Goal: Task Accomplishment & Management: Manage account settings

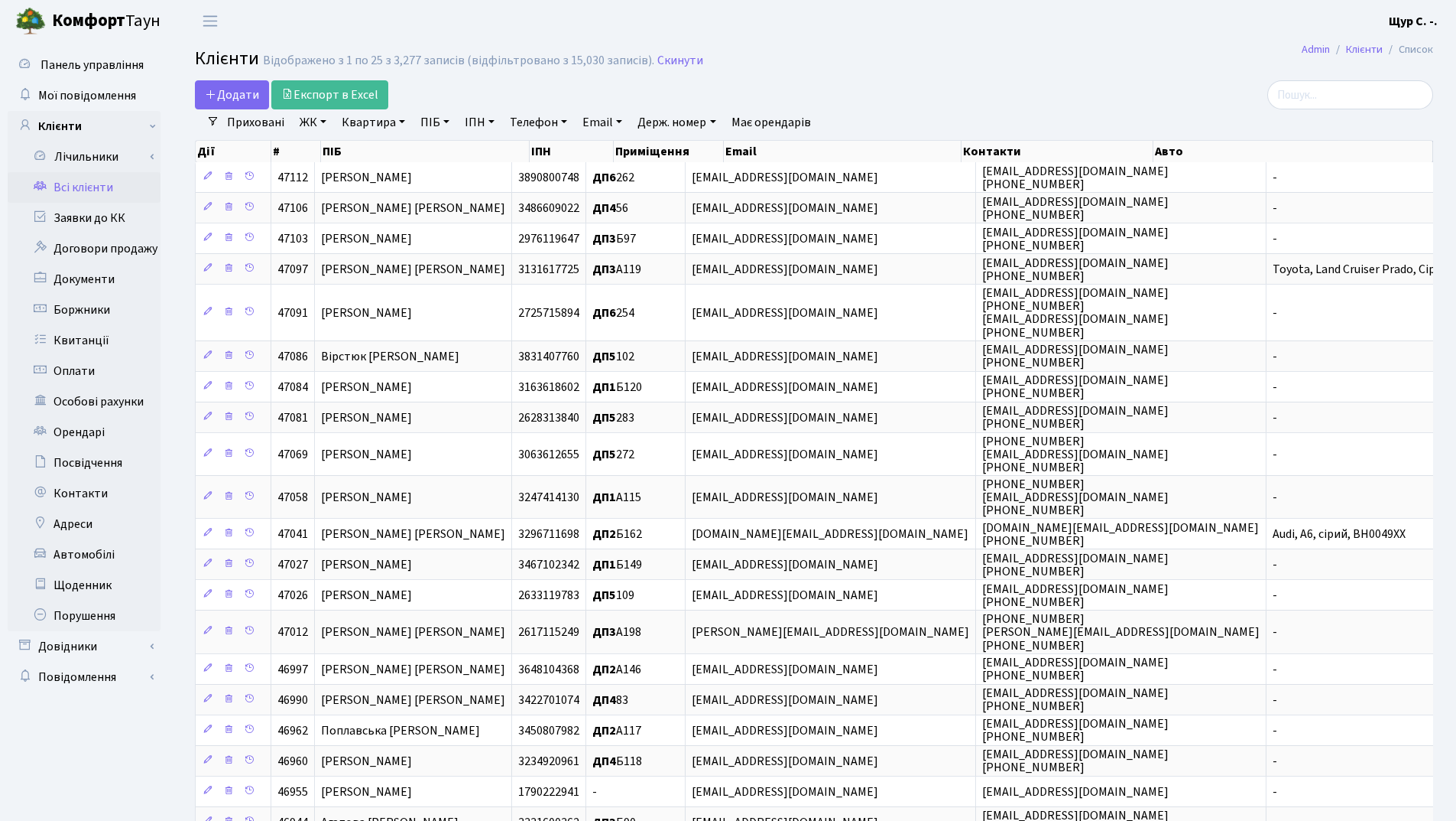
select select "25"
click at [378, 123] on link "Квартира" at bounding box center [374, 121] width 76 height 26
type input "279"
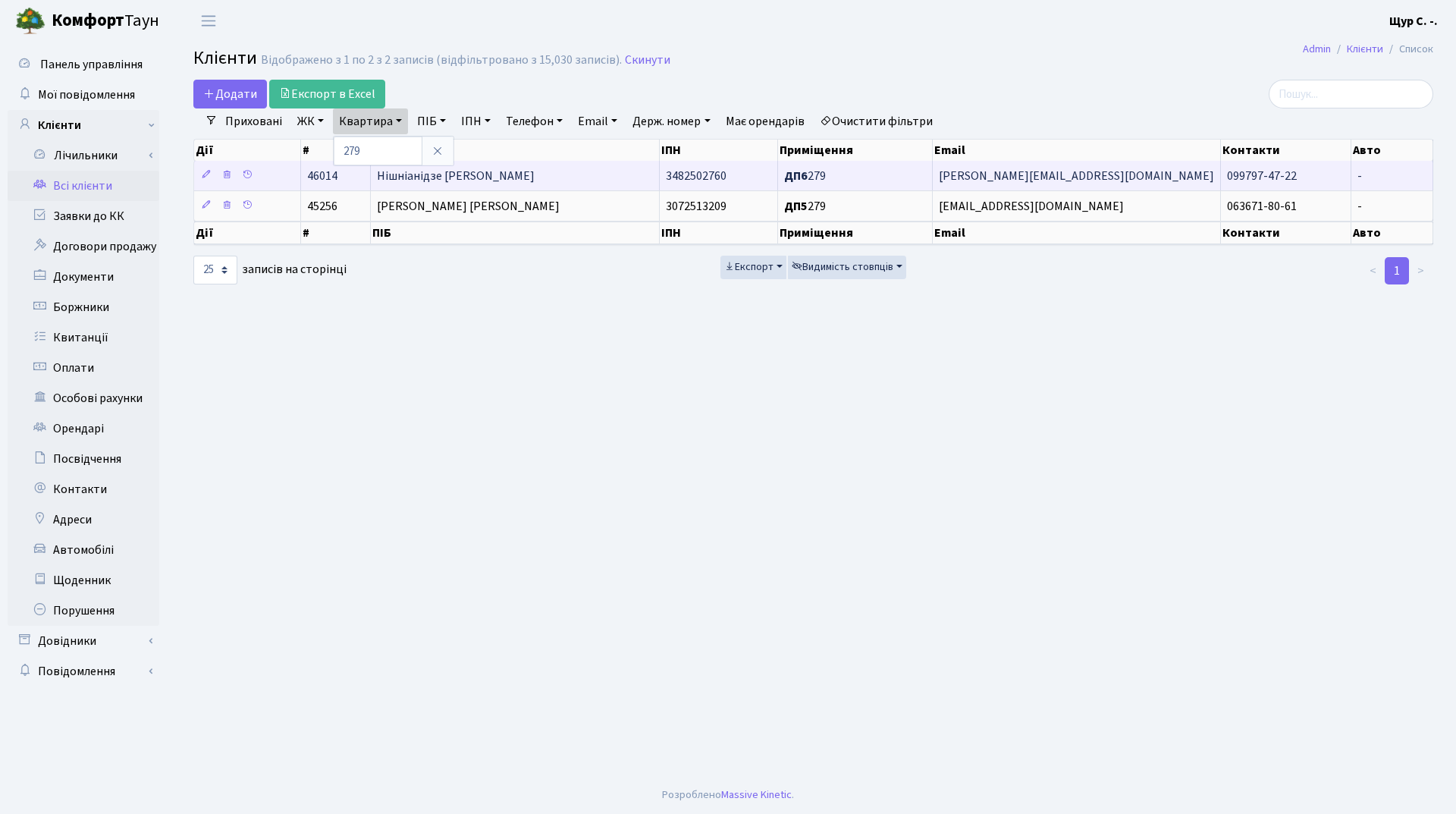
click at [481, 179] on span "[PERSON_NAME]" at bounding box center [455, 176] width 158 height 17
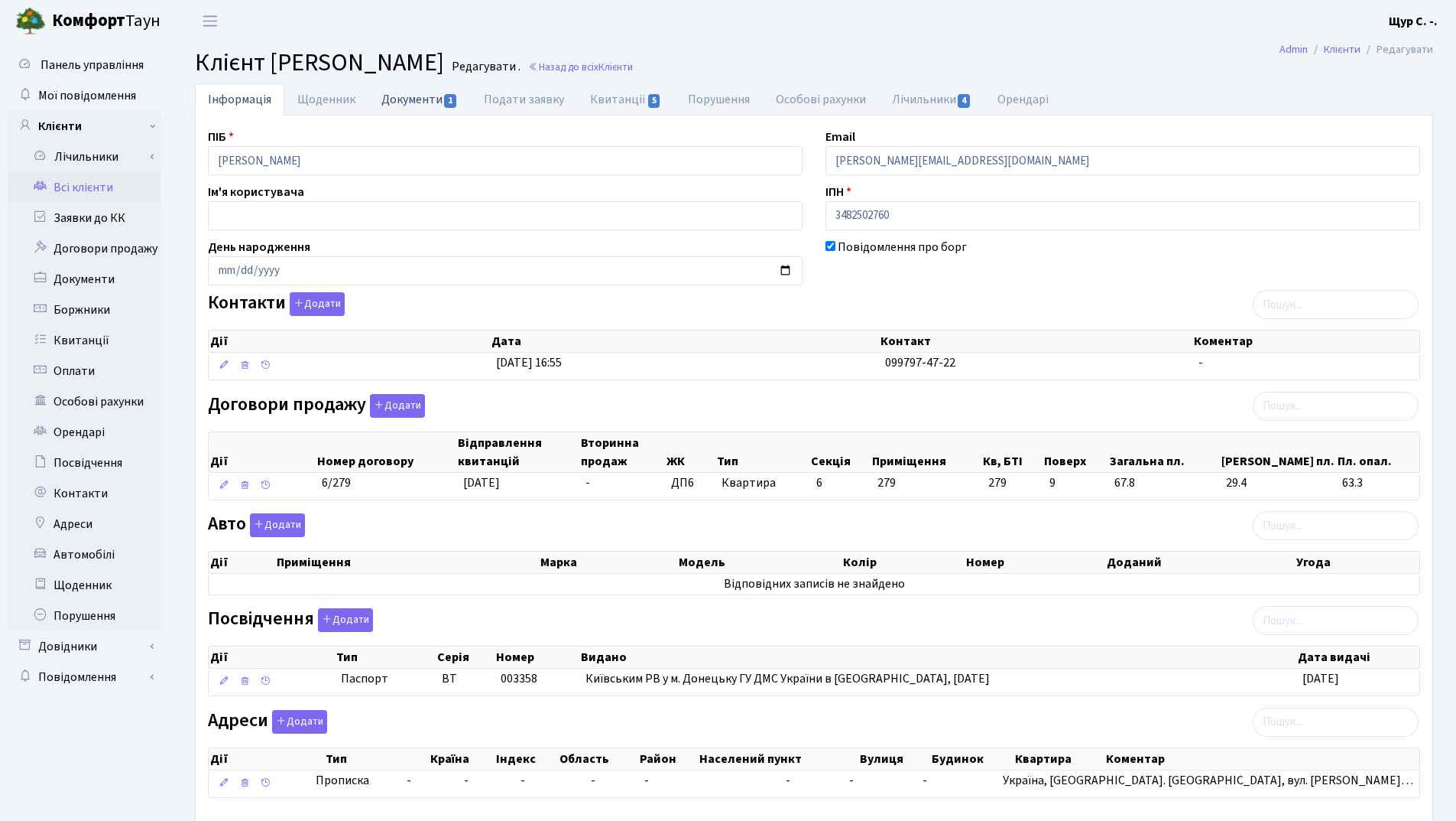
click at [414, 98] on link "Документи 1" at bounding box center [419, 98] width 102 height 31
select select "25"
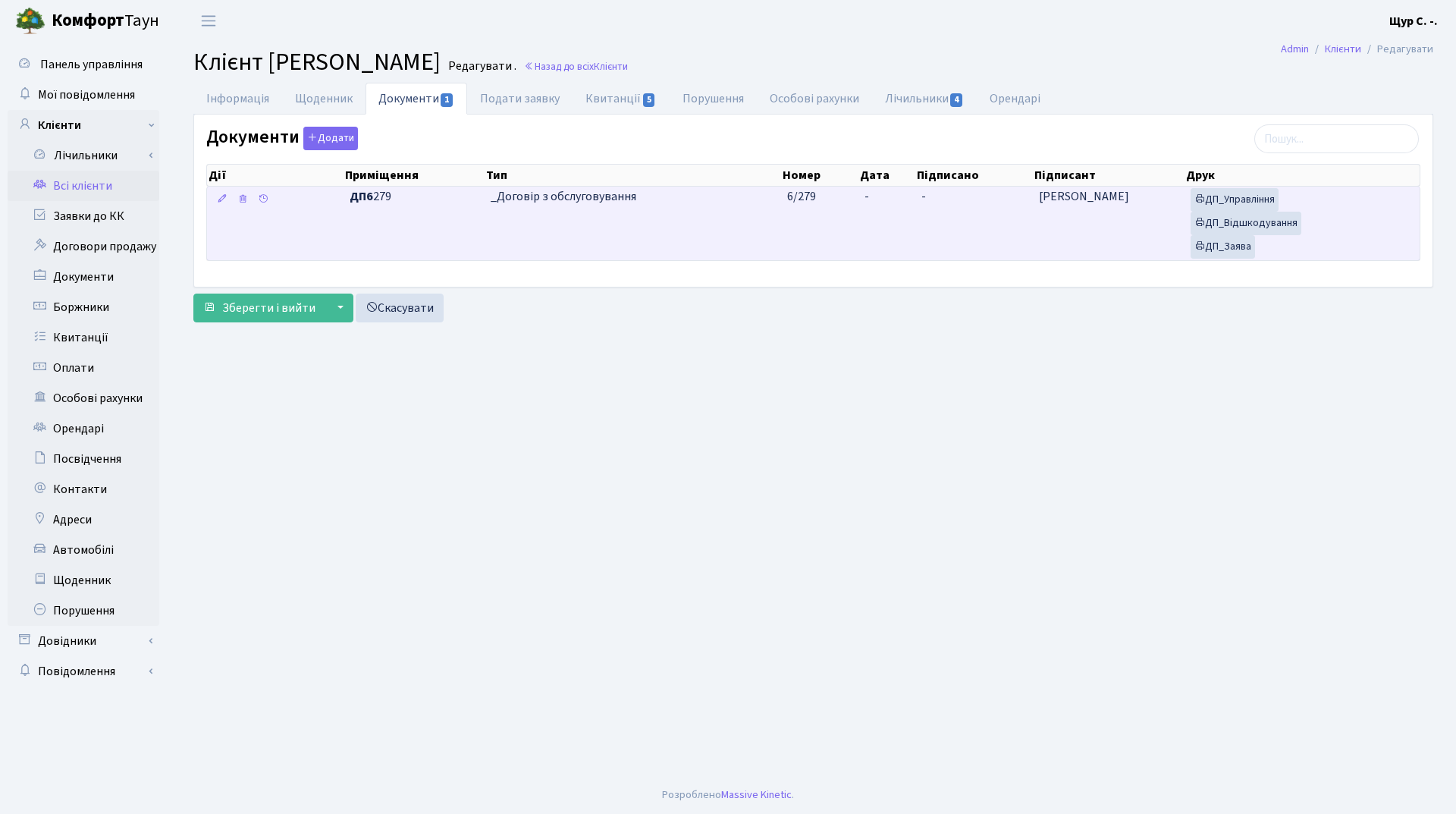
click at [559, 219] on td "_Договір з обслуговування" at bounding box center [633, 223] width 298 height 73
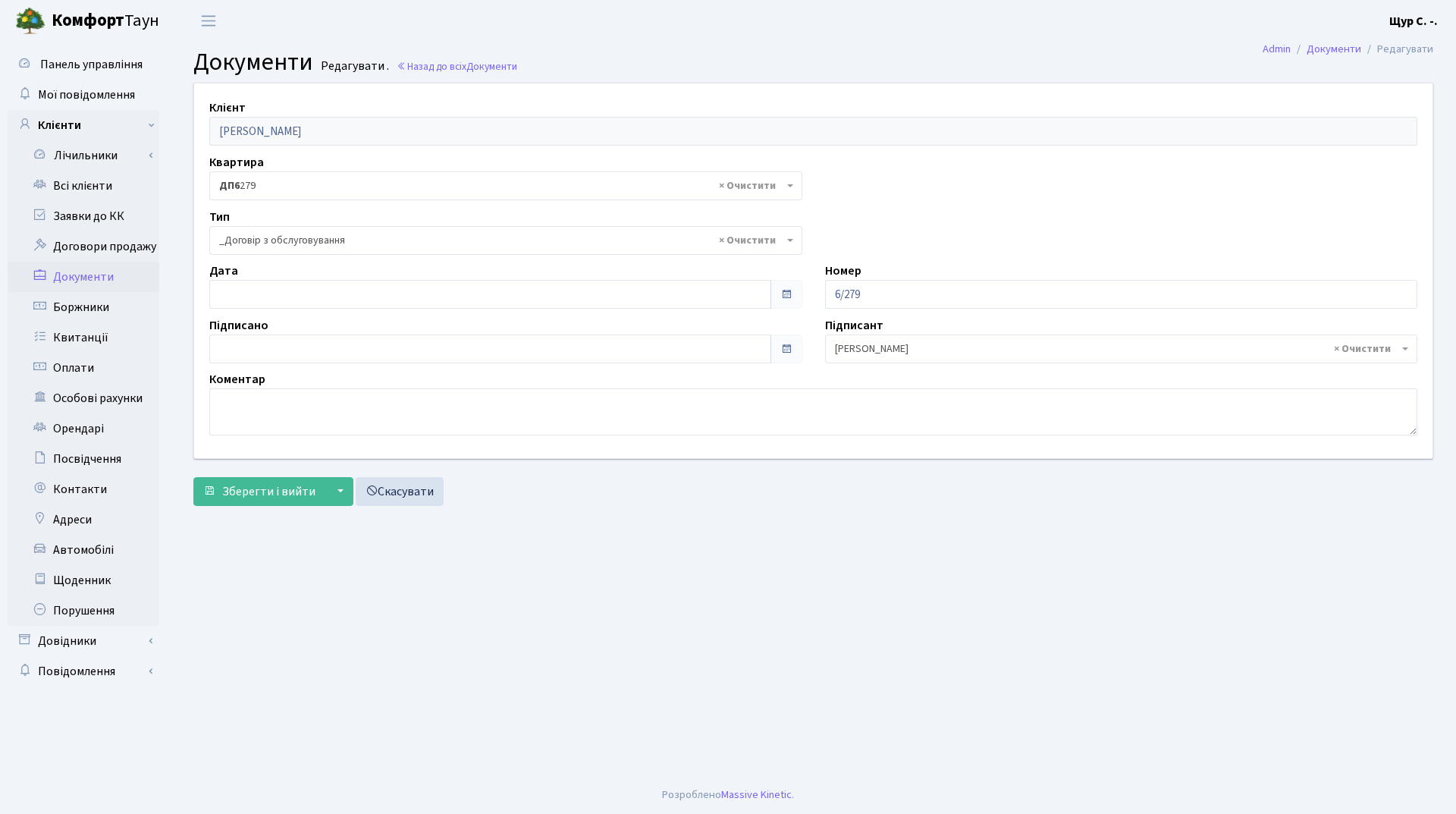
select select "289"
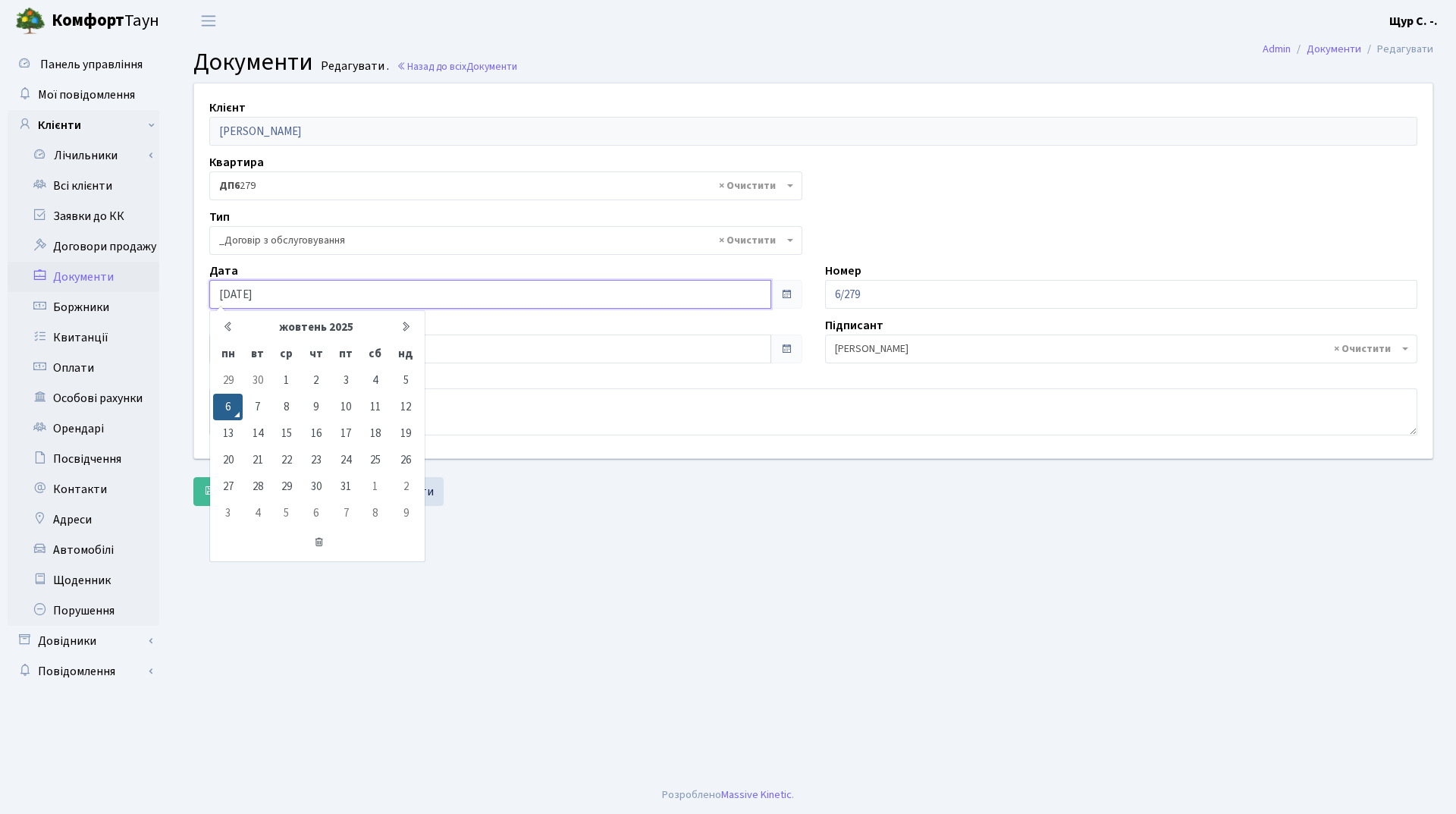
click at [436, 303] on input "06.10.2025" at bounding box center [490, 294] width 561 height 29
click at [348, 378] on td "3" at bounding box center [345, 380] width 29 height 26
type input "[DATE]"
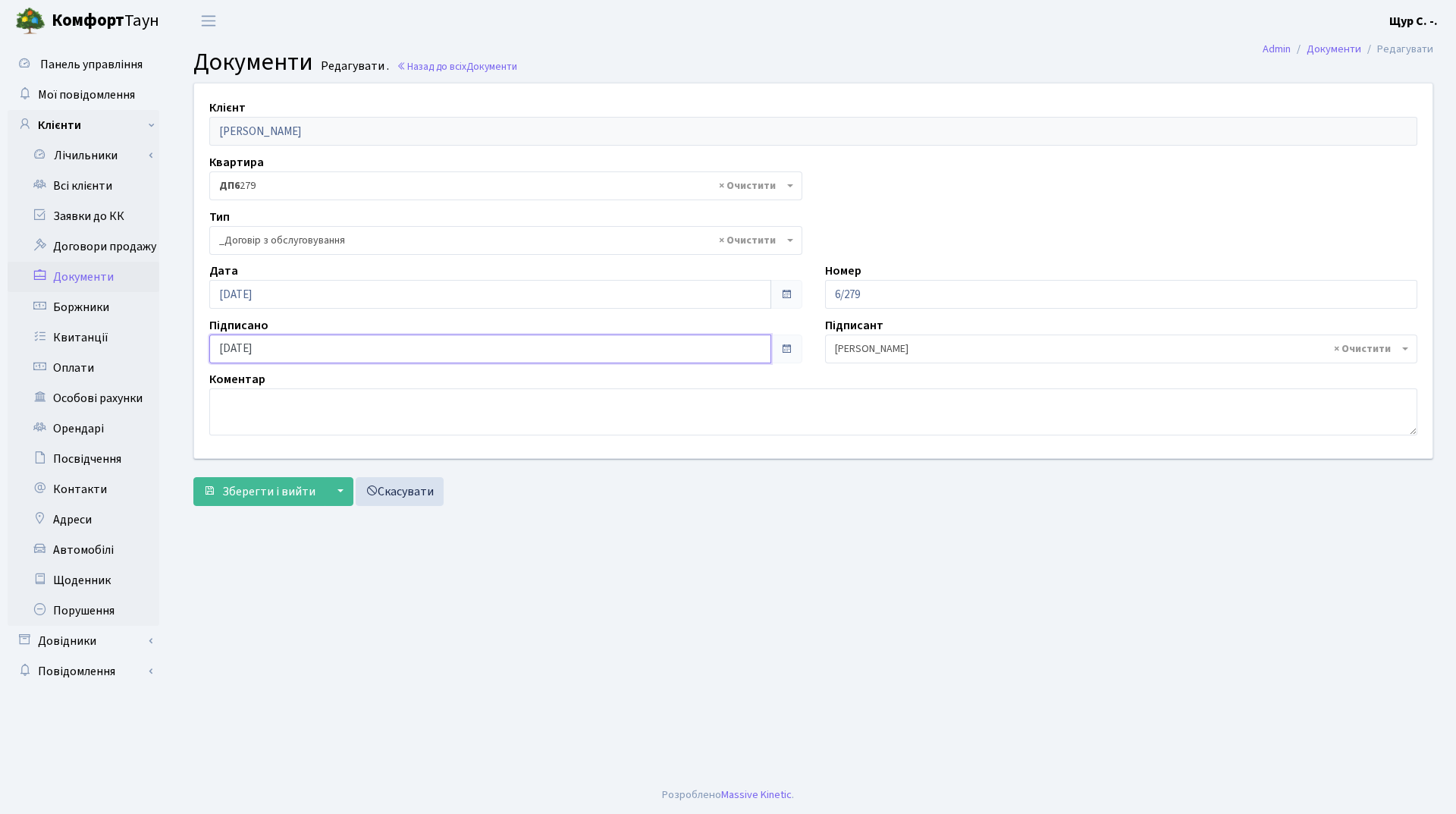
click at [332, 355] on input "06.10.2025" at bounding box center [490, 348] width 561 height 29
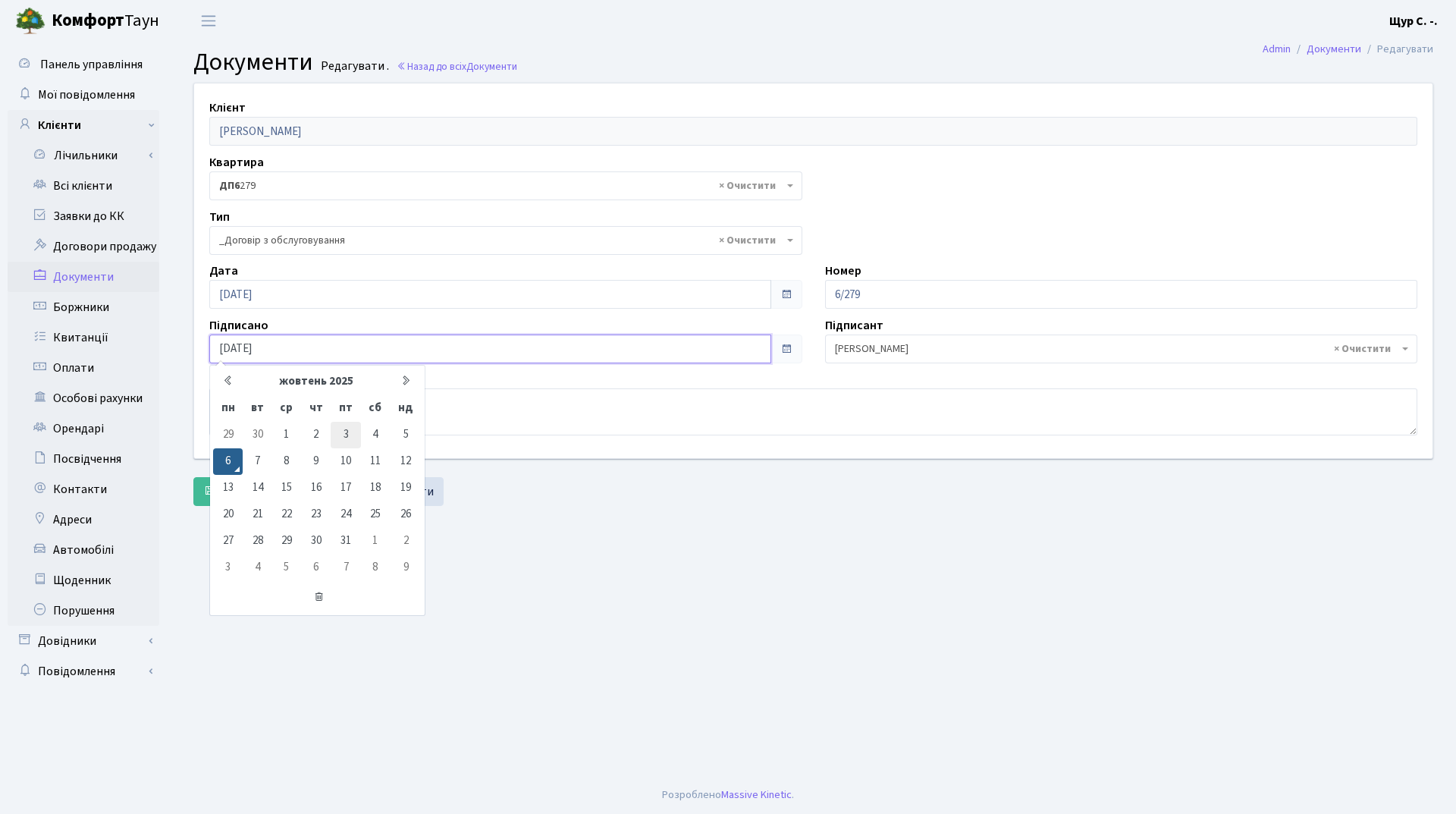
click at [348, 436] on td "3" at bounding box center [345, 435] width 29 height 26
type input "03.10.2025"
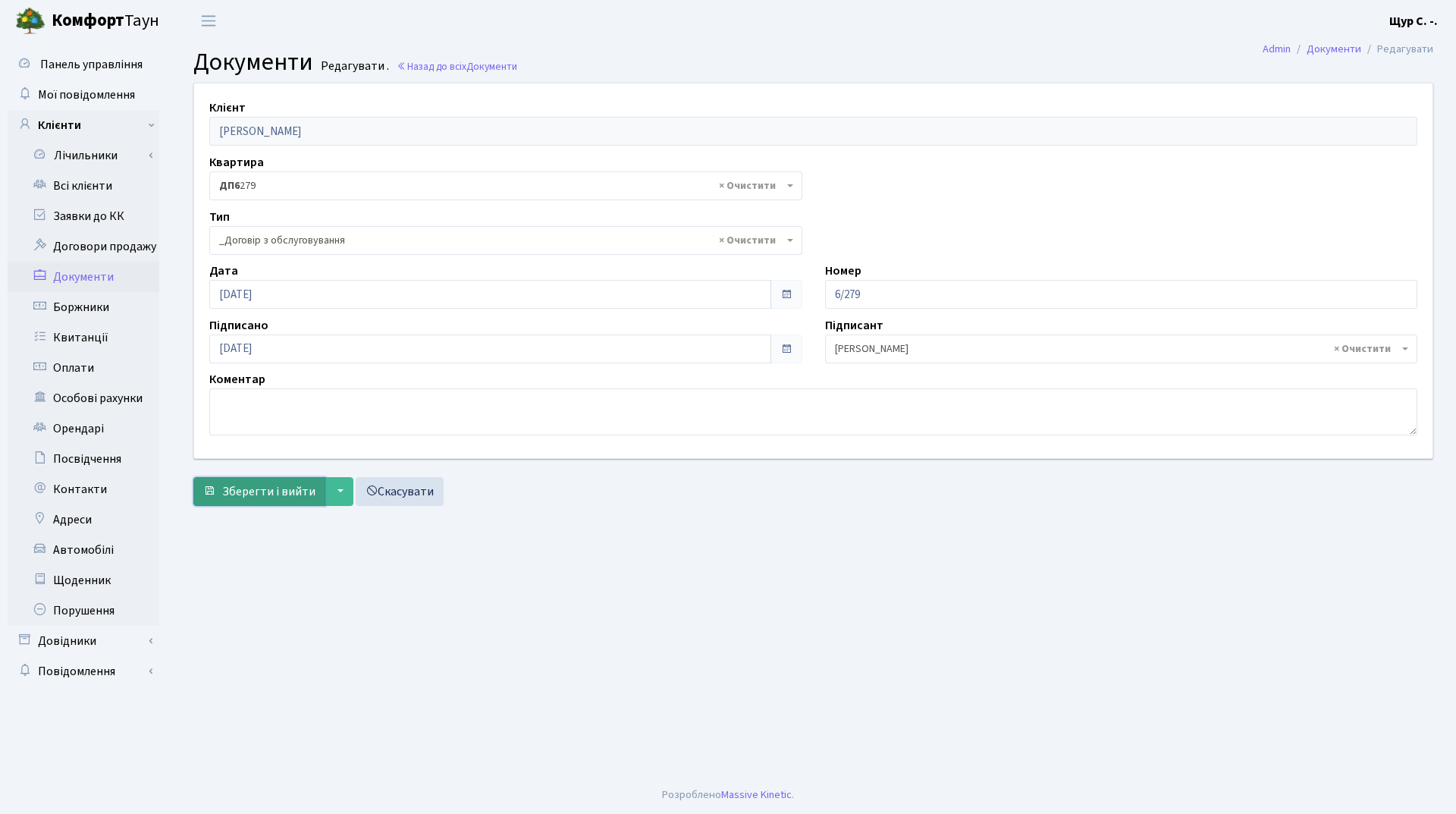
click at [267, 487] on span "Зберегти і вийти" at bounding box center [268, 491] width 93 height 17
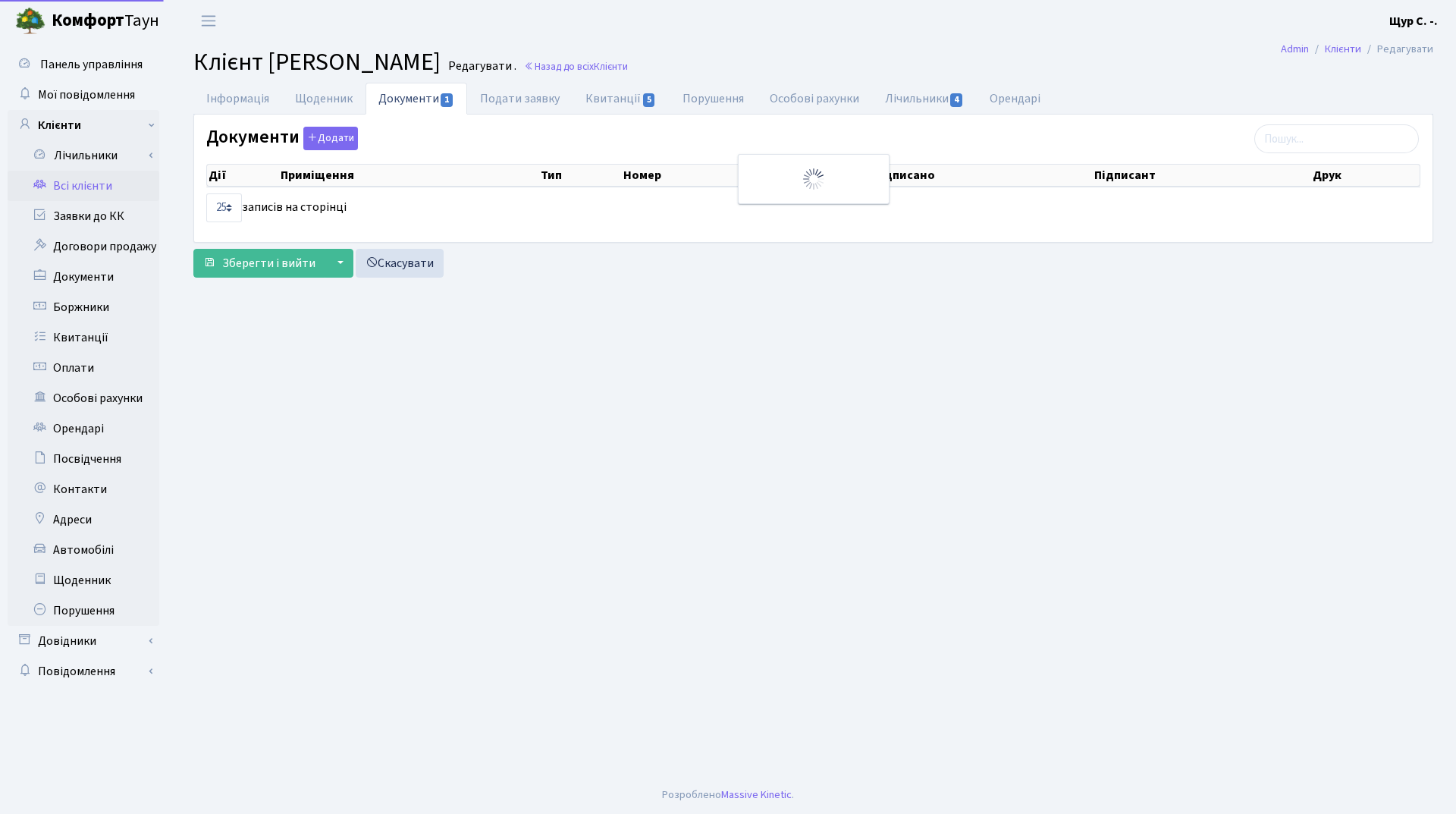
select select "25"
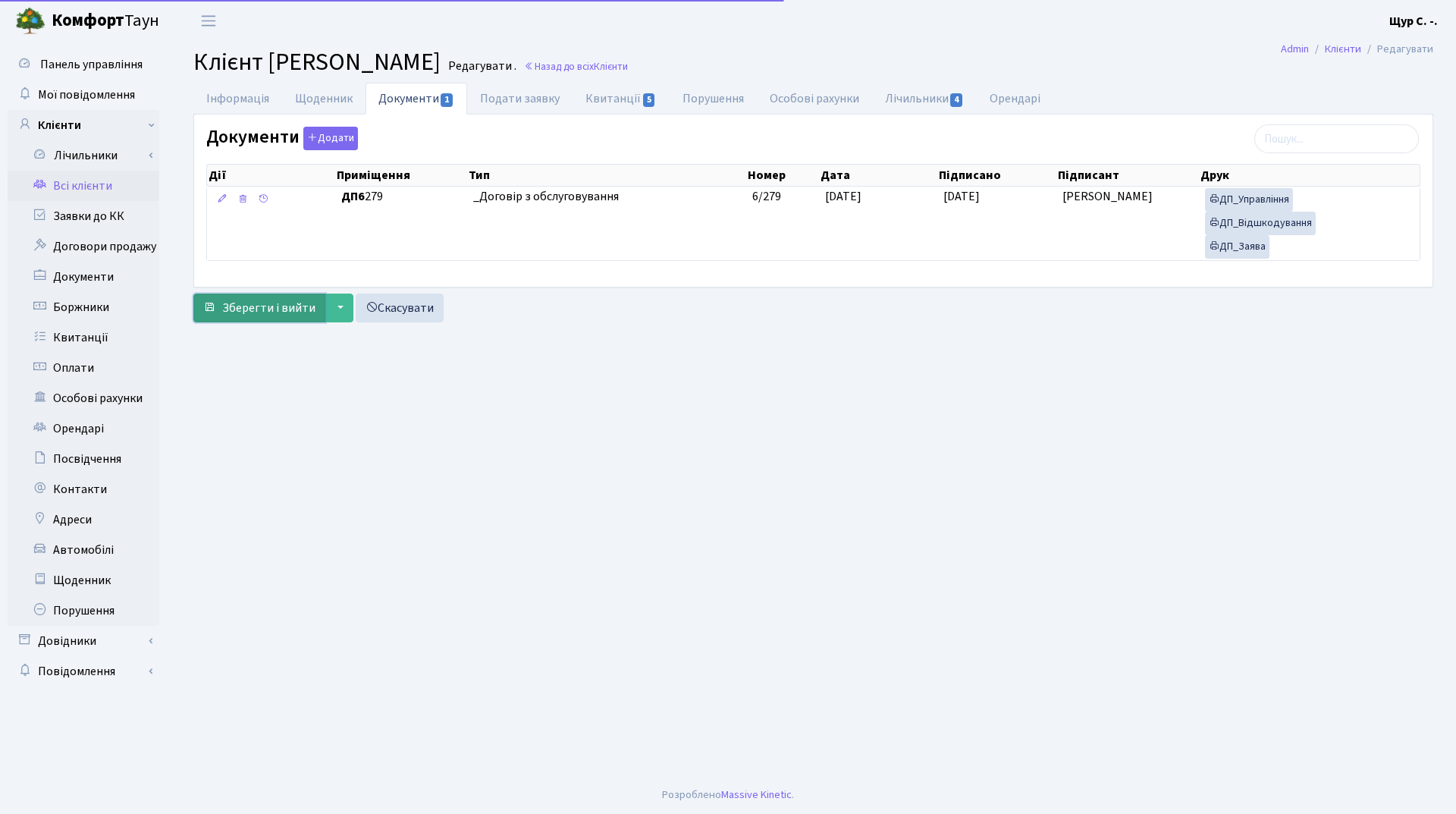
click at [261, 318] on button "Зберегти і вийти" at bounding box center [259, 308] width 132 height 29
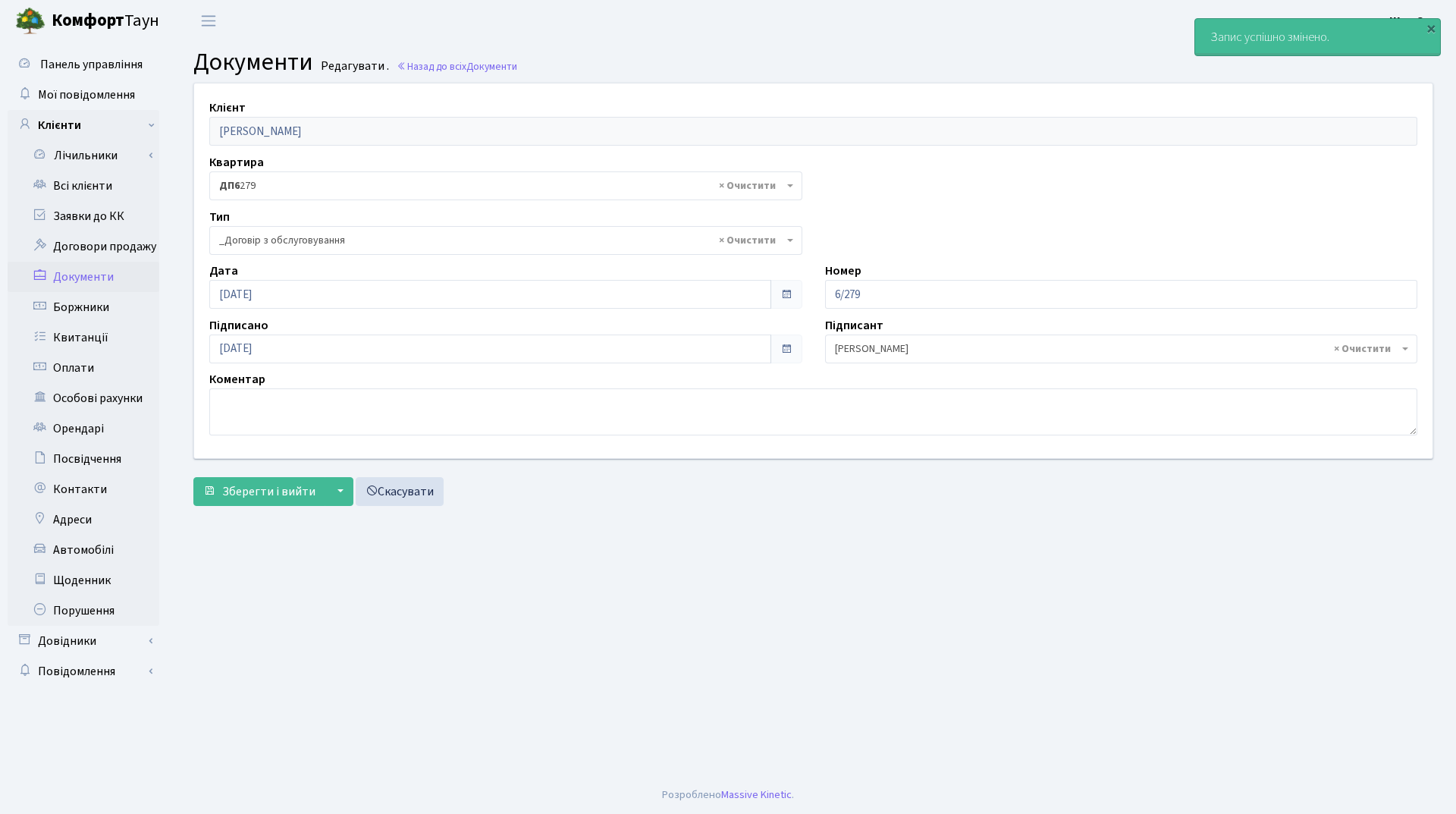
select select "289"
click at [100, 183] on link "Всі клієнти" at bounding box center [84, 186] width 152 height 30
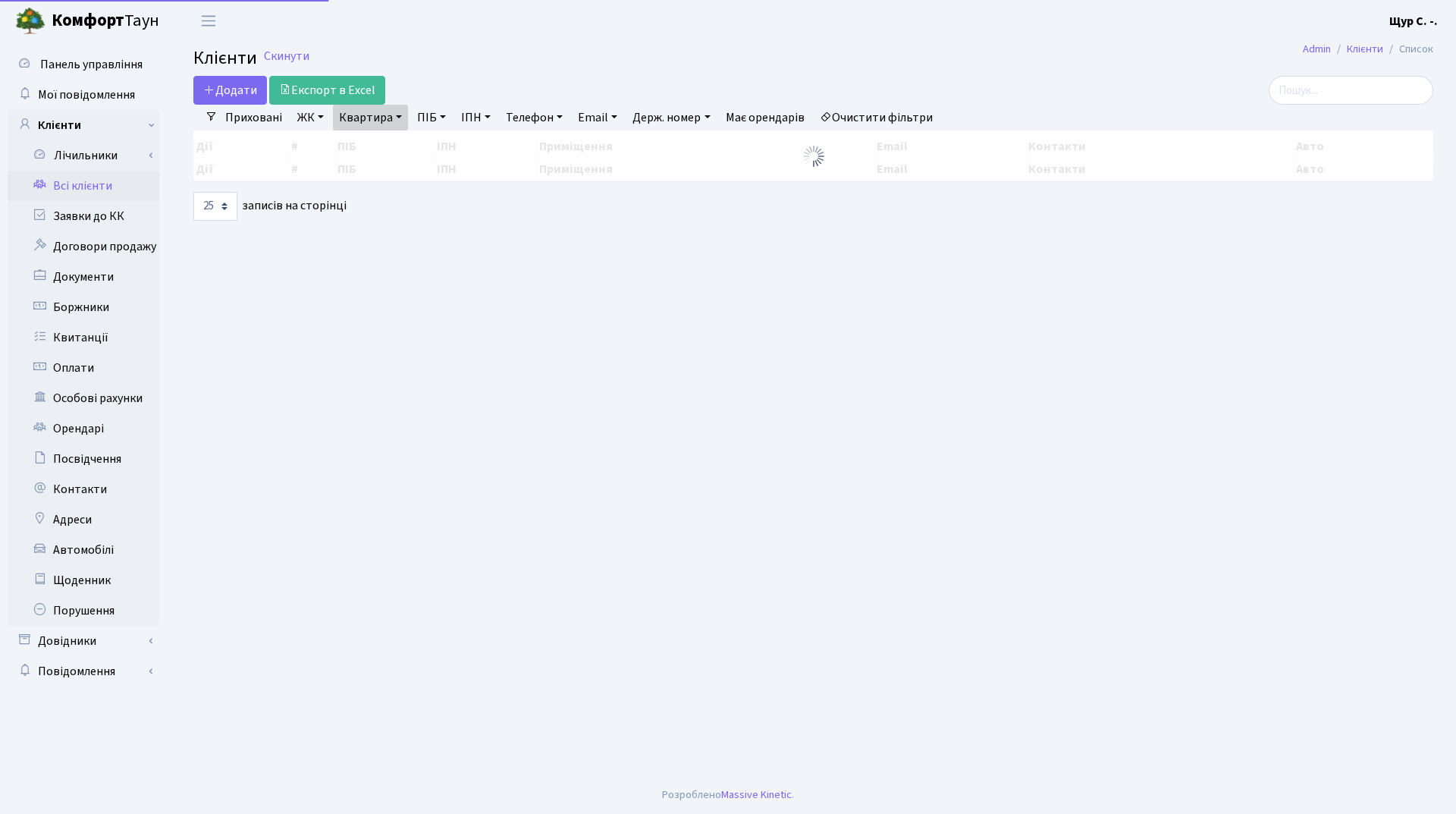
select select "25"
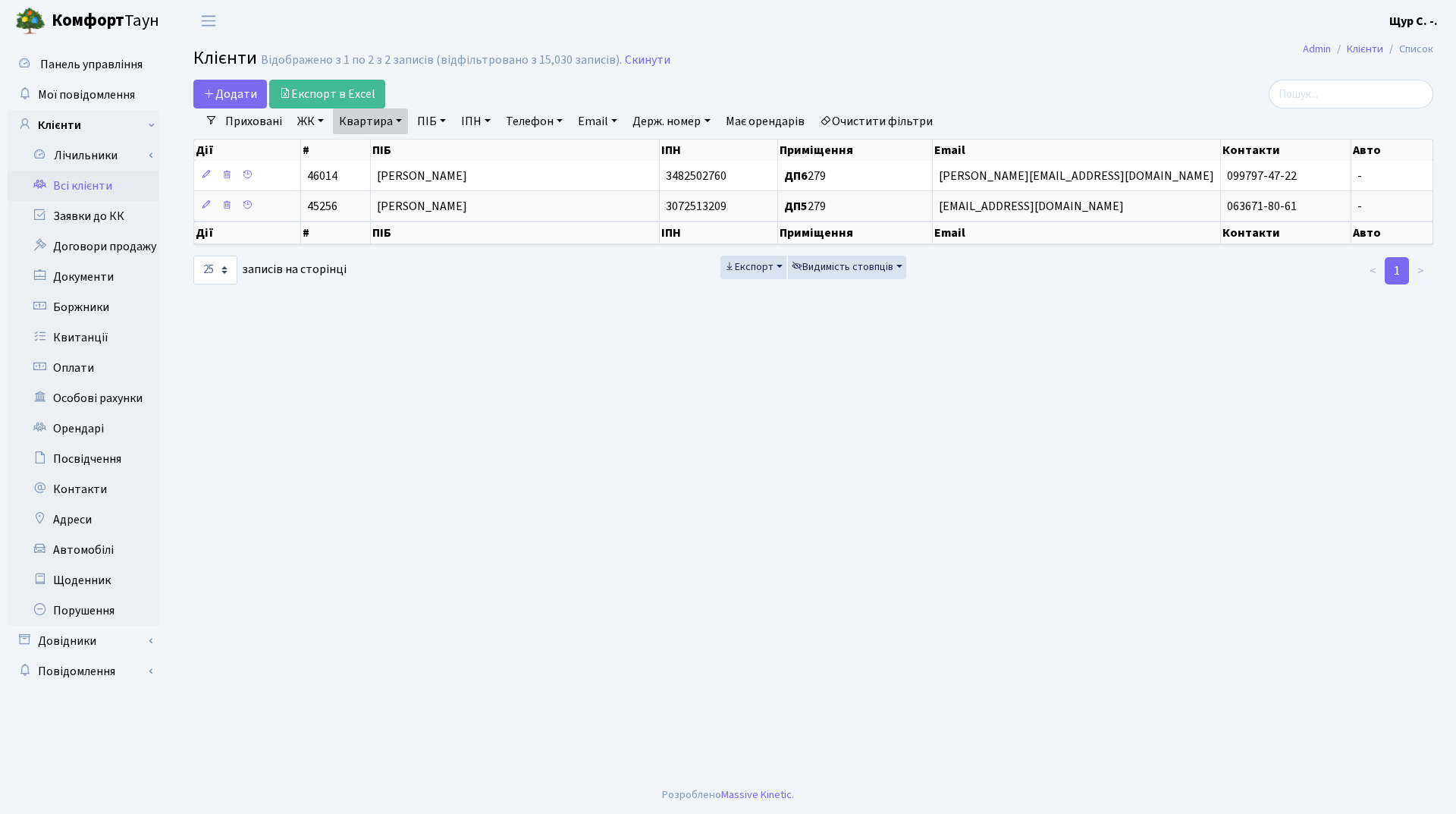
click at [397, 126] on link "Квартира" at bounding box center [371, 120] width 75 height 25
click at [392, 148] on input "279" at bounding box center [377, 150] width 88 height 29
type input "2"
type input "11"
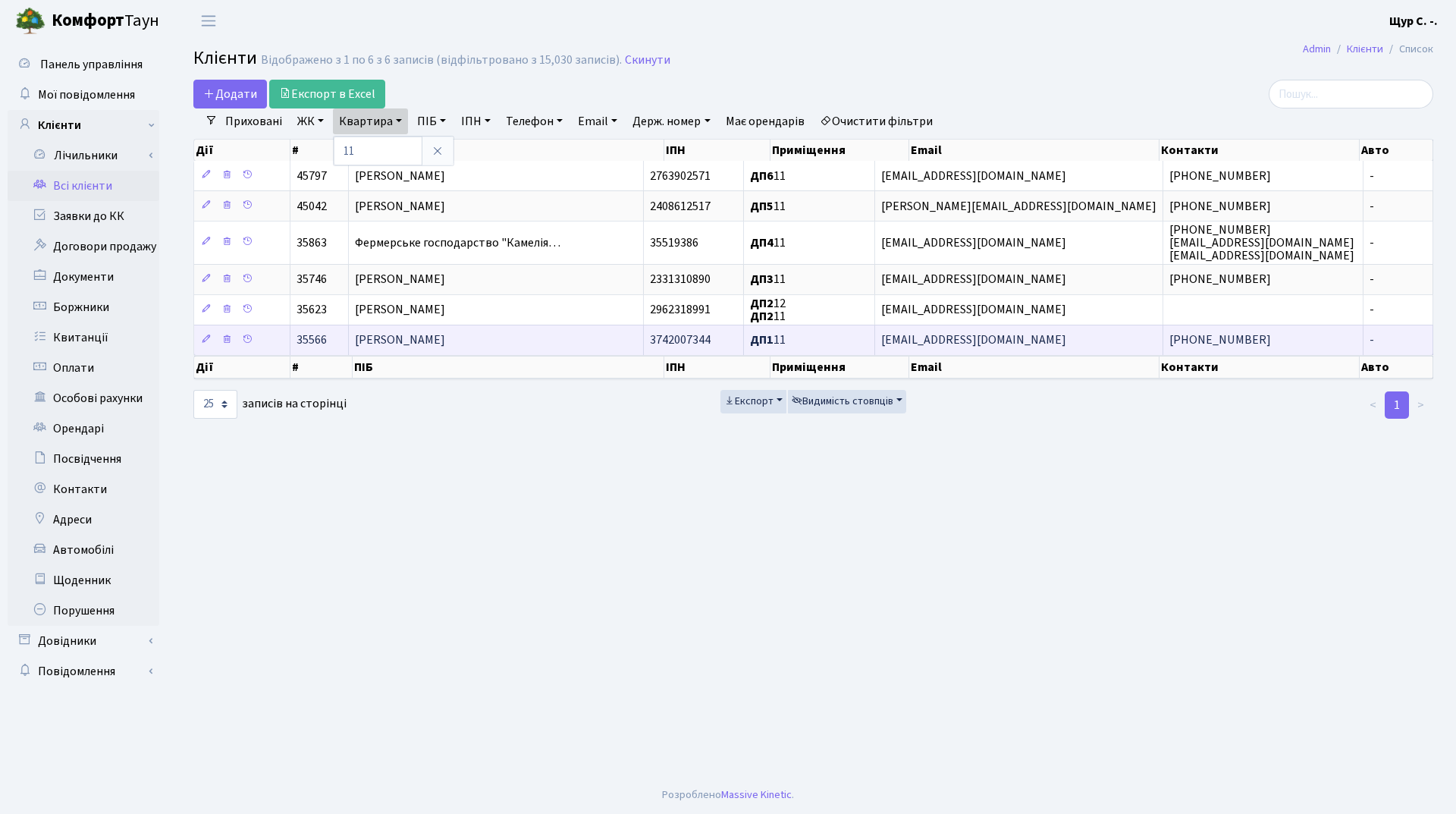
click at [437, 337] on span "Гросс Поліна Олегівна" at bounding box center [400, 341] width 90 height 17
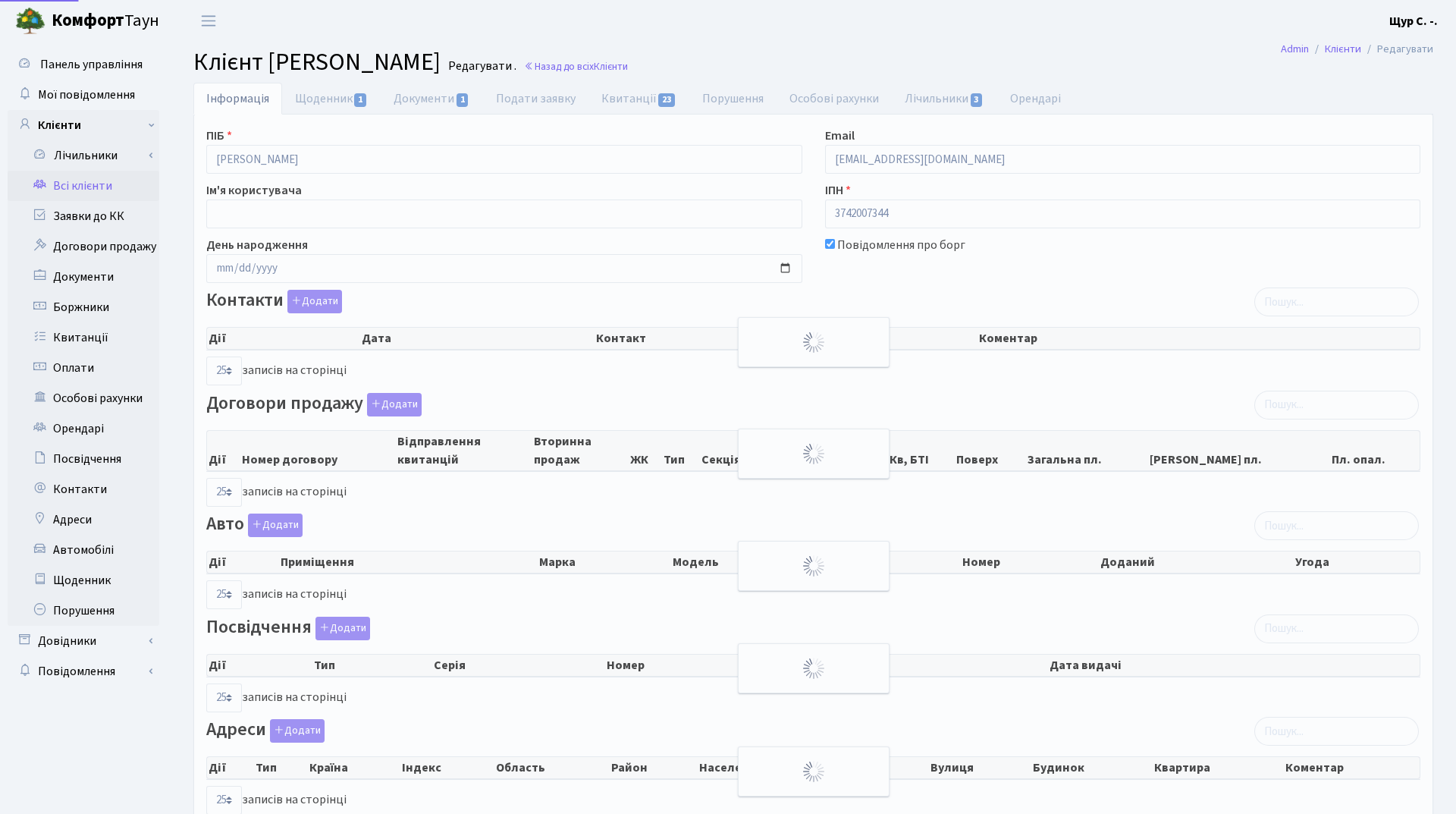
select select "25"
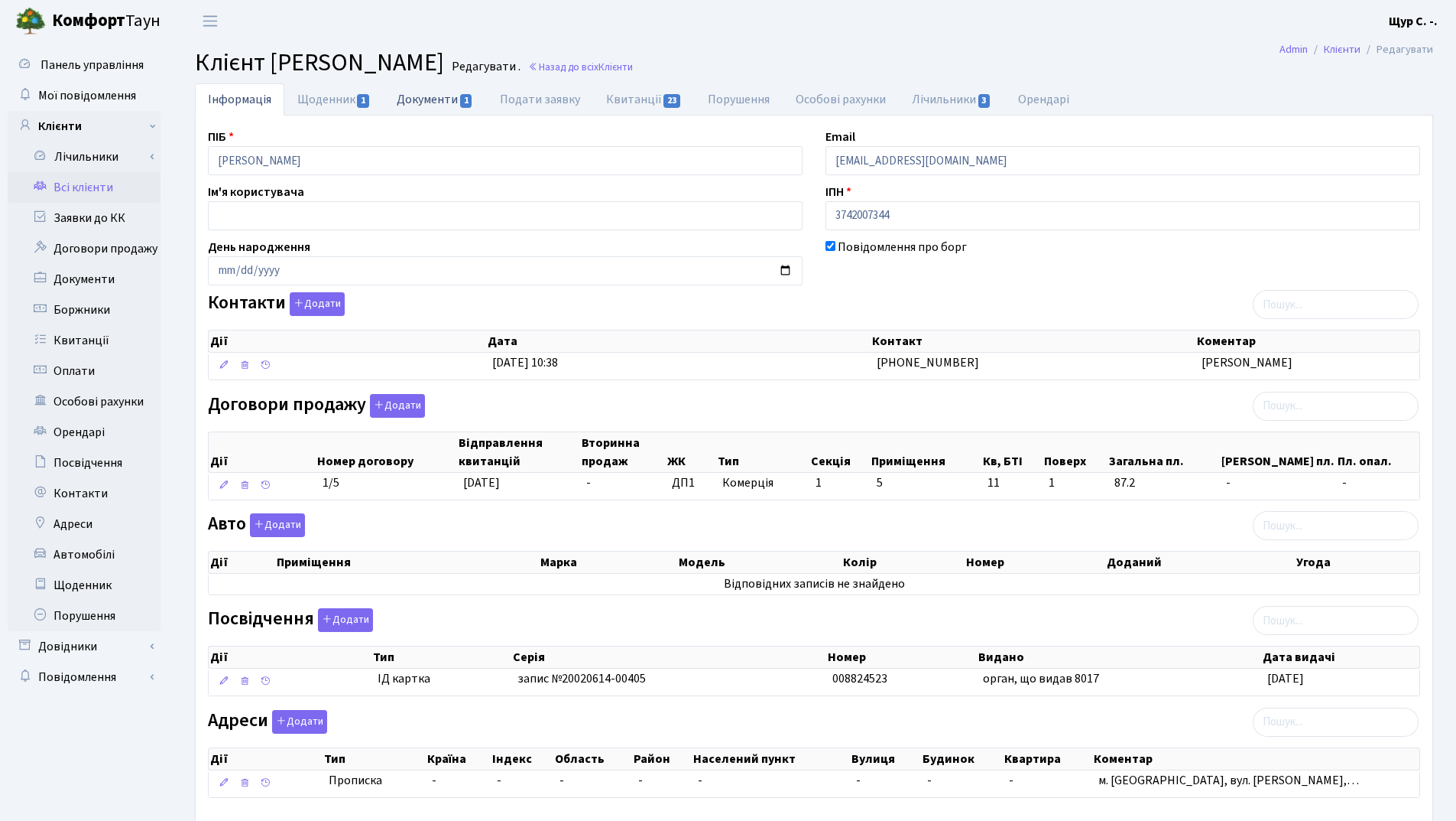
click at [423, 101] on link "Документи 1" at bounding box center [435, 98] width 102 height 31
select select "25"
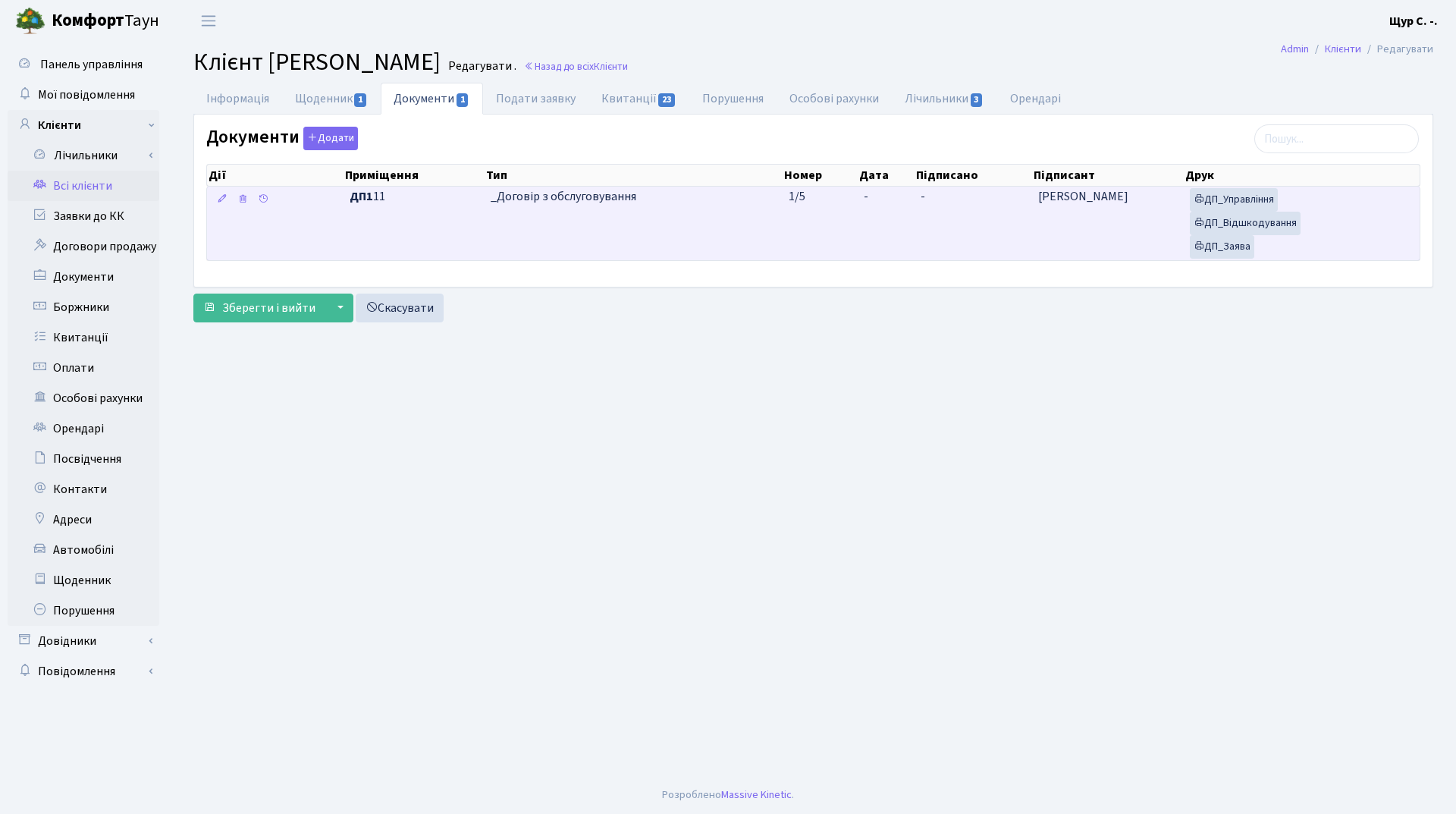
click at [728, 225] on td "_Договір з обслуговування" at bounding box center [633, 223] width 298 height 73
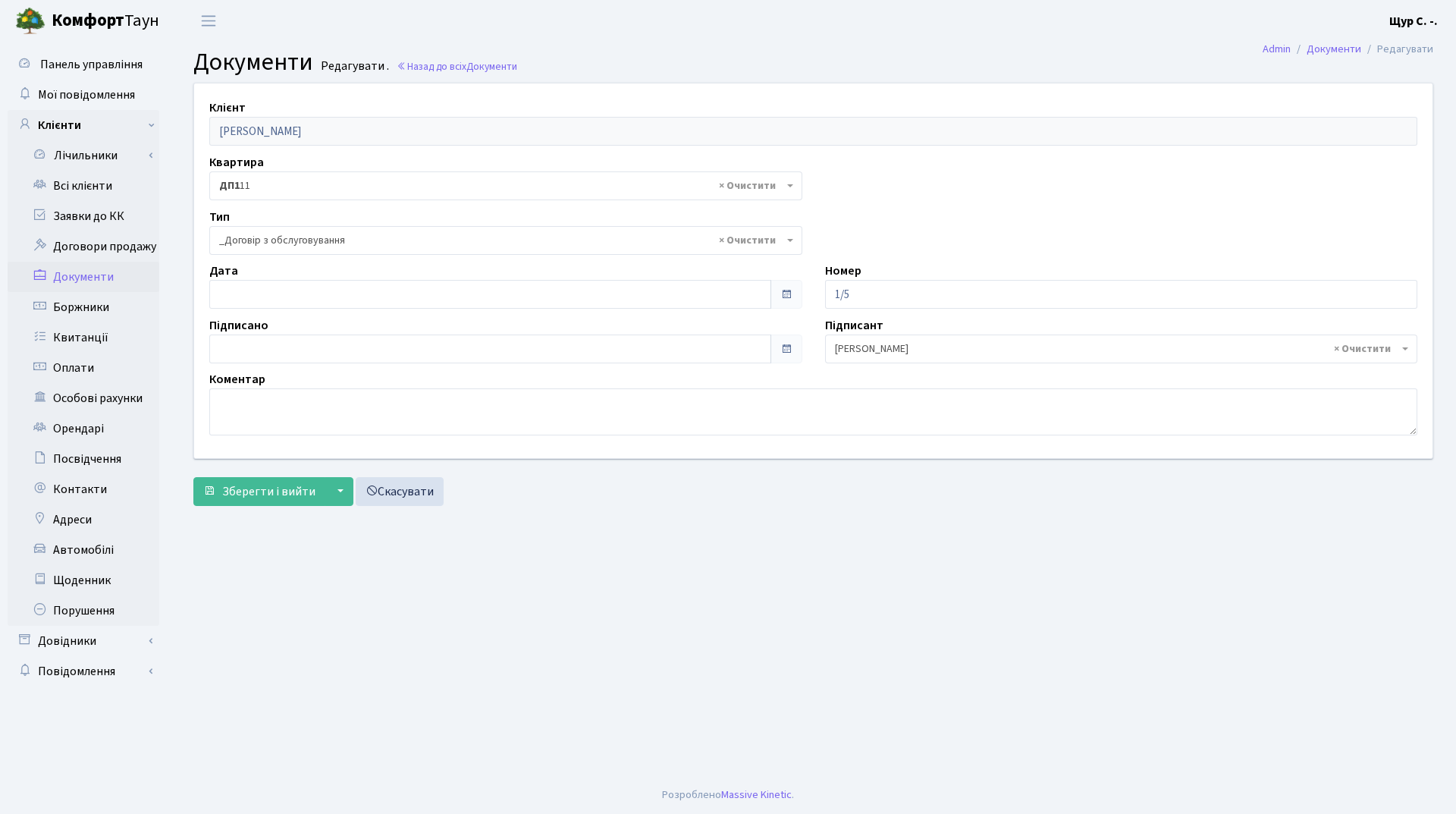
select select "289"
click at [342, 292] on input "06.10.2025" at bounding box center [490, 294] width 561 height 29
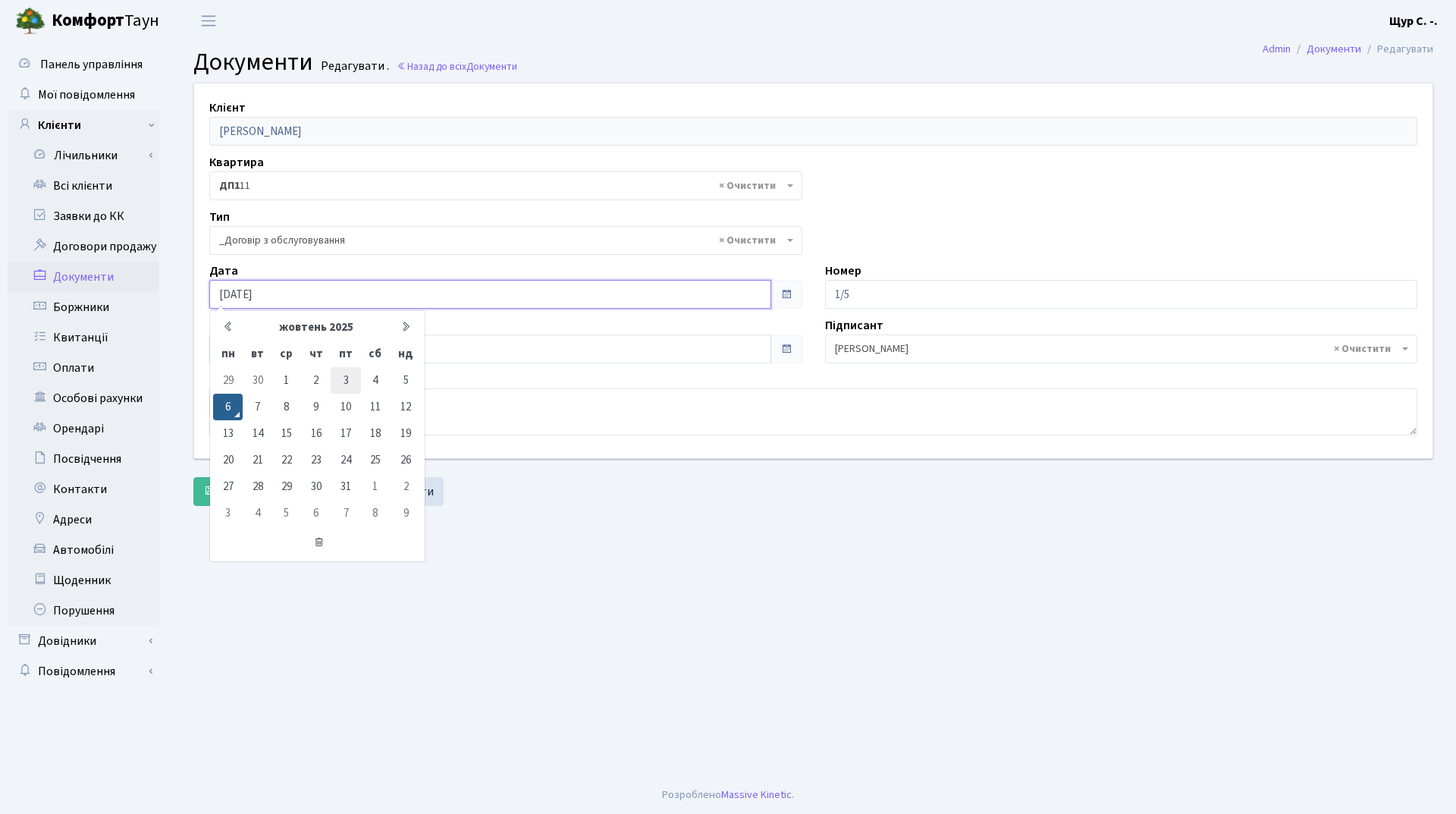
click at [341, 379] on td "3" at bounding box center [345, 380] width 29 height 26
type input "03.10.2025"
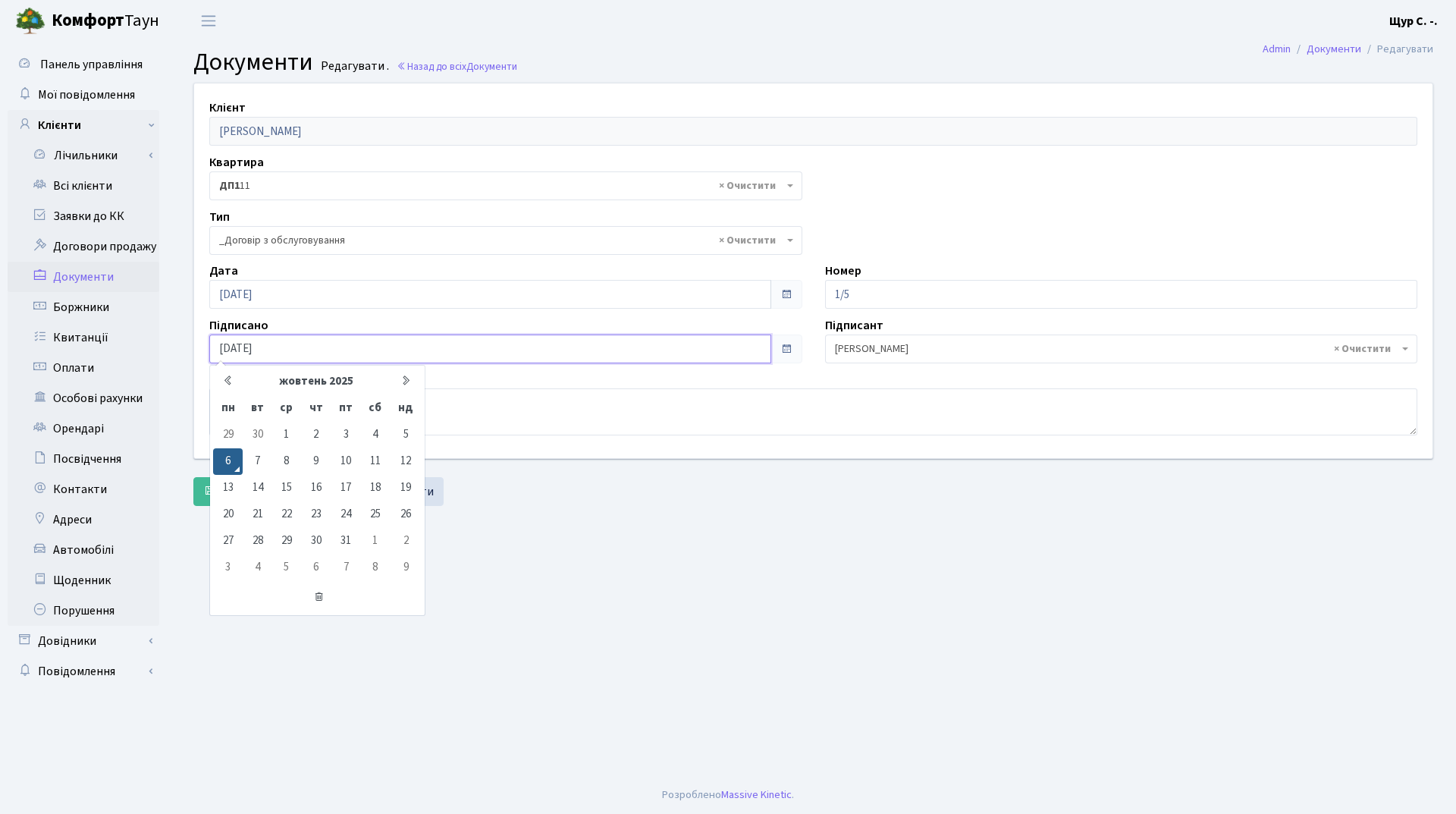
click at [319, 351] on input "06.10.2025" at bounding box center [490, 348] width 561 height 29
click at [341, 438] on td "3" at bounding box center [345, 435] width 29 height 26
type input "03.10.2025"
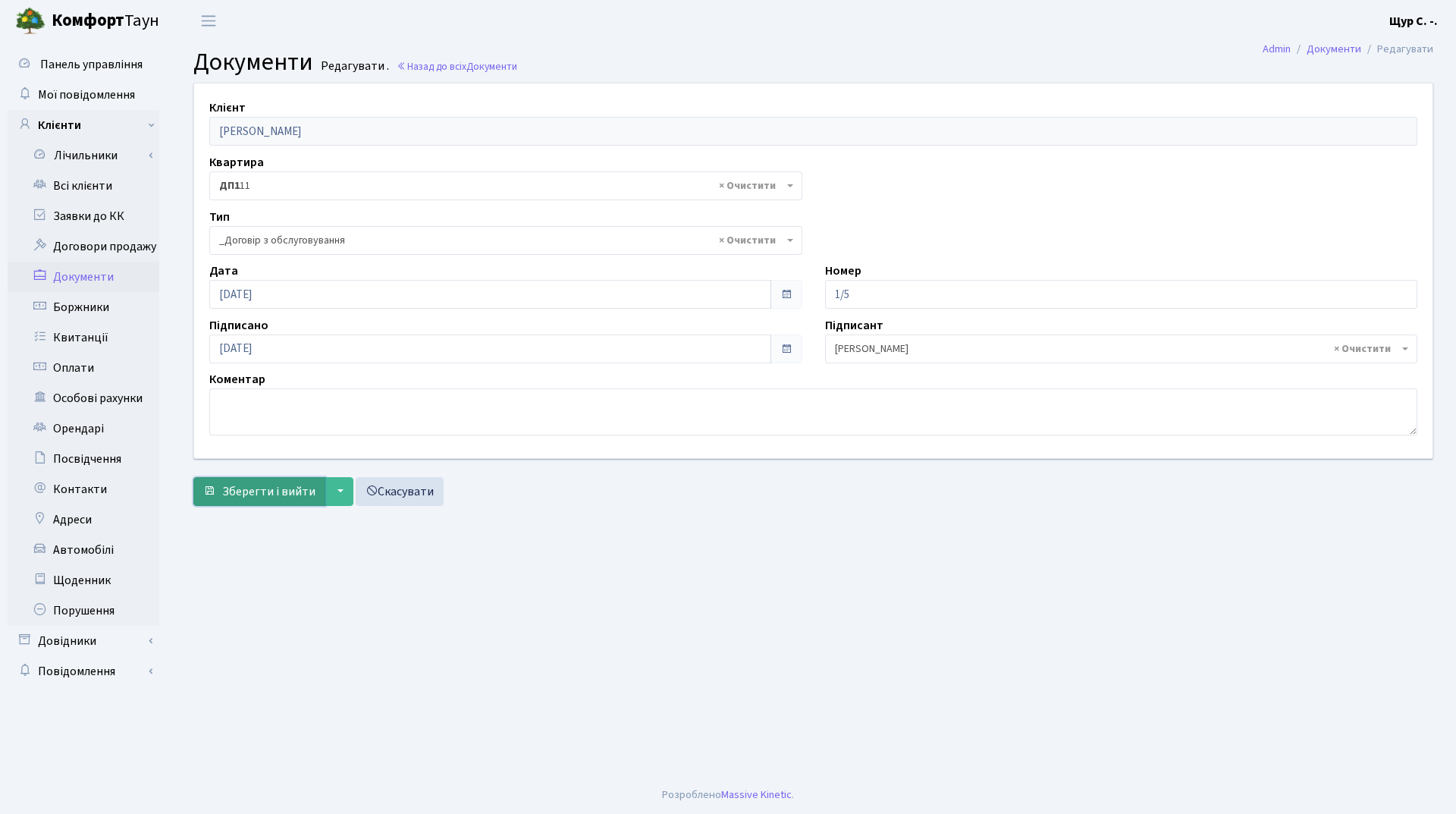
click at [260, 488] on span "Зберегти і вийти" at bounding box center [268, 491] width 93 height 17
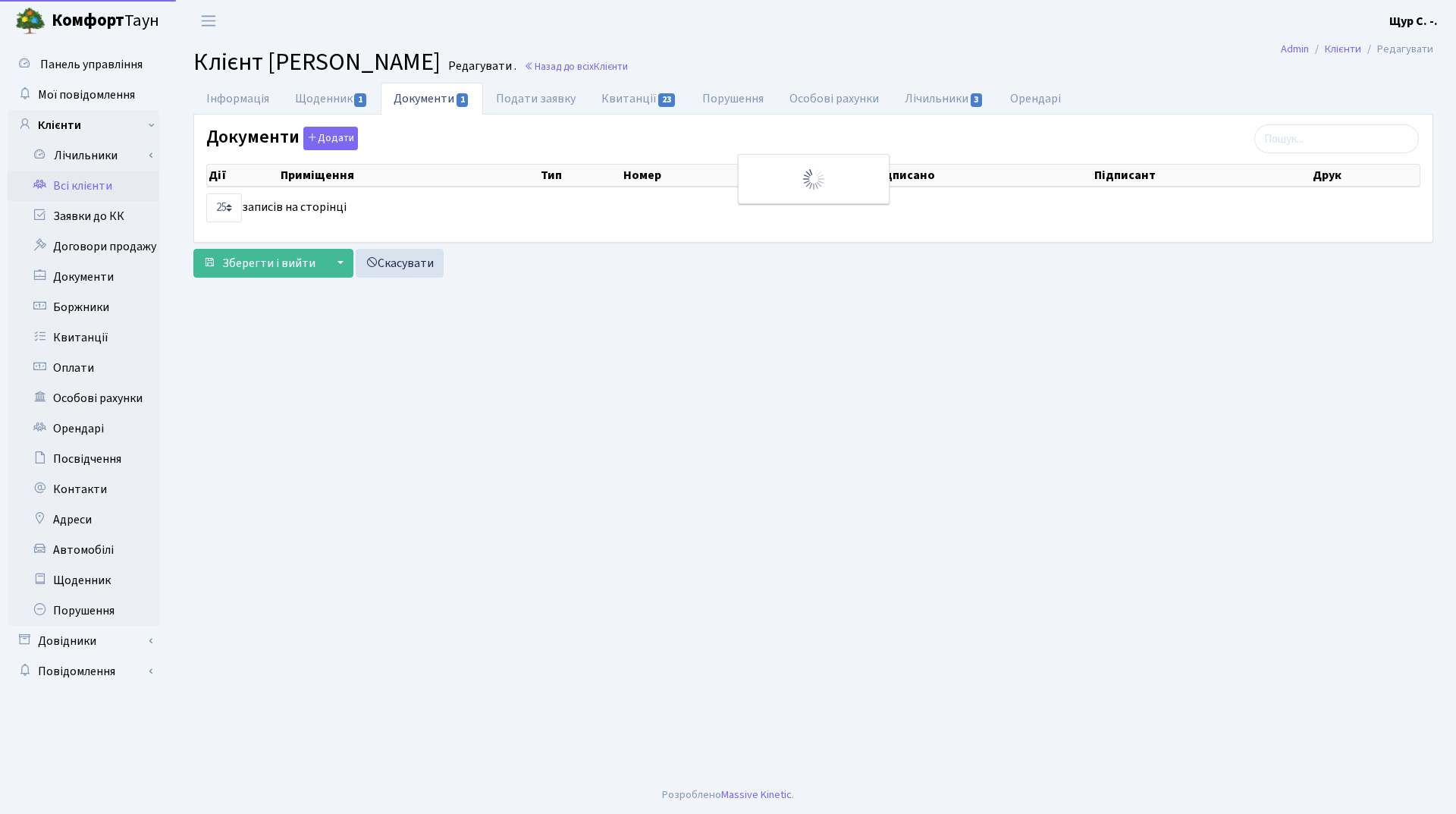
select select "25"
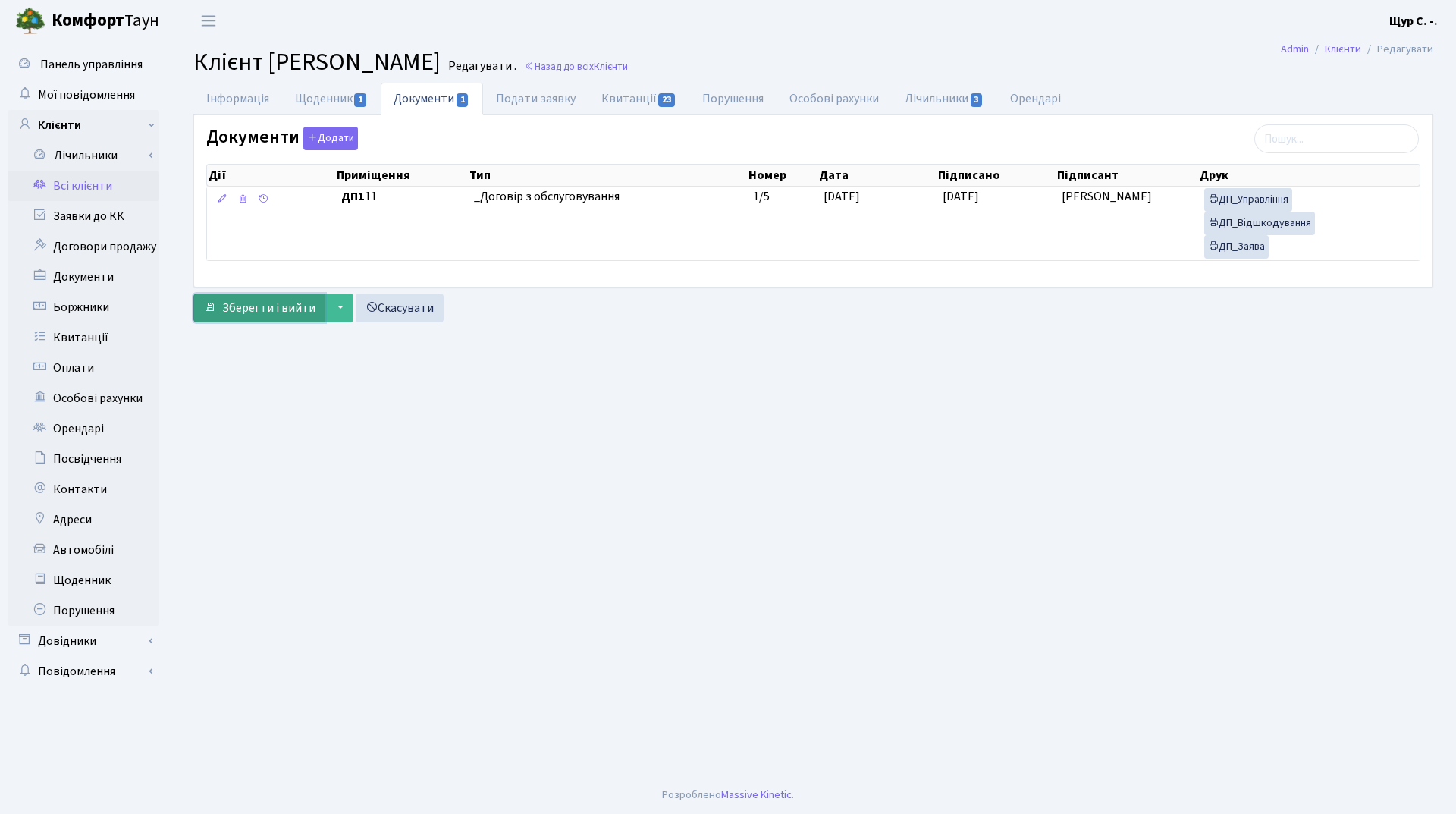
click at [245, 320] on button "Зберегти і вийти" at bounding box center [259, 308] width 132 height 29
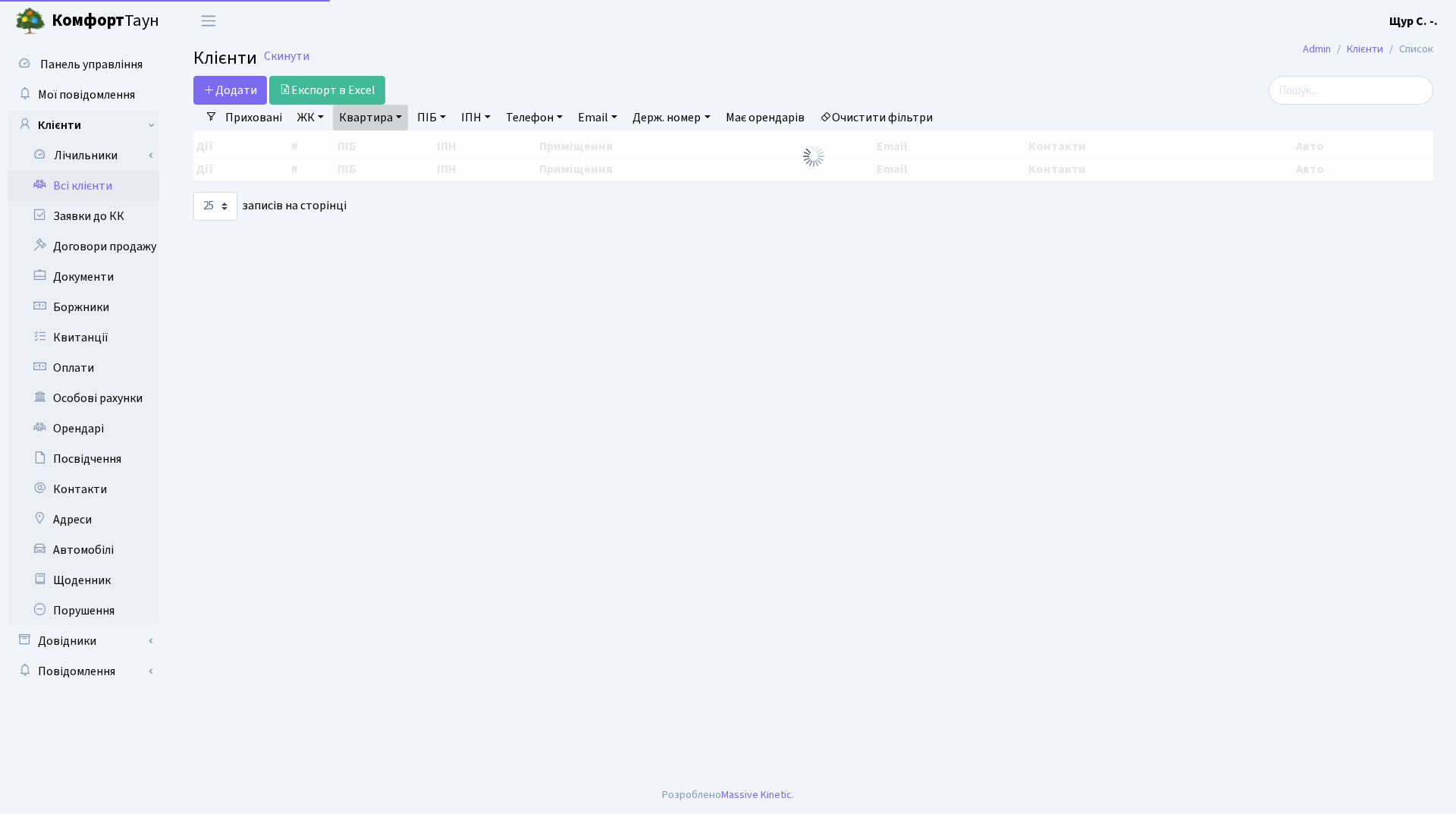
select select "25"
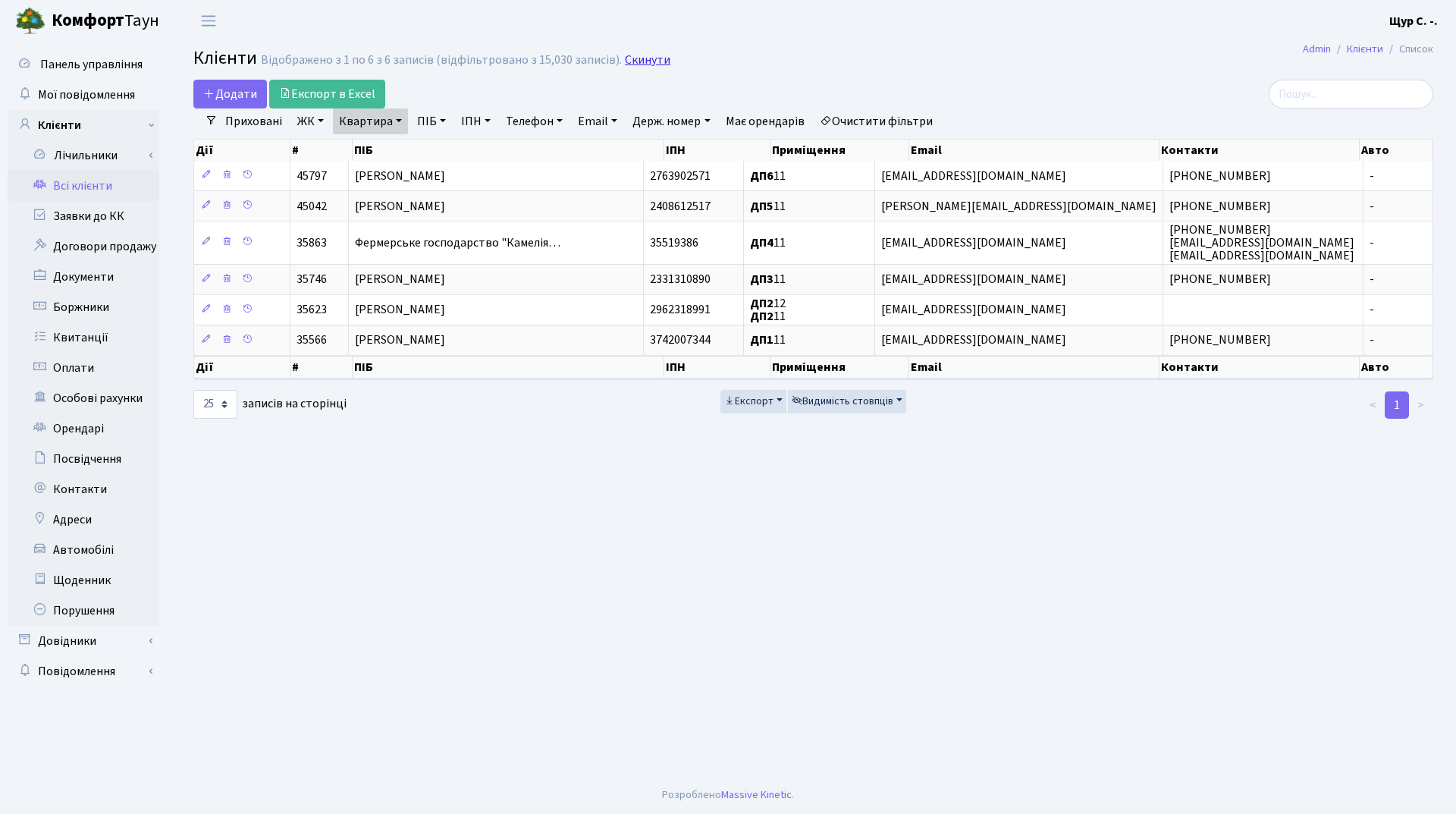
click at [651, 60] on link "Скинути" at bounding box center [647, 60] width 45 height 14
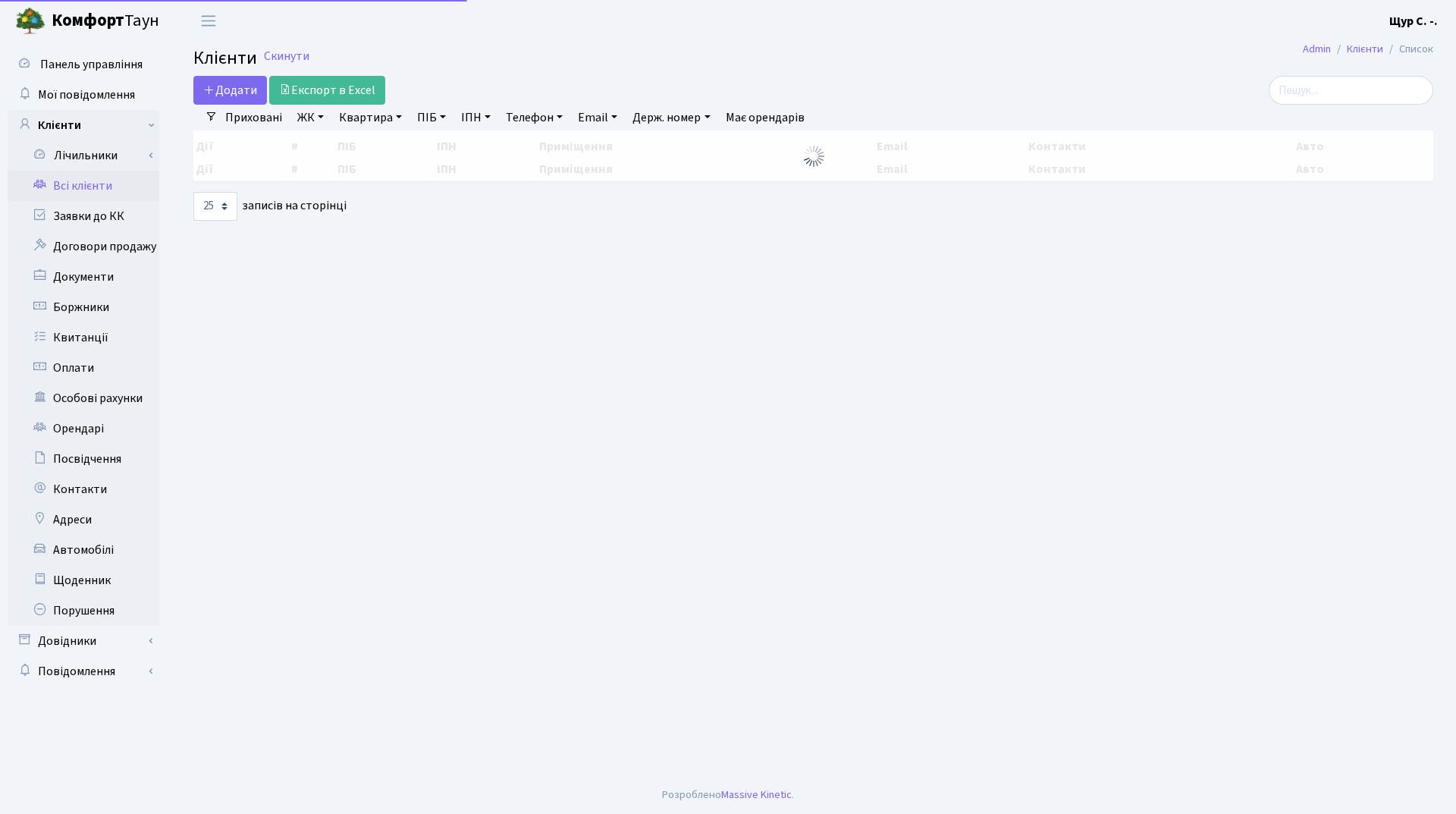
select select "25"
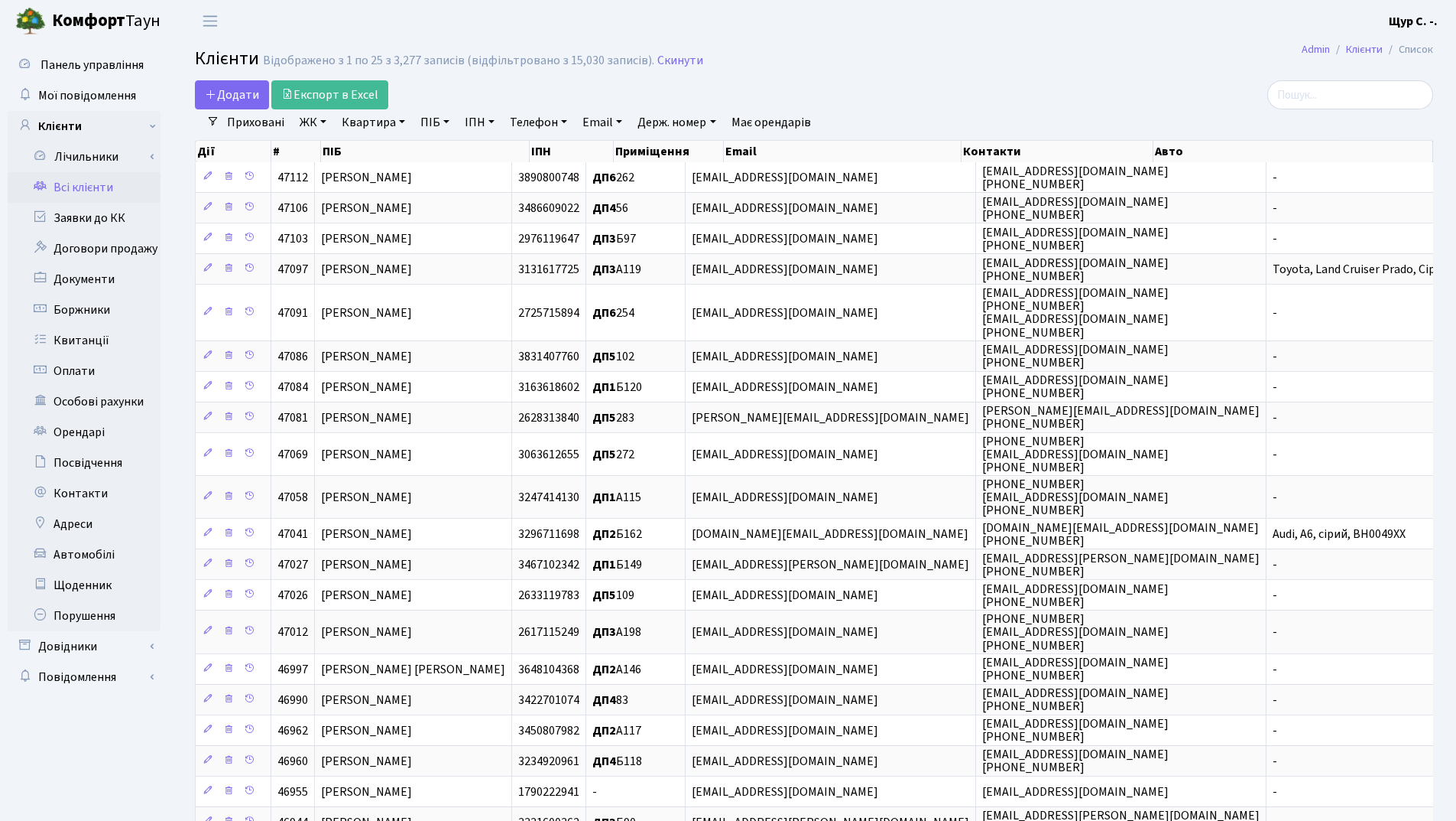
click at [352, 117] on link "Квартира" at bounding box center [374, 121] width 76 height 26
type input "262"
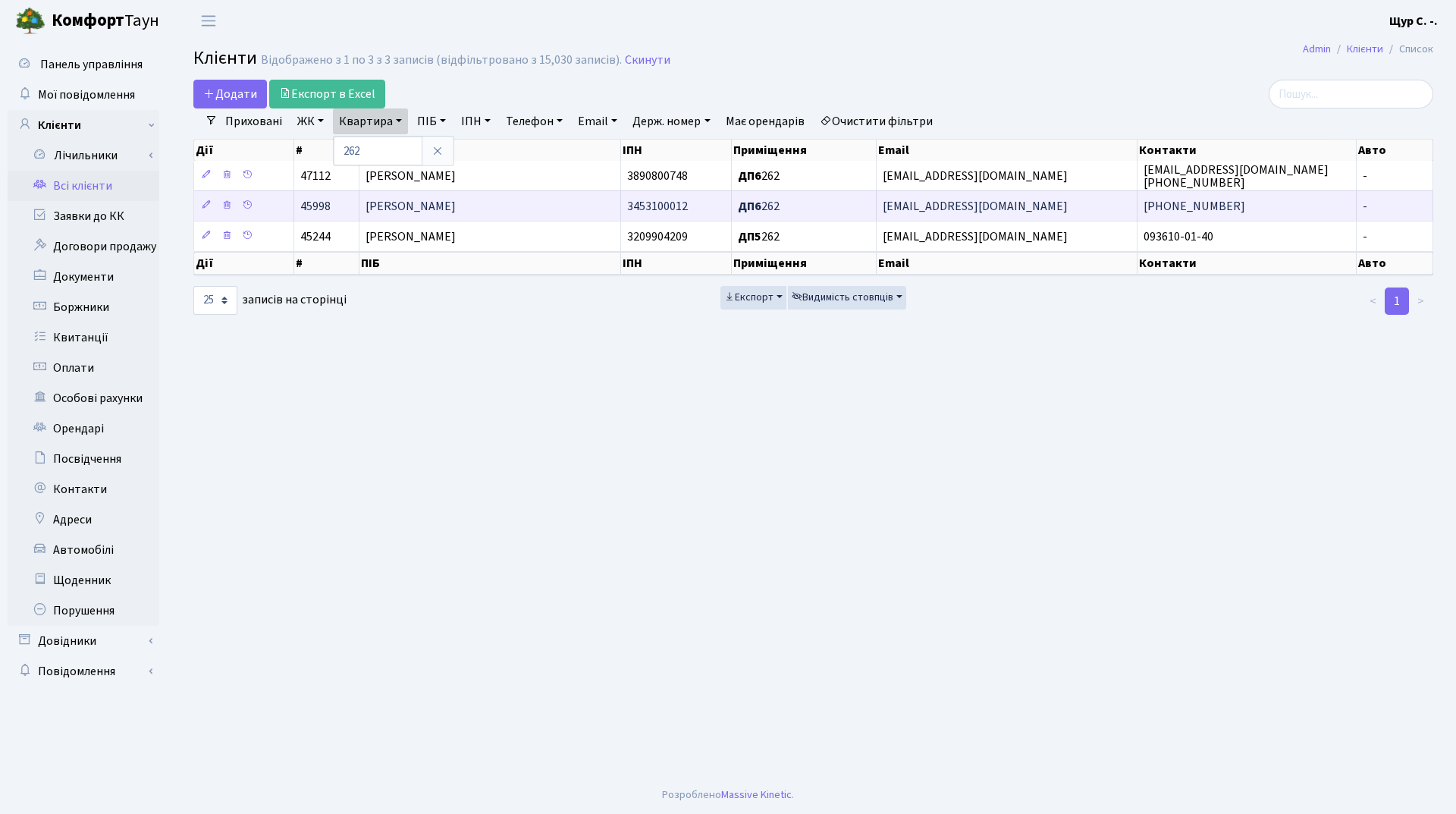
click at [425, 210] on span "Волинський Євгеній Олегович" at bounding box center [410, 207] width 90 height 17
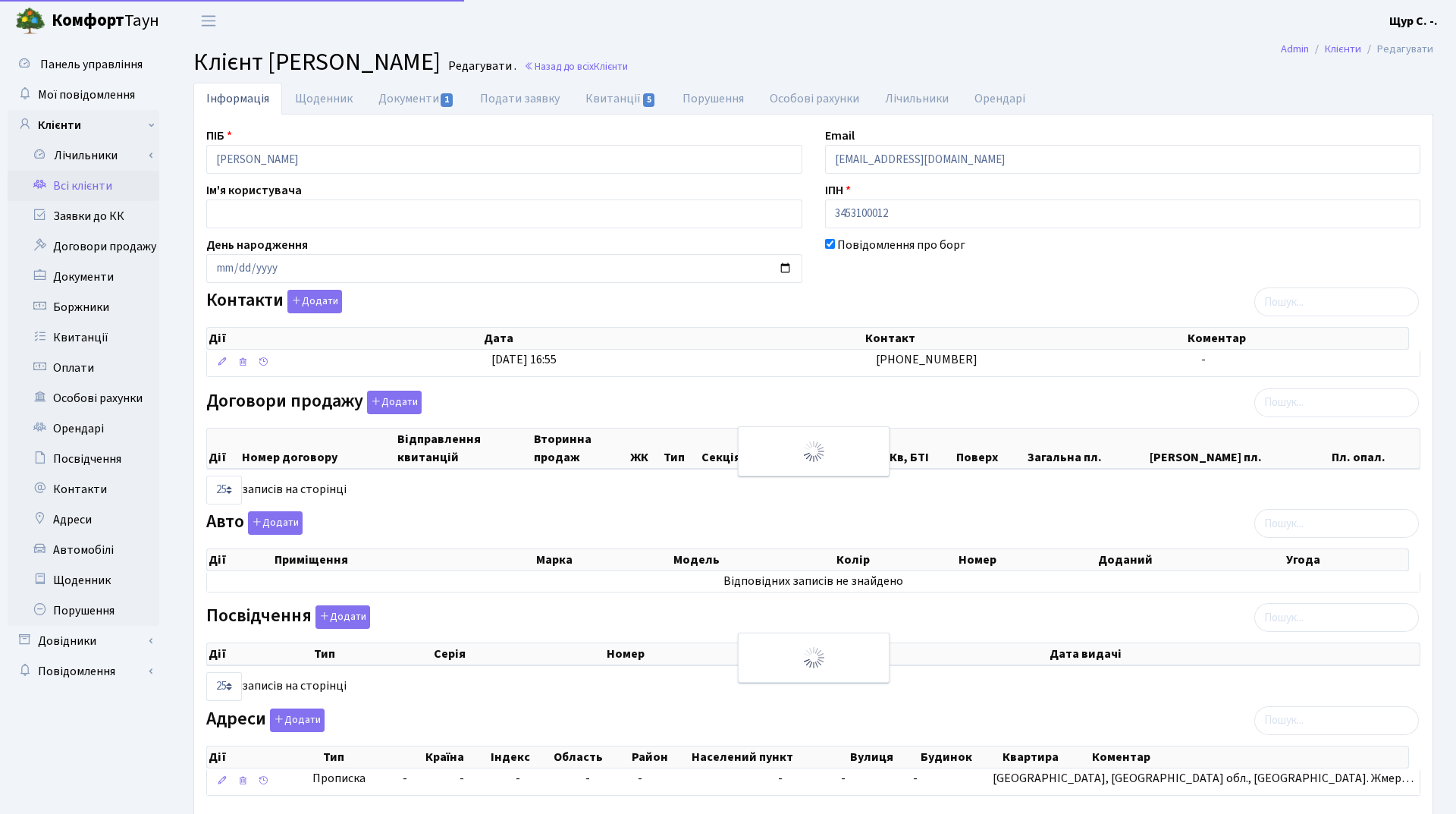
select select "25"
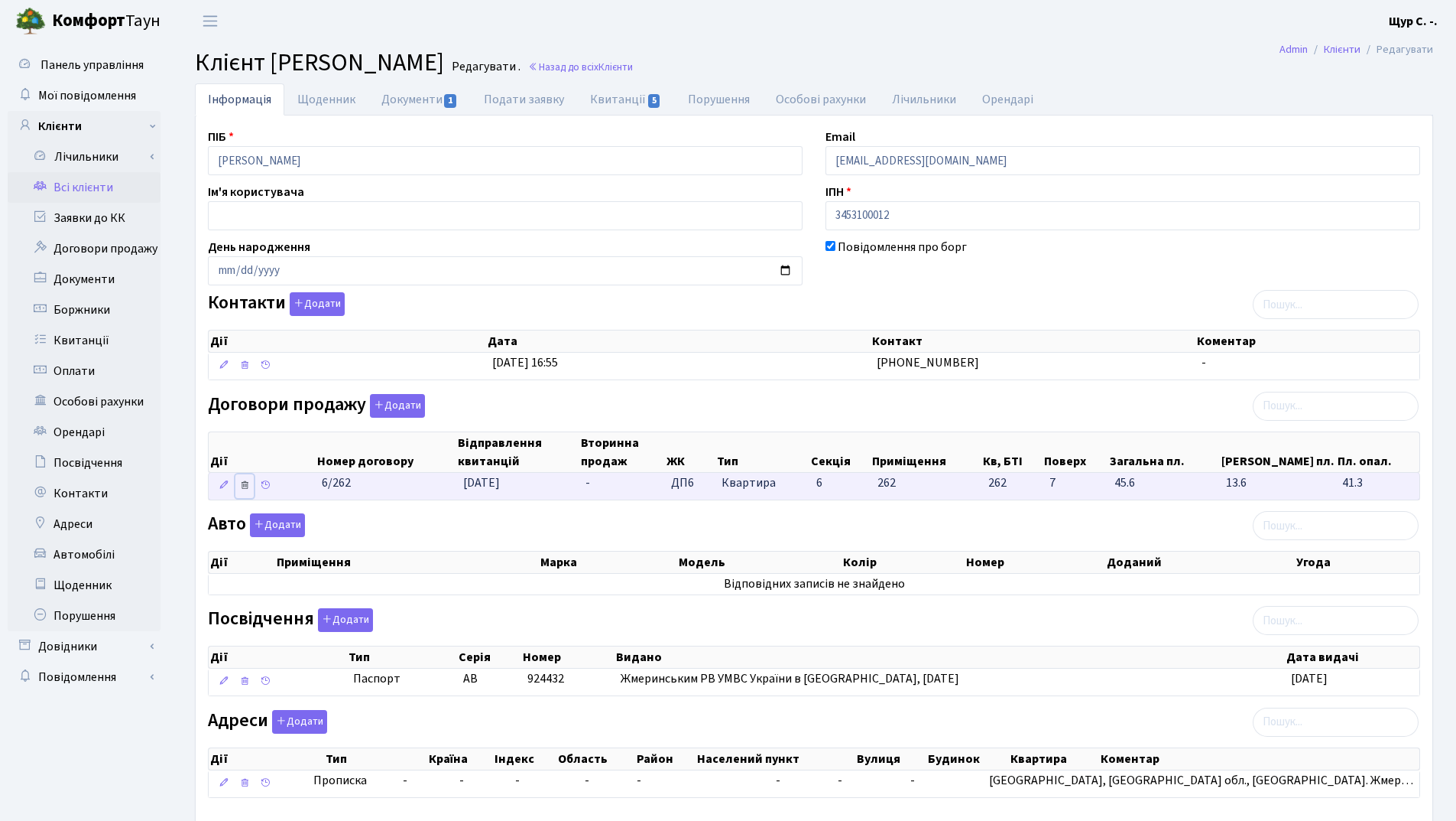
click at [248, 485] on icon at bounding box center [244, 484] width 10 height 10
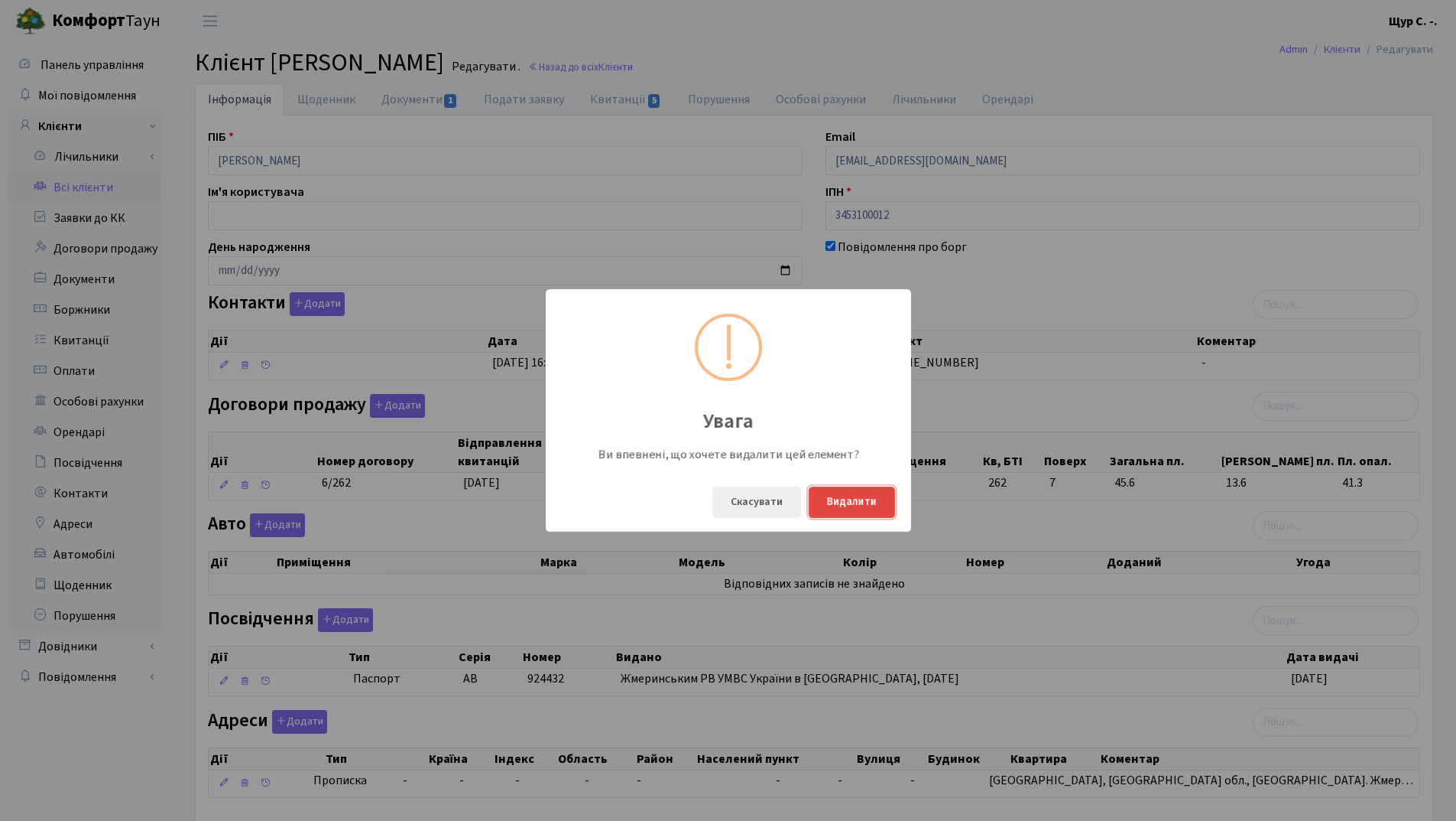
click at [872, 499] on button "Видалити" at bounding box center [851, 502] width 86 height 31
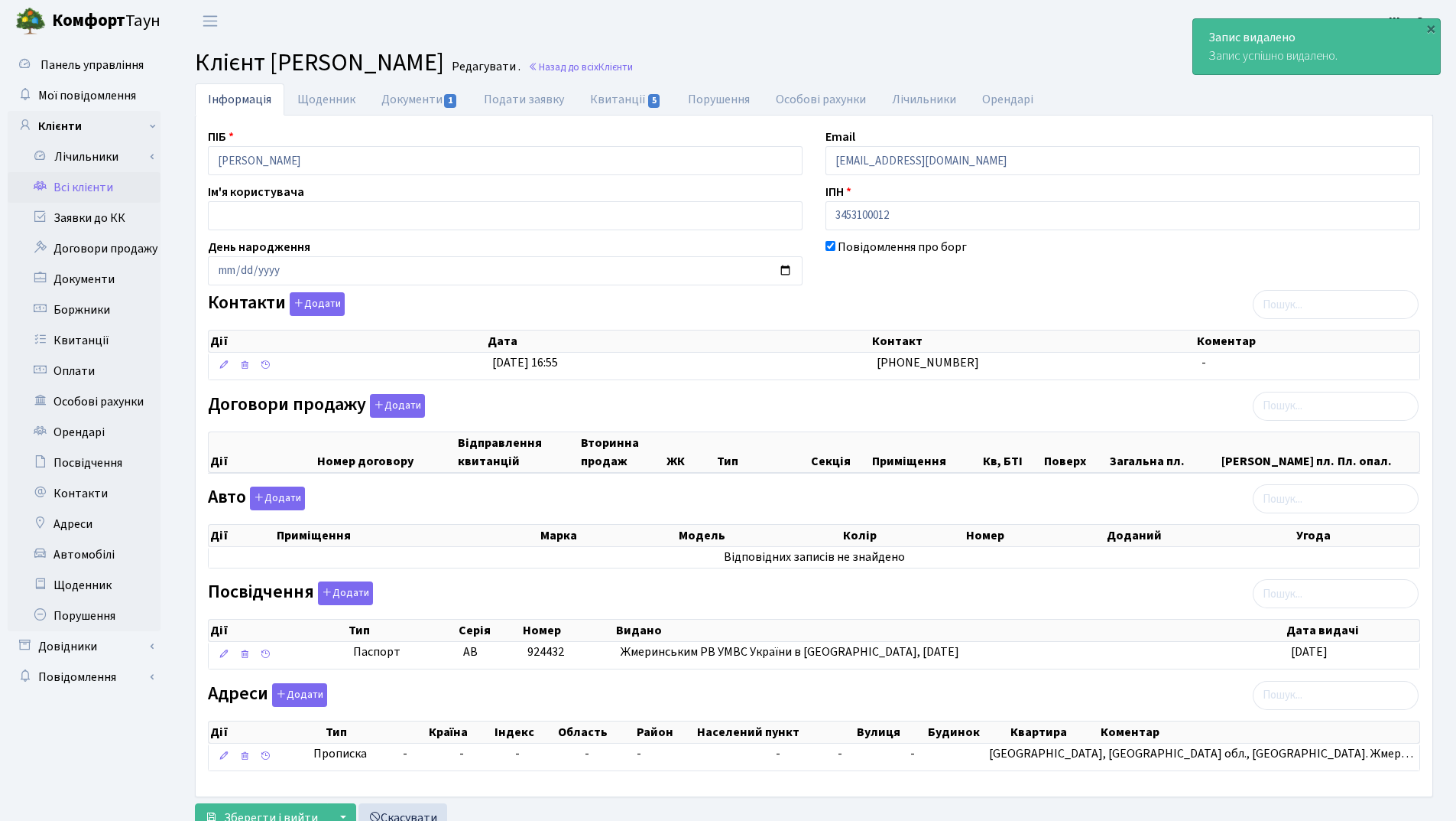
click at [107, 189] on link "Всі клієнти" at bounding box center [84, 187] width 153 height 30
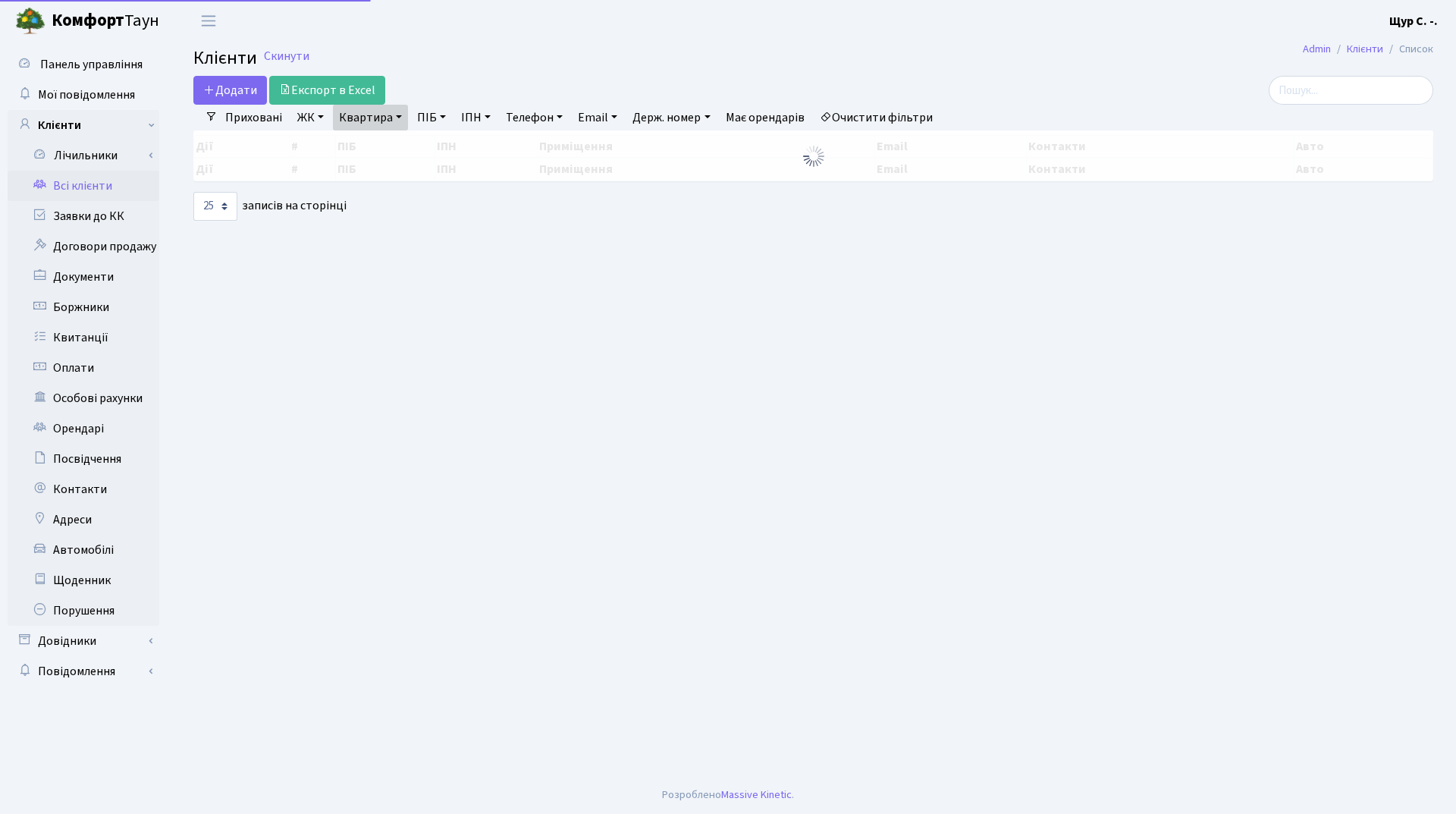
select select "25"
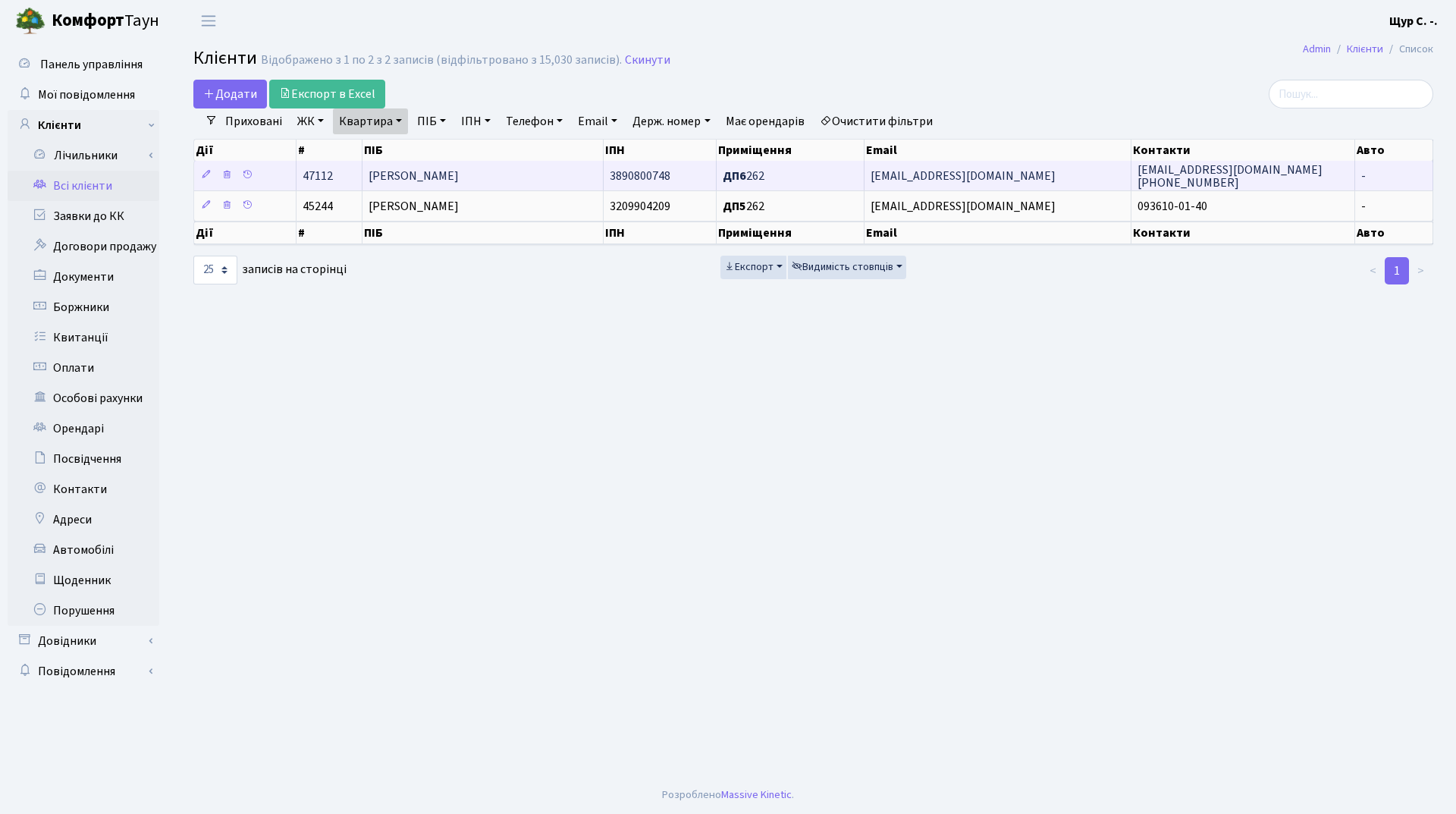
click at [512, 180] on td "[PERSON_NAME]" at bounding box center [483, 175] width 241 height 29
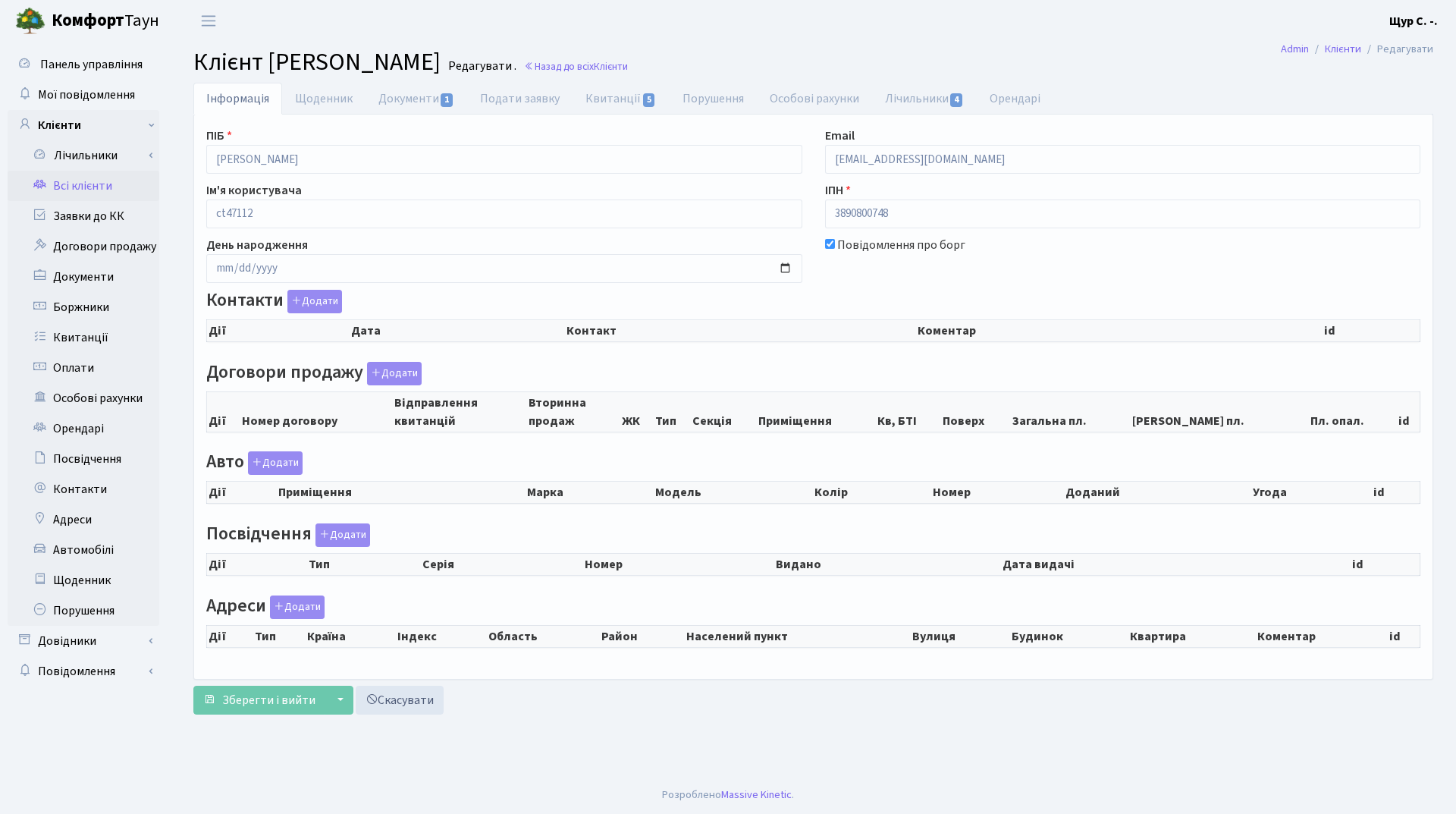
checkbox input "true"
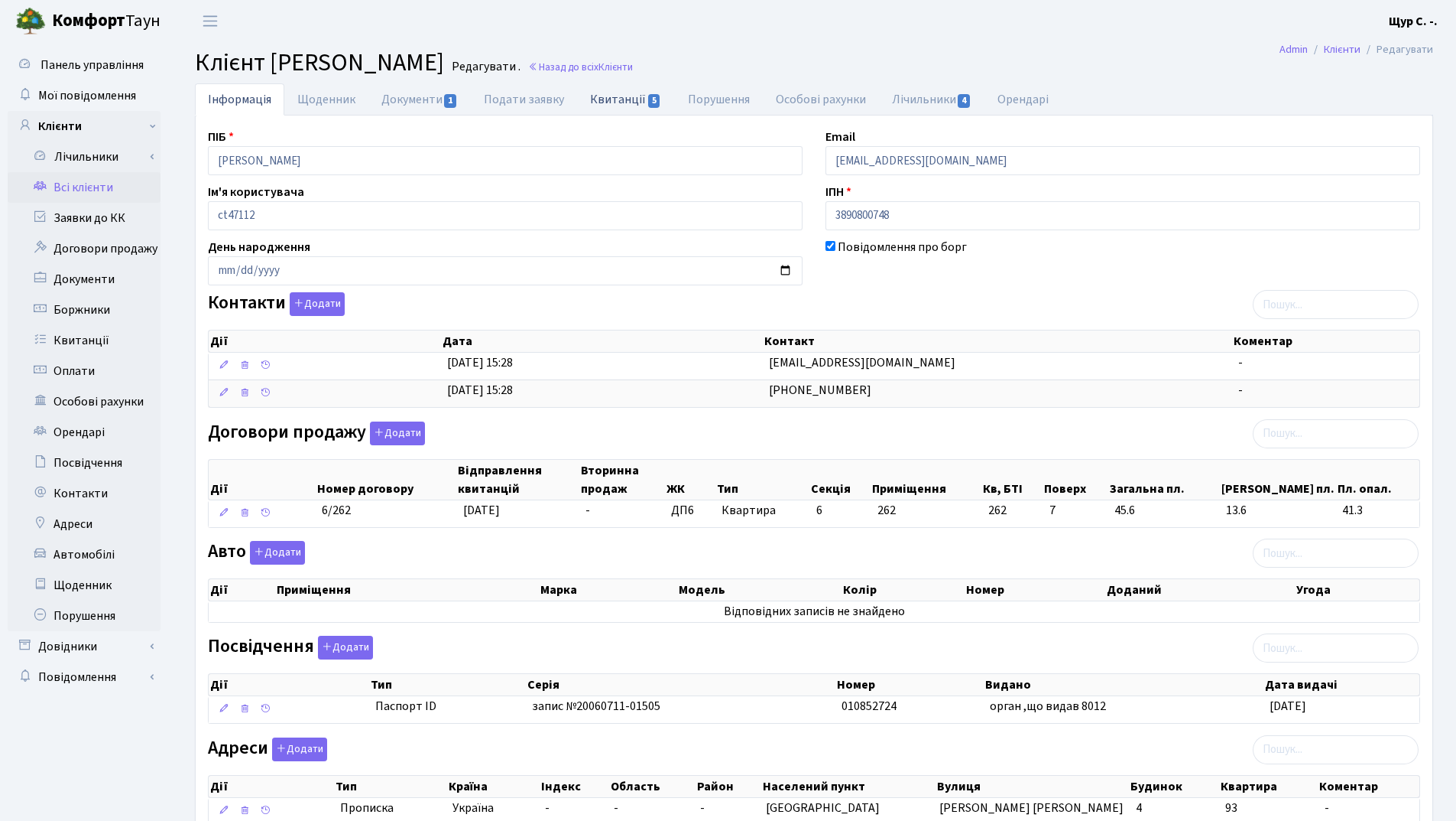
click at [618, 99] on link "Квитанції 5" at bounding box center [626, 98] width 98 height 31
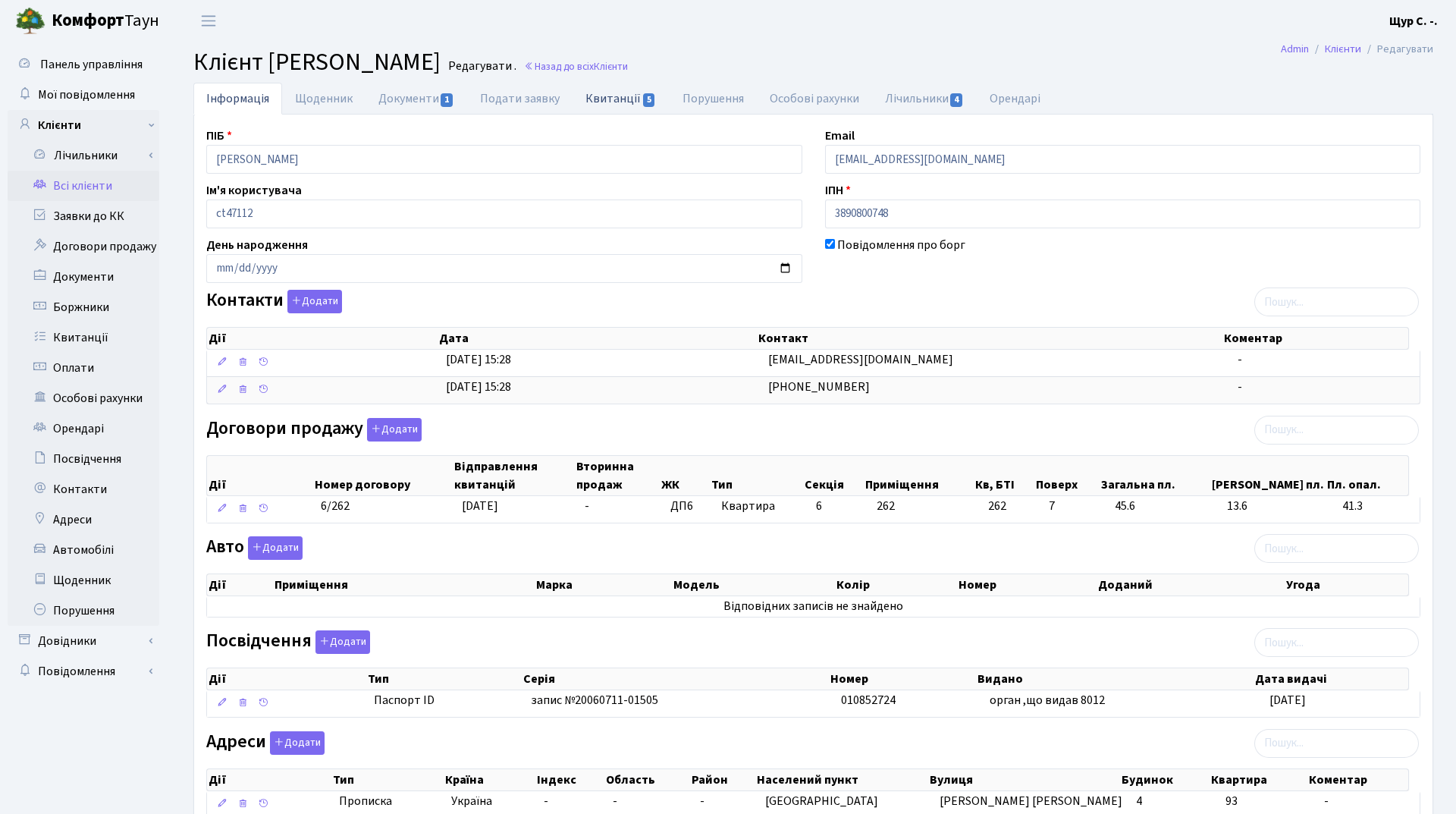
select select "25"
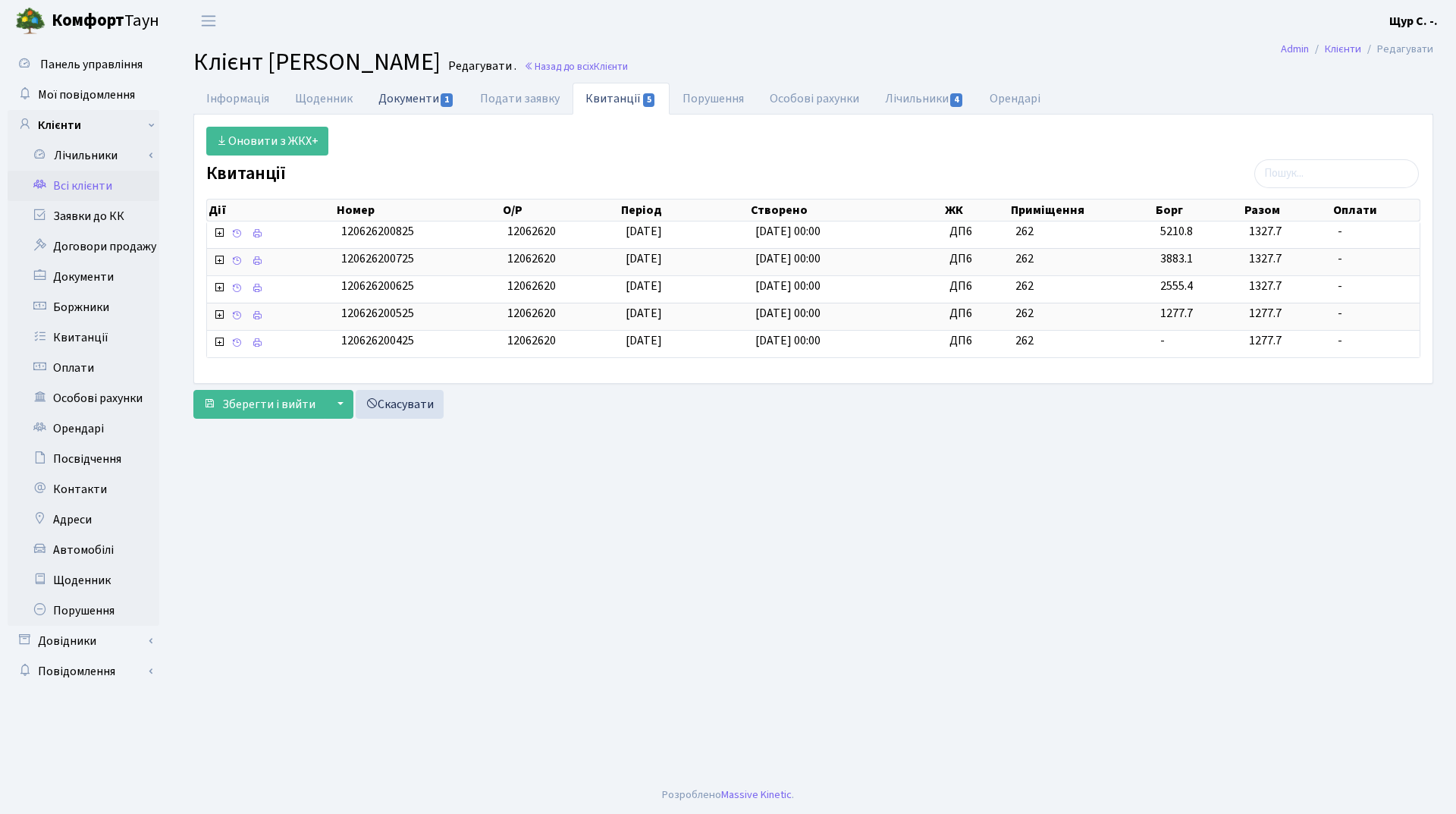
click at [408, 103] on link "Документи 1" at bounding box center [416, 98] width 101 height 31
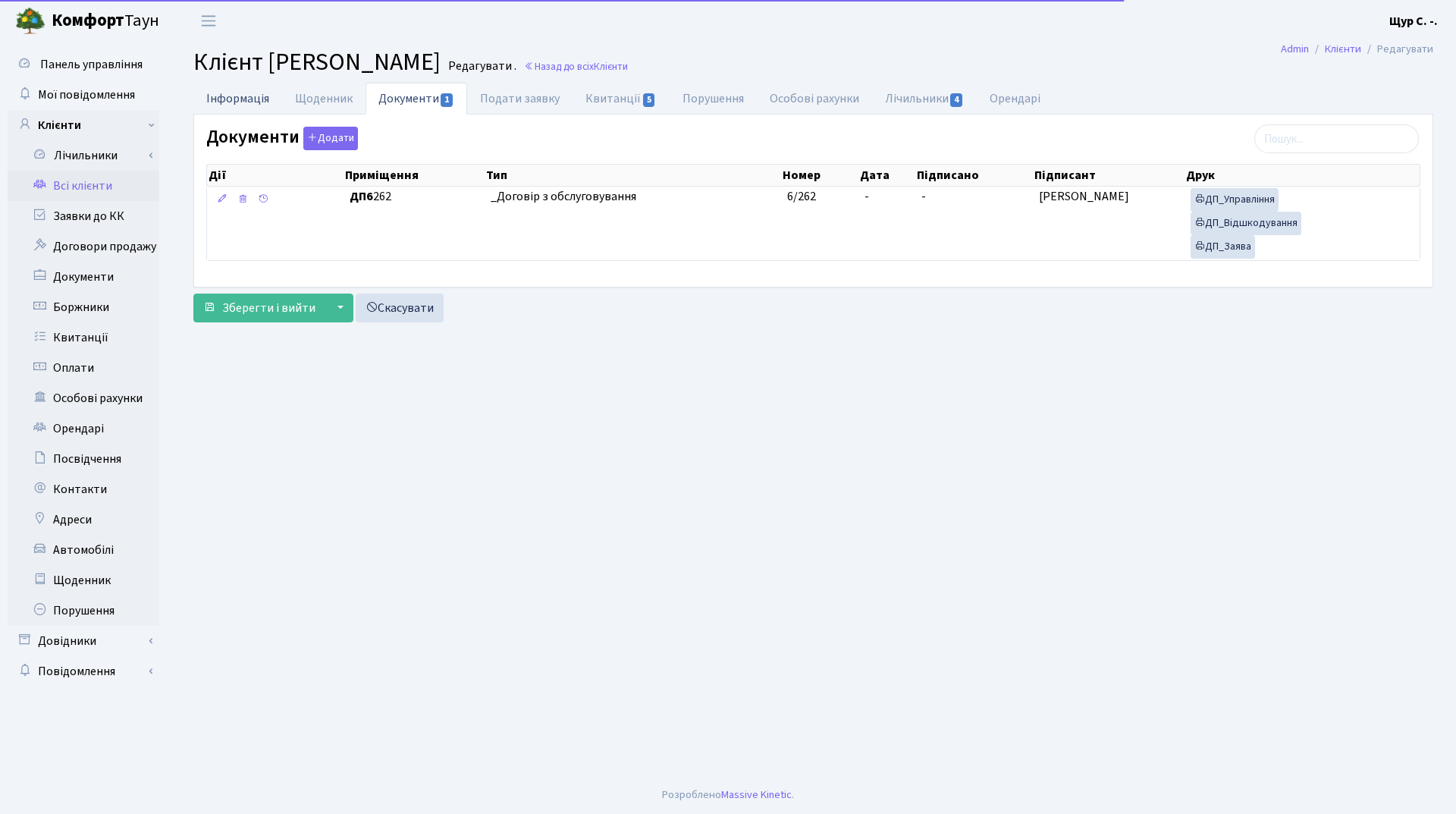
click at [241, 90] on link "Інформація" at bounding box center [238, 98] width 88 height 31
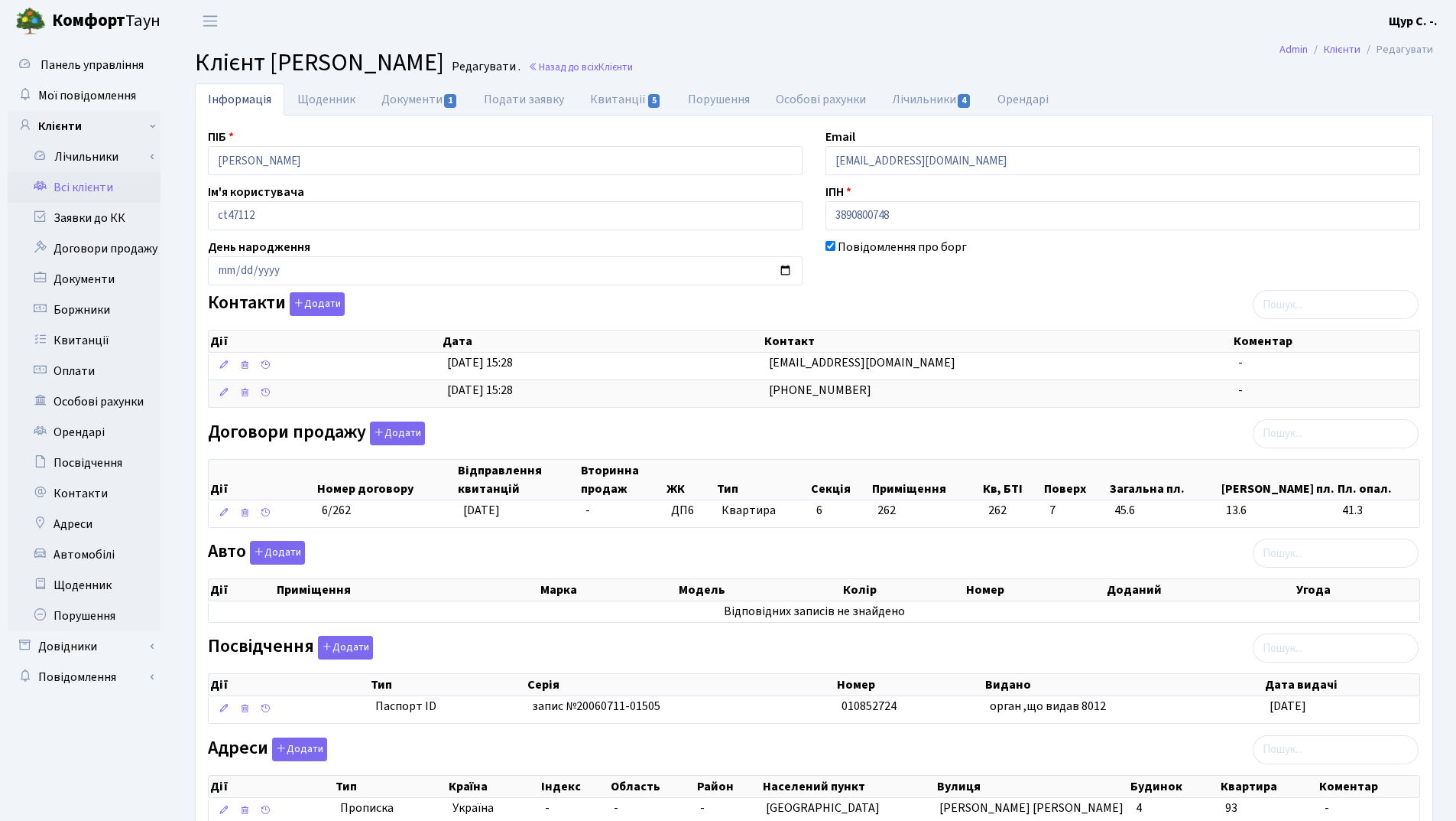
click at [69, 188] on link "Всі клієнти" at bounding box center [84, 187] width 153 height 30
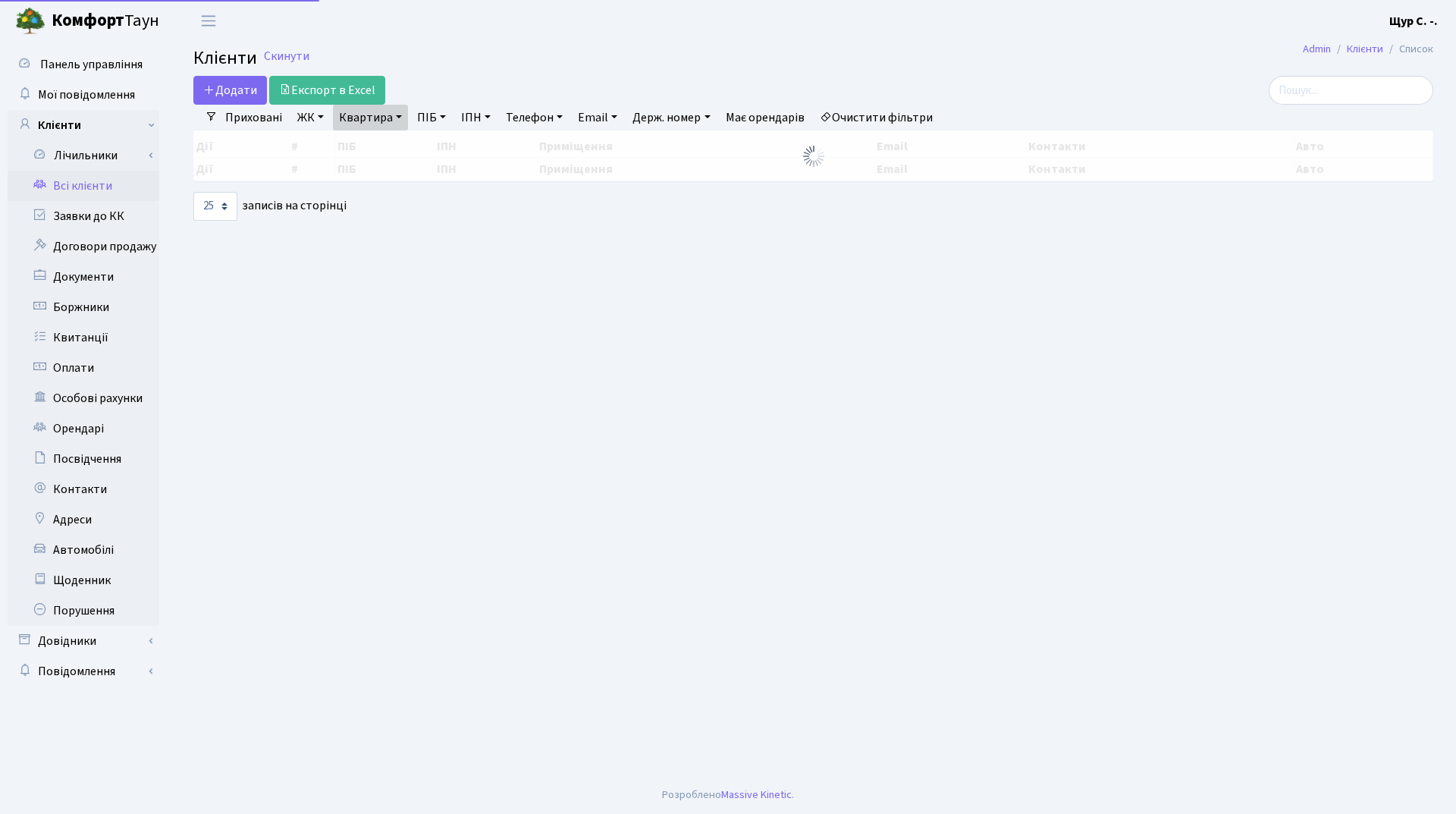
select select "25"
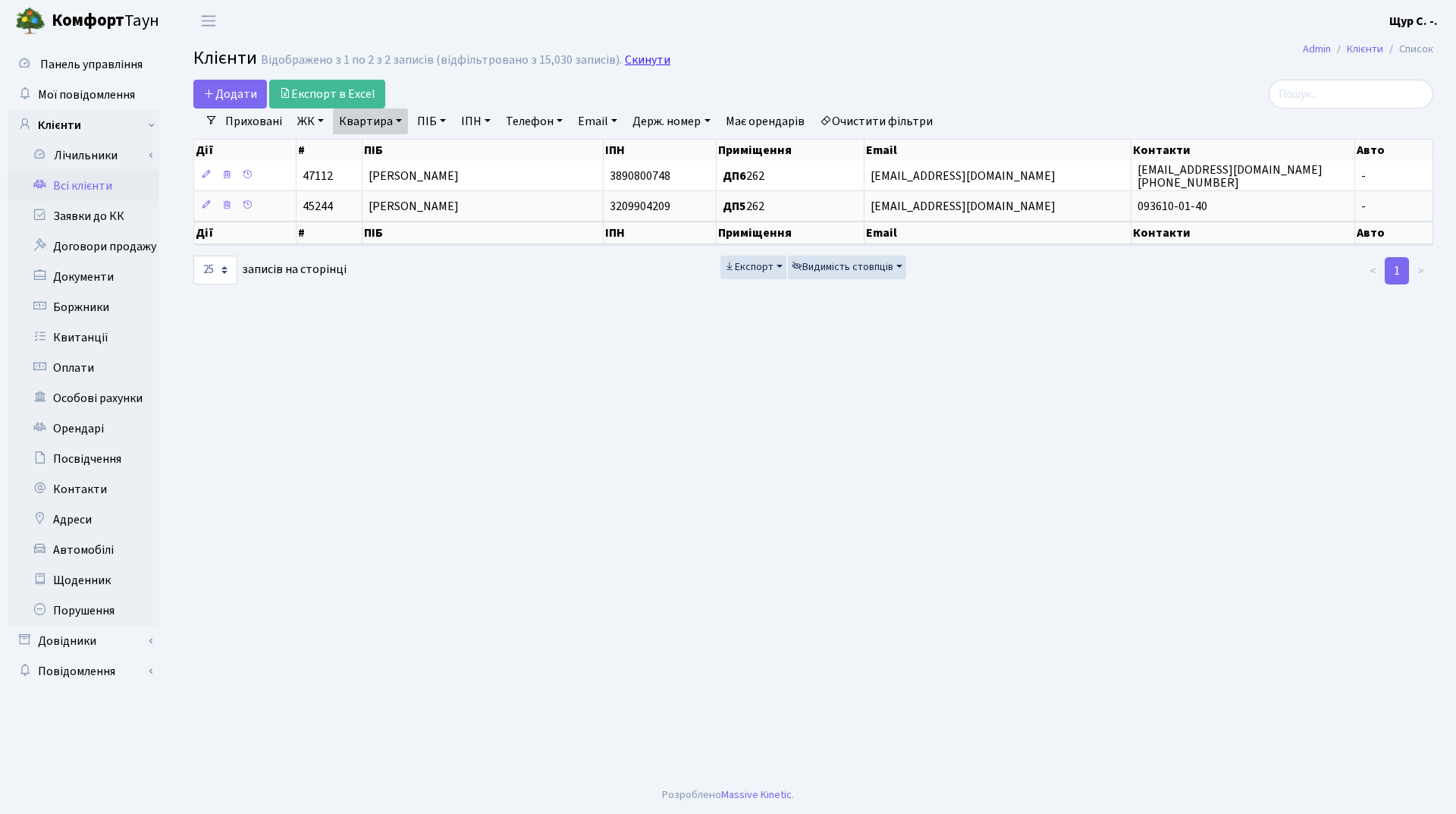
click at [633, 57] on link "Скинути" at bounding box center [647, 60] width 45 height 14
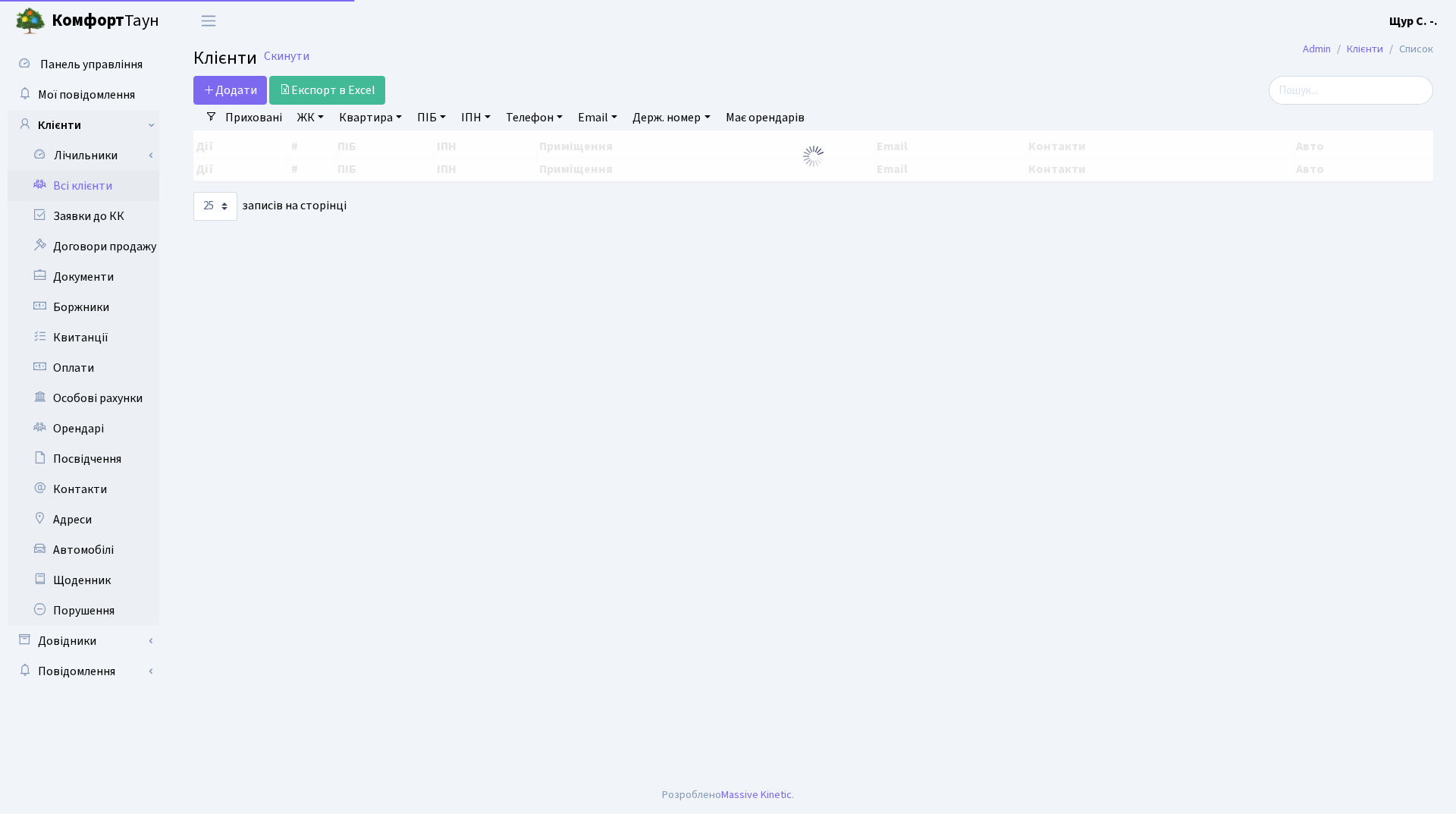
select select "25"
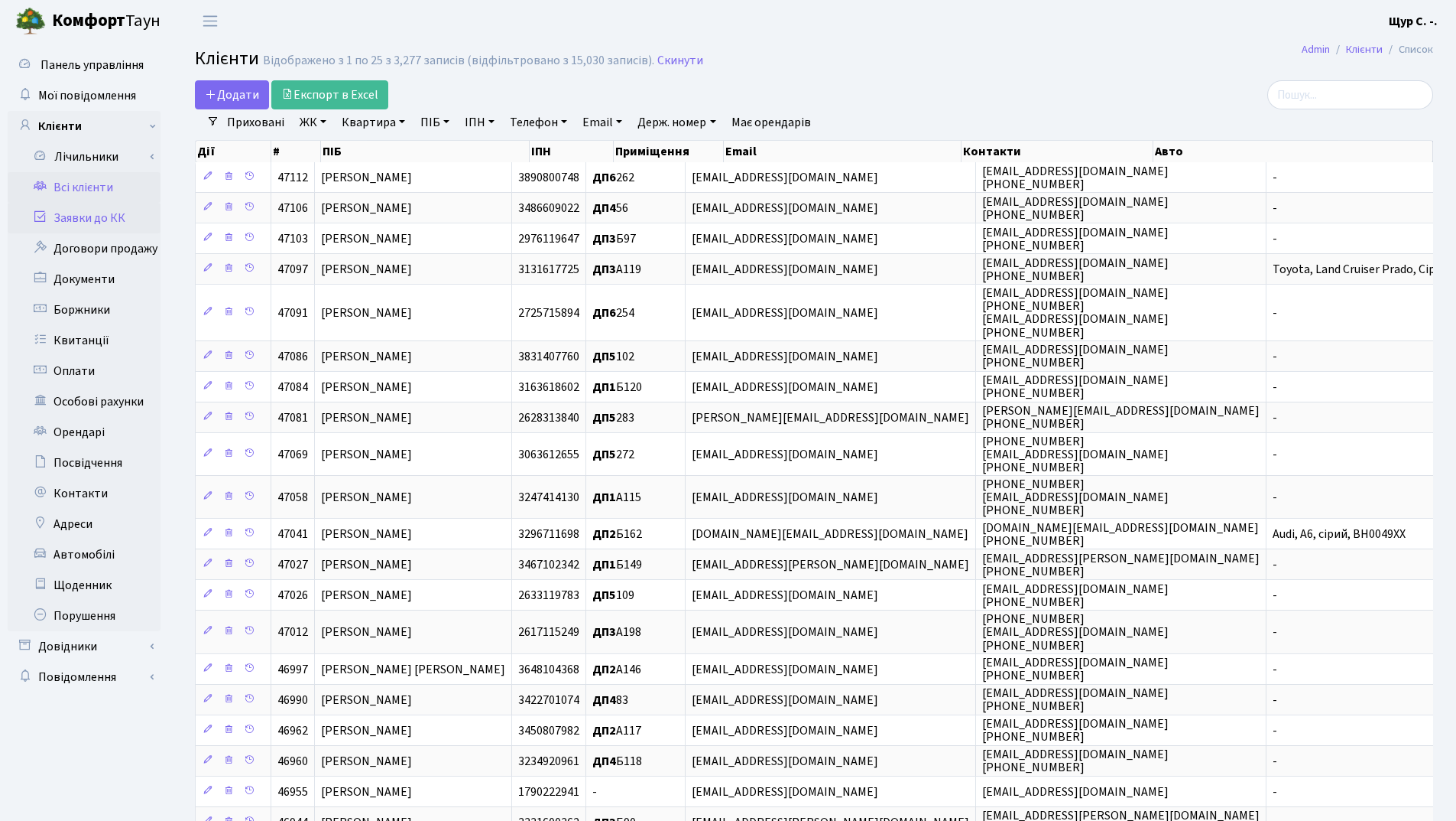
click at [106, 224] on link "Заявки до КК" at bounding box center [84, 218] width 153 height 30
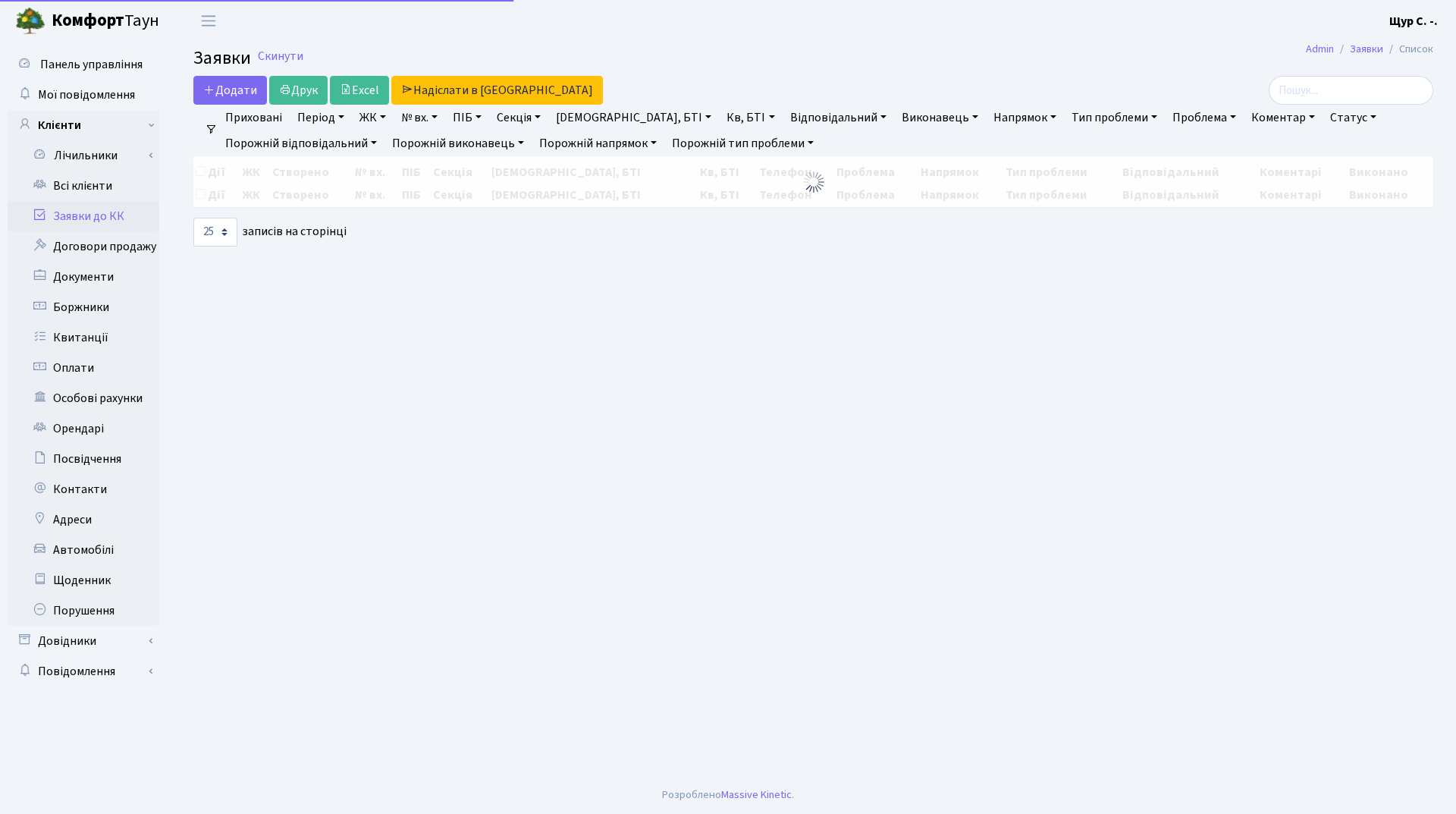
select select "25"
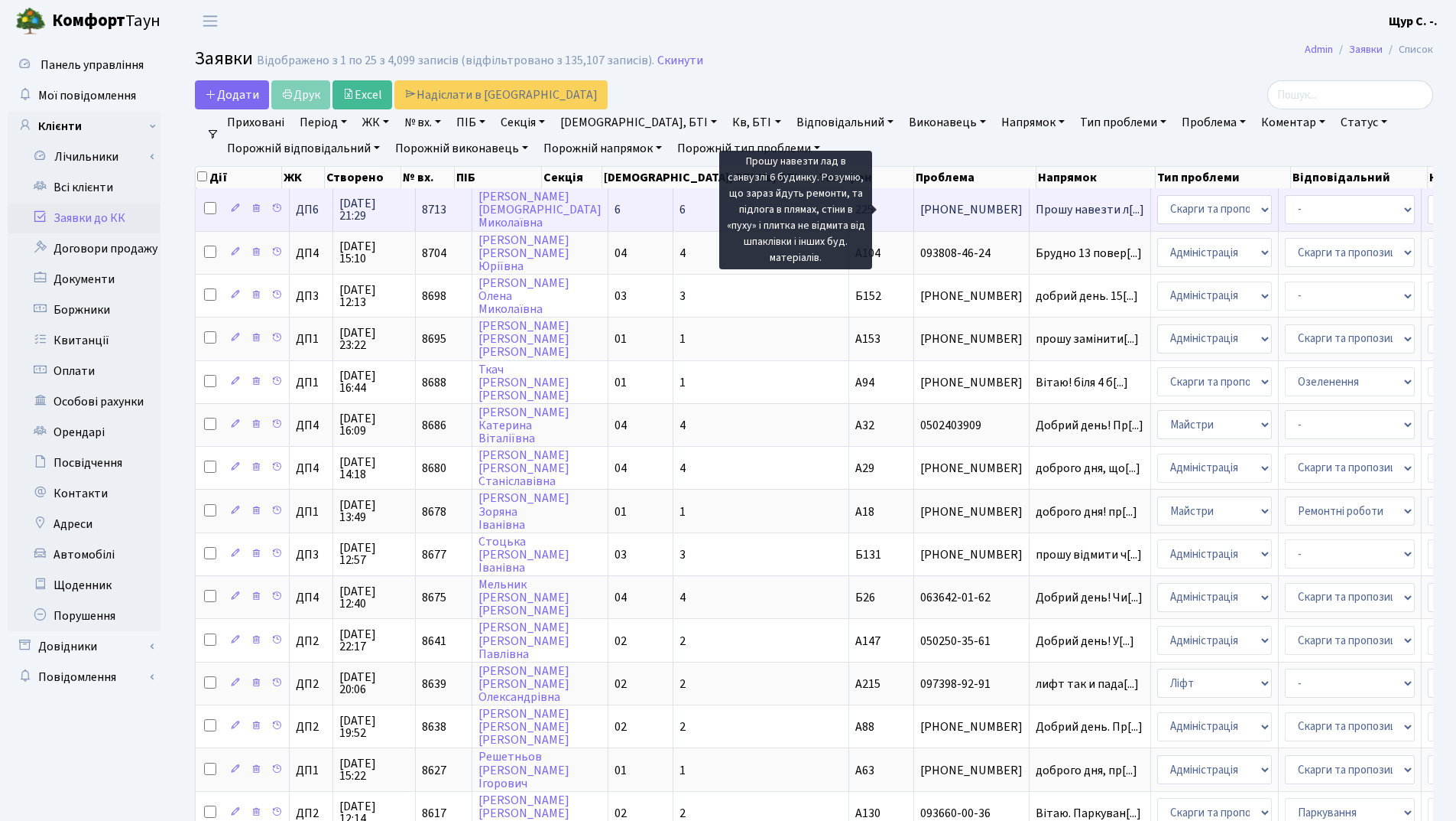
click at [1036, 208] on span "Прошу навезти л[...]" at bounding box center [1090, 209] width 109 height 17
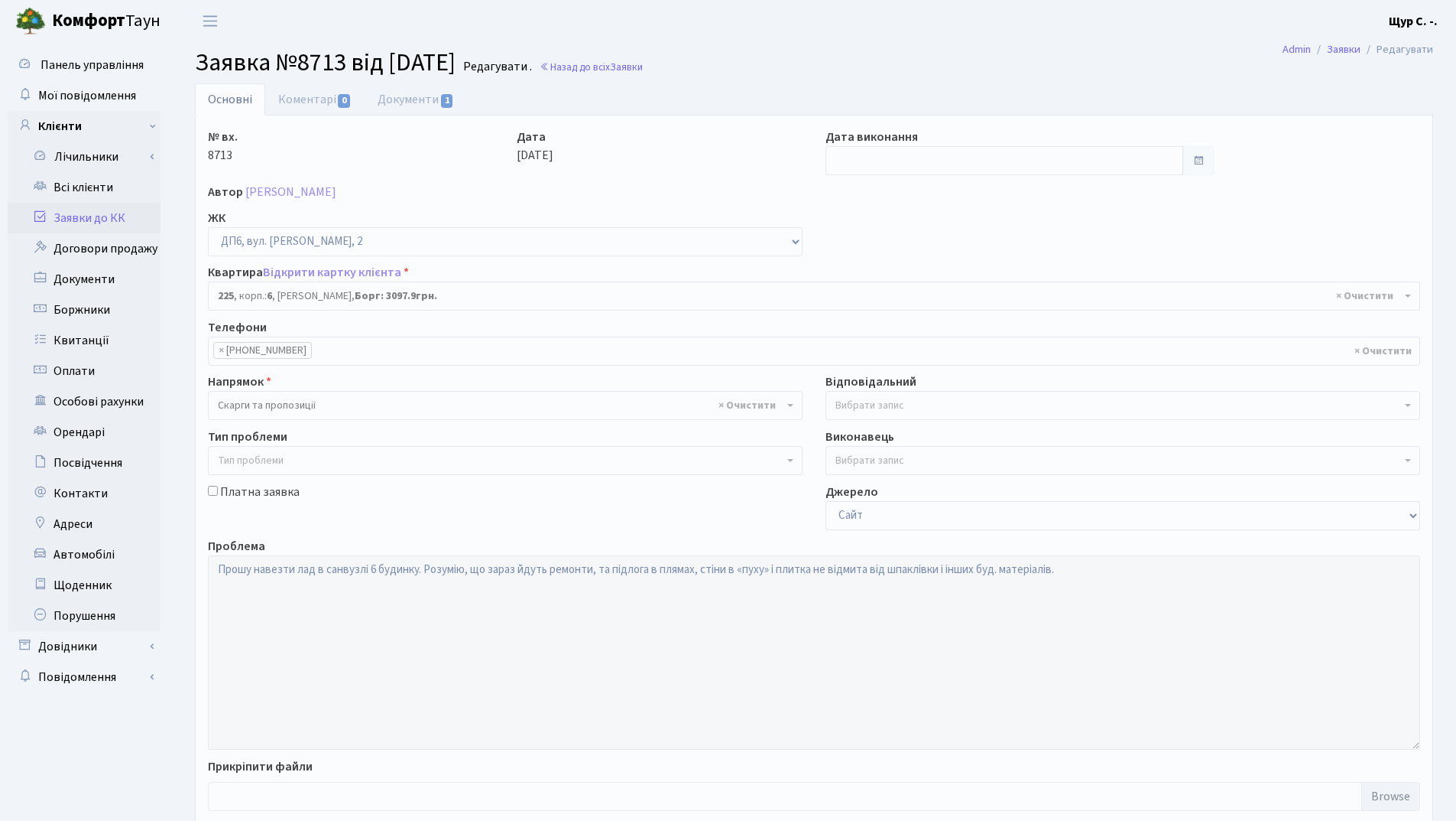
select select "46719"
click at [403, 101] on link "Документи 1" at bounding box center [416, 98] width 102 height 31
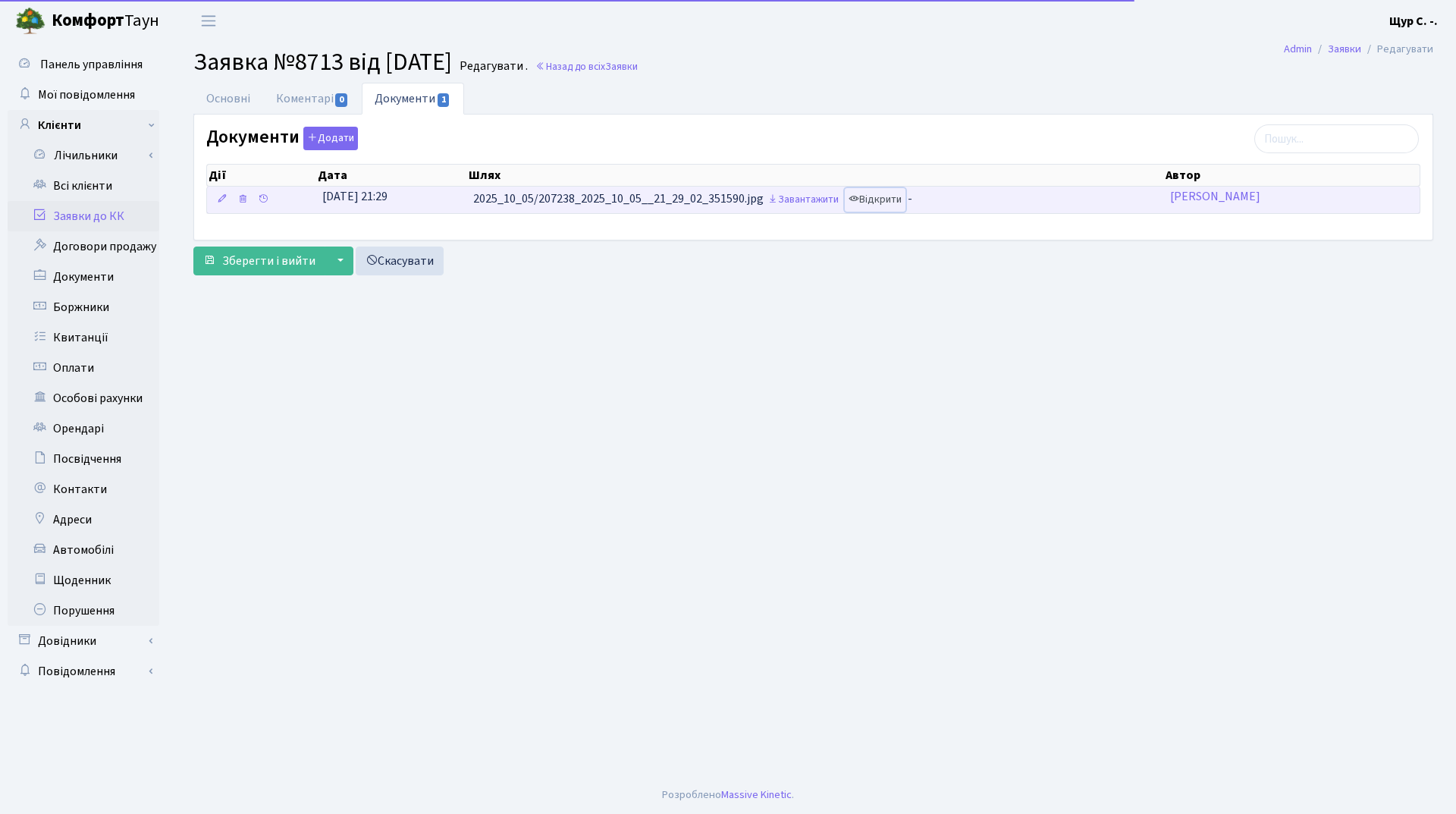
click at [878, 200] on link "Відкрити" at bounding box center [875, 199] width 61 height 23
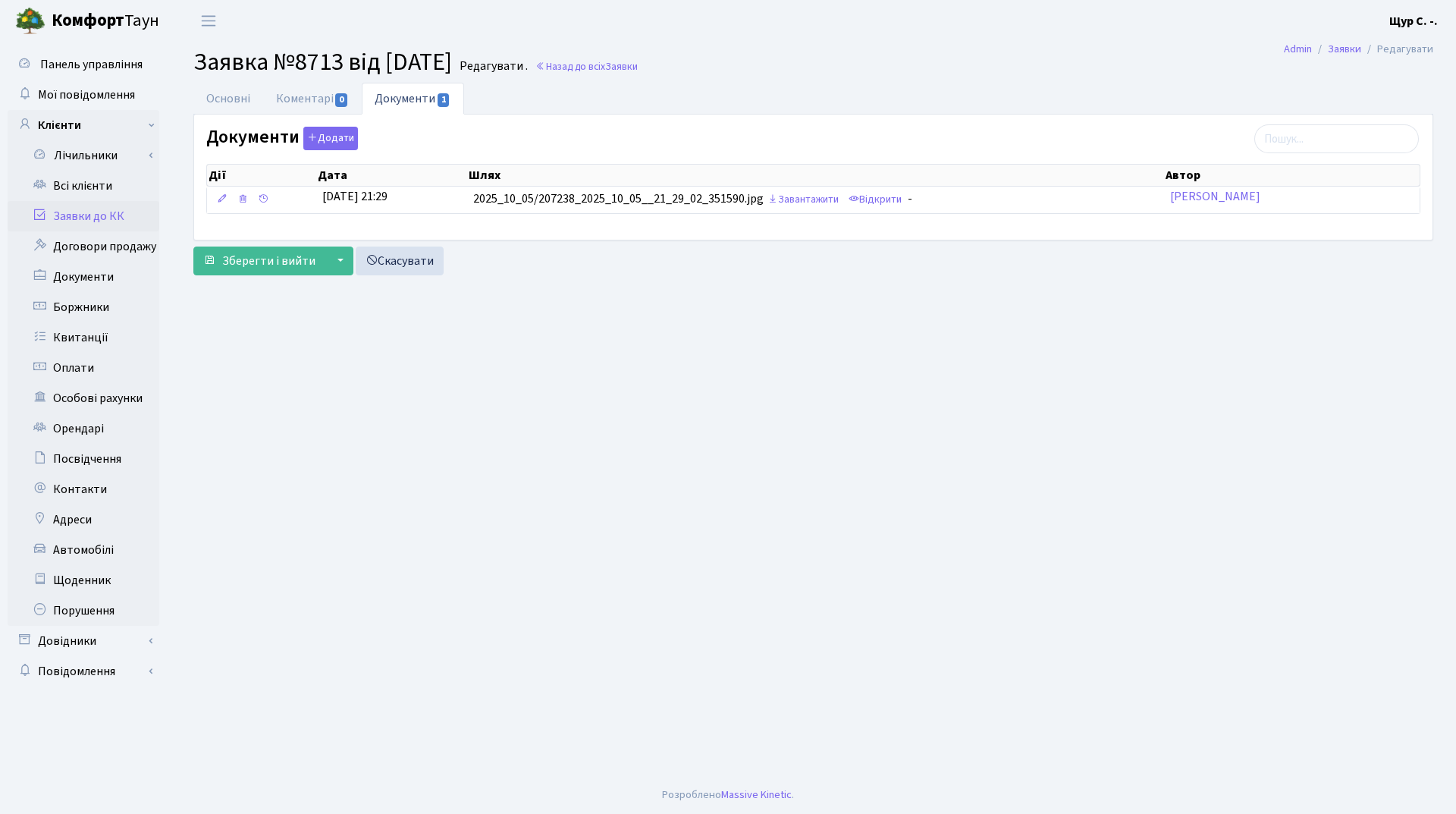
click at [81, 218] on link "Заявки до КК" at bounding box center [84, 216] width 152 height 30
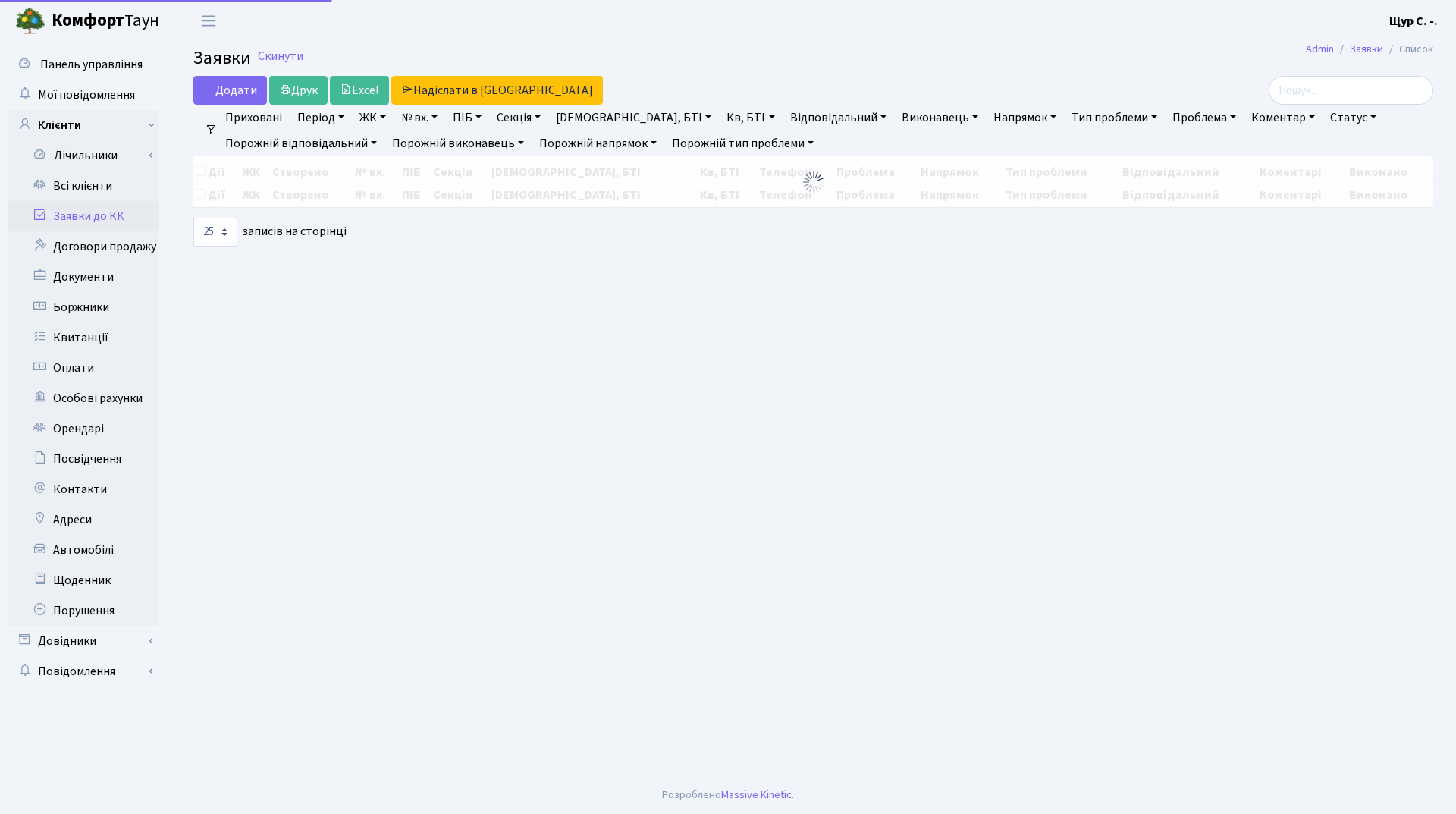
select select "25"
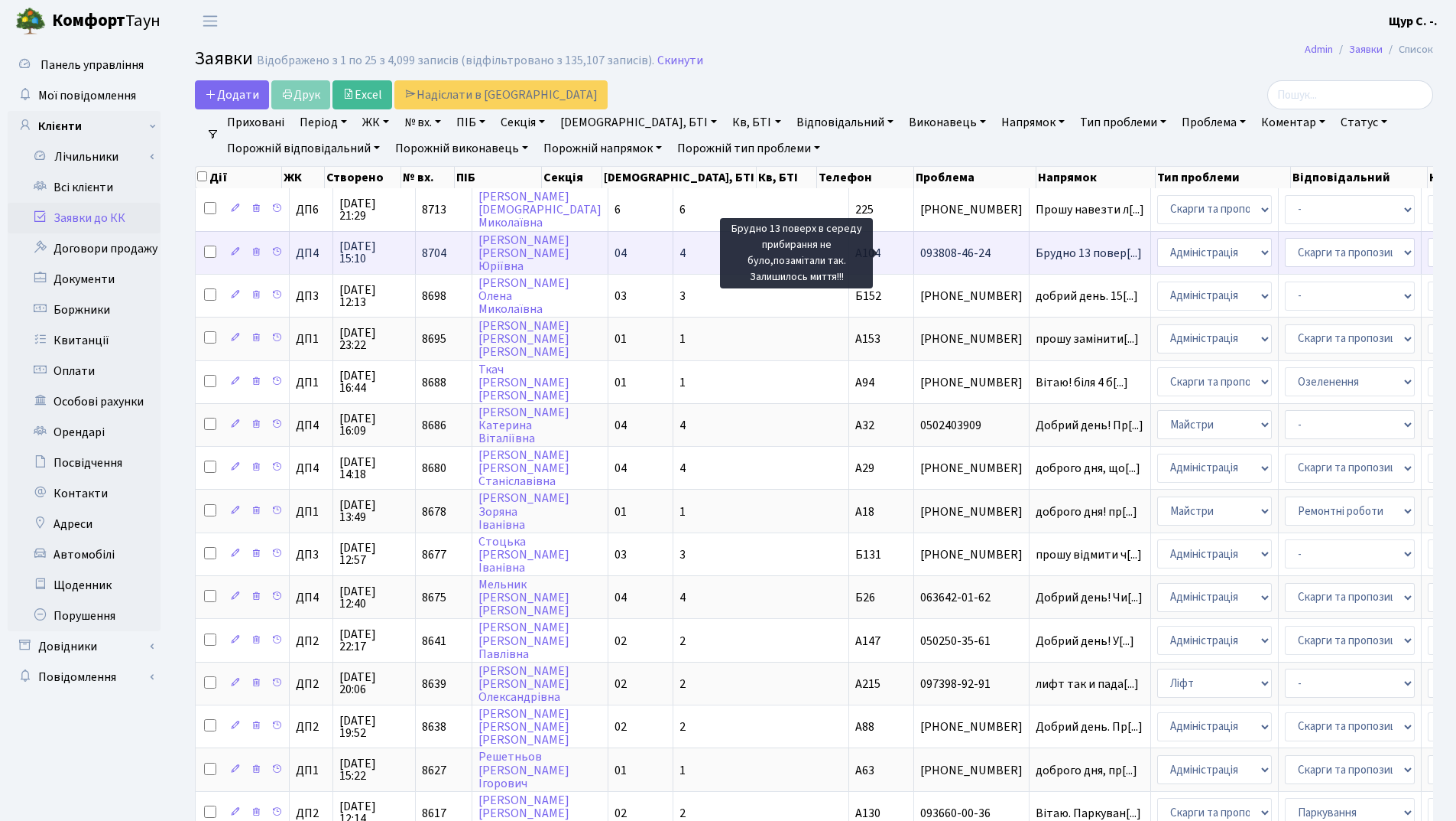
click at [1036, 250] on span "Брудно 13 повер[...]" at bounding box center [1089, 253] width 106 height 17
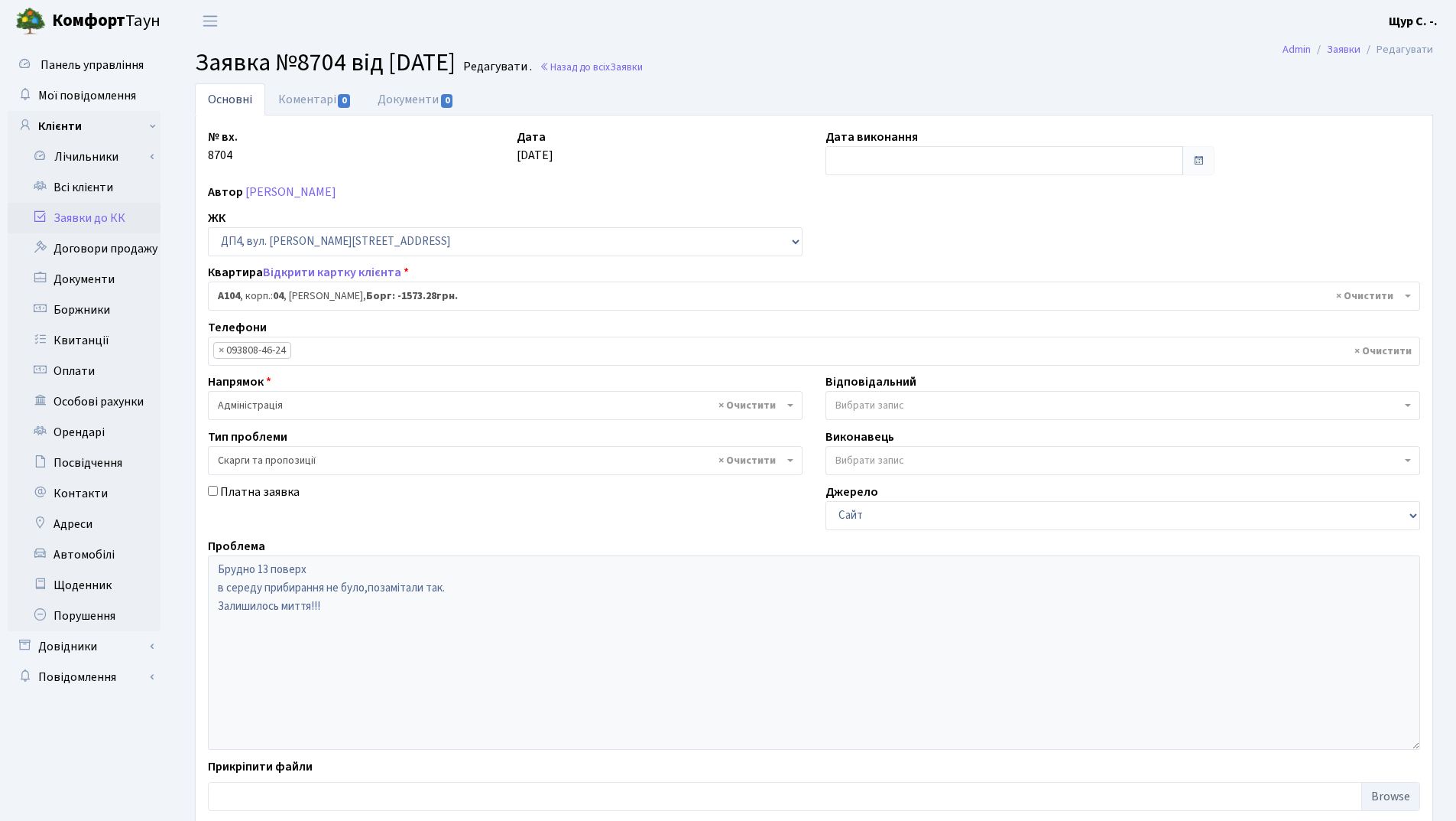
select select "33193"
select select "55"
click at [113, 217] on link "Заявки до КК" at bounding box center [84, 218] width 153 height 30
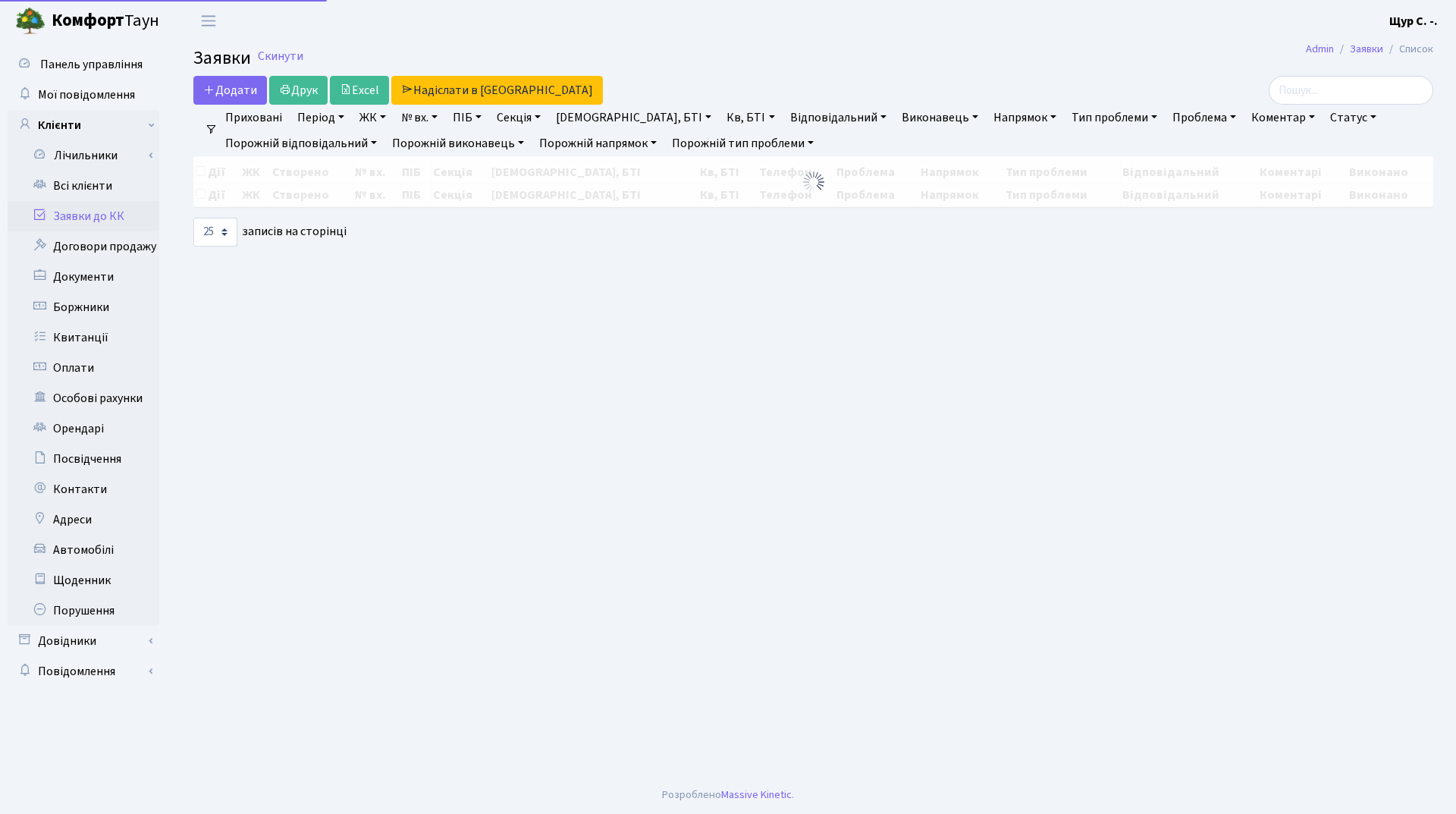
select select "25"
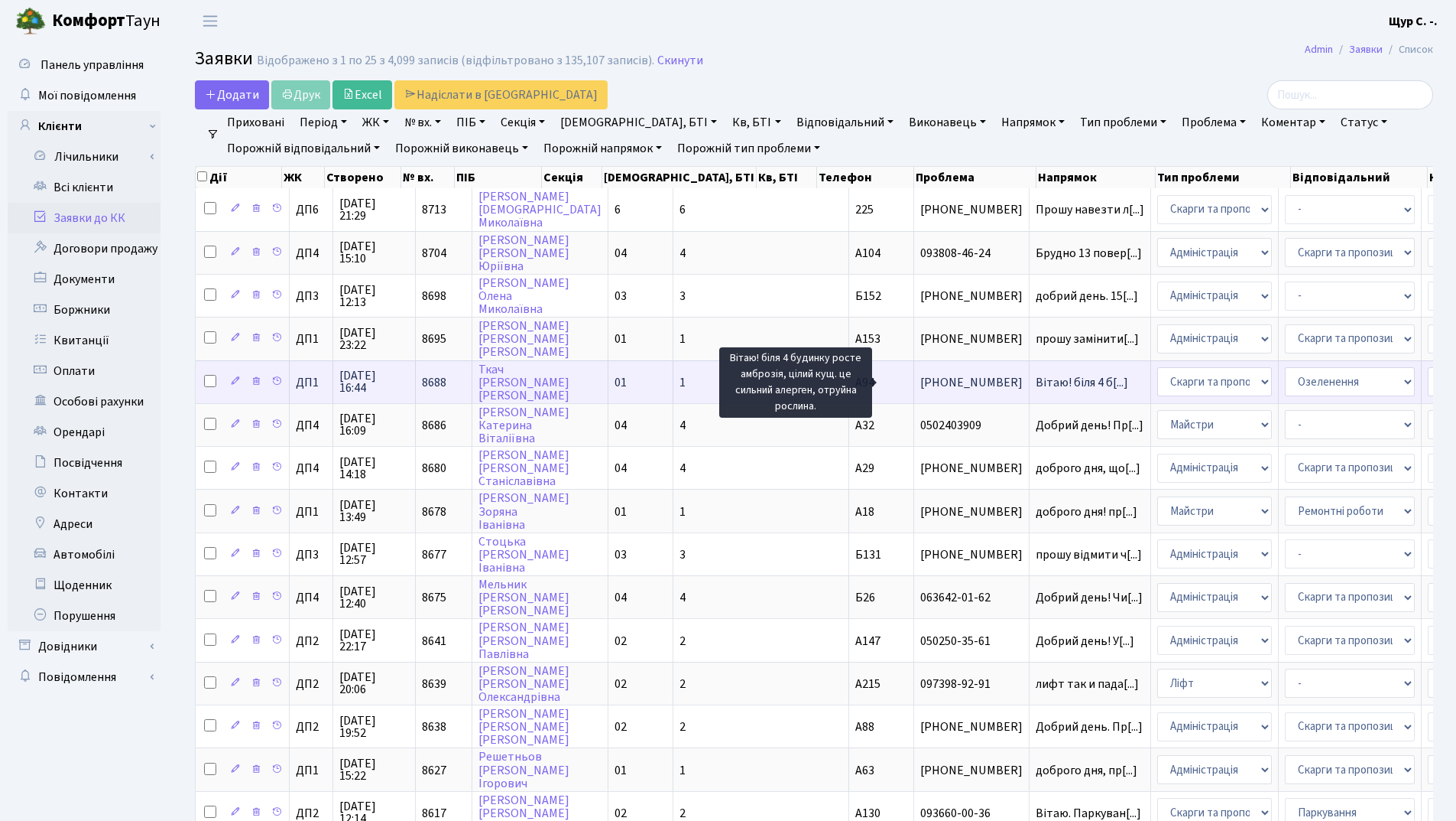
click at [1036, 387] on span "Вітаю! біля 4 б[...]" at bounding box center [1082, 383] width 93 height 17
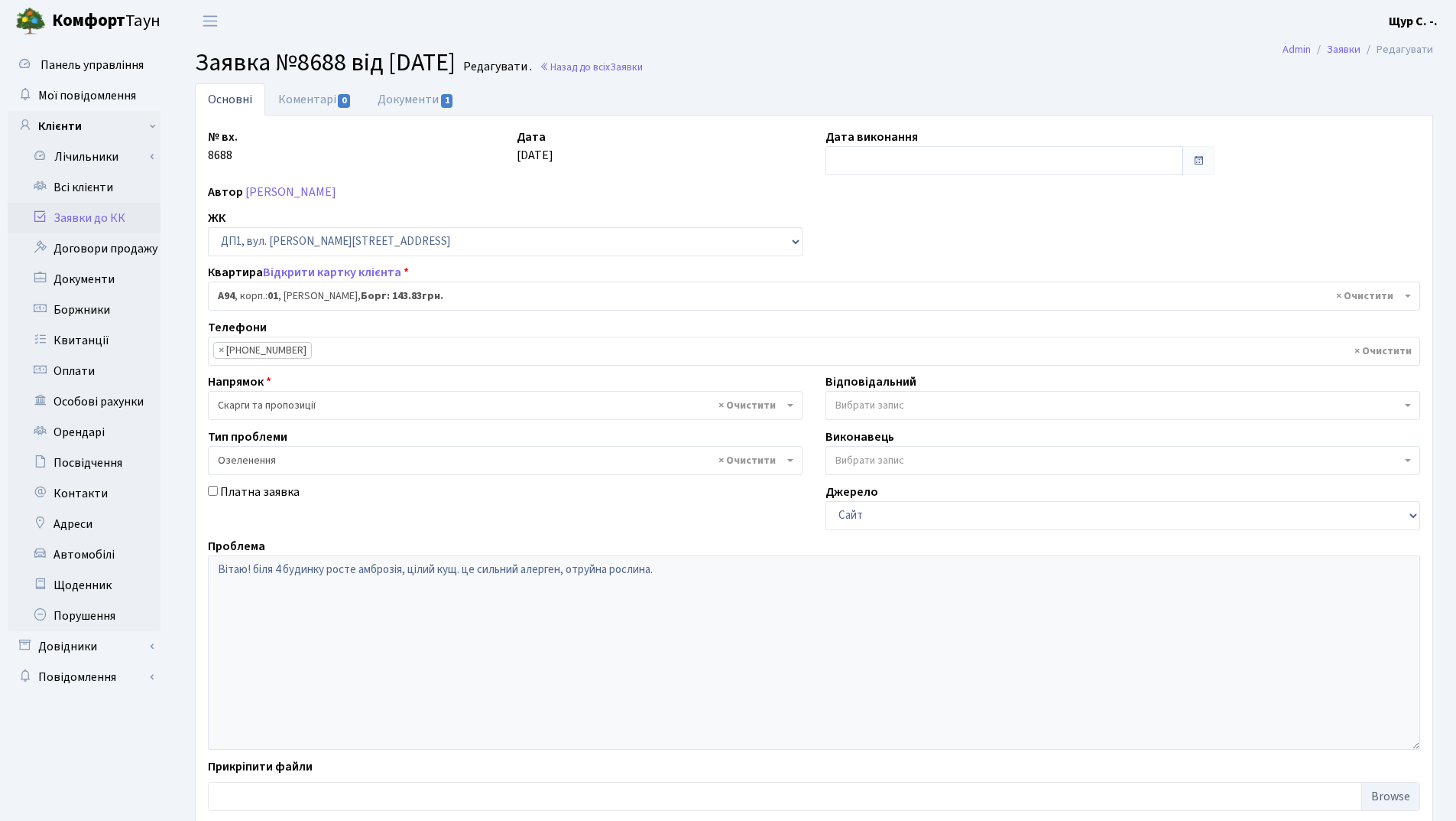
select select "29728"
select select "65"
click at [405, 107] on link "Документи 1" at bounding box center [416, 98] width 102 height 31
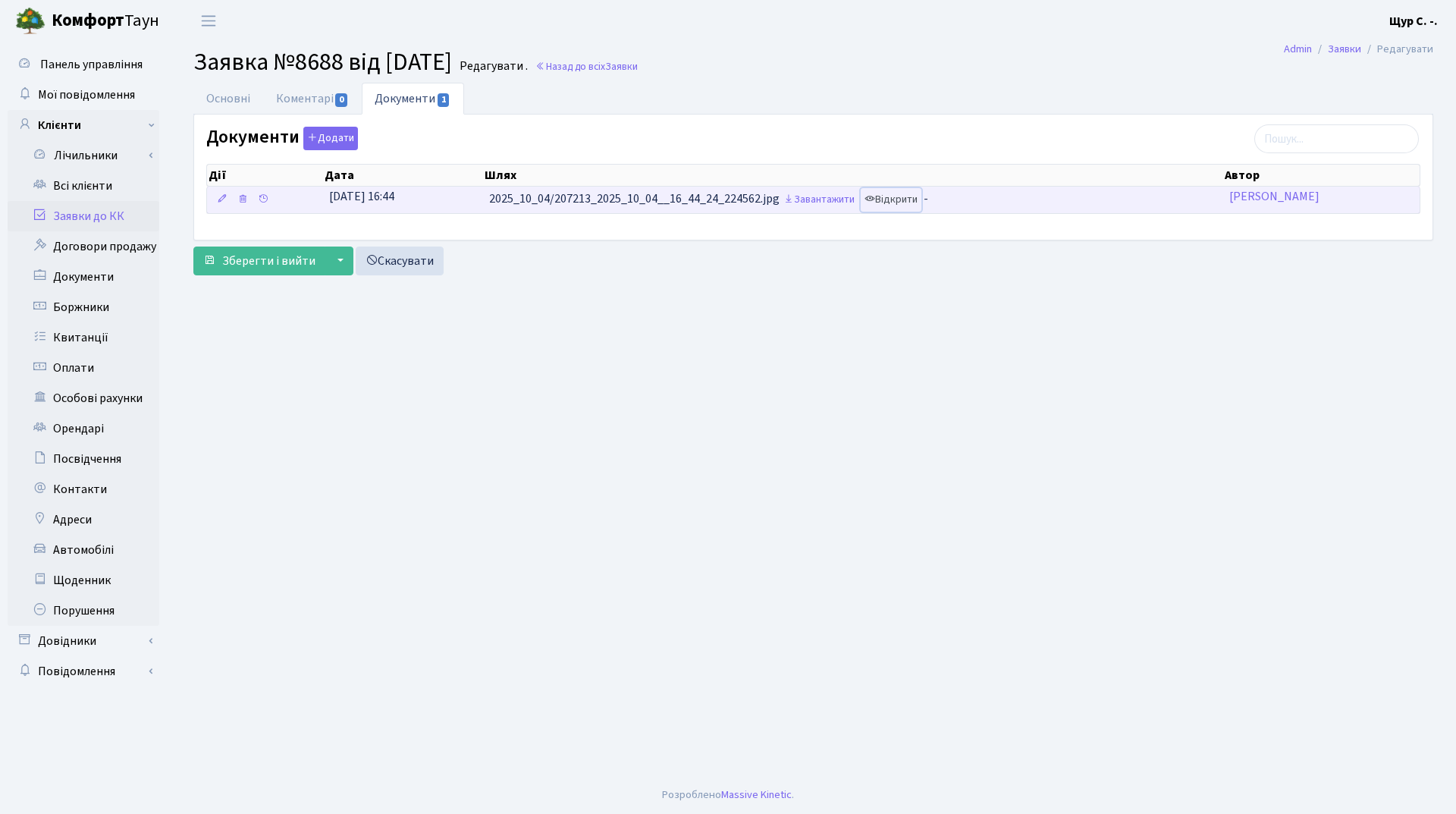
click at [893, 197] on link "Відкрити" at bounding box center [891, 199] width 61 height 23
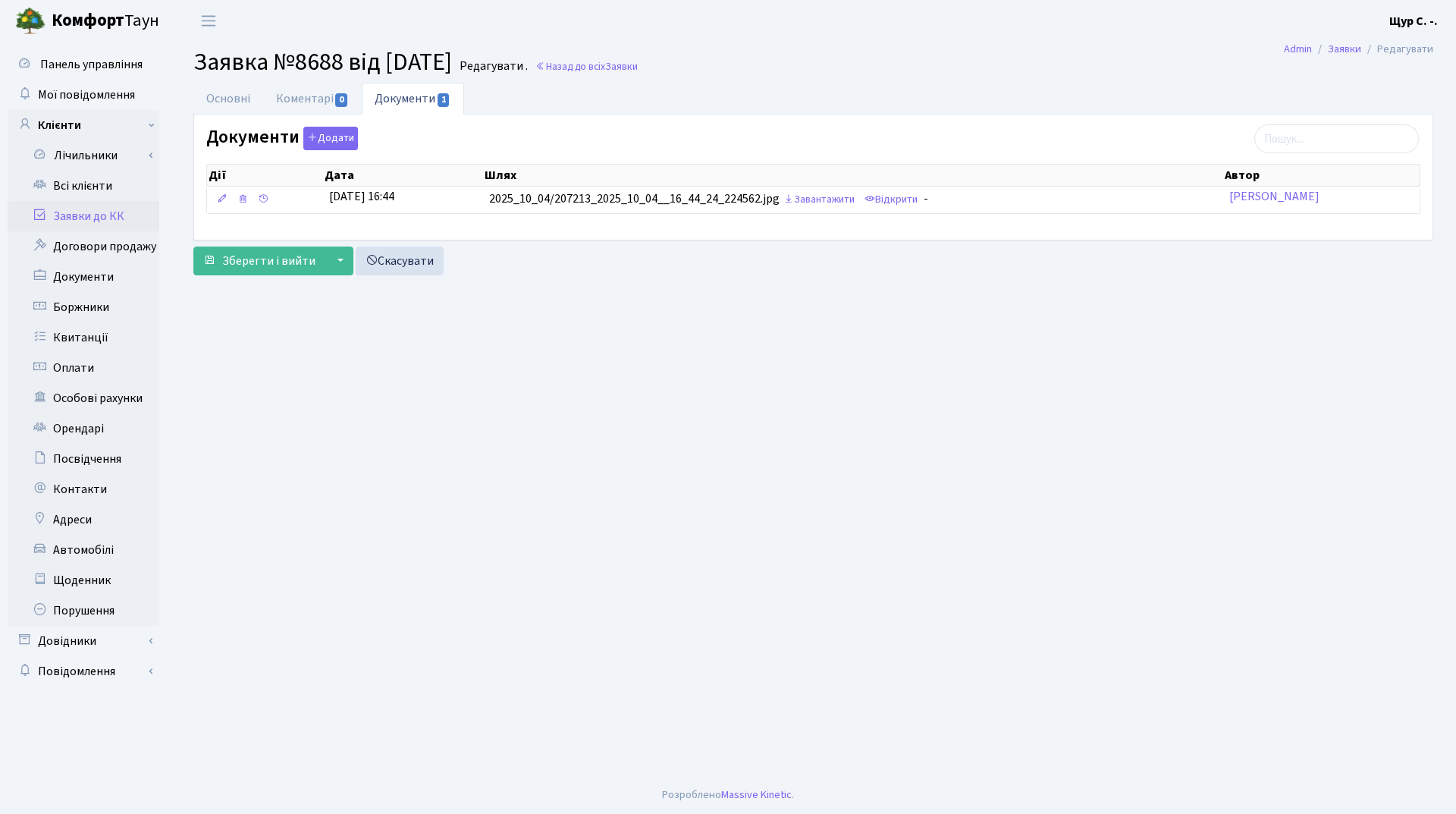
click at [92, 219] on link "Заявки до КК" at bounding box center [84, 216] width 152 height 30
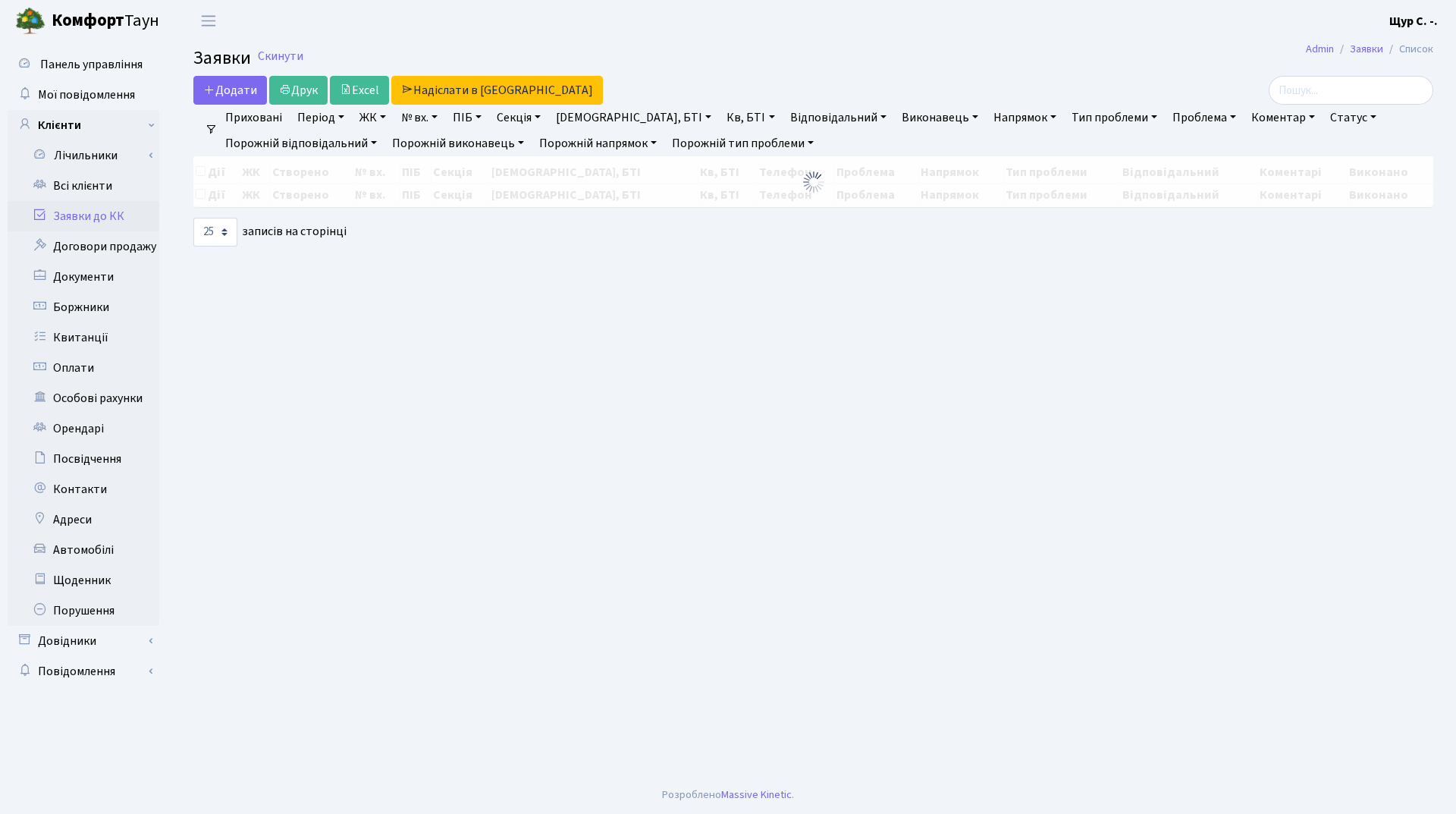
select select "25"
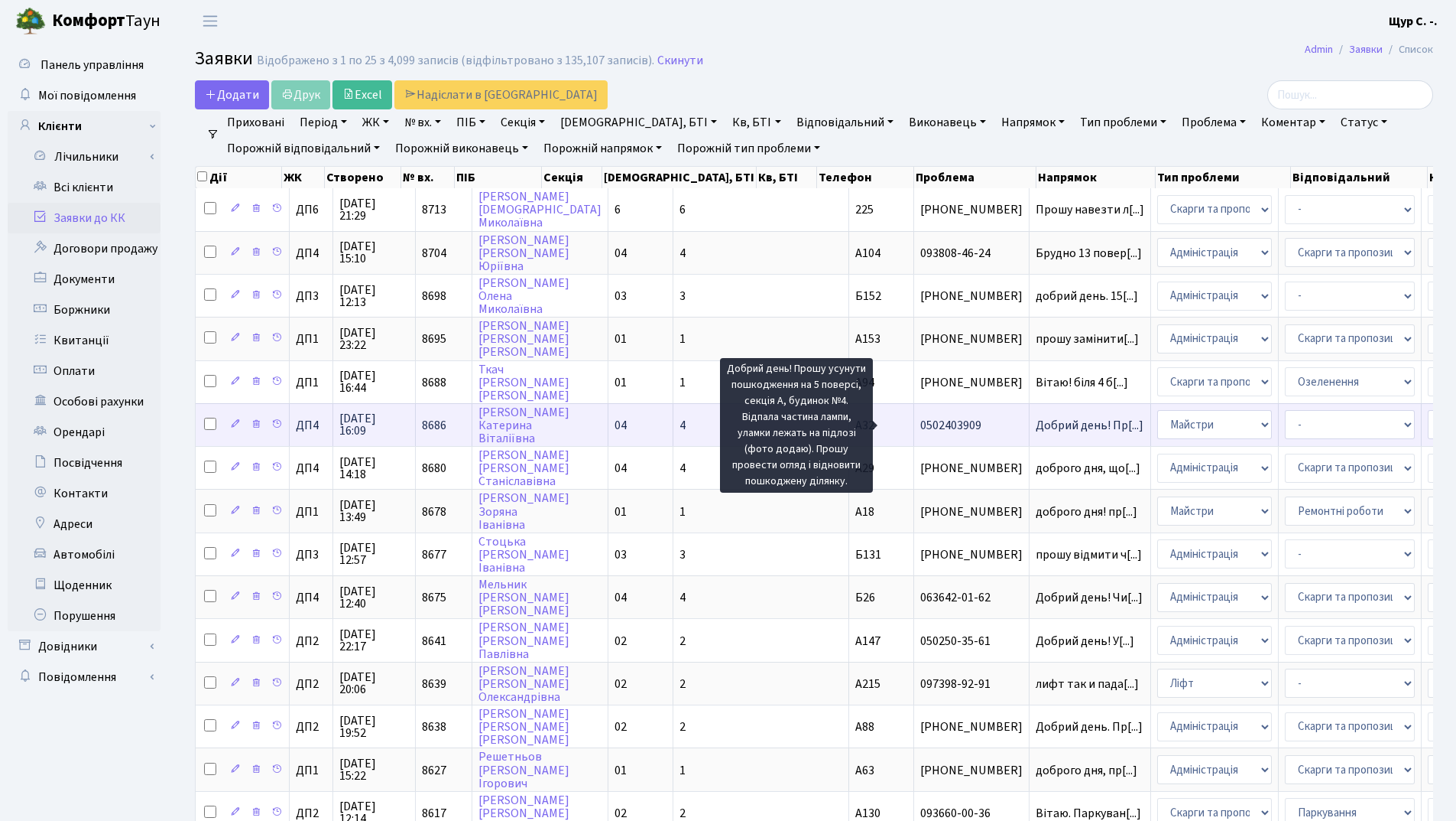
click at [1036, 427] on span "Добрий день! Пр[...]" at bounding box center [1090, 425] width 108 height 17
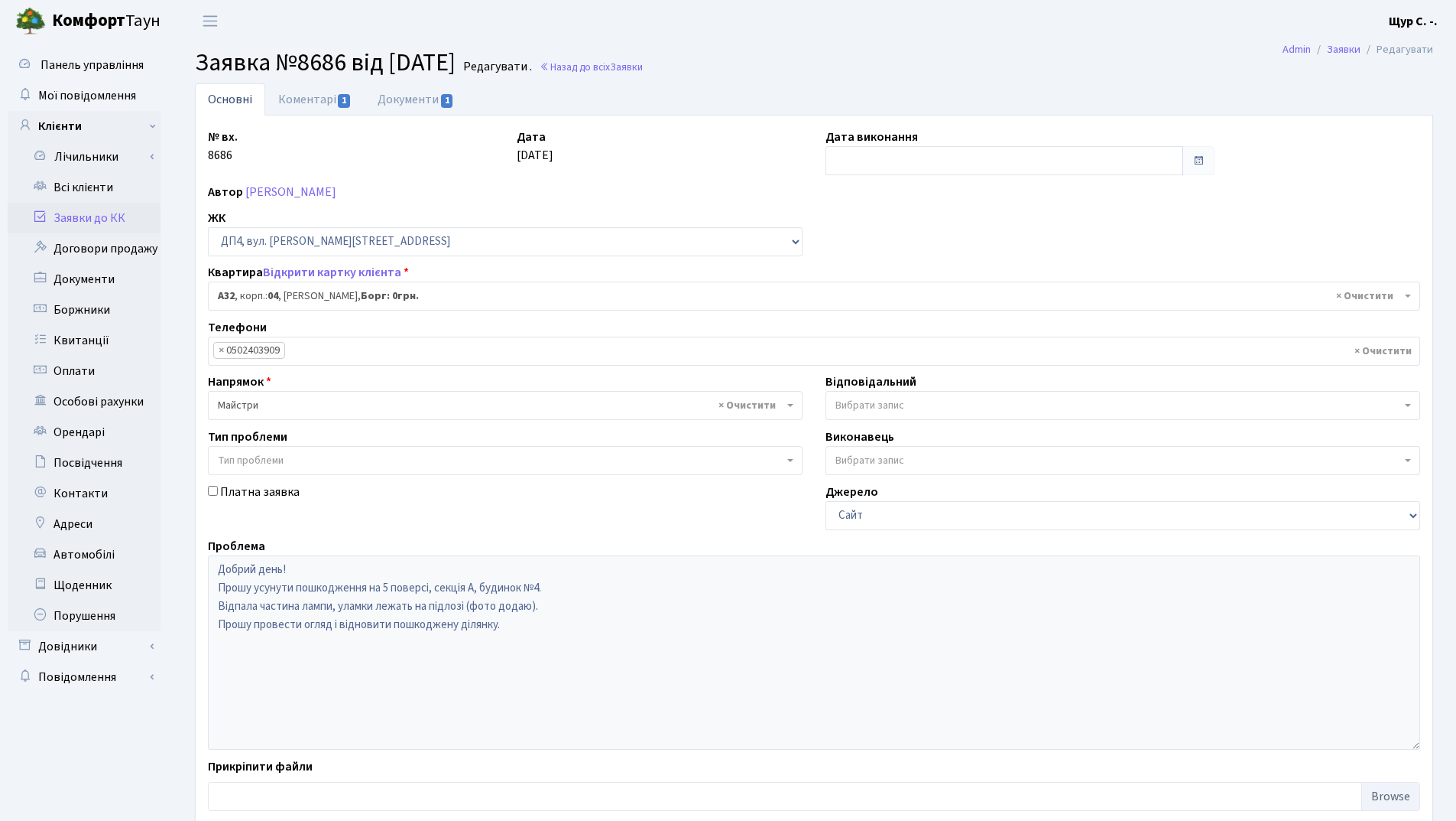
select select "32983"
click at [414, 101] on link "Документи 1" at bounding box center [416, 98] width 102 height 31
select select "25"
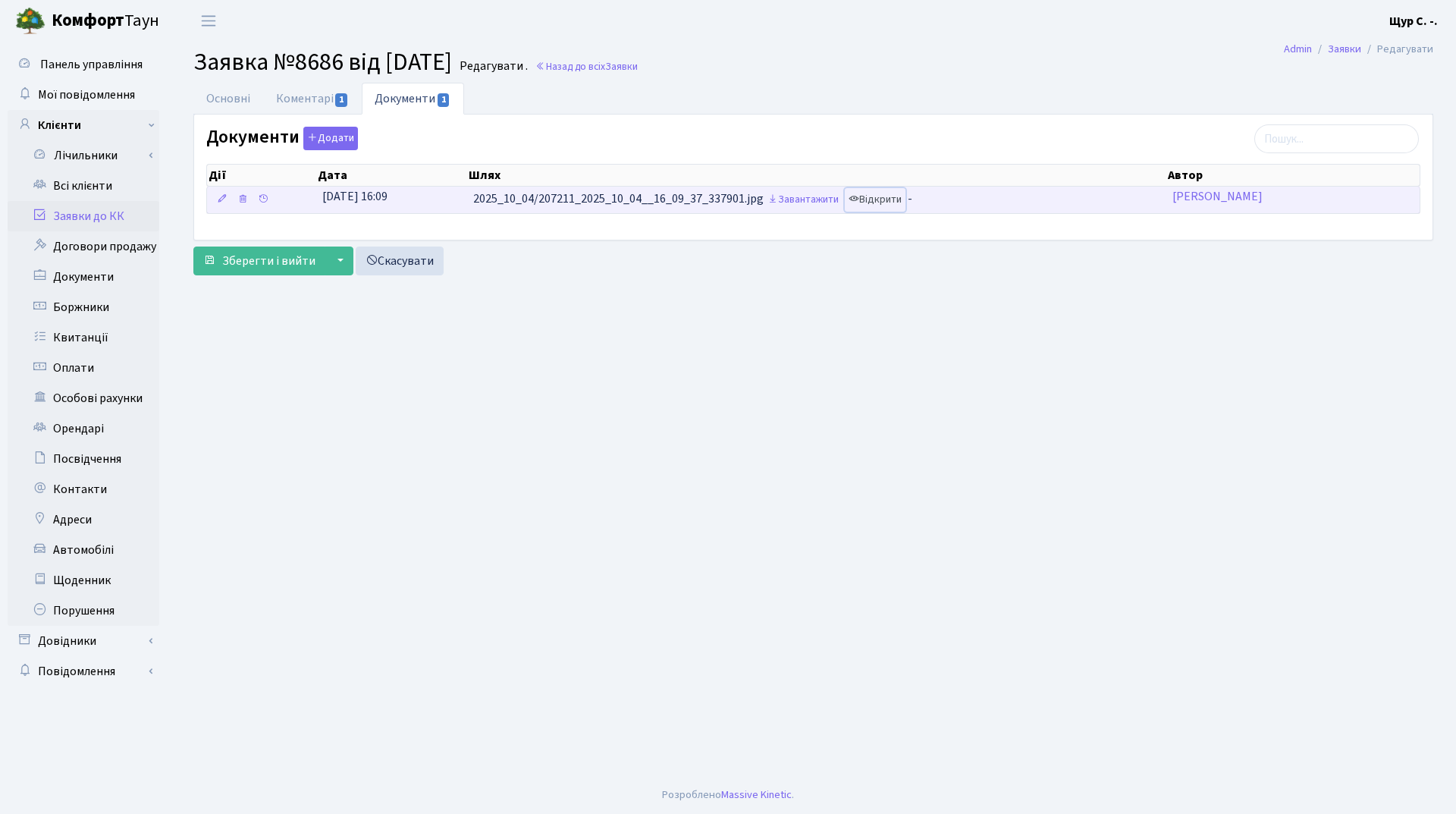
click at [891, 199] on link "Відкрити" at bounding box center [875, 199] width 61 height 23
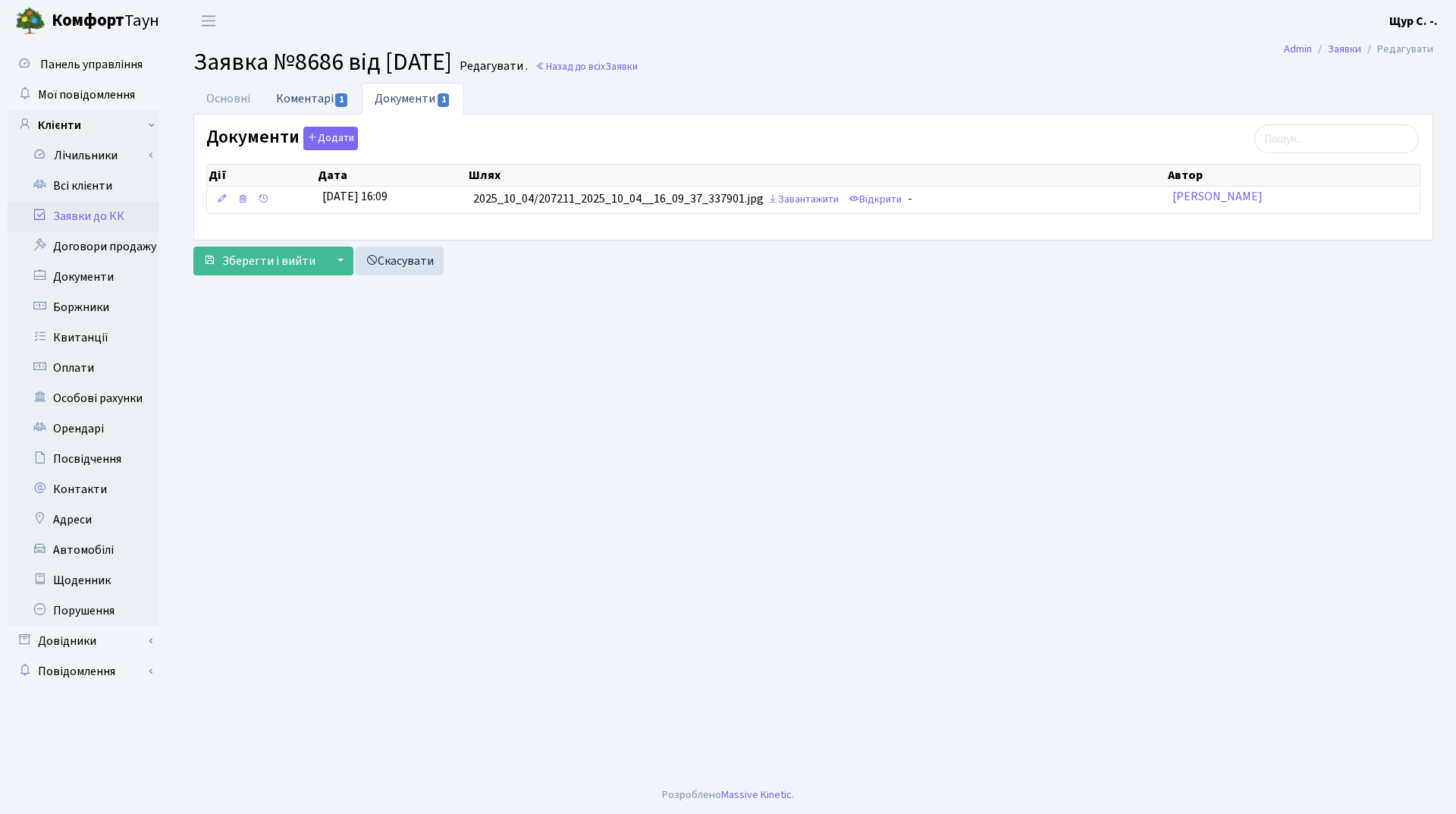
click at [310, 101] on link "Коментарі 1" at bounding box center [312, 98] width 99 height 31
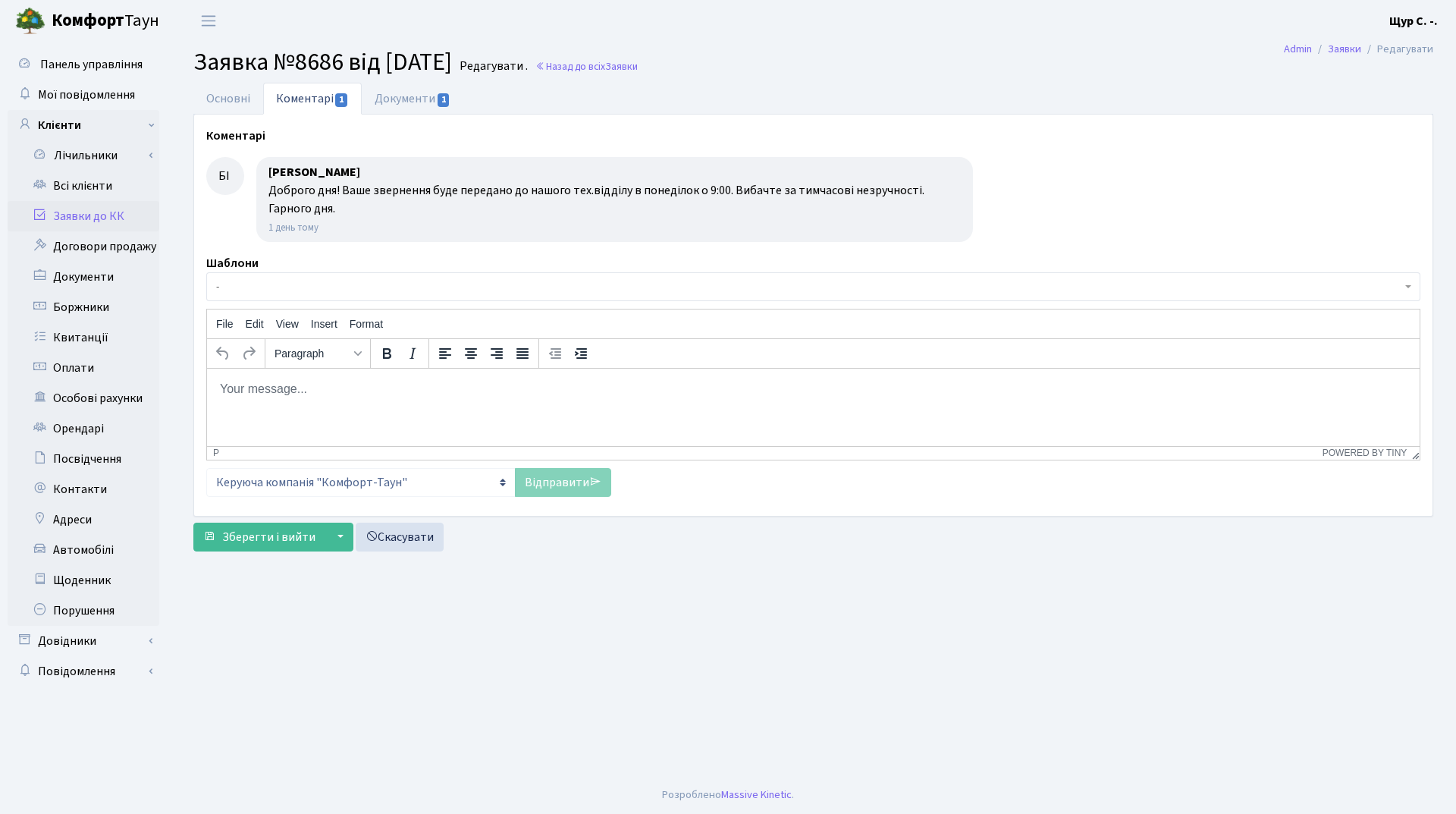
click at [121, 220] on link "Заявки до КК" at bounding box center [84, 216] width 152 height 30
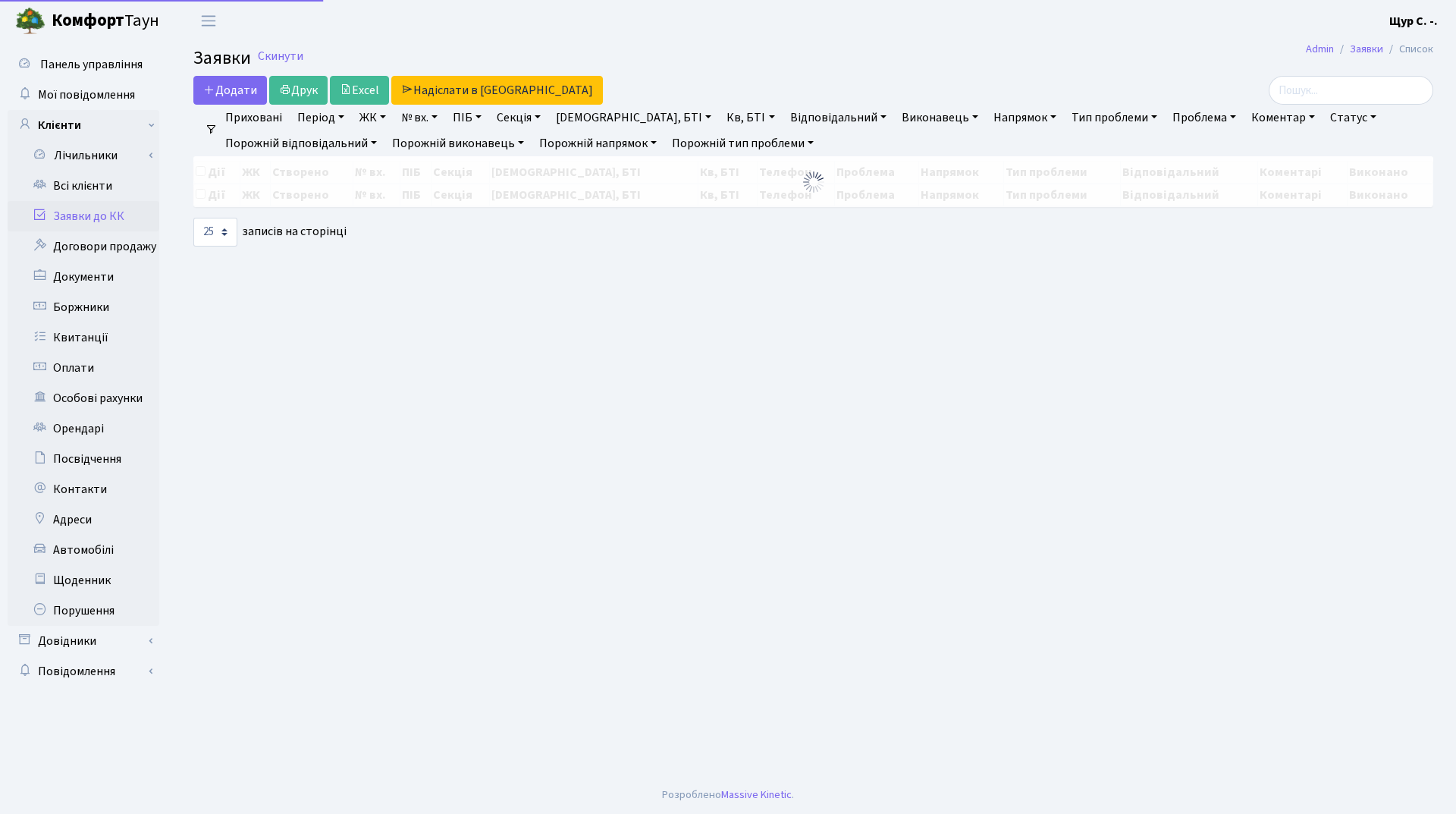
select select "25"
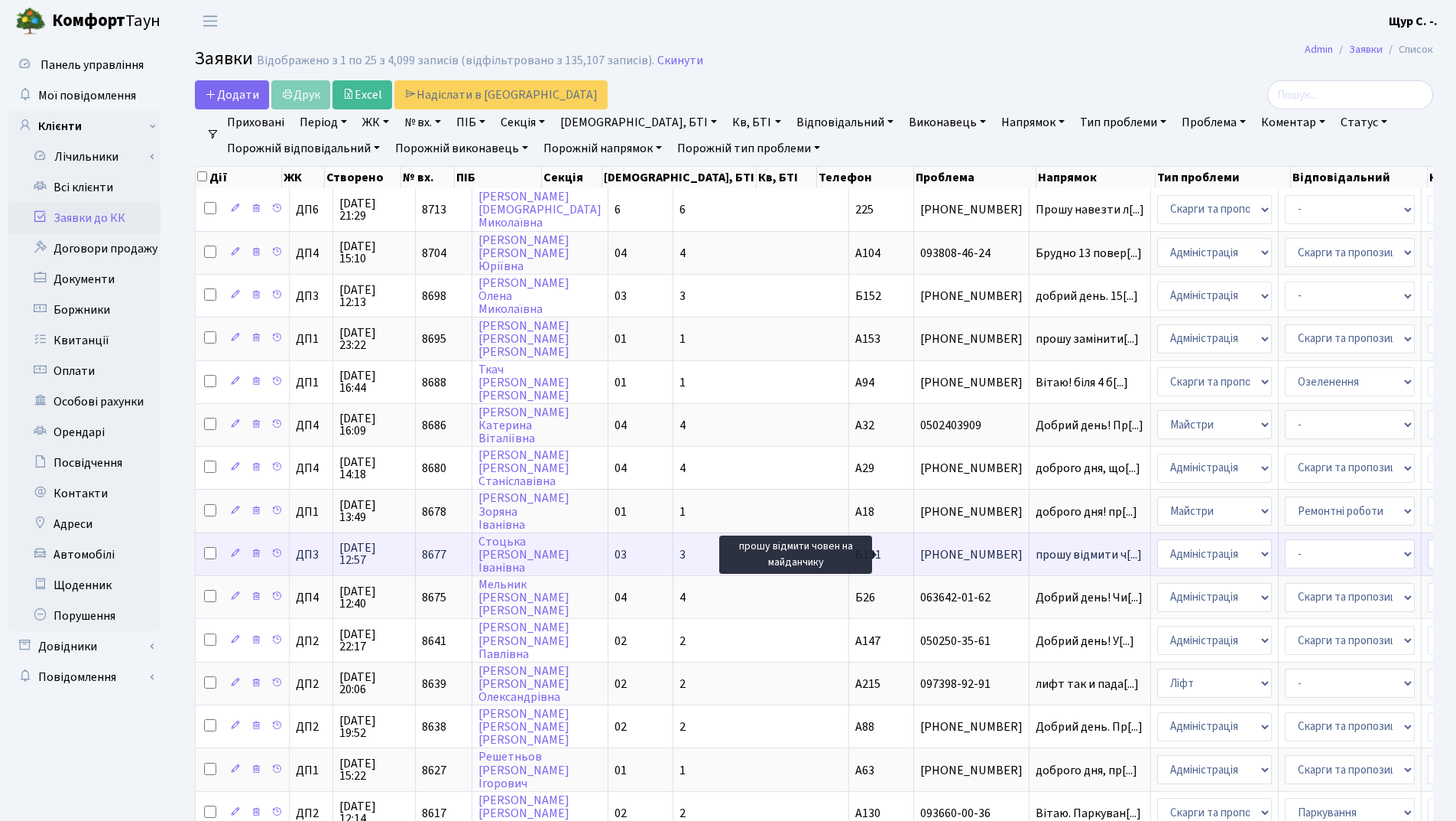
click at [1036, 552] on span "прошу відмити ч[...]" at bounding box center [1089, 555] width 106 height 17
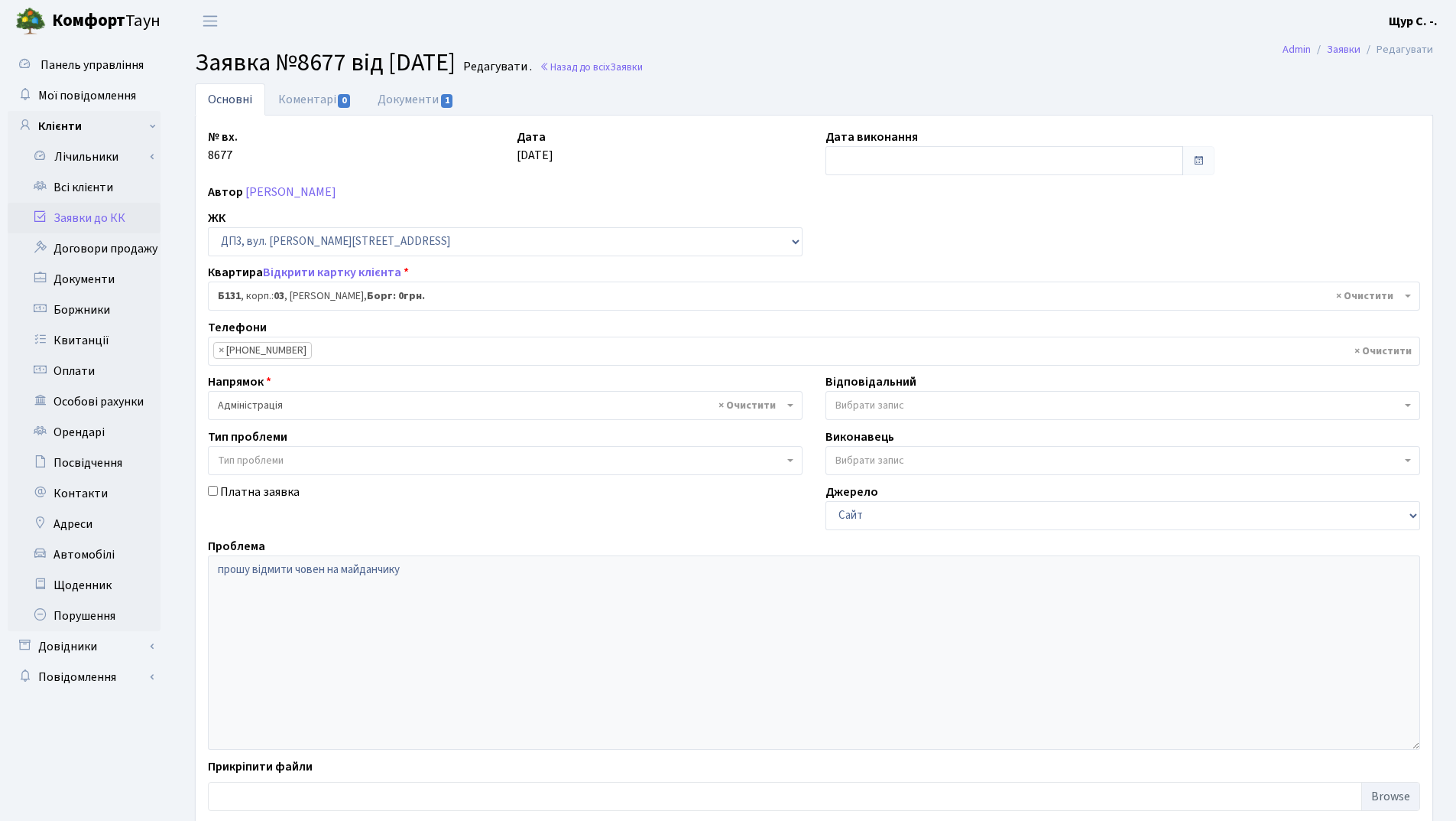
select select "32764"
click at [419, 103] on link "Документи 1" at bounding box center [416, 98] width 102 height 31
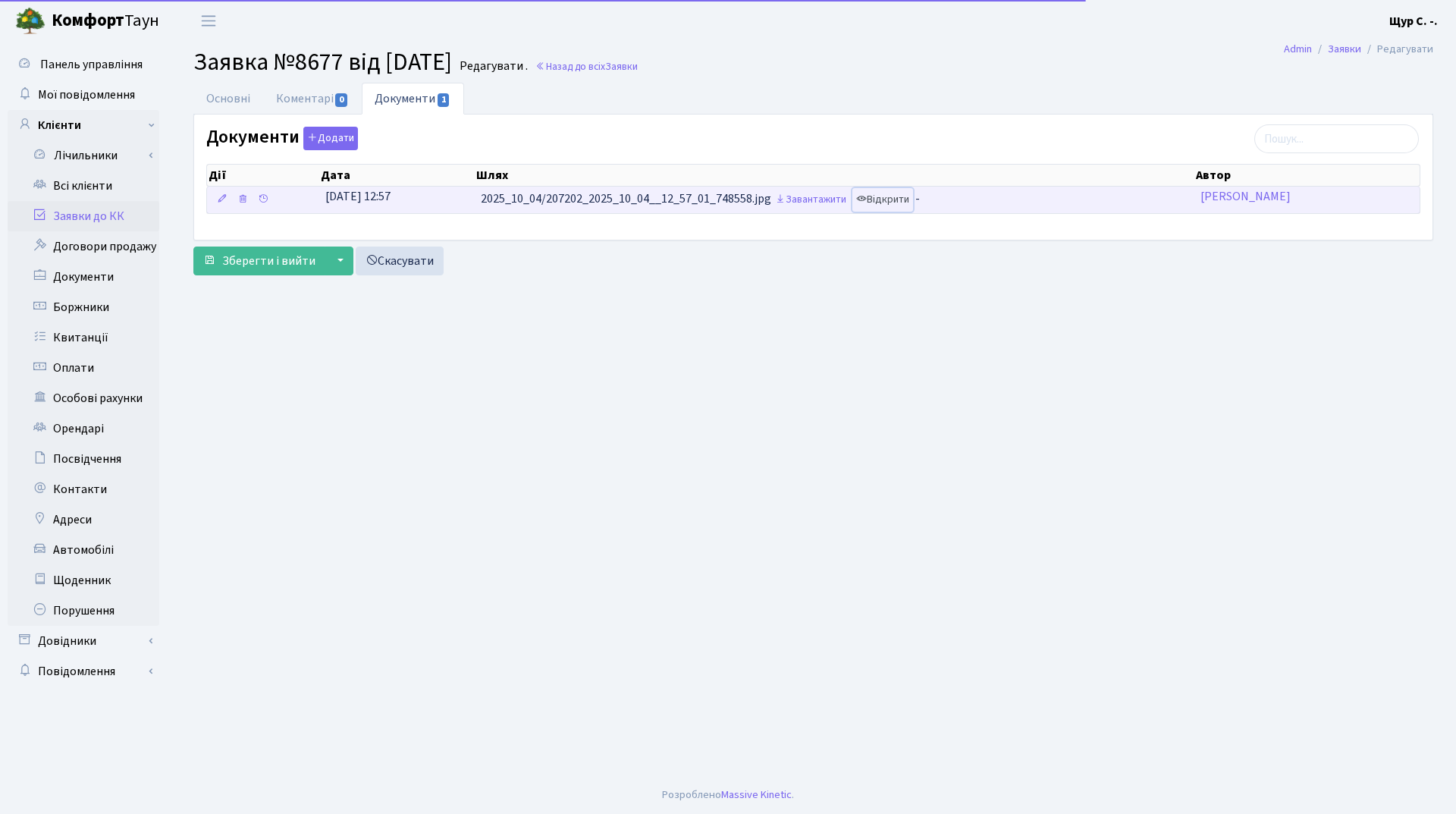
click at [905, 200] on link "Відкрити" at bounding box center [882, 199] width 61 height 23
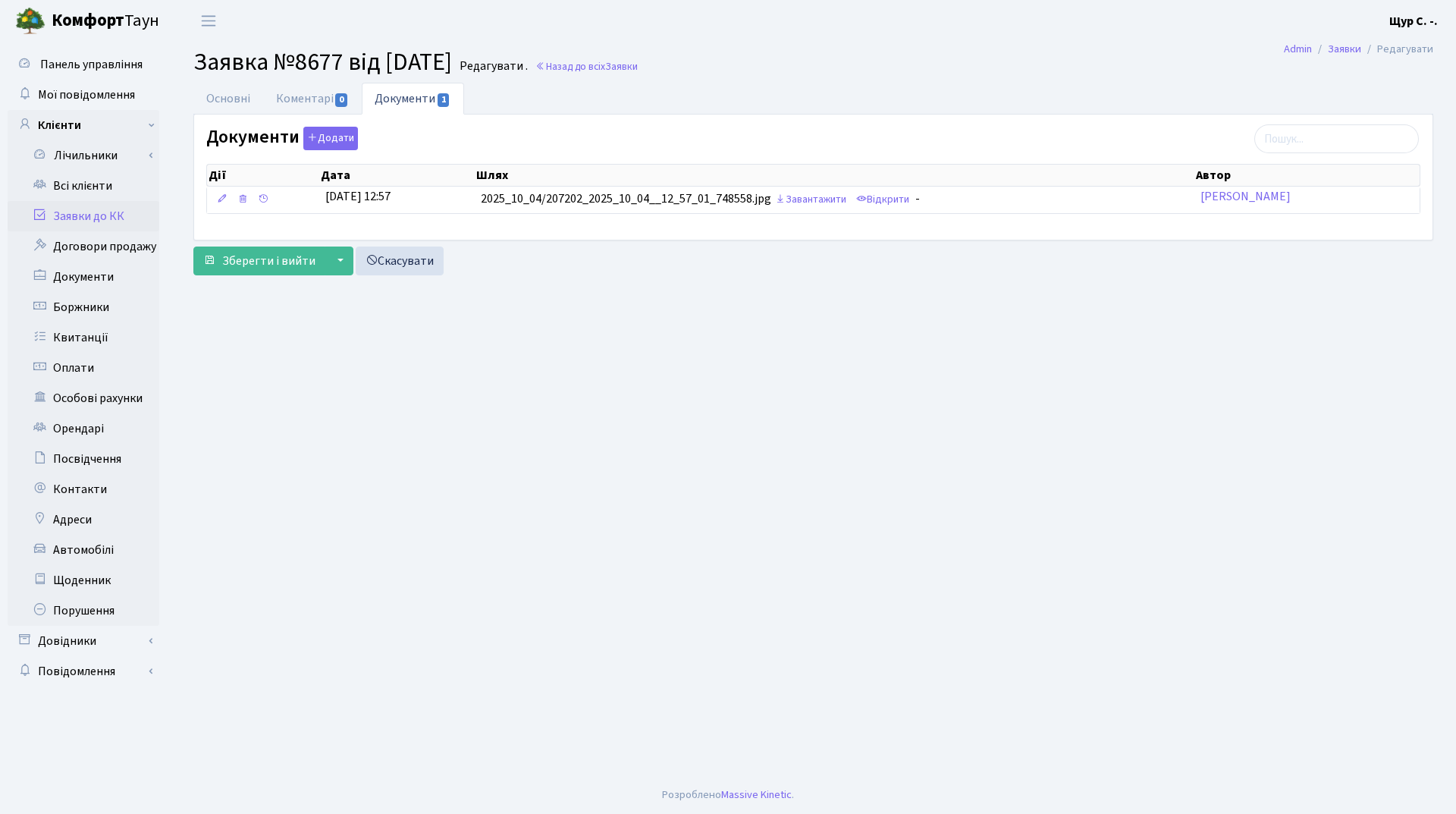
click at [111, 218] on link "Заявки до КК" at bounding box center [84, 216] width 152 height 30
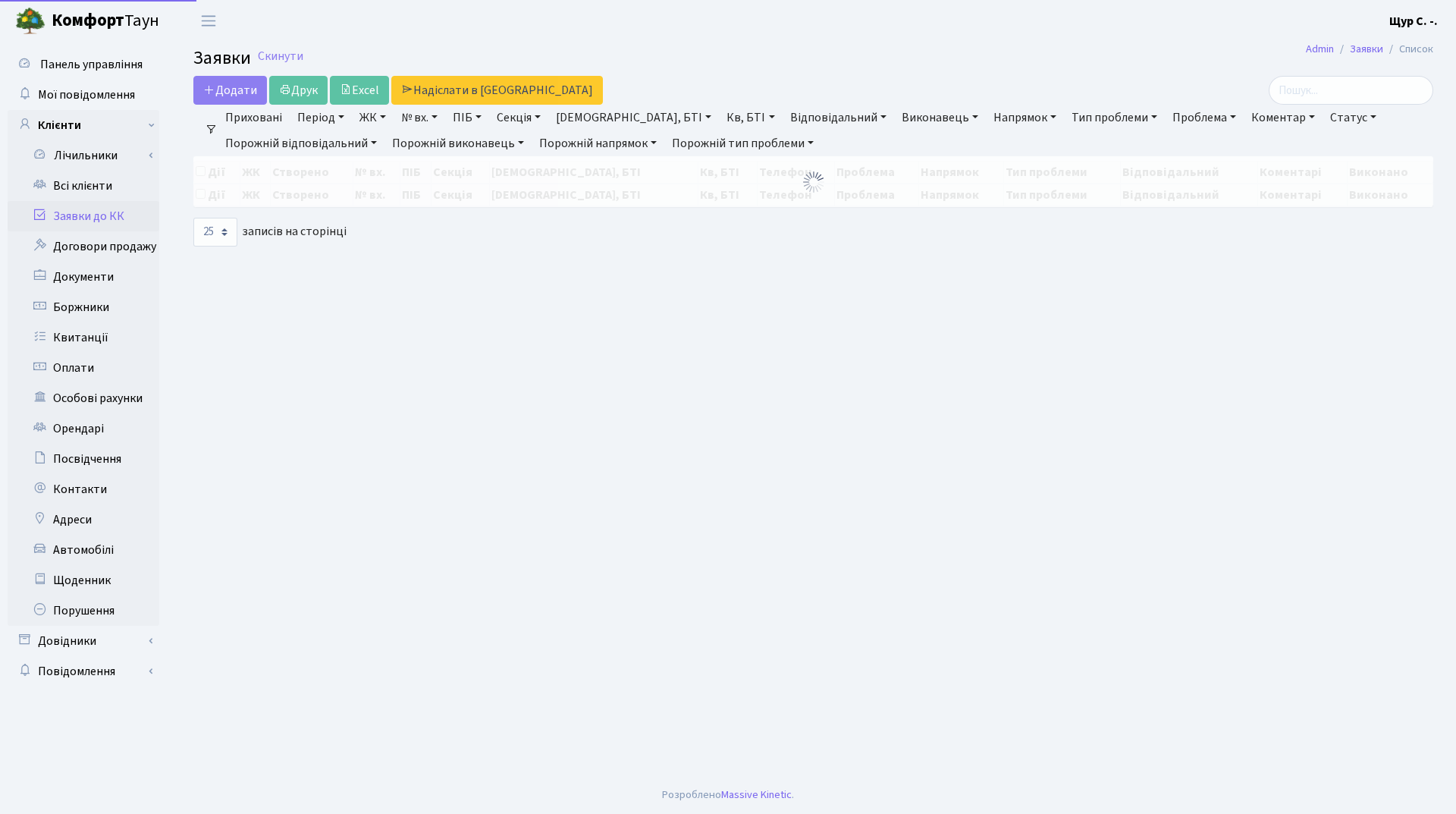
select select "25"
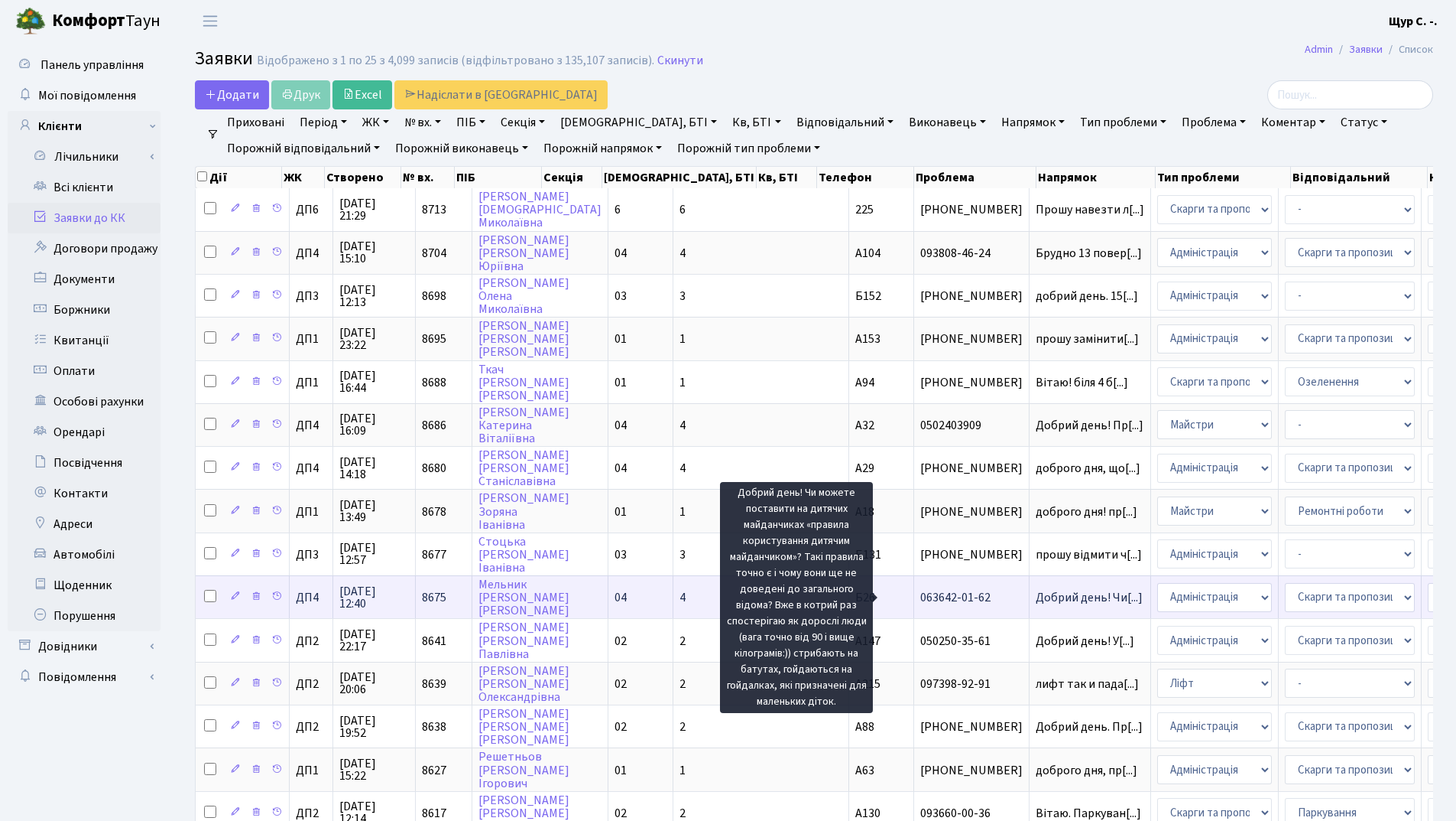
click at [1036, 601] on span "Добрий день! Чи[...]" at bounding box center [1089, 598] width 107 height 17
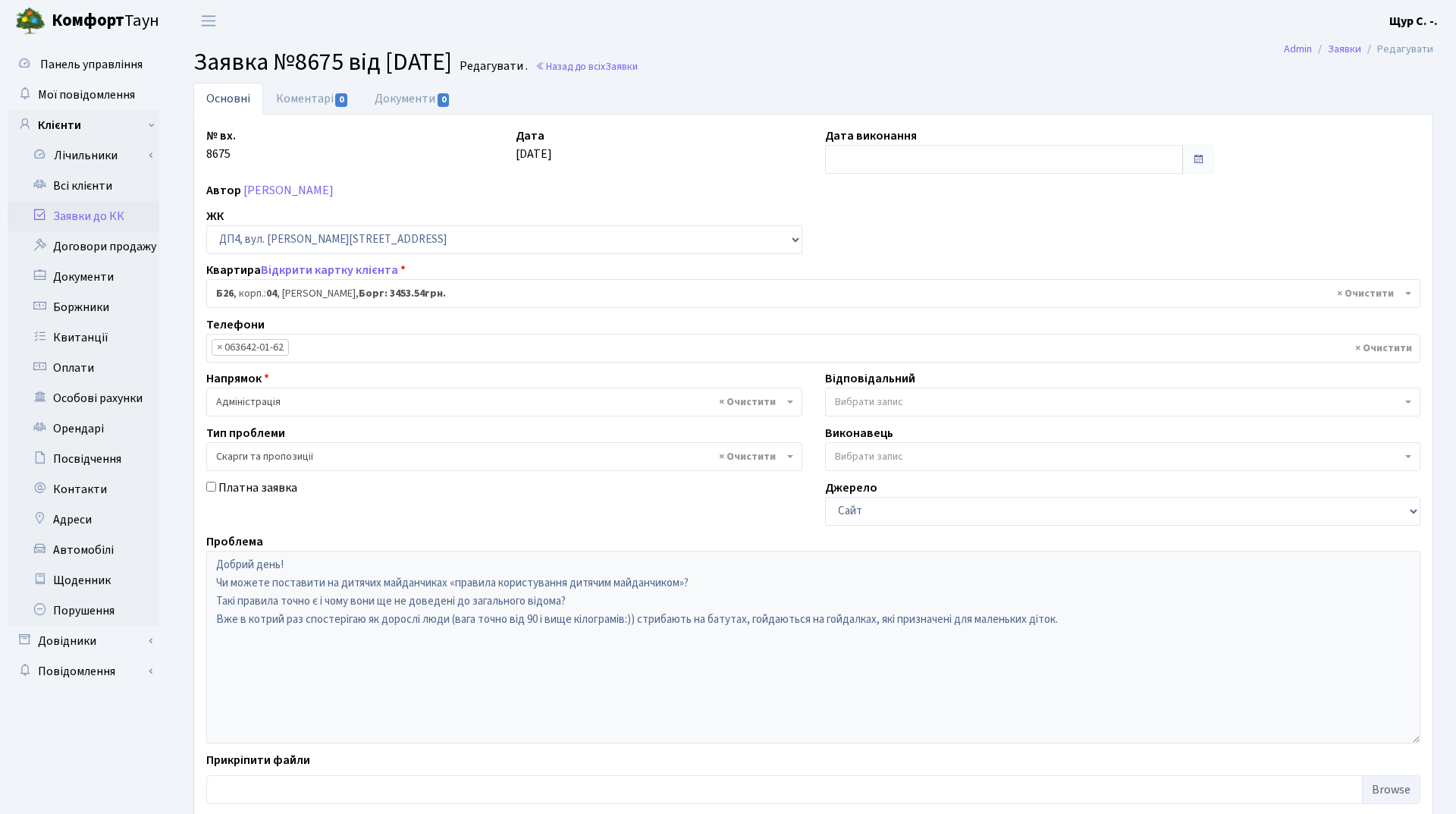
select select "33577"
select select "55"
click at [54, 218] on link "Заявки до КК" at bounding box center [84, 216] width 152 height 30
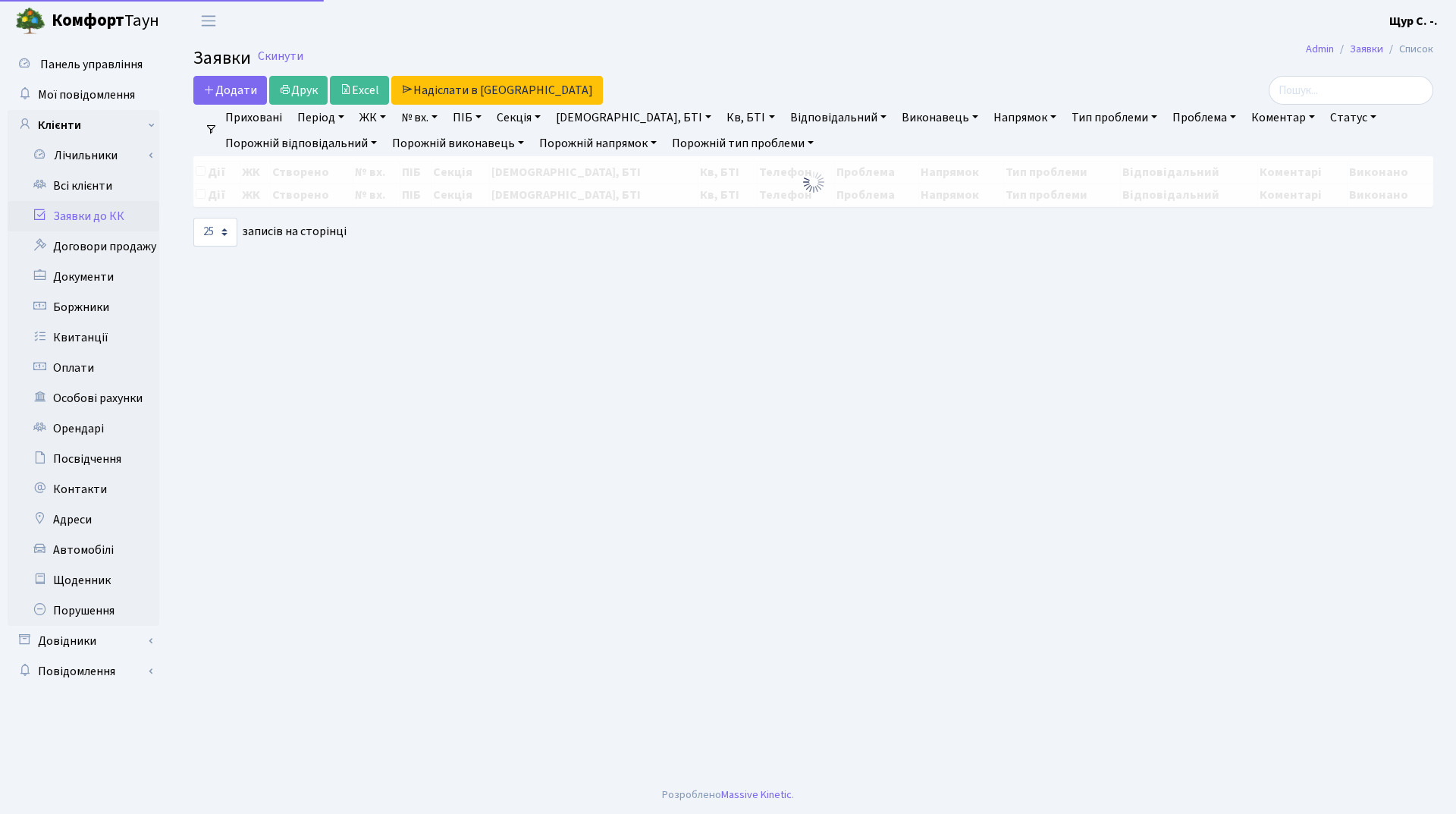
select select "25"
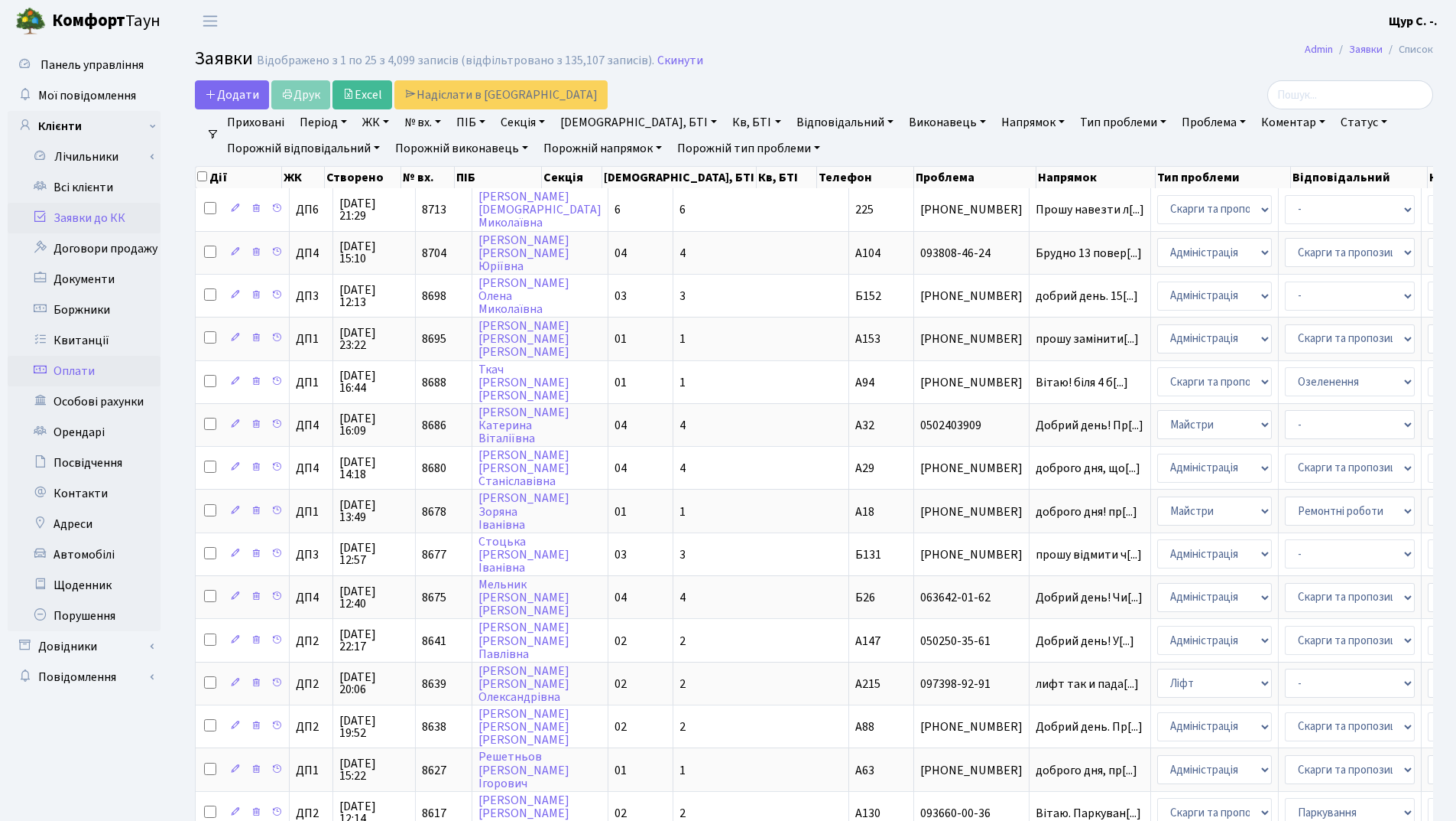
click at [55, 358] on link "Оплати" at bounding box center [84, 371] width 153 height 30
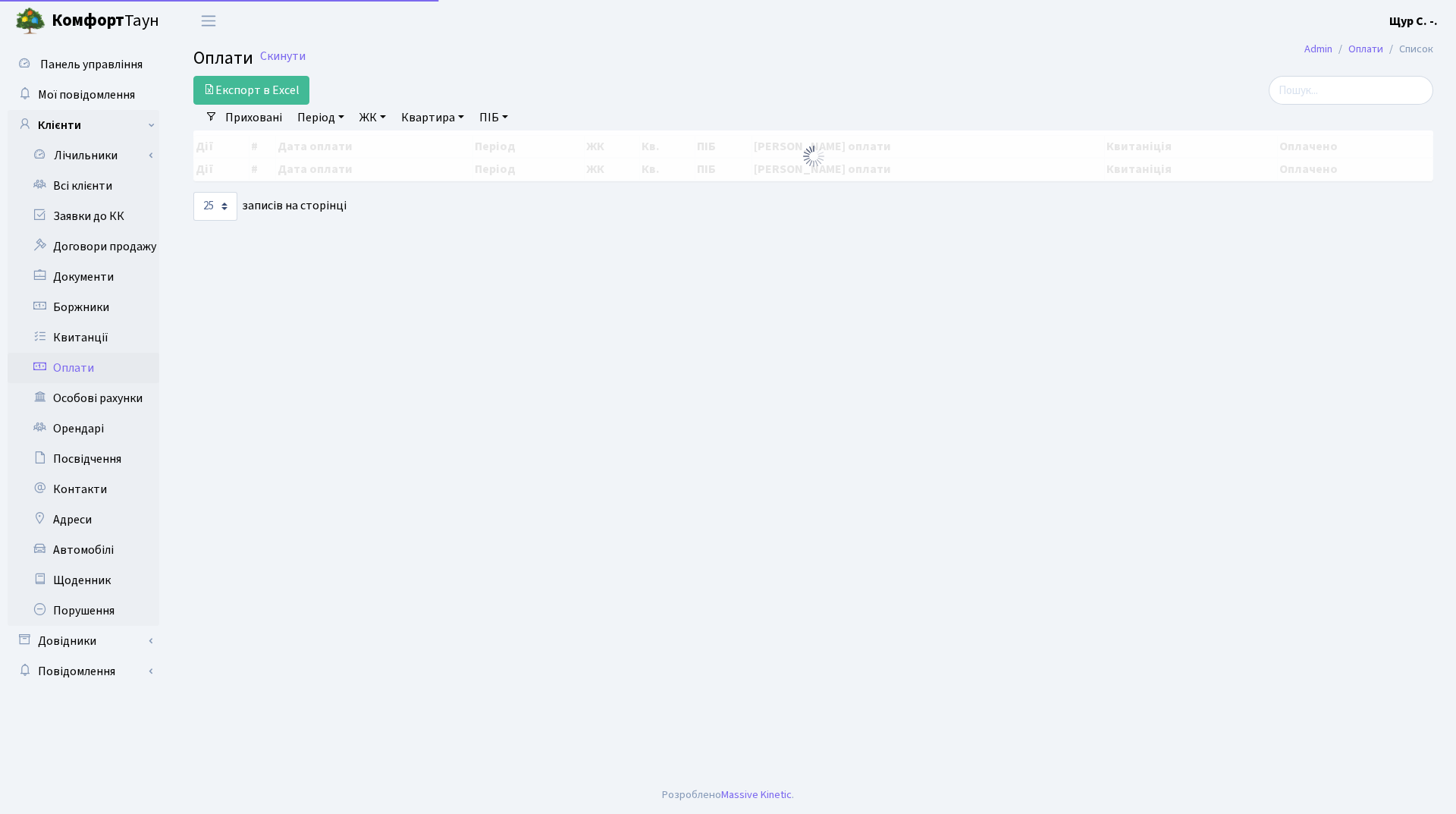
select select "25"
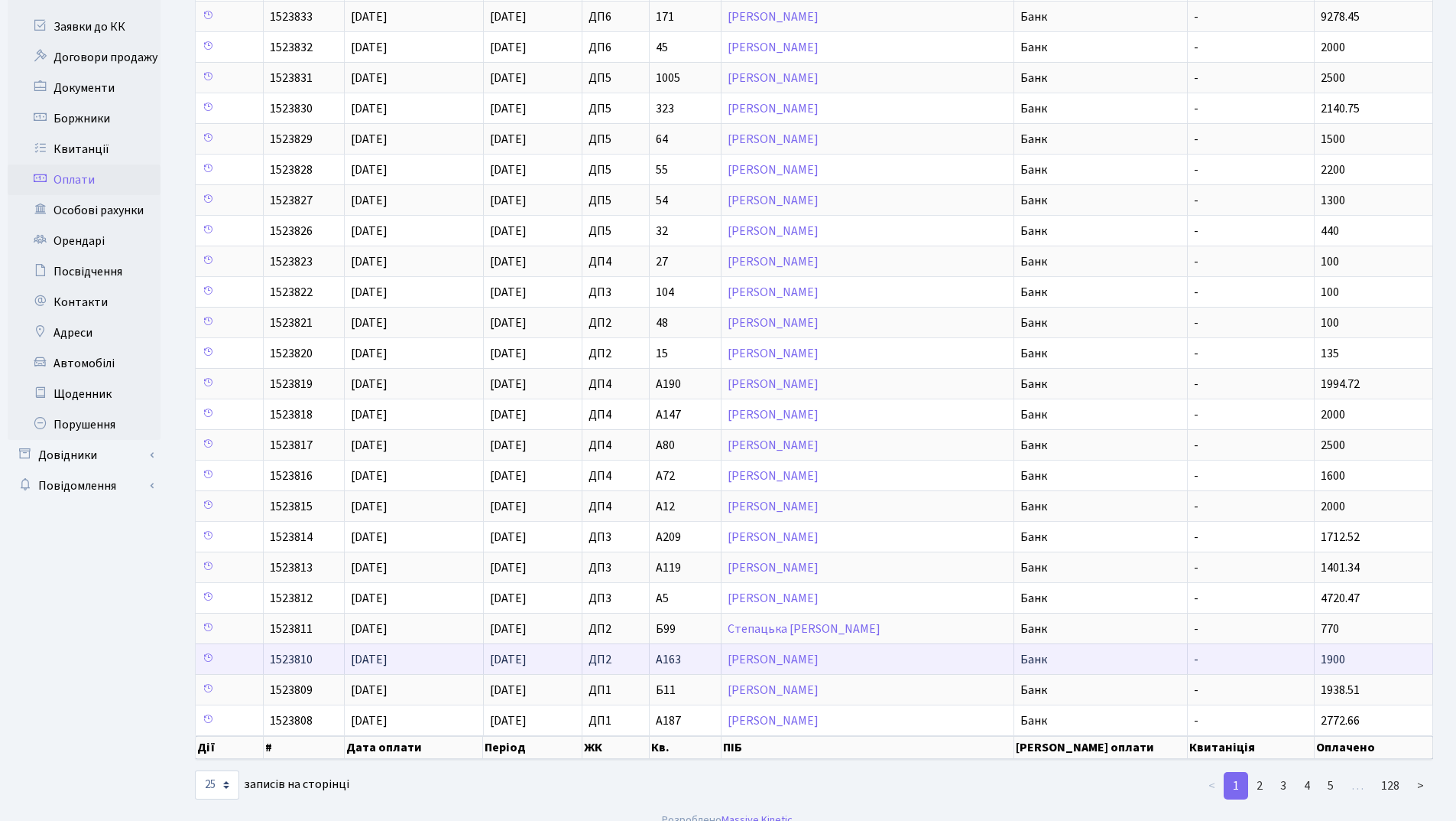
scroll to position [209, 0]
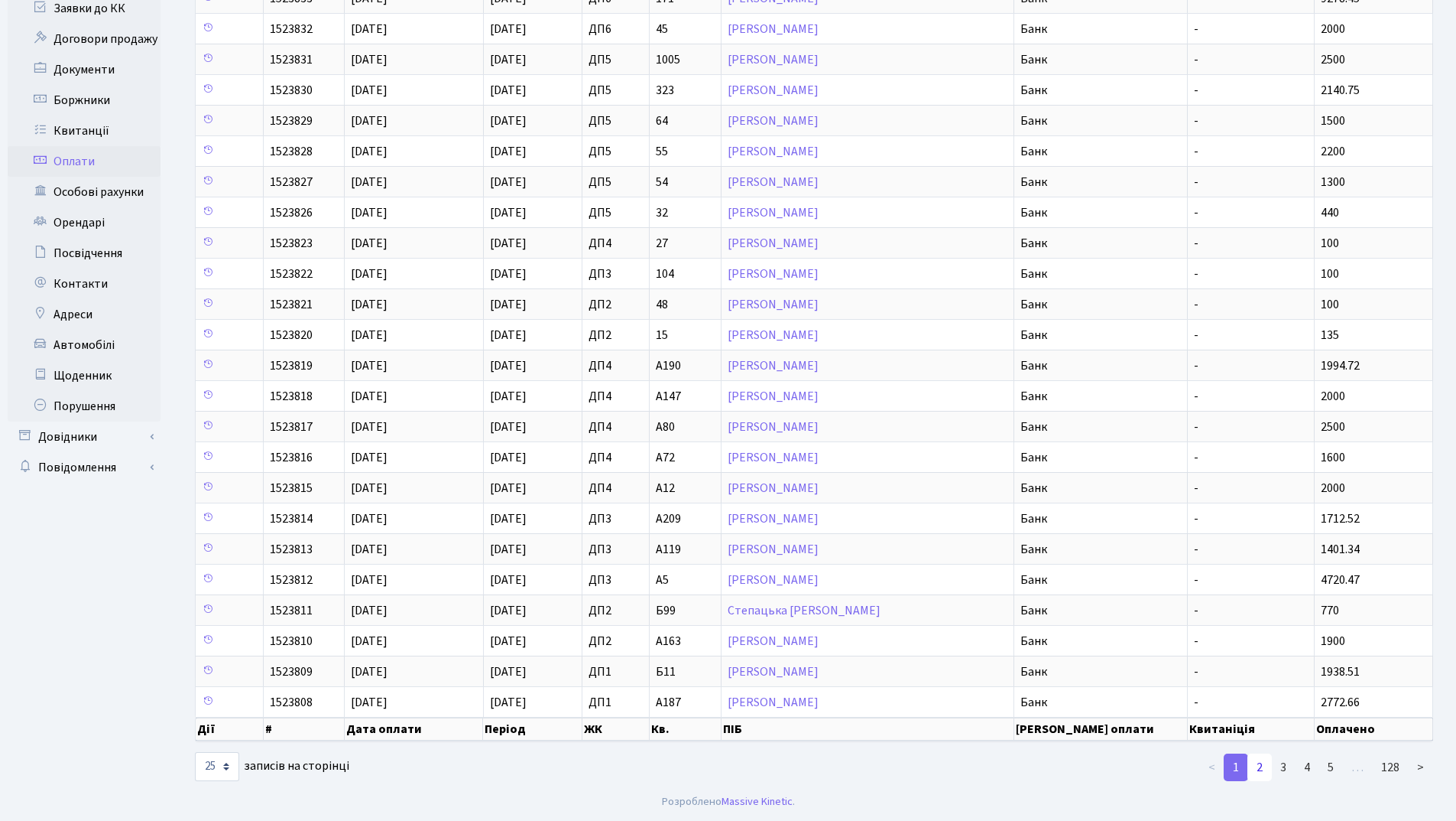
click at [1256, 769] on link "2" at bounding box center [1260, 766] width 25 height 27
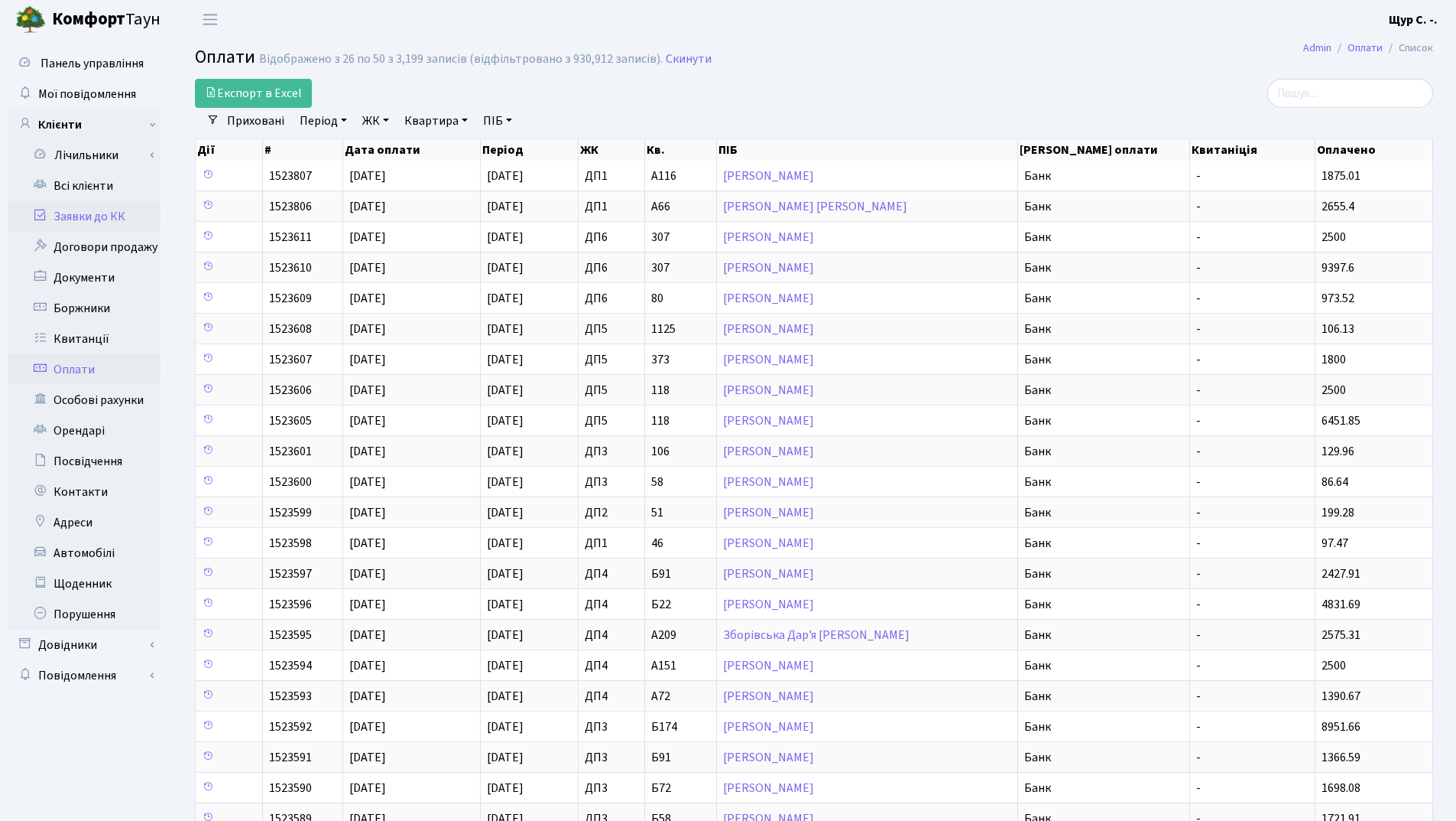
scroll to position [0, 0]
click at [94, 184] on link "Всі клієнти" at bounding box center [84, 187] width 153 height 30
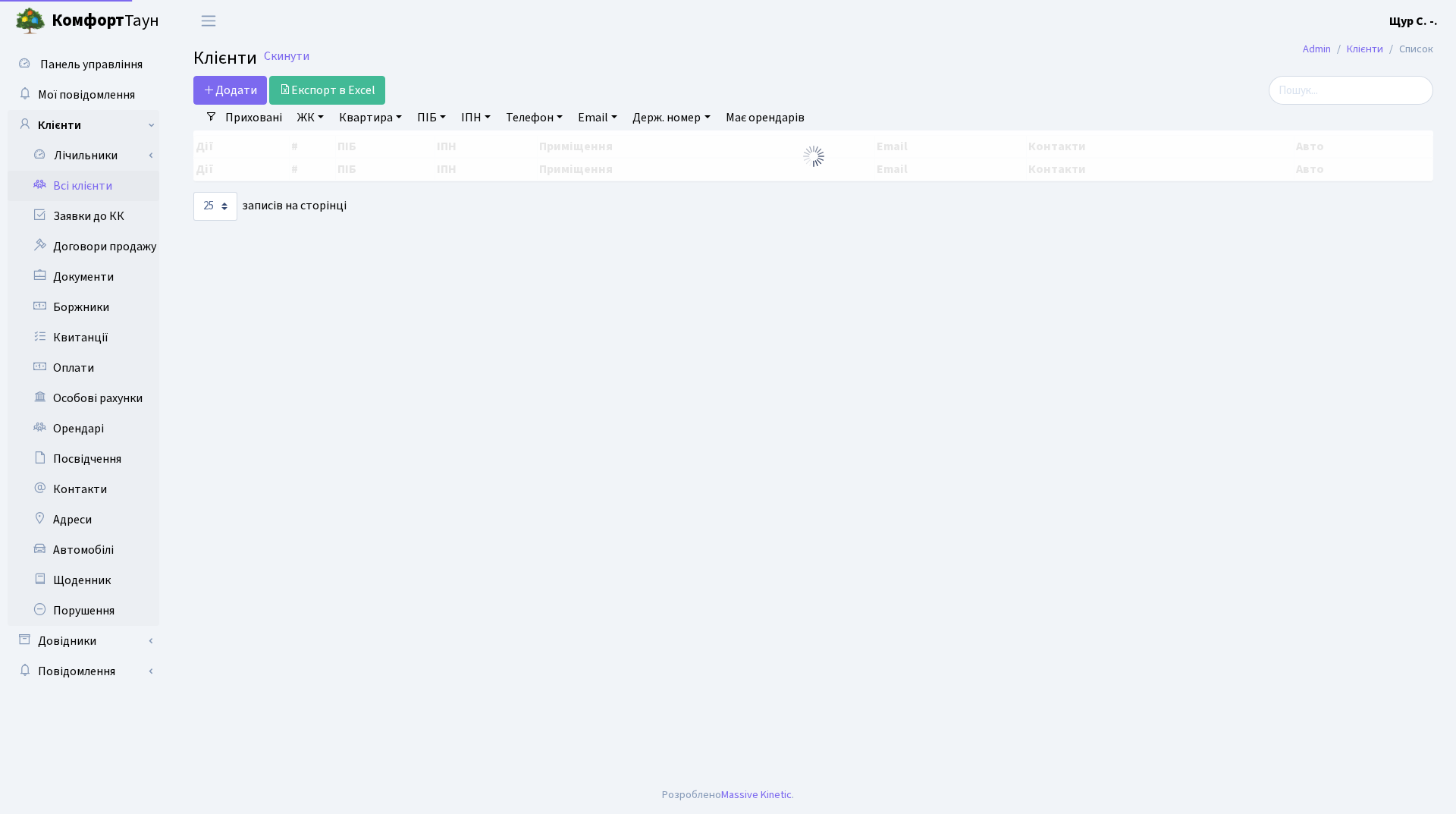
select select "25"
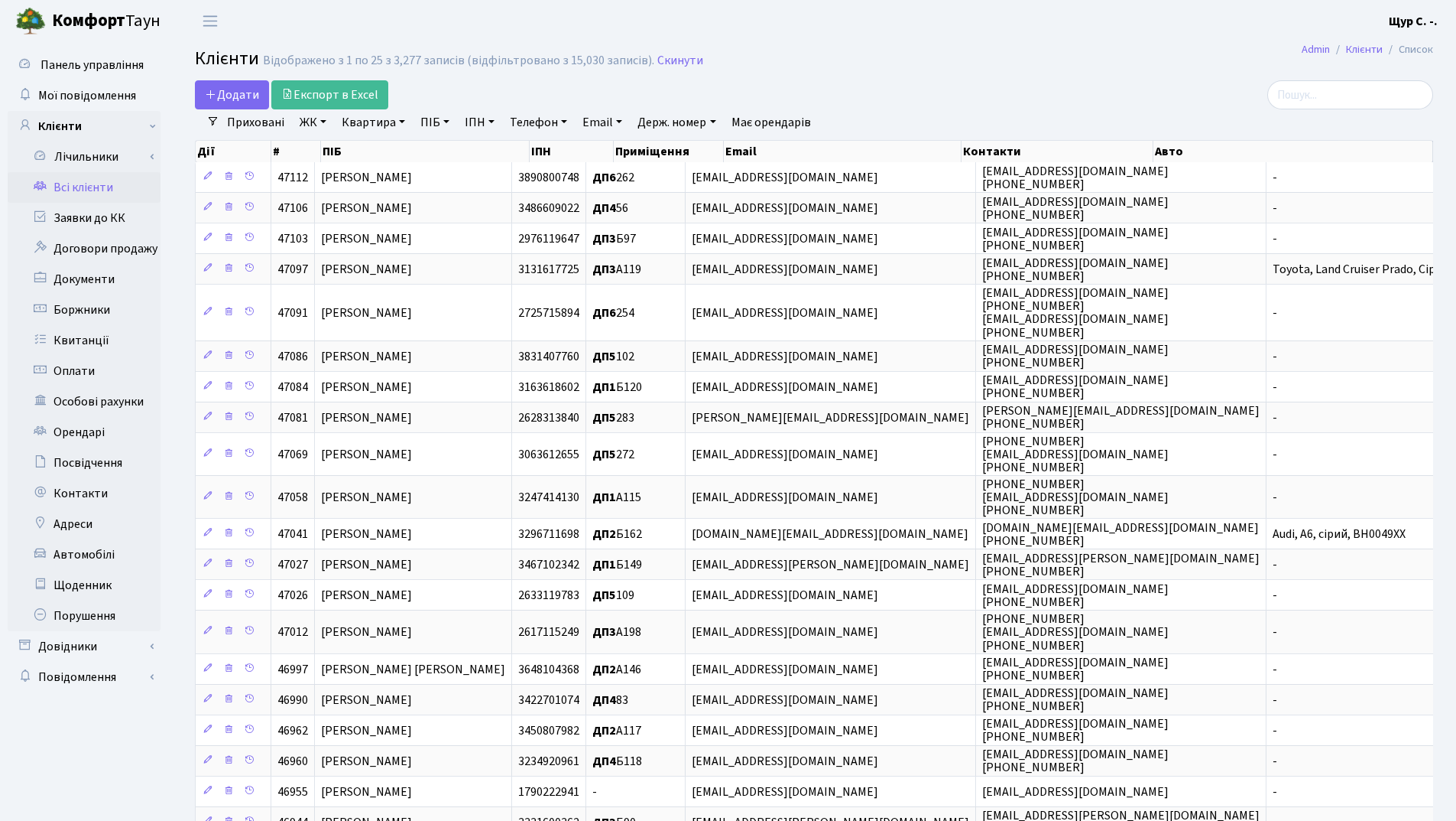
click at [364, 125] on link "Квартира" at bounding box center [374, 121] width 76 height 26
type input "182"
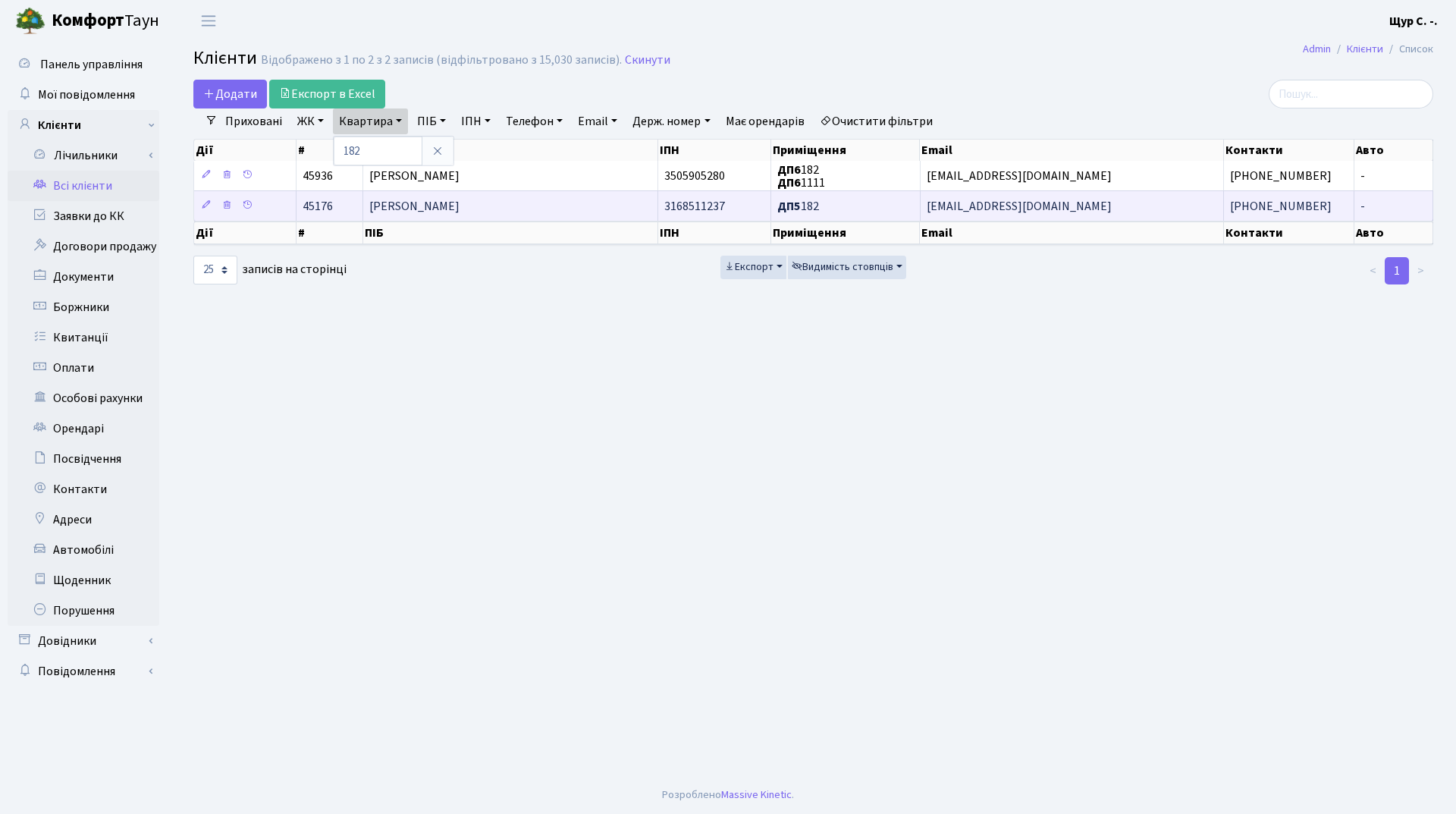
click at [443, 207] on span "[PERSON_NAME]" at bounding box center [414, 207] width 90 height 17
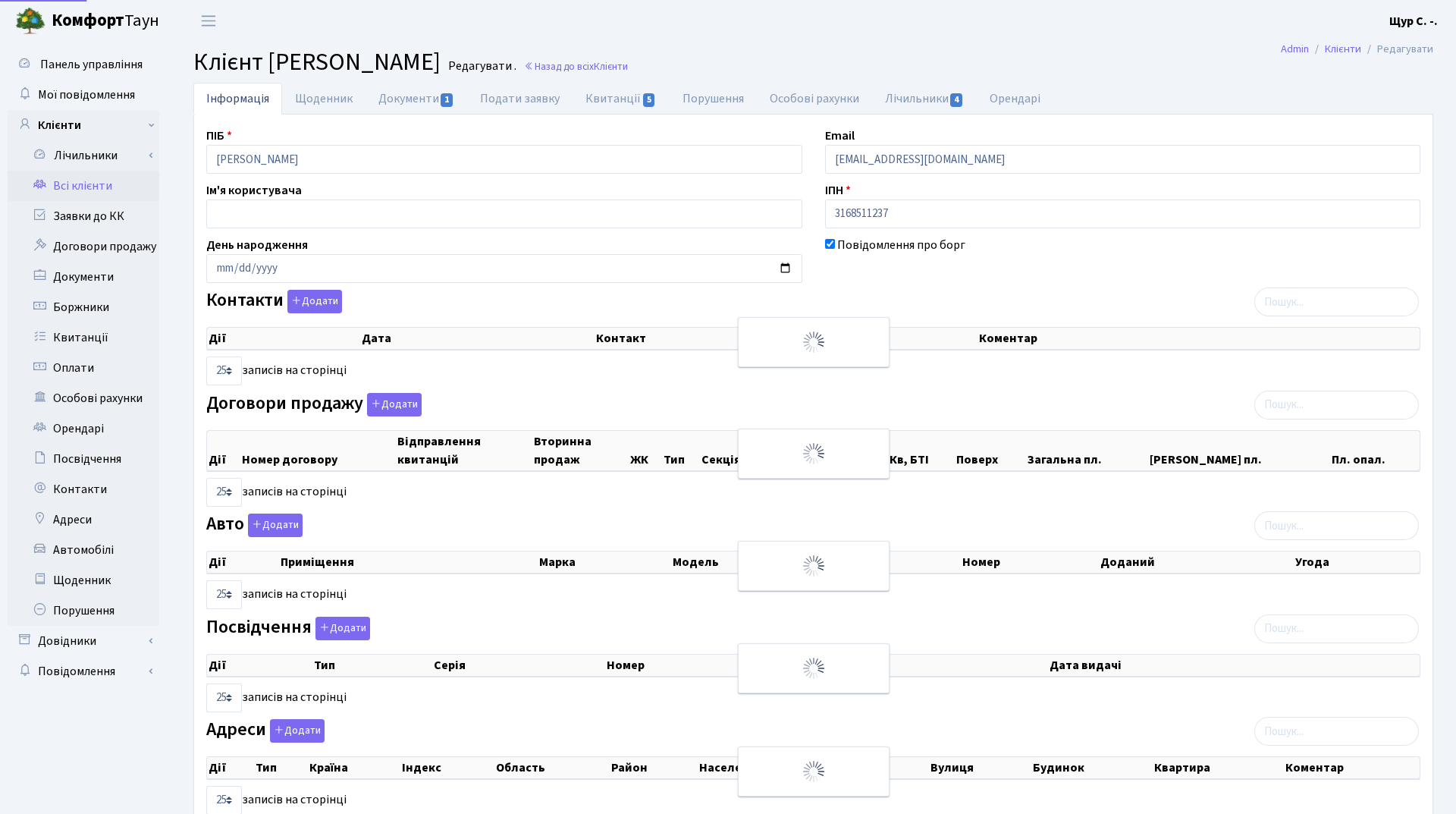
select select "25"
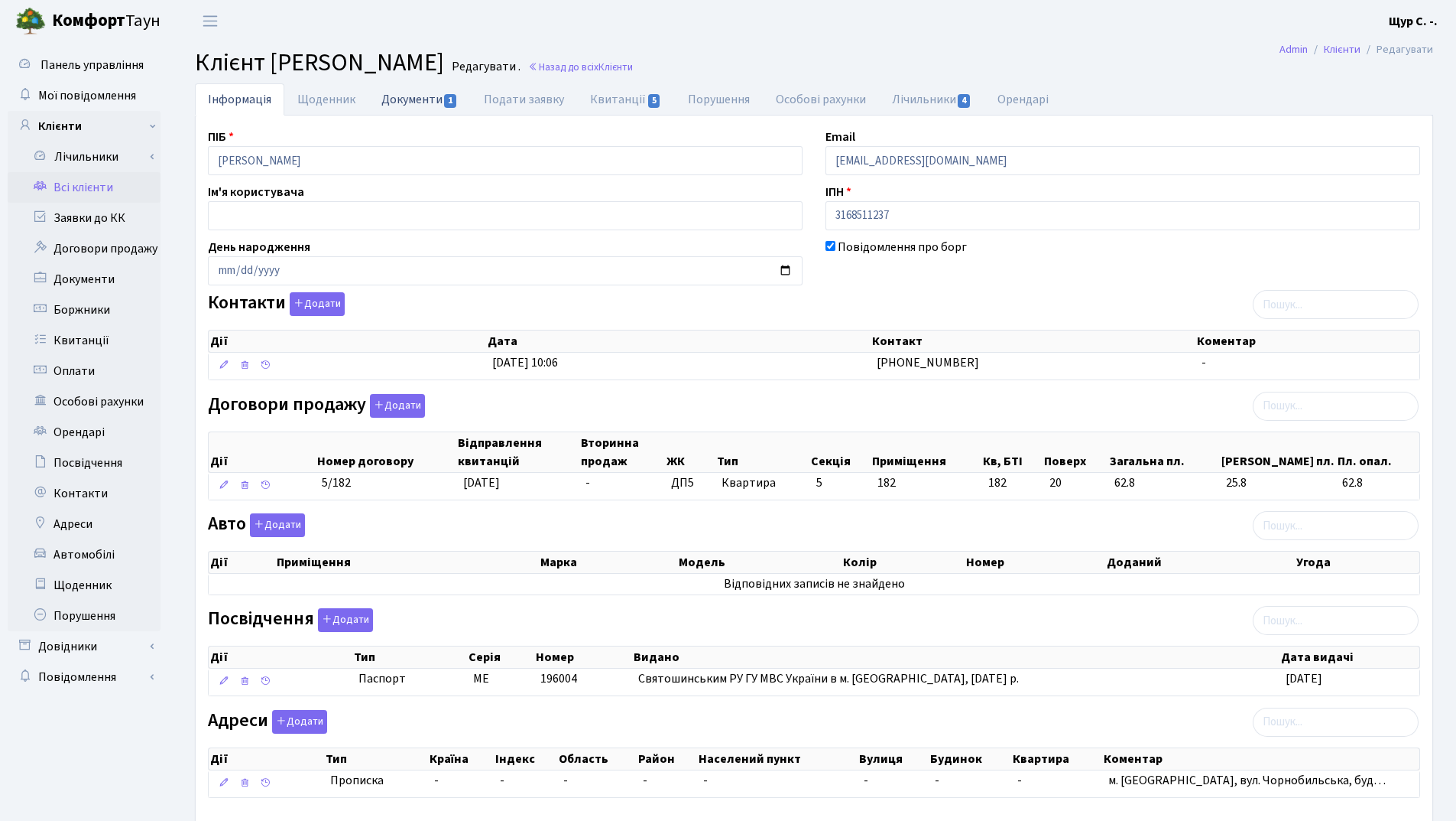
click at [411, 91] on link "Документи 1" at bounding box center [419, 98] width 102 height 31
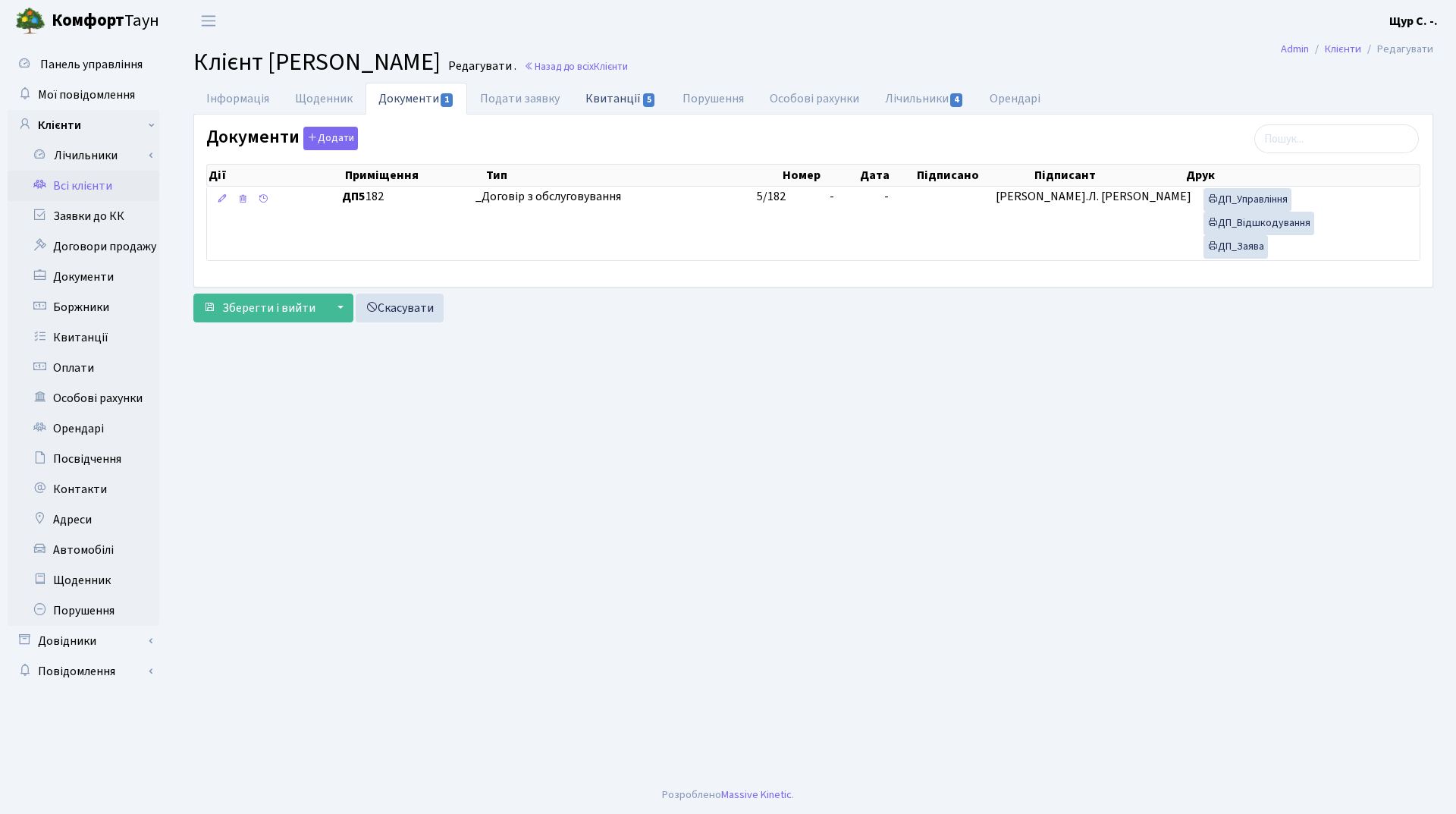
click at [607, 100] on link "Квитанції 5" at bounding box center [621, 98] width 97 height 31
select select "25"
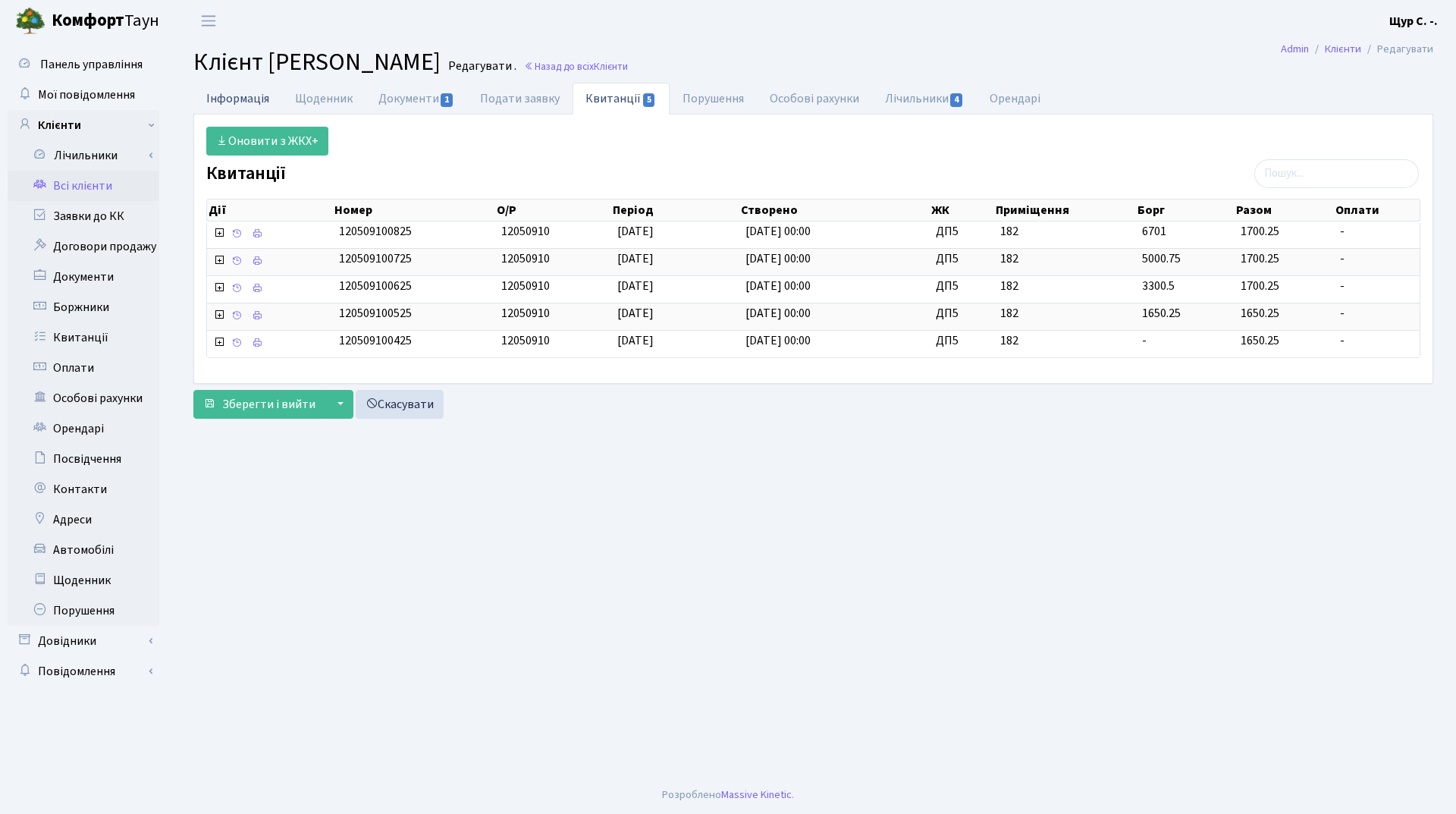
click at [228, 100] on link "Інформація" at bounding box center [238, 98] width 88 height 31
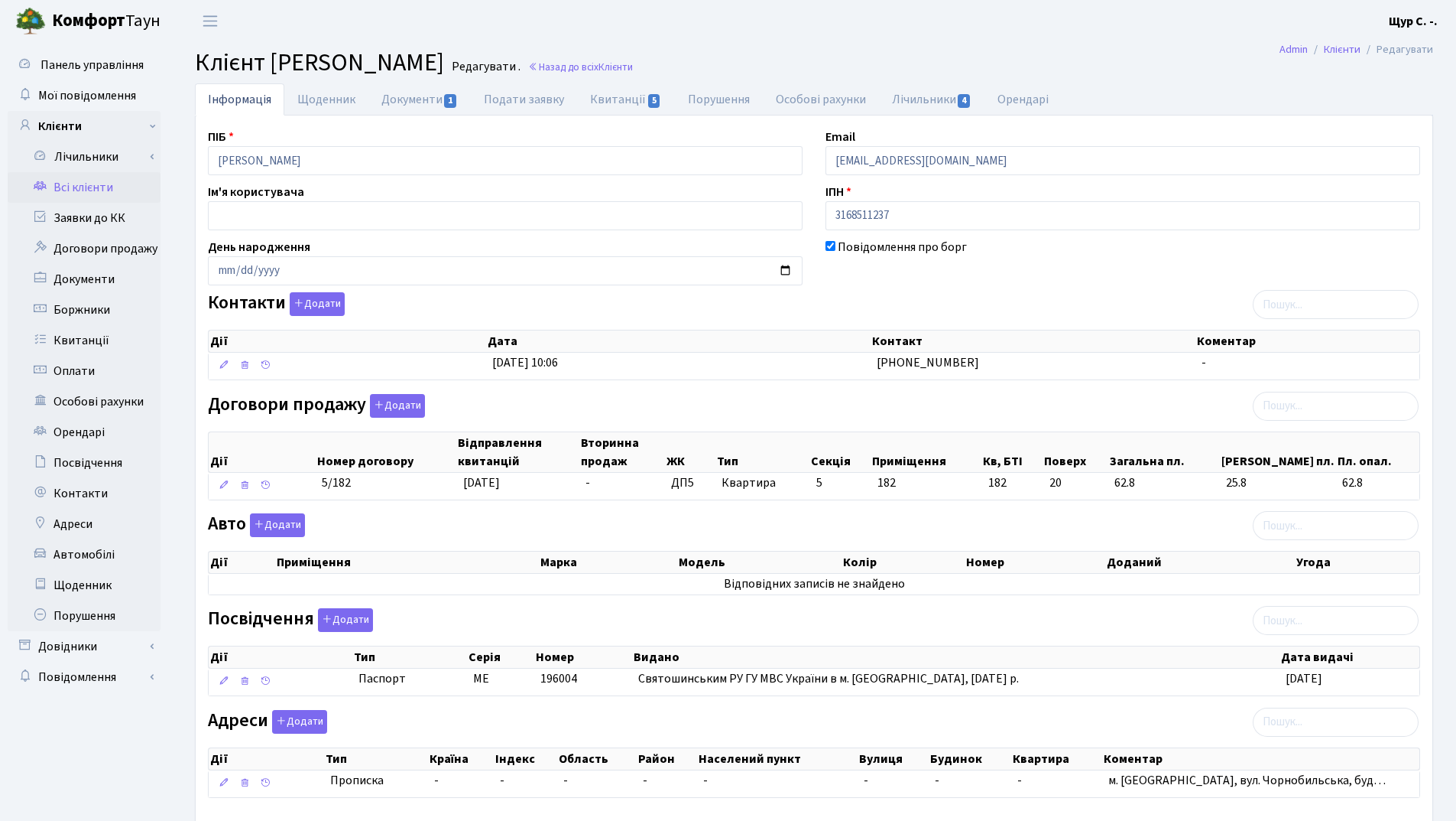
click at [81, 193] on link "Всі клієнти" at bounding box center [84, 187] width 153 height 30
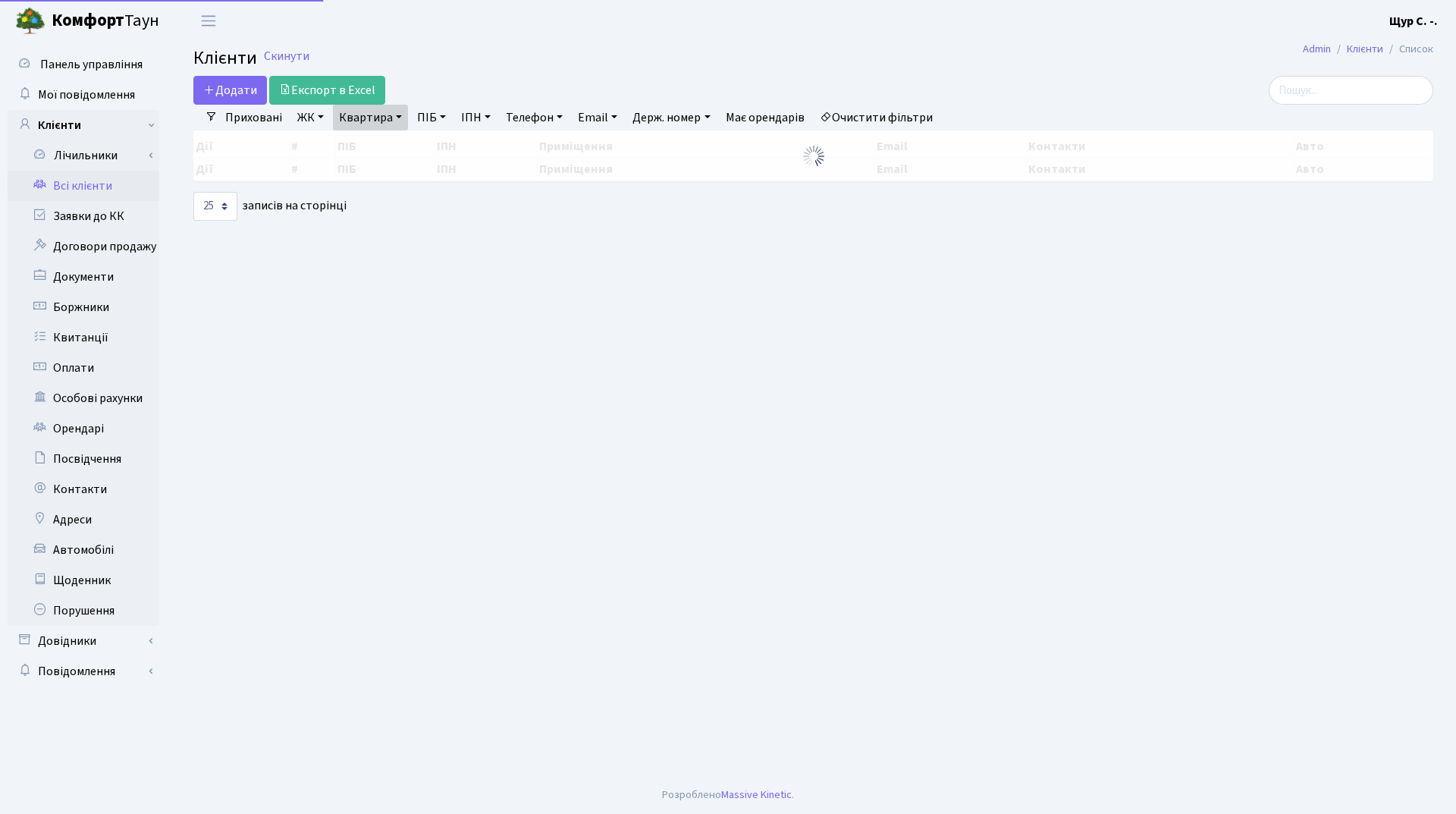
select select "25"
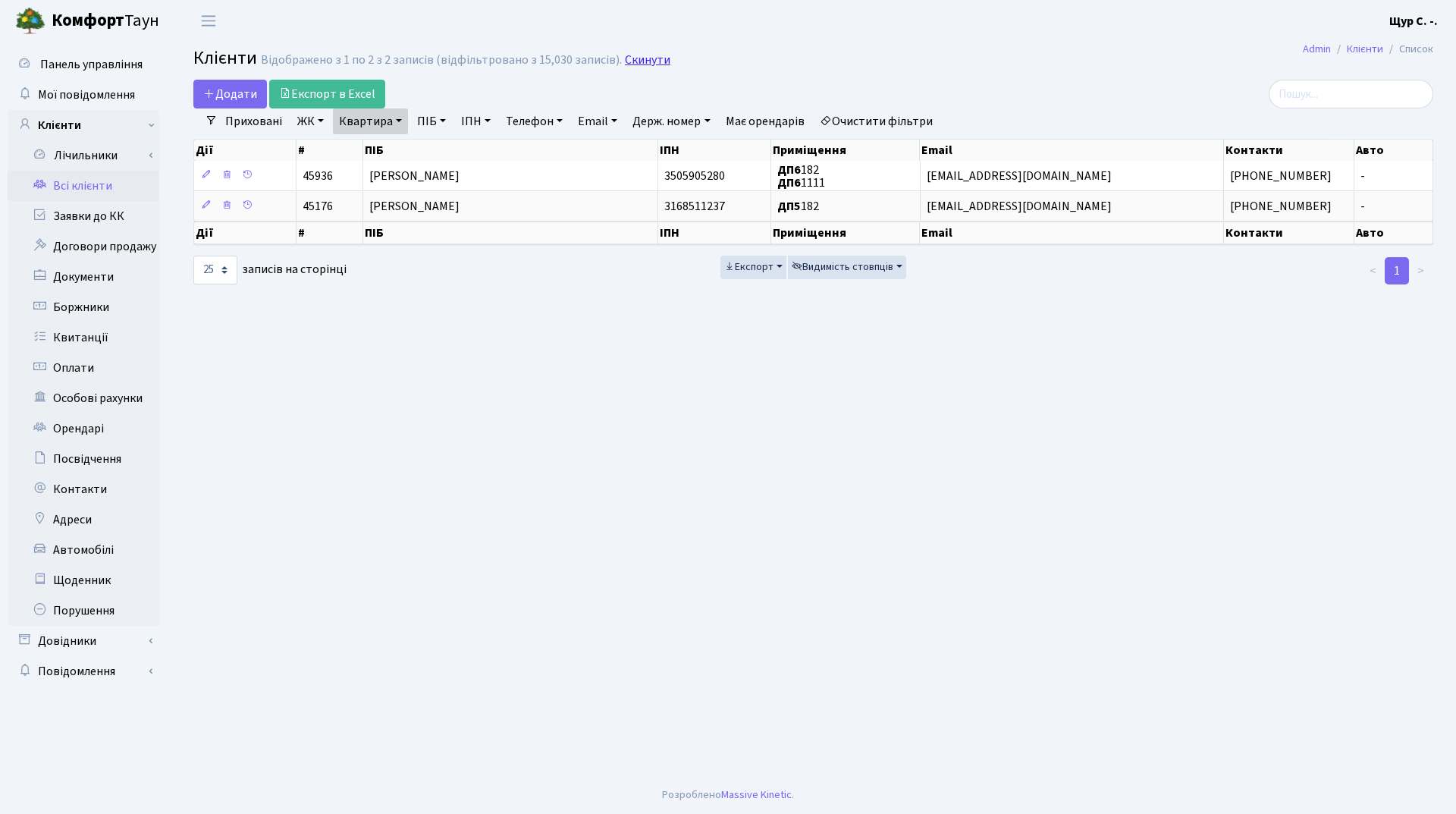
click at [630, 65] on link "Скинути" at bounding box center [647, 60] width 45 height 14
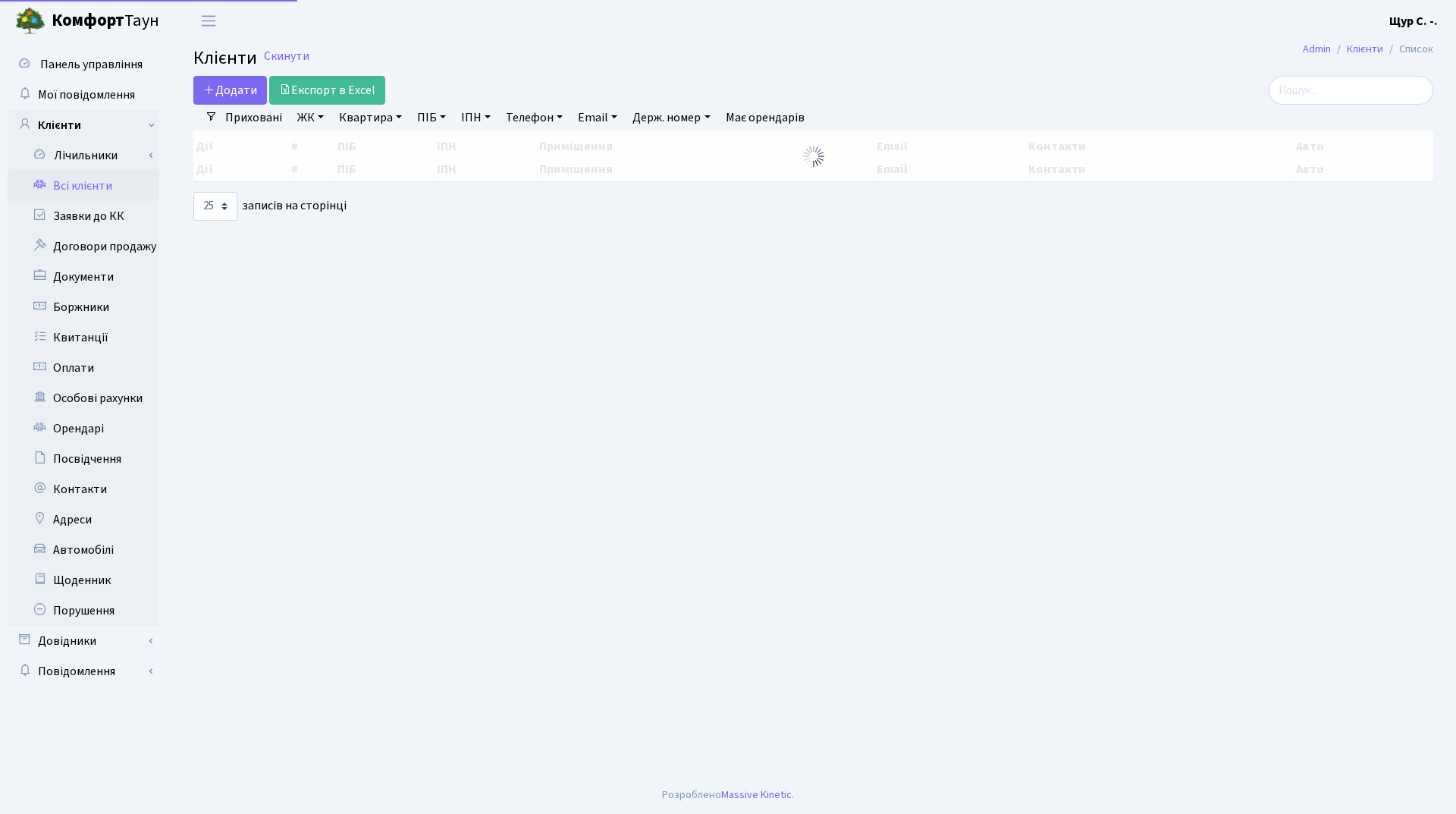
select select "25"
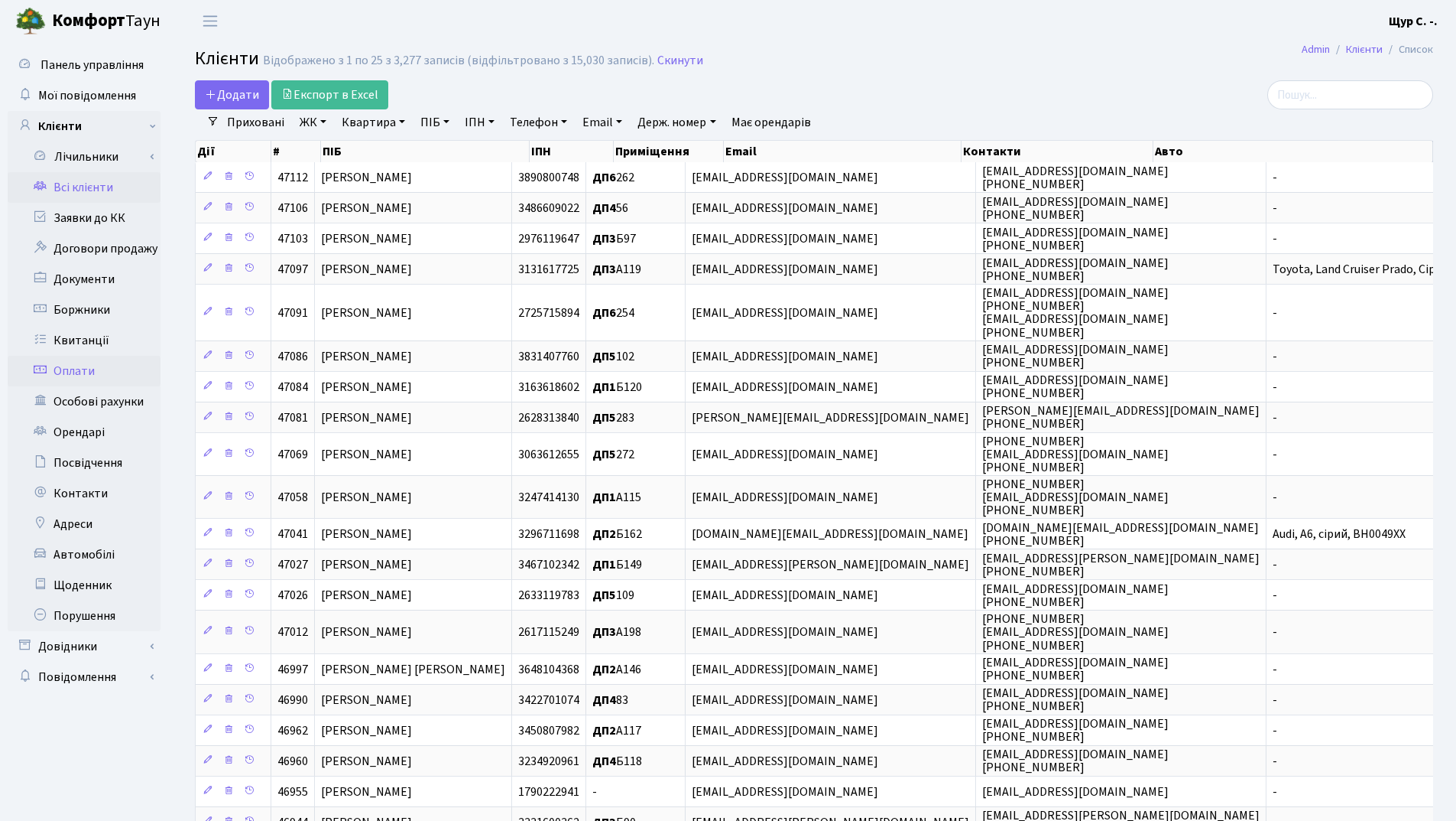
click at [84, 376] on link "Оплати" at bounding box center [84, 371] width 153 height 30
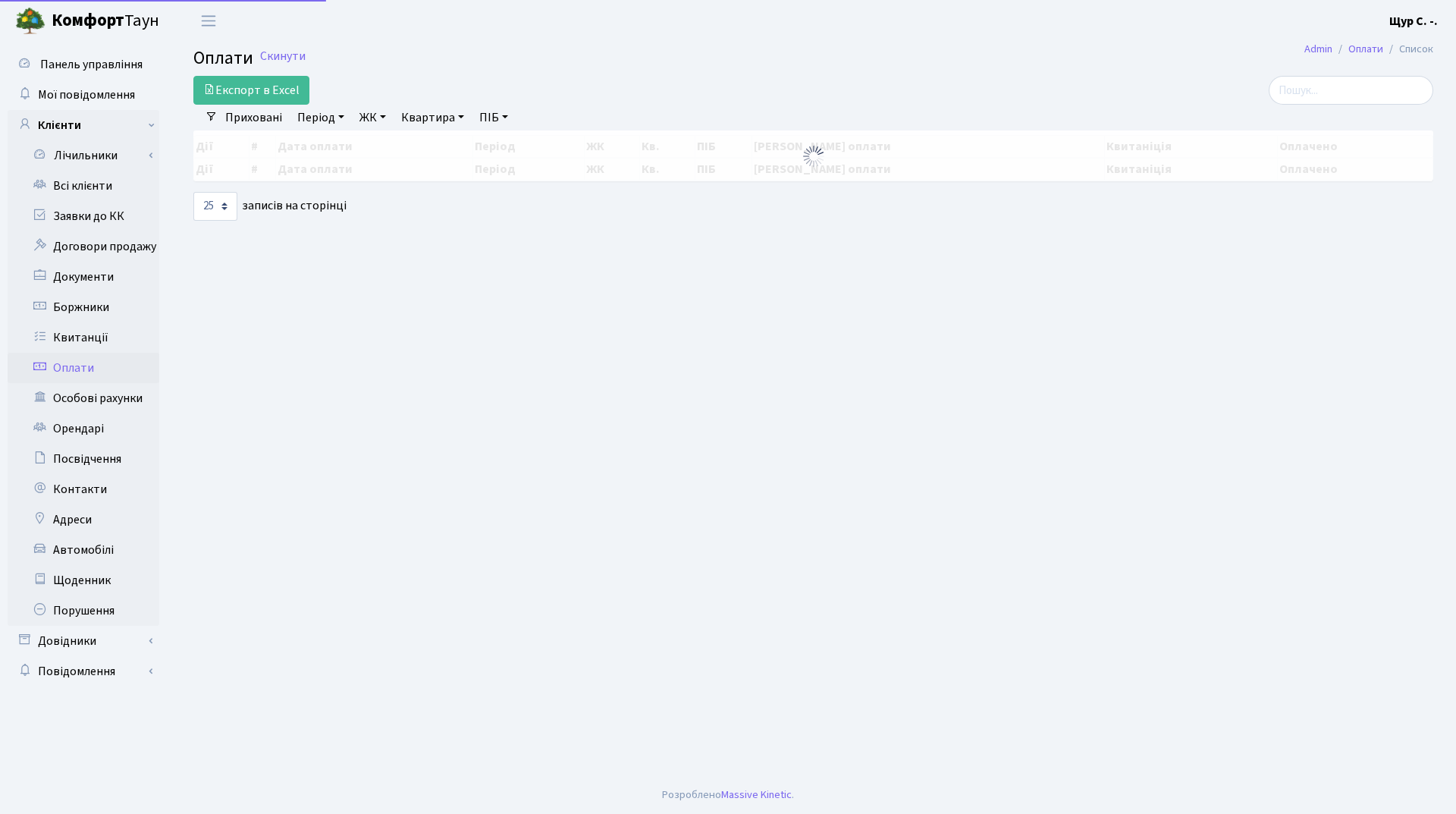
select select "25"
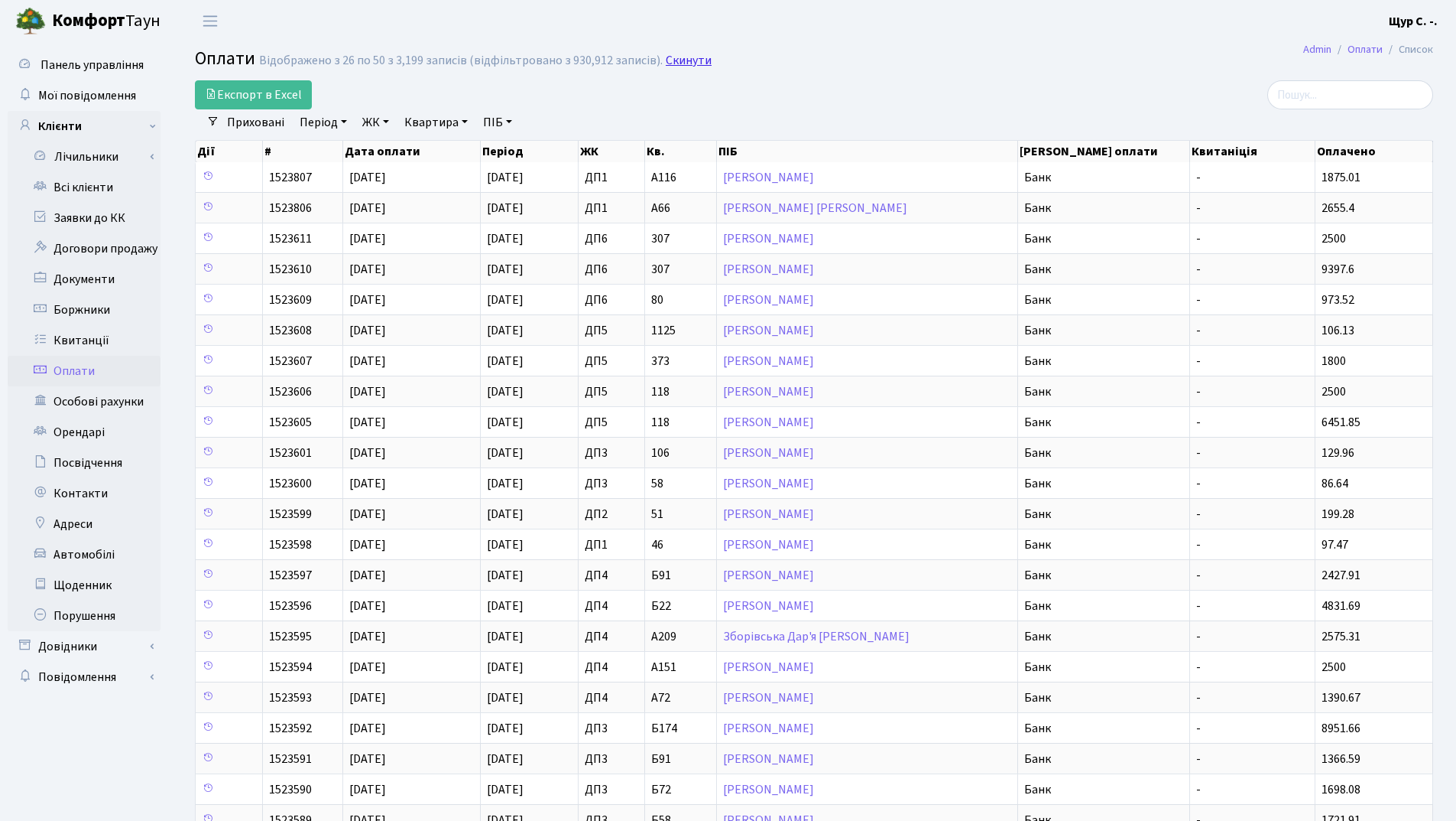
click at [686, 55] on link "Скинути" at bounding box center [688, 61] width 45 height 14
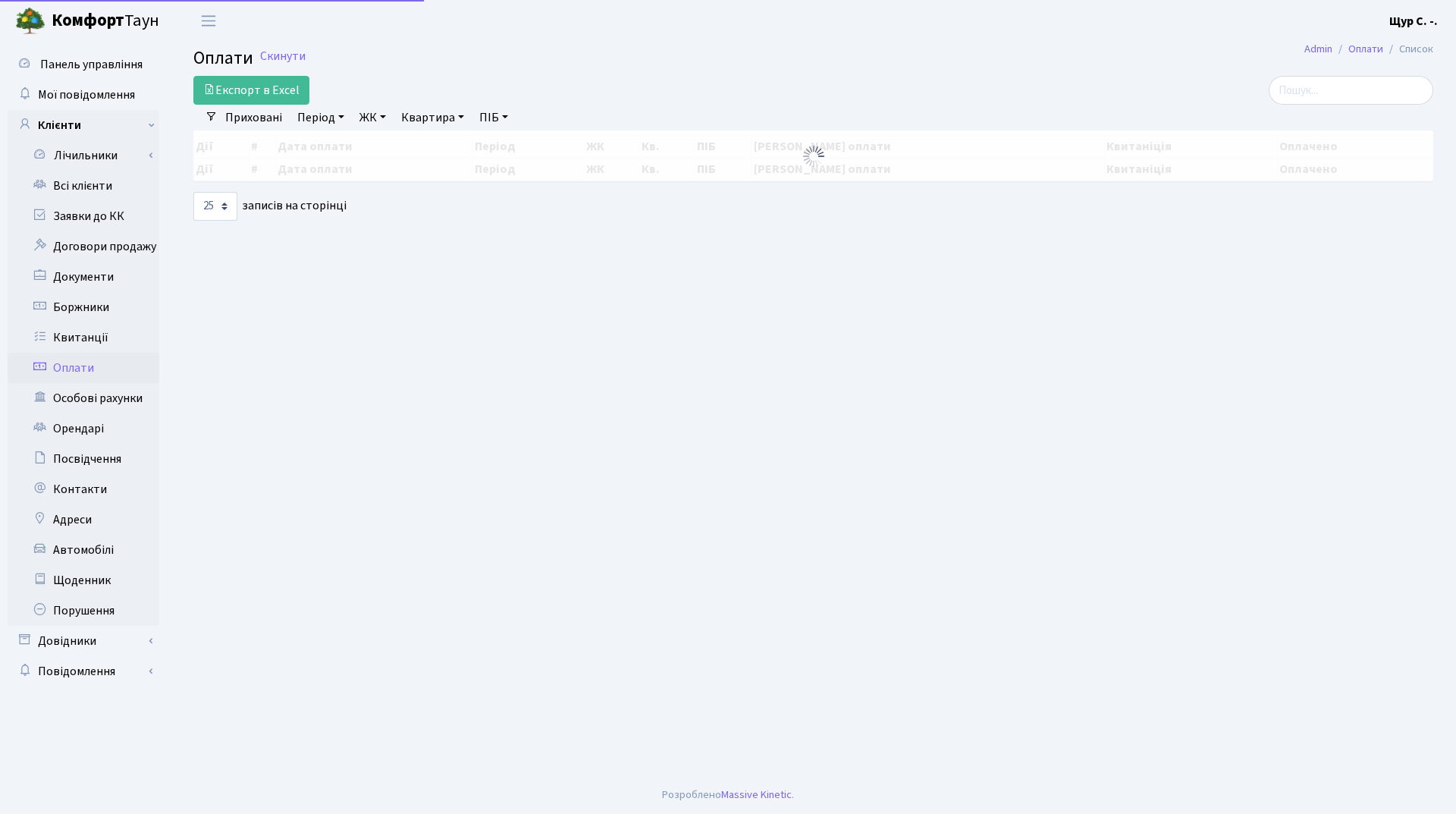
select select "25"
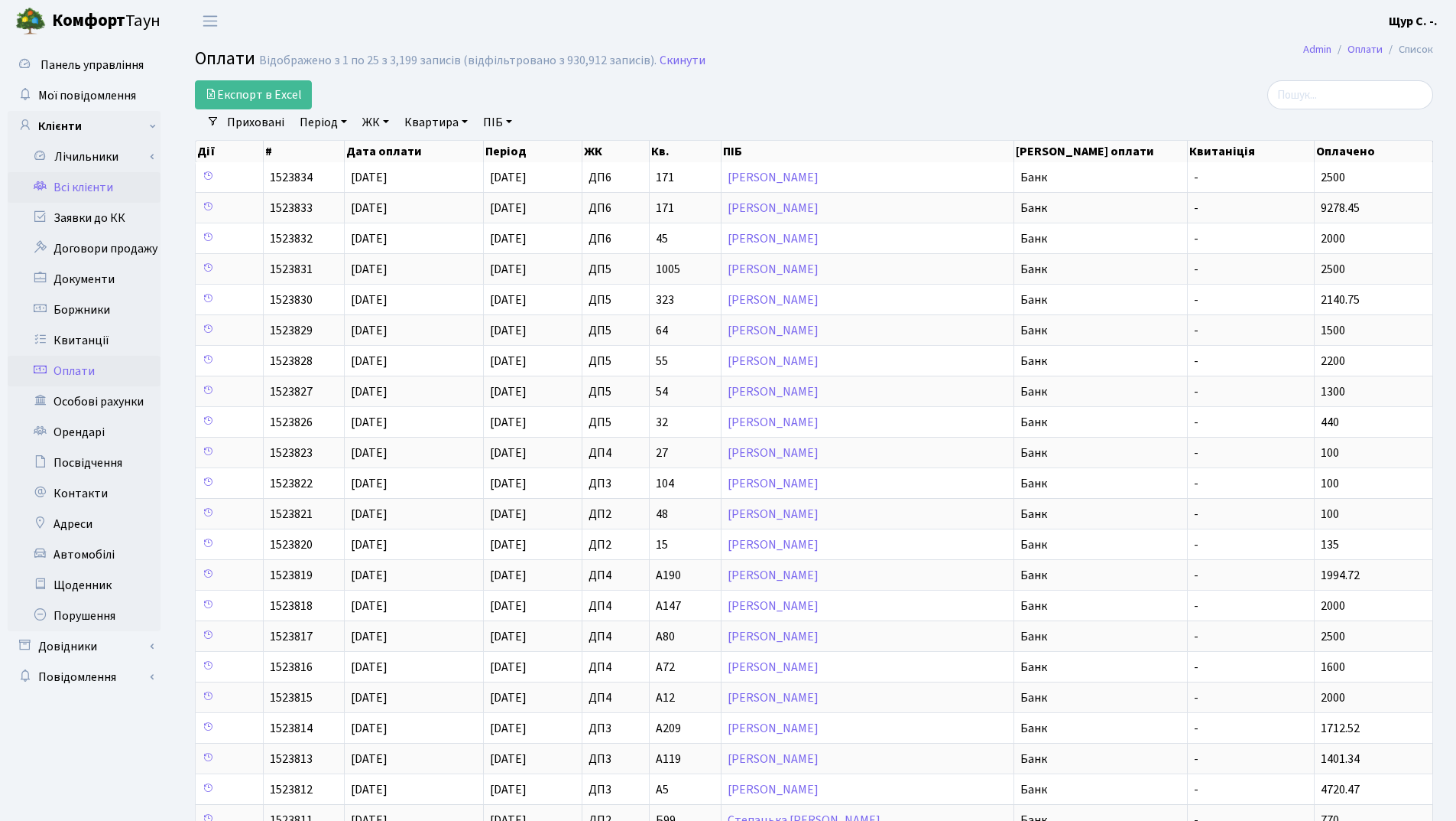
click at [60, 194] on link "Всі клієнти" at bounding box center [84, 187] width 153 height 30
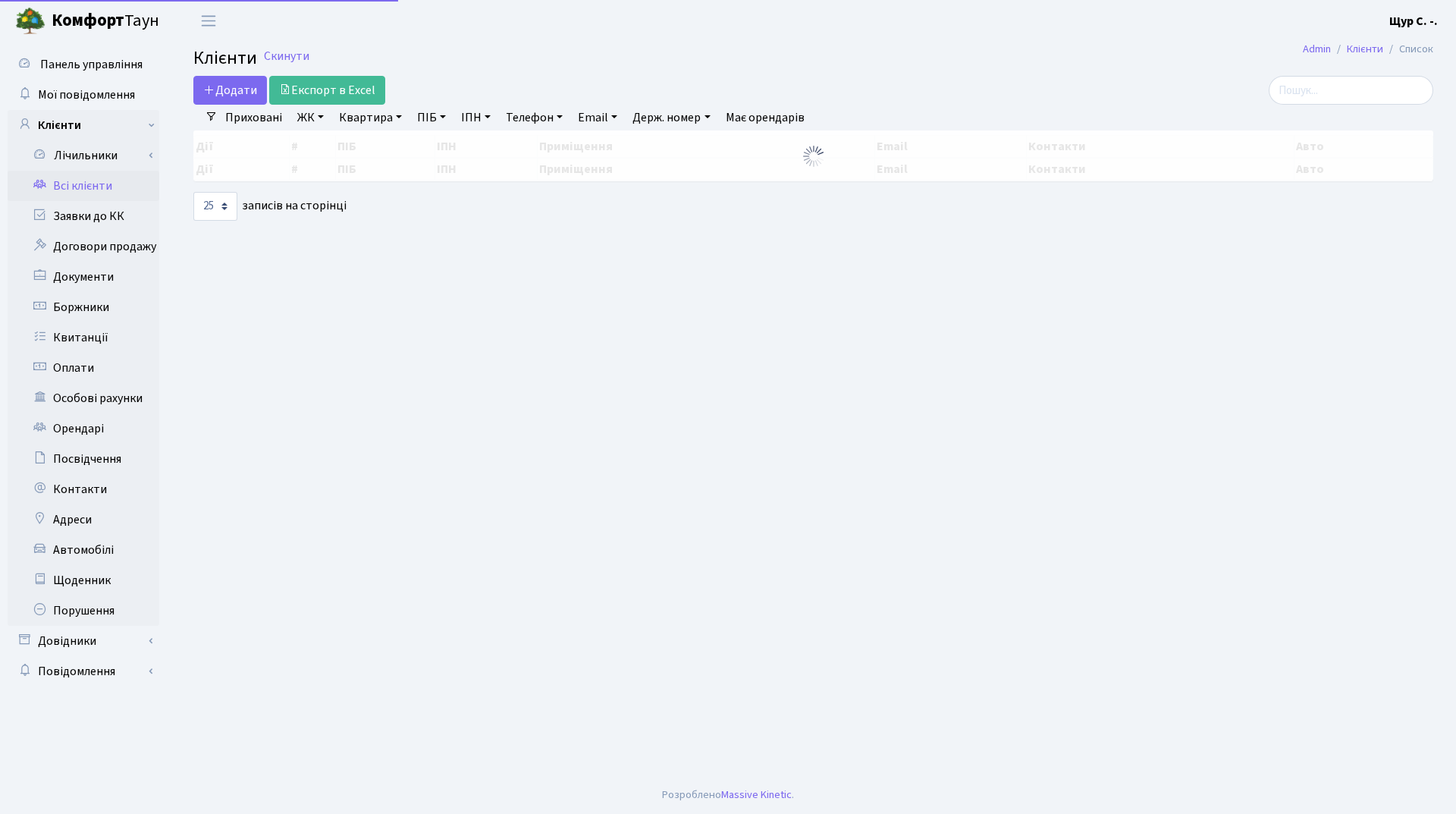
select select "25"
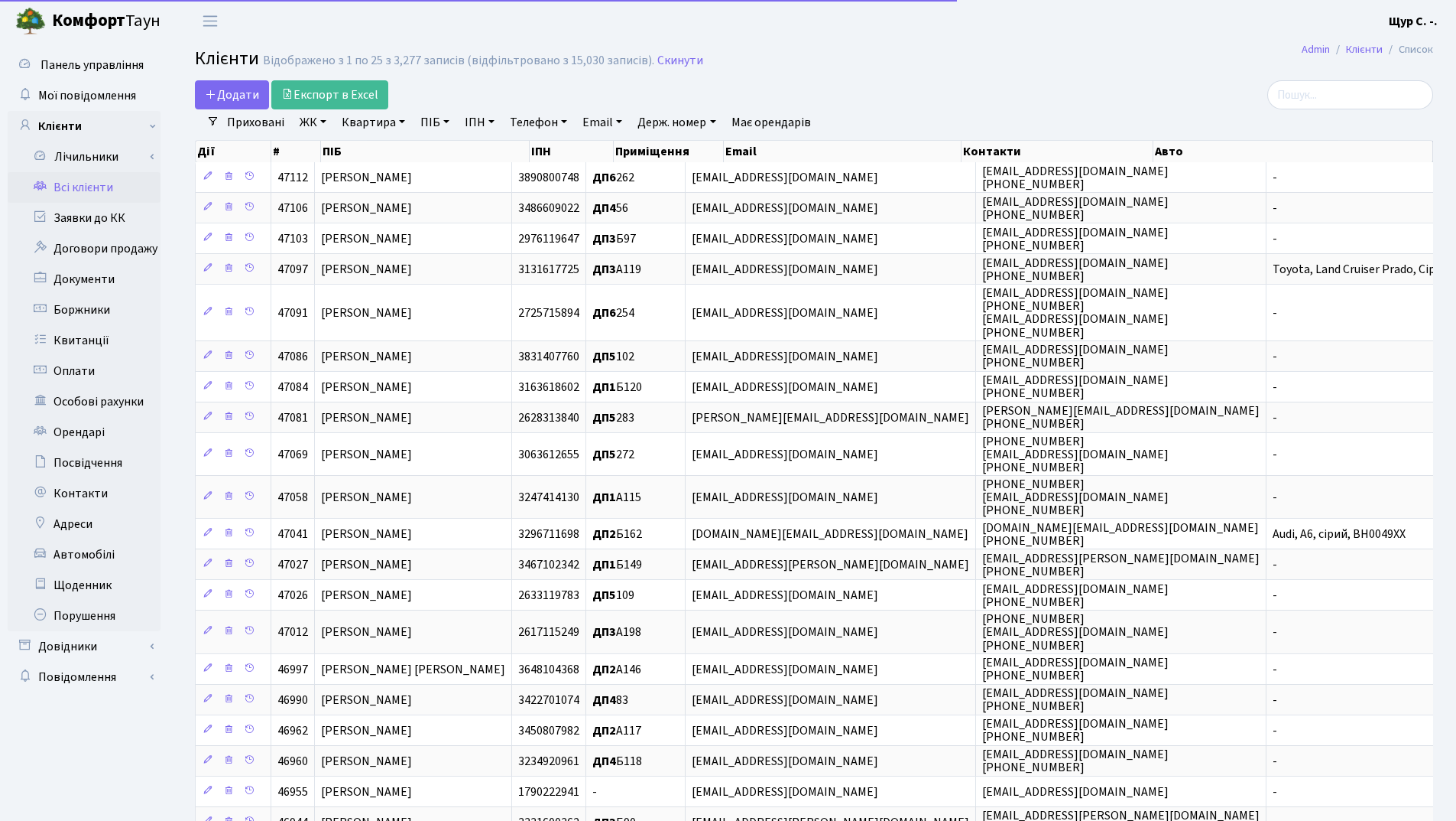
click at [376, 127] on link "Квартира" at bounding box center [374, 121] width 76 height 26
type input "254"
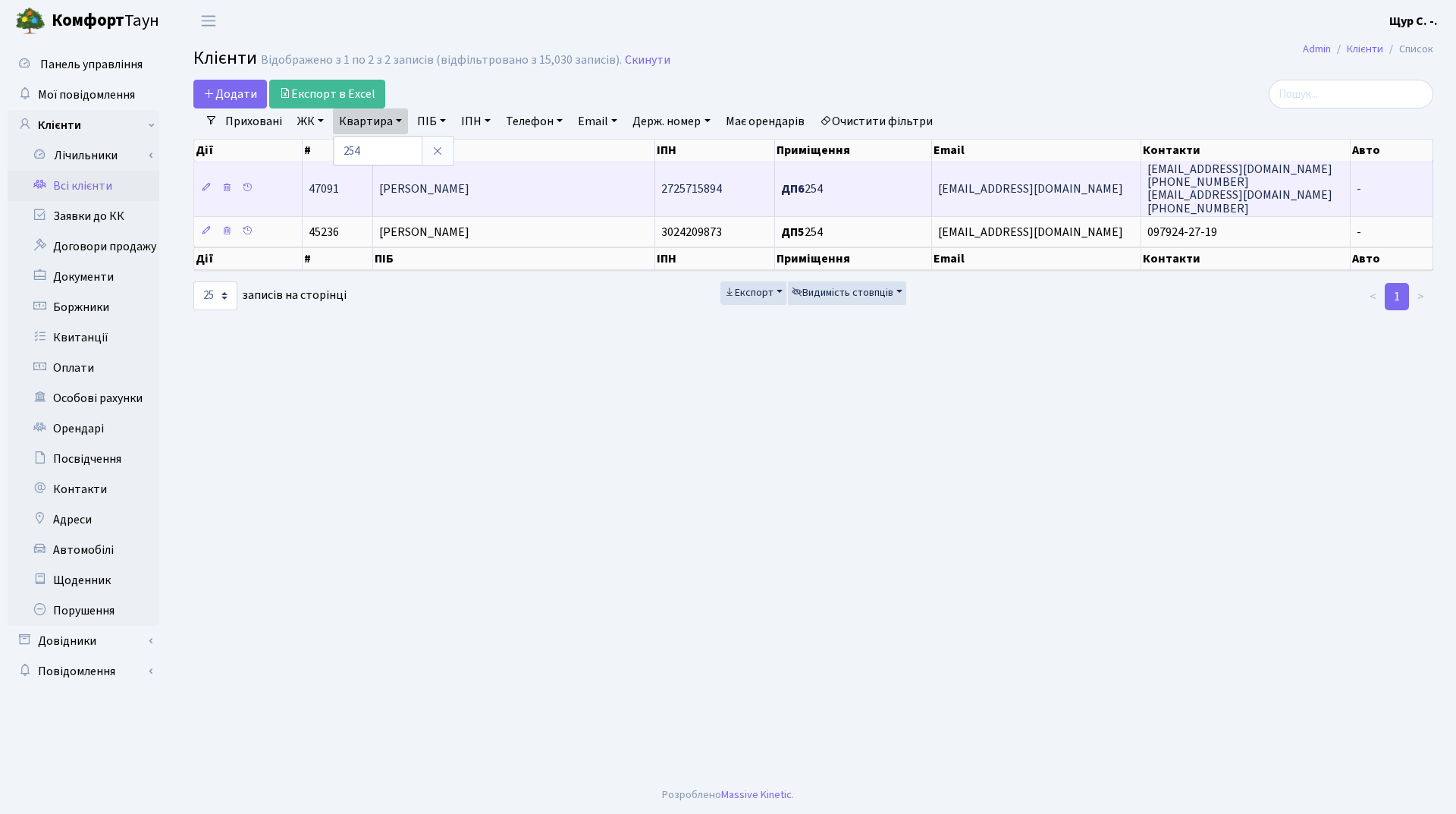
click at [469, 195] on span "Данканич Василь Васильович" at bounding box center [424, 189] width 90 height 17
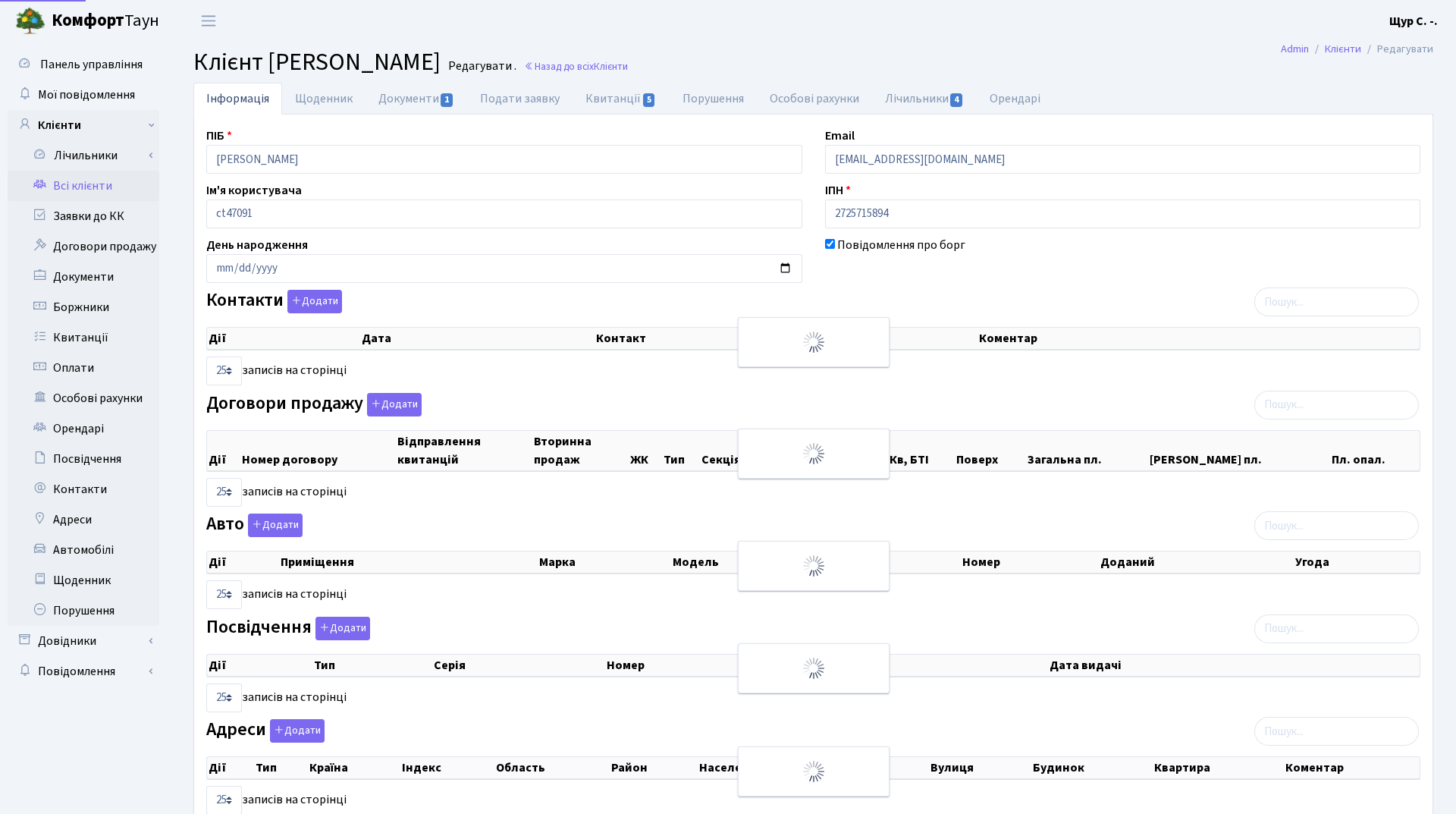
select select "25"
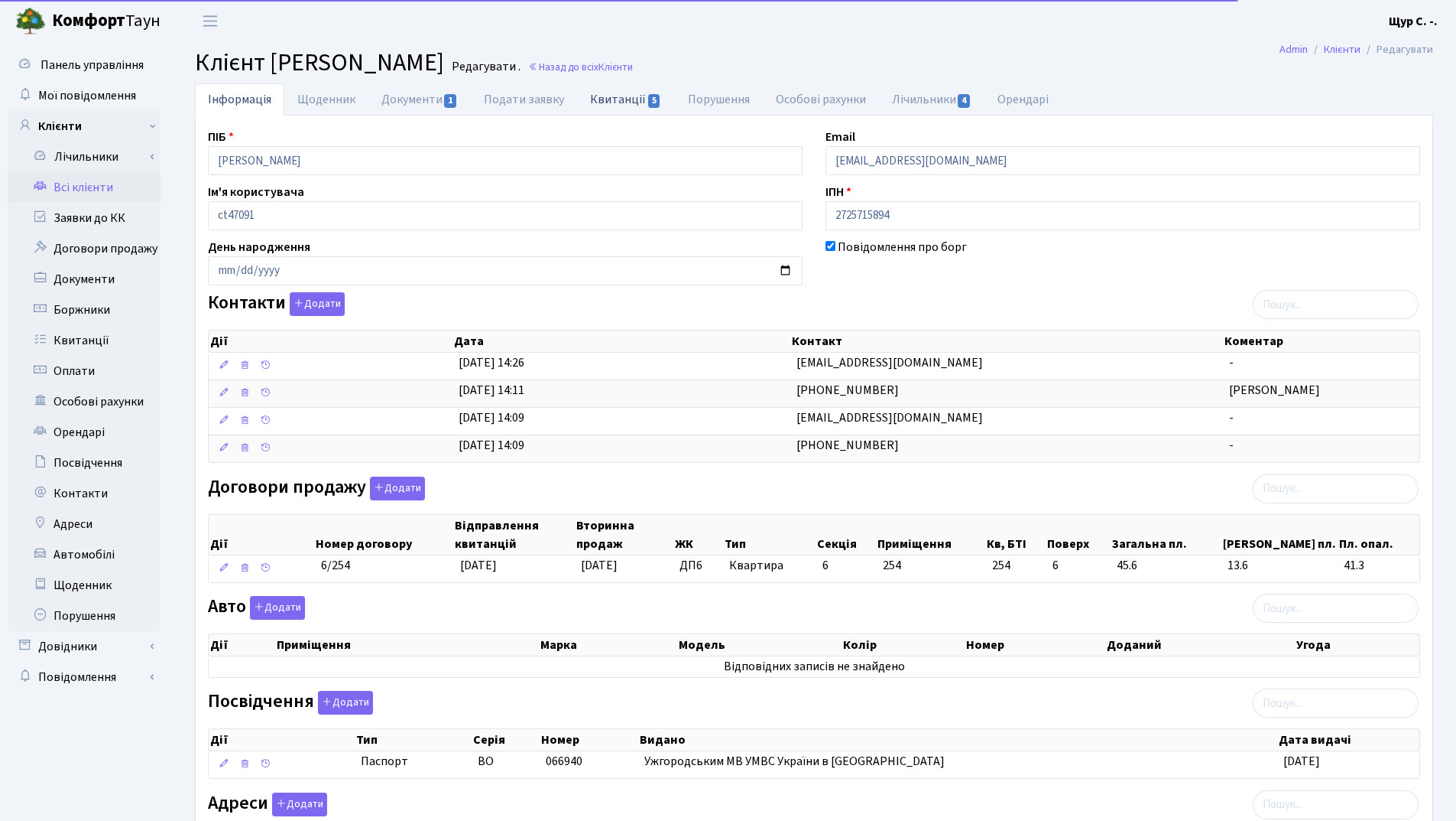
click at [609, 101] on link "Квитанції 5" at bounding box center [626, 98] width 98 height 31
select select "25"
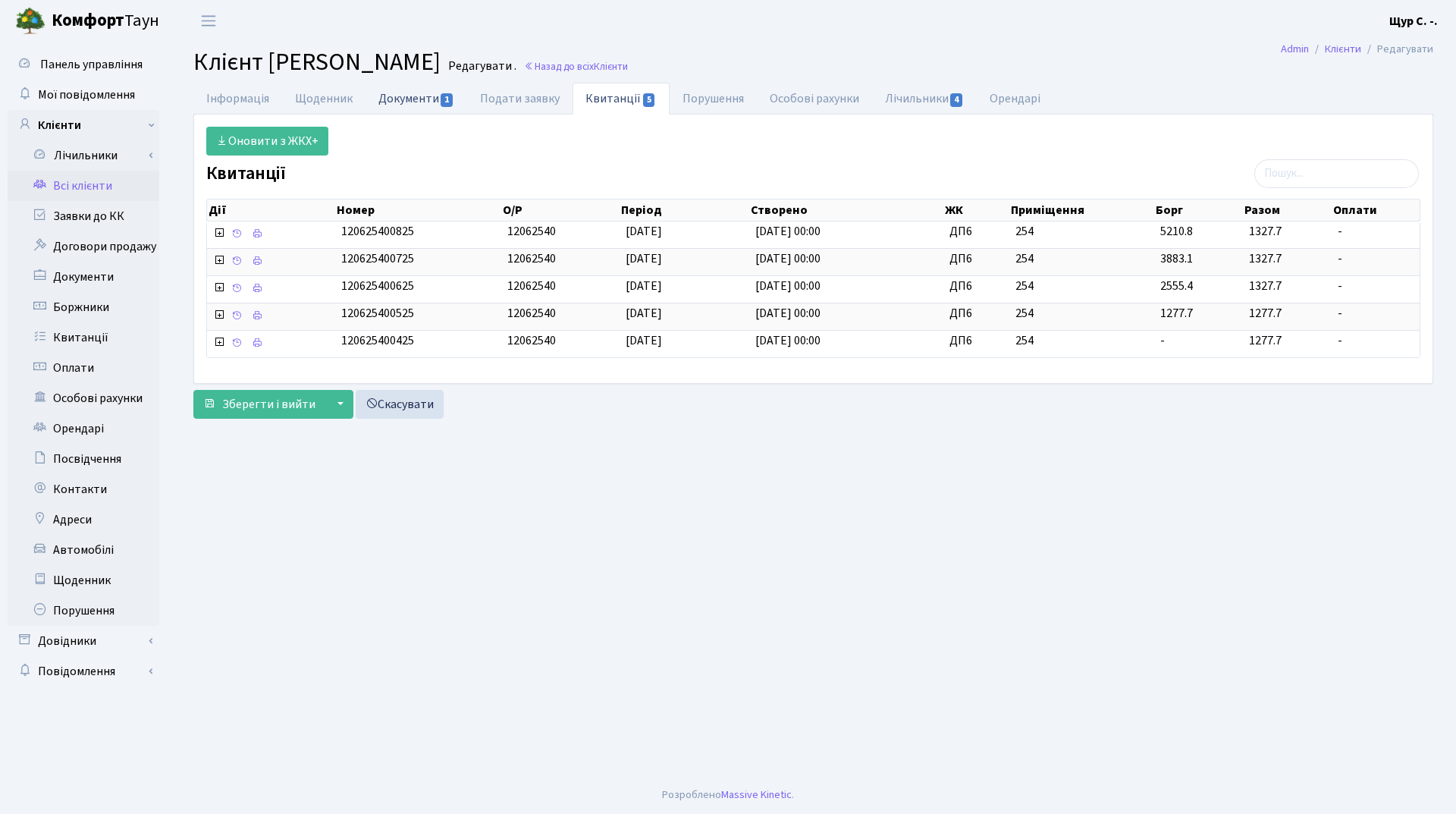
click at [413, 97] on link "Документи 1" at bounding box center [416, 98] width 101 height 31
select select "25"
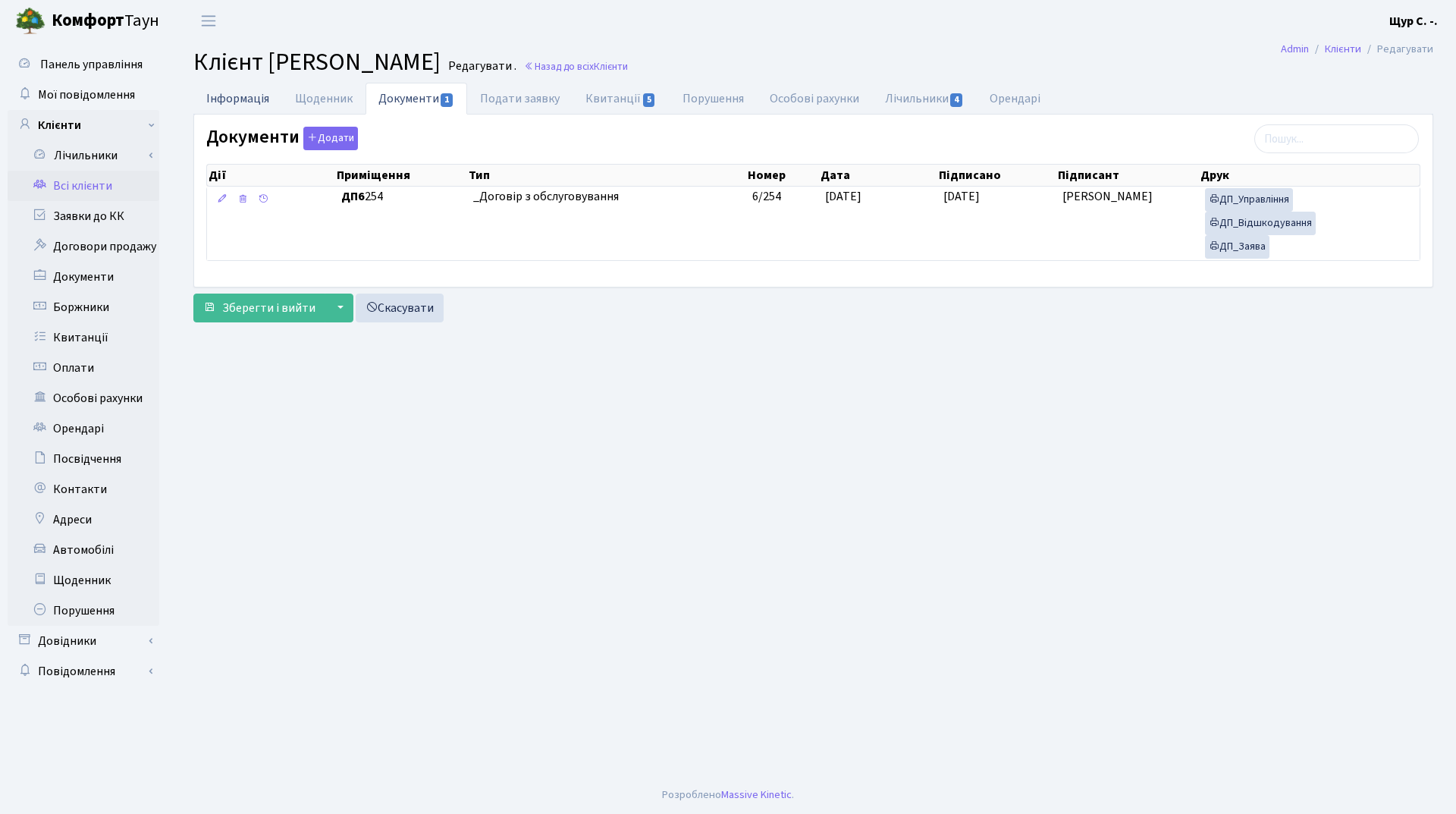
click at [246, 98] on link "Інформація" at bounding box center [238, 98] width 88 height 31
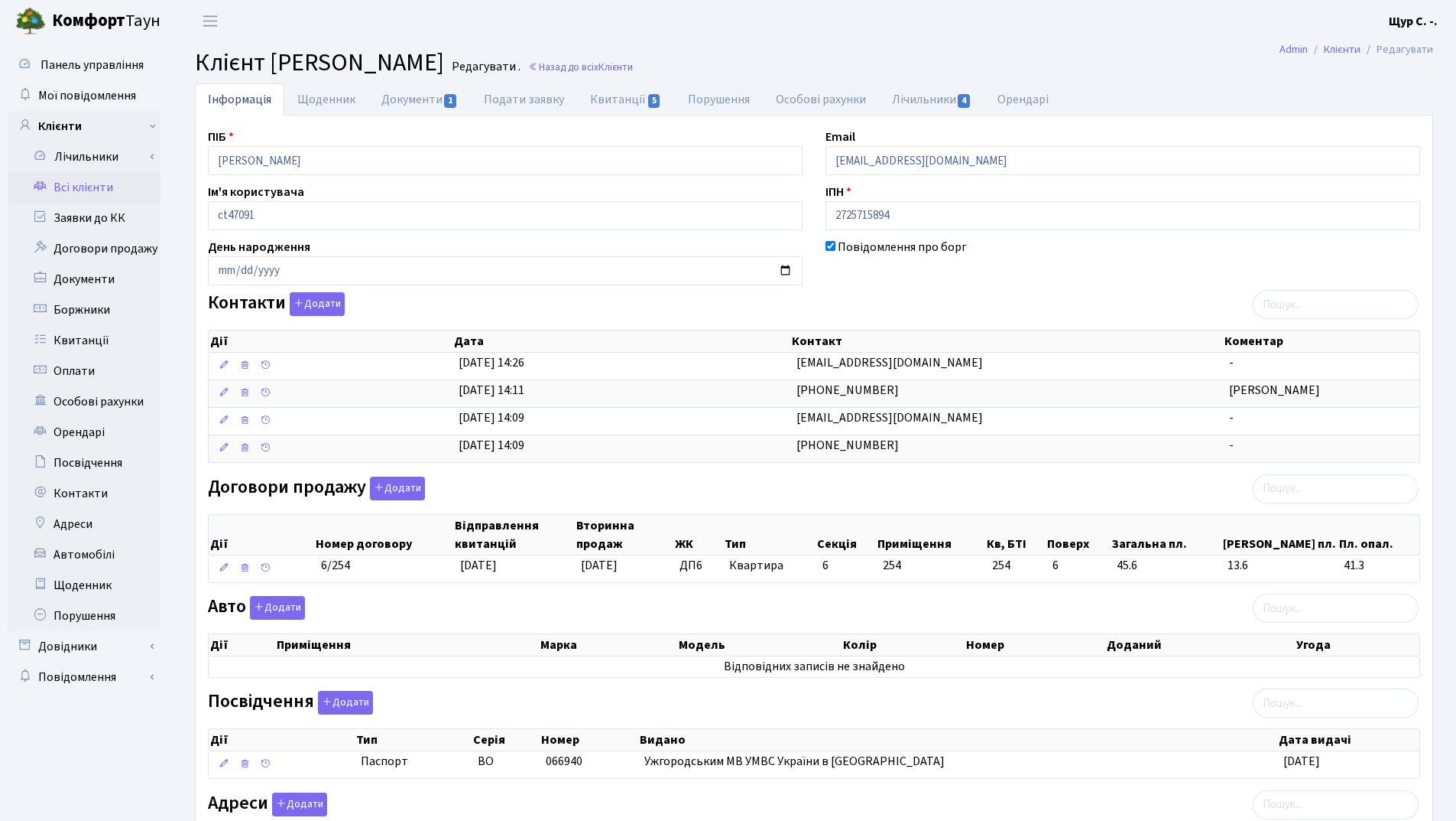
click at [92, 193] on link "Всі клієнти" at bounding box center [84, 187] width 153 height 30
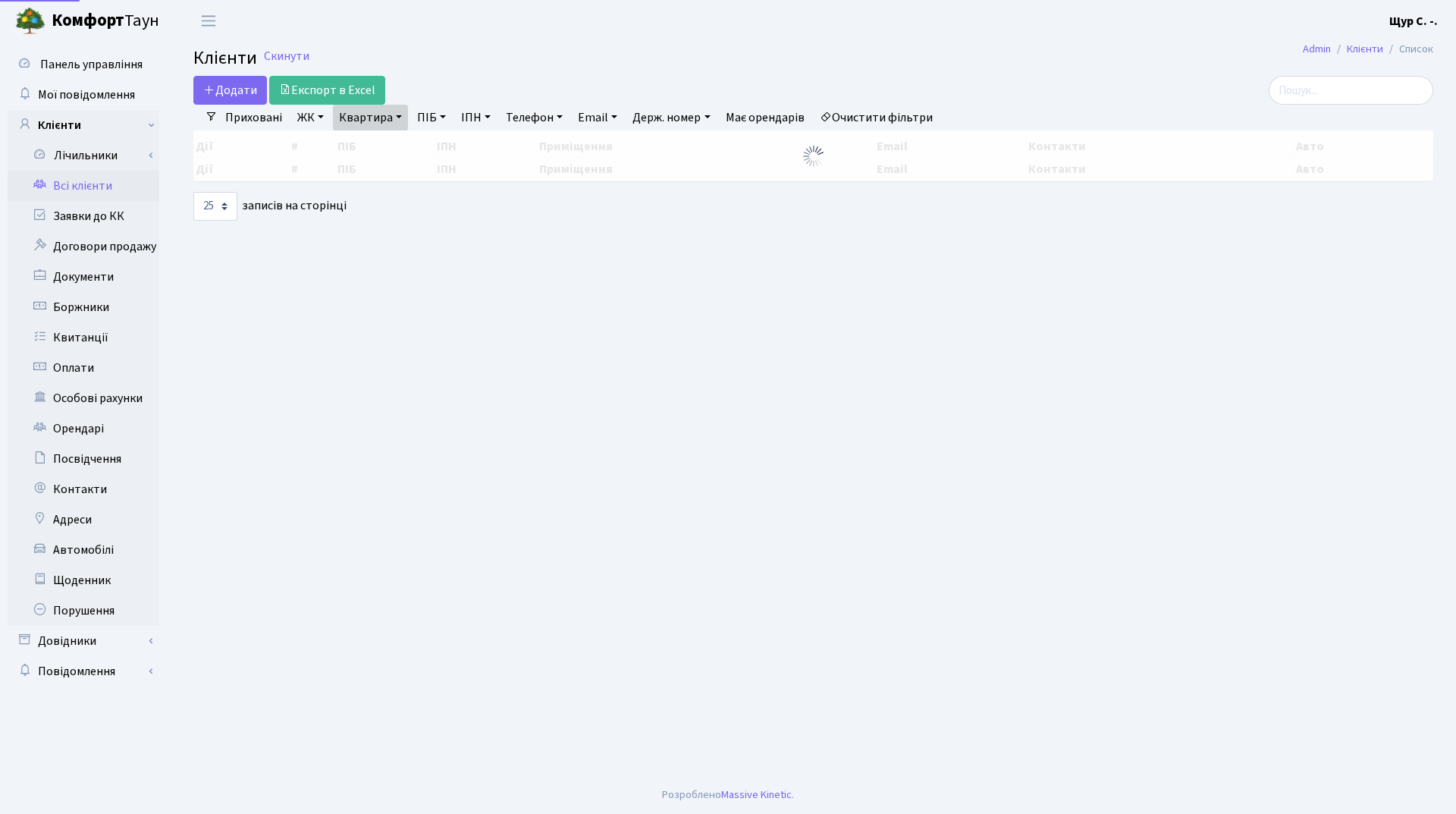
select select "25"
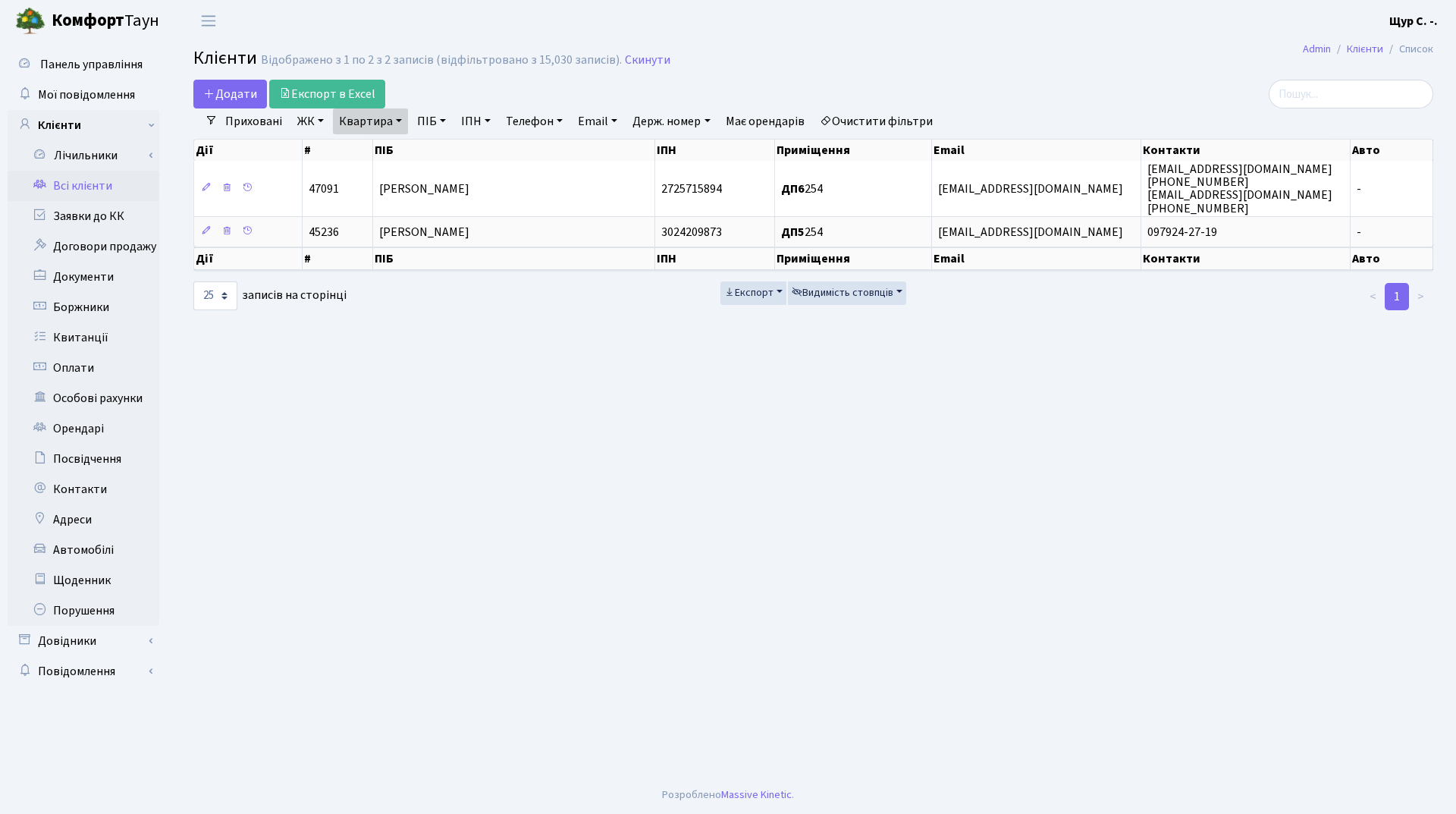
click at [404, 126] on link "Квартира" at bounding box center [371, 120] width 75 height 25
click at [375, 150] on input "254" at bounding box center [377, 150] width 88 height 29
type input "2"
type input "89"
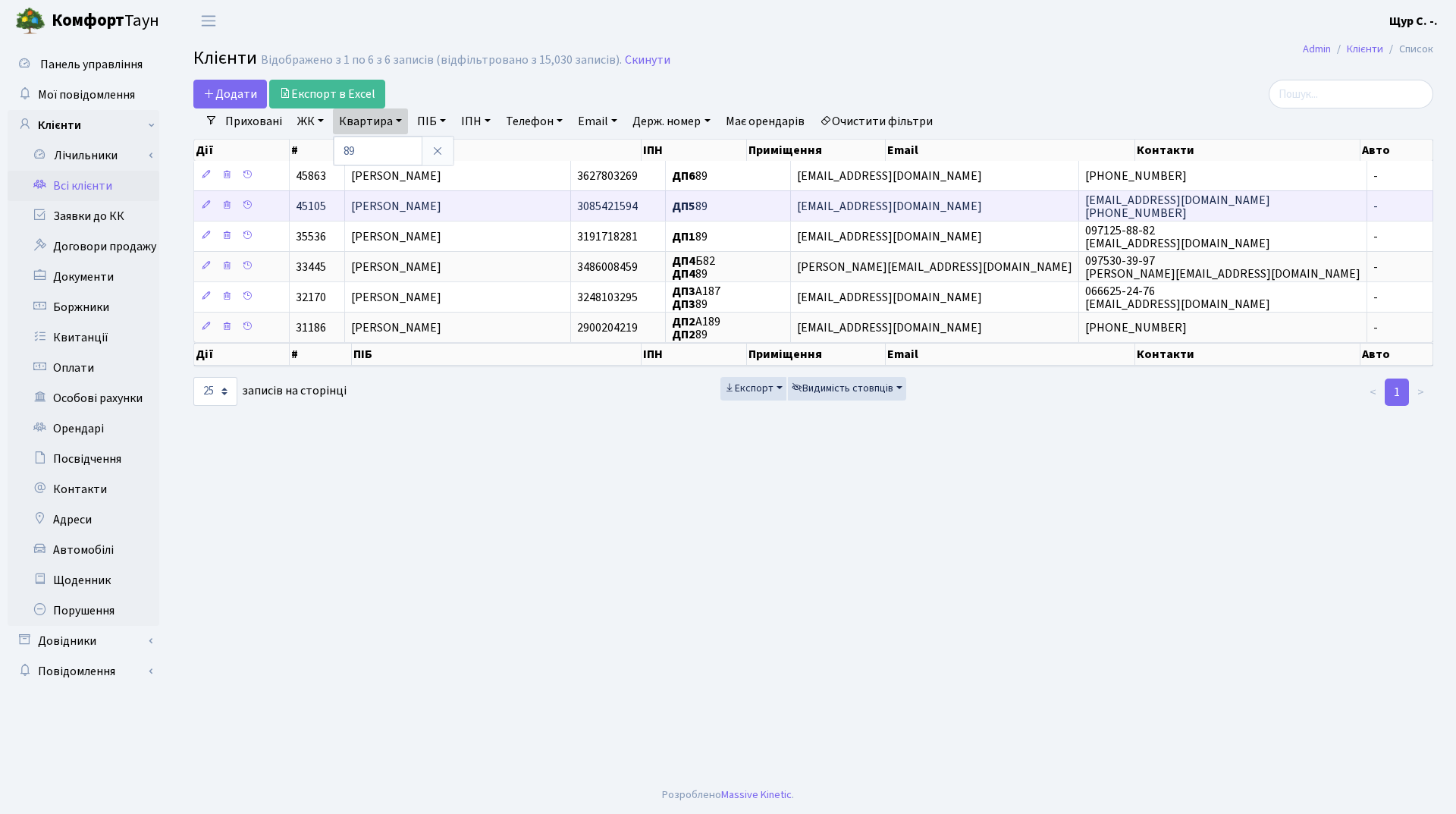
click at [386, 199] on span "Зюзя Олександр Андрійович" at bounding box center [396, 207] width 90 height 17
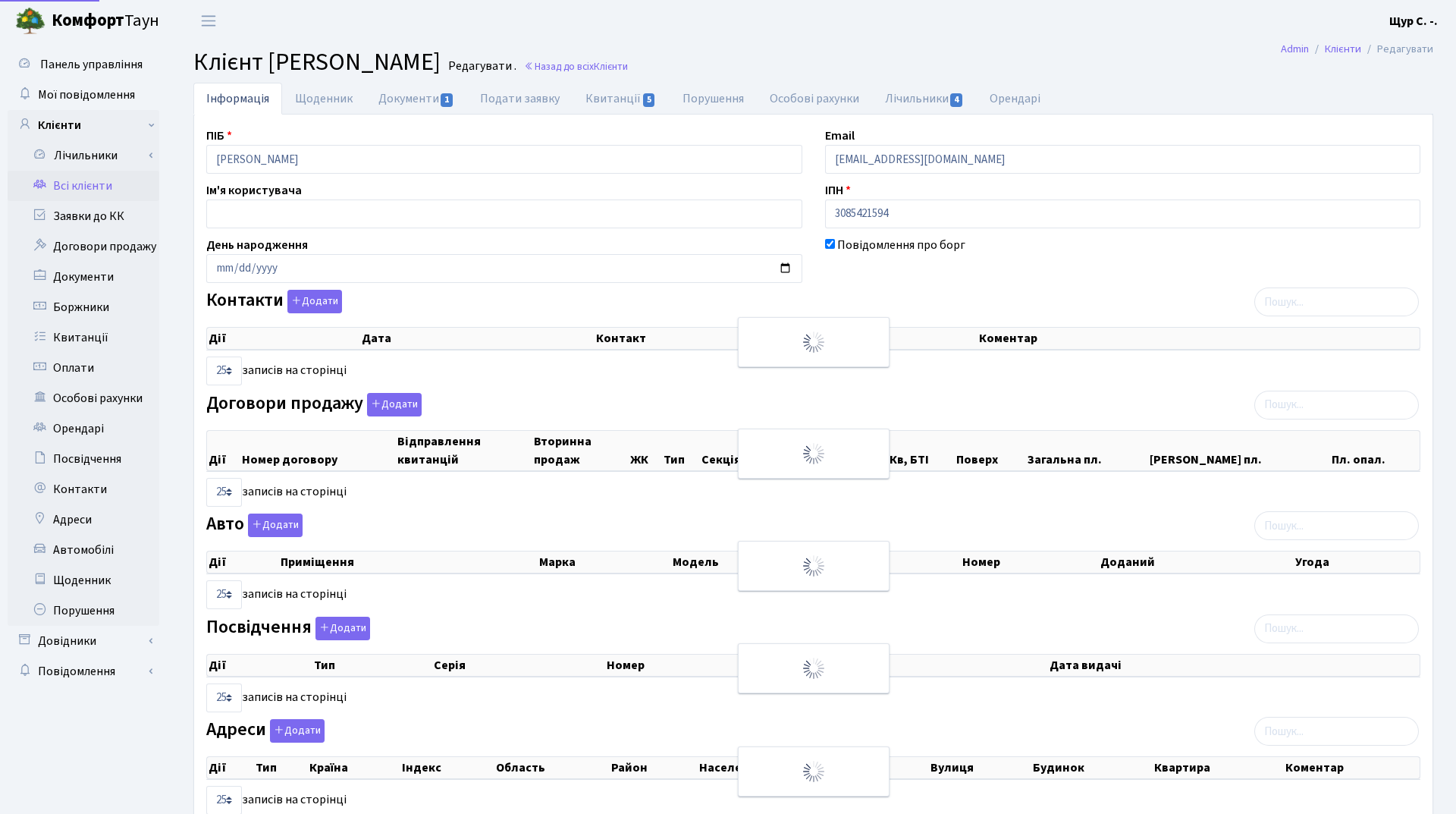
select select "25"
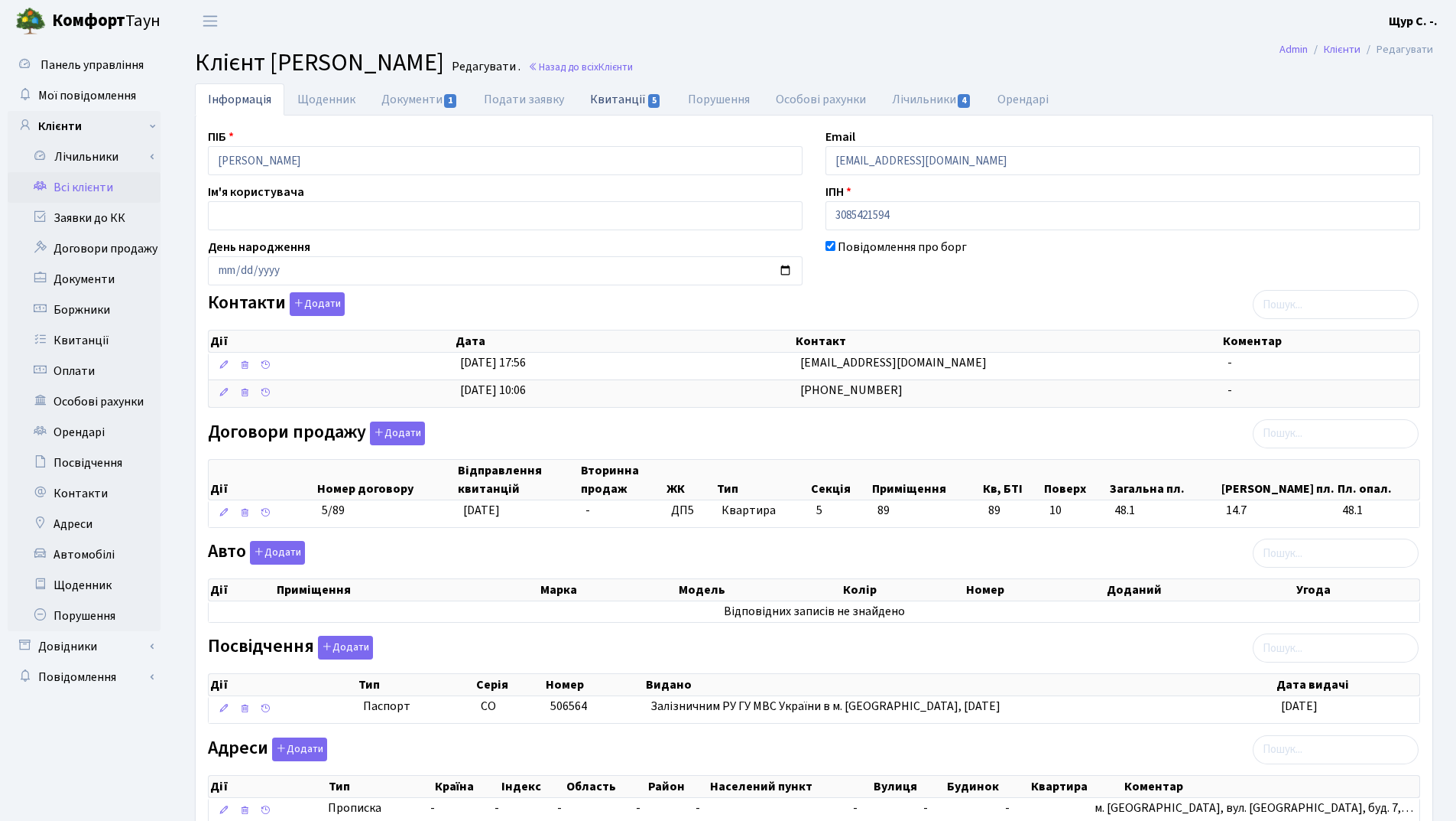
click at [628, 103] on link "Квитанції 5" at bounding box center [626, 98] width 98 height 31
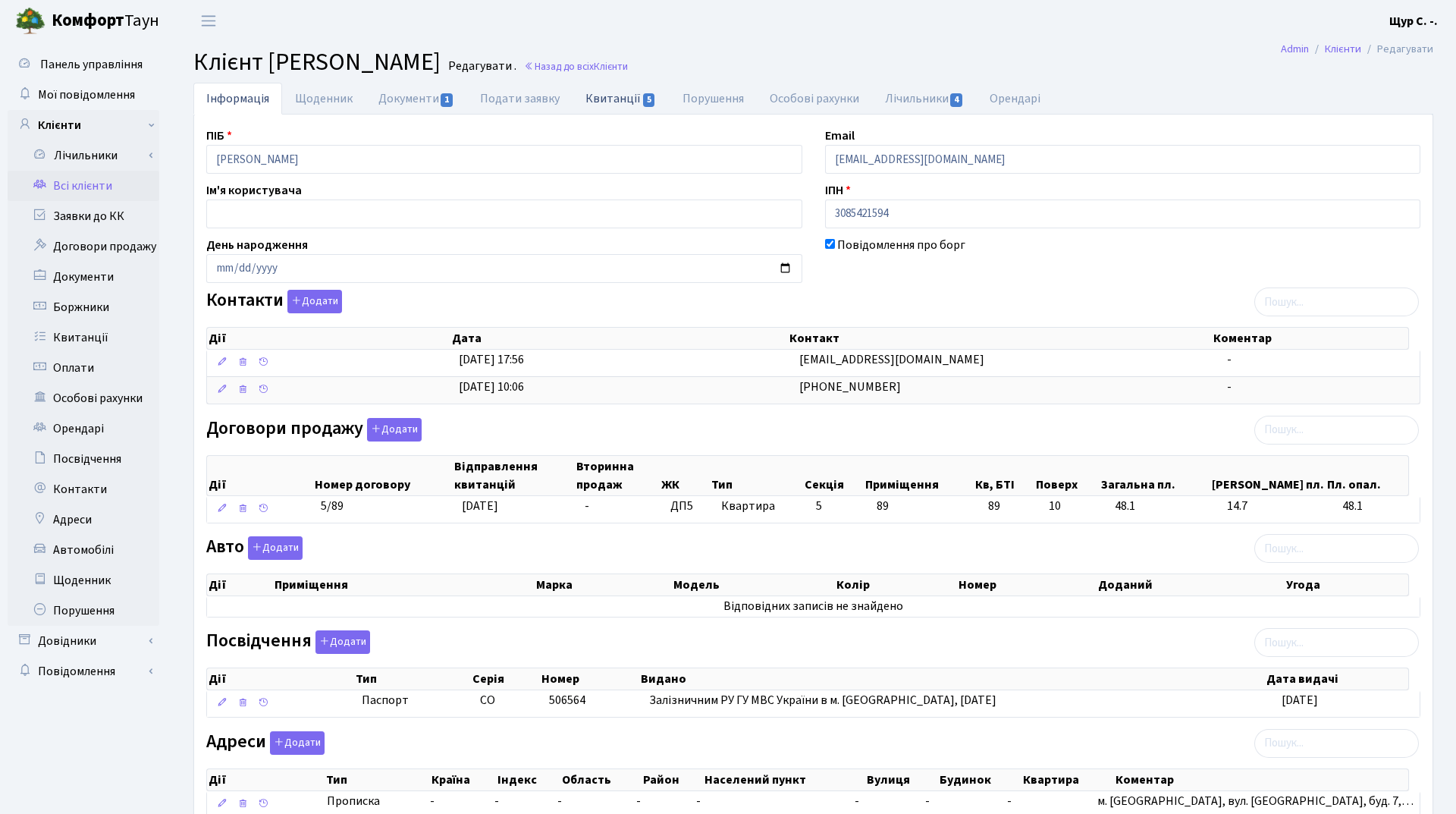
select select "25"
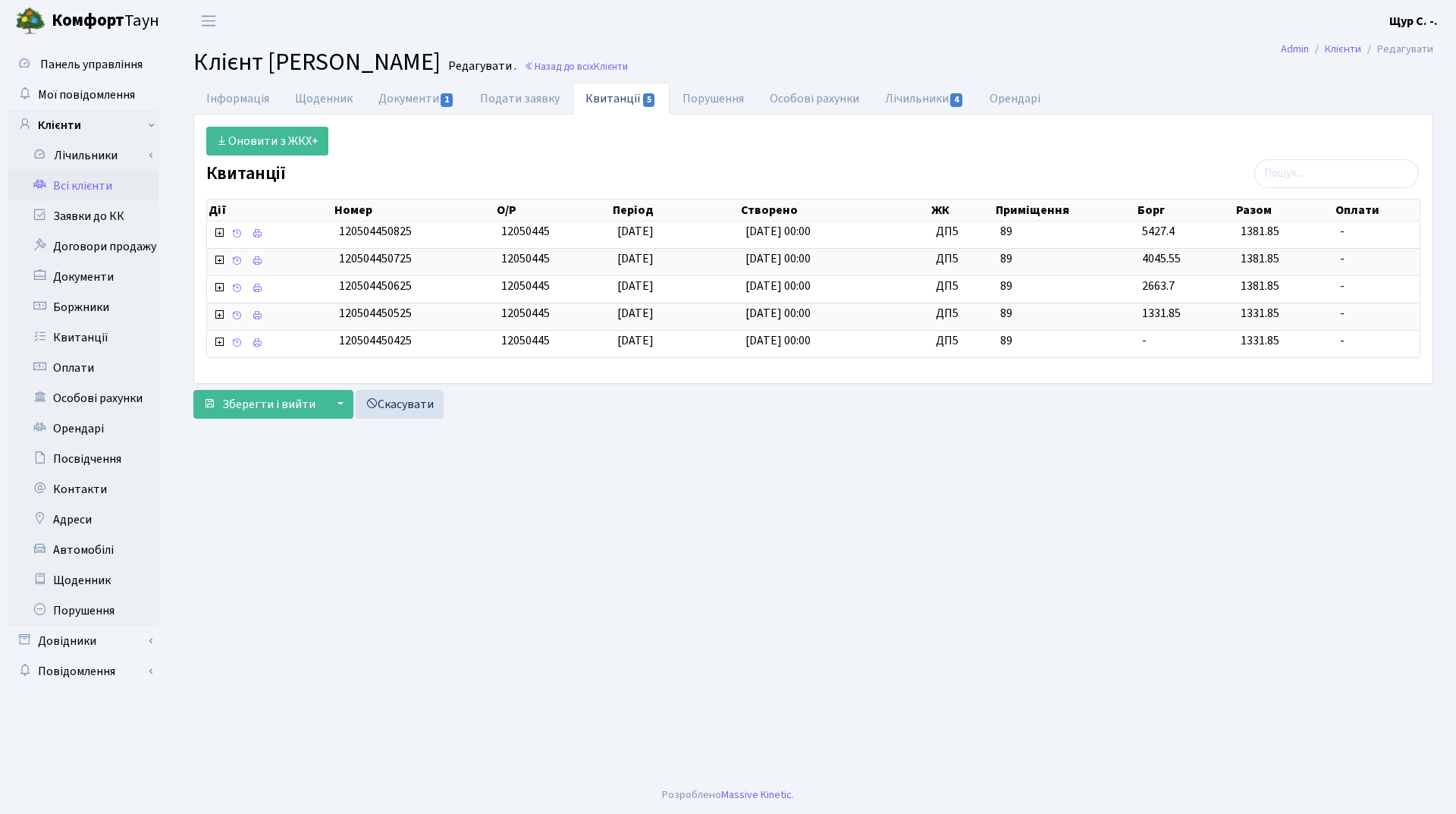
click at [47, 180] on link "Всі клієнти" at bounding box center [84, 186] width 152 height 30
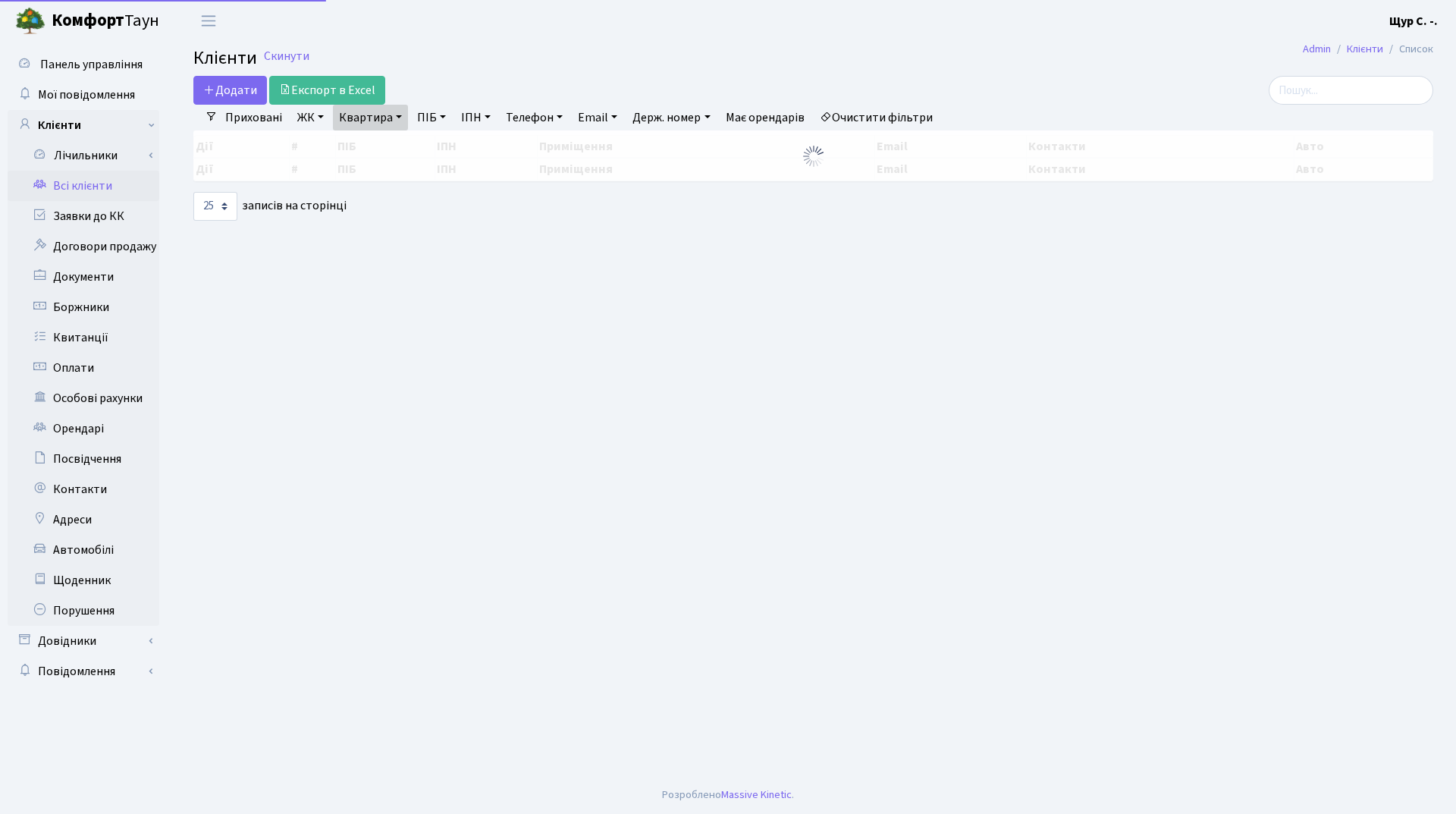
select select "25"
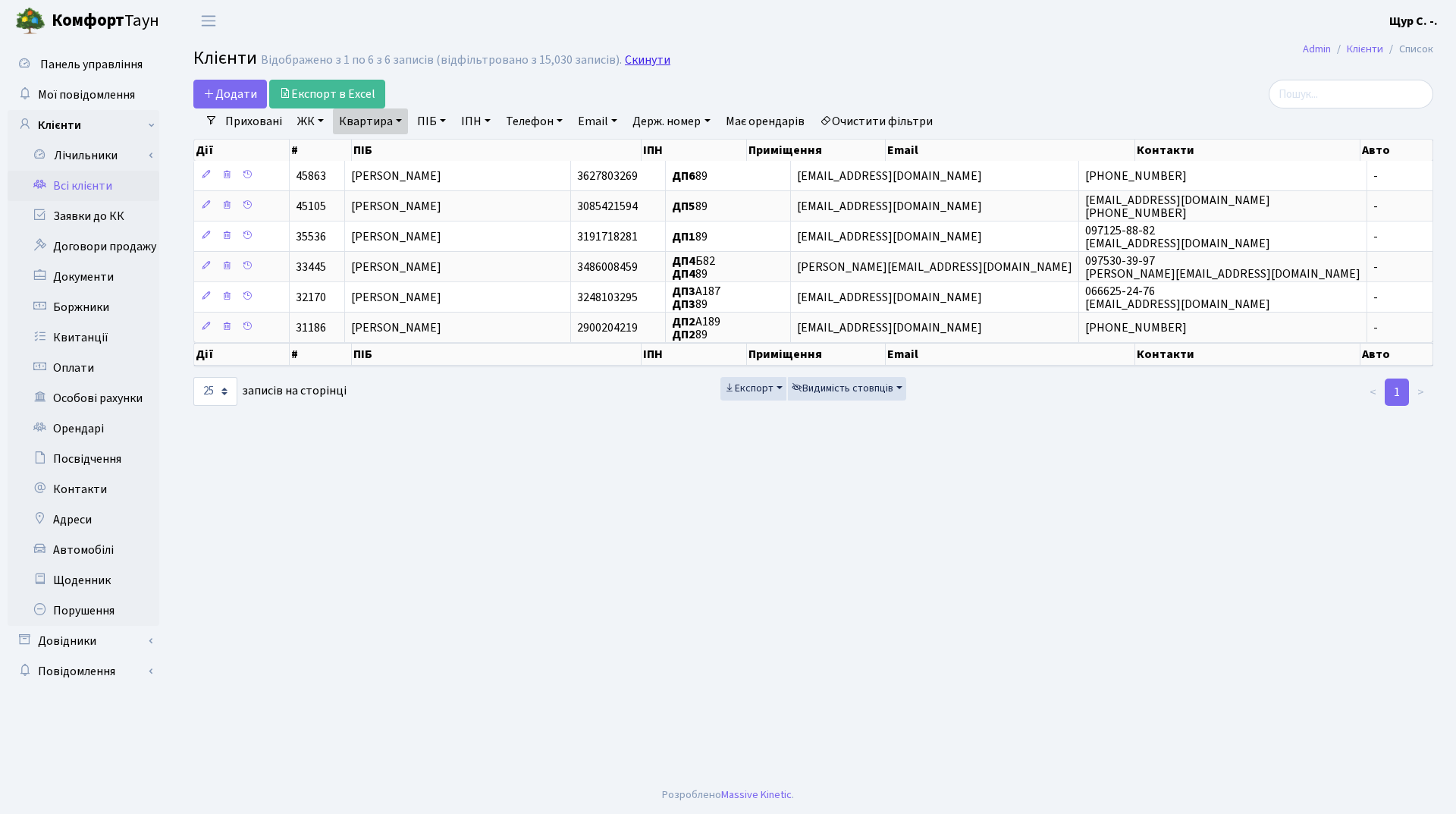
click at [628, 57] on link "Скинути" at bounding box center [647, 60] width 45 height 14
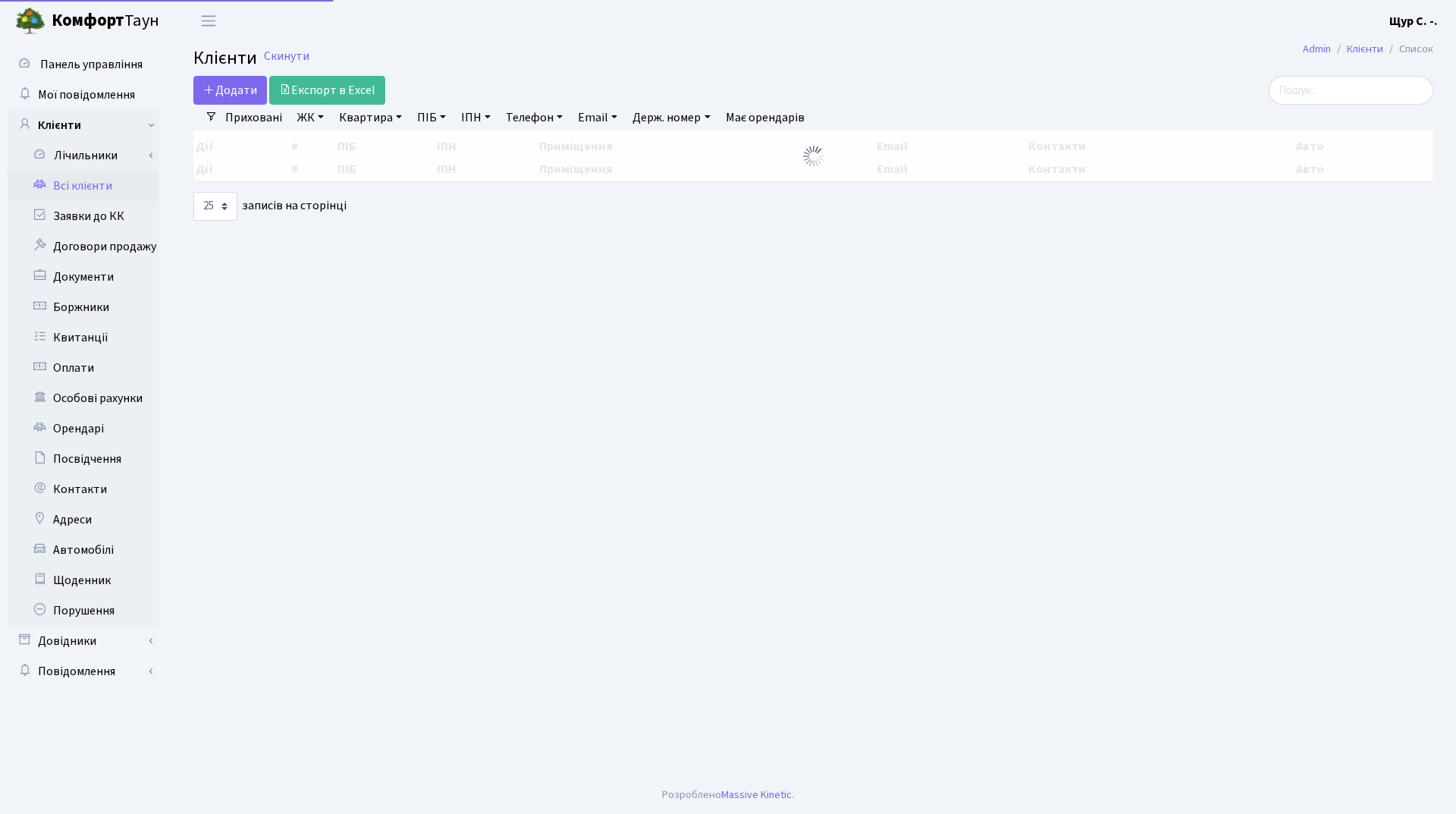
select select "25"
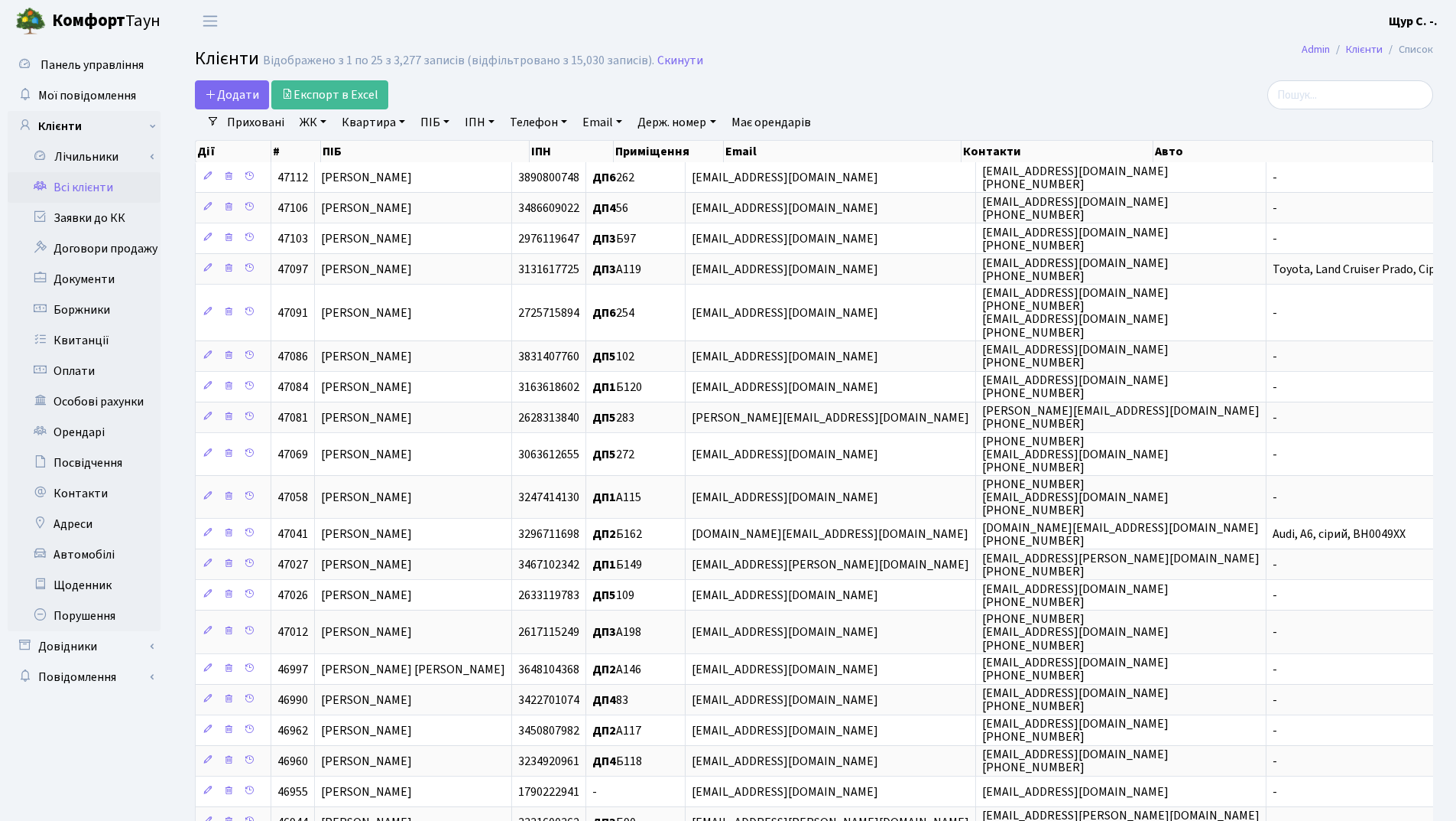
click at [389, 122] on link "Квартира" at bounding box center [374, 121] width 76 height 26
type input "55"
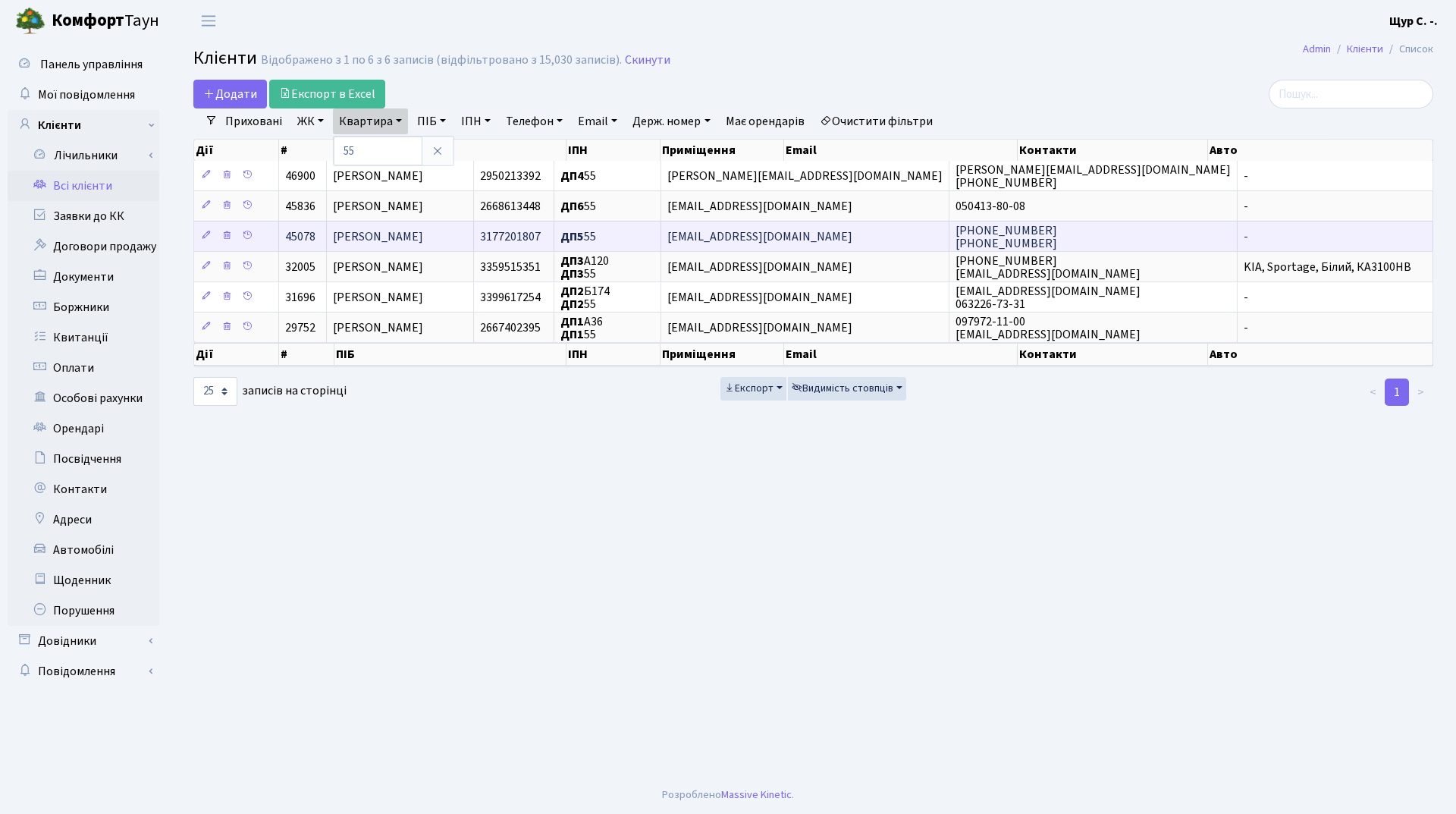
click at [423, 232] on span "[PERSON_NAME]" at bounding box center [378, 237] width 90 height 17
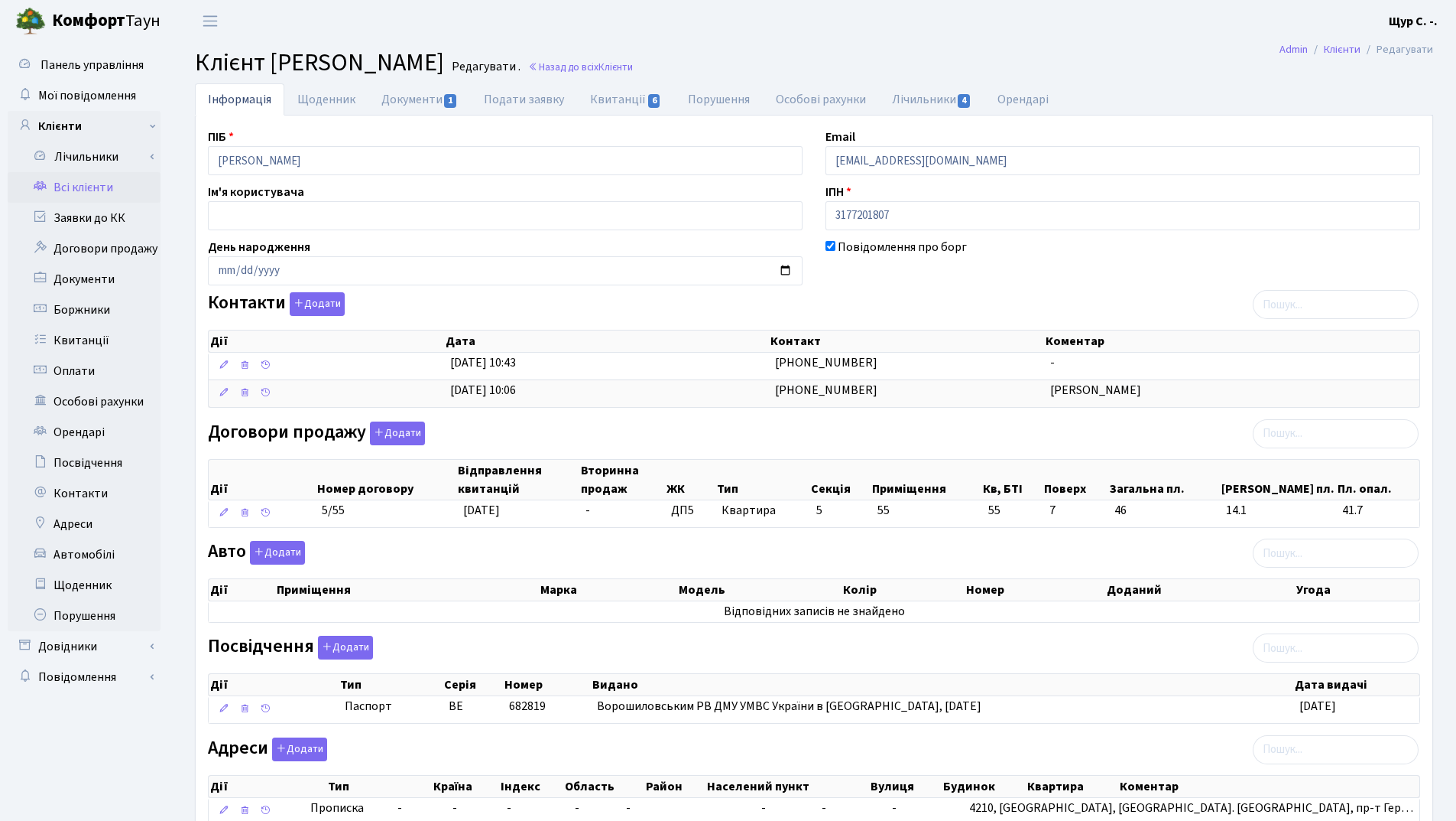
click at [117, 178] on link "Всі клієнти" at bounding box center [84, 187] width 153 height 30
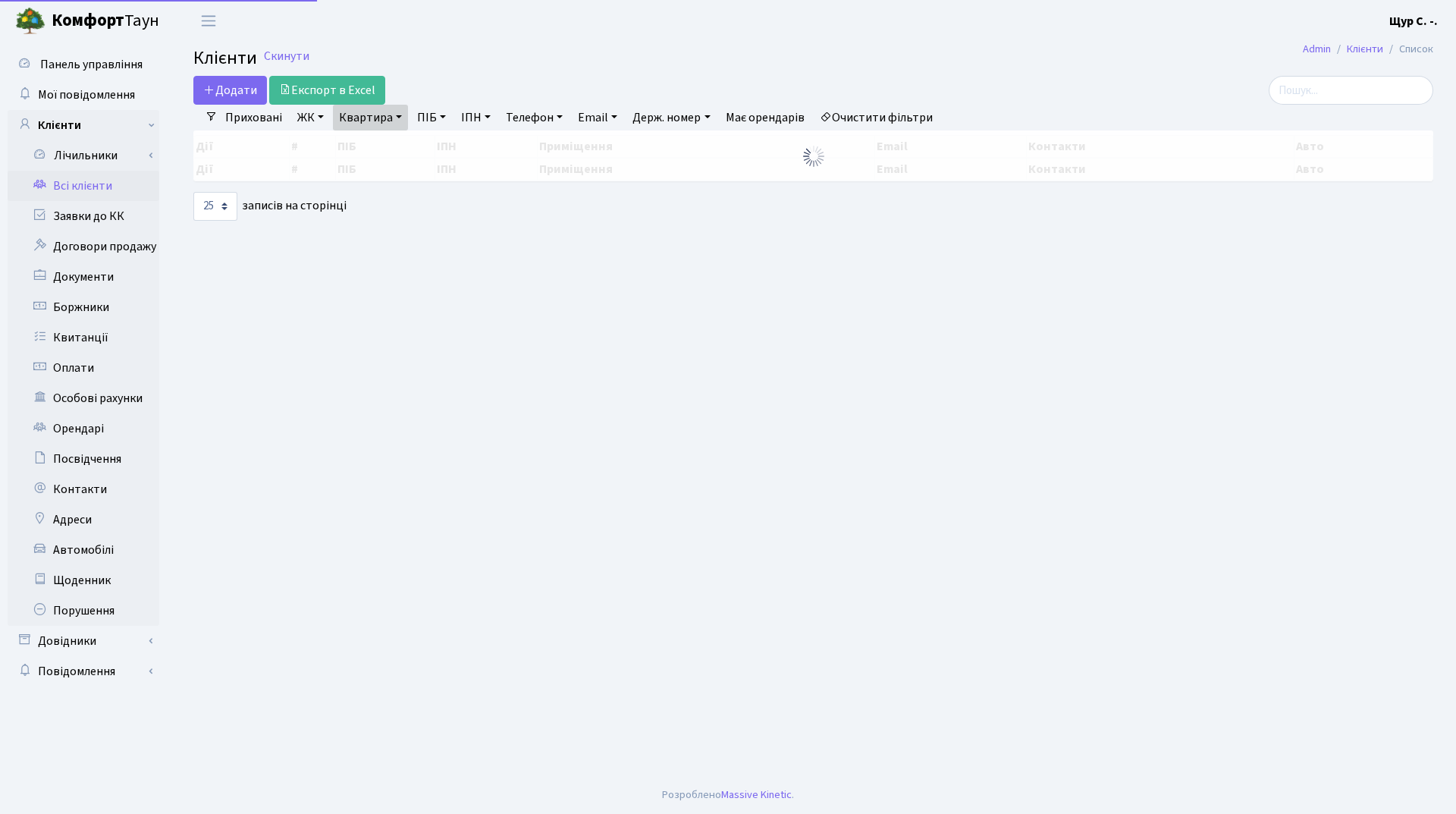
select select "25"
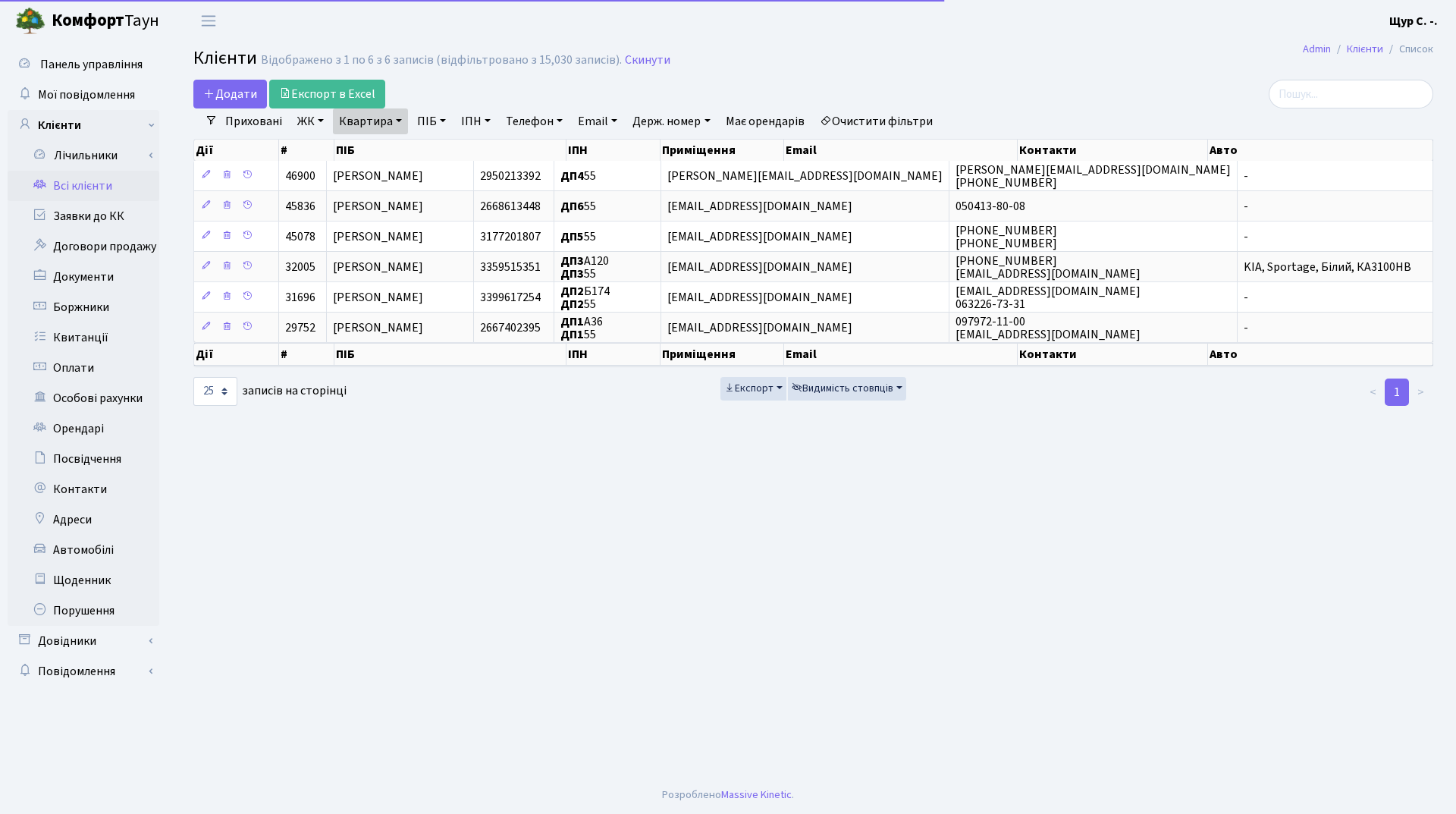
click at [399, 126] on link "Квартира" at bounding box center [371, 120] width 75 height 25
click at [391, 151] on input "55" at bounding box center [377, 150] width 88 height 29
type input "5"
type input "357"
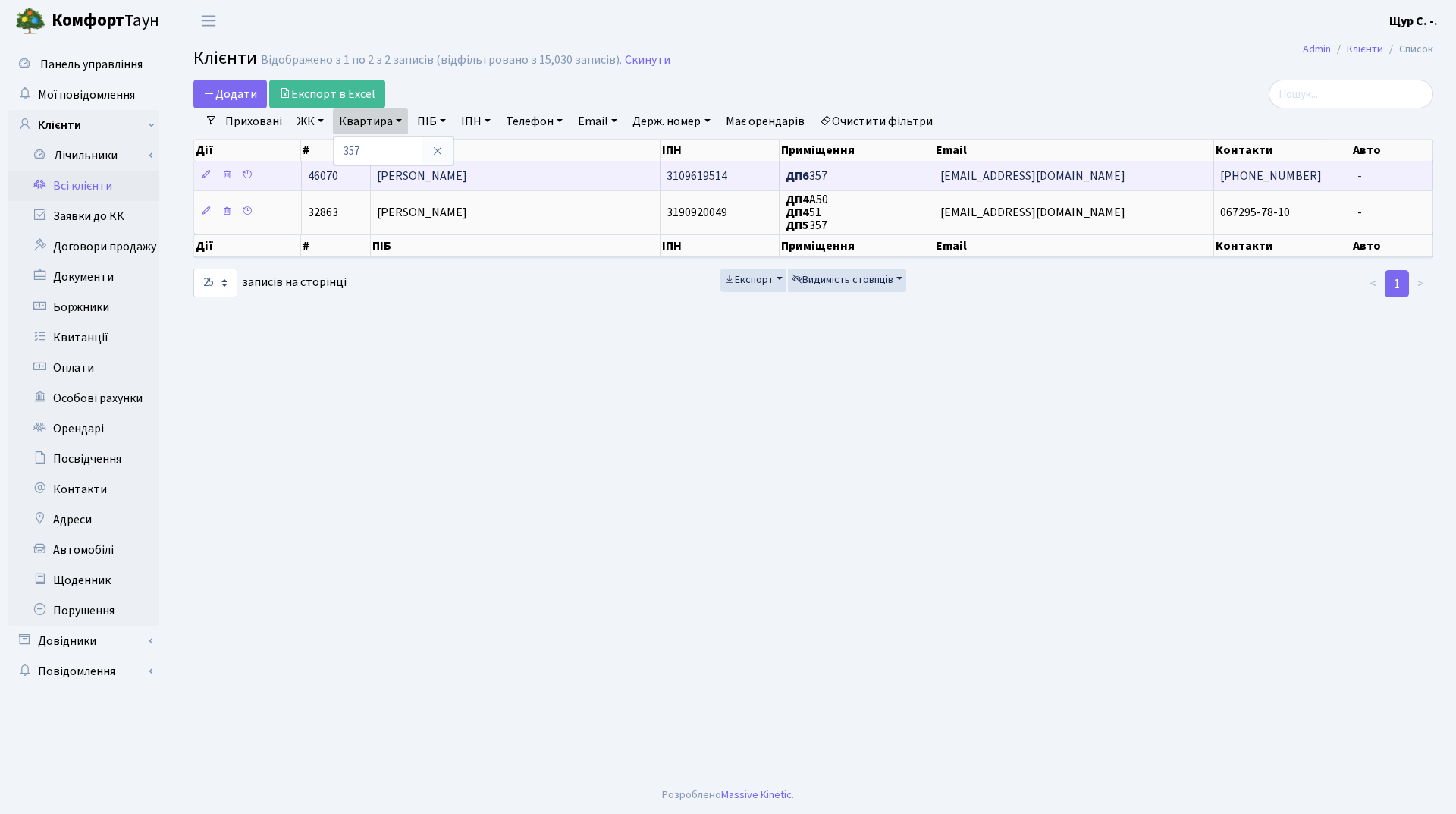
click at [579, 163] on td "[PERSON_NAME]" at bounding box center [515, 175] width 290 height 29
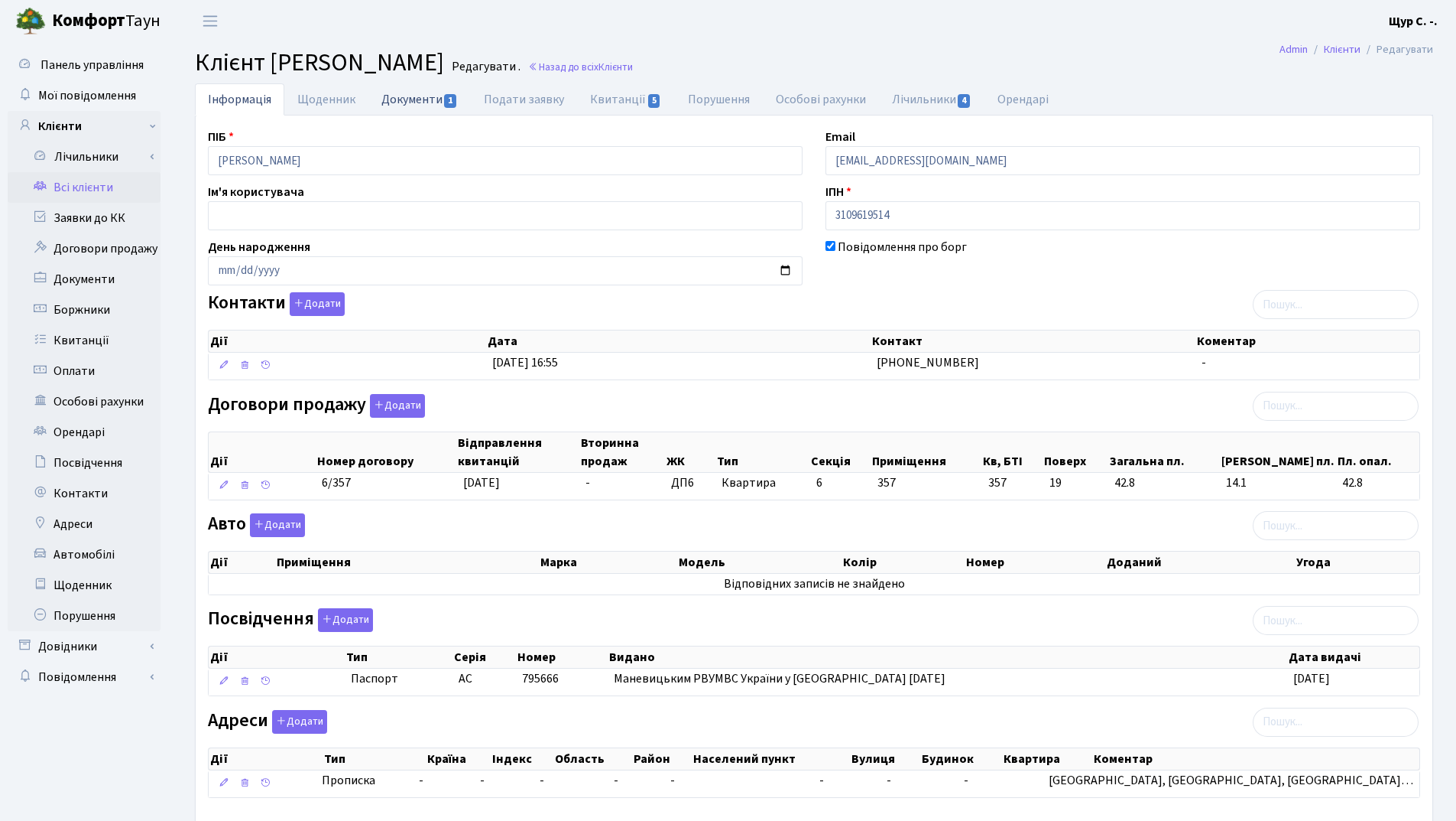
click at [414, 105] on link "Документи 1" at bounding box center [419, 98] width 102 height 31
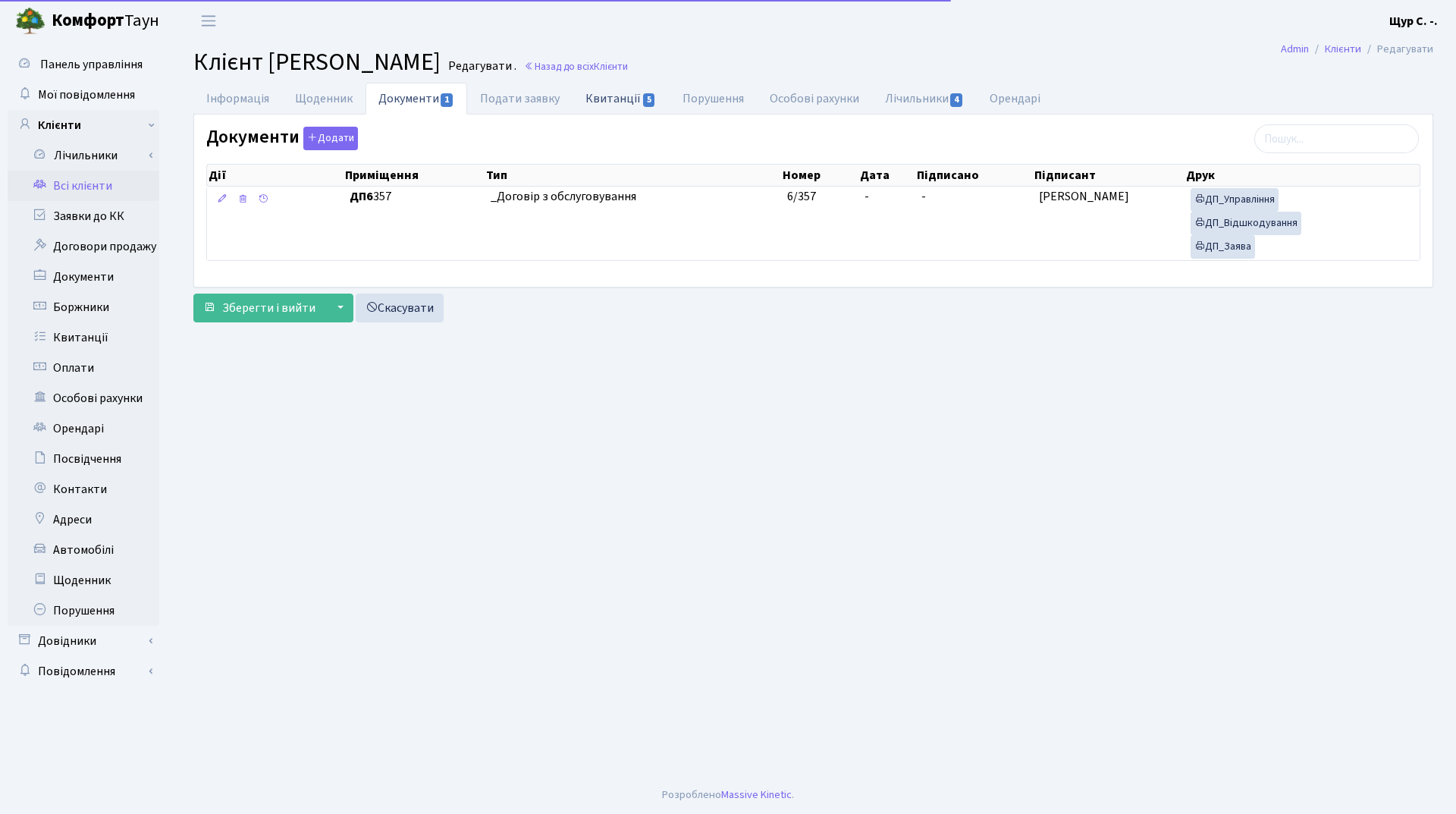
click at [616, 97] on link "Квитанції 5" at bounding box center [621, 98] width 97 height 31
select select "25"
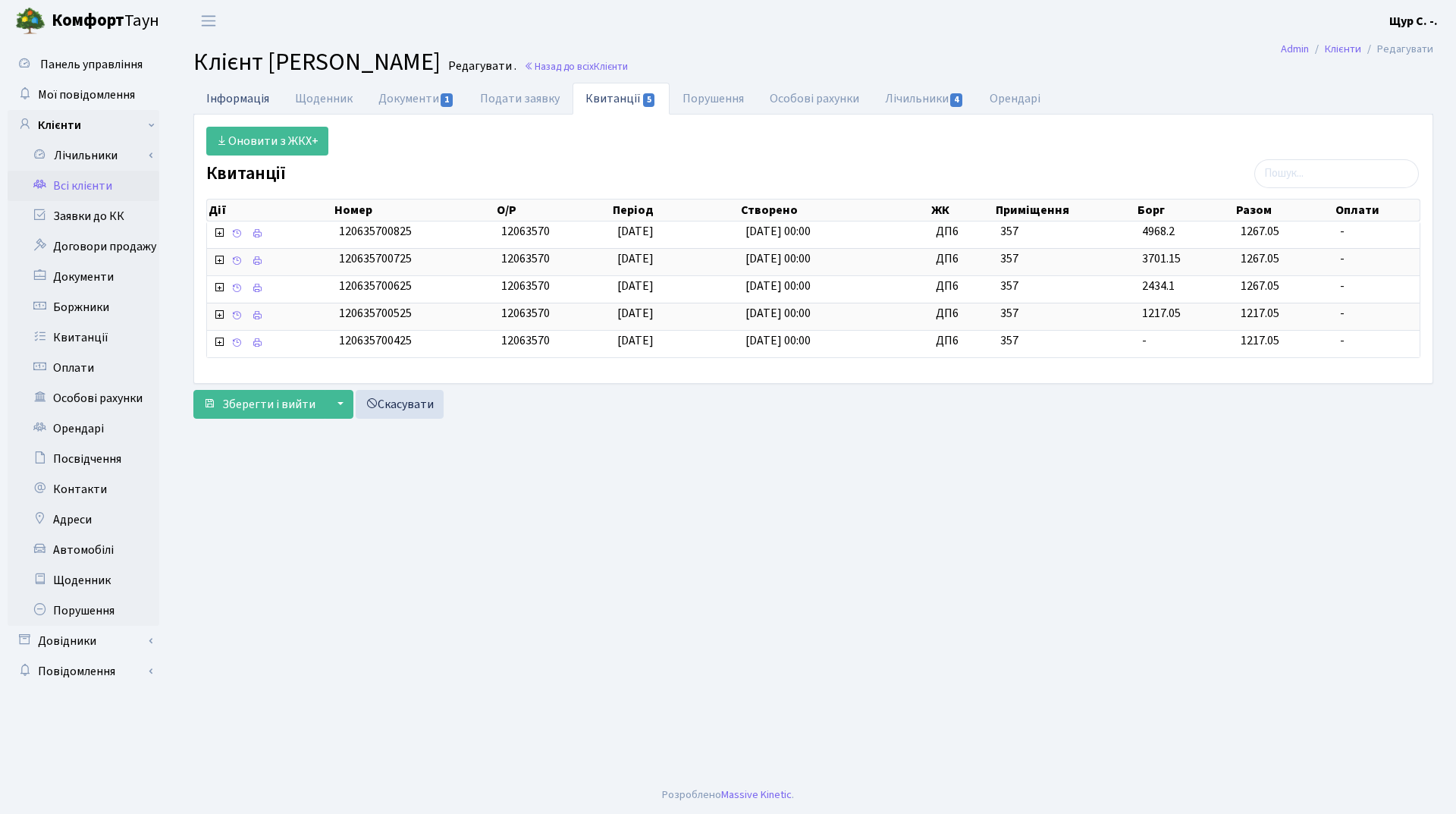
click at [224, 98] on link "Інформація" at bounding box center [238, 98] width 88 height 31
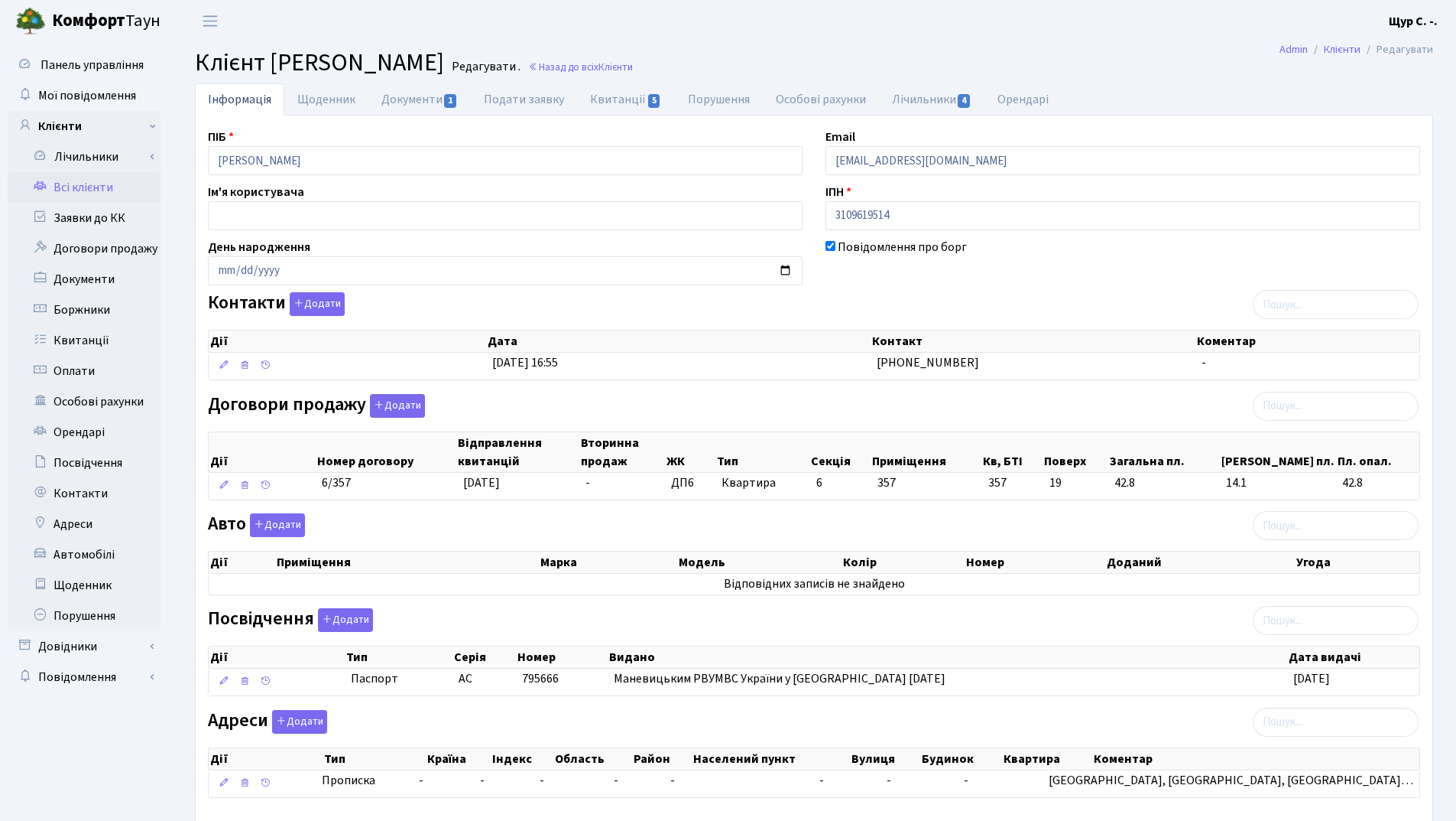
click at [80, 193] on link "Всі клієнти" at bounding box center [84, 187] width 153 height 30
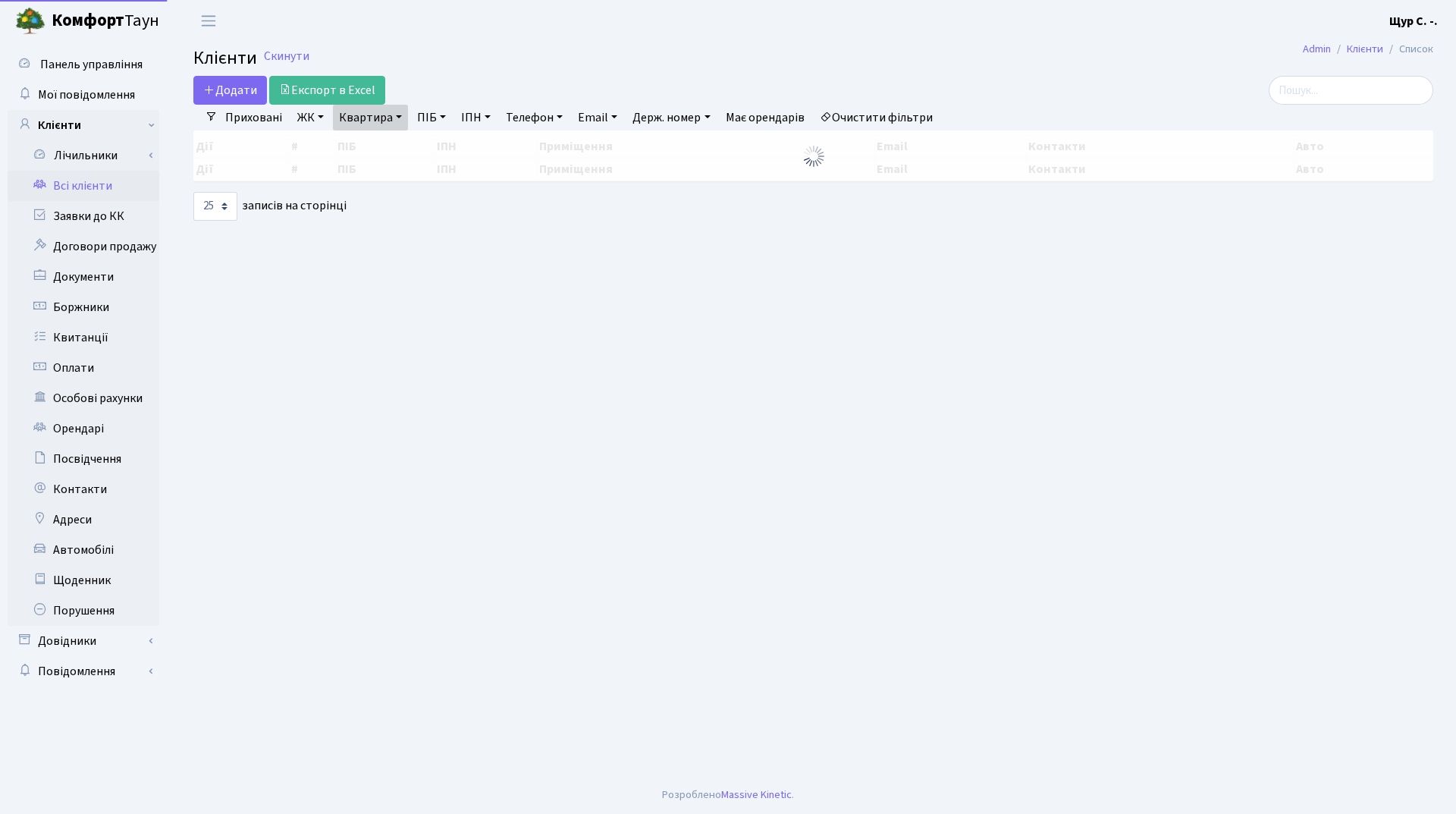
select select "25"
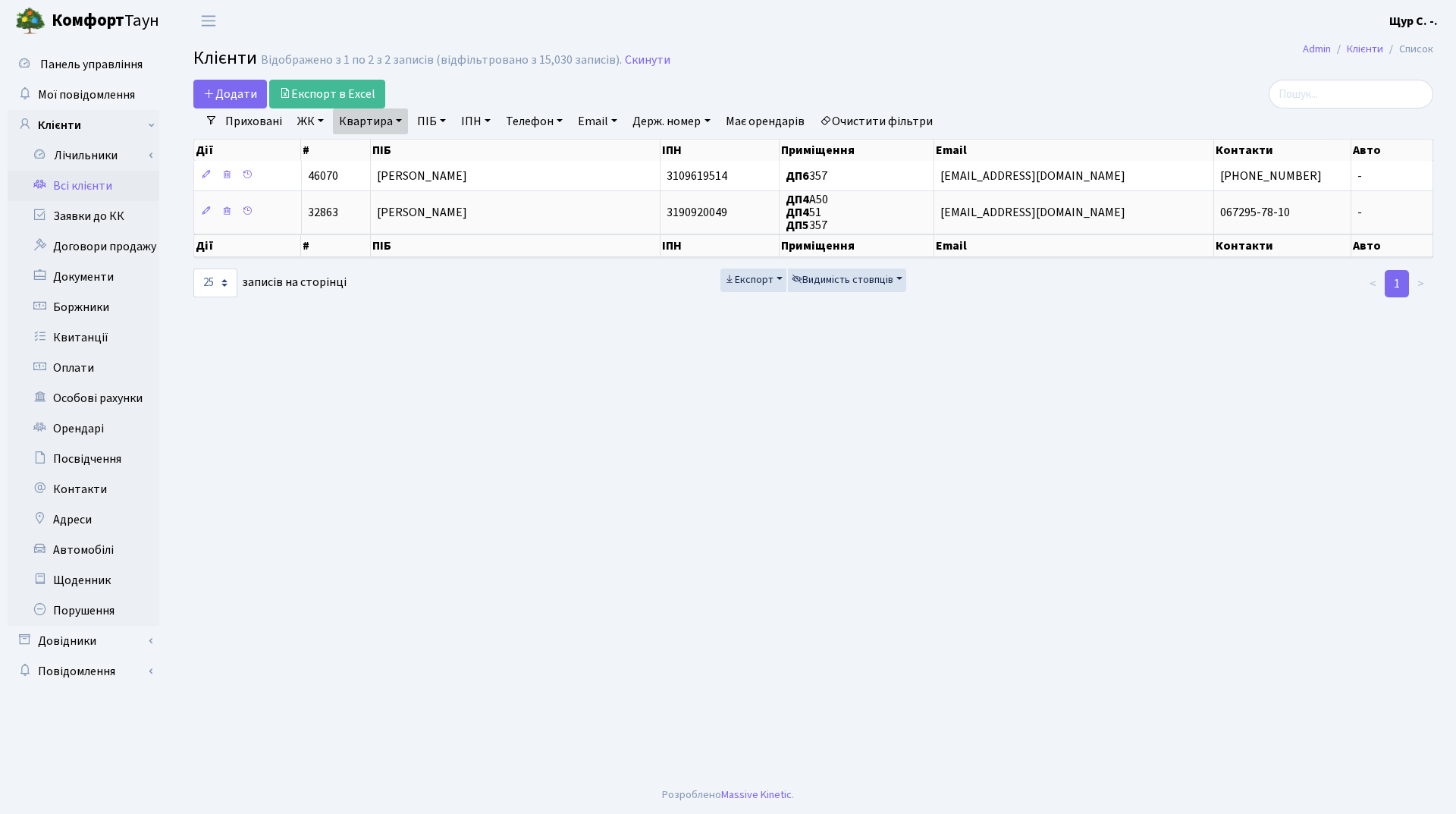
click at [393, 120] on link "Квартира" at bounding box center [371, 120] width 75 height 25
click at [381, 145] on input "357" at bounding box center [377, 150] width 88 height 29
type input "3"
type input "110"
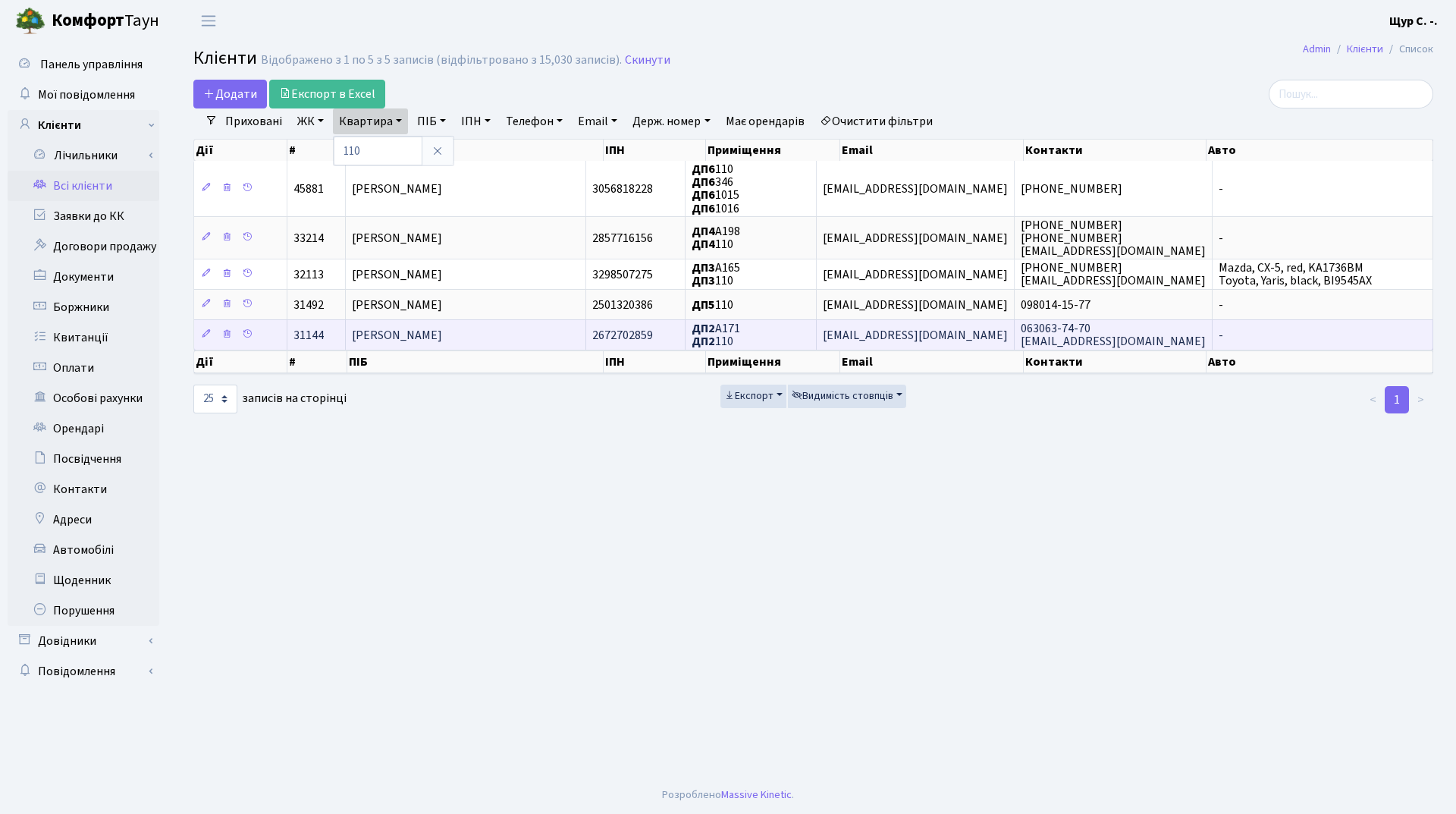
click at [495, 319] on td "[PERSON_NAME]" at bounding box center [466, 334] width 240 height 30
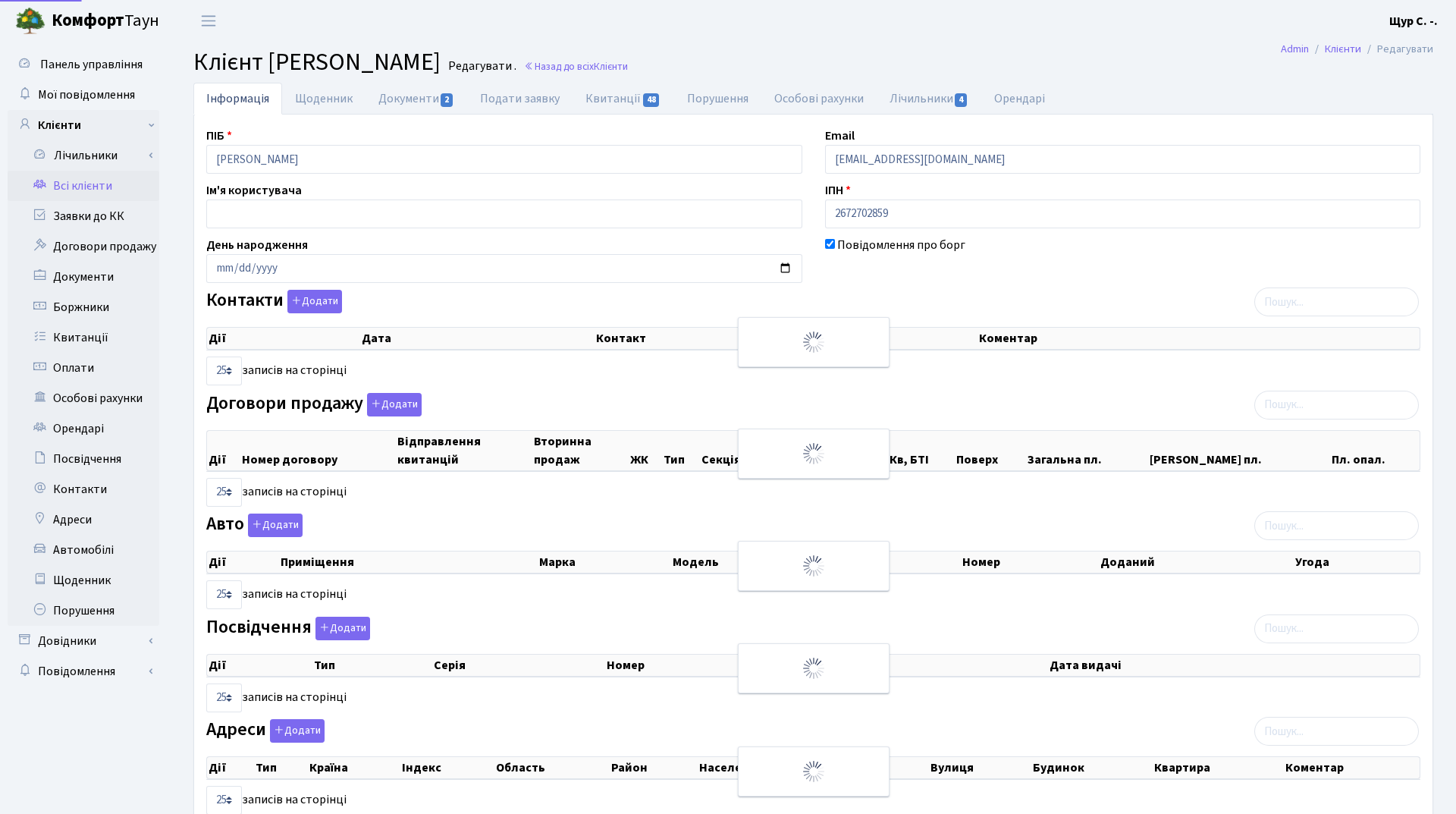
select select "25"
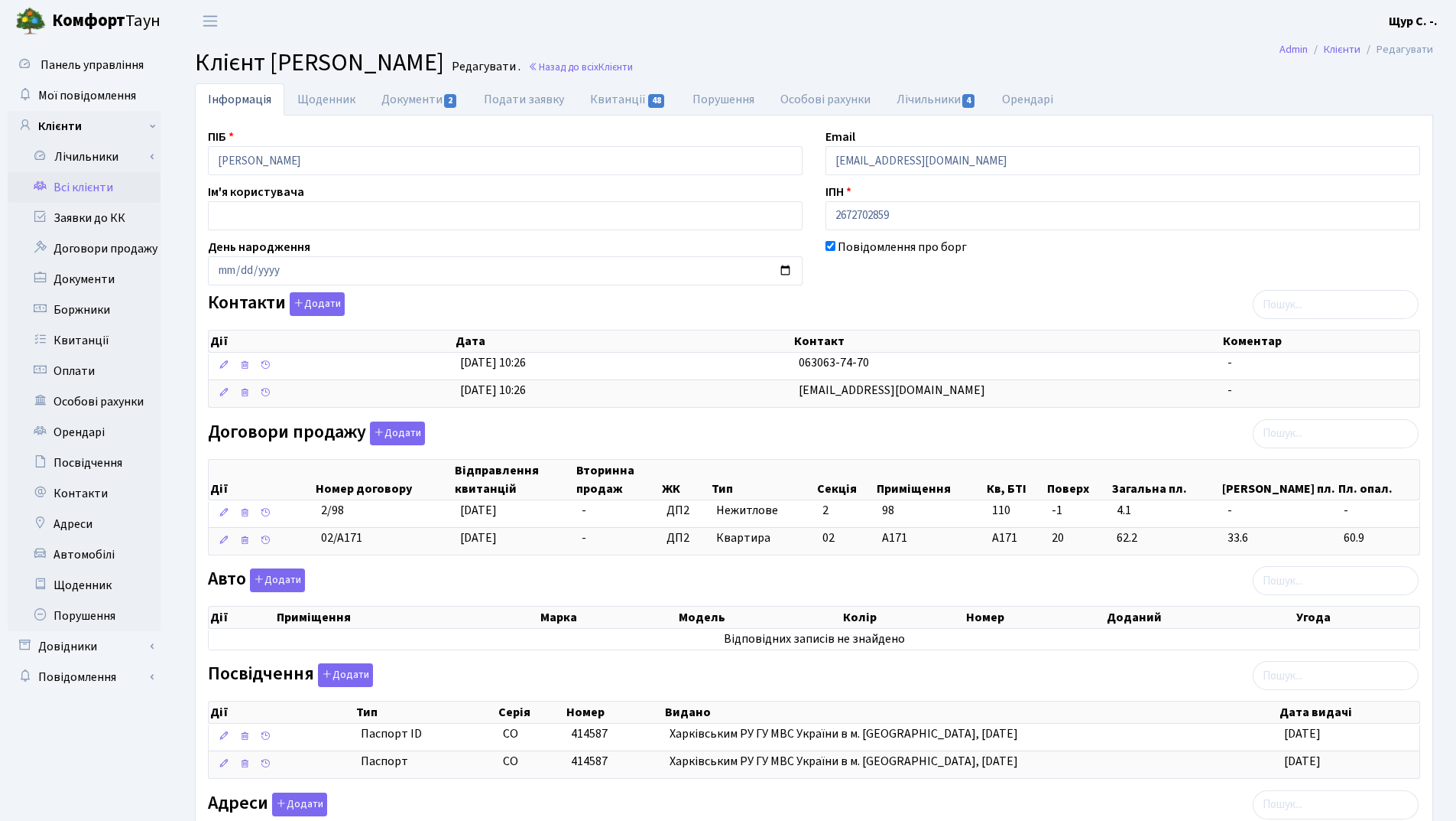
click at [79, 181] on link "Всі клієнти" at bounding box center [84, 187] width 153 height 30
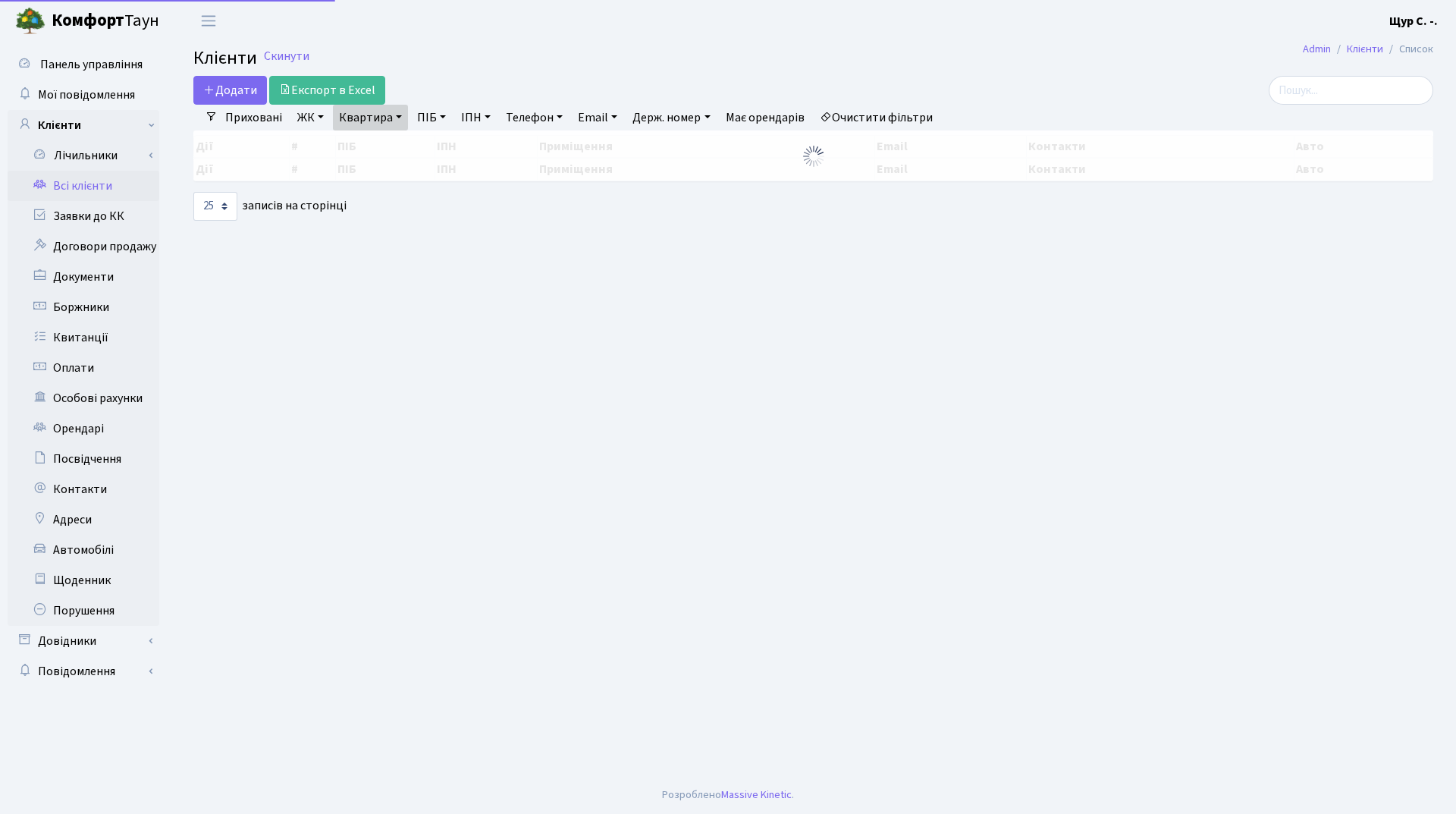
select select "25"
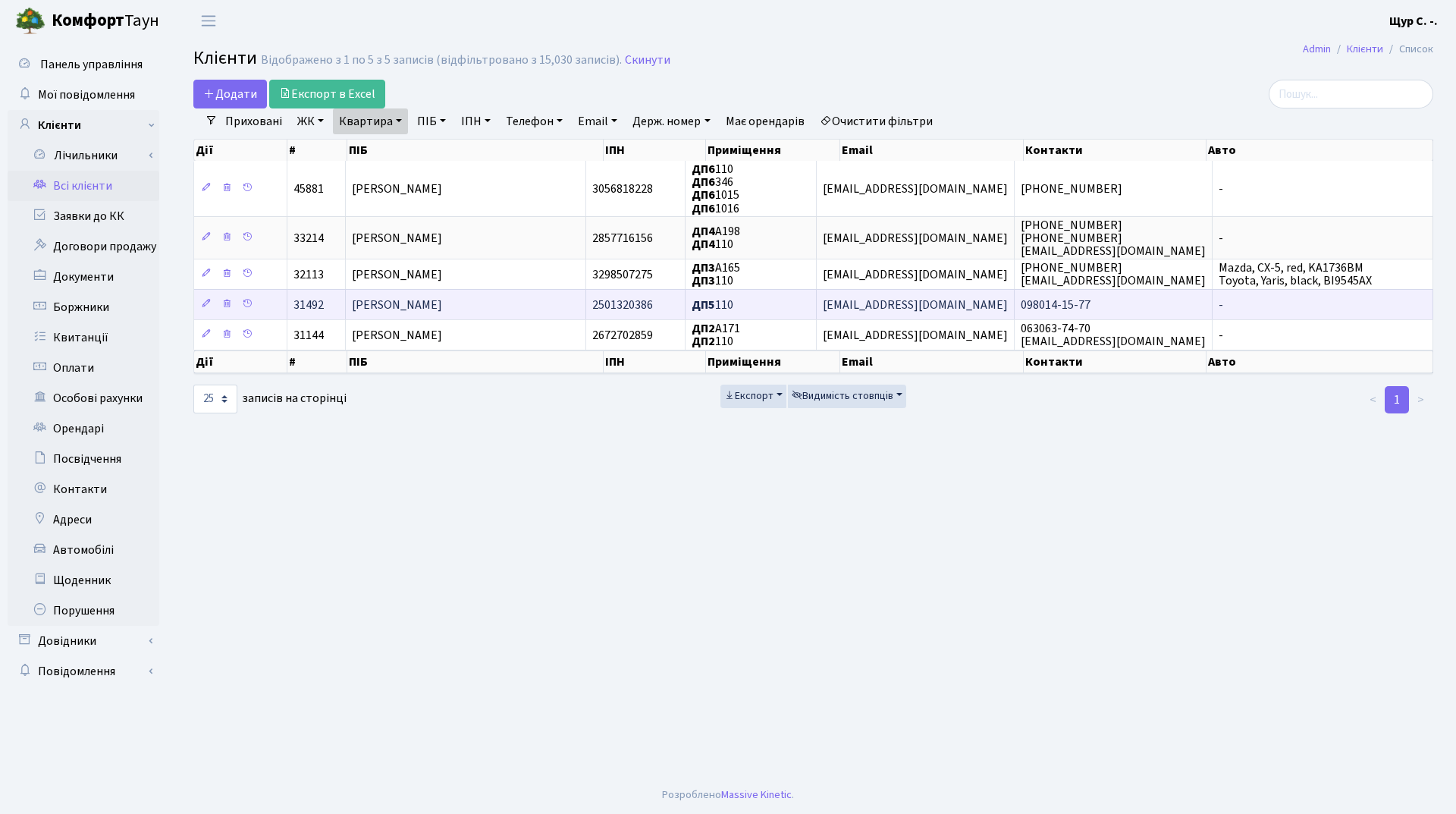
click at [442, 303] on span "[PERSON_NAME]" at bounding box center [397, 305] width 90 height 17
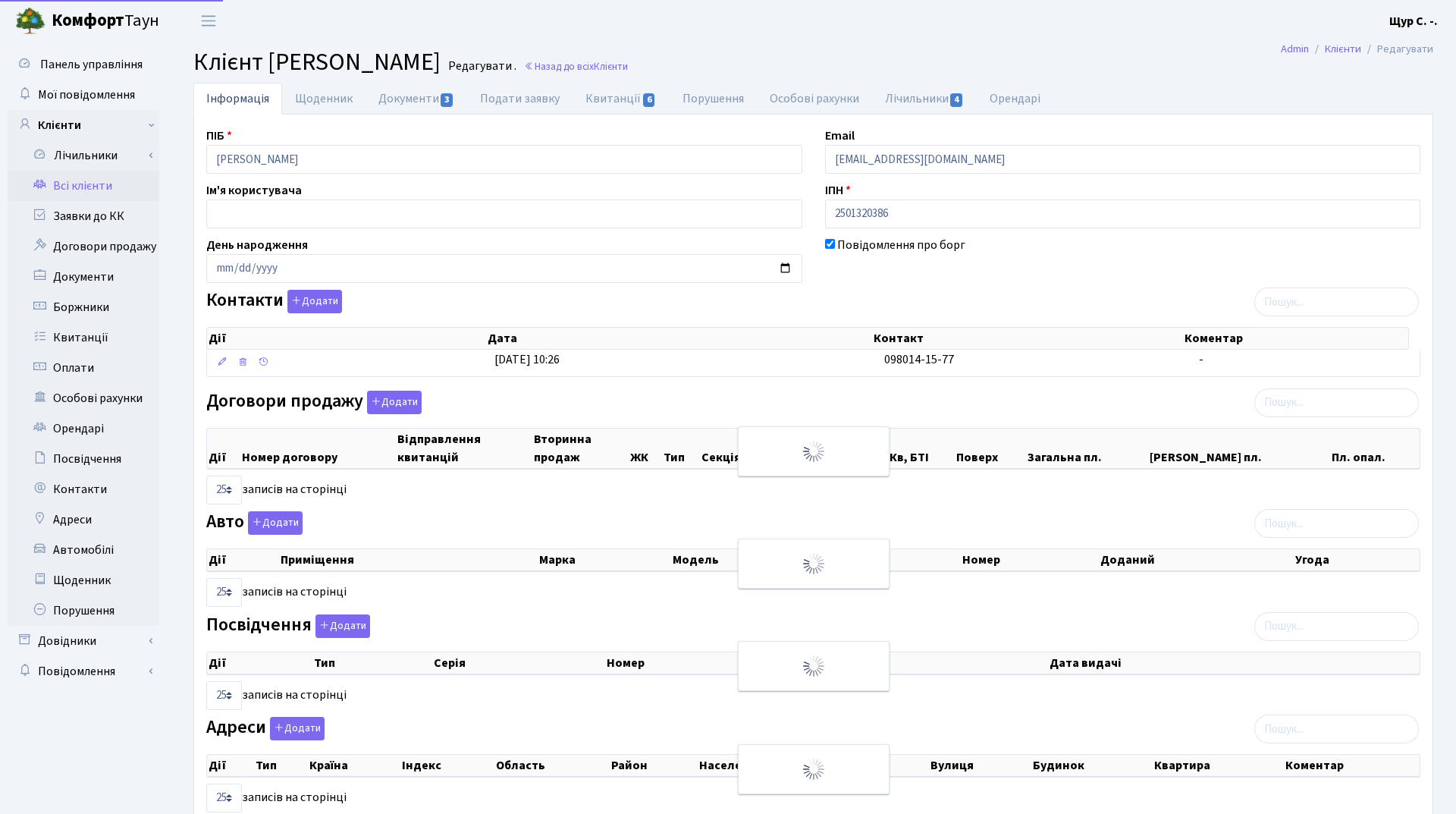
select select "25"
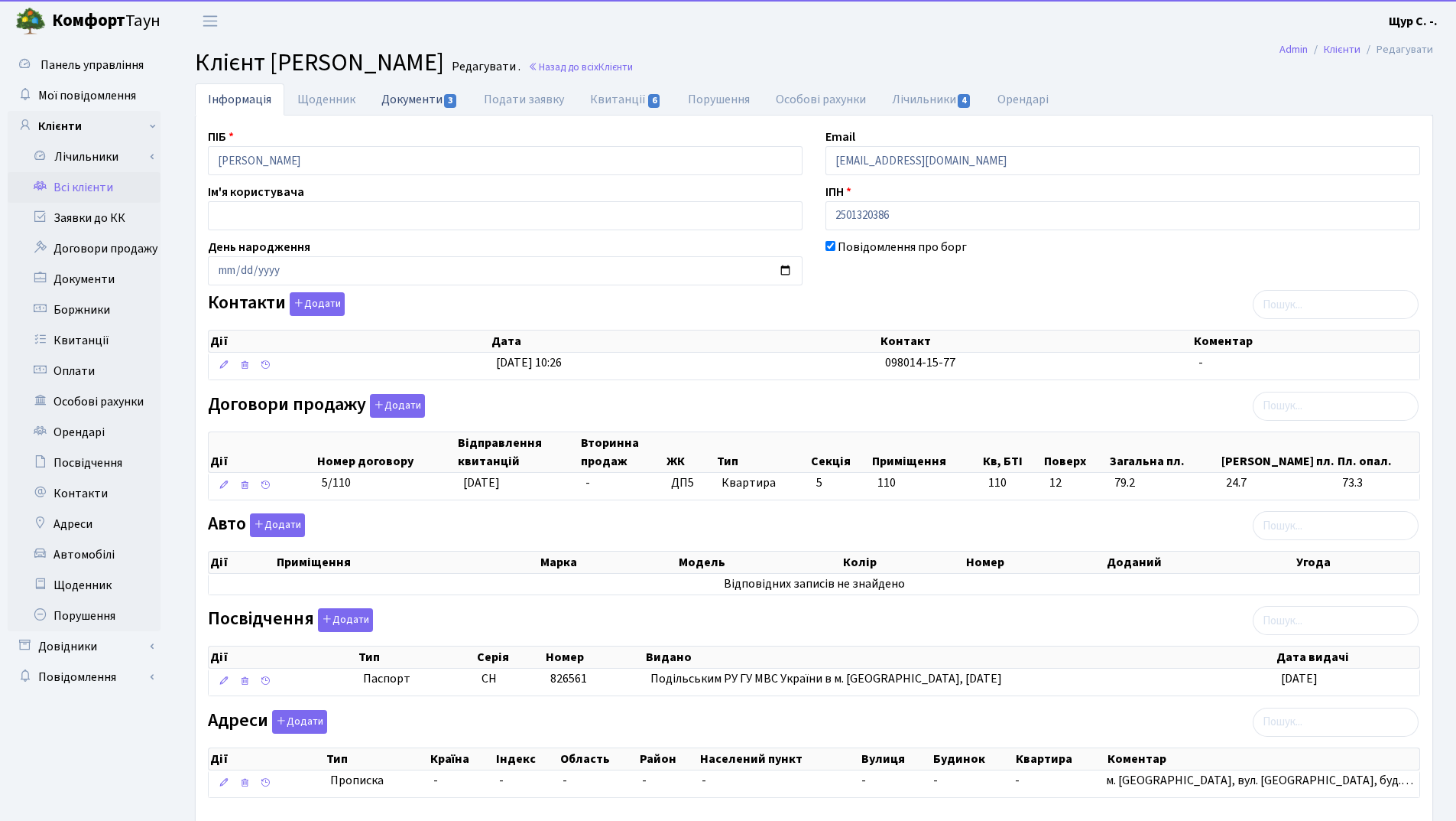
click at [414, 102] on link "Документи 3" at bounding box center [419, 98] width 102 height 31
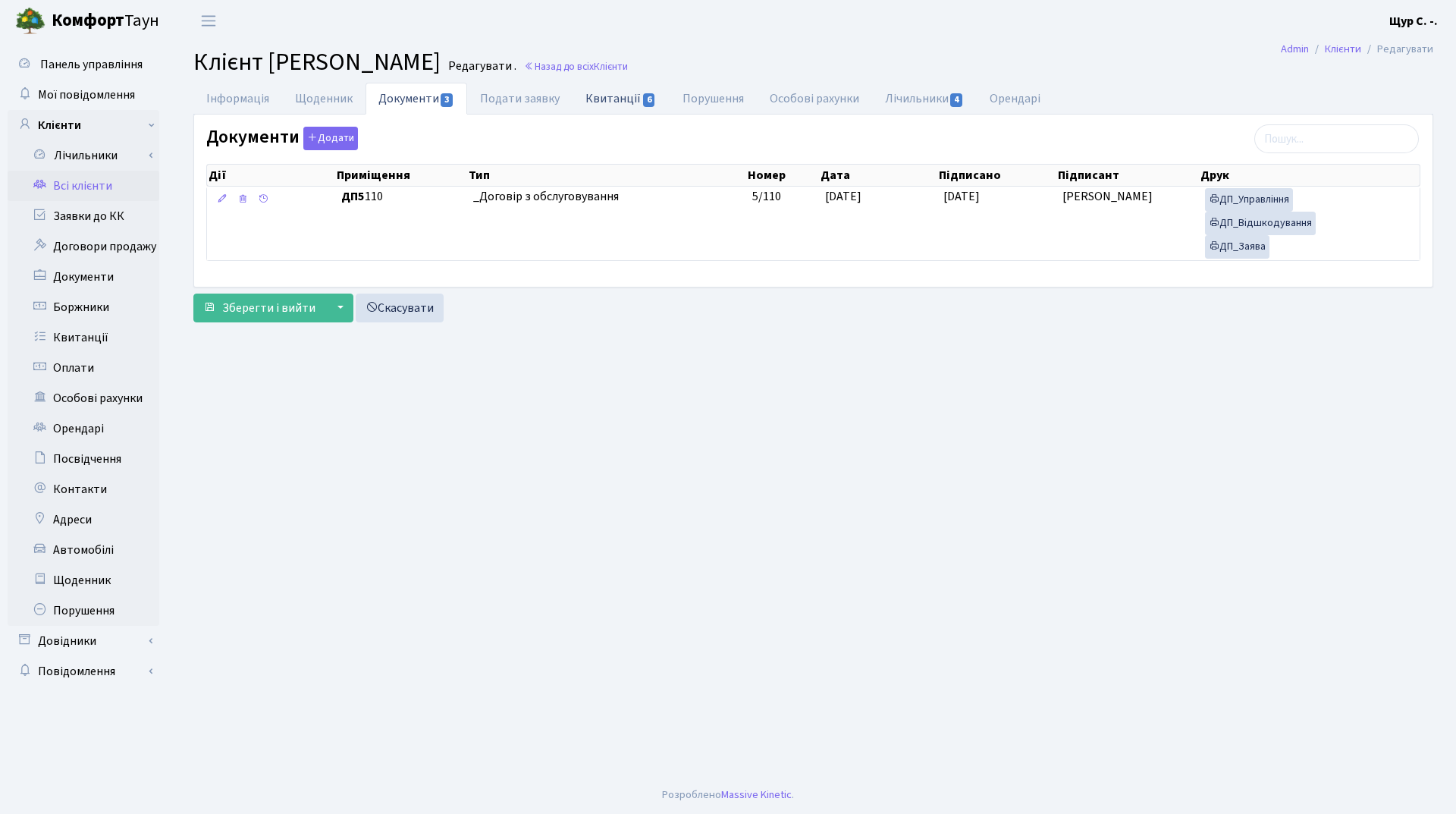
click at [625, 100] on link "Квитанції 6" at bounding box center [621, 98] width 97 height 31
select select "25"
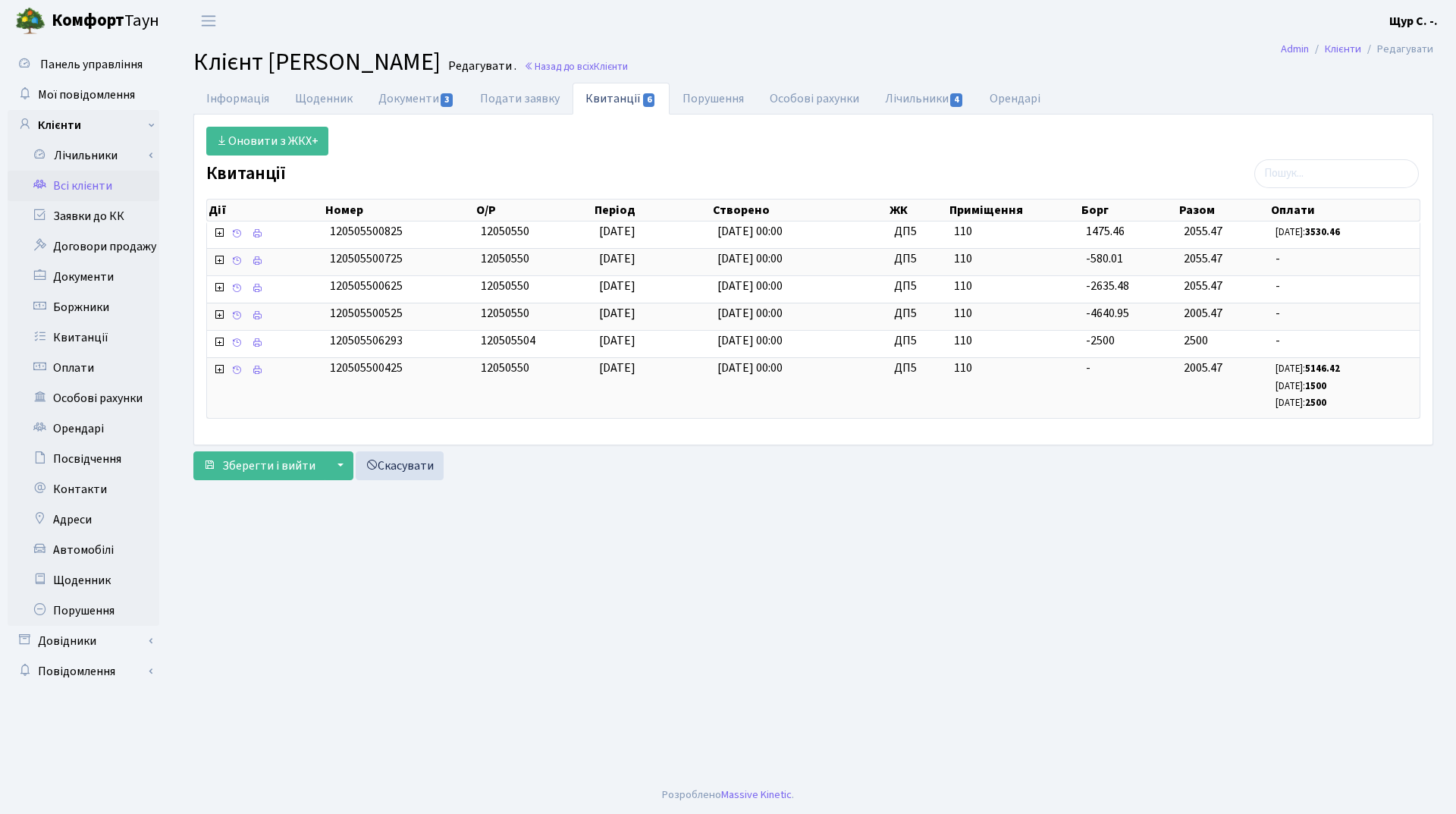
click at [93, 190] on link "Всі клієнти" at bounding box center [84, 186] width 152 height 30
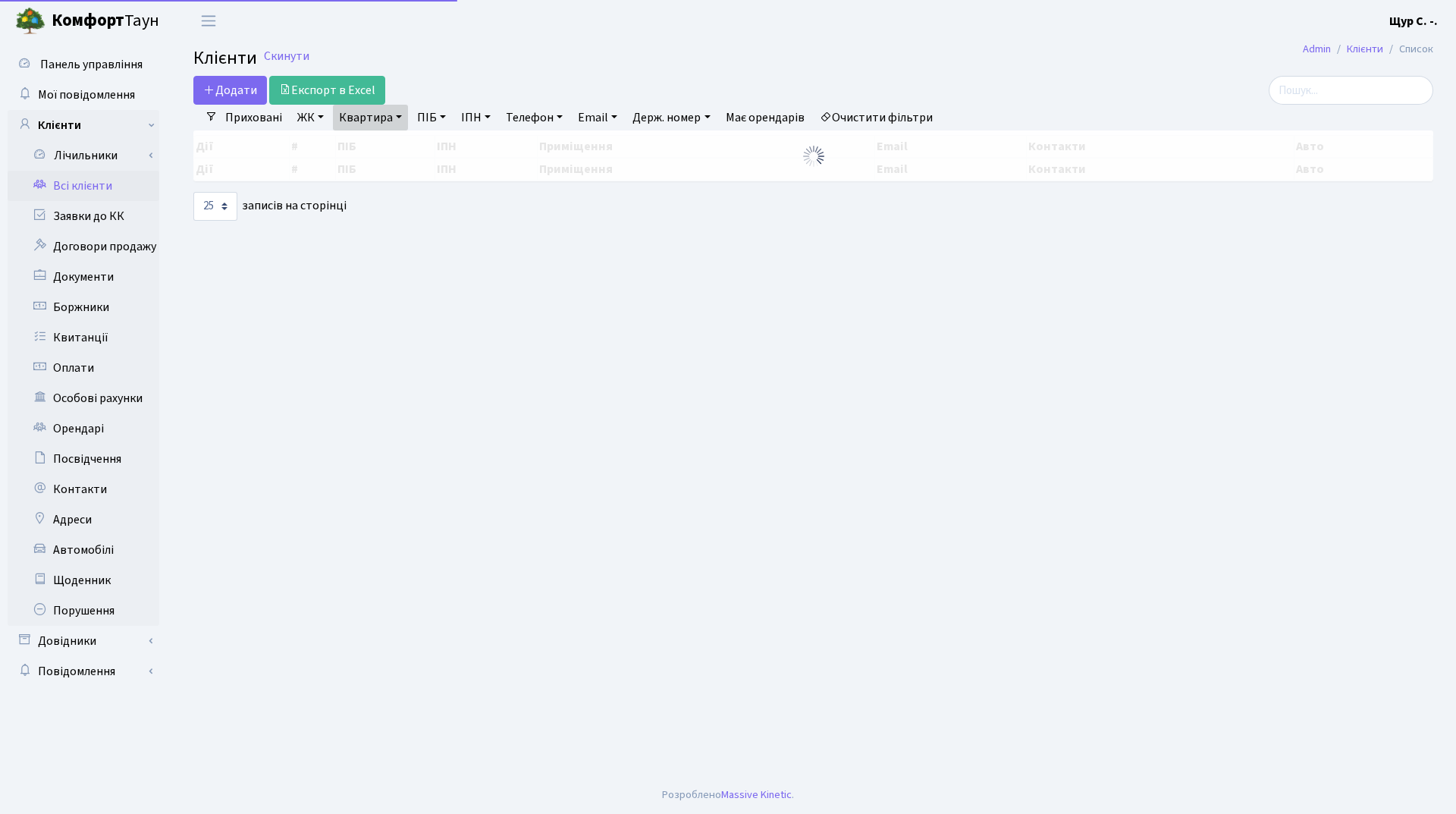
select select "25"
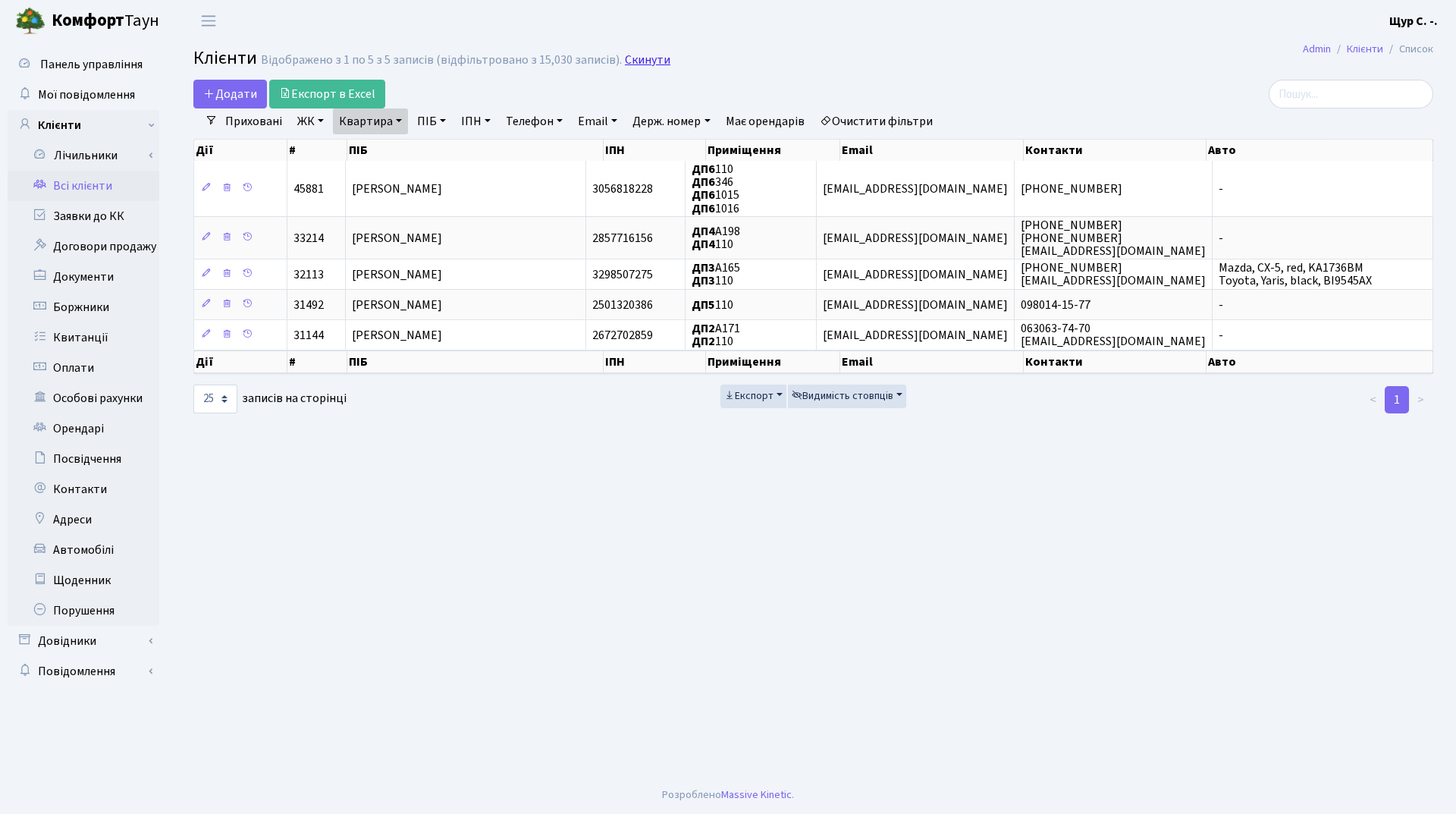
click at [625, 65] on link "Скинути" at bounding box center [647, 60] width 45 height 14
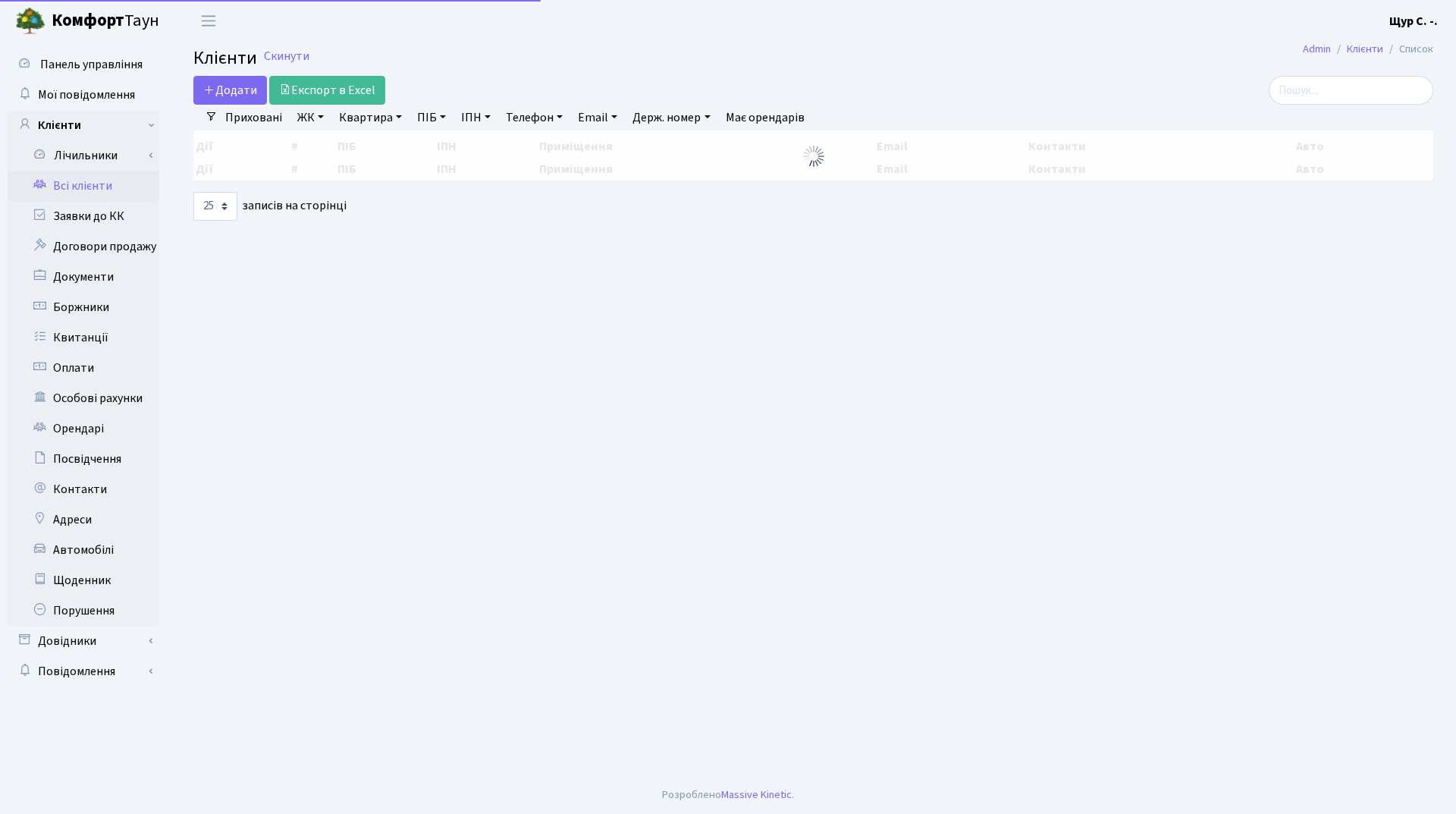
select select "25"
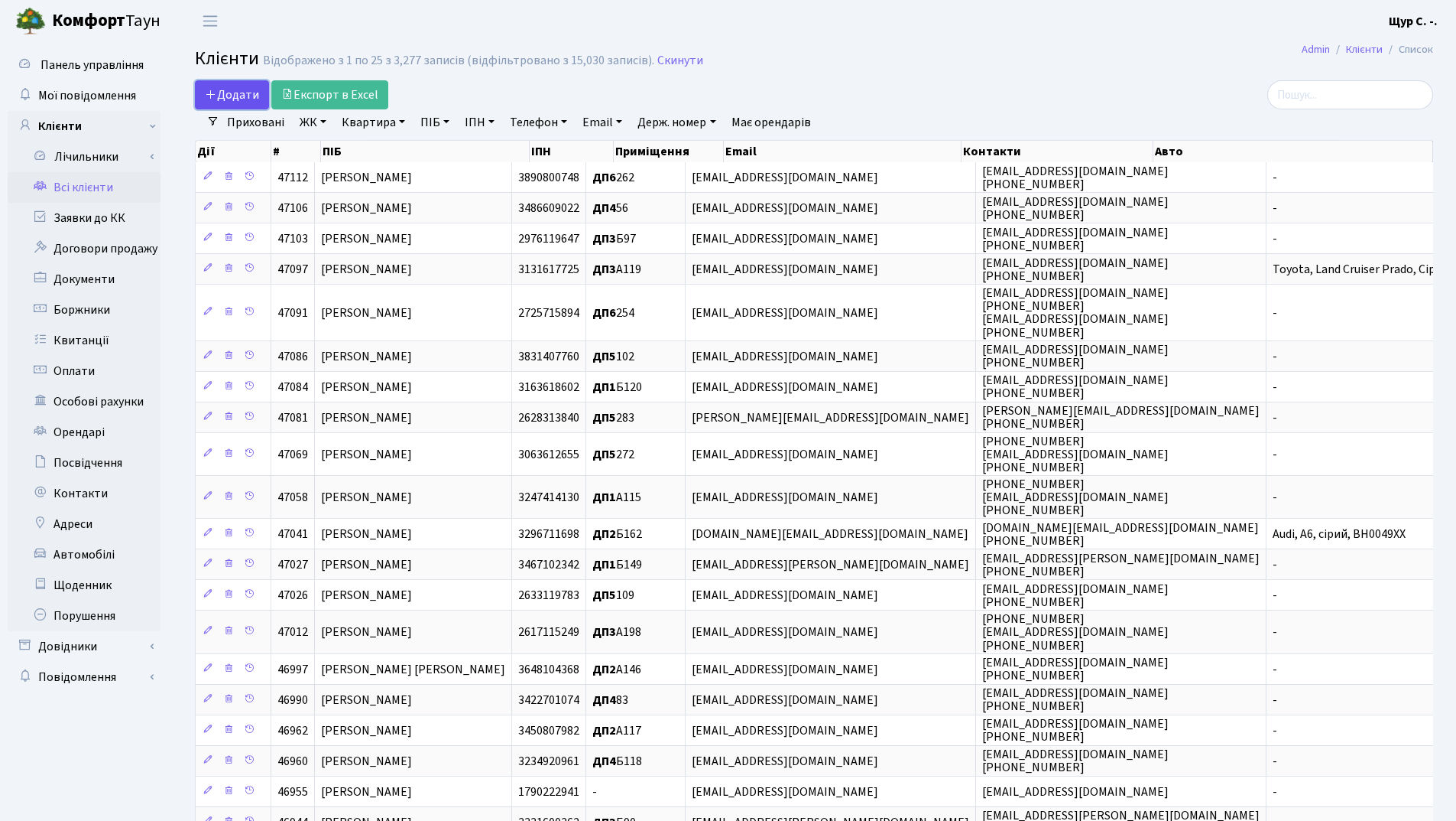
click at [222, 89] on span "Додати" at bounding box center [231, 95] width 54 height 17
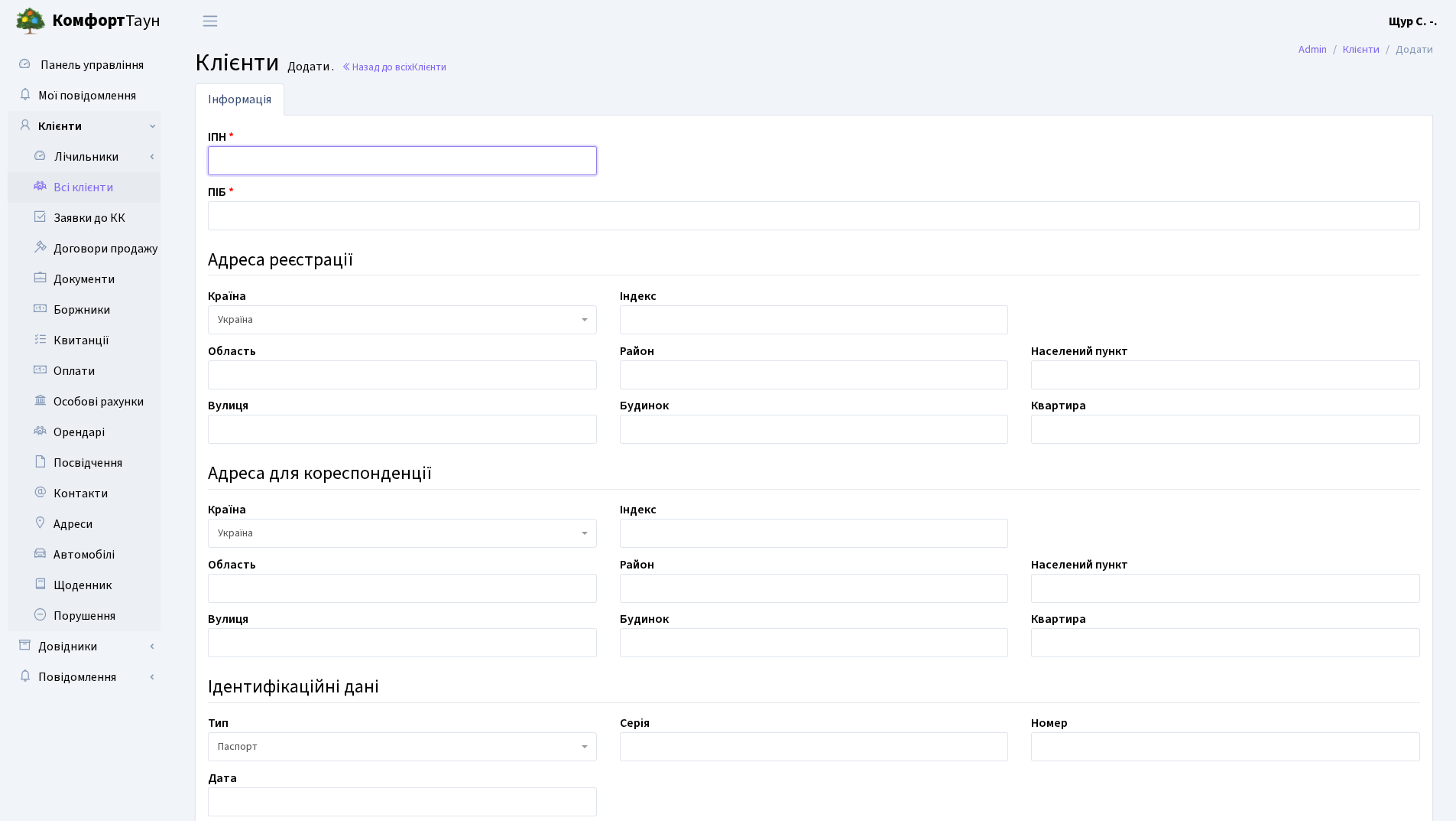
click at [241, 167] on input "text" at bounding box center [402, 160] width 389 height 29
type input "2280413743"
click at [241, 221] on input "text" at bounding box center [814, 215] width 1213 height 29
type input "[PERSON_NAME] [PERSON_NAME]"
click at [1068, 384] on input "text" at bounding box center [1225, 374] width 389 height 29
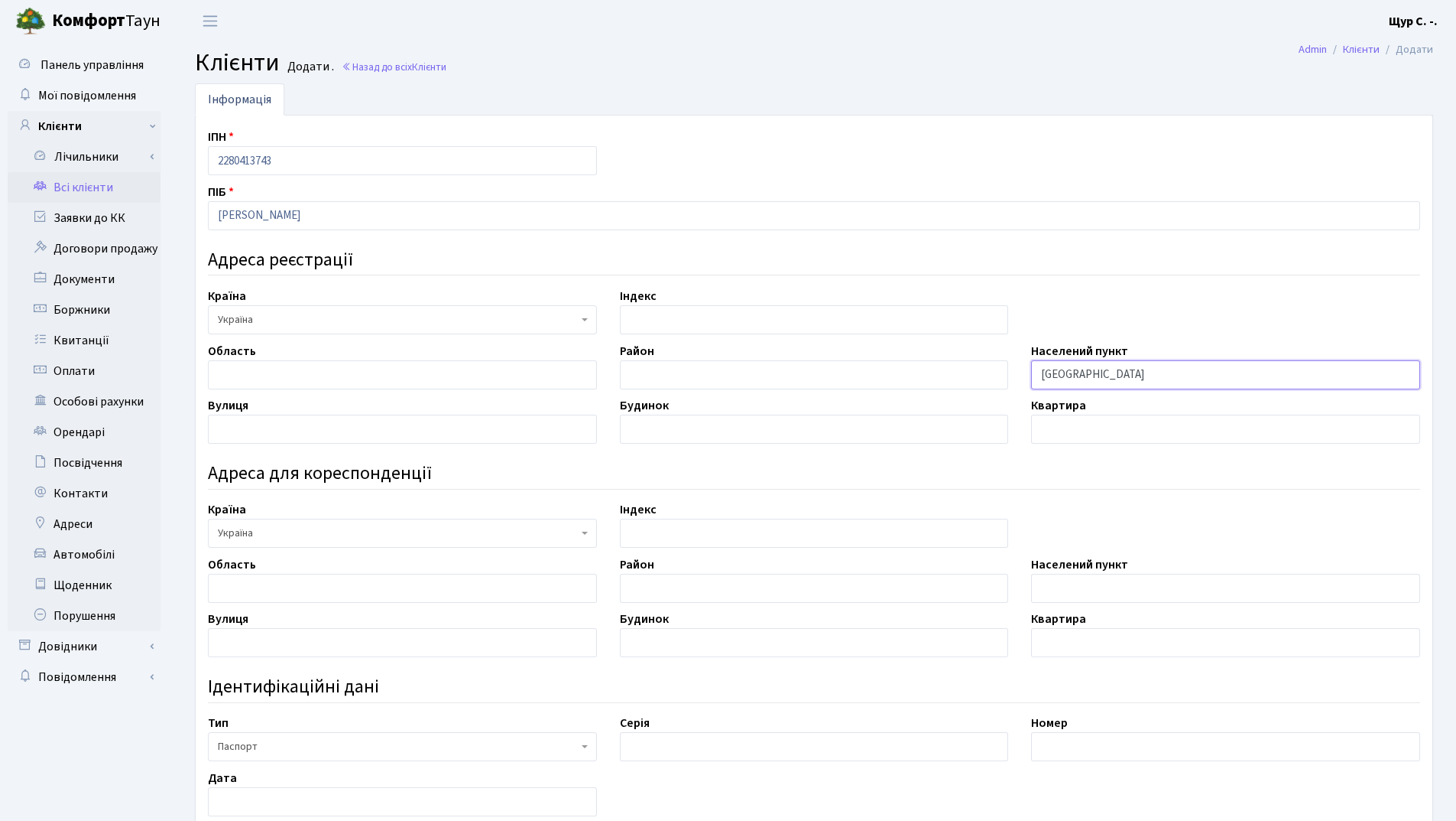
type input "[GEOGRAPHIC_DATA]"
click at [276, 429] on input "text" at bounding box center [402, 429] width 389 height 29
type input "Нагнибіди"
click at [685, 428] on input "text" at bounding box center [814, 429] width 389 height 29
type input "15"
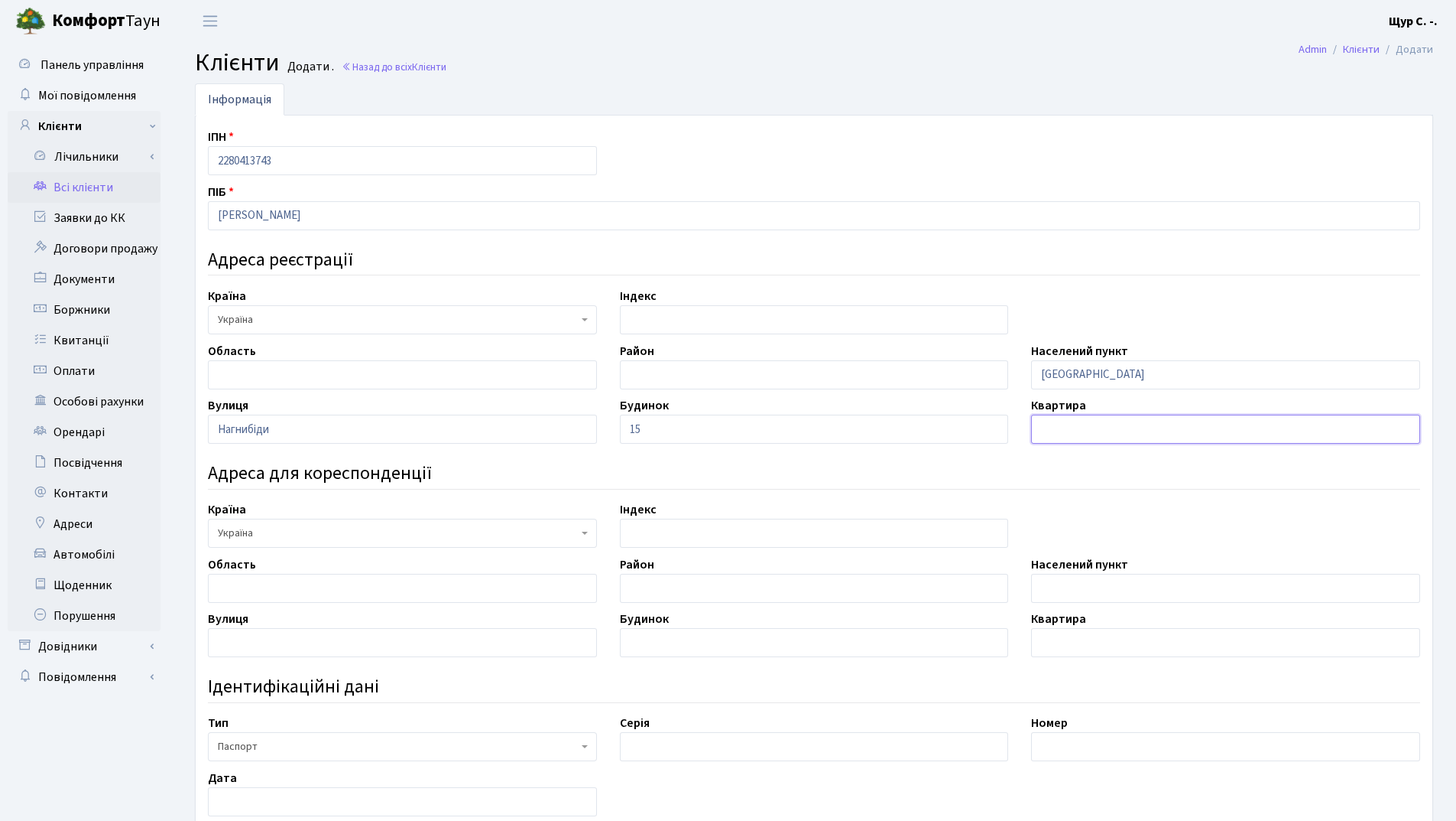
click at [1080, 418] on input "text" at bounding box center [1225, 429] width 389 height 29
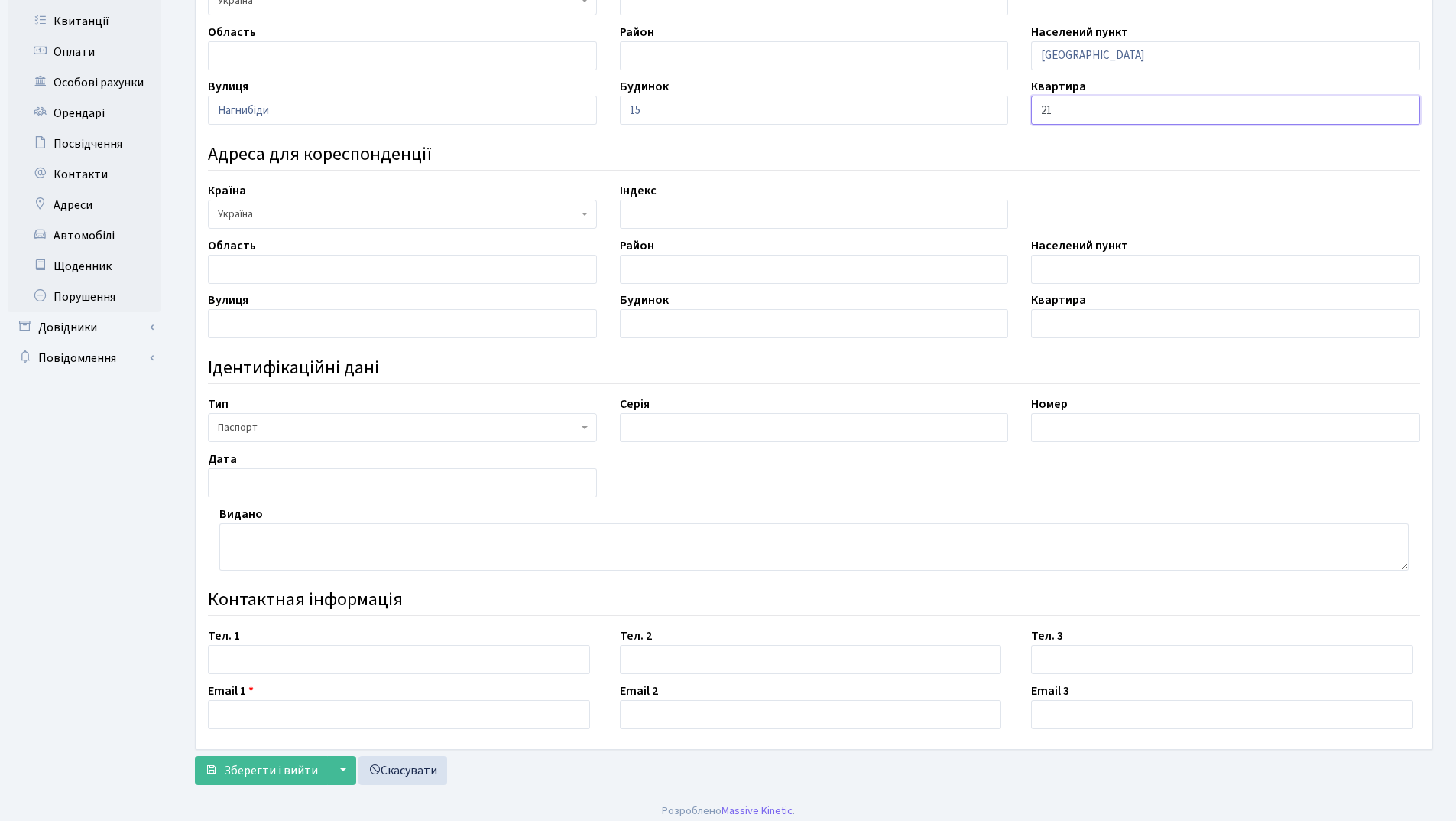
scroll to position [328, 0]
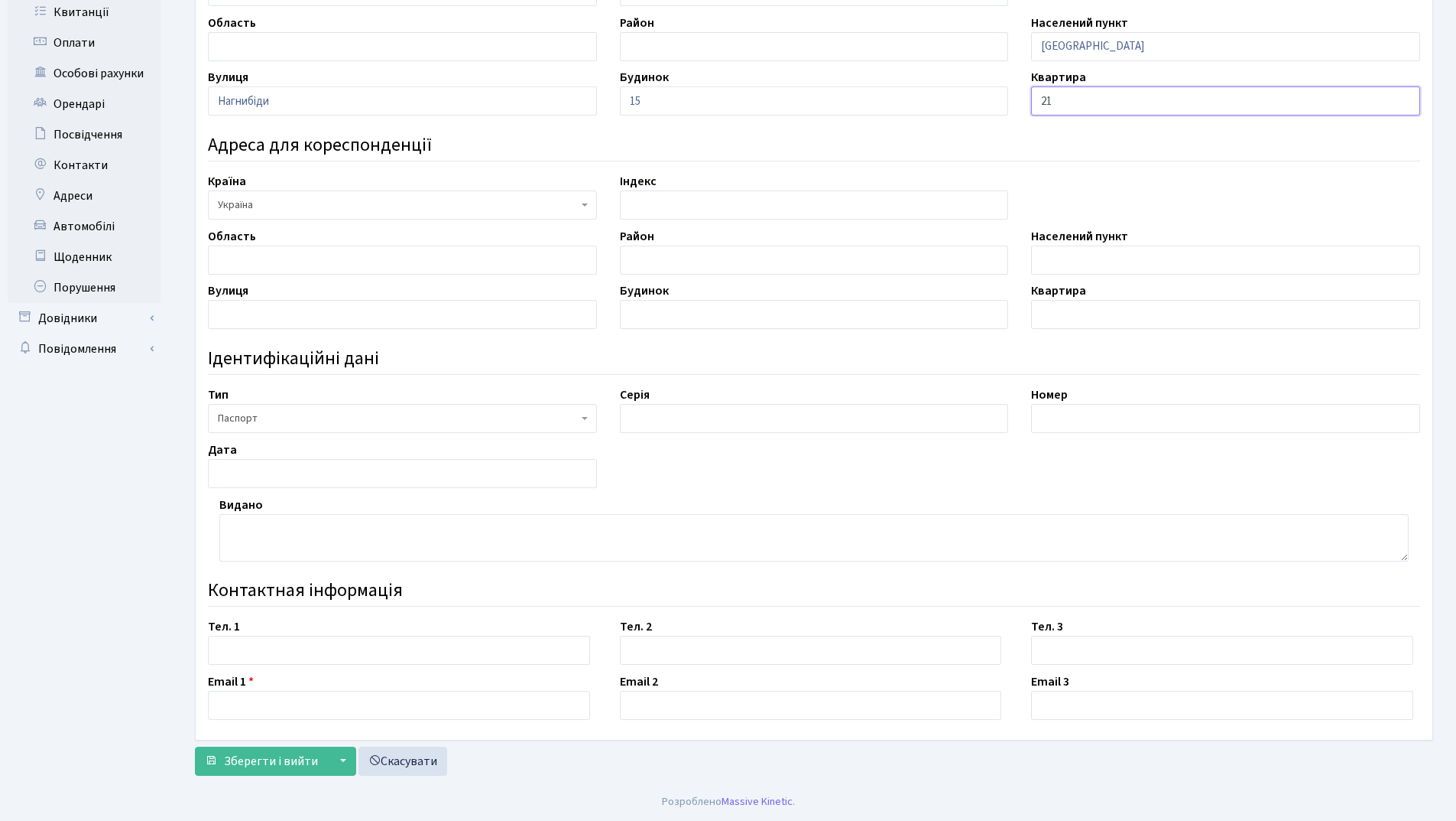
type input "21"
click at [697, 415] on input "text" at bounding box center [814, 418] width 389 height 29
type input "СА"
click at [1118, 423] on input "text" at bounding box center [1225, 418] width 389 height 29
type input "283785"
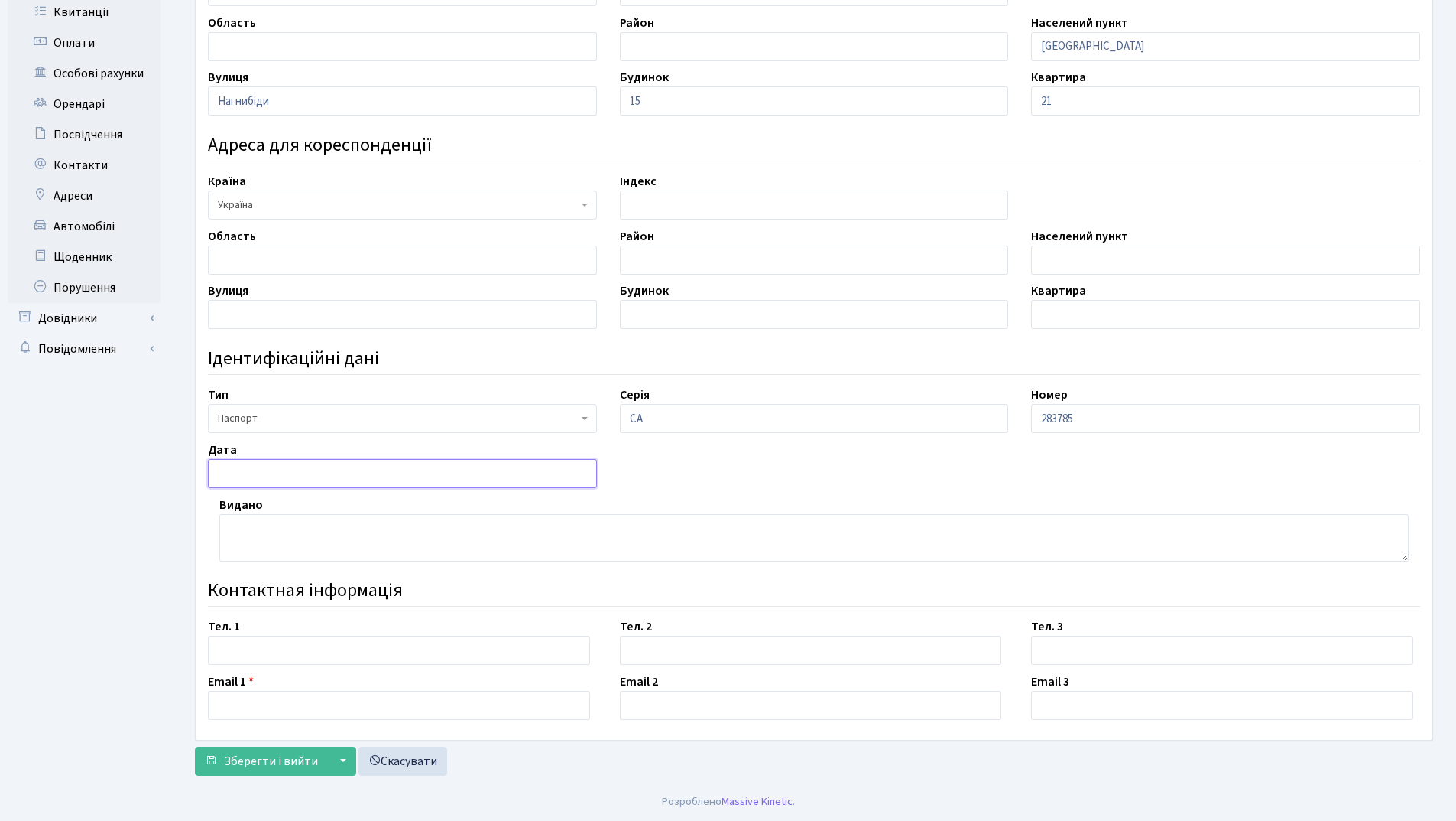
click at [316, 471] on input "text" at bounding box center [402, 473] width 389 height 29
type input "[DATE]"
click at [284, 527] on textarea at bounding box center [814, 538] width 1190 height 47
type textarea "Шевченківським РВ УМВС України в [GEOGRAPHIC_DATA]"
click at [224, 654] on input "text" at bounding box center [400, 650] width 382 height 29
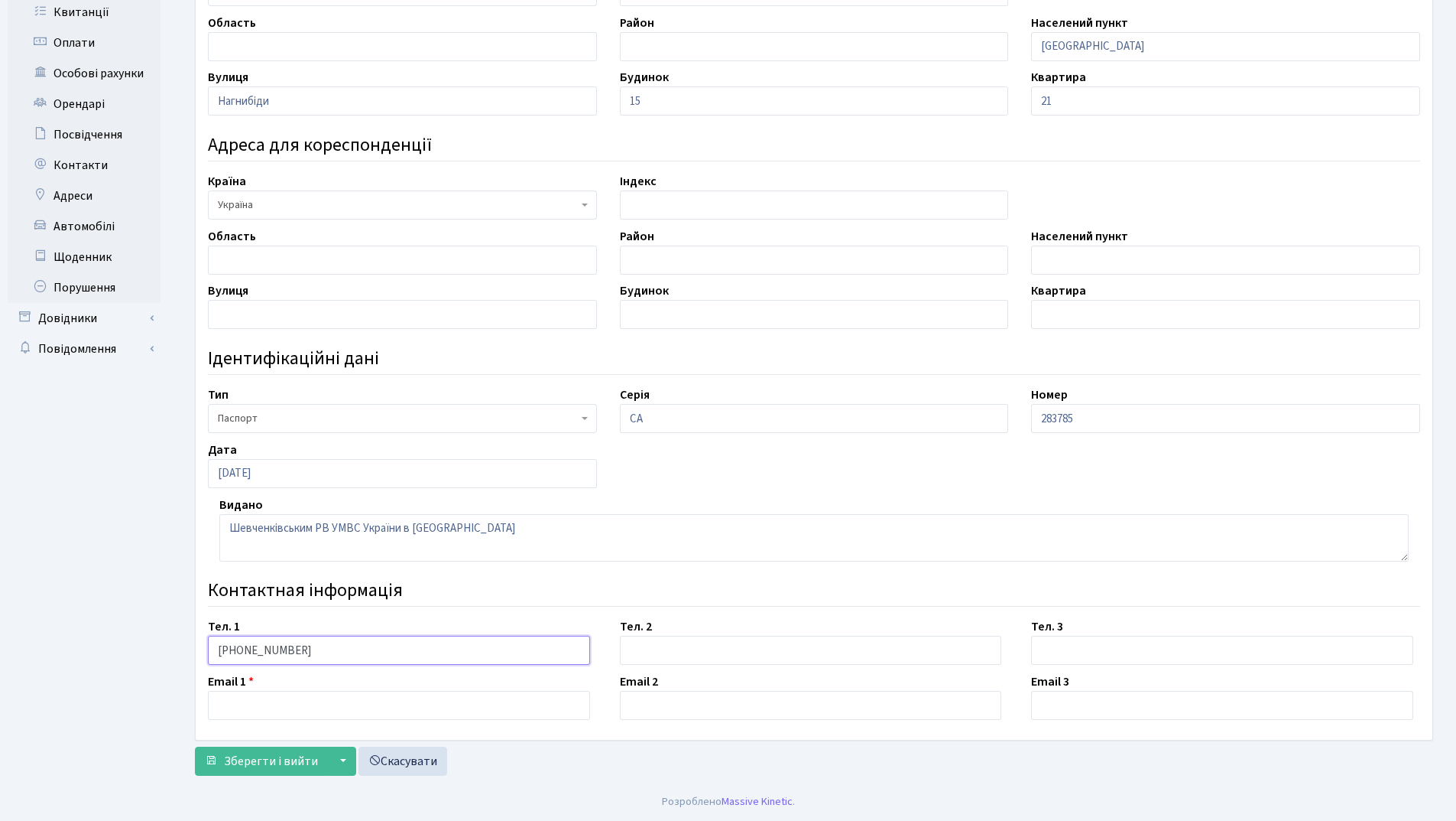
type input "[PHONE_NUMBER]"
click at [244, 702] on input "text" at bounding box center [400, 705] width 382 height 29
type input "[EMAIL_ADDRESS][DOMAIN_NAME]"
click at [246, 760] on span "Зберегти і вийти" at bounding box center [271, 761] width 94 height 17
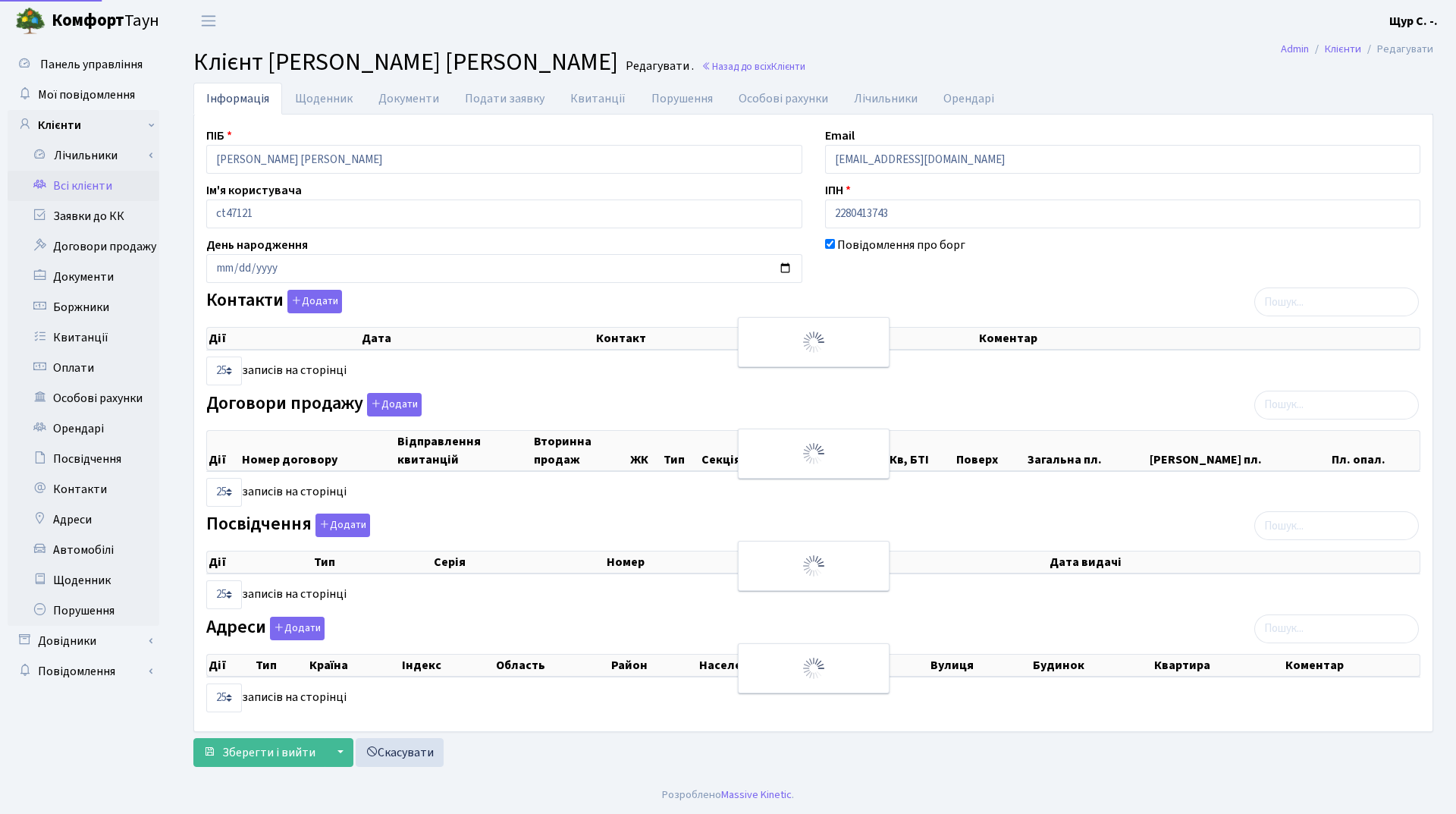
select select "25"
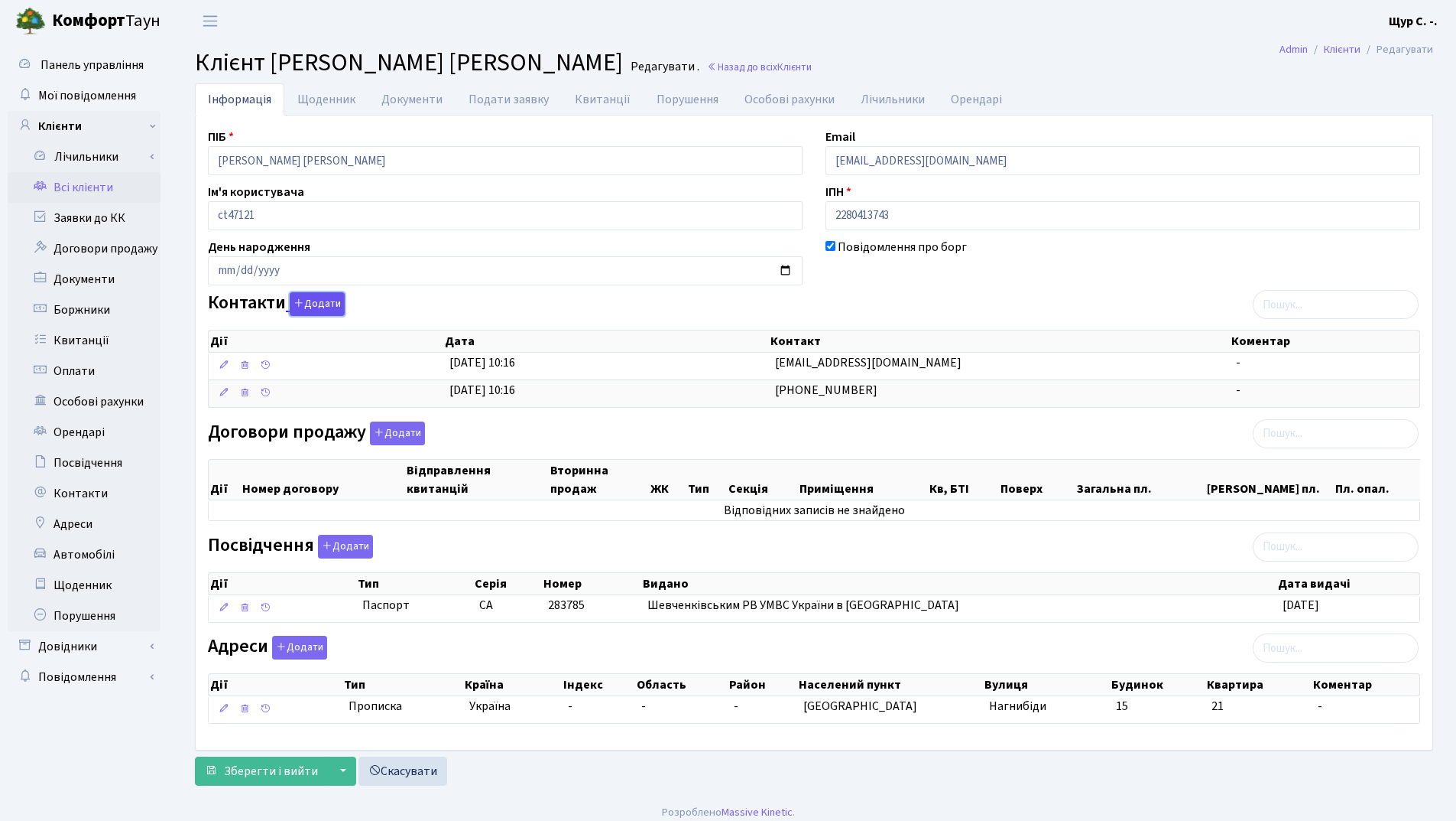
click at [320, 307] on button "Додати" at bounding box center [317, 304] width 55 height 24
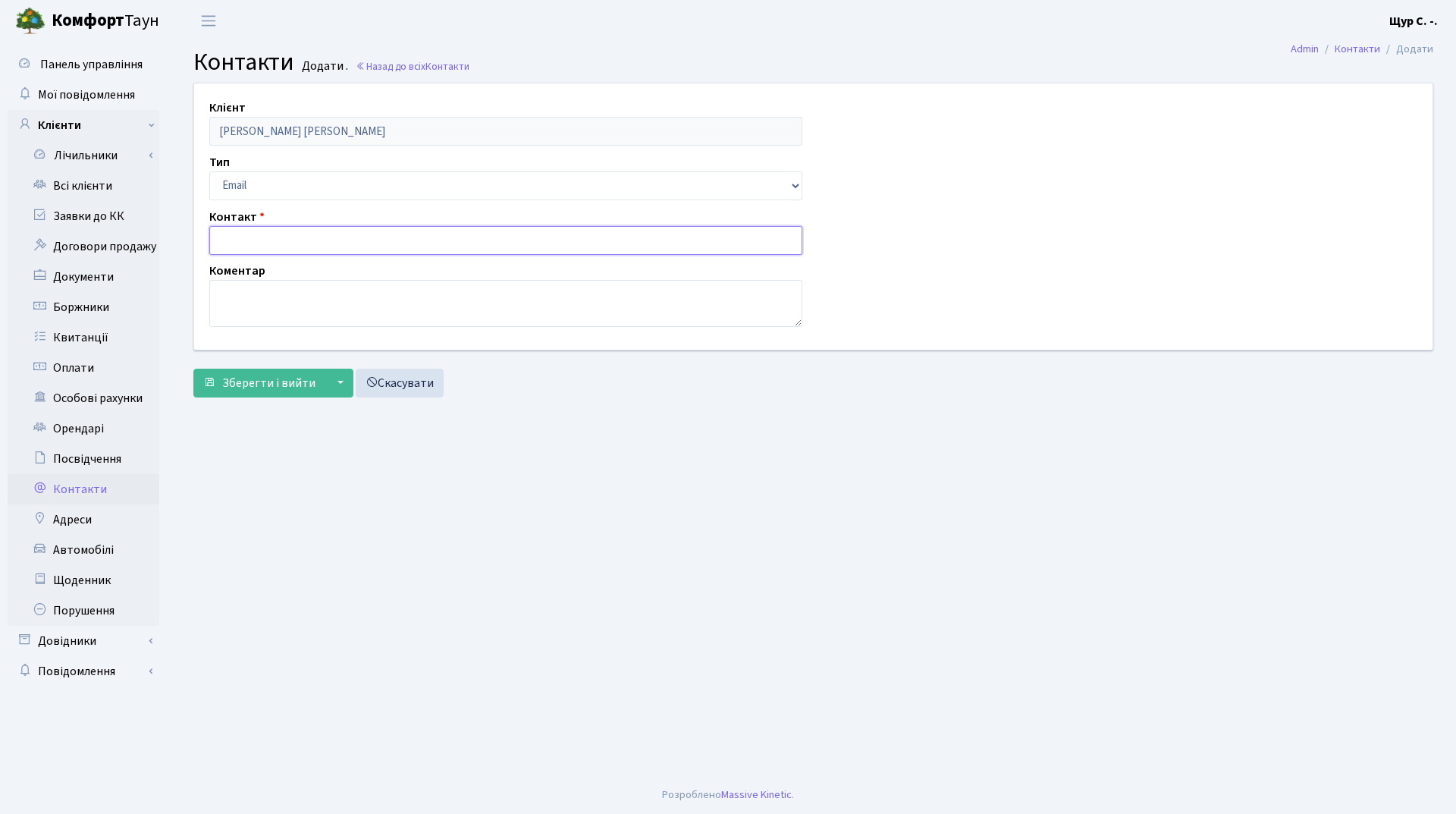
click at [266, 237] on input "text" at bounding box center [506, 240] width 593 height 29
type input "[EMAIL_ADDRESS][DOMAIN_NAME]"
click at [247, 373] on button "Зберегти і вийти" at bounding box center [259, 382] width 132 height 29
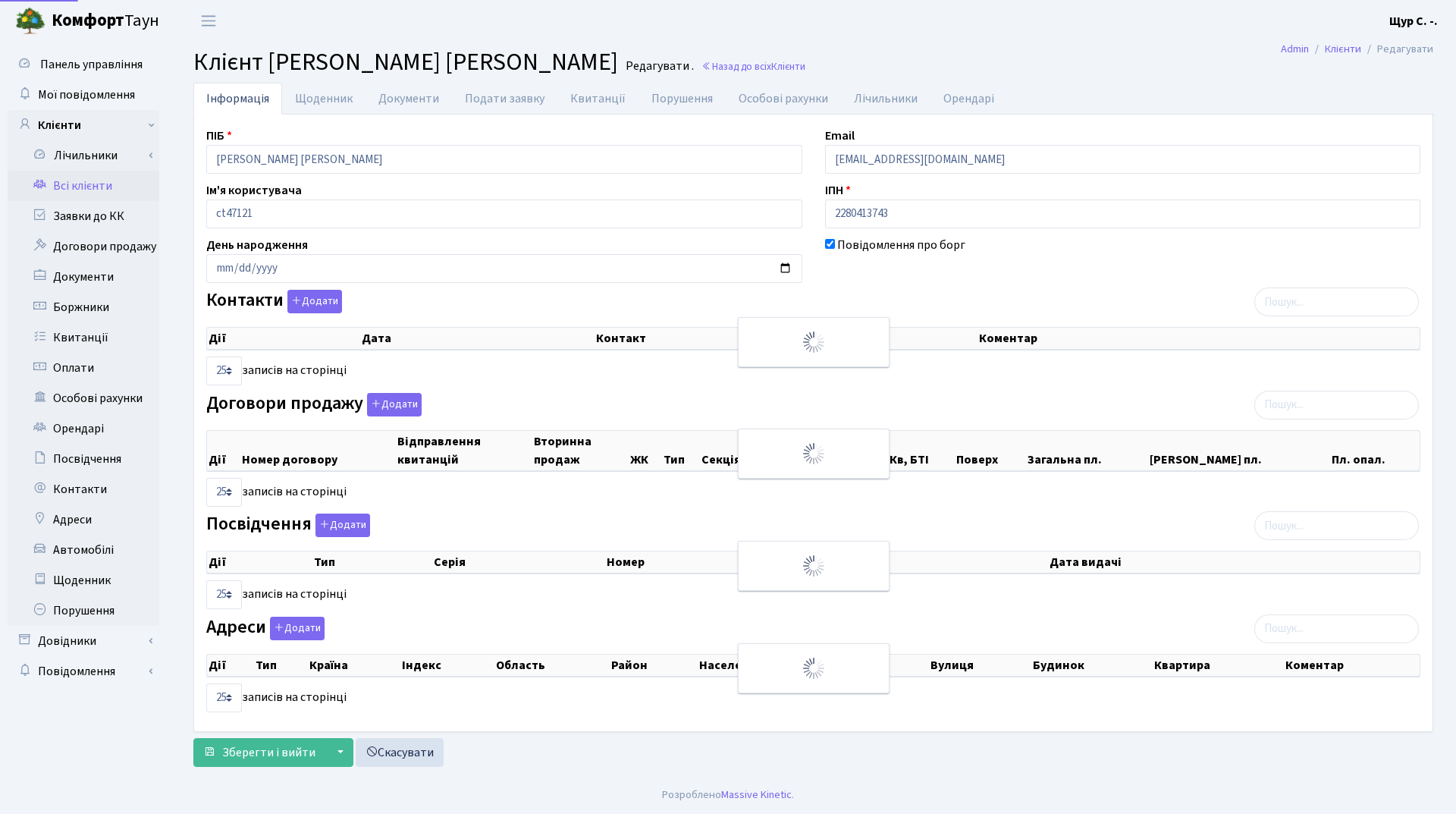
select select "25"
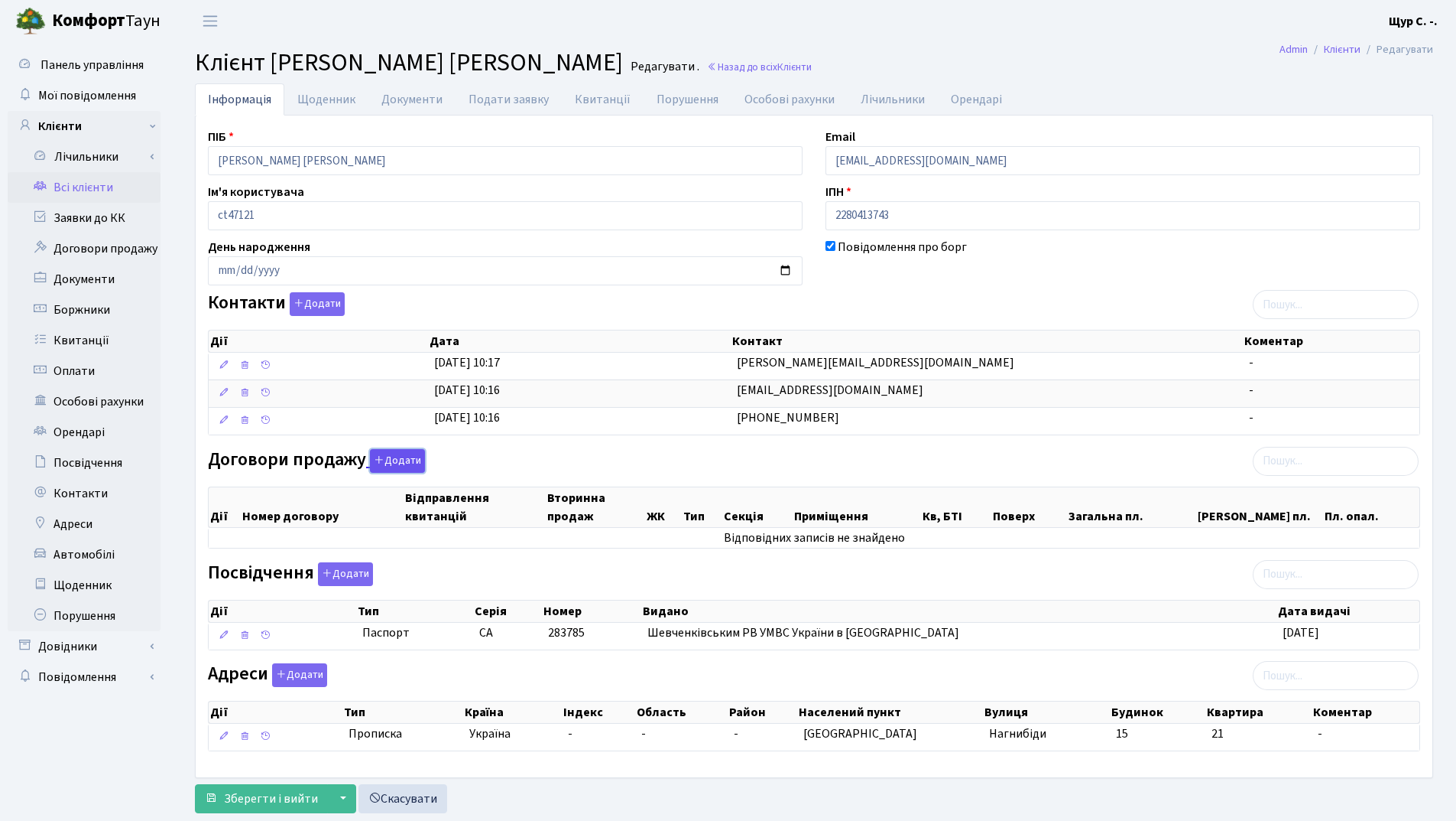
click at [404, 456] on button "Додати" at bounding box center [398, 460] width 55 height 24
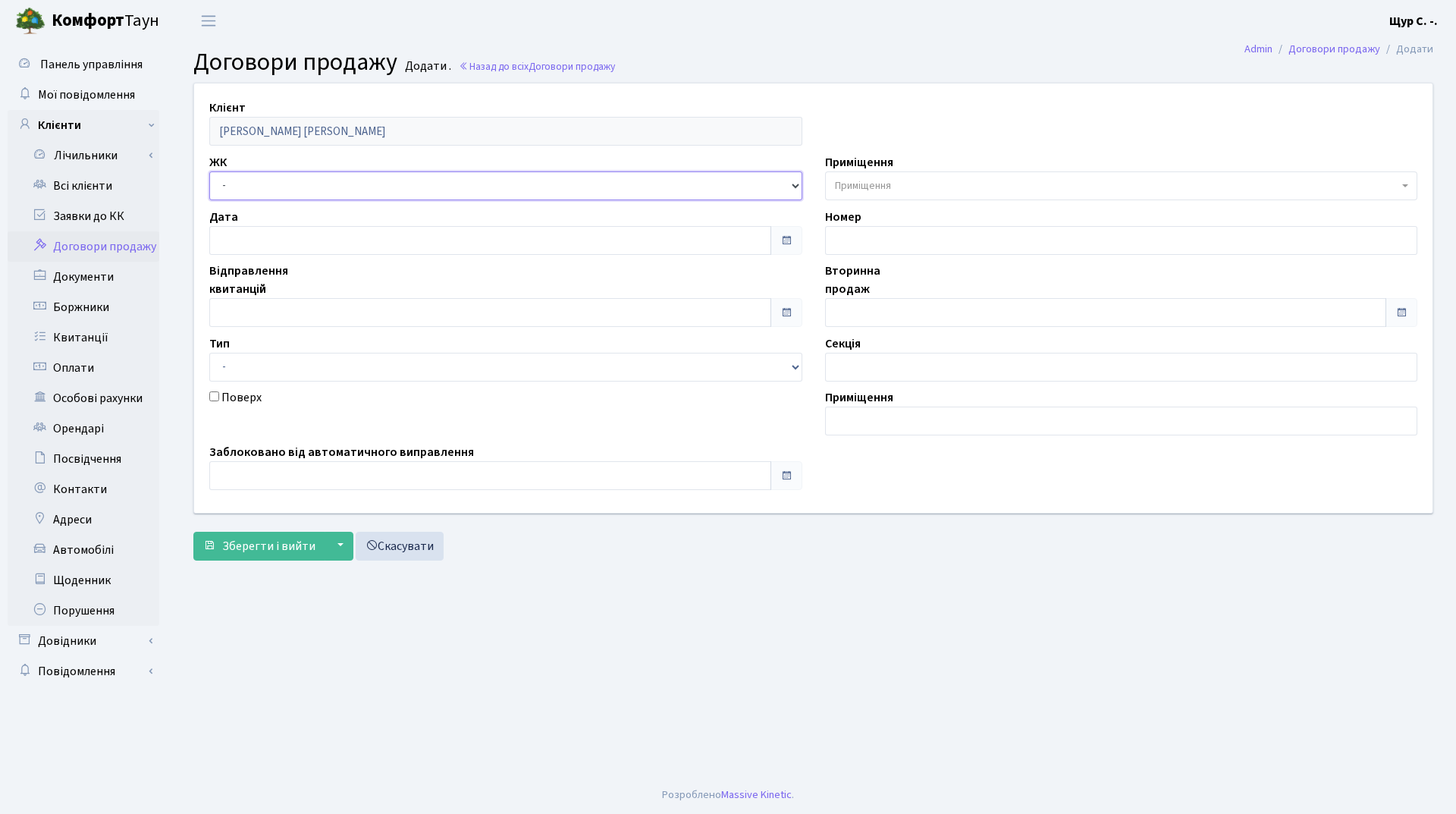
click at [301, 186] on select "- ДП1, вул. [PERSON_NAME][STREET_ADDRESS]. [PERSON_NAME][STREET_ADDRESS]. [PERS…" at bounding box center [506, 186] width 593 height 29
select select "338"
click at [209, 172] on select "- ДП1, вул. [PERSON_NAME][STREET_ADDRESS]. [PERSON_NAME][STREET_ADDRESS]. [PERS…" at bounding box center [506, 186] width 593 height 29
select select
click at [292, 317] on input "text" at bounding box center [490, 312] width 561 height 29
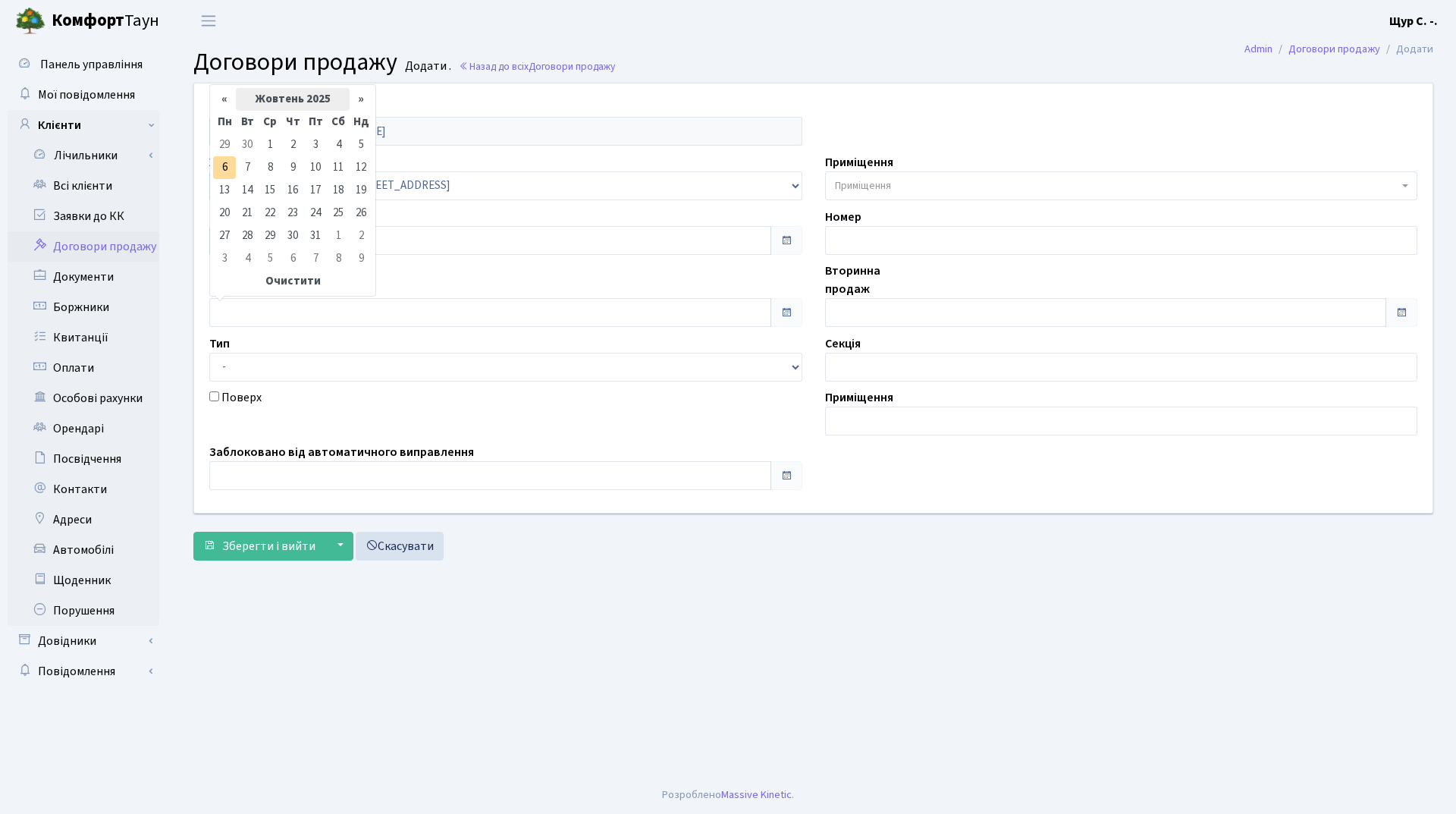
click at [294, 90] on th "Жовтень 2025" at bounding box center [292, 100] width 114 height 23
click at [349, 159] on span "Кві" at bounding box center [348, 160] width 36 height 41
click at [252, 149] on td "1" at bounding box center [247, 145] width 23 height 23
type input "[DATE]"
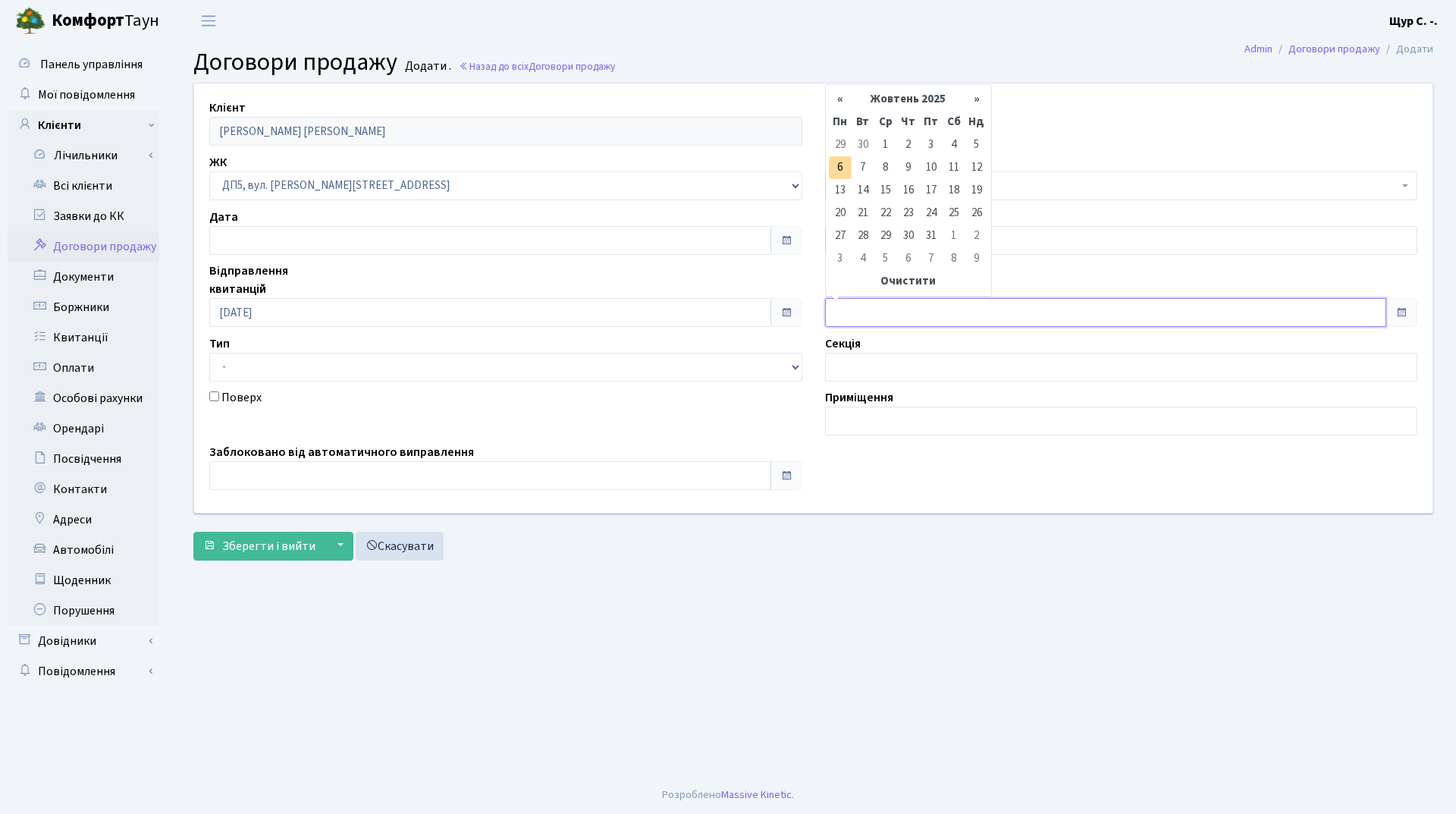
click at [904, 307] on input "text" at bounding box center [1106, 312] width 561 height 29
click at [850, 100] on th "«" at bounding box center [840, 100] width 23 height 23
click at [979, 97] on th "»" at bounding box center [976, 100] width 23 height 23
click at [931, 215] on td "19" at bounding box center [931, 213] width 23 height 23
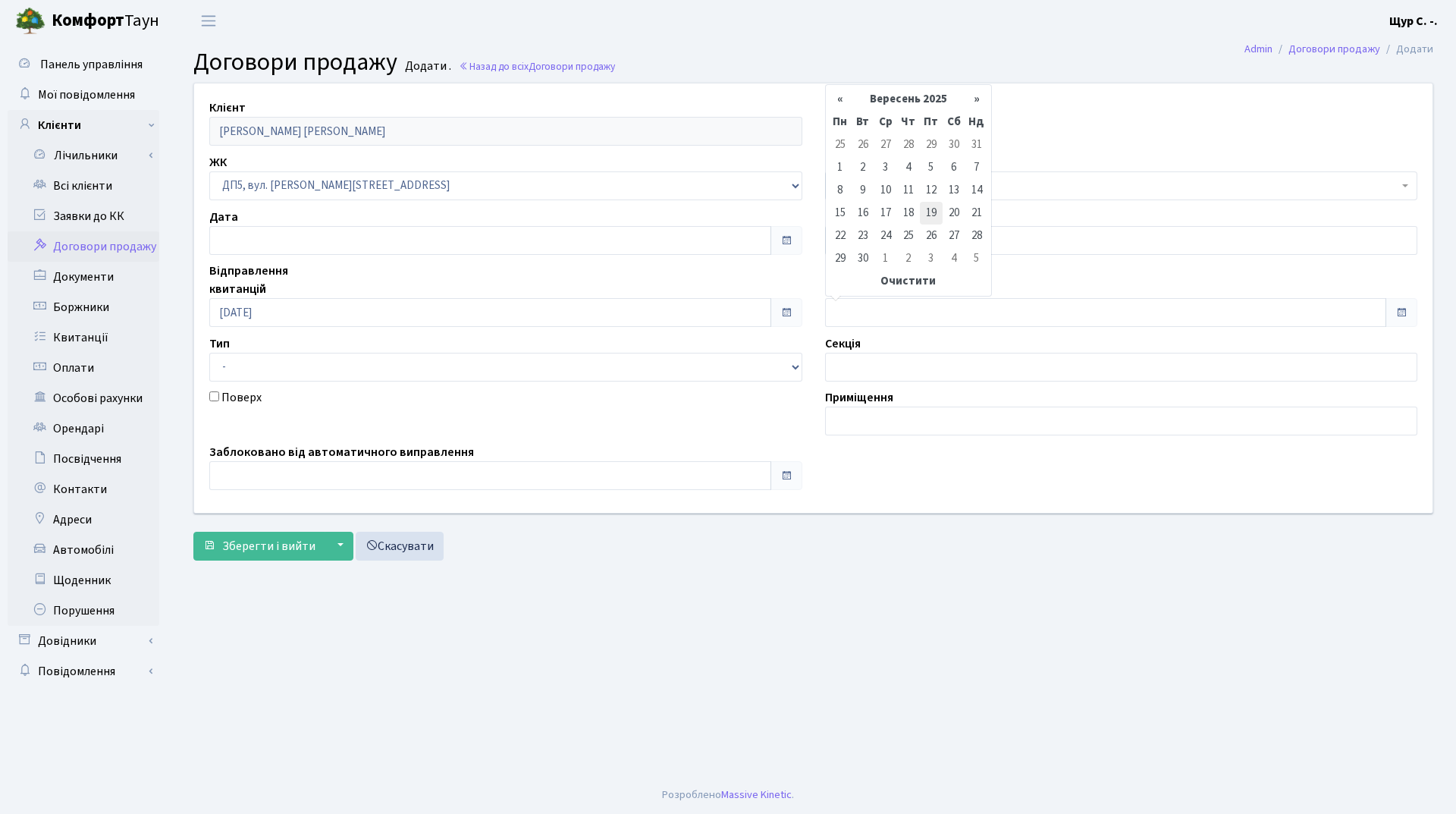
type input "[DATE]"
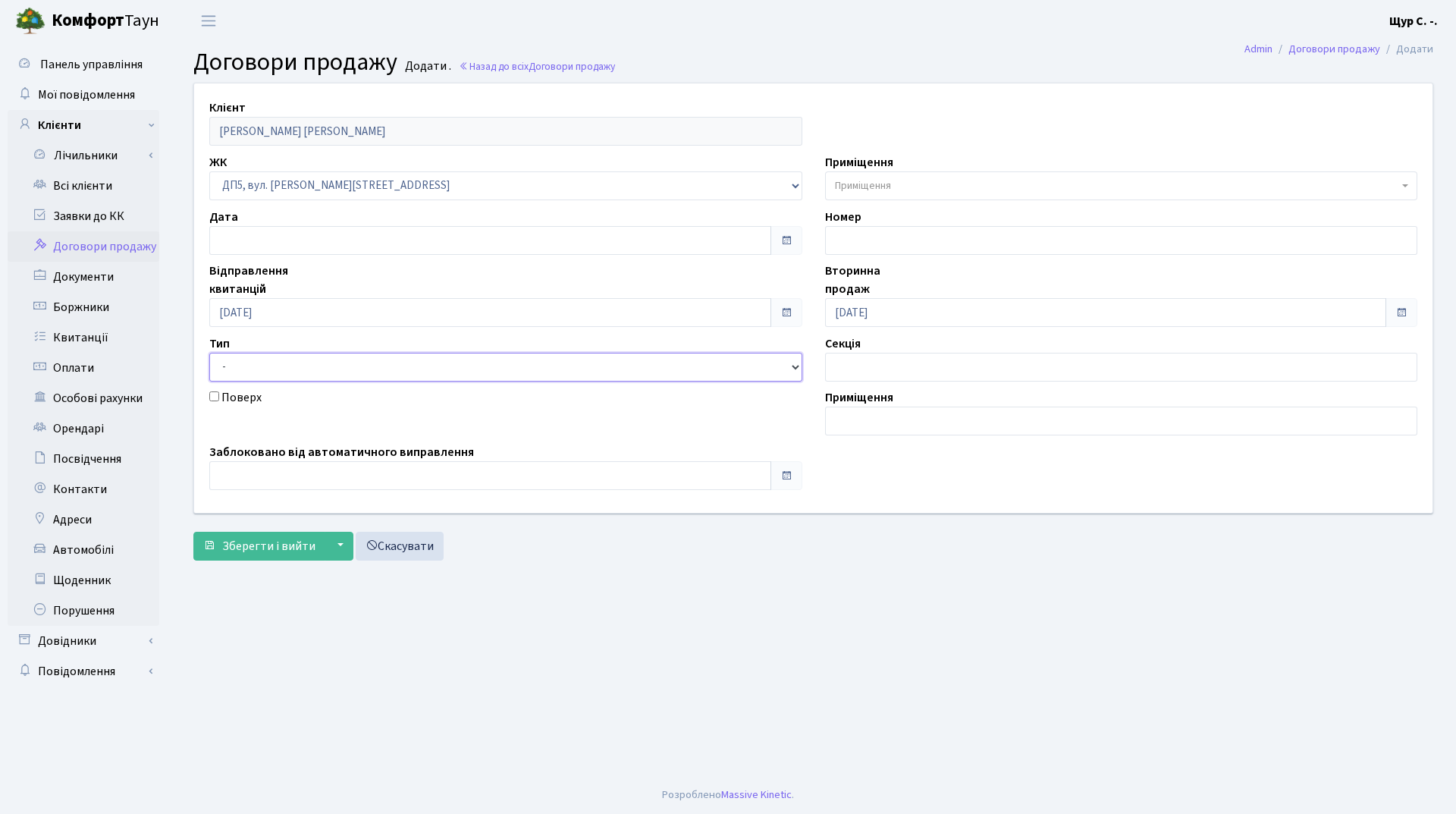
drag, startPoint x: 284, startPoint y: 364, endPoint x: 284, endPoint y: 374, distance: 10.0
click at [284, 364] on select "- Квартира Комерція Нежитлове Паркінг П1001" at bounding box center [506, 367] width 593 height 29
select select "269"
click at [209, 353] on select "- Квартира Комерція Нежитлове Паркінг П1001" at bounding box center [506, 367] width 593 height 29
click at [885, 176] on span "Приміщення" at bounding box center [1122, 186] width 593 height 29
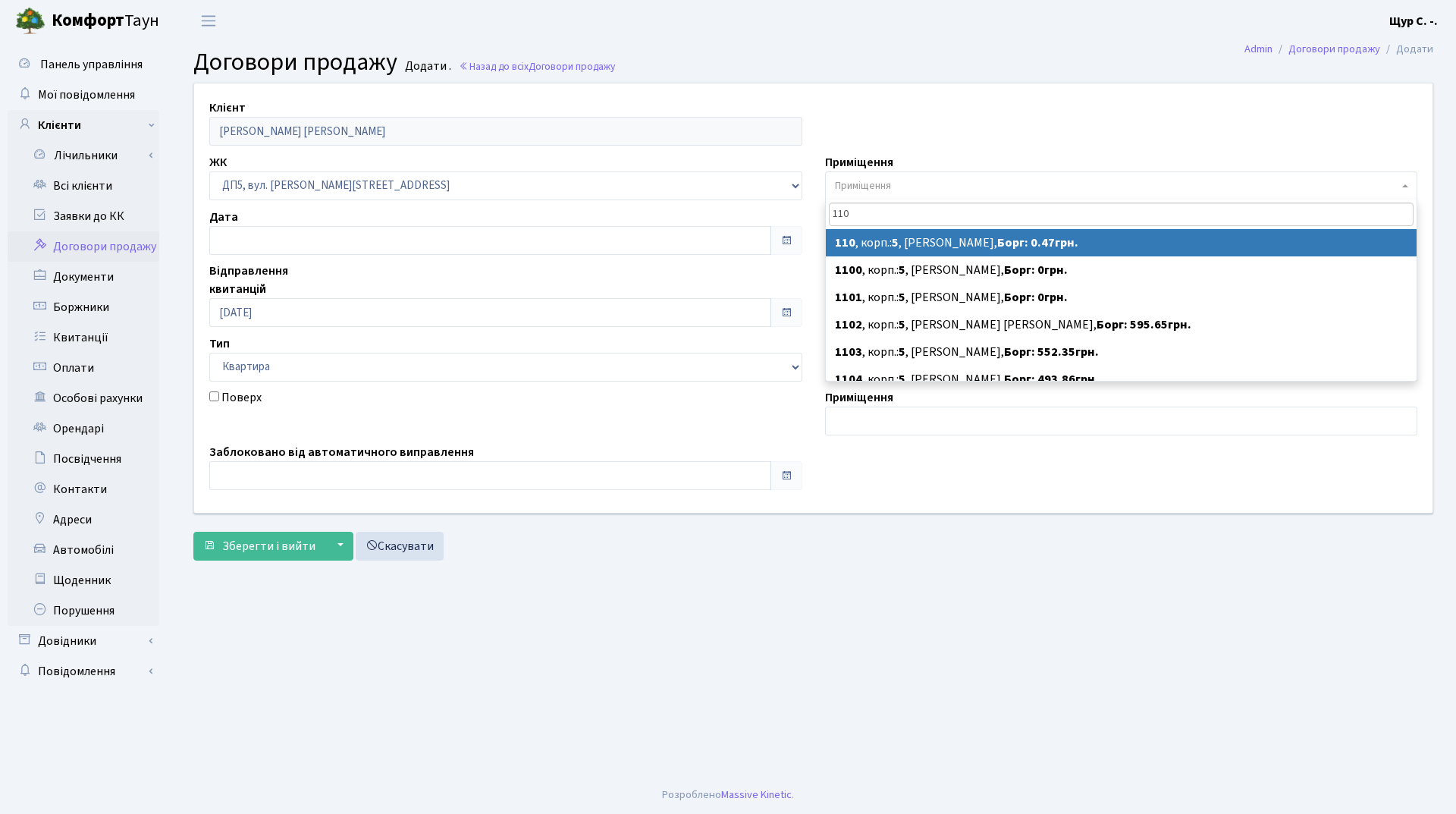
type input "110"
select select "45708"
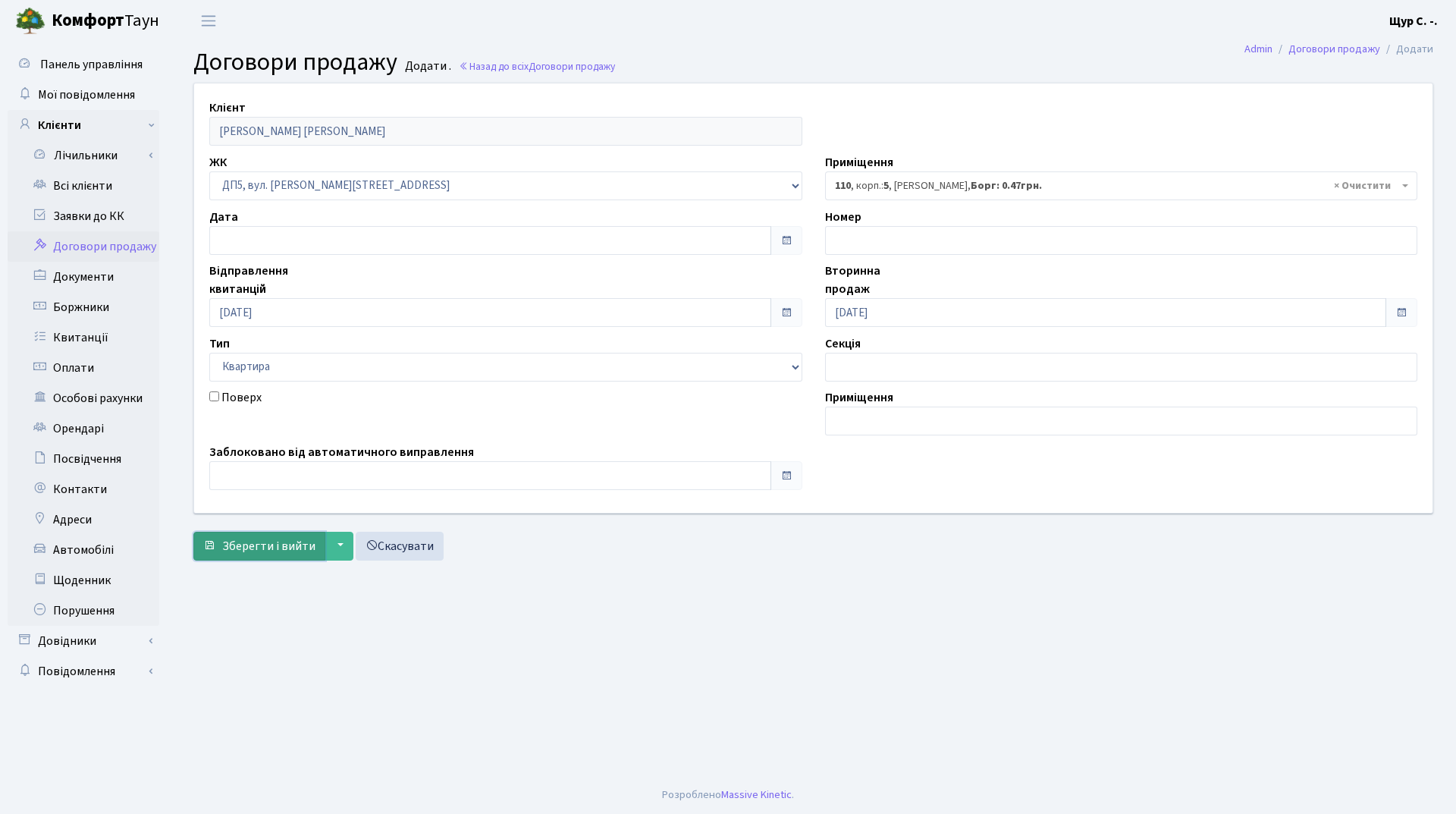
click at [260, 547] on span "Зберегти і вийти" at bounding box center [268, 546] width 93 height 17
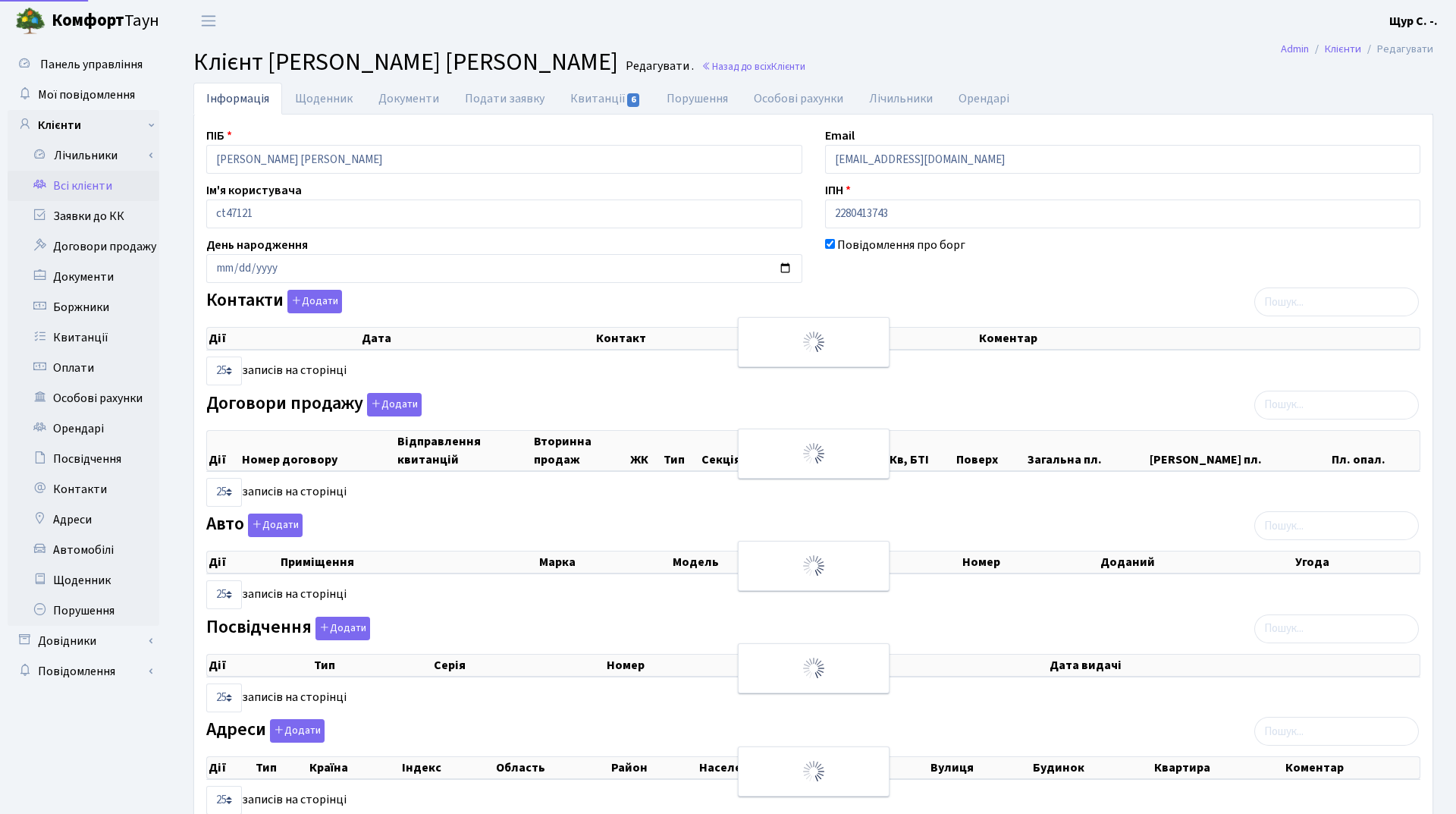
select select "25"
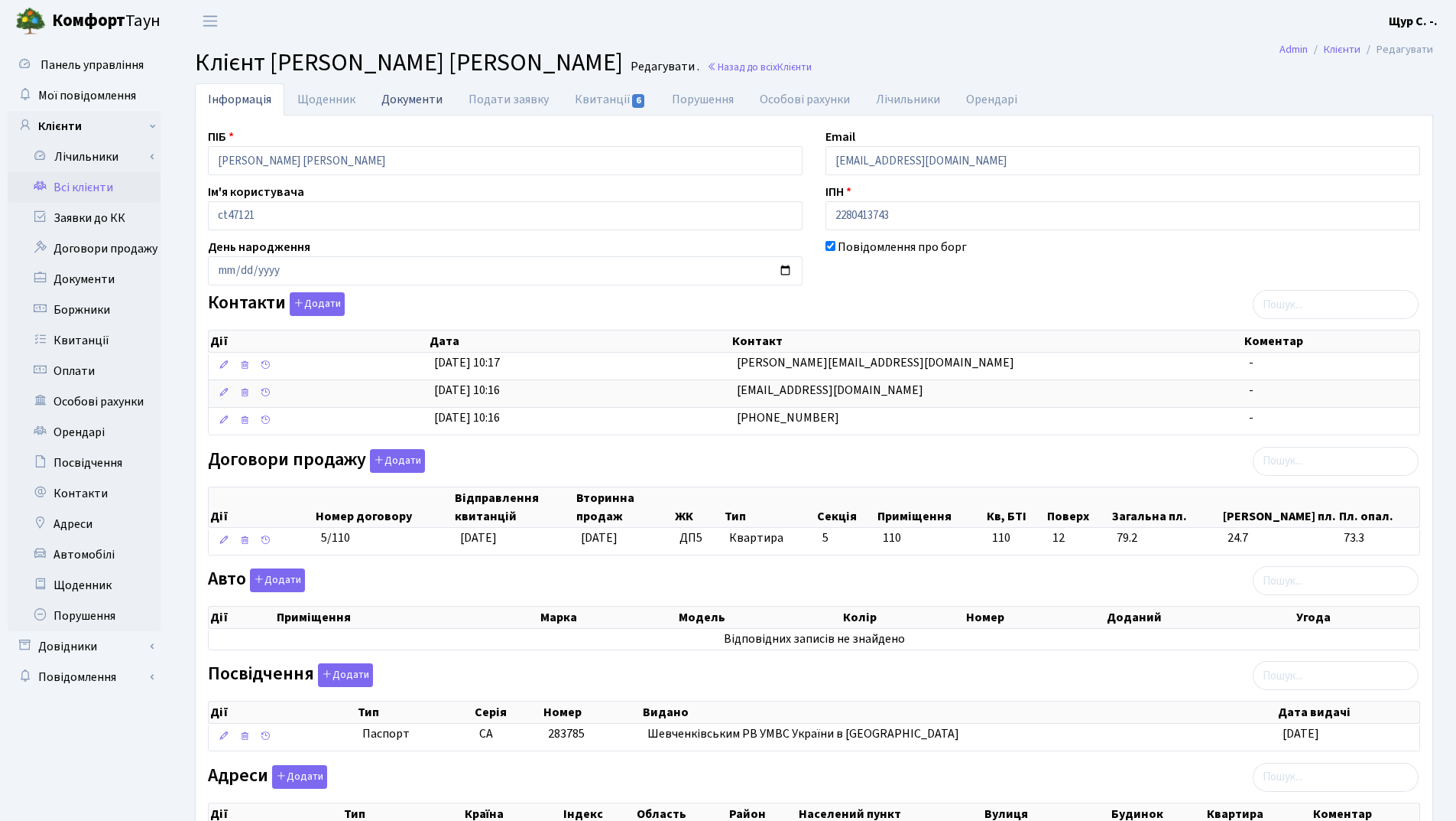
click at [407, 98] on link "Документи" at bounding box center [412, 98] width 87 height 31
select select "25"
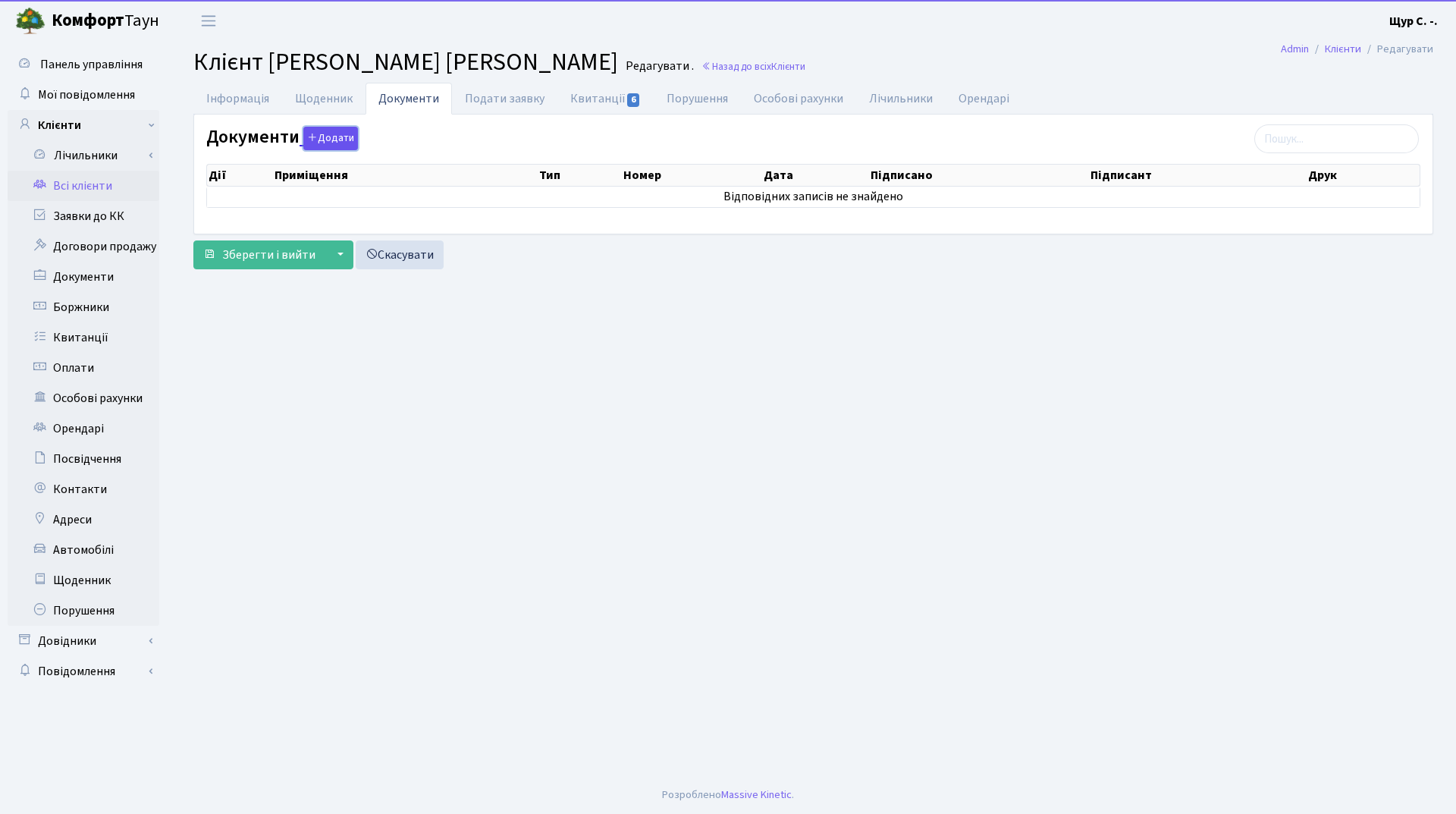
click at [330, 138] on button "Додати" at bounding box center [330, 138] width 54 height 23
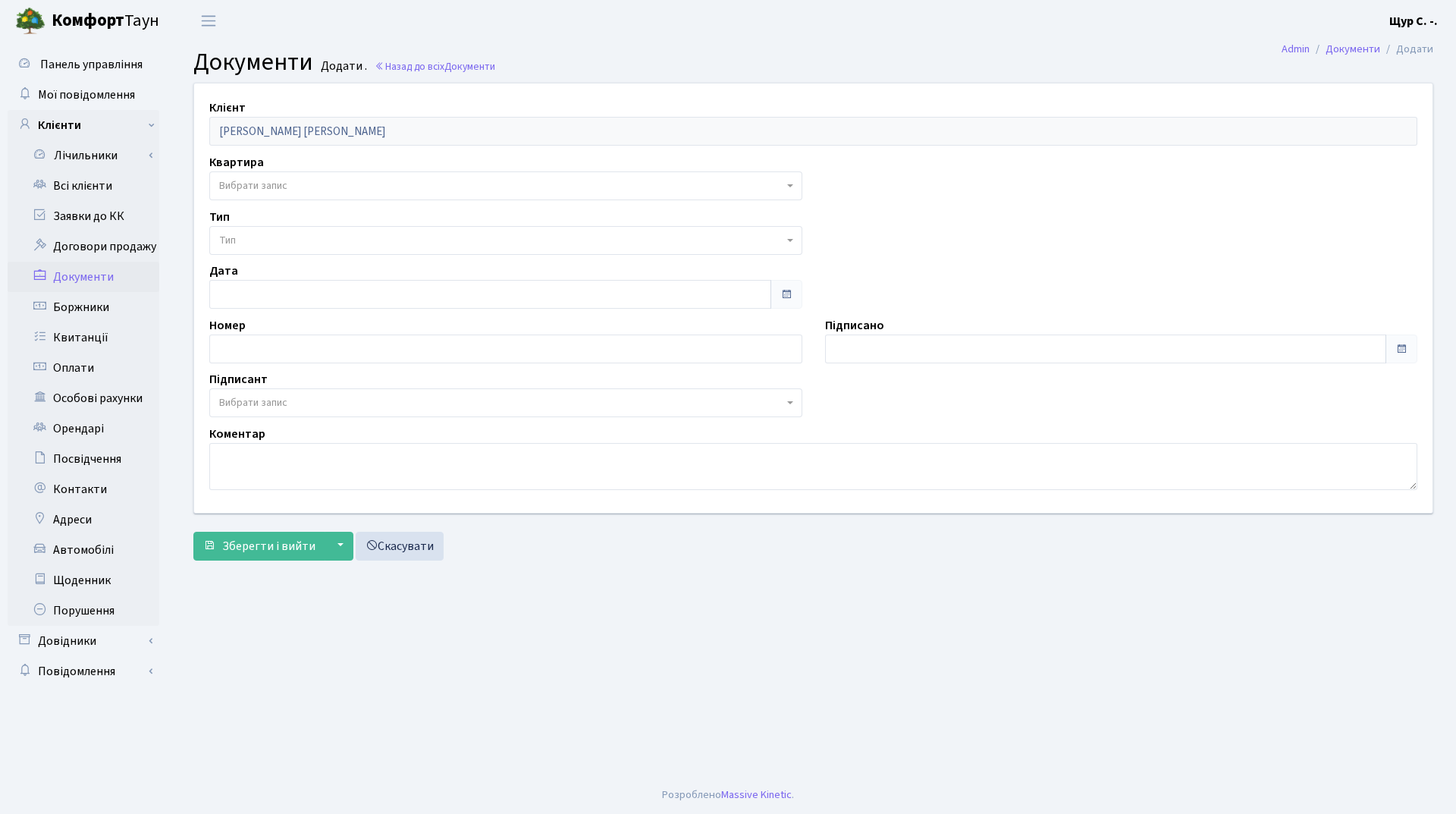
click at [317, 183] on span "Вибрати запис" at bounding box center [500, 186] width 564 height 15
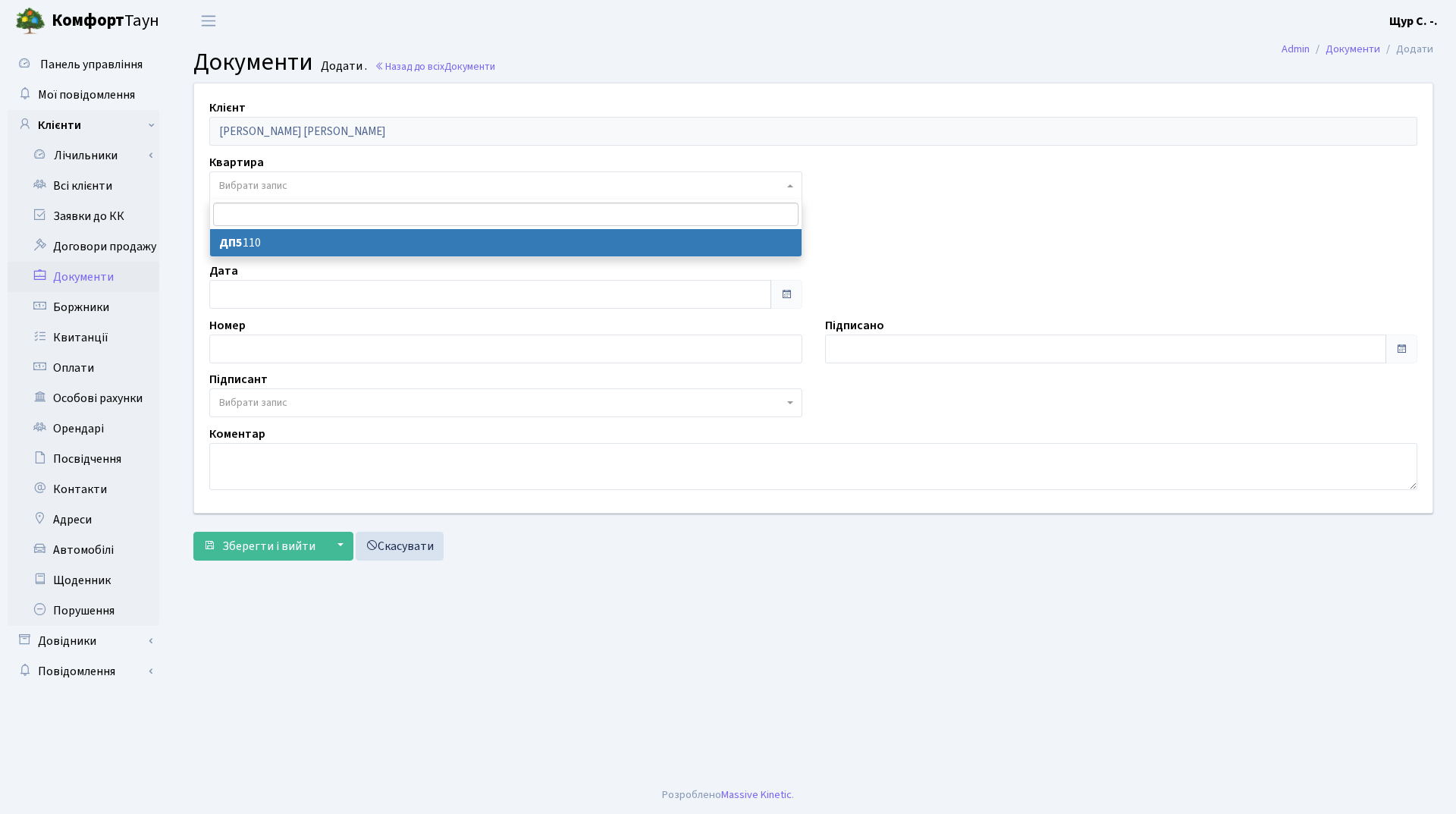
select select "178771"
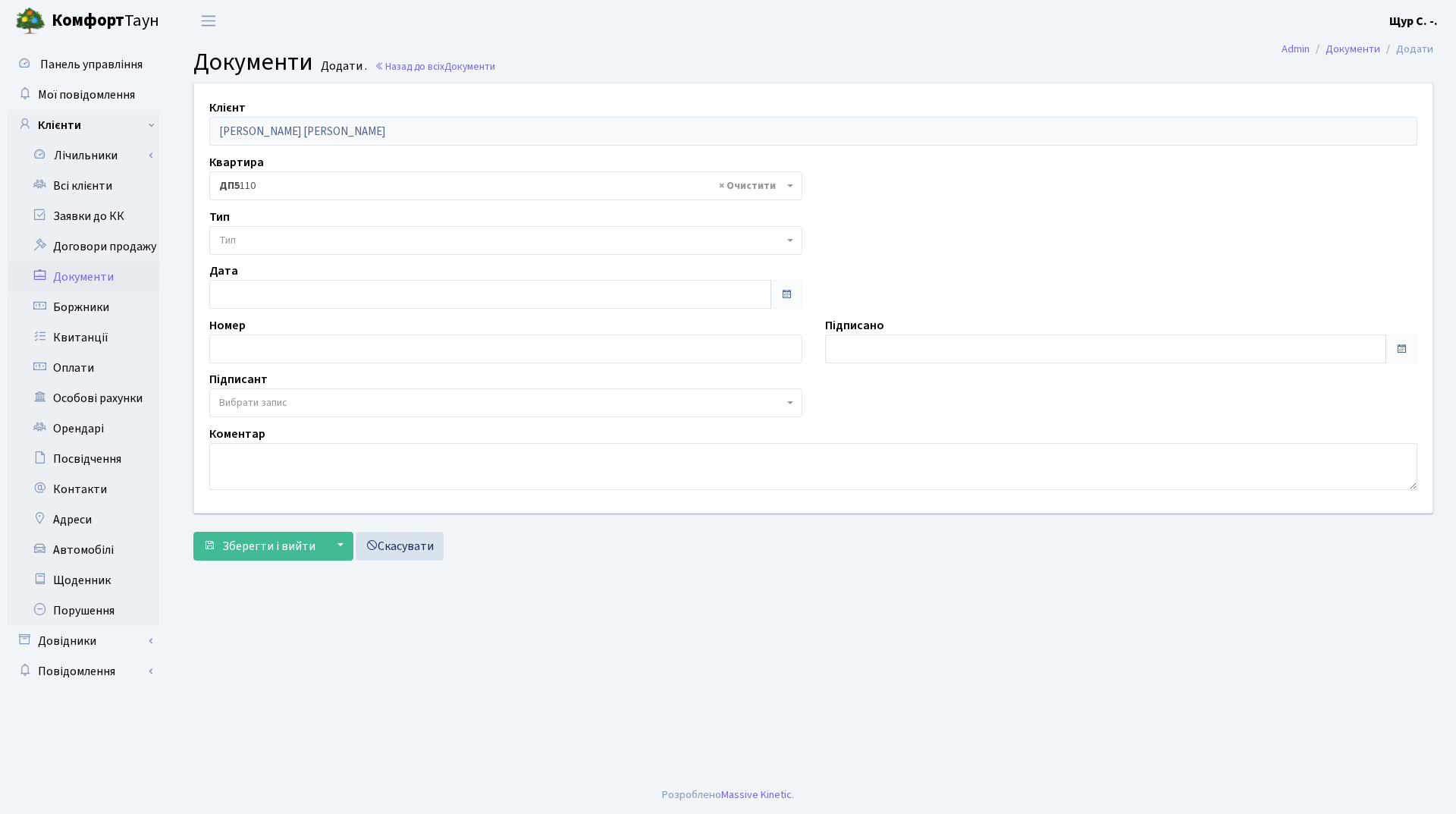
click at [320, 238] on span "Тип" at bounding box center [500, 240] width 564 height 15
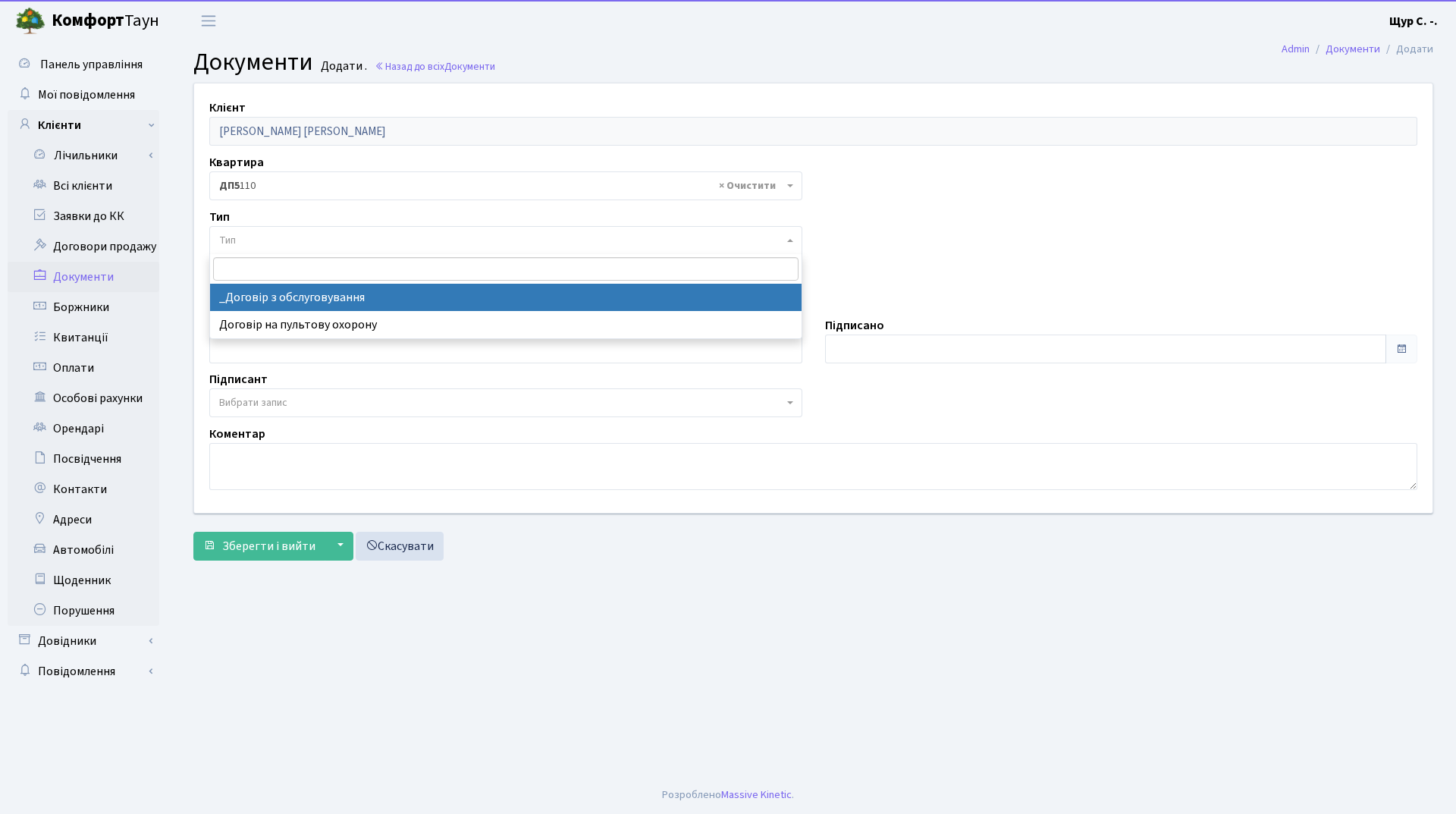
select select "289"
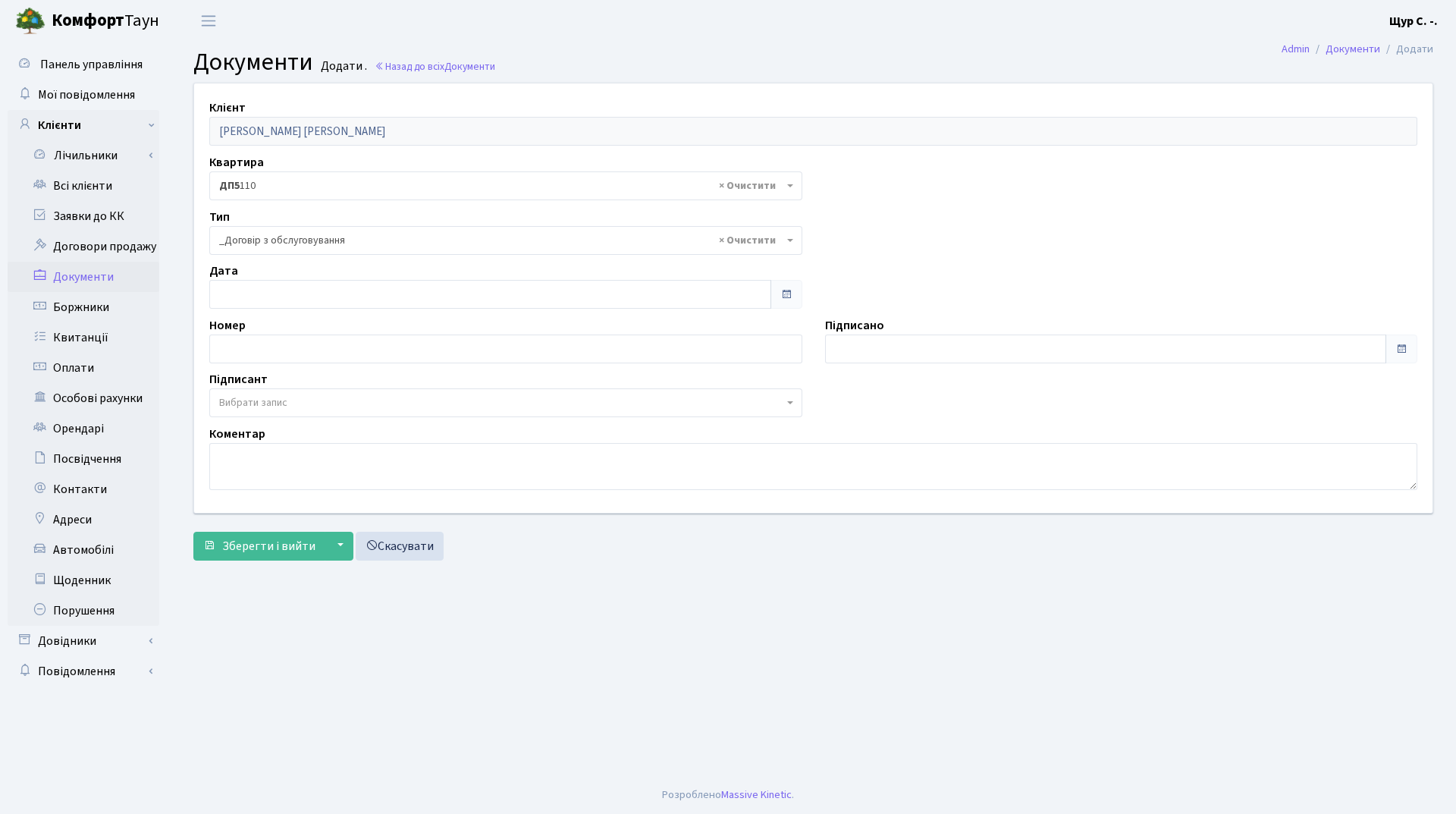
click at [285, 399] on span "Вибрати запис" at bounding box center [253, 403] width 69 height 15
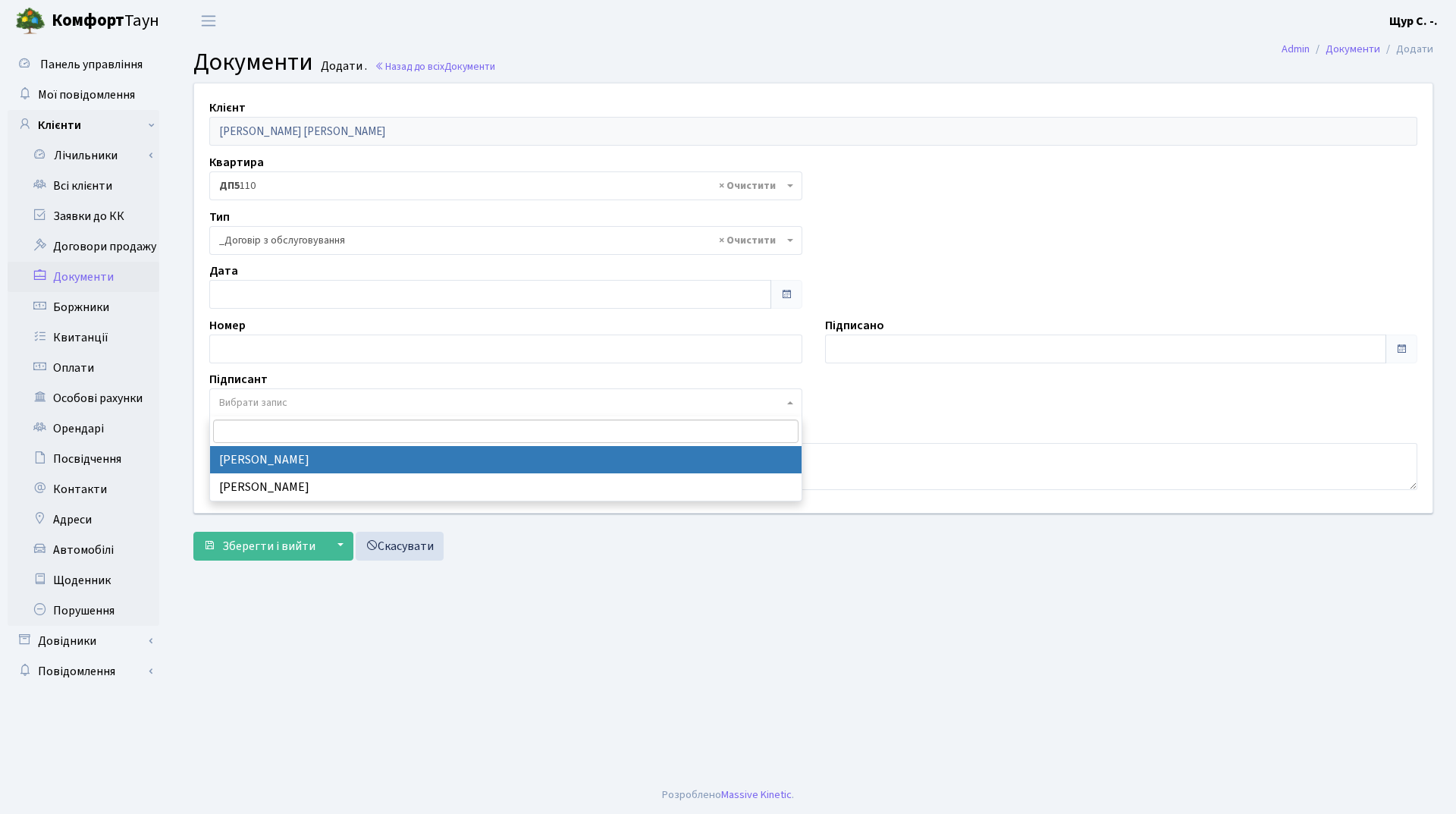
select select "74"
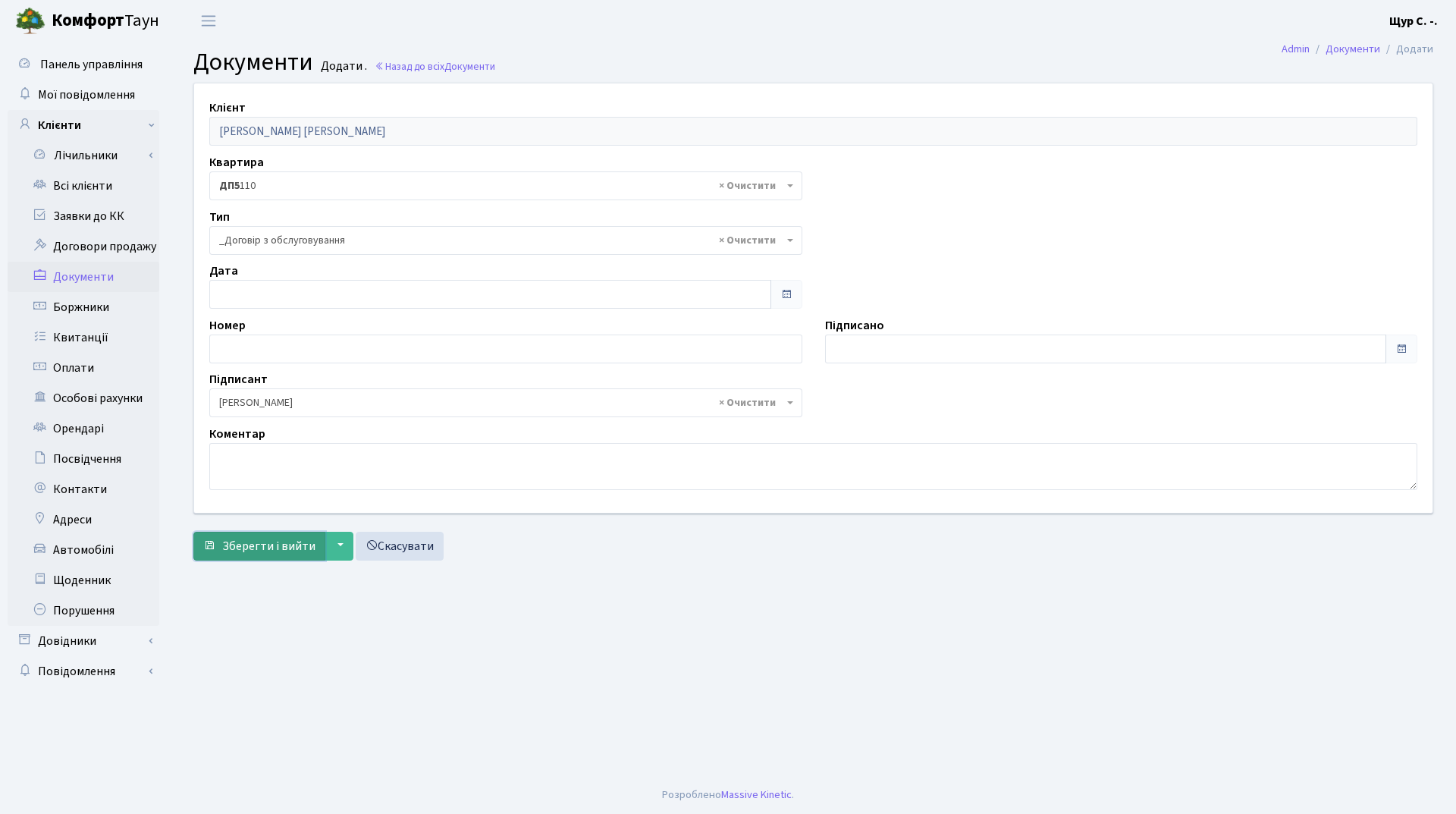
click at [246, 542] on span "Зберегти і вийти" at bounding box center [268, 546] width 93 height 17
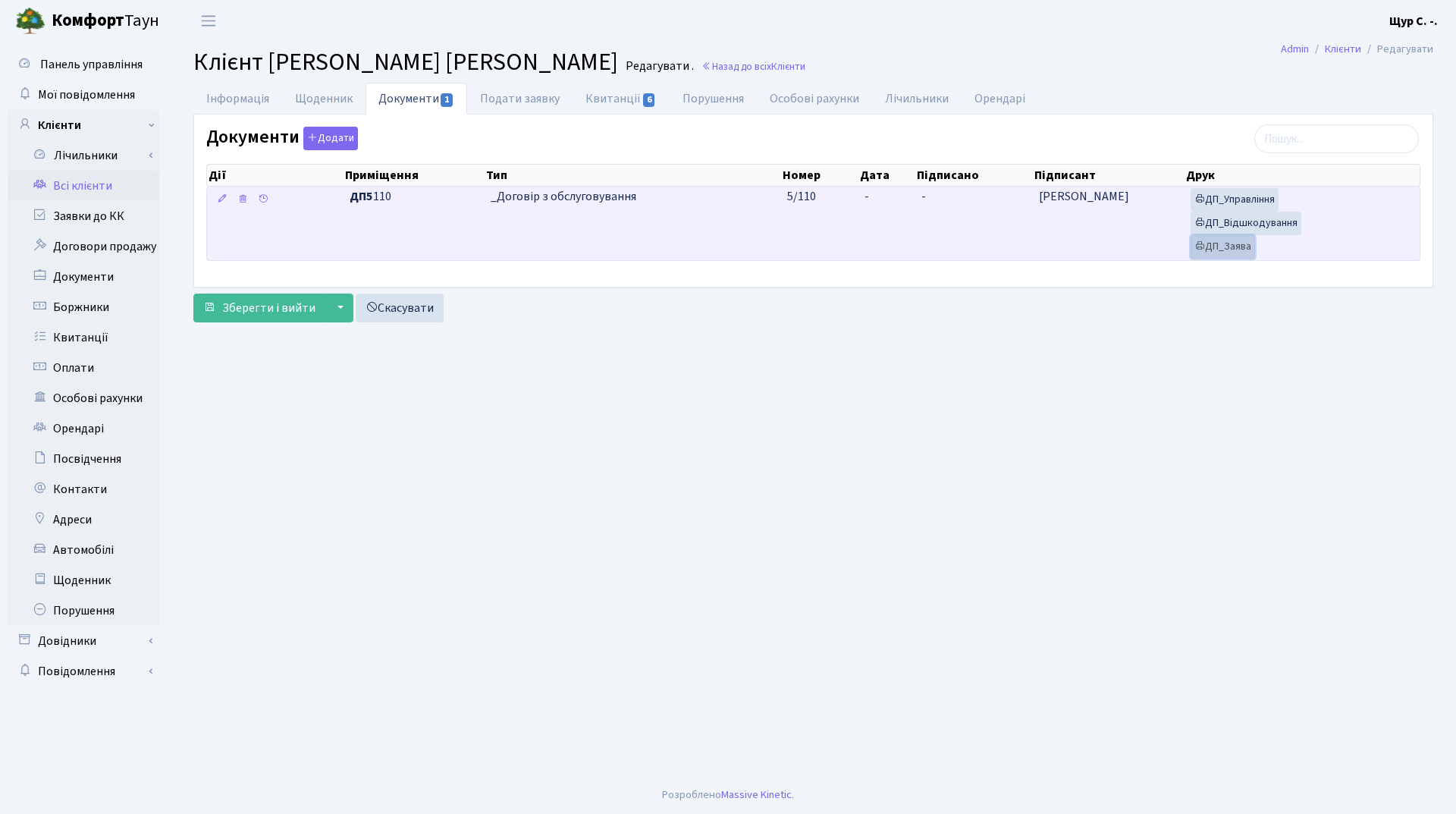
click at [1228, 248] on link "ДП_Заява" at bounding box center [1222, 246] width 65 height 23
click at [1247, 205] on link "ДП_Управління" at bounding box center [1234, 199] width 88 height 23
click at [1249, 220] on link "ДП_Відшкодування" at bounding box center [1246, 223] width 111 height 23
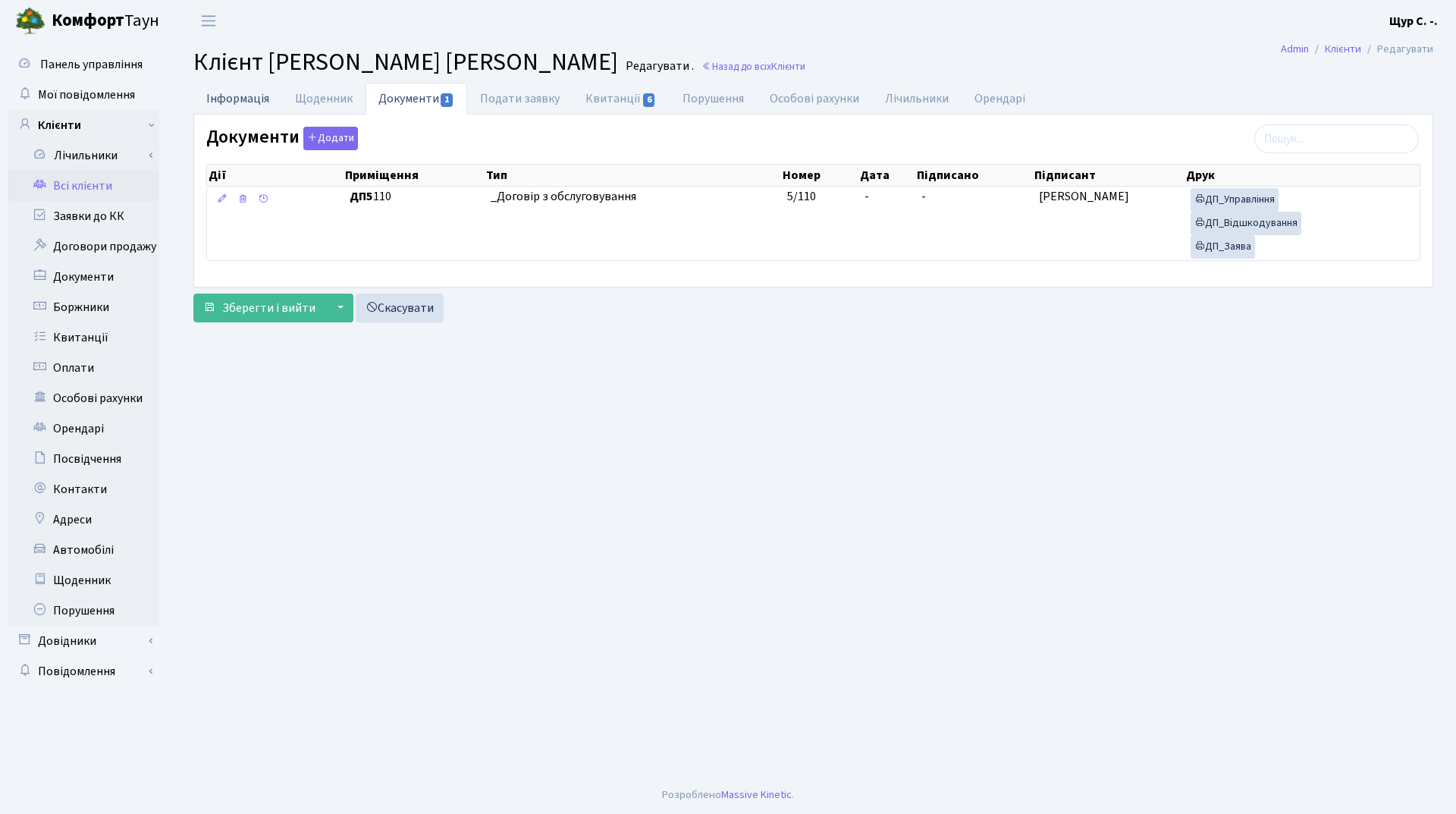
click at [211, 100] on link "Інформація" at bounding box center [238, 98] width 88 height 31
select select "25"
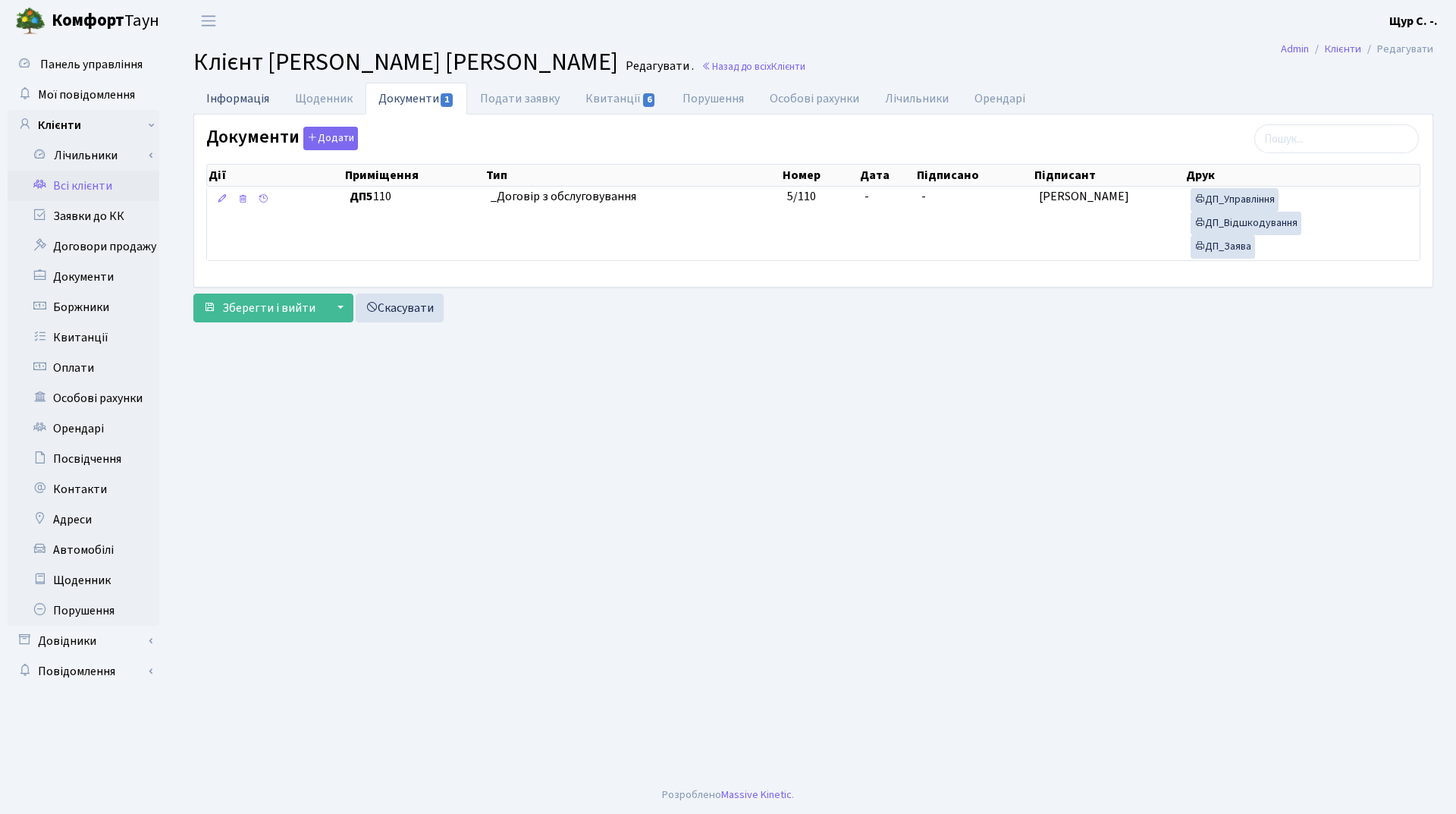
select select "25"
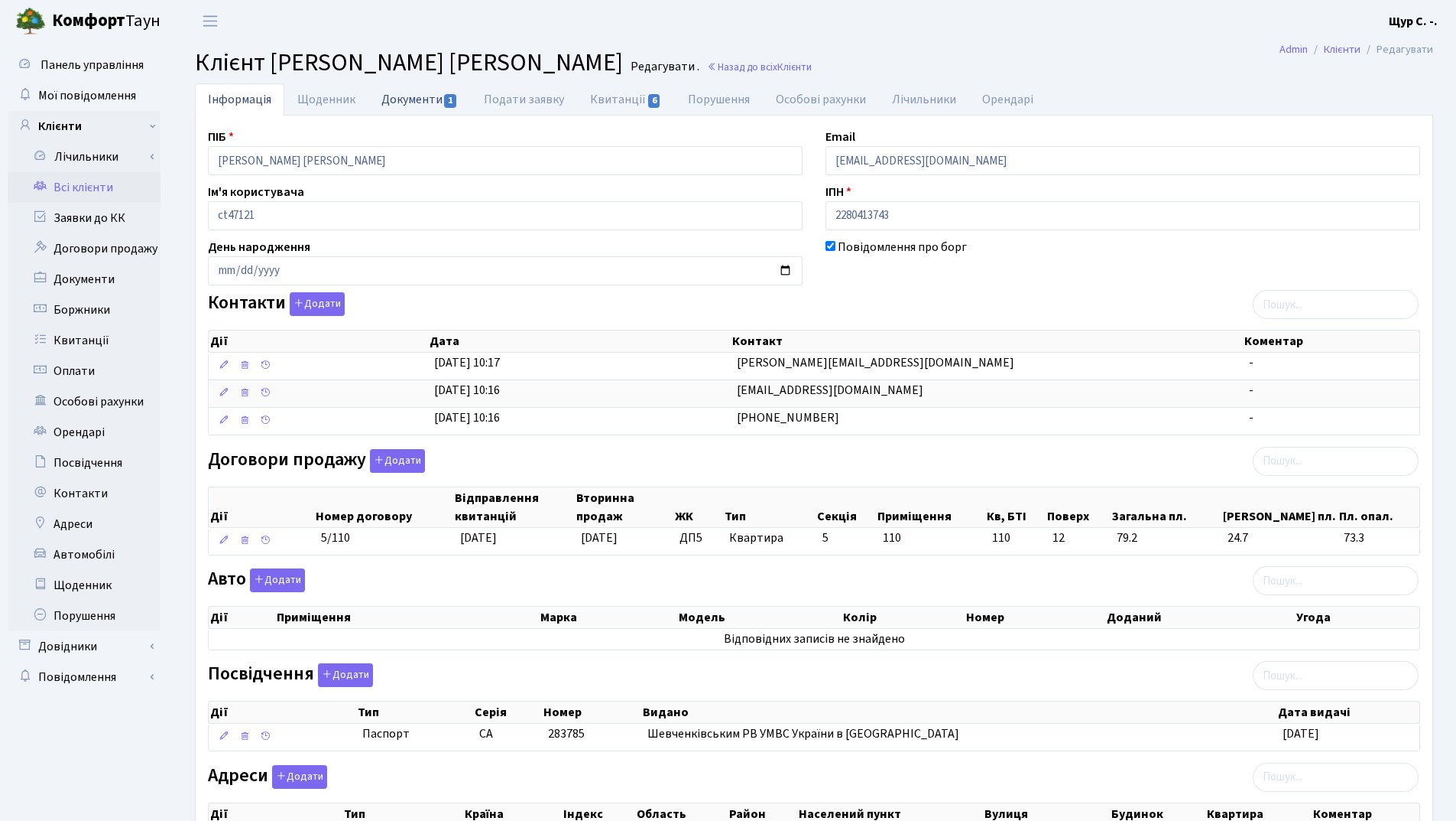
click at [424, 98] on link "Документи 1" at bounding box center [419, 98] width 102 height 31
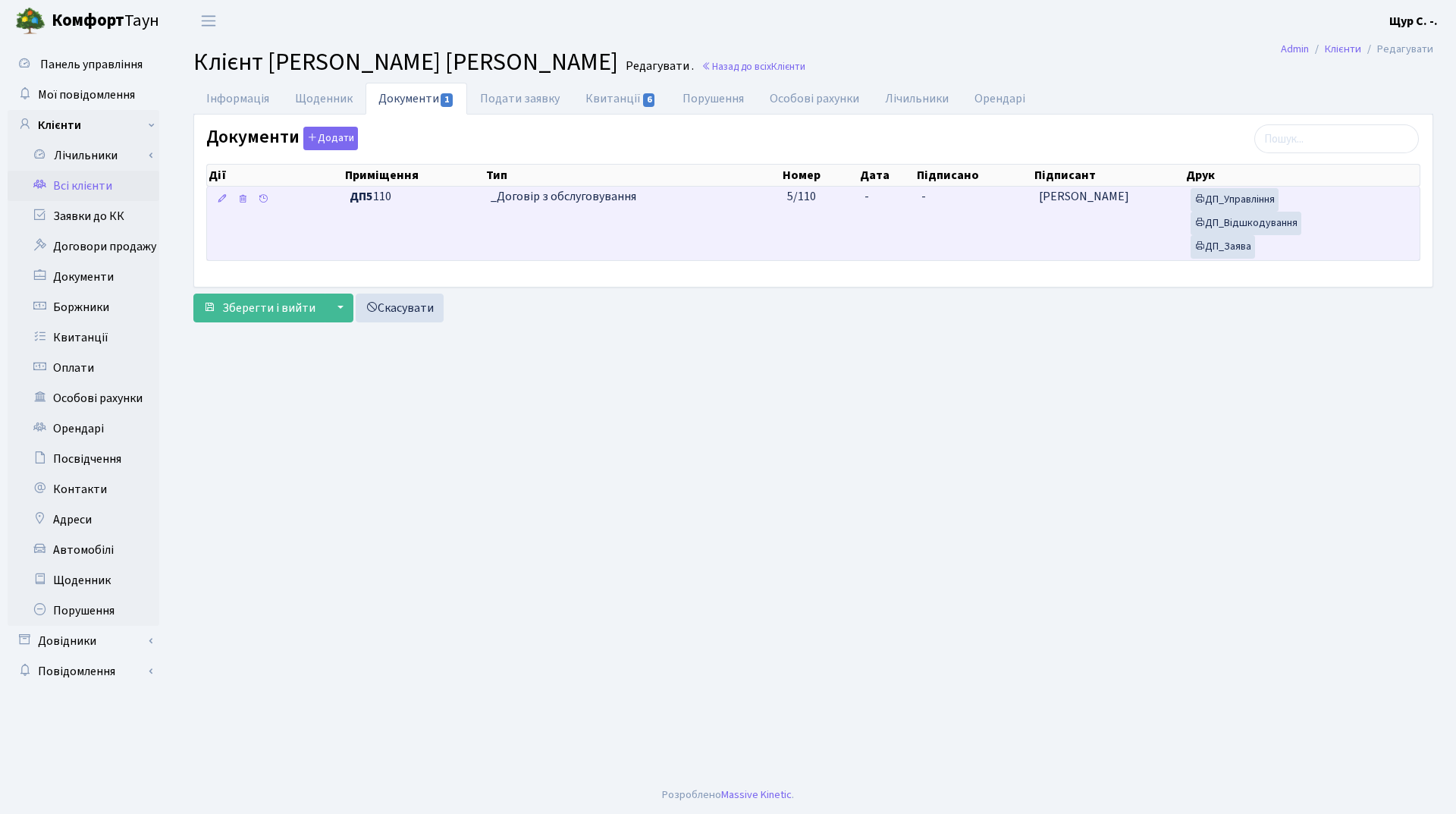
click at [694, 241] on td "_Договір з обслуговування" at bounding box center [633, 223] width 298 height 73
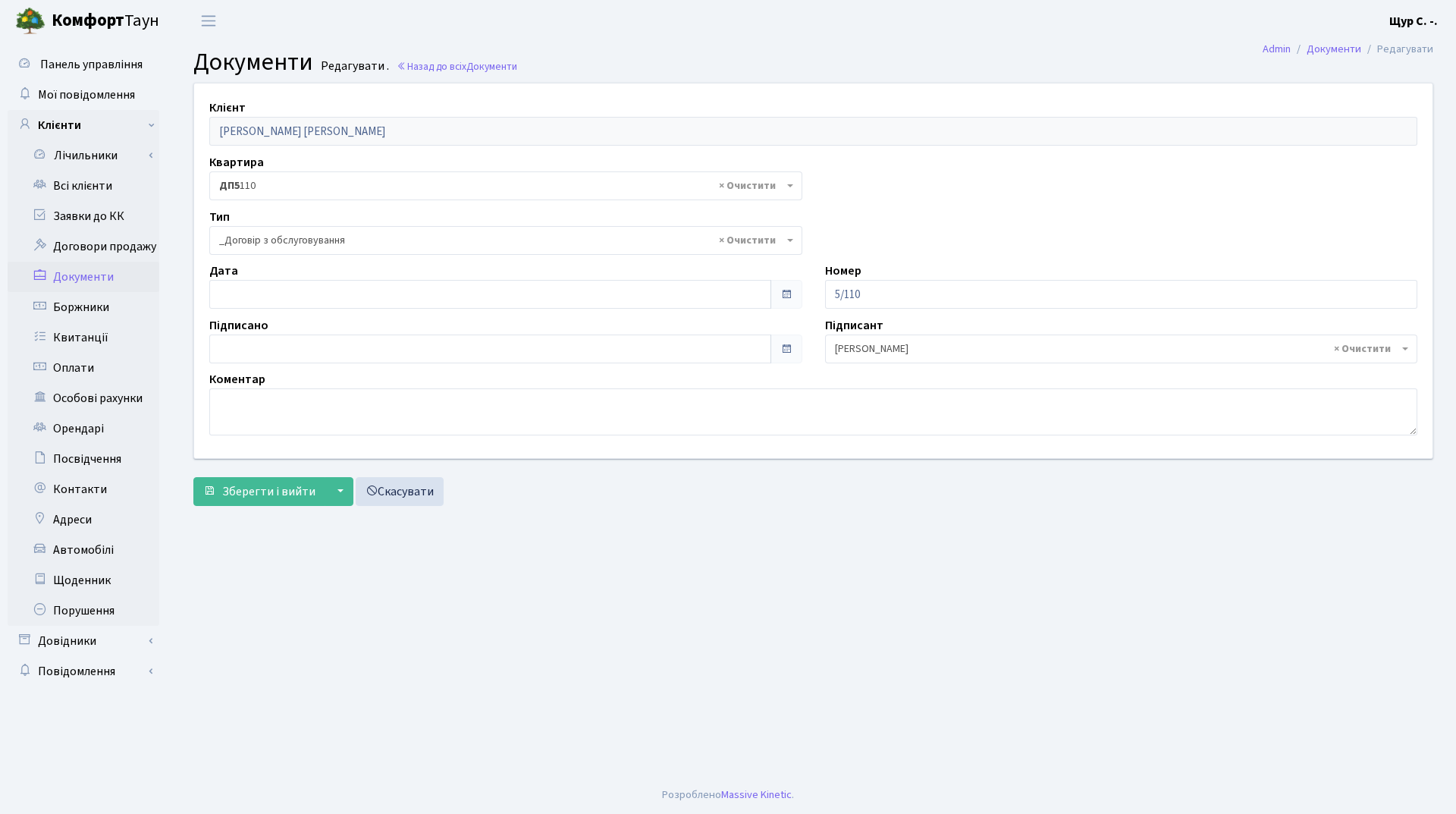
select select "289"
type input "[DATE]"
click at [315, 295] on input "[DATE]" at bounding box center [490, 294] width 561 height 29
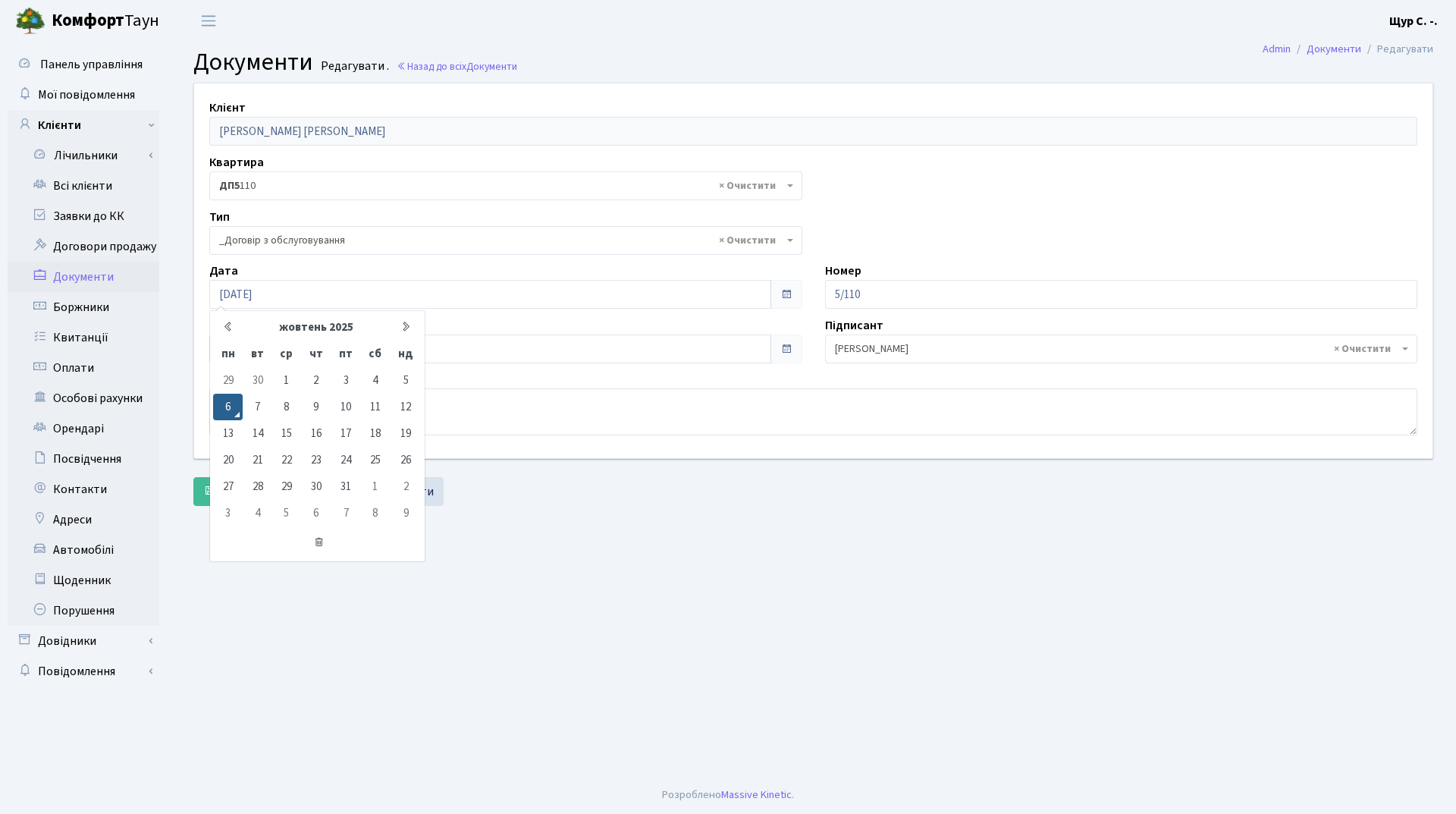
click at [576, 525] on main "Admin Документи Редагувати Документи Редагувати . Назад до всіх Документи Клієн…" at bounding box center [813, 408] width 1285 height 734
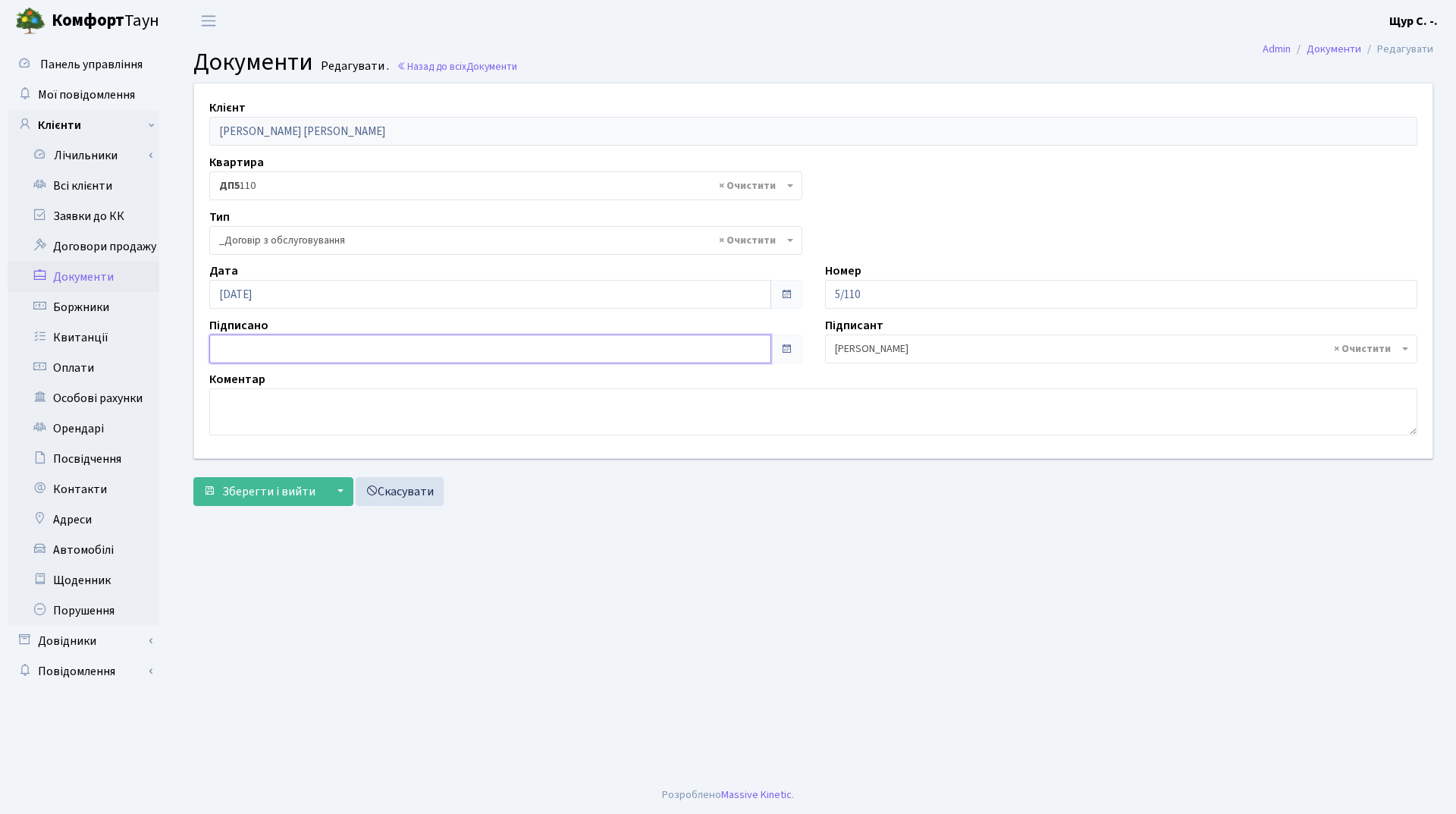
type input "[DATE]"
click at [425, 348] on input "[DATE]" at bounding box center [490, 348] width 561 height 29
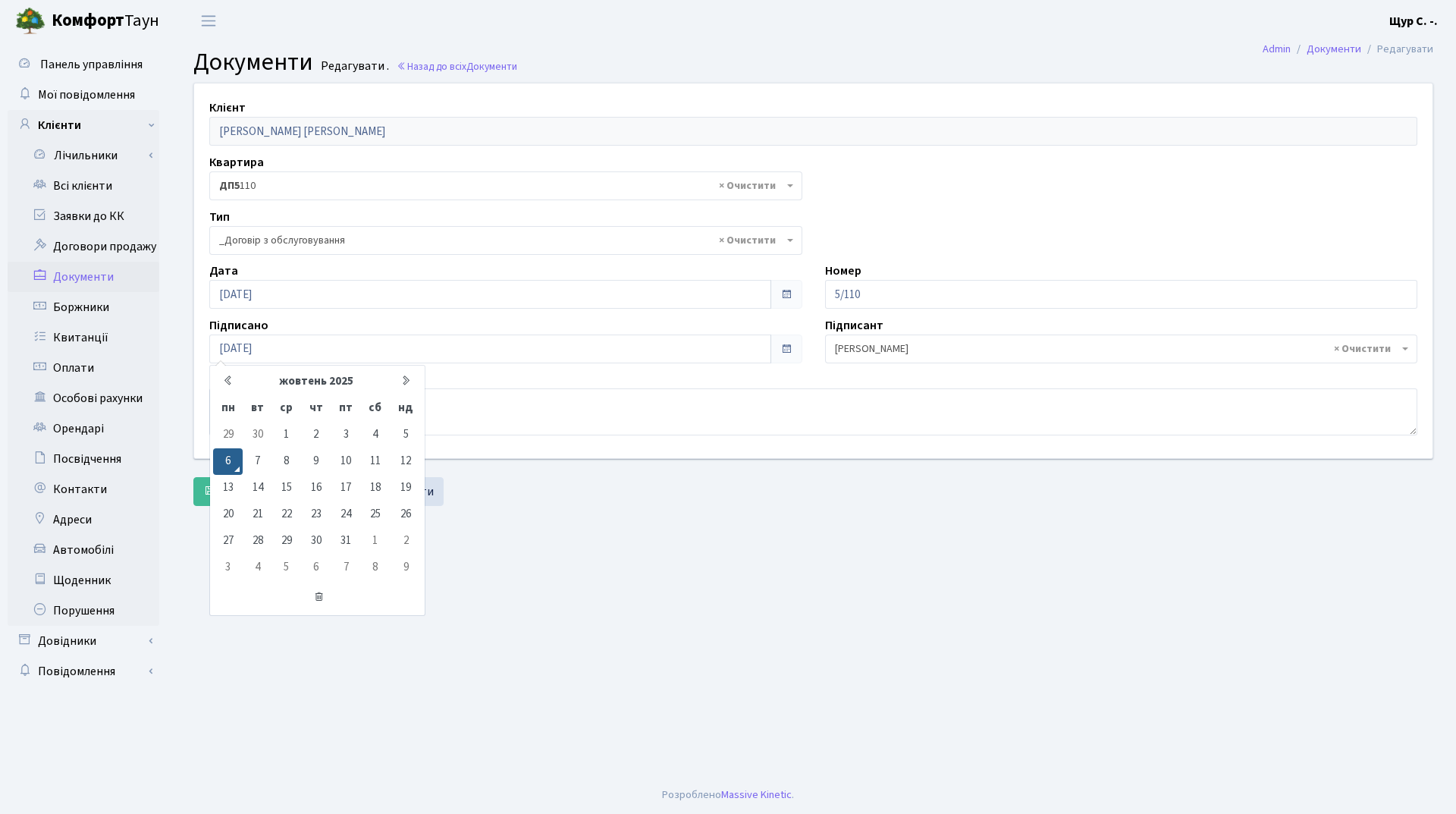
click at [527, 529] on main "Admin Документи Редагувати Документи Редагувати . Назад до всіх Документи Клієн…" at bounding box center [813, 408] width 1285 height 734
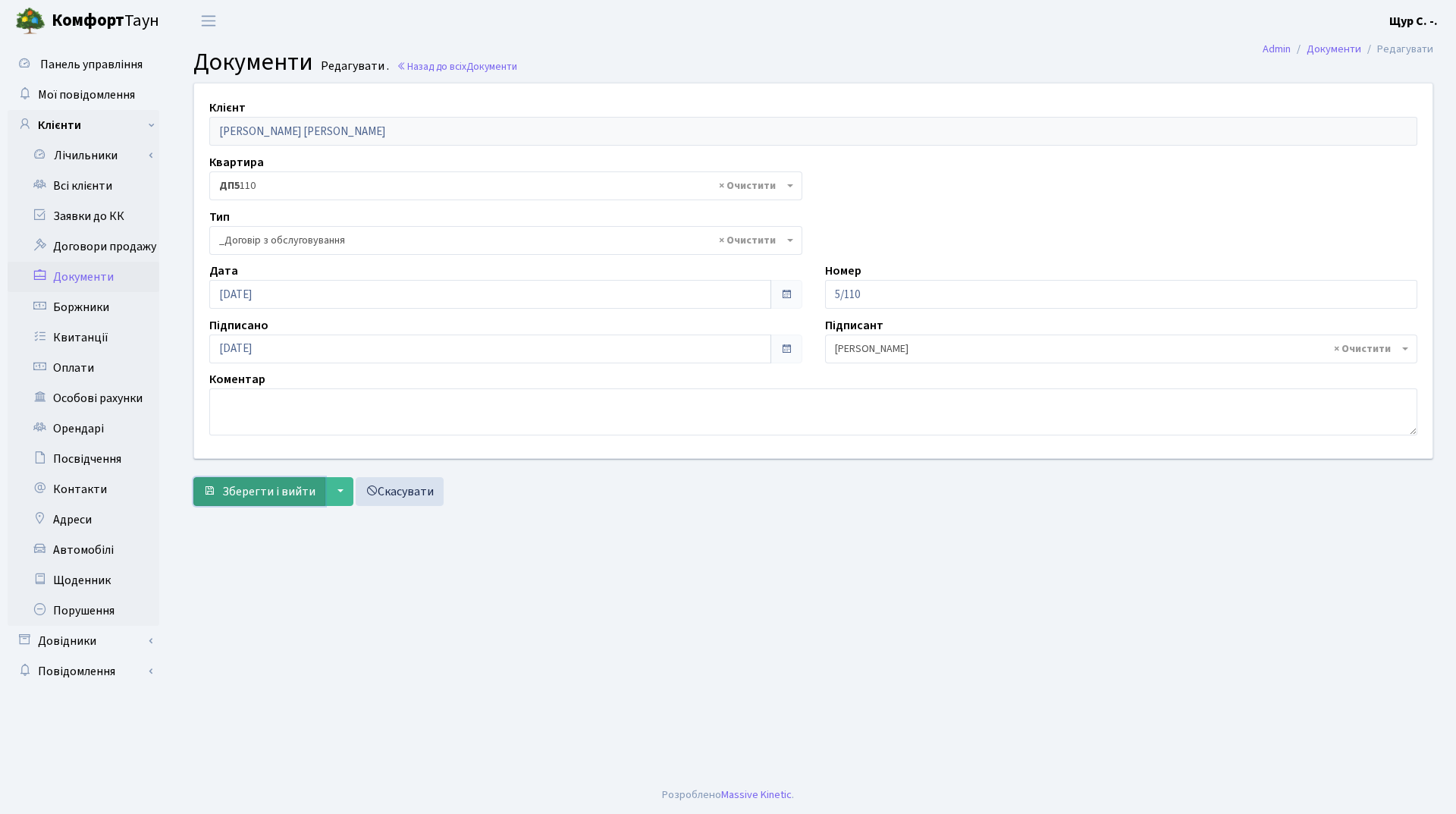
click at [279, 494] on span "Зберегти і вийти" at bounding box center [268, 491] width 93 height 17
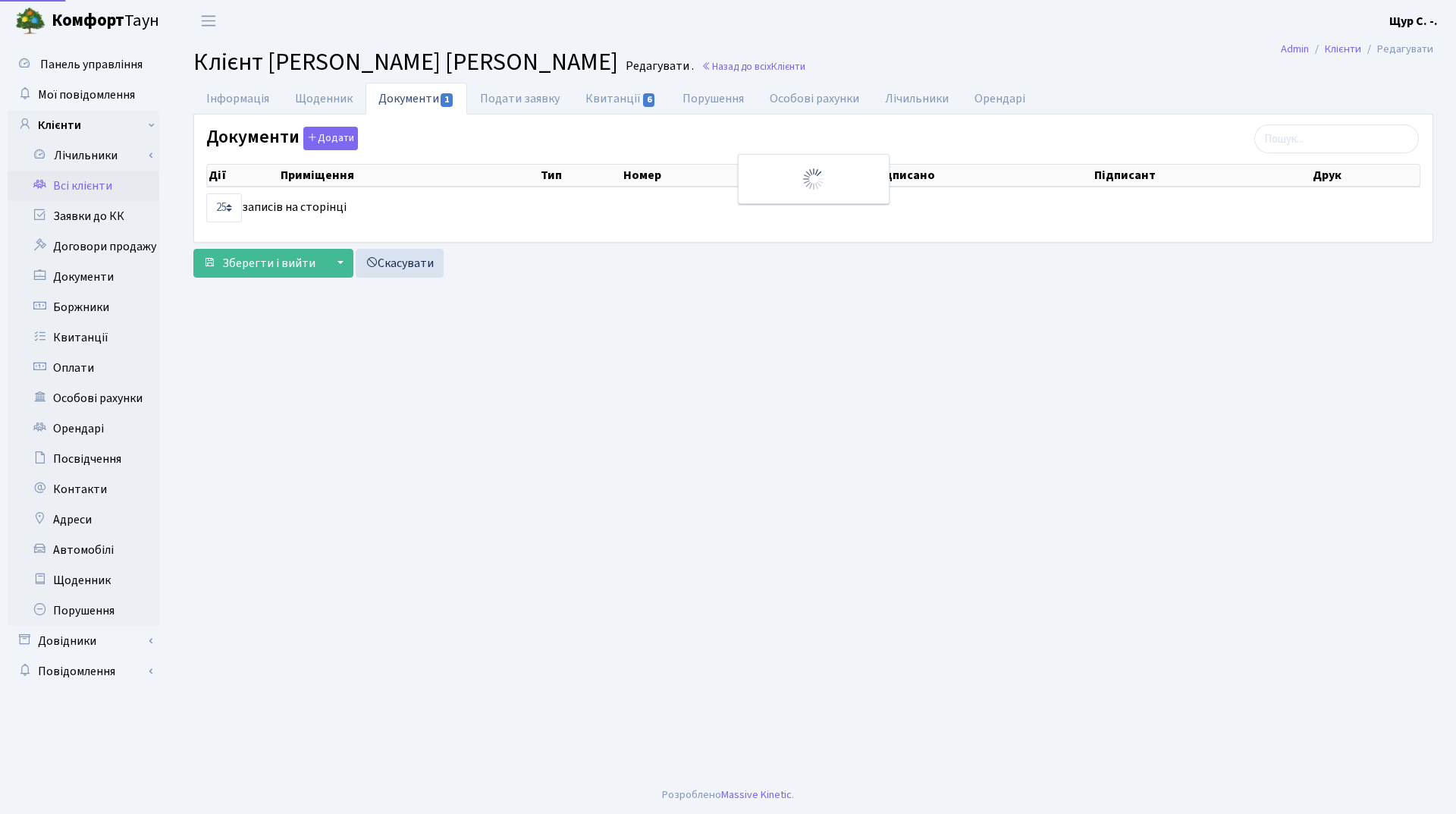
select select "25"
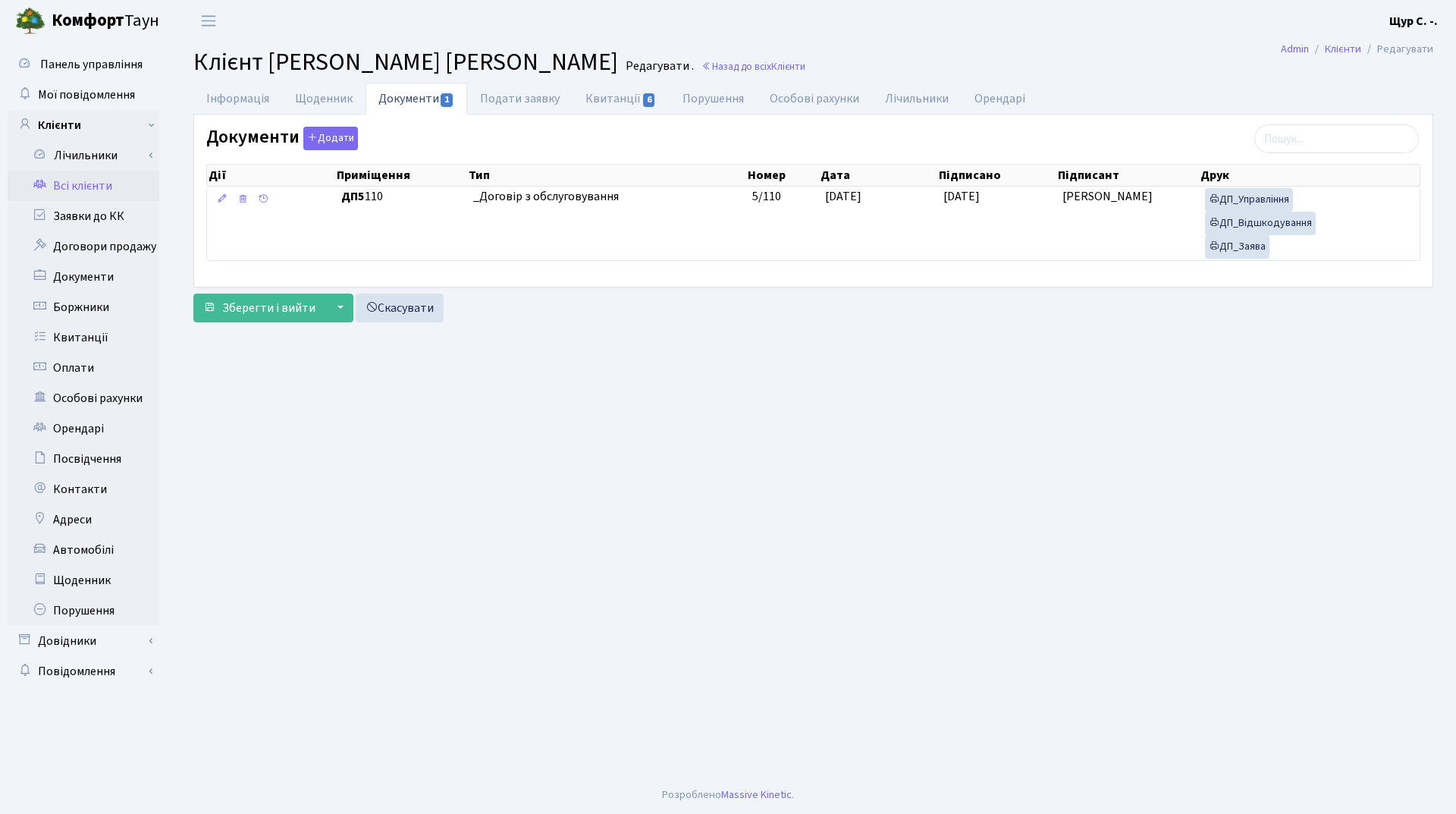
click at [106, 185] on link "Всі клієнти" at bounding box center [84, 186] width 152 height 30
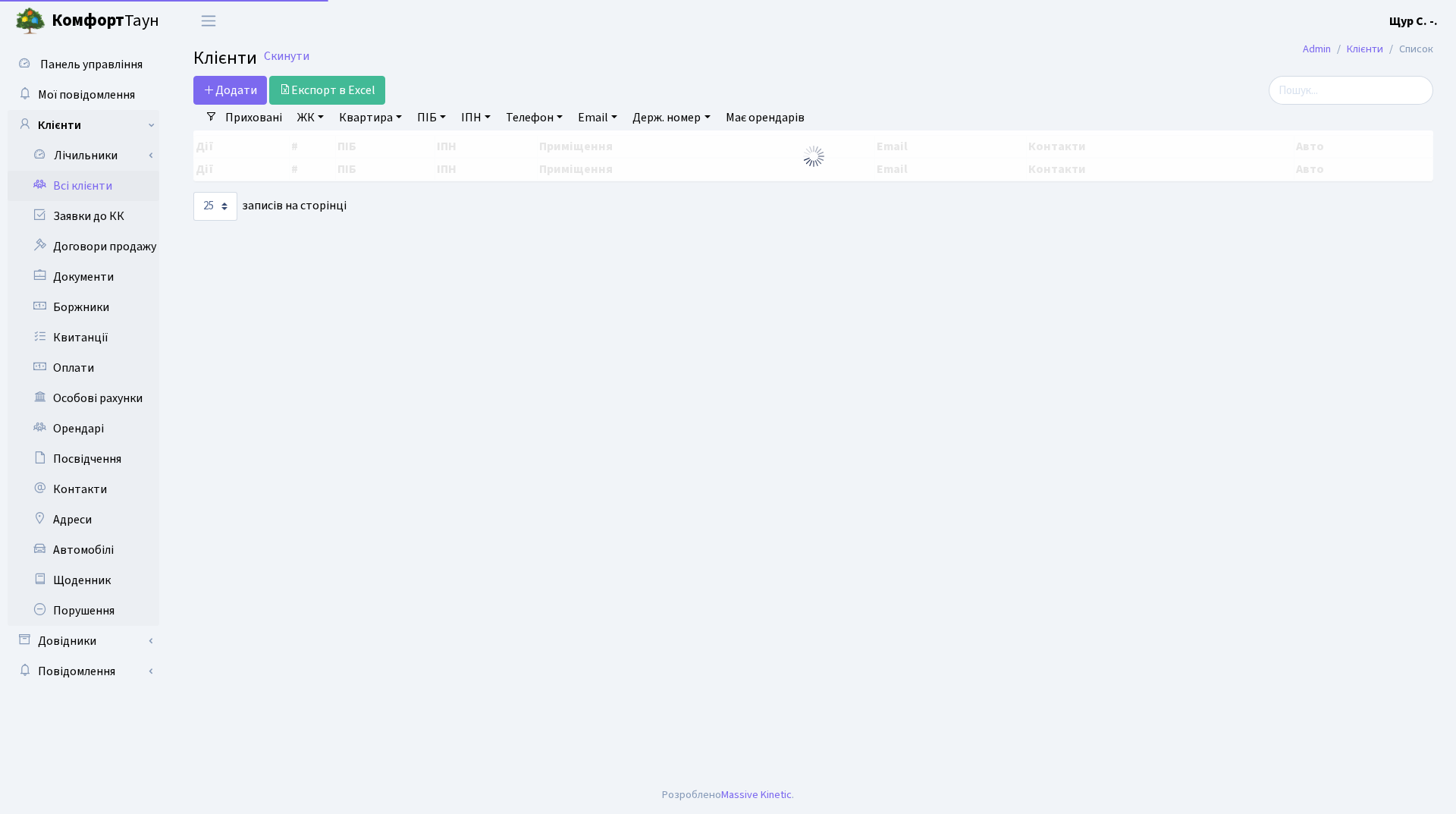
select select "25"
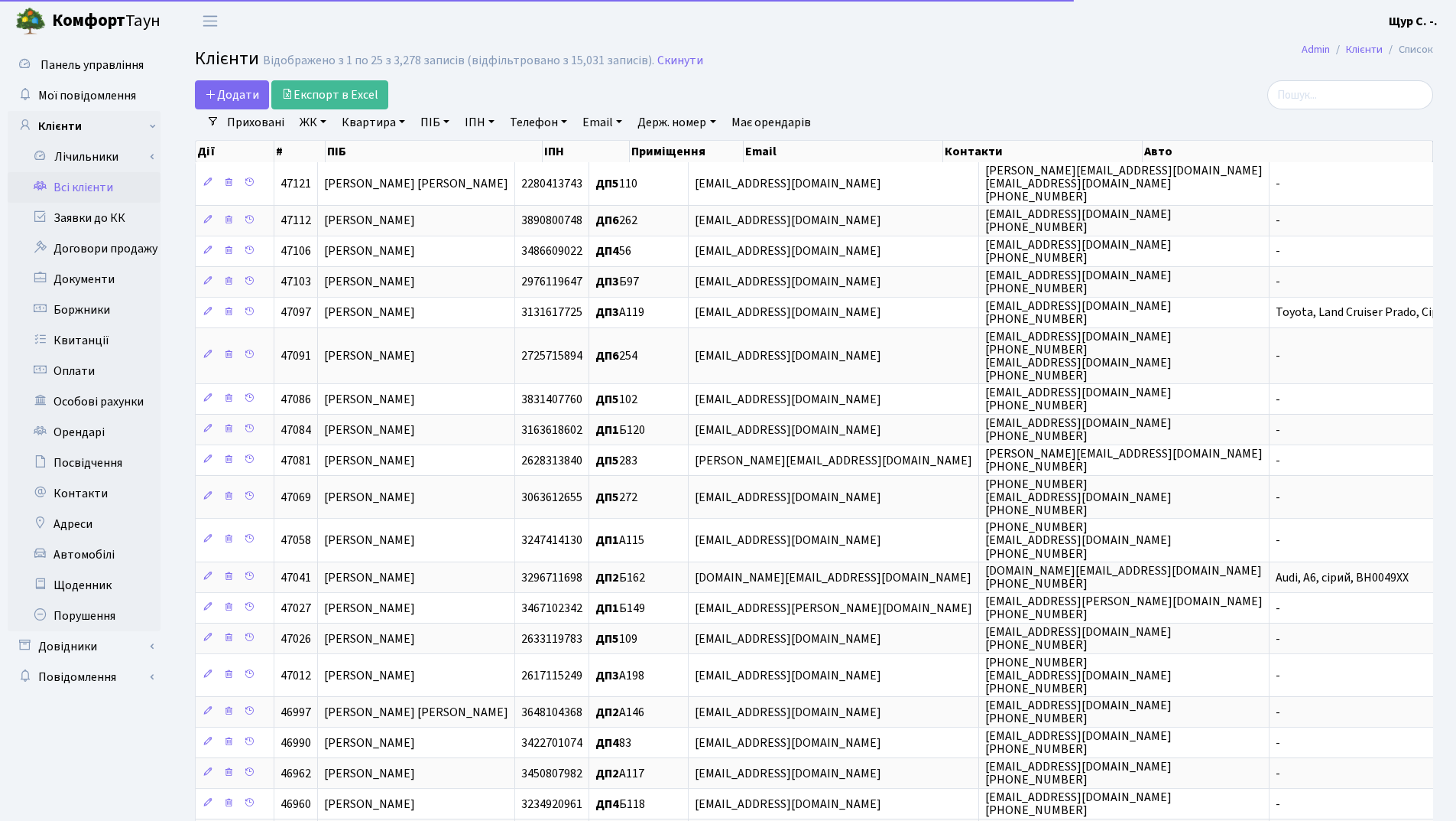
click at [384, 116] on link "Квартира" at bounding box center [374, 121] width 76 height 26
type input "110"
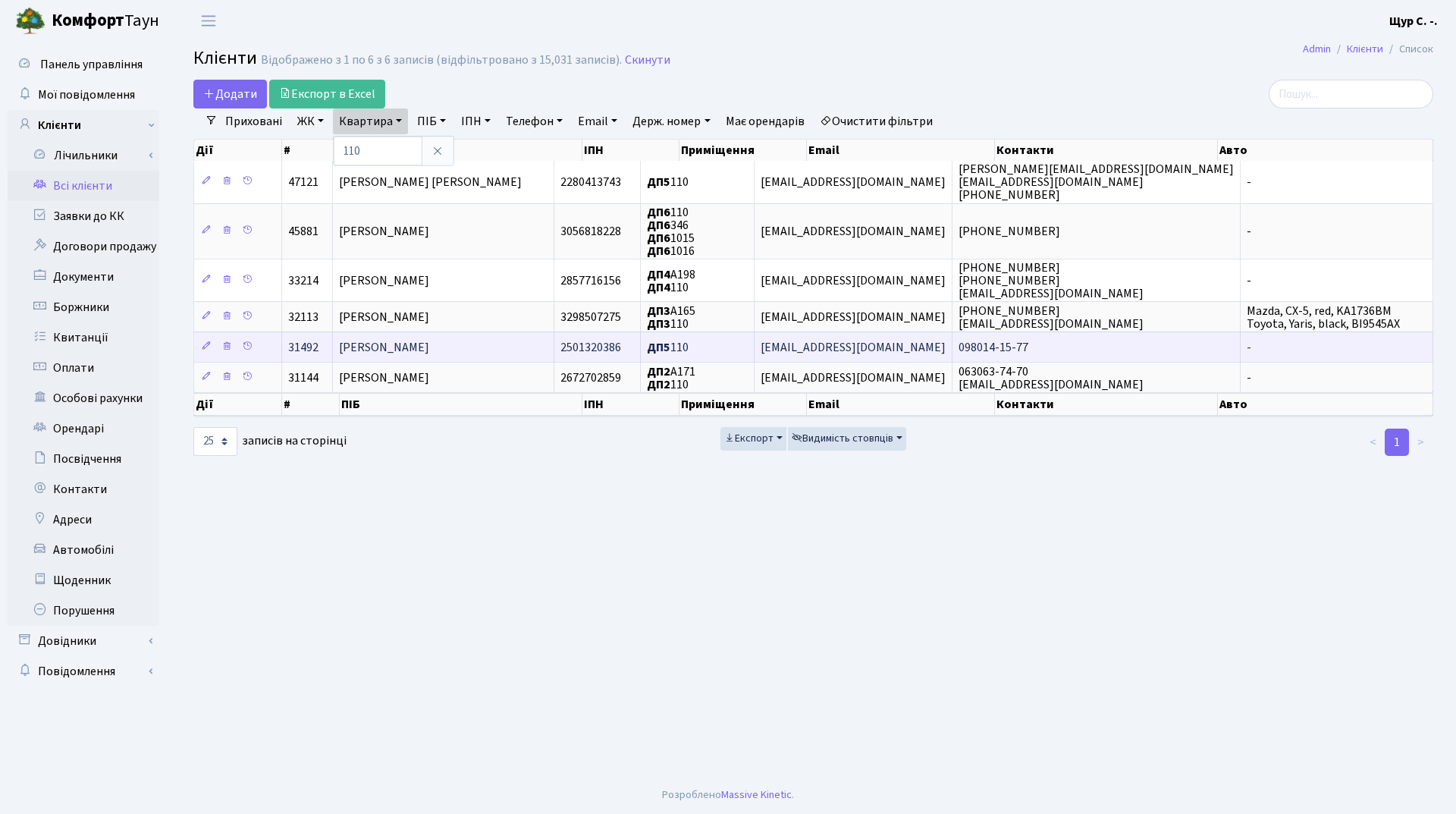
click at [427, 348] on span "Мельниченко Ольга Іванівна" at bounding box center [384, 347] width 90 height 17
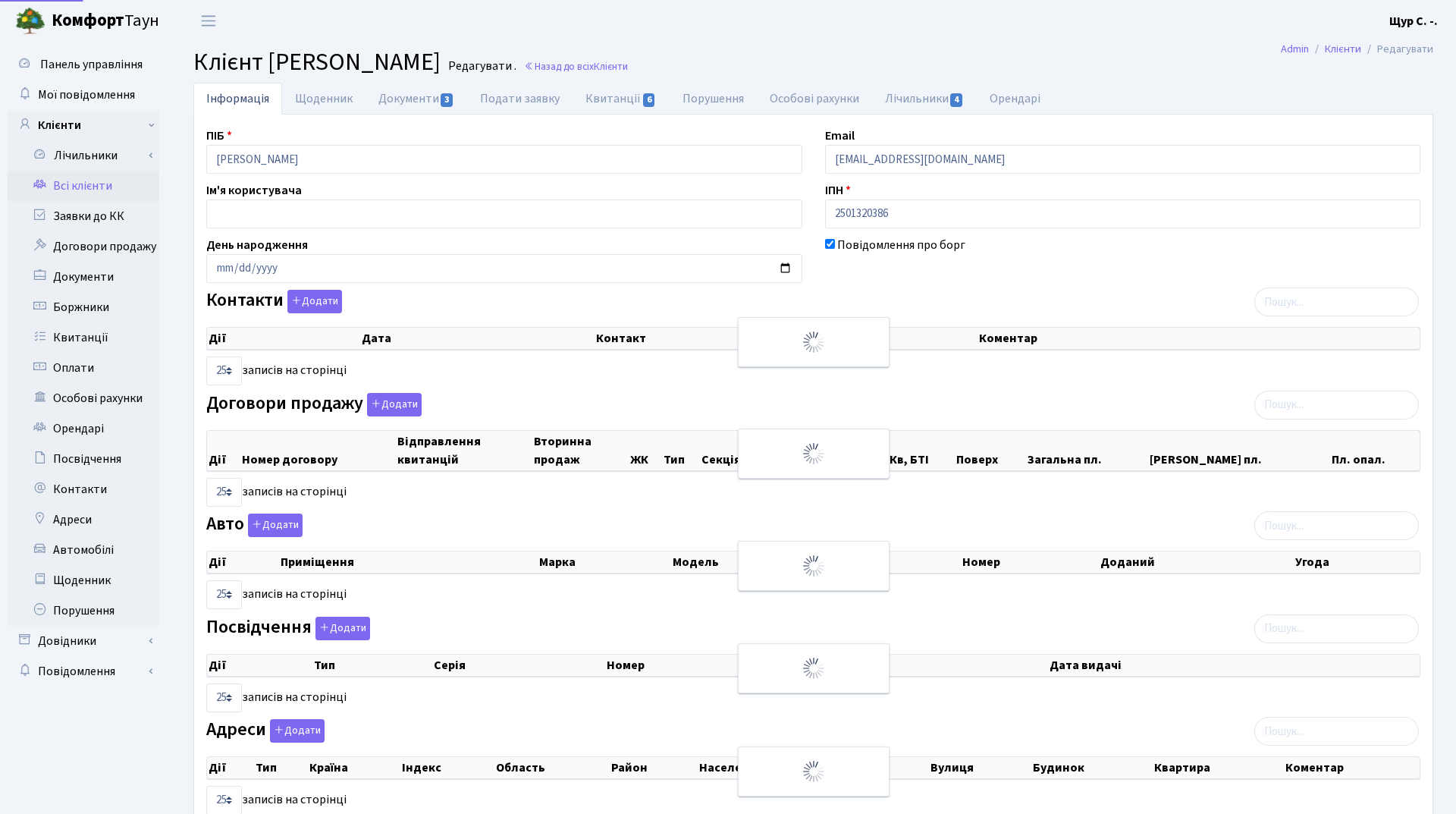
select select "25"
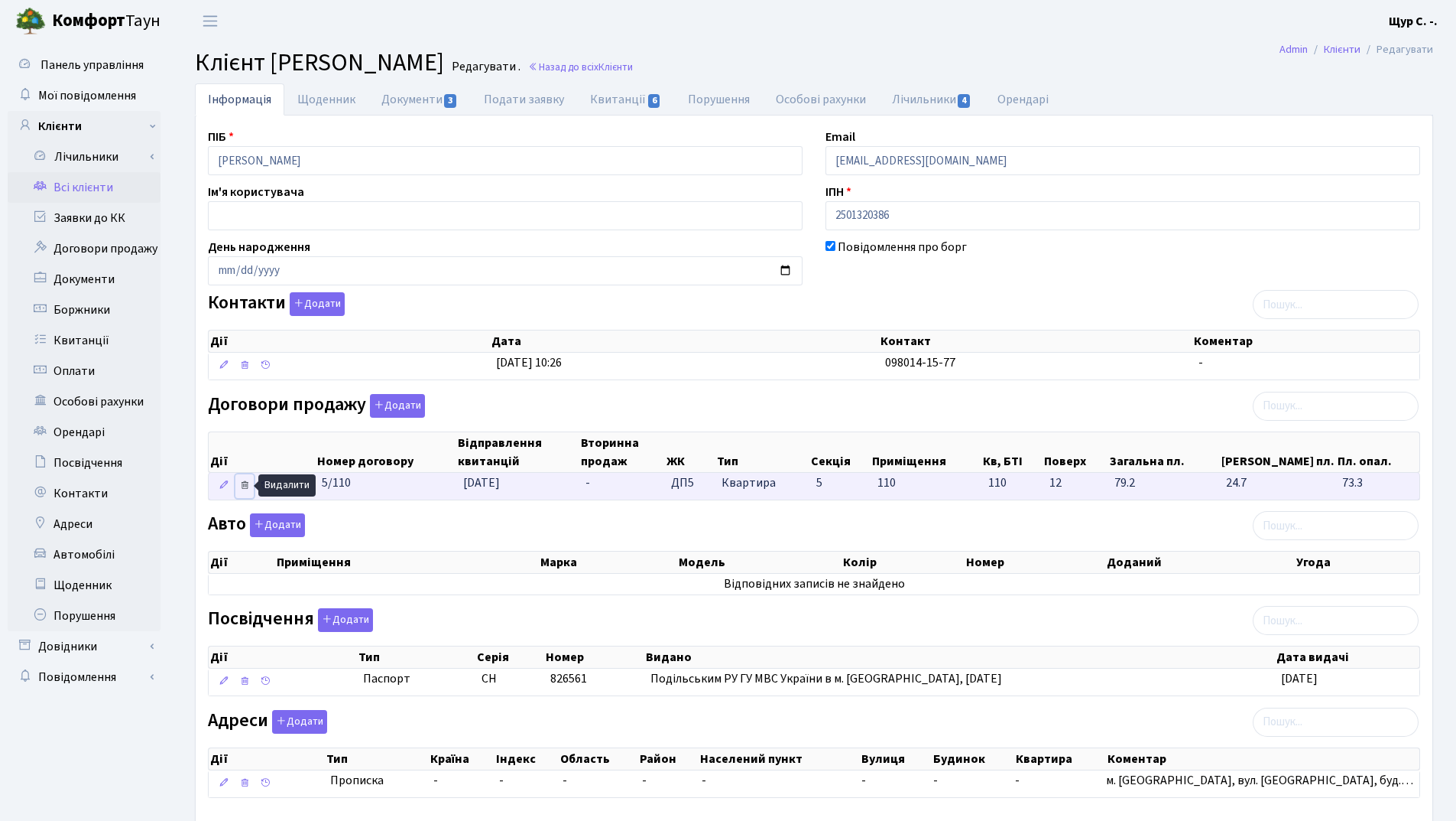
click at [248, 489] on icon at bounding box center [244, 484] width 10 height 10
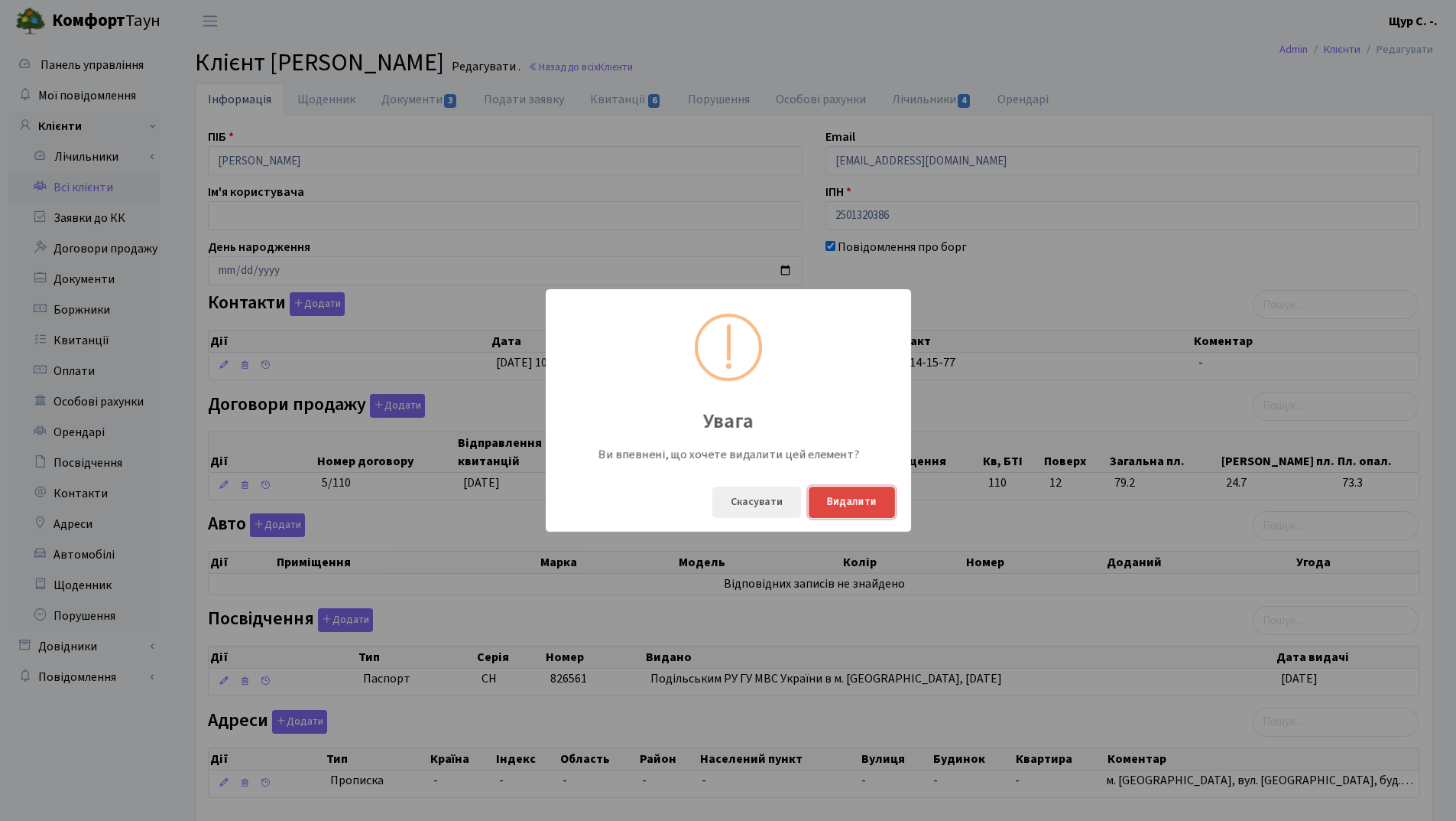
click at [857, 495] on button "Видалити" at bounding box center [851, 502] width 86 height 31
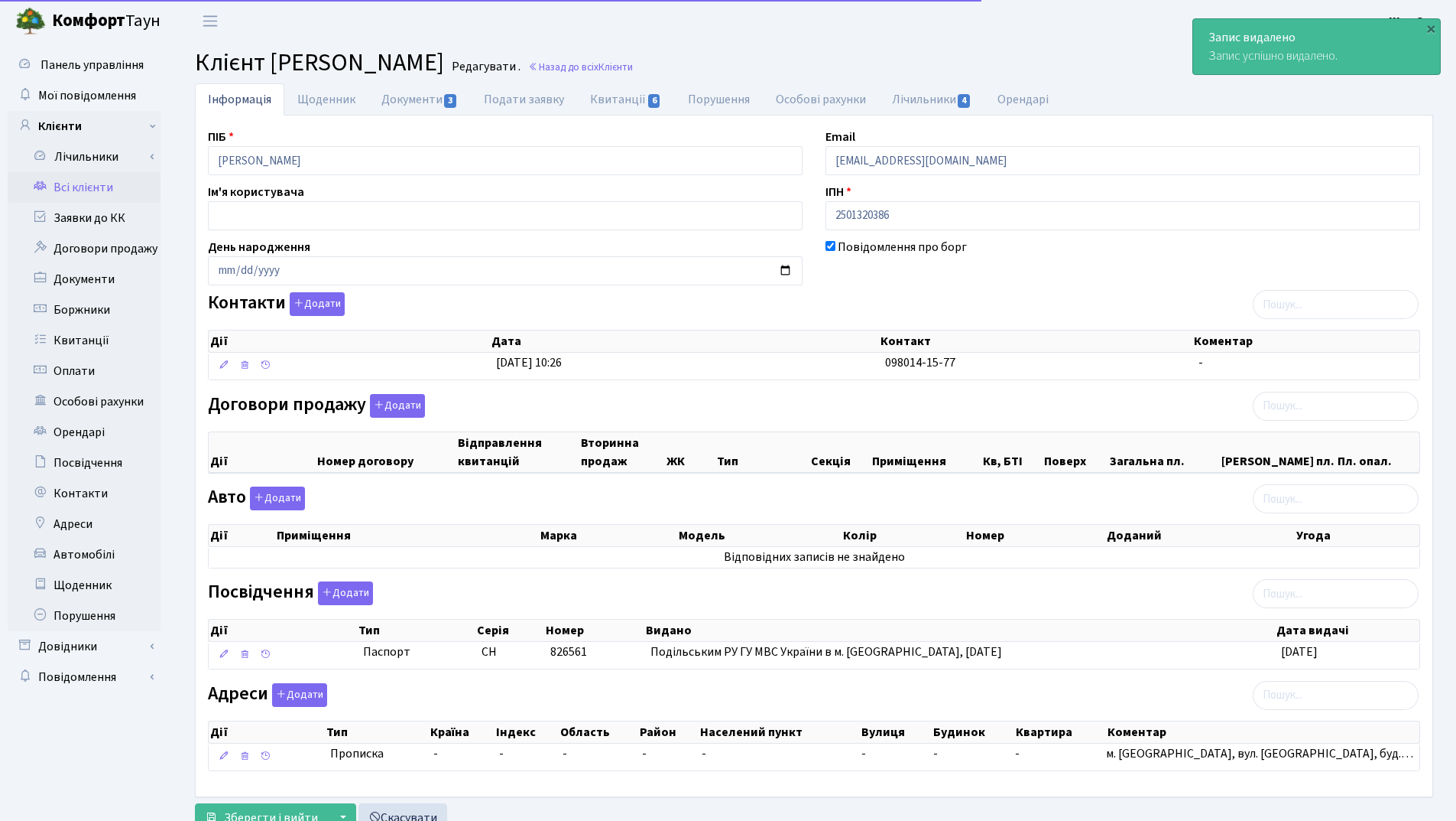
click at [80, 188] on link "Всі клієнти" at bounding box center [84, 187] width 153 height 30
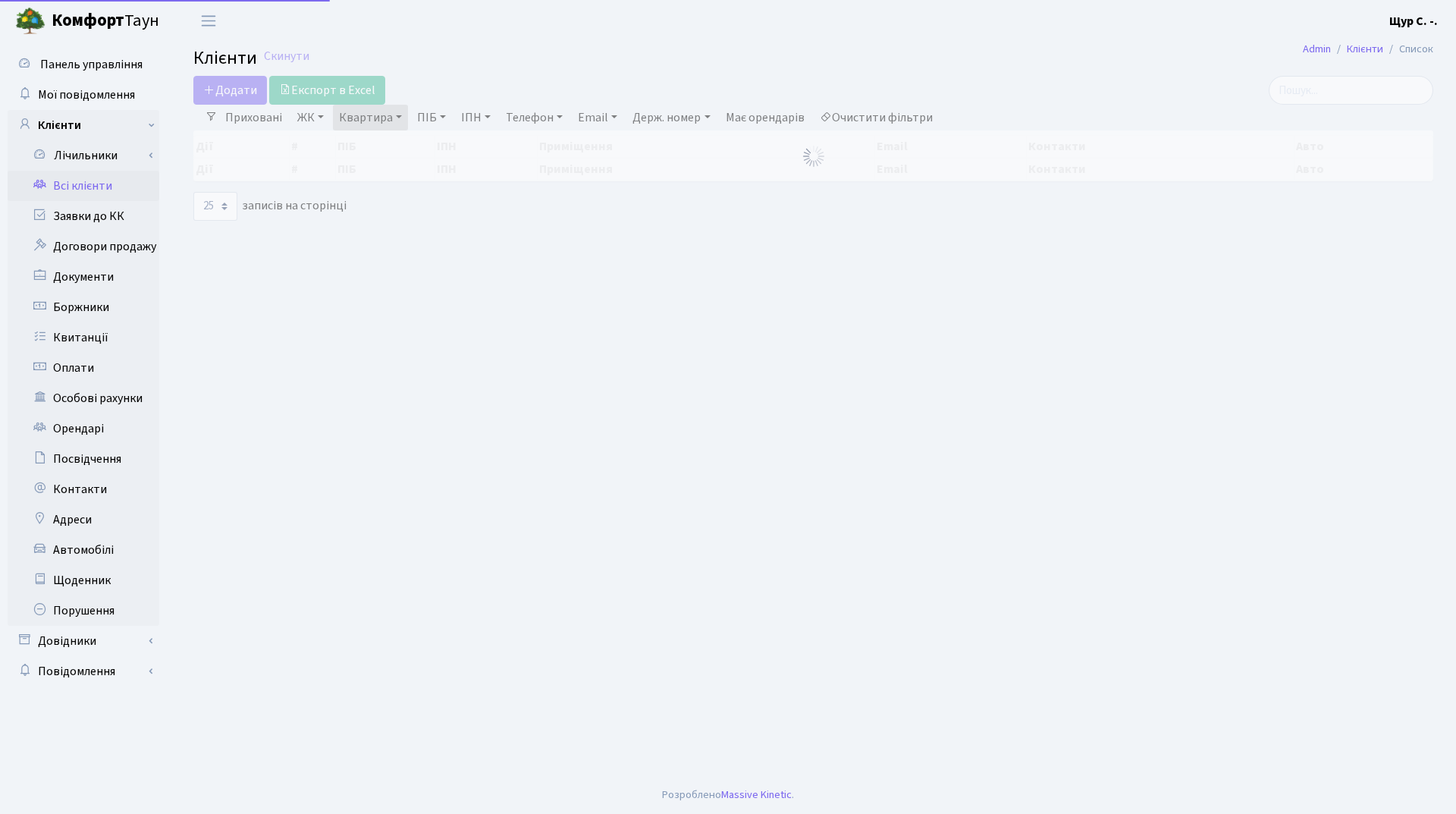
select select "25"
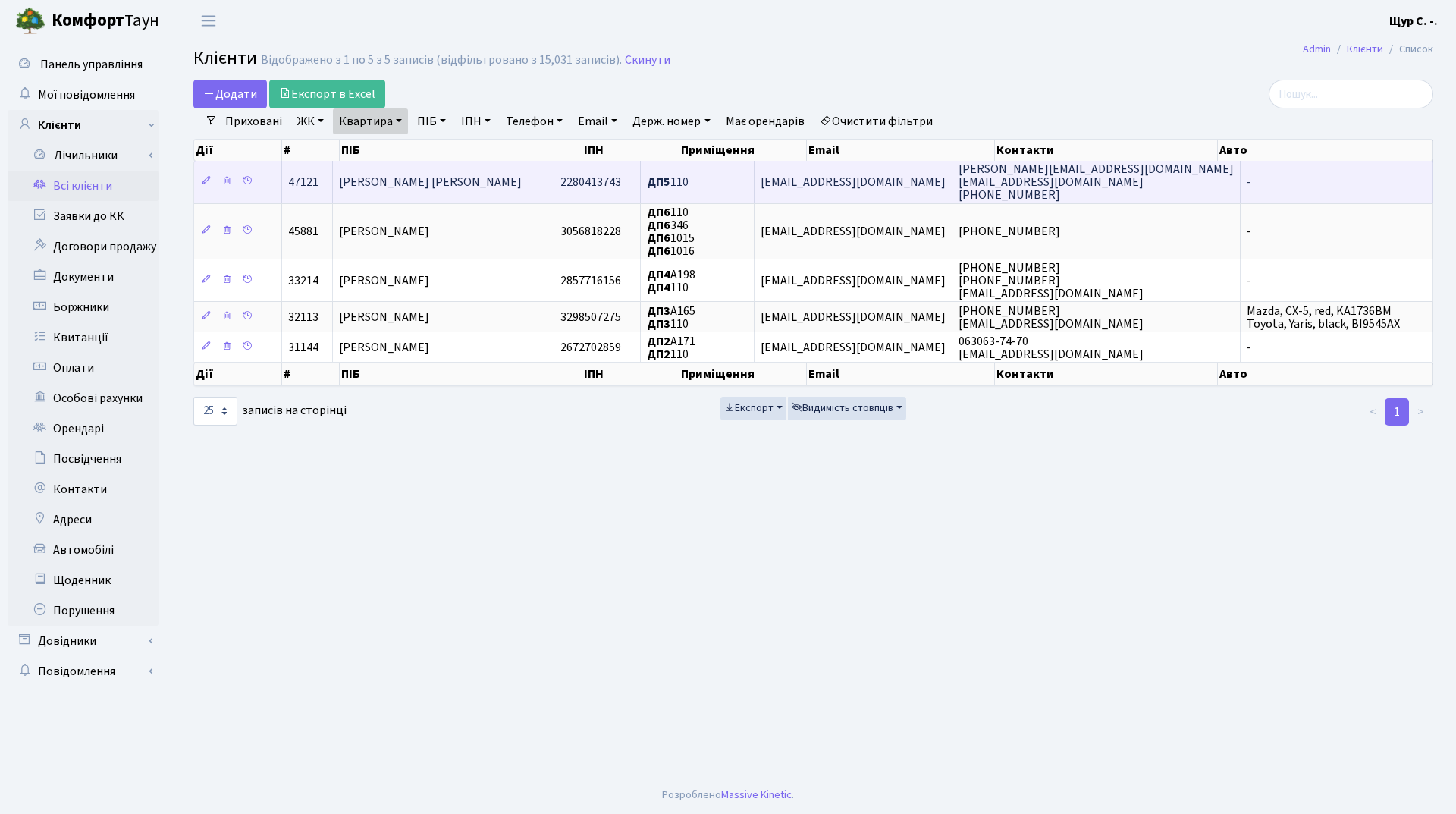
click at [445, 183] on span "[PERSON_NAME] [PERSON_NAME]" at bounding box center [430, 182] width 183 height 17
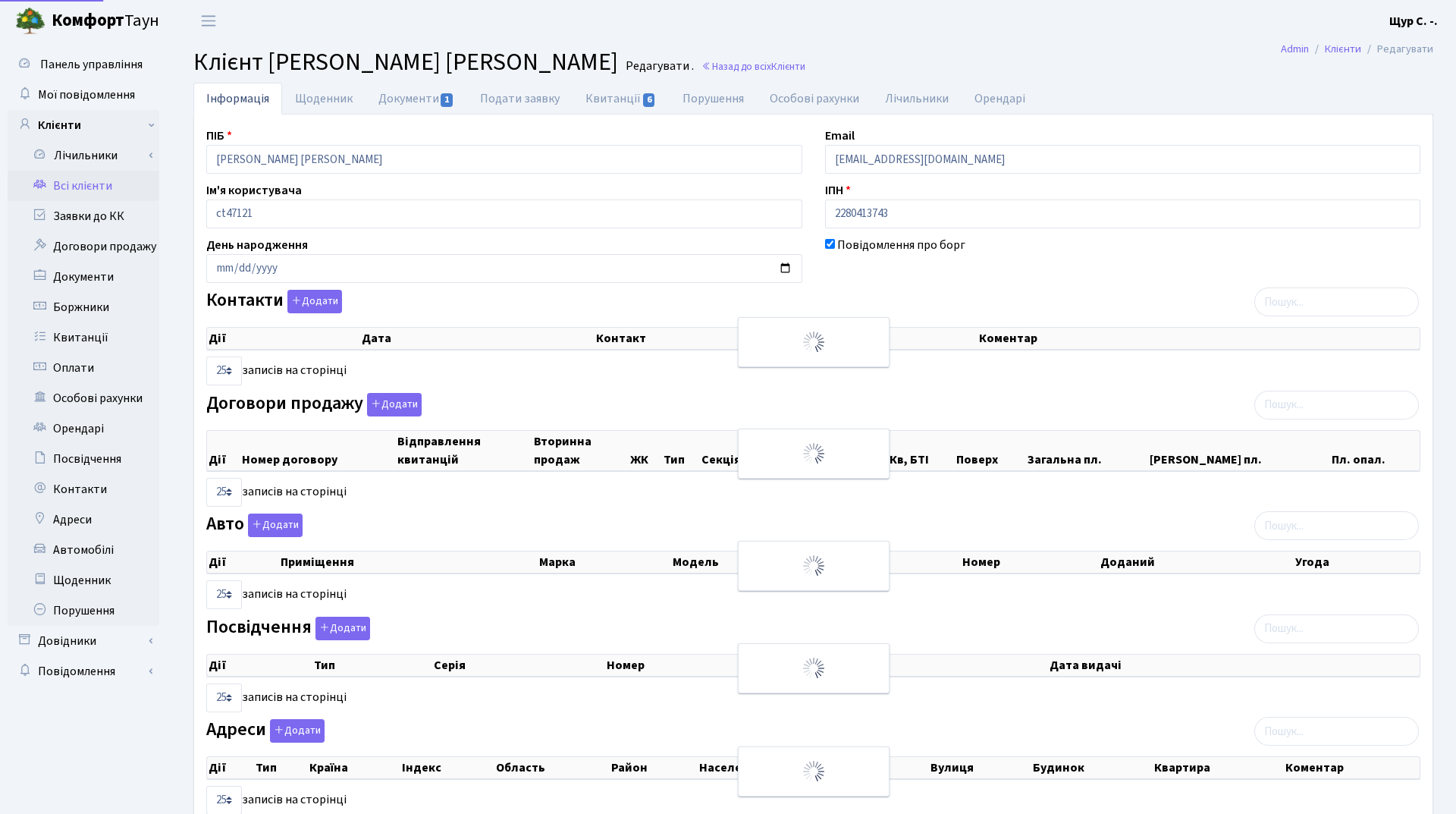
select select "25"
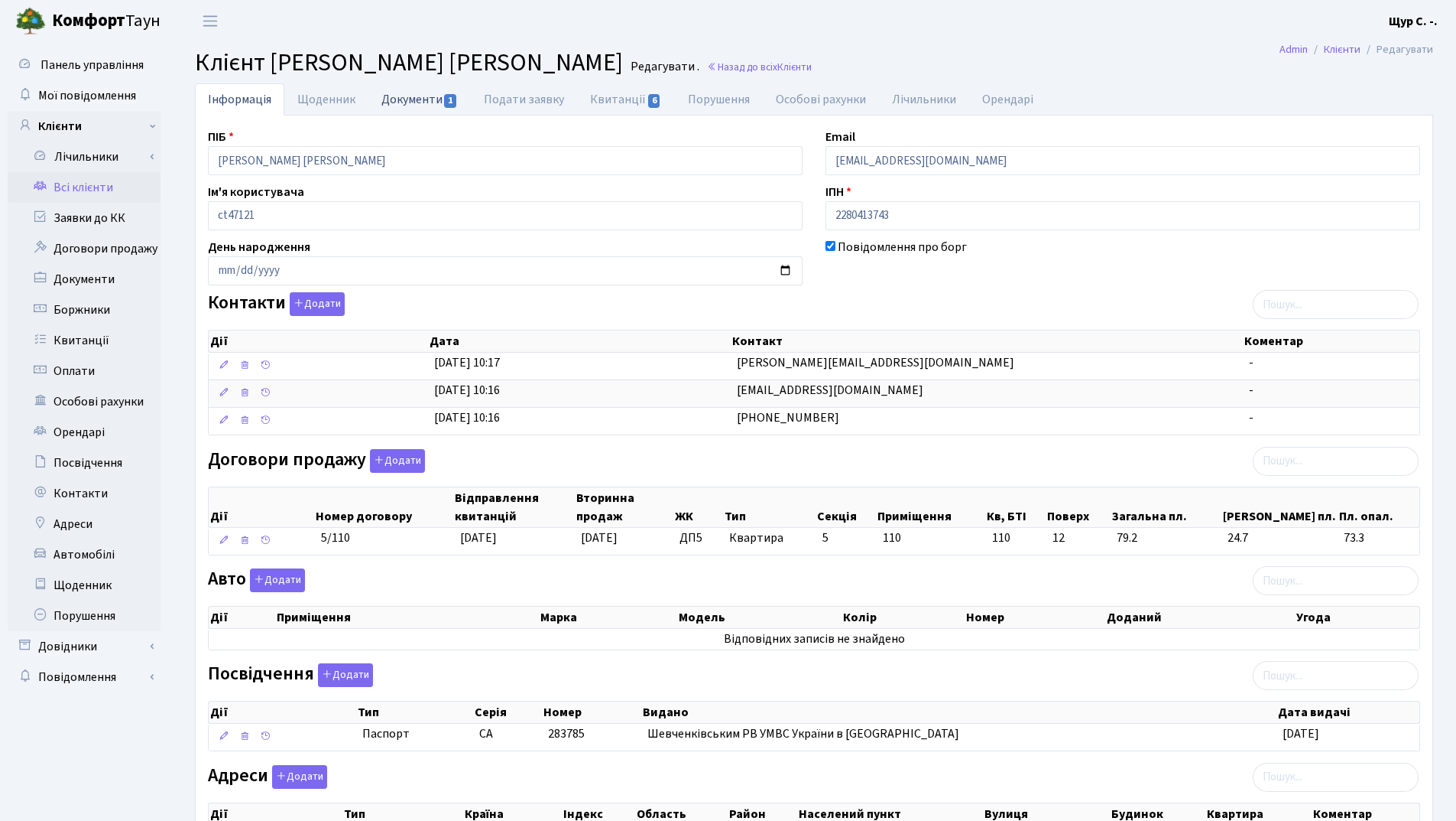
click at [404, 92] on link "Документи 1" at bounding box center [419, 98] width 102 height 31
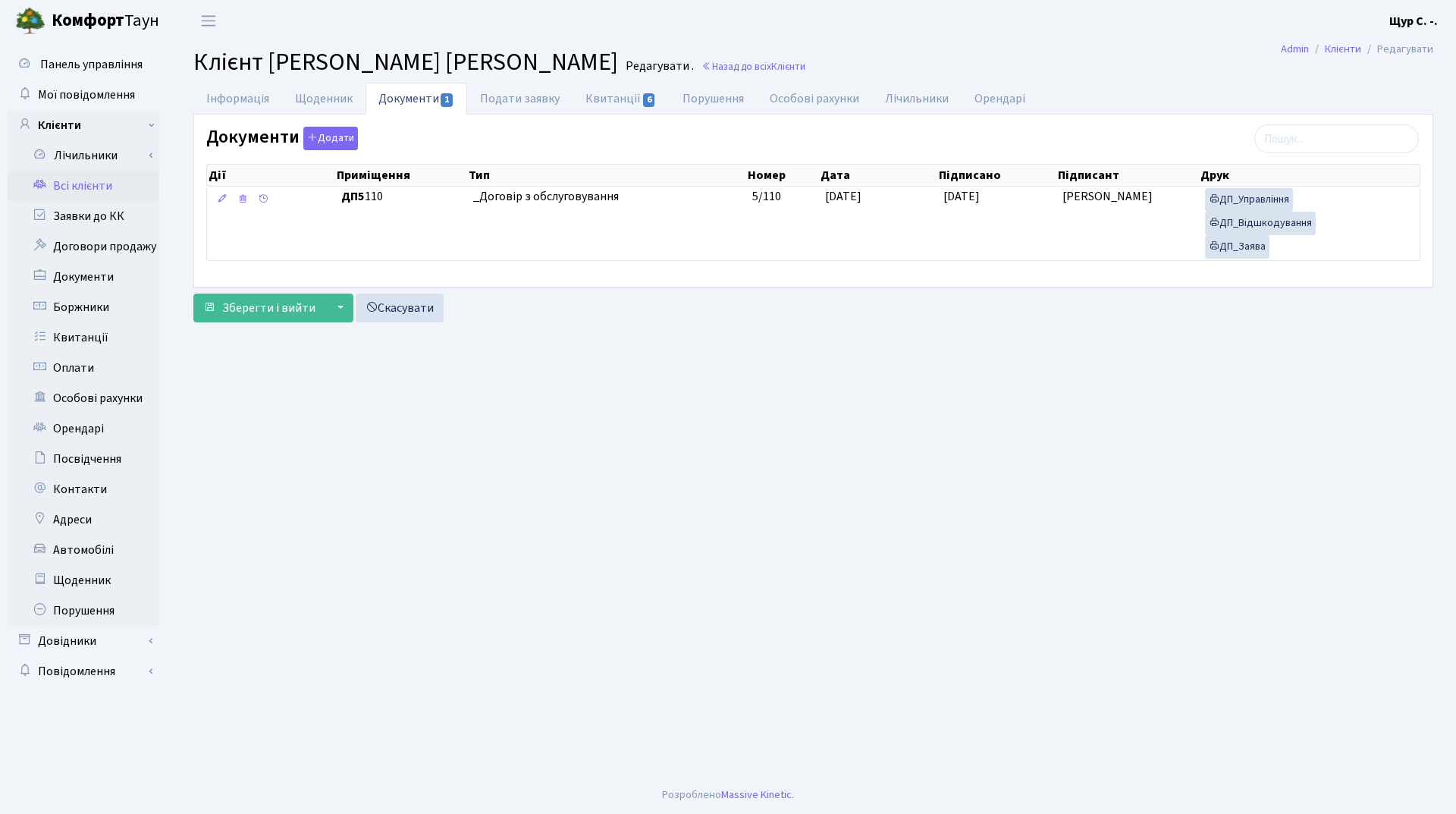
click at [92, 184] on link "Всі клієнти" at bounding box center [84, 186] width 152 height 30
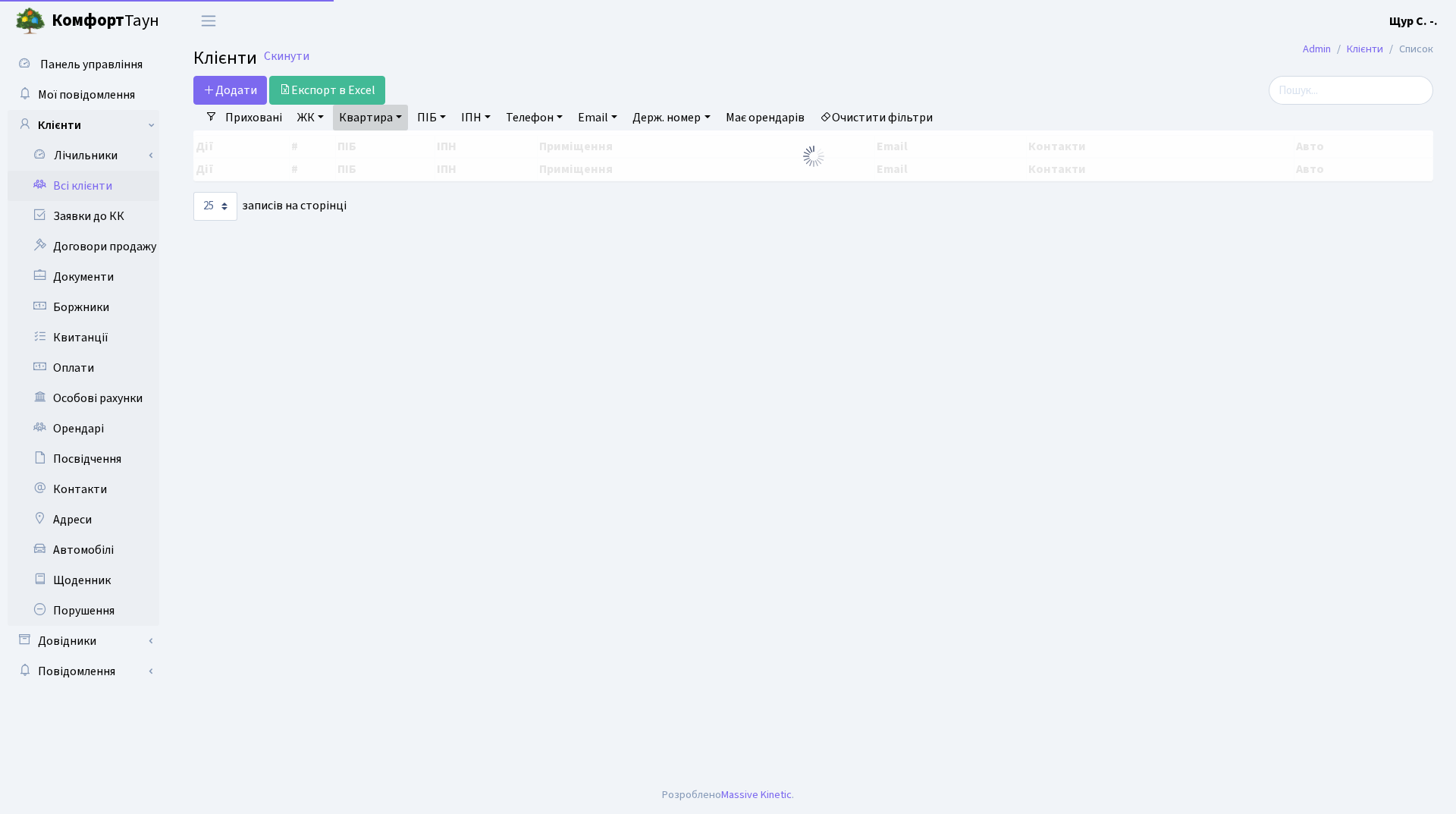
select select "25"
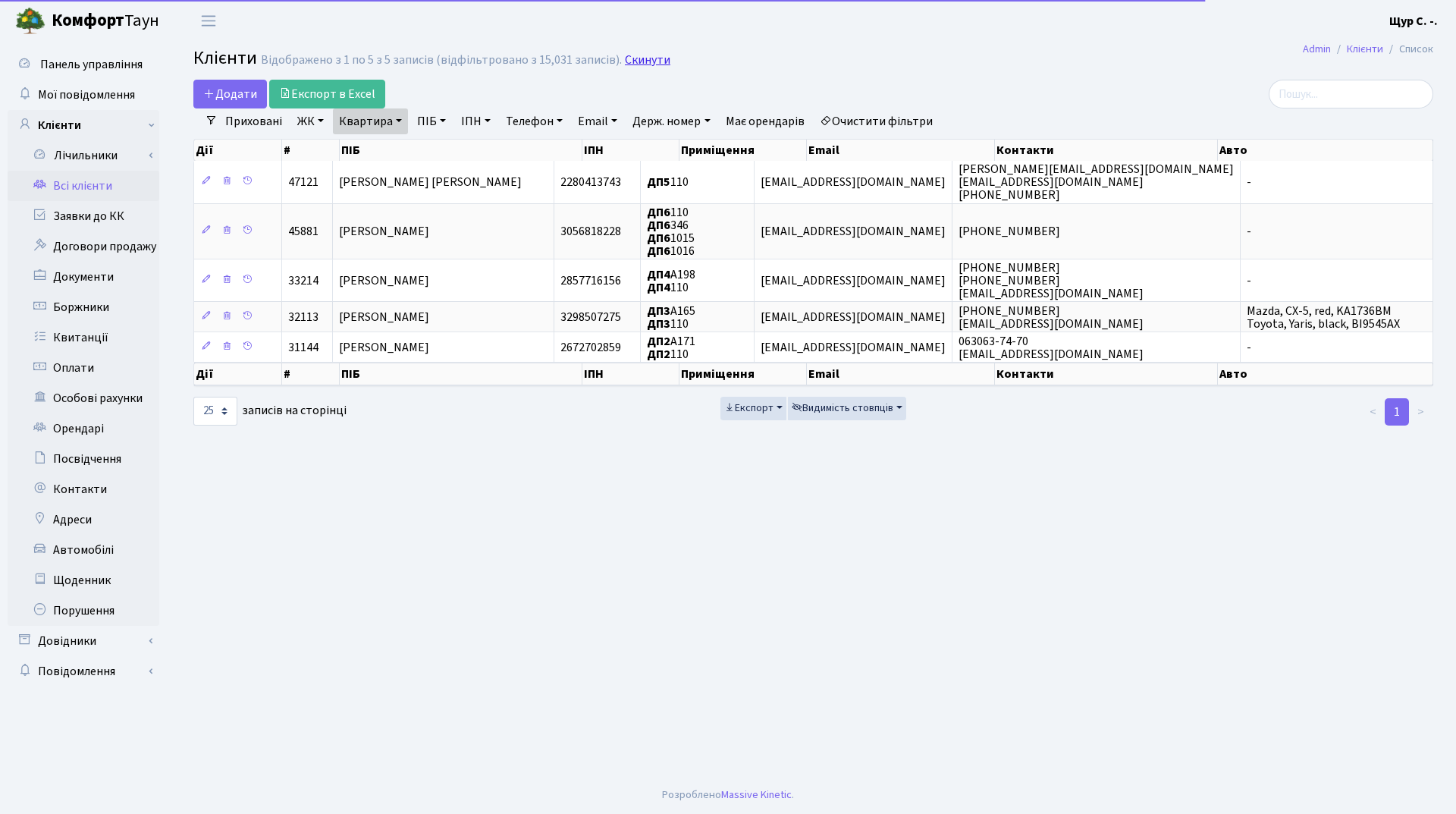
click at [630, 65] on link "Скинути" at bounding box center [647, 60] width 45 height 14
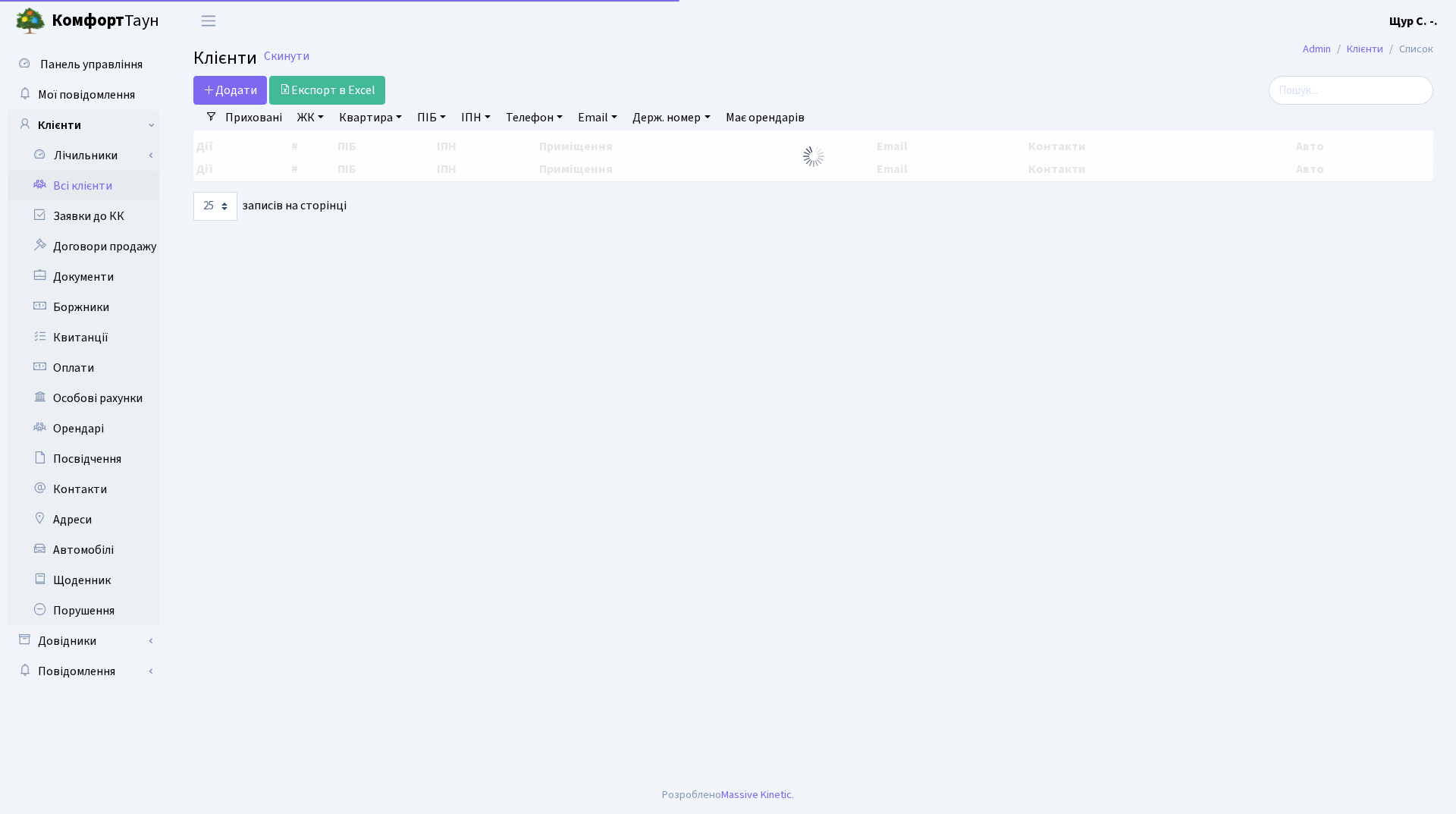
select select "25"
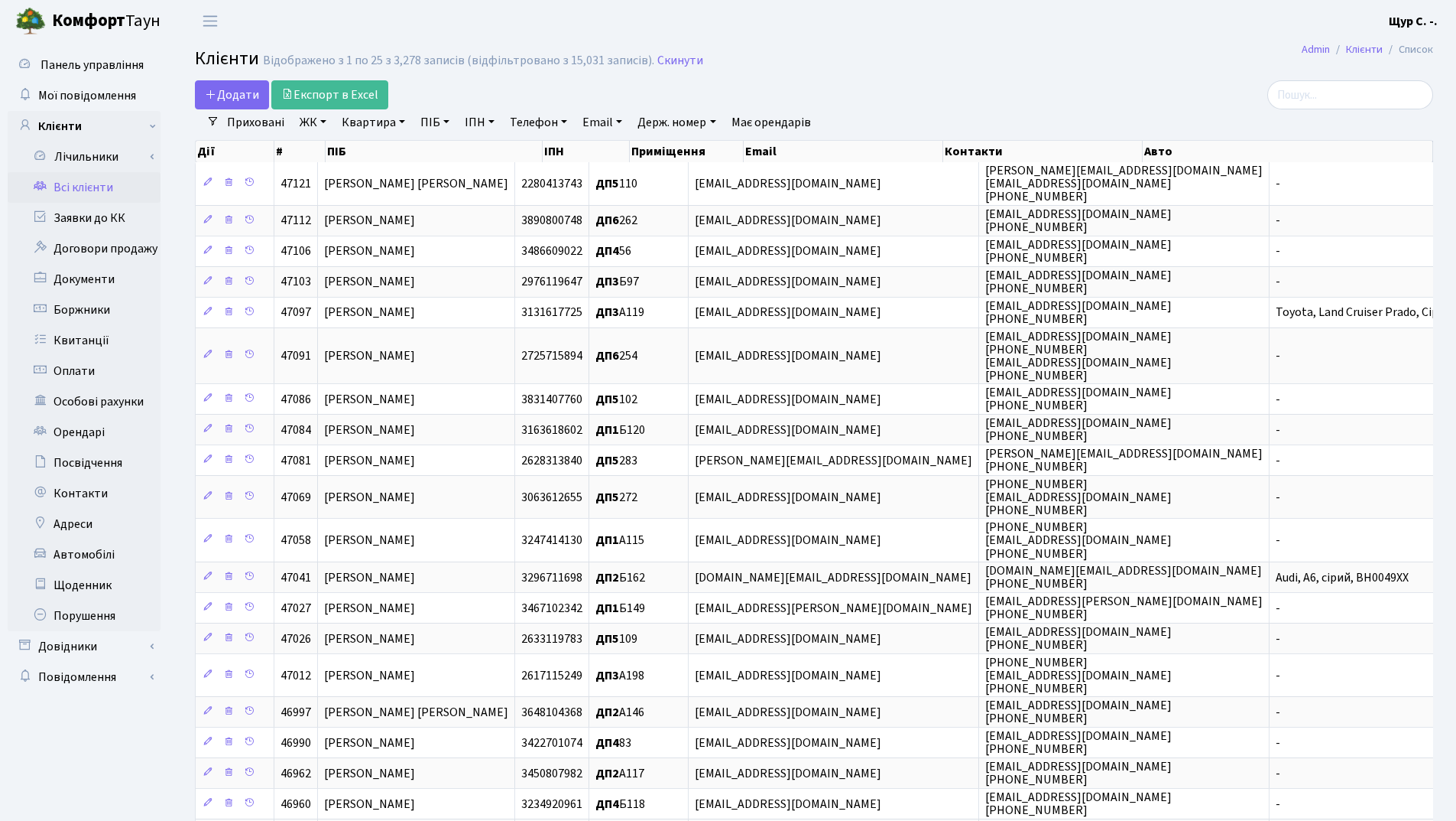
click at [371, 120] on link "Квартира" at bounding box center [374, 121] width 76 height 26
type input "369"
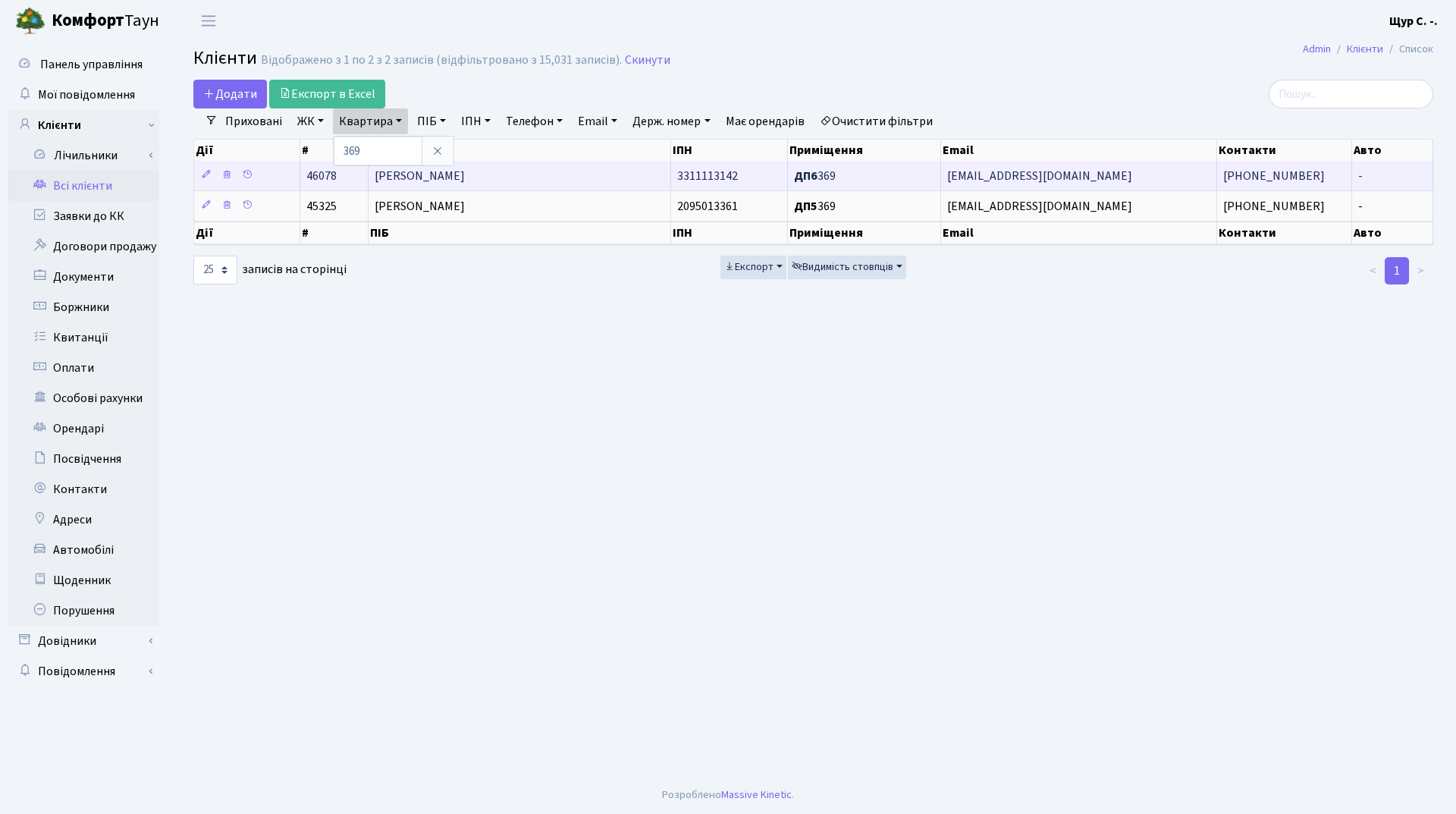
click at [465, 180] on span "[PERSON_NAME]" at bounding box center [420, 176] width 90 height 17
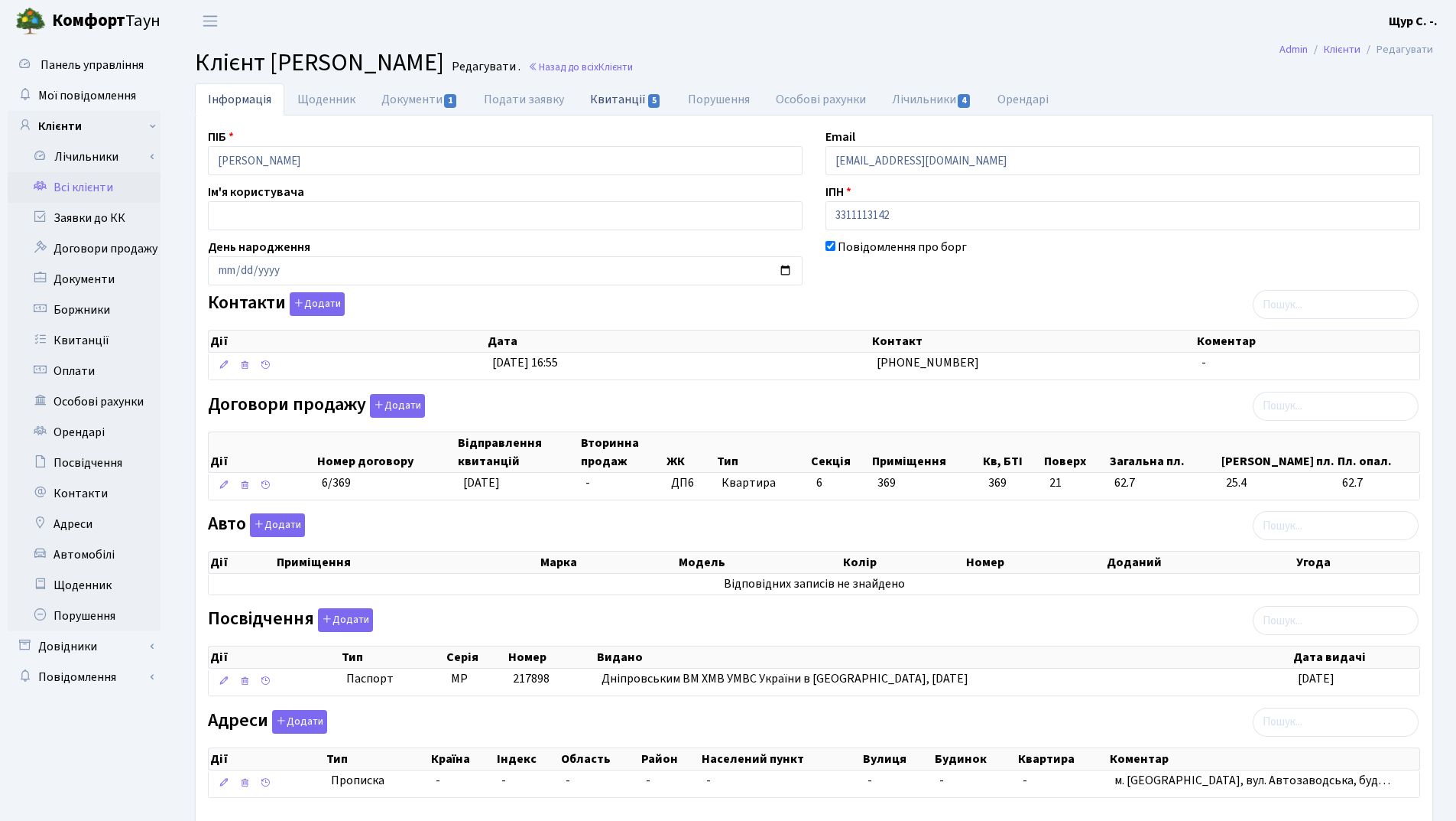
click at [611, 101] on link "Квитанції 5" at bounding box center [626, 98] width 98 height 31
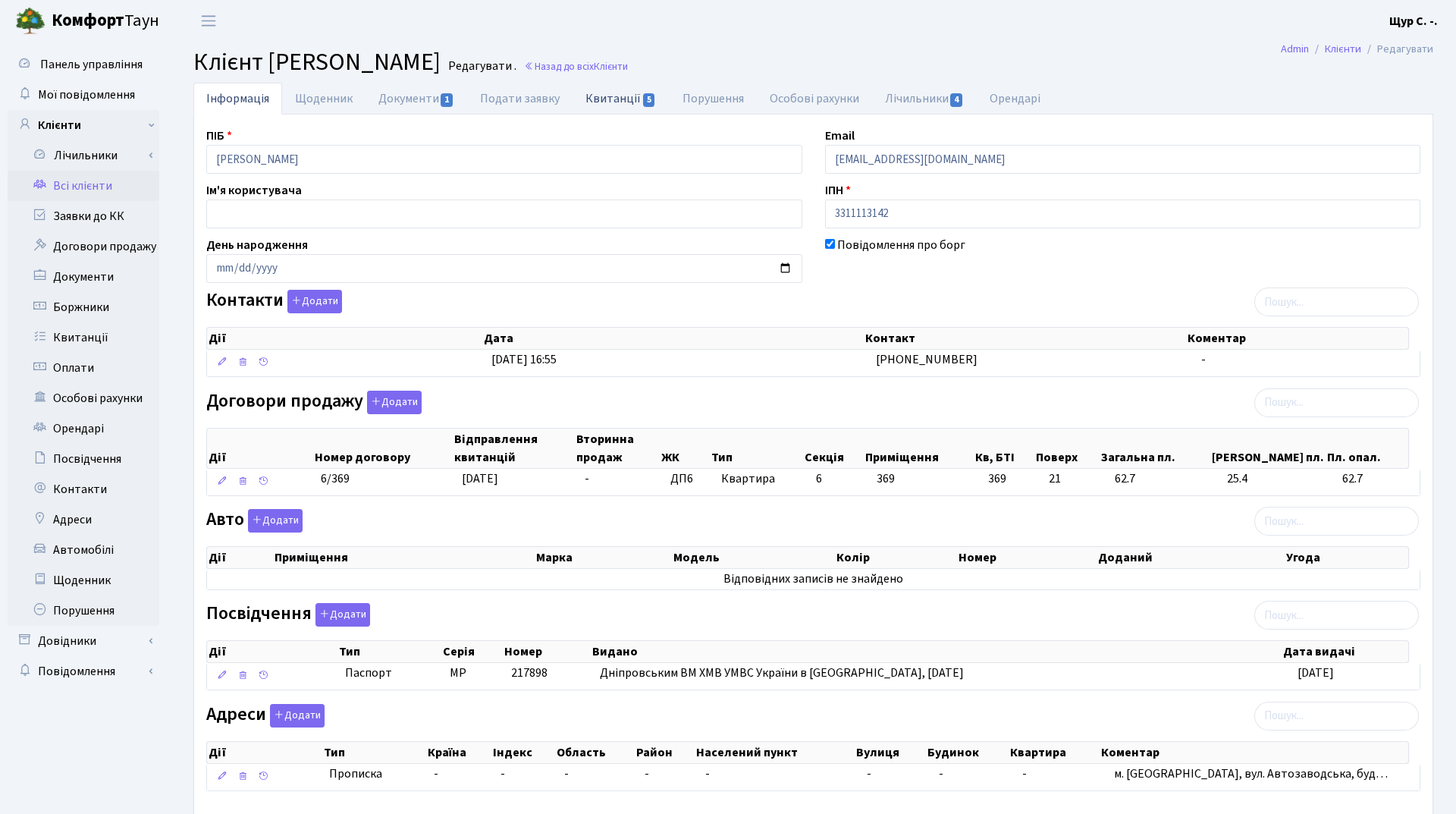
select select "25"
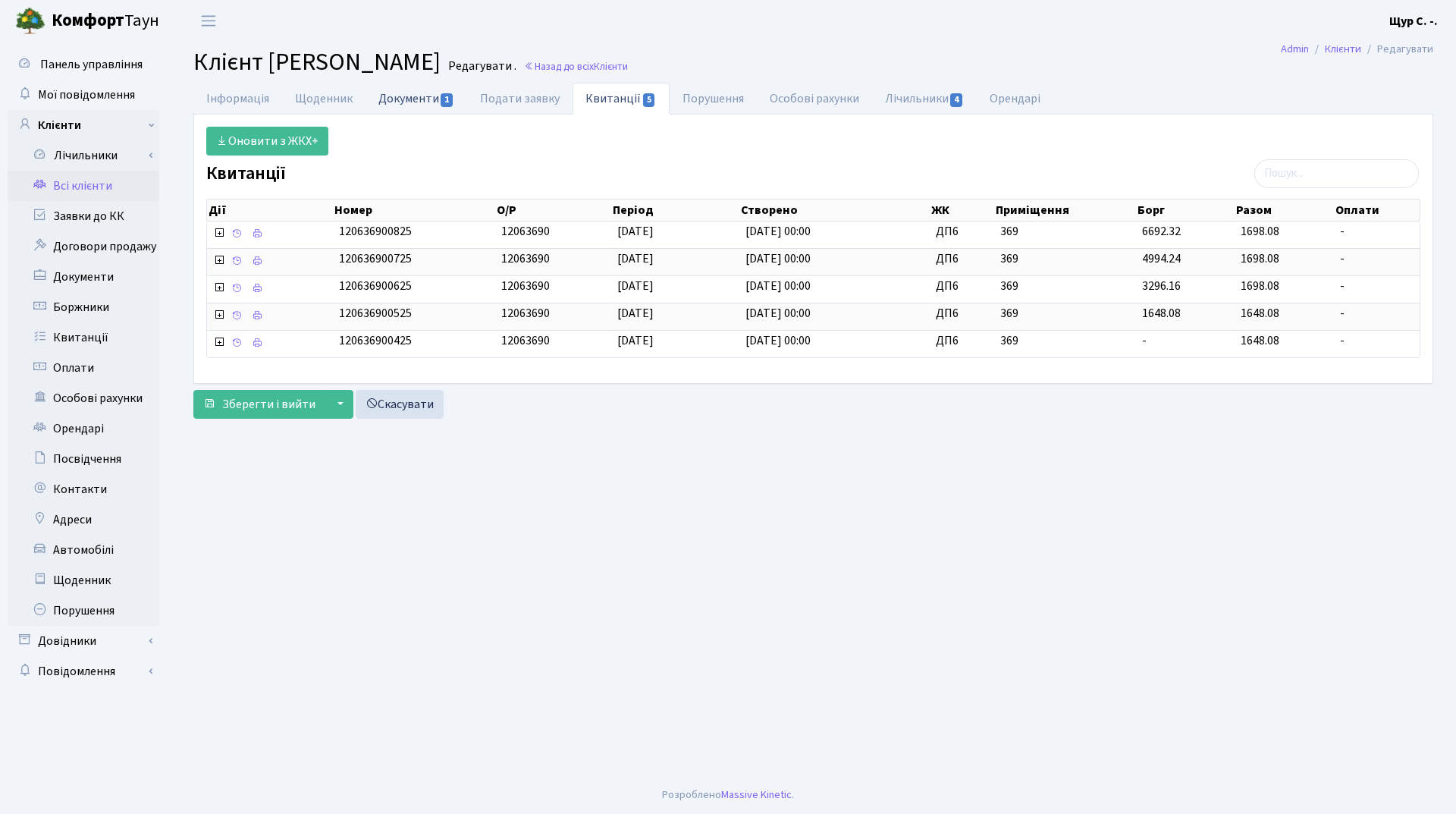
click at [404, 104] on link "Документи 1" at bounding box center [416, 98] width 101 height 31
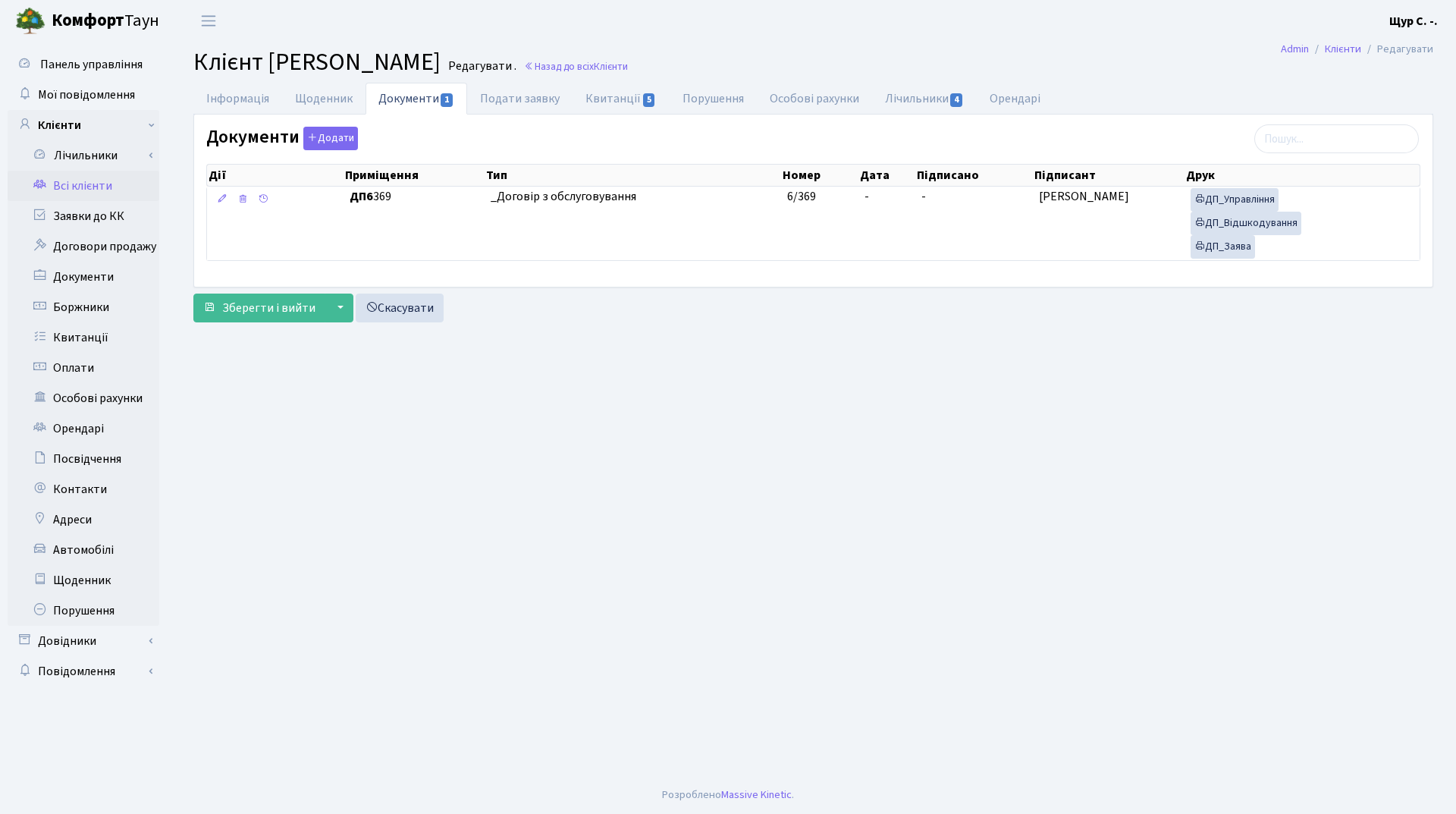
click at [109, 188] on link "Всі клієнти" at bounding box center [84, 186] width 152 height 30
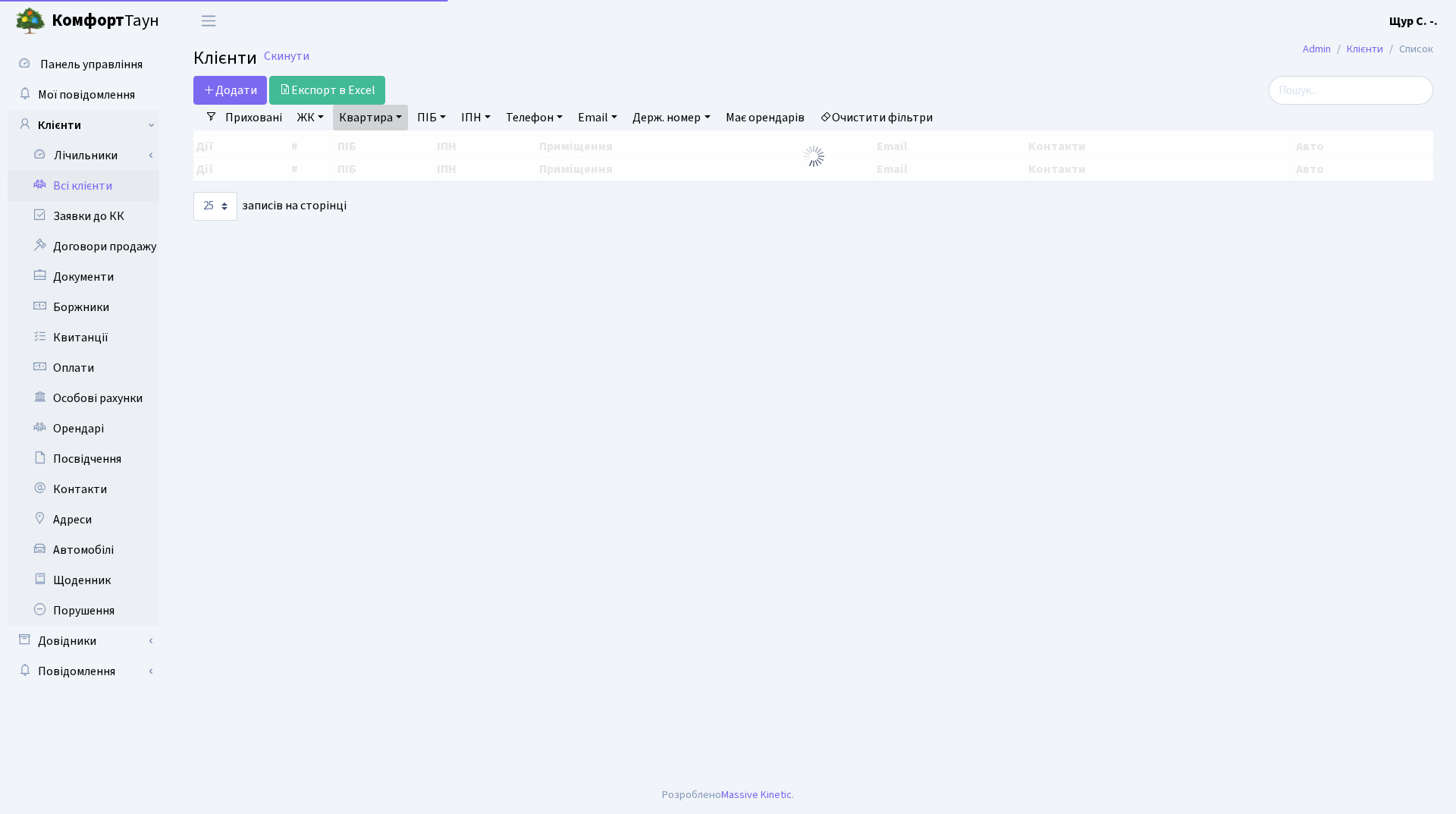
select select "25"
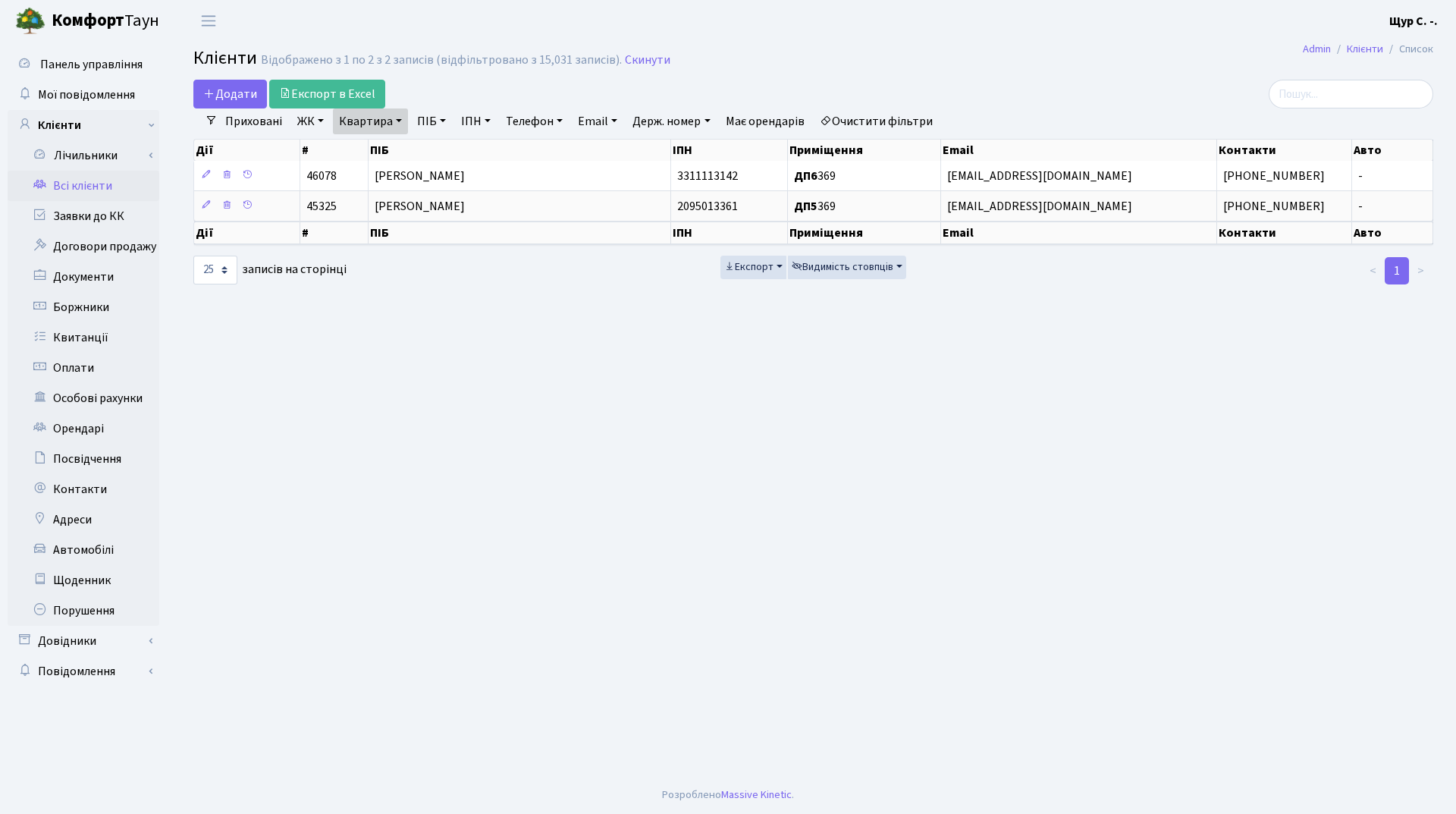
click at [404, 124] on link "Квартира" at bounding box center [371, 120] width 75 height 25
click at [387, 155] on input "369" at bounding box center [377, 150] width 88 height 29
type input "348"
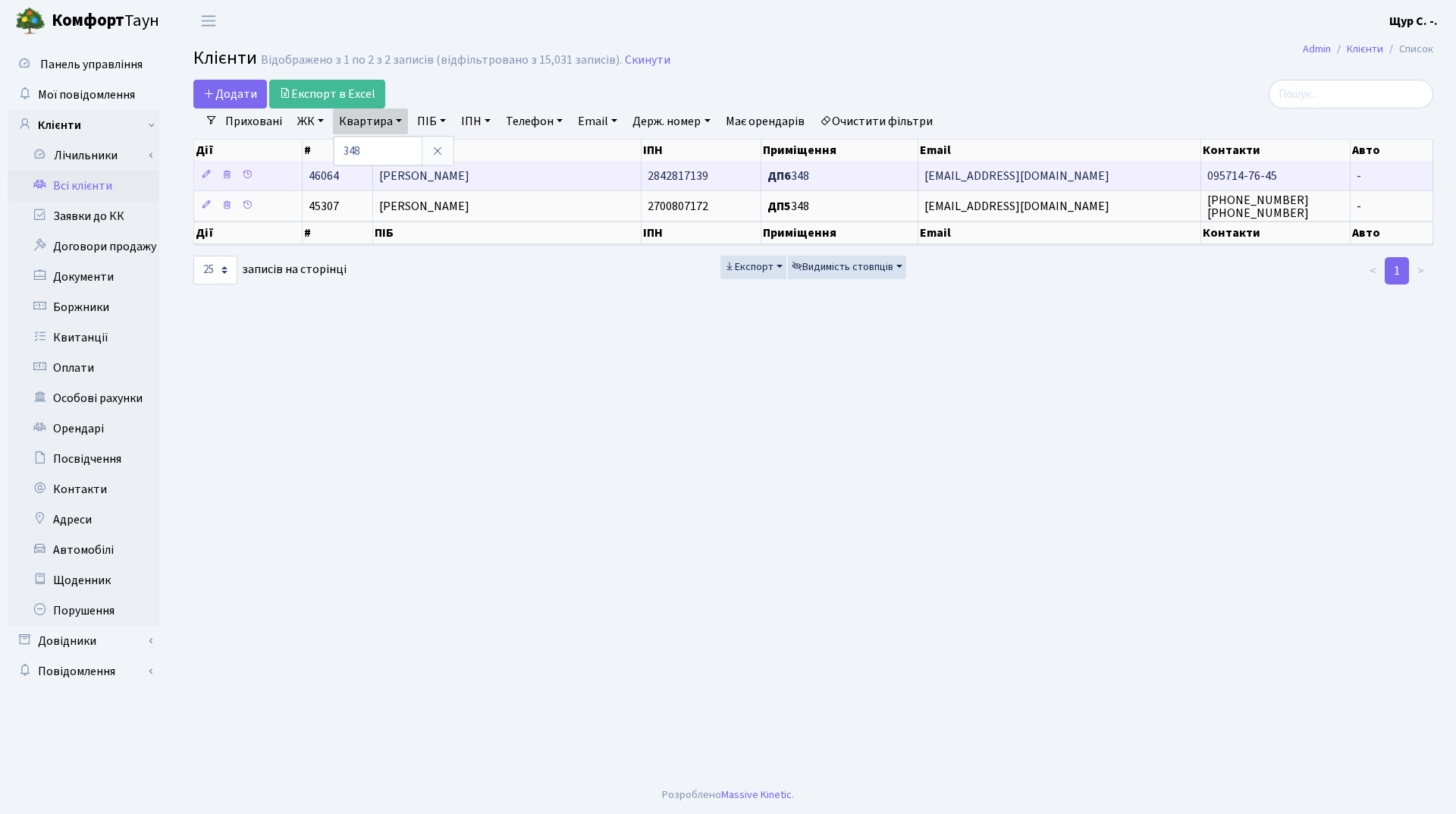
click at [531, 176] on td "[PERSON_NAME]" at bounding box center [507, 175] width 268 height 29
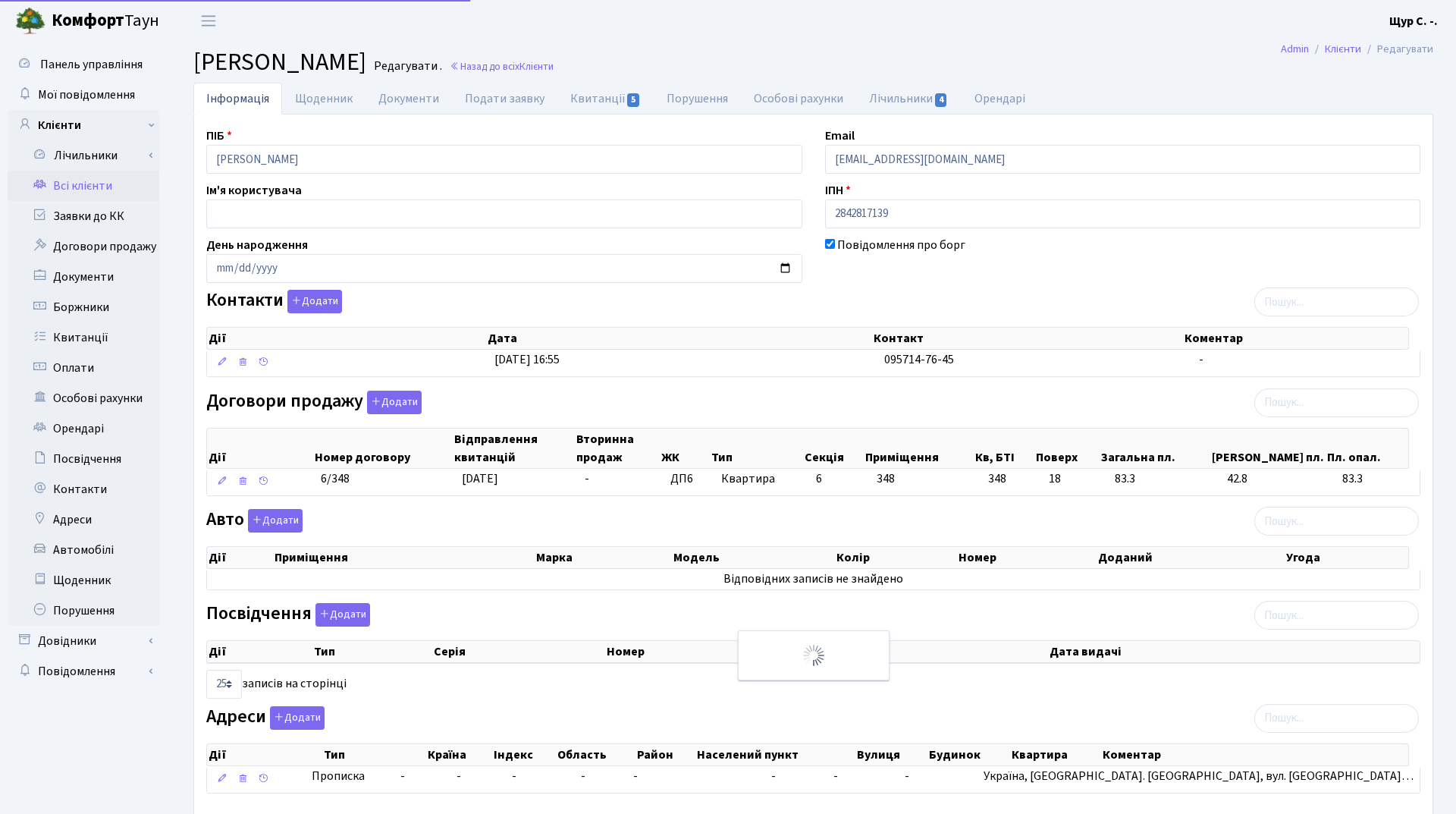
select select "25"
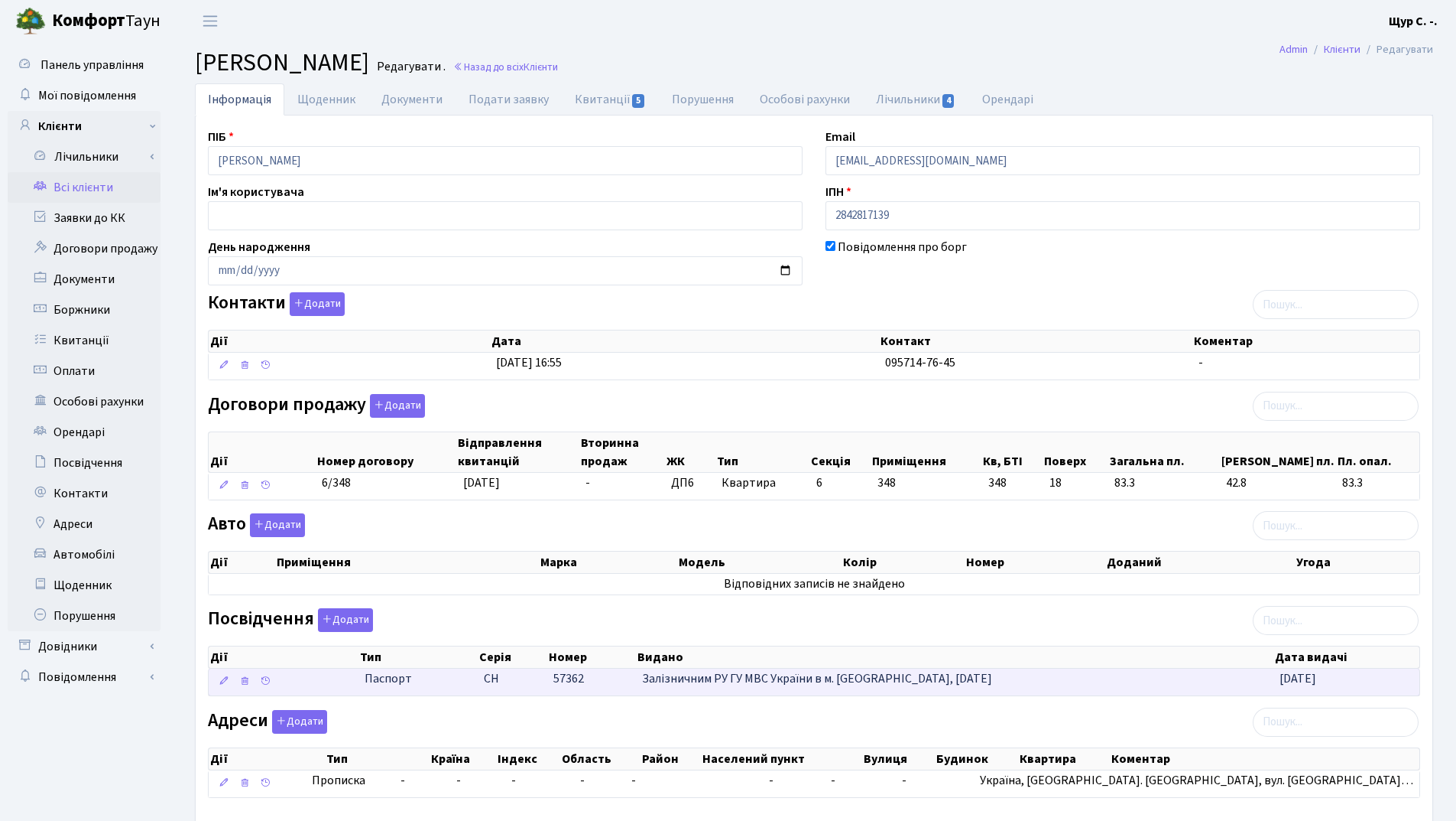
click at [557, 680] on span "57362" at bounding box center [569, 678] width 30 height 17
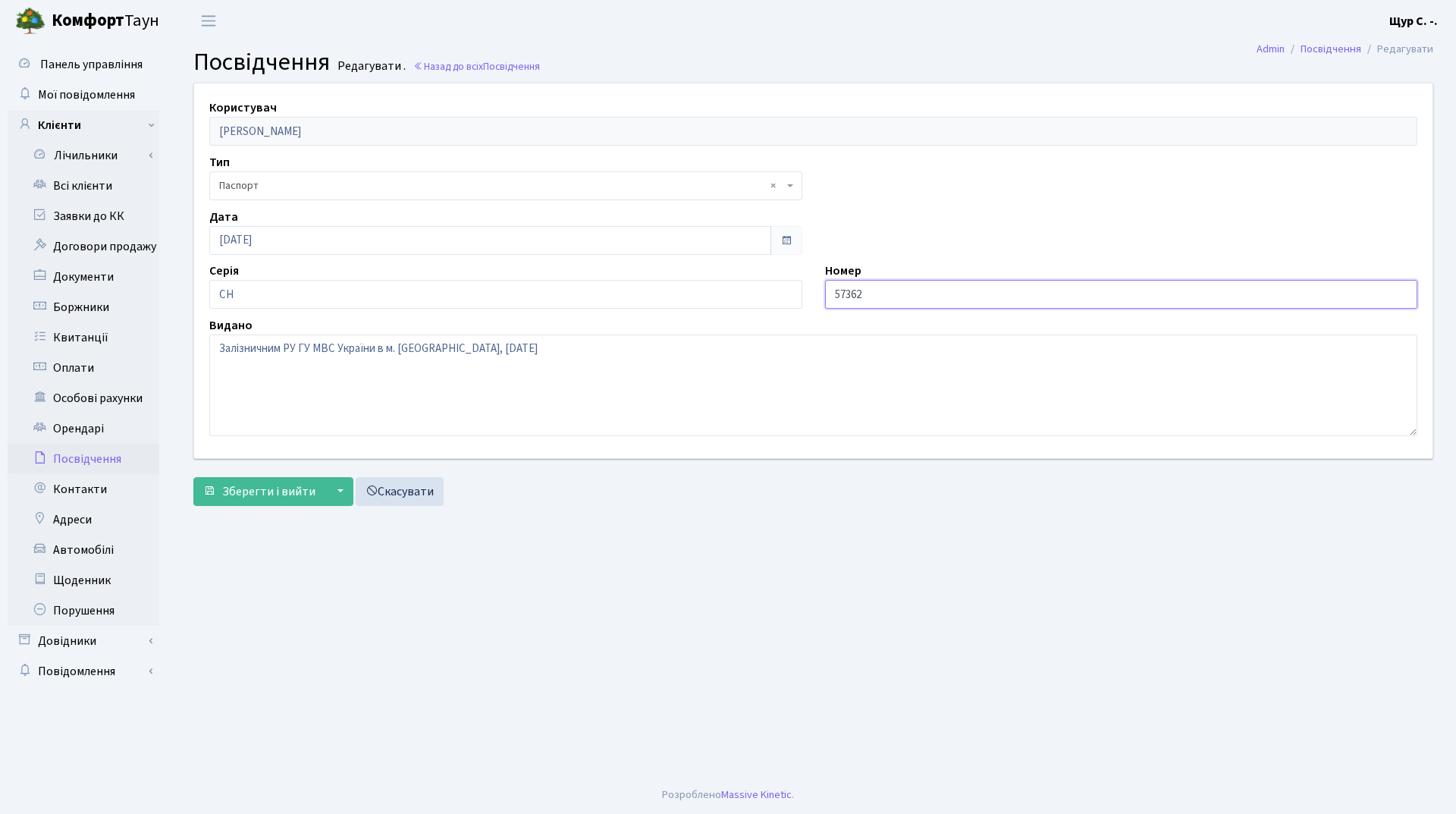
click at [834, 293] on input "57362" at bounding box center [1122, 294] width 593 height 29
type input "057362"
click at [264, 490] on span "Зберегти і вийти" at bounding box center [268, 491] width 93 height 17
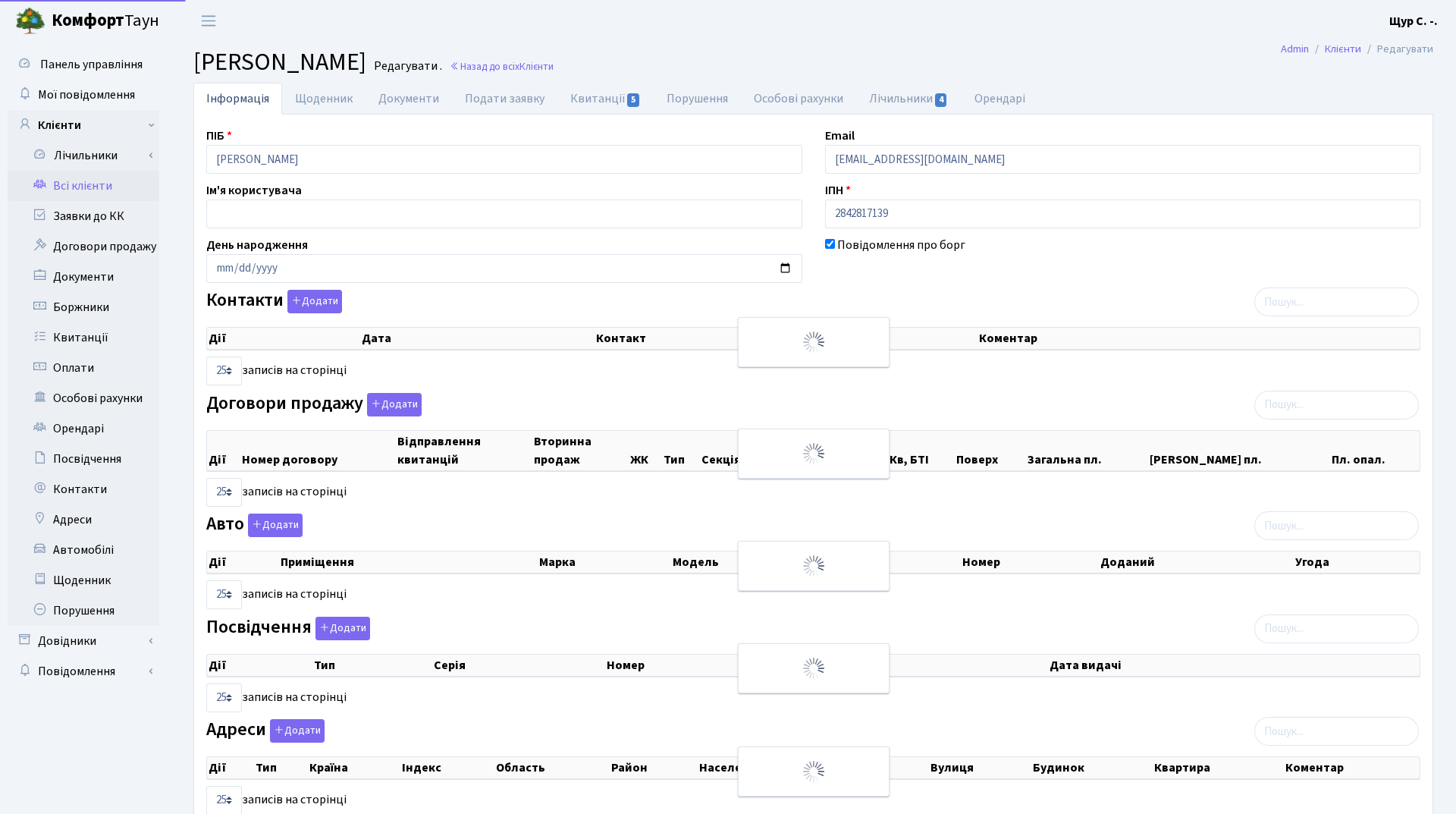
select select "25"
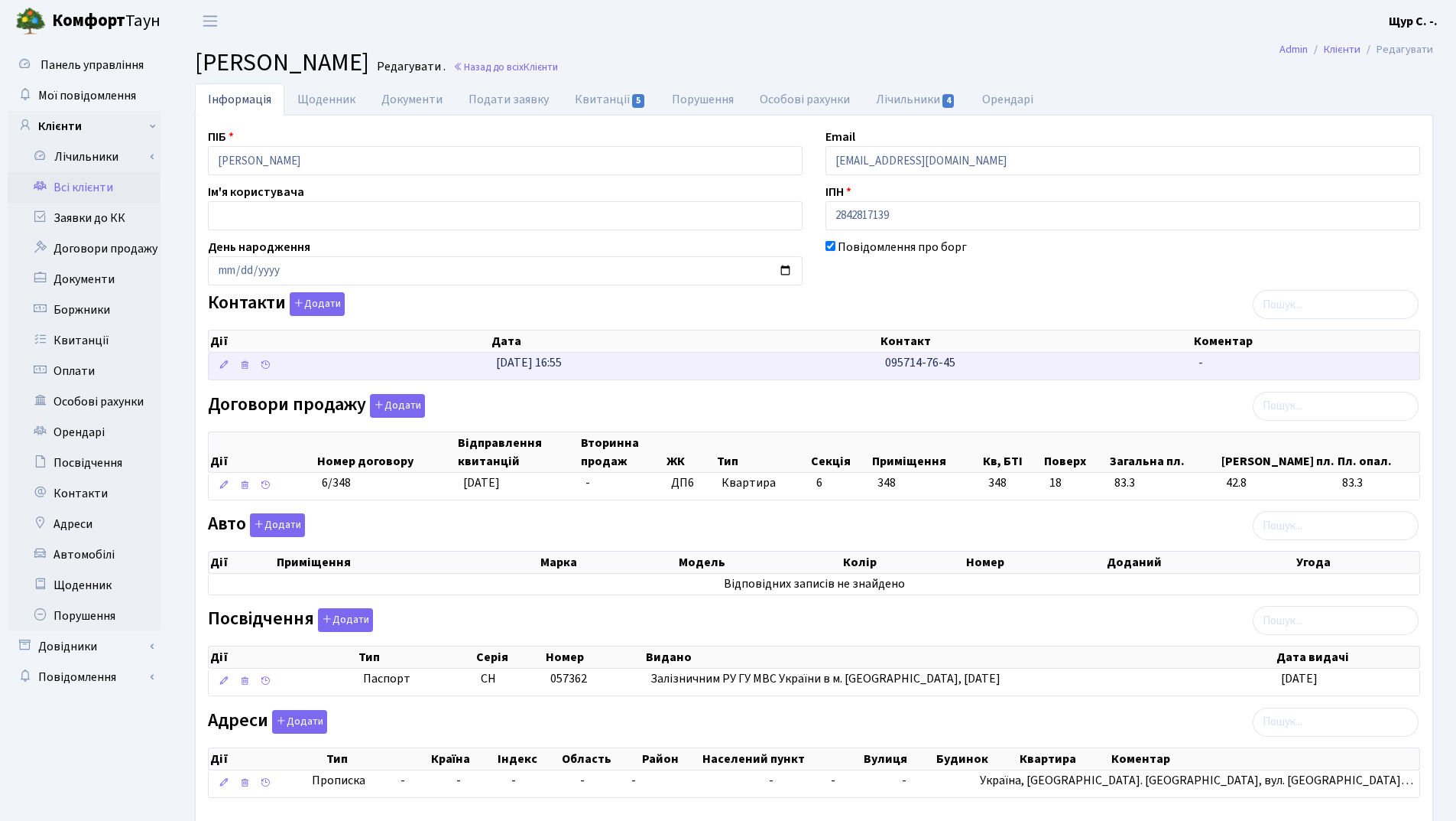
click at [885, 371] on td "095714-76-45" at bounding box center [1037, 366] width 314 height 27
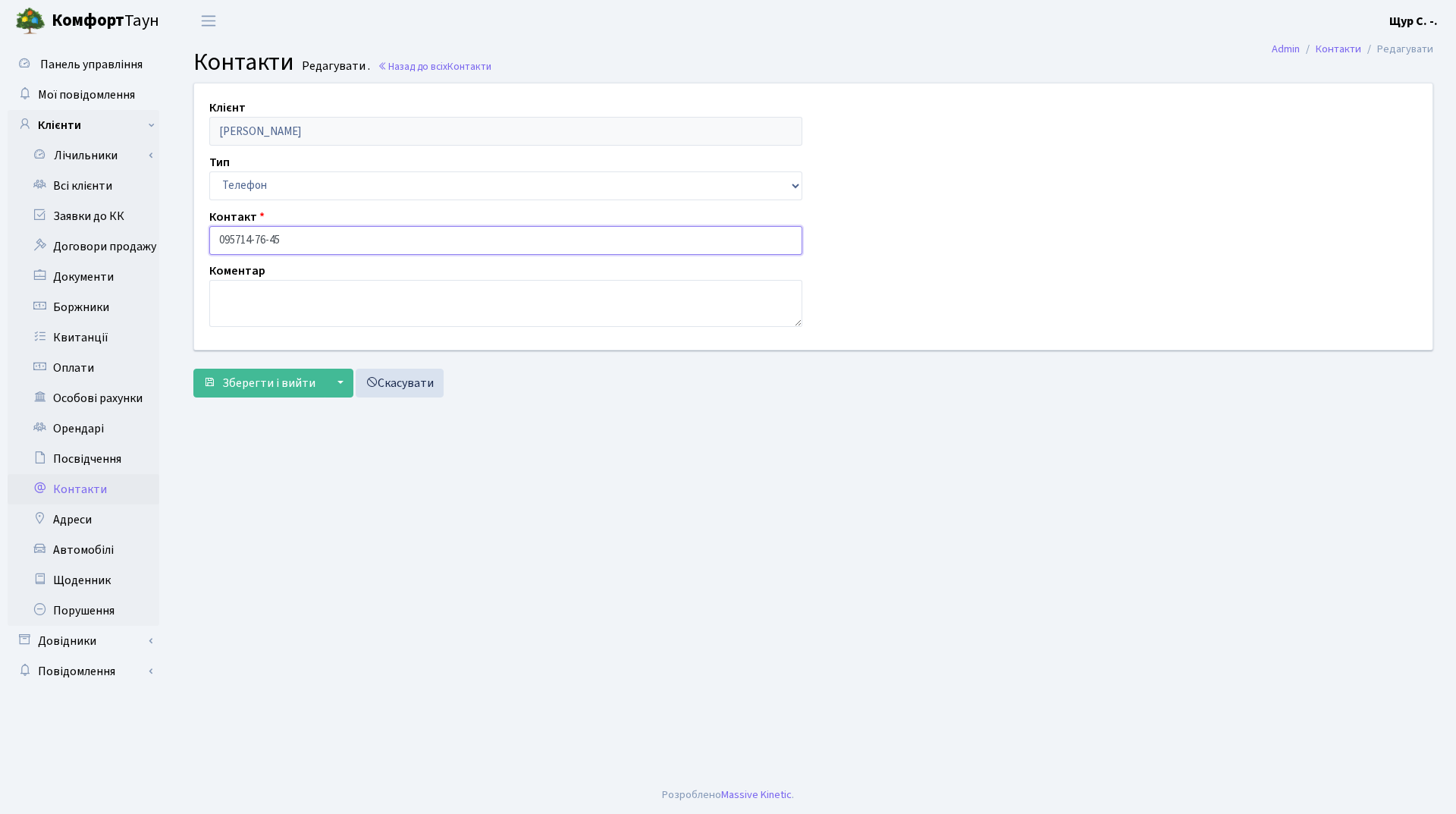
click at [238, 235] on input "095714-76-45" at bounding box center [506, 240] width 593 height 29
type input "[PHONE_NUMBER]"
click at [251, 384] on span "Зберегти і вийти" at bounding box center [268, 383] width 93 height 17
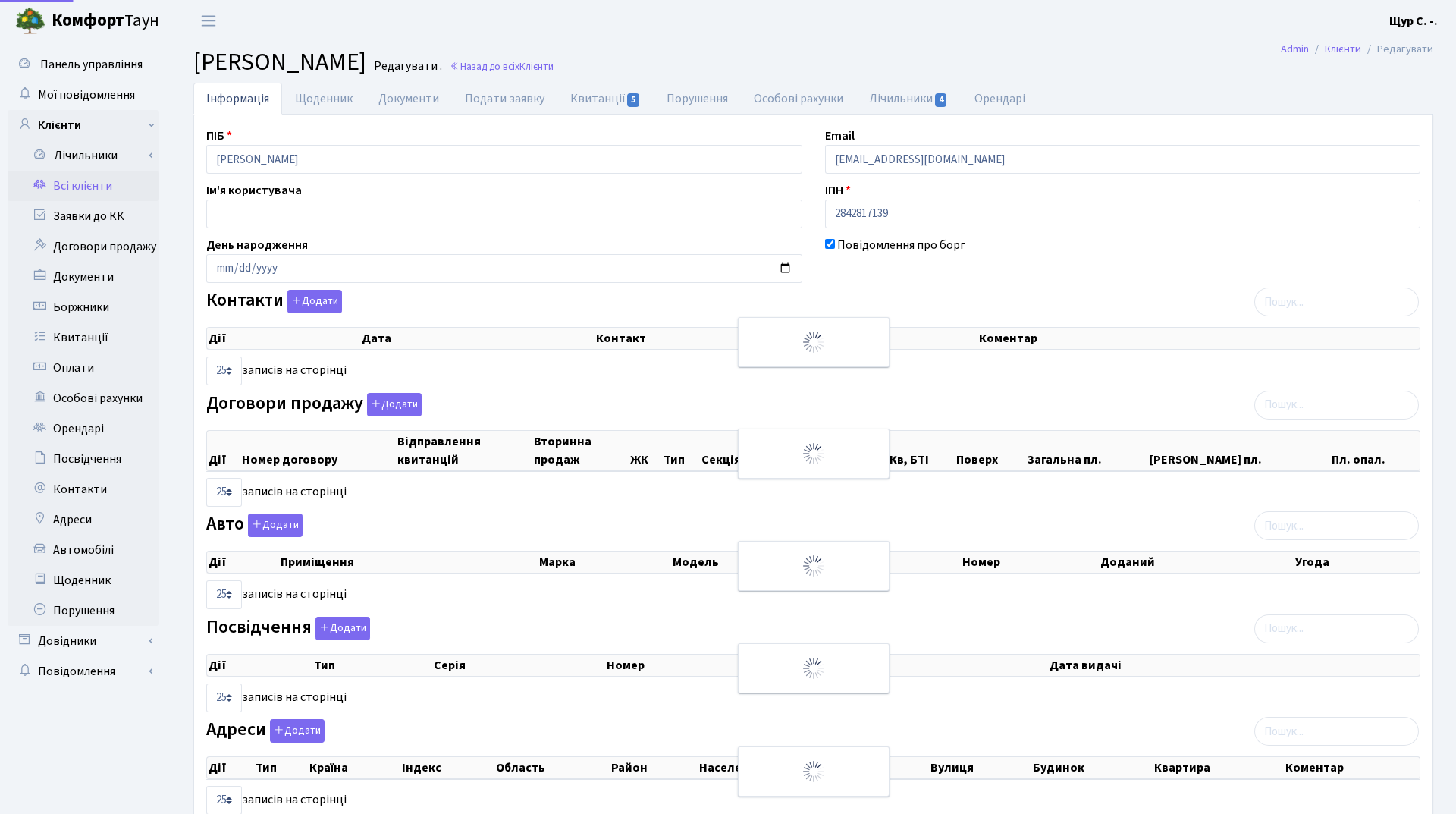
select select "25"
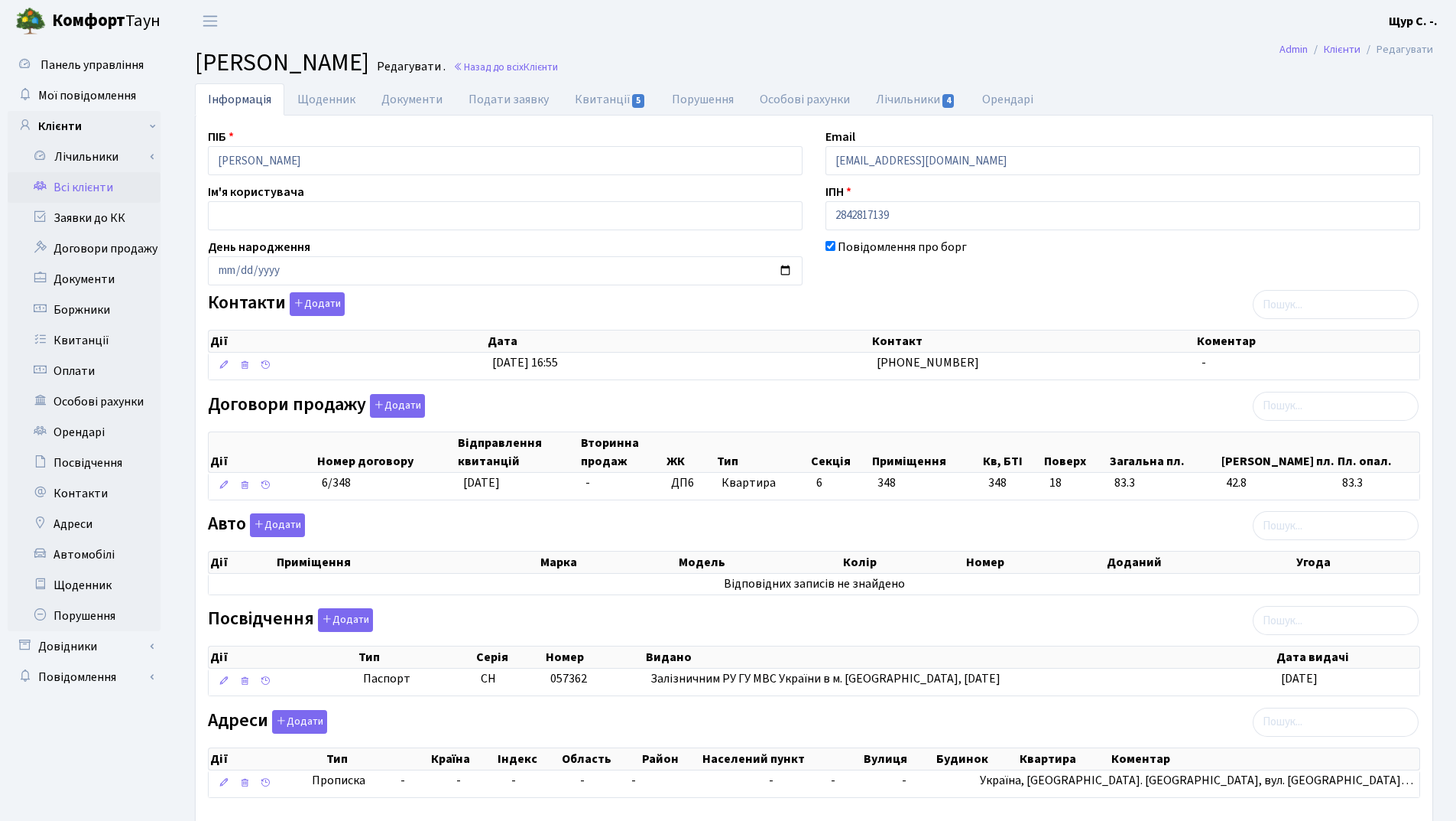
click at [58, 181] on link "Всі клієнти" at bounding box center [84, 187] width 153 height 30
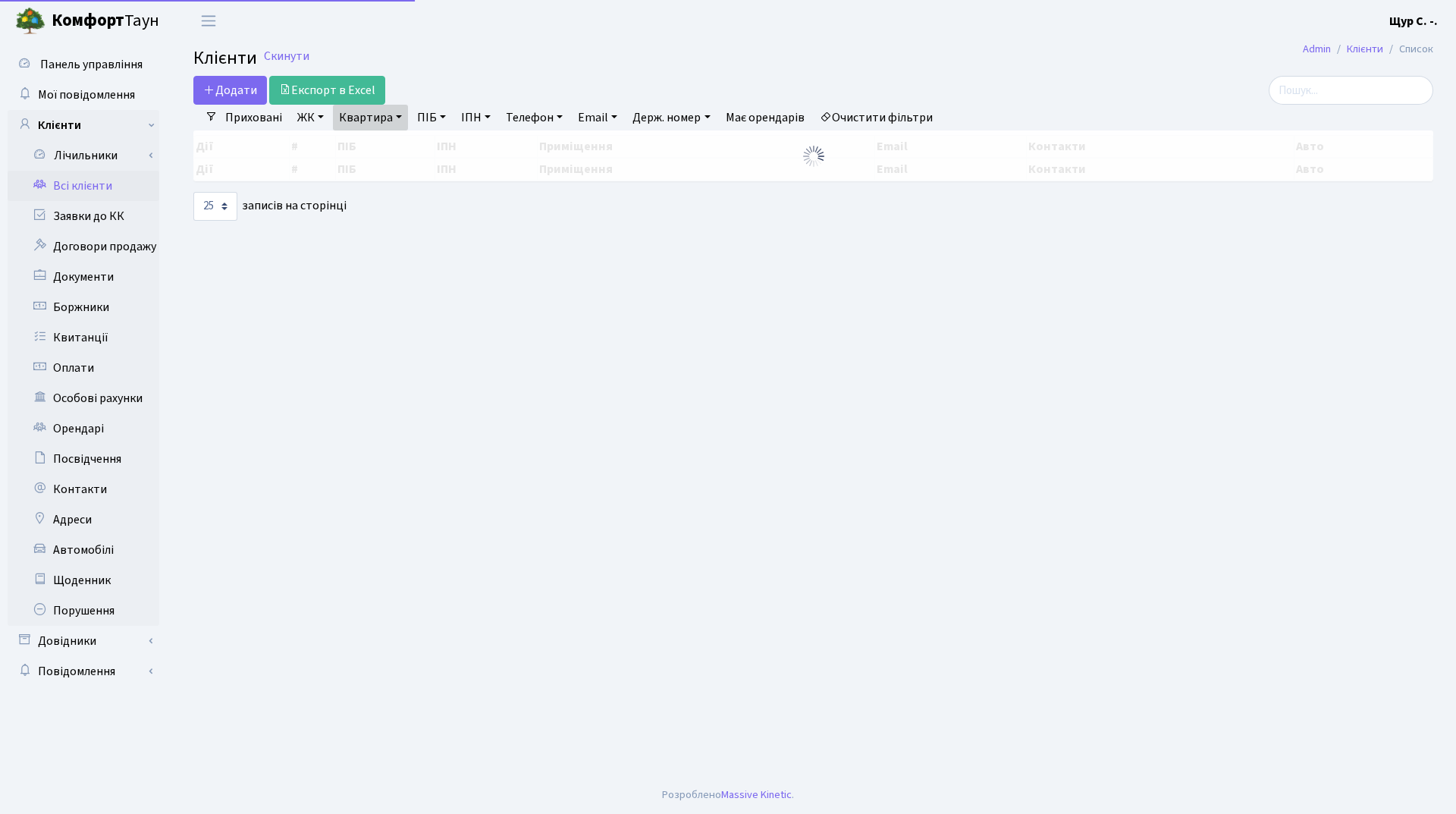
select select "25"
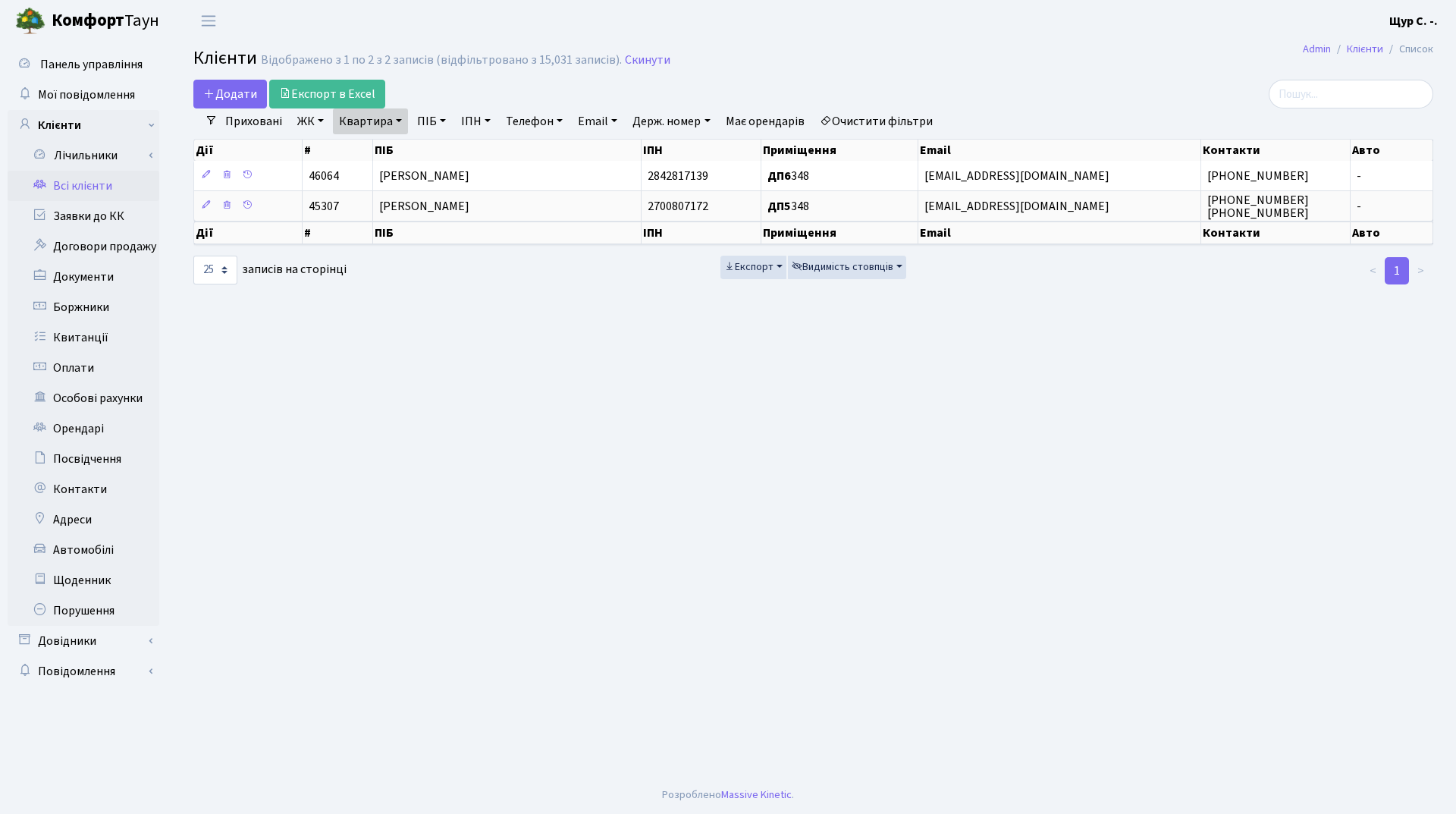
click at [399, 116] on link "Квартира" at bounding box center [371, 120] width 75 height 25
click at [391, 144] on input "348" at bounding box center [377, 150] width 88 height 29
type input "369"
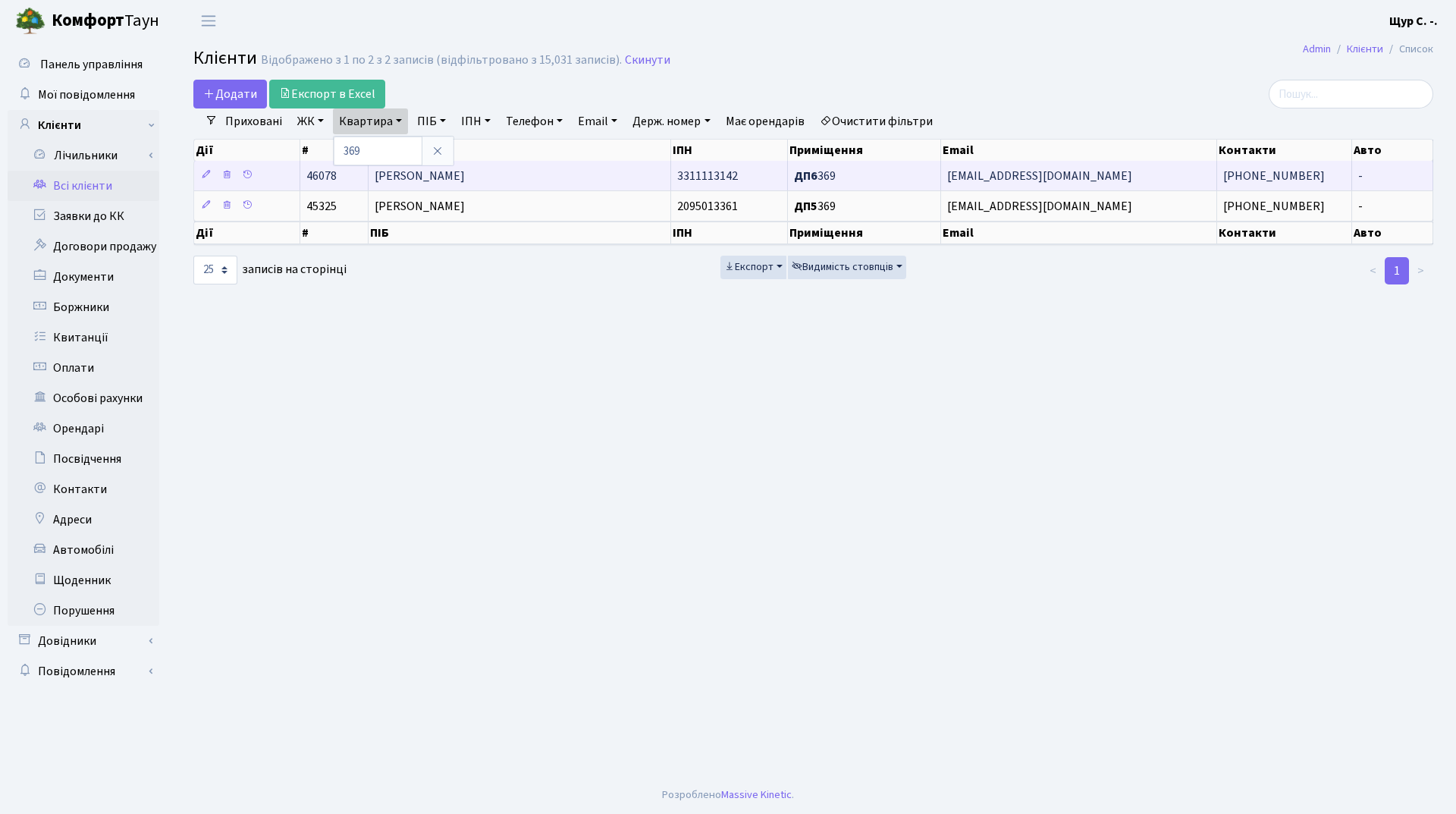
click at [406, 179] on span "[PERSON_NAME]" at bounding box center [420, 176] width 90 height 17
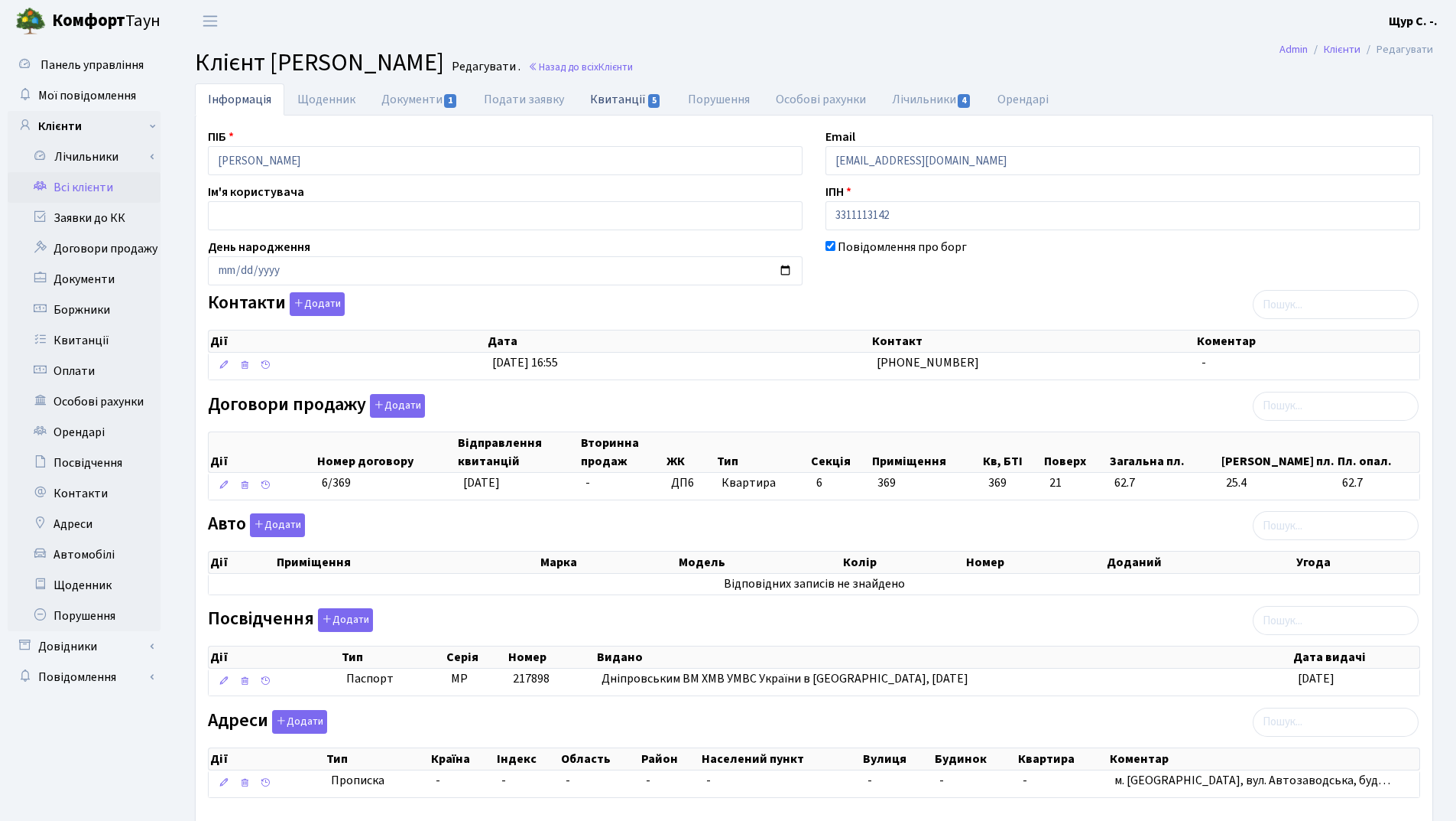
click at [602, 92] on link "Квитанції 5" at bounding box center [626, 98] width 98 height 31
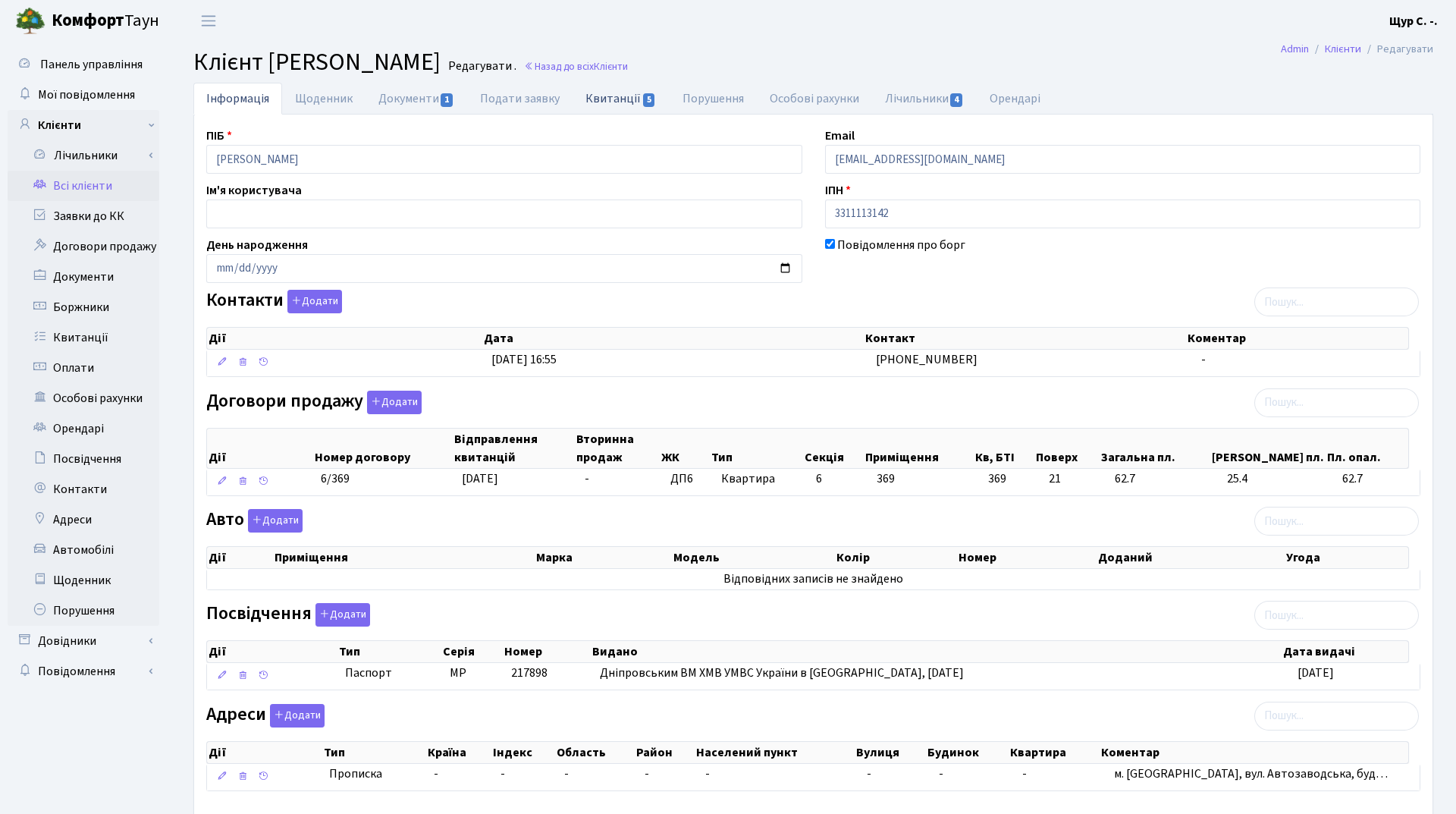
select select "25"
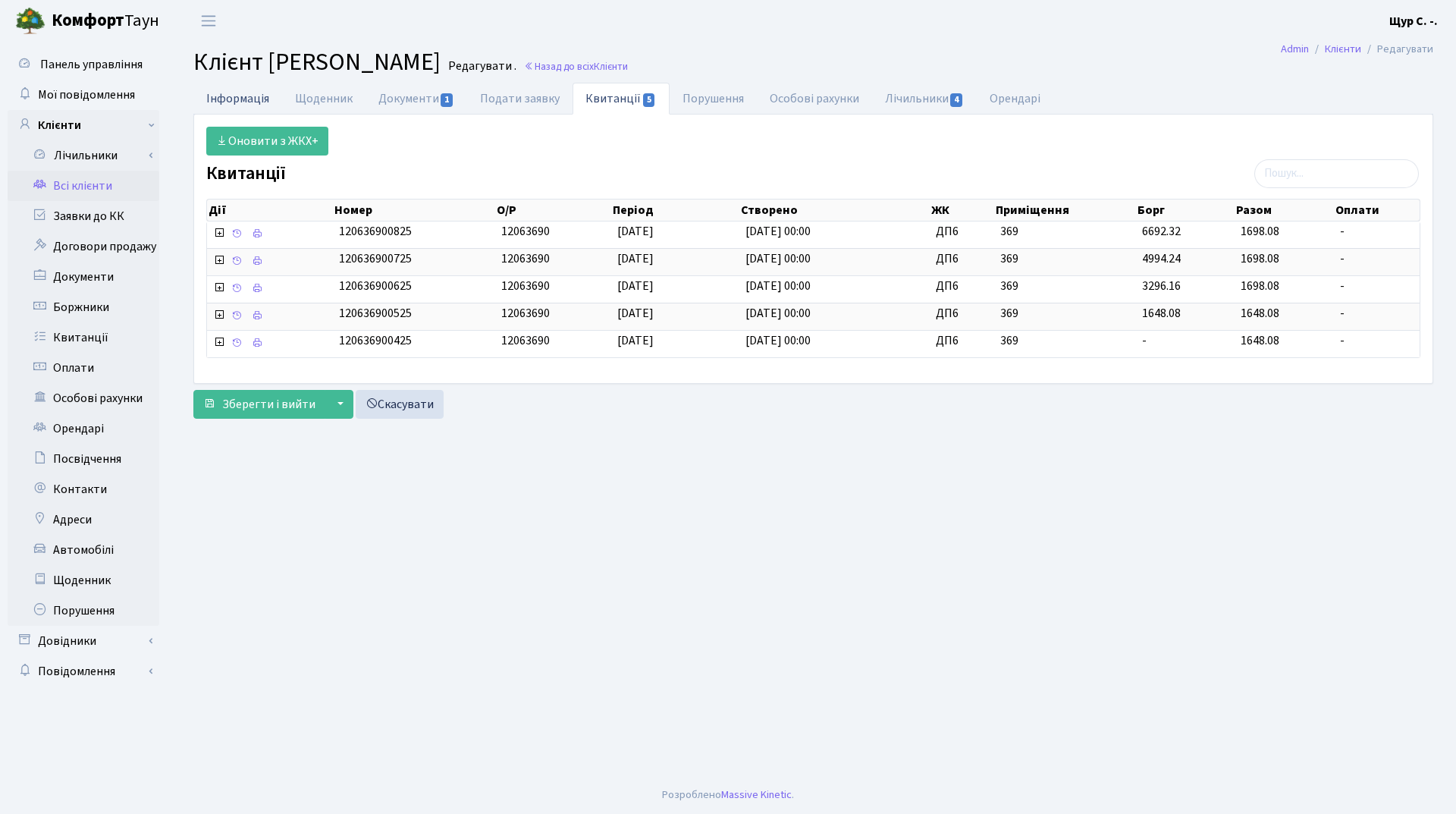
click at [246, 88] on link "Інформація" at bounding box center [238, 98] width 88 height 31
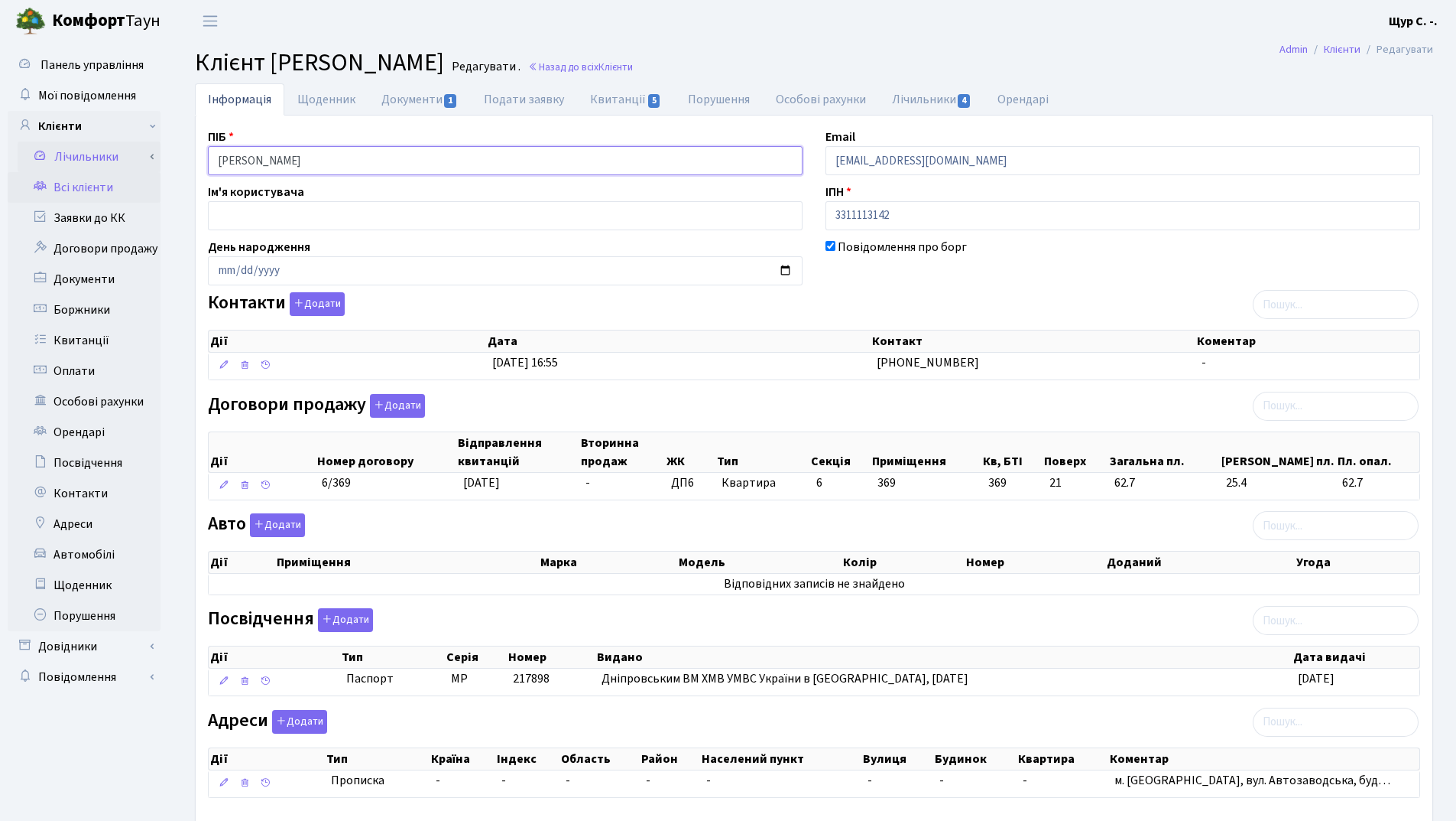
drag, startPoint x: 404, startPoint y: 162, endPoint x: 118, endPoint y: 153, distance: 286.1
click at [118, 153] on div "Панель управління Мої повідомлення Клієнти Лічильники Повірки" at bounding box center [728, 454] width 1456 height 825
click at [890, 51] on h2 "Клієнт Свинарьова Олександра Юріївна Редагувати . Назад до всіх Клієнти" at bounding box center [814, 62] width 1238 height 29
click at [604, 102] on link "Квитанції 5" at bounding box center [626, 98] width 98 height 31
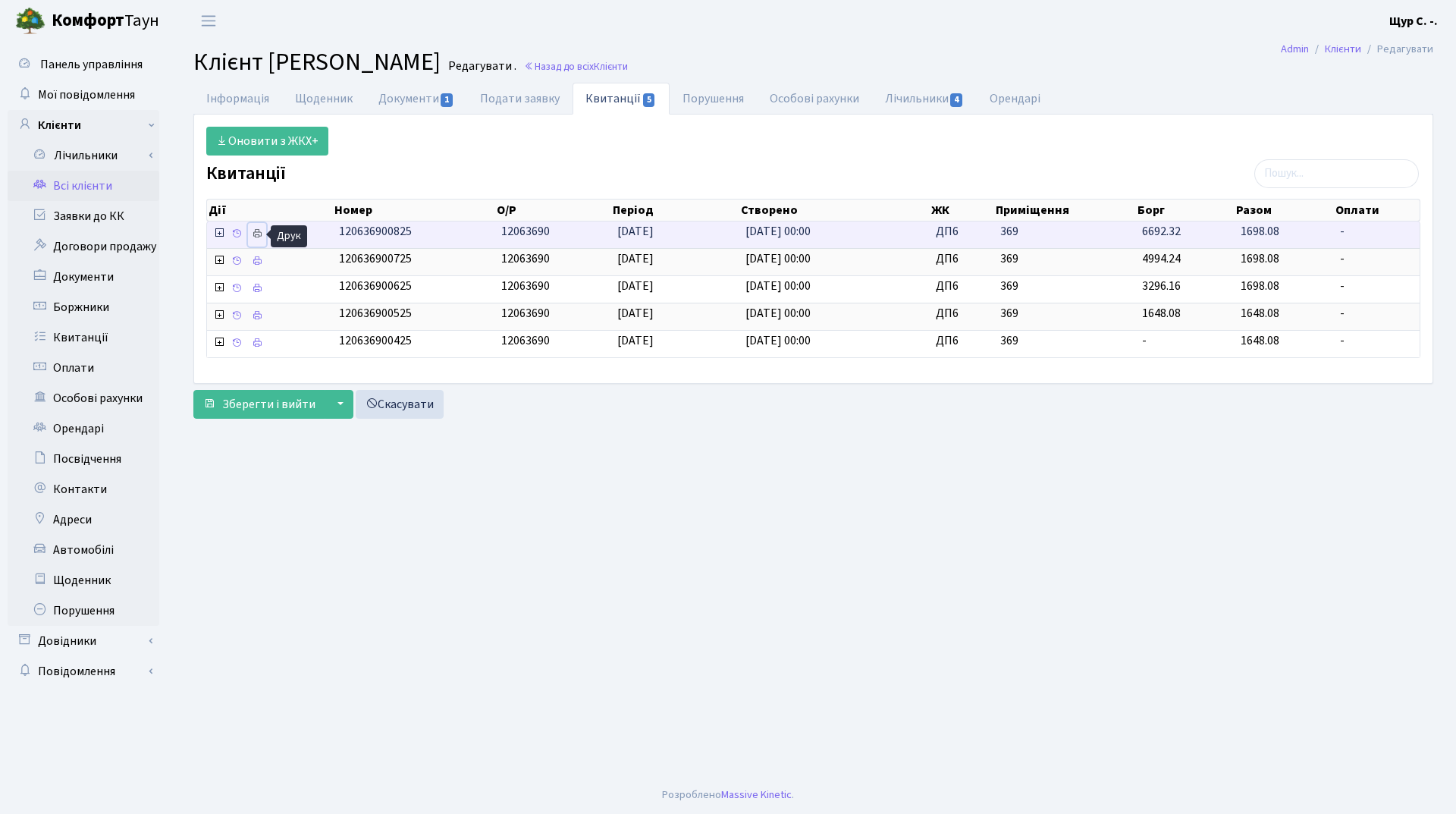
click at [258, 231] on icon at bounding box center [256, 233] width 10 height 10
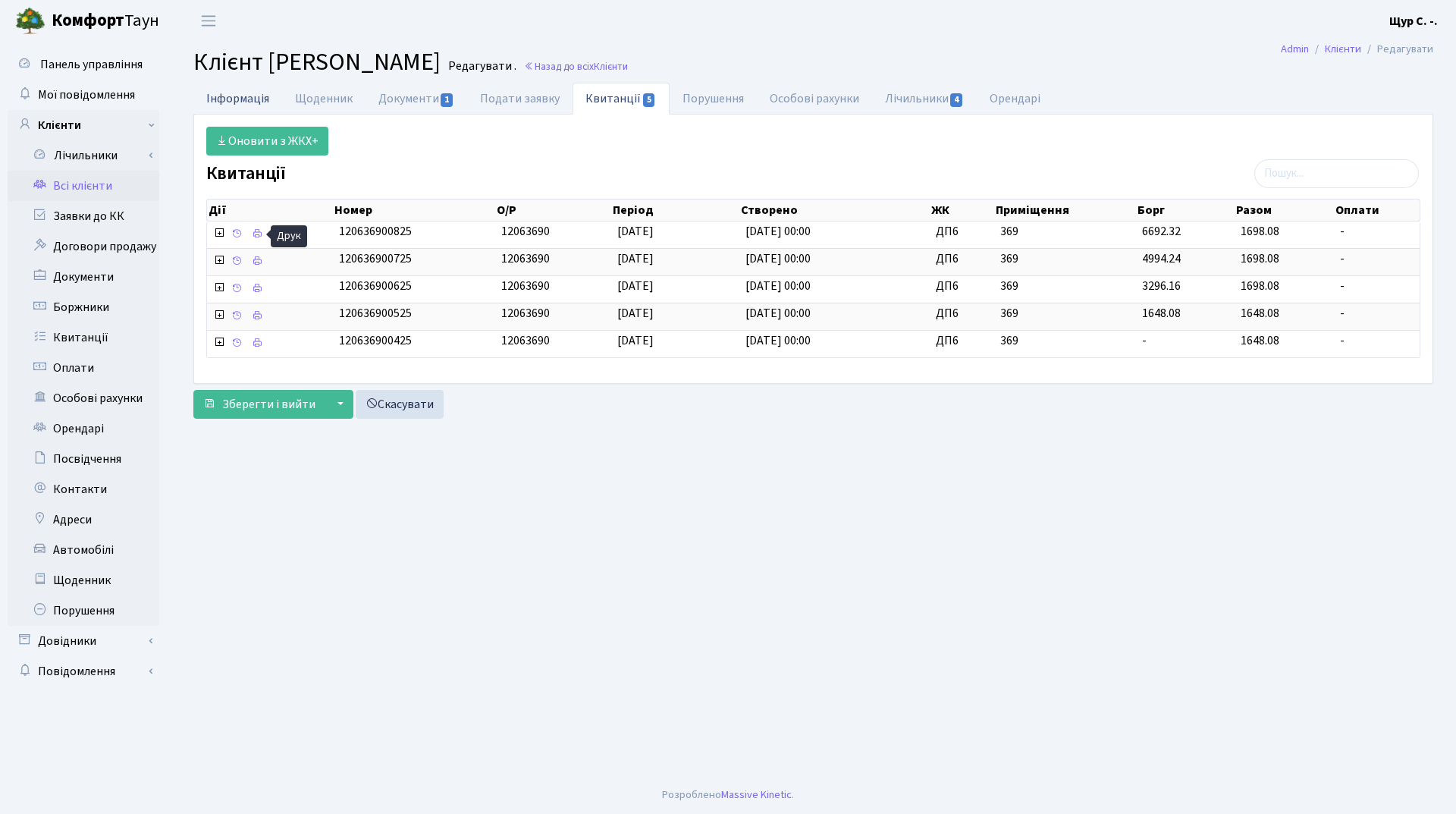
click at [235, 90] on link "Інформація" at bounding box center [238, 98] width 88 height 31
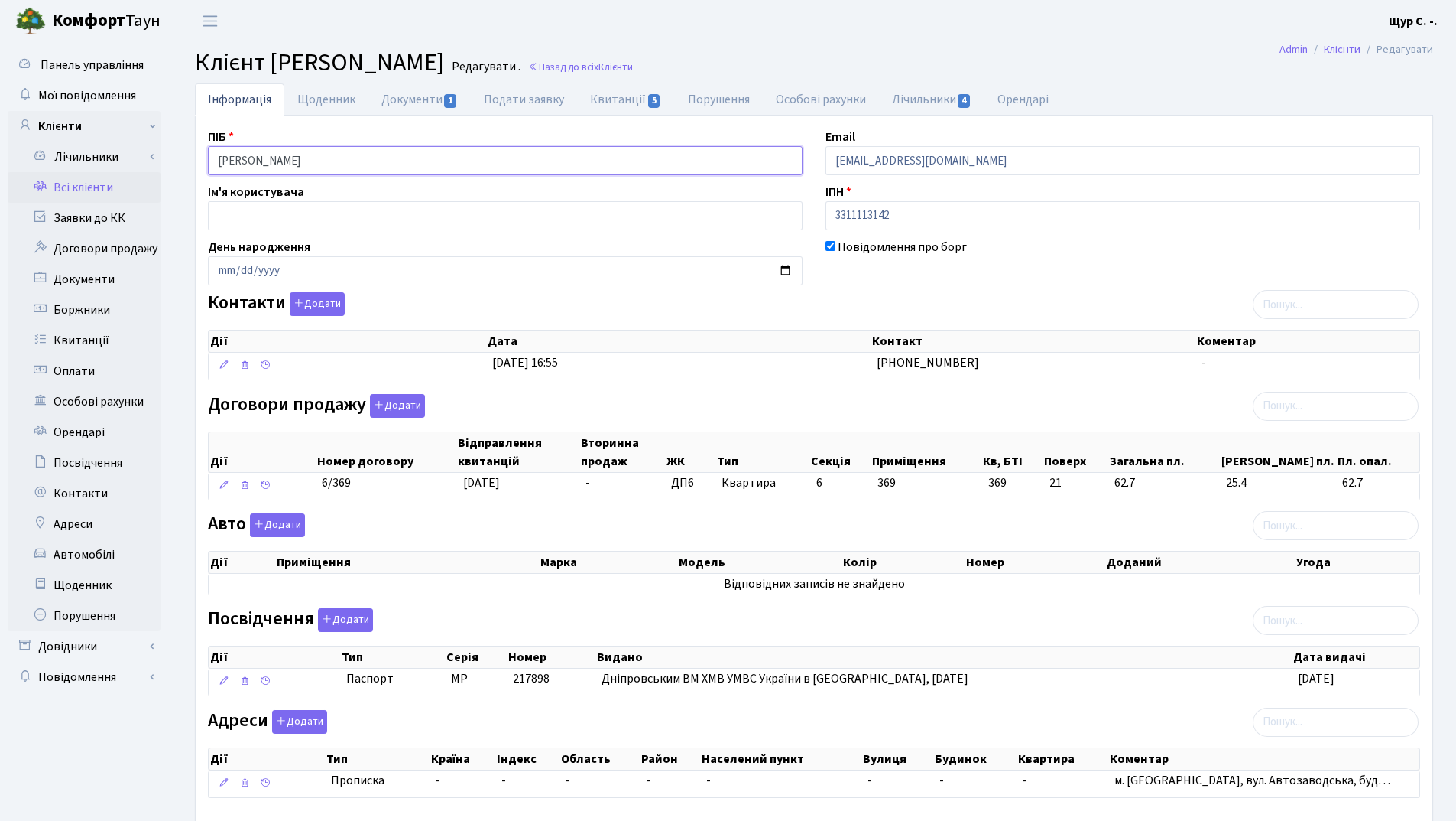
drag, startPoint x: 279, startPoint y: 159, endPoint x: 211, endPoint y: 165, distance: 68.3
click at [211, 165] on input "[PERSON_NAME]" at bounding box center [506, 160] width 595 height 29
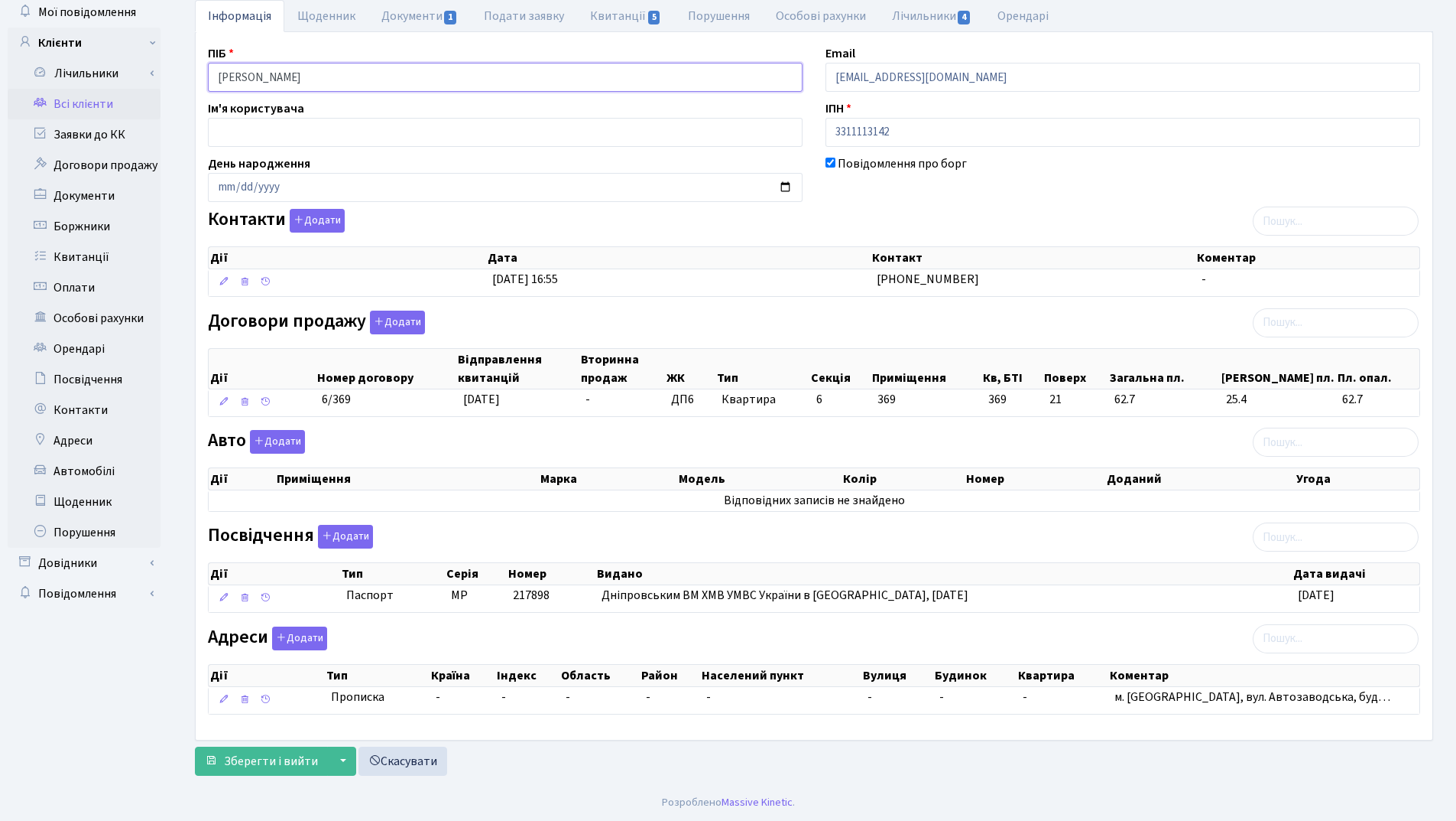
scroll to position [84, 0]
type input "Міщенко Олександра Юріївна"
click at [349, 543] on button "Додати" at bounding box center [346, 535] width 55 height 24
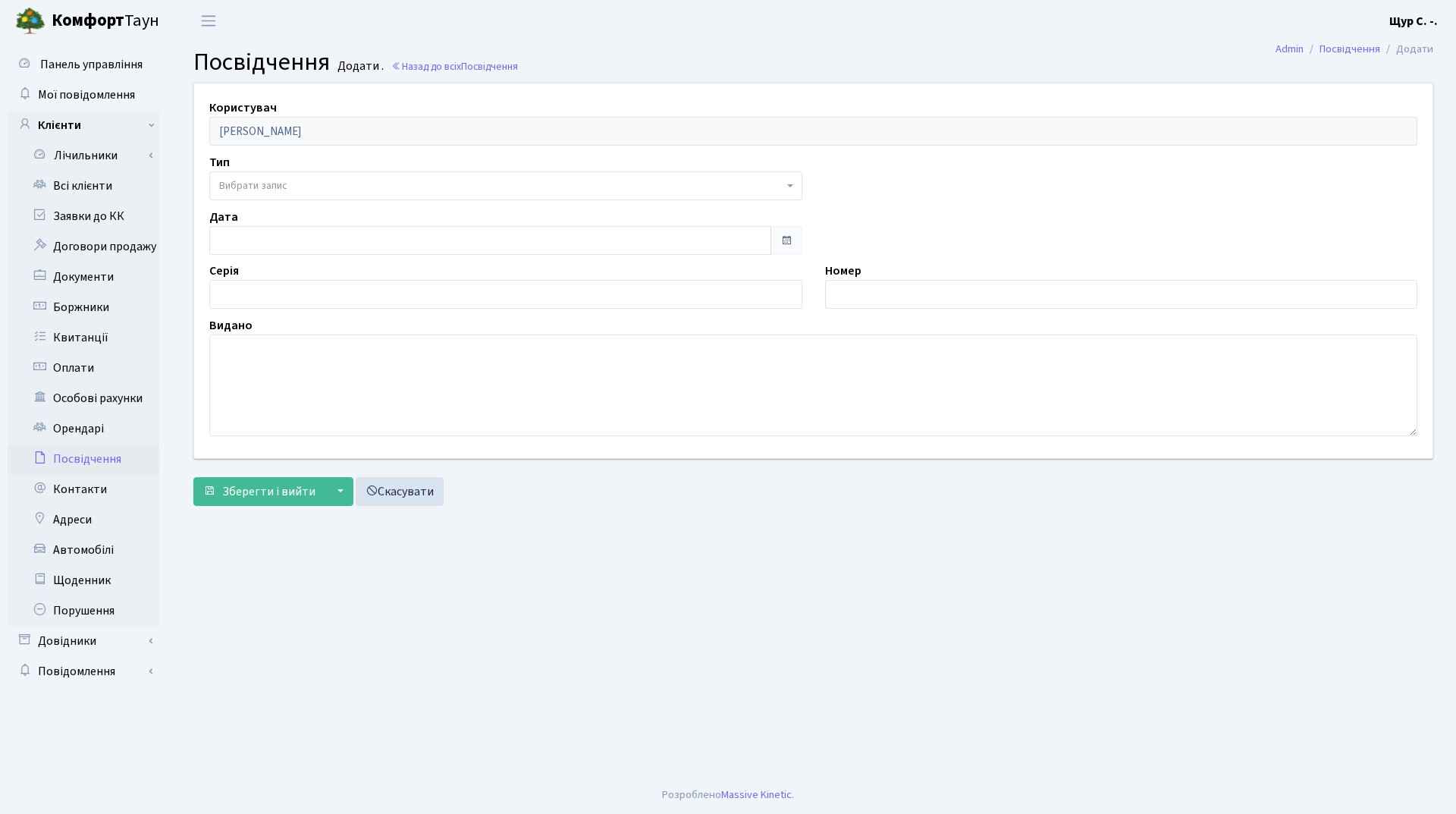
click at [268, 176] on span "Вибрати запис" at bounding box center [506, 186] width 593 height 29
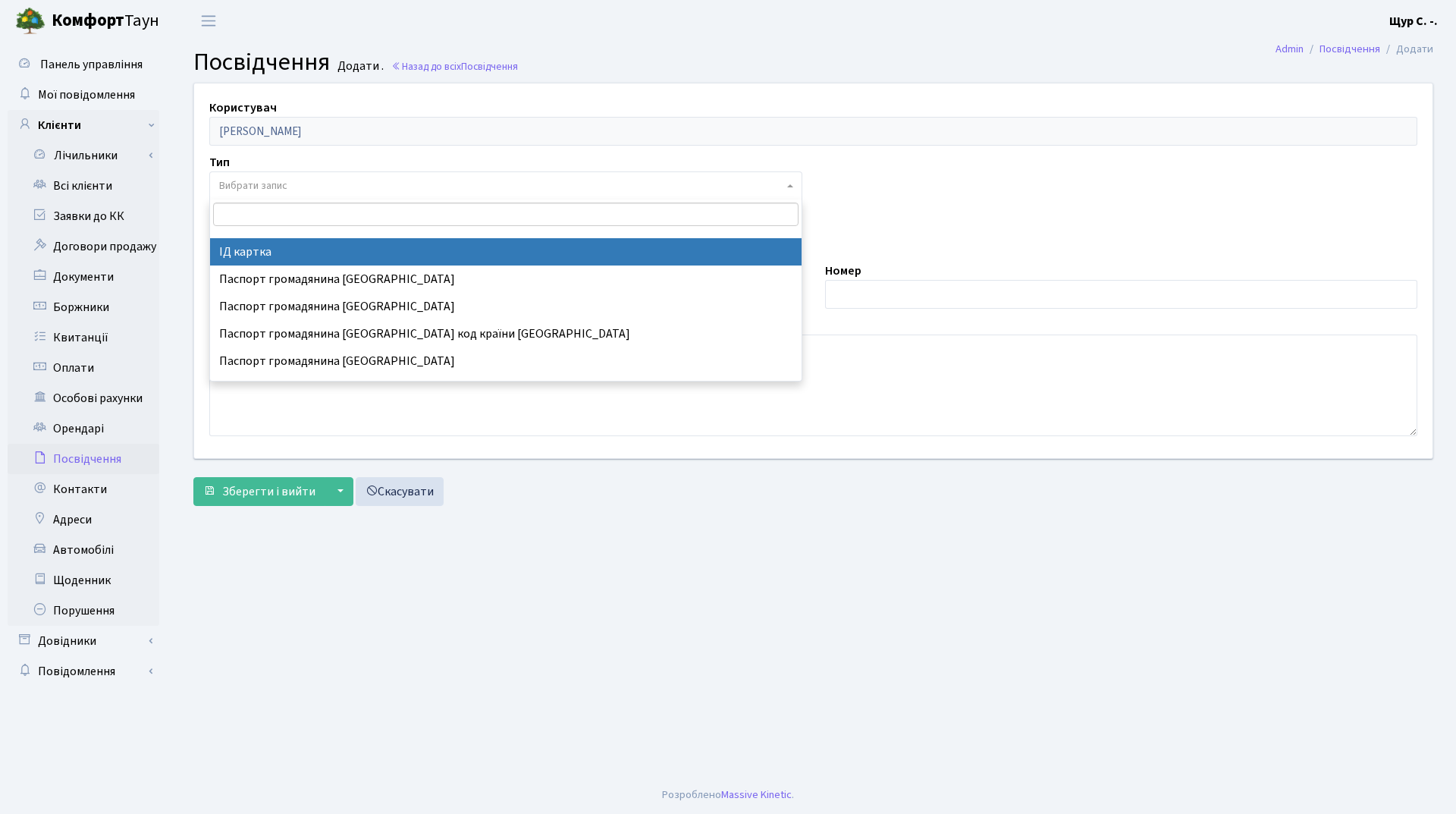
select select "13"
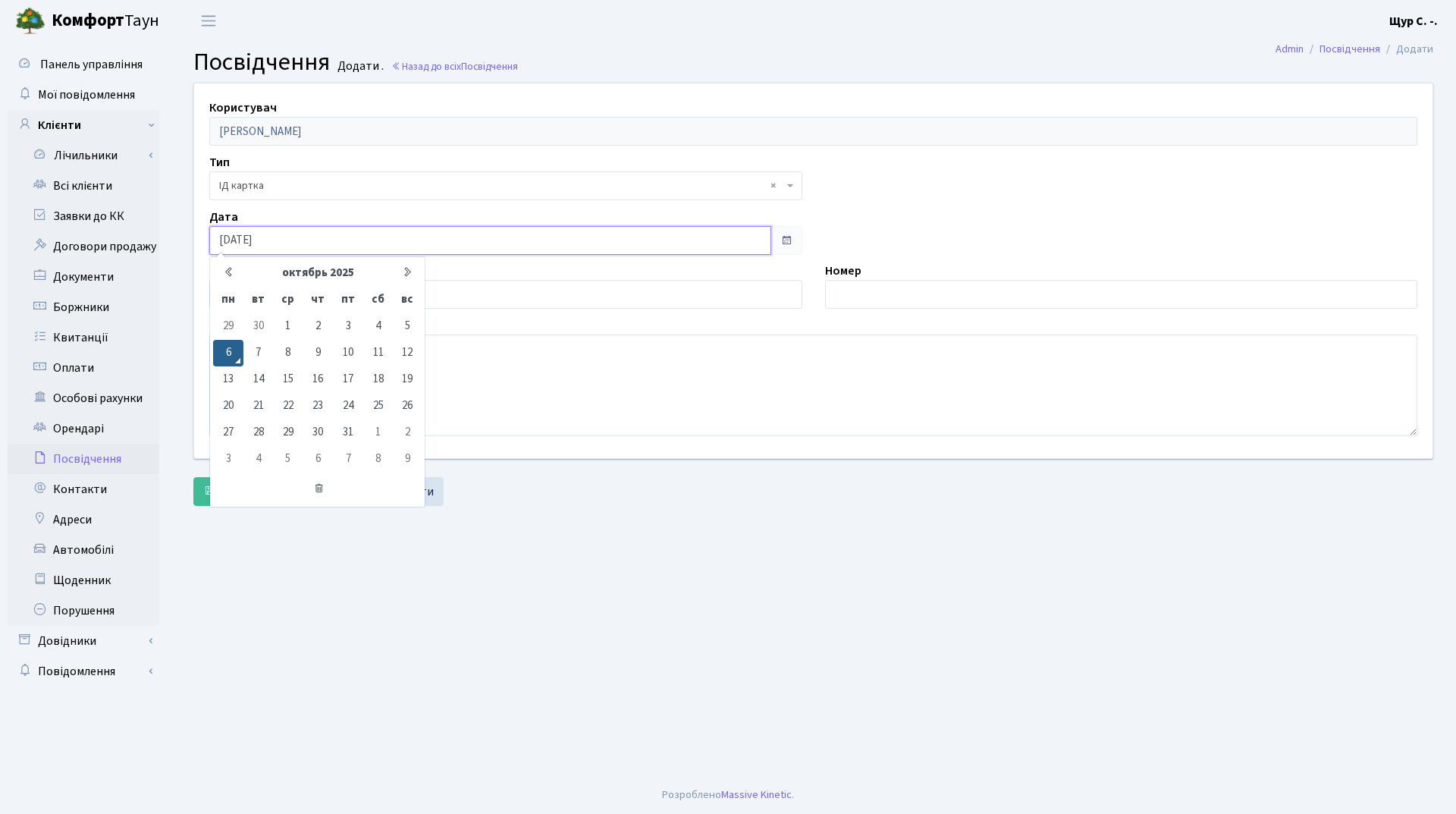
click at [265, 248] on input "06.10.2025" at bounding box center [490, 240] width 561 height 29
click at [275, 239] on input "06.10.2025" at bounding box center [490, 240] width 561 height 29
type input "0"
type input "[DATE]"
click at [874, 301] on input "text" at bounding box center [1122, 294] width 593 height 29
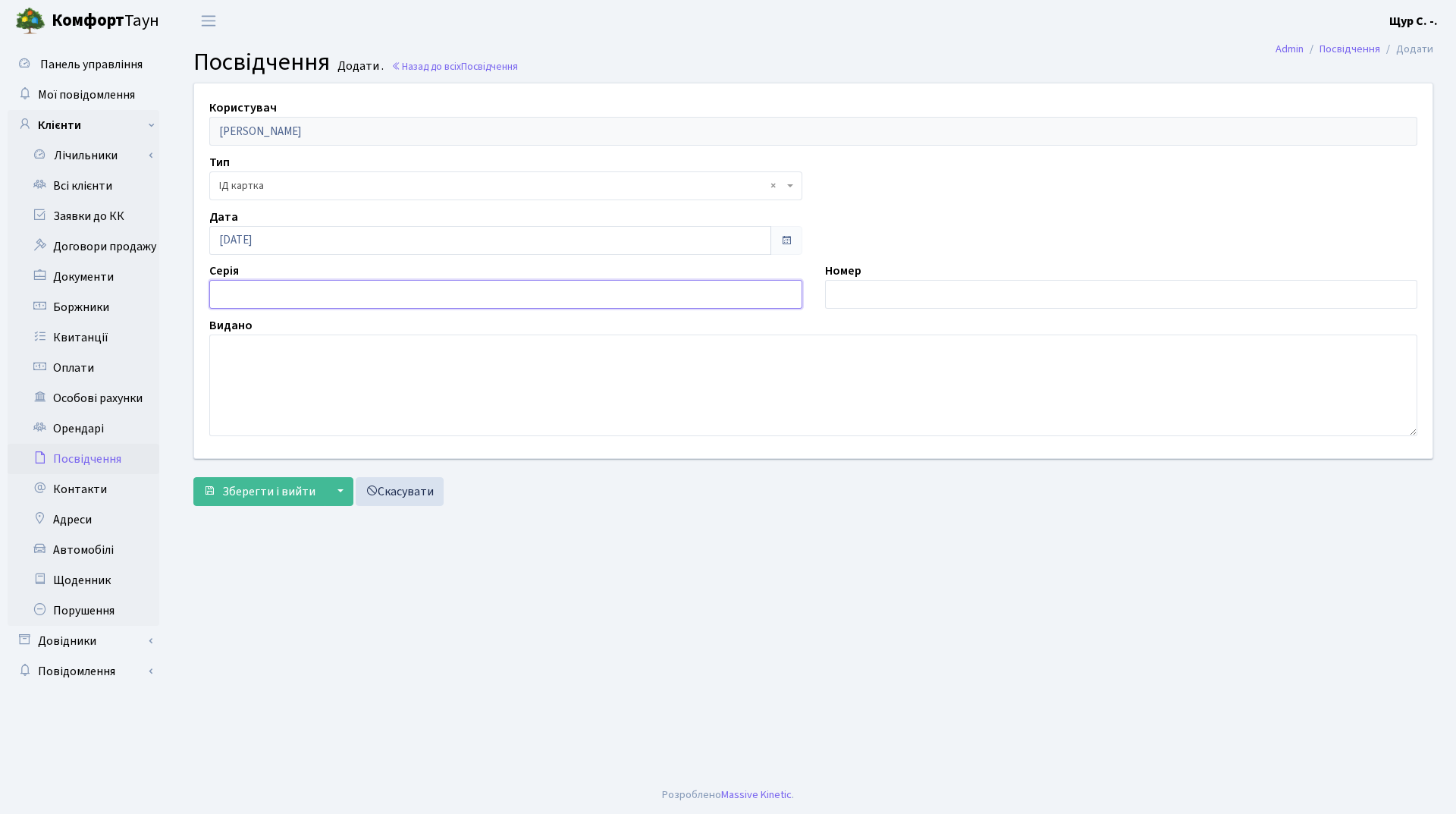
click at [418, 285] on input "text" at bounding box center [506, 294] width 593 height 29
type input "запис №19900827-04048"
click at [897, 299] on input "text" at bounding box center [1122, 294] width 593 height 29
type input "009062879"
click at [298, 363] on textarea at bounding box center [813, 385] width 1208 height 101
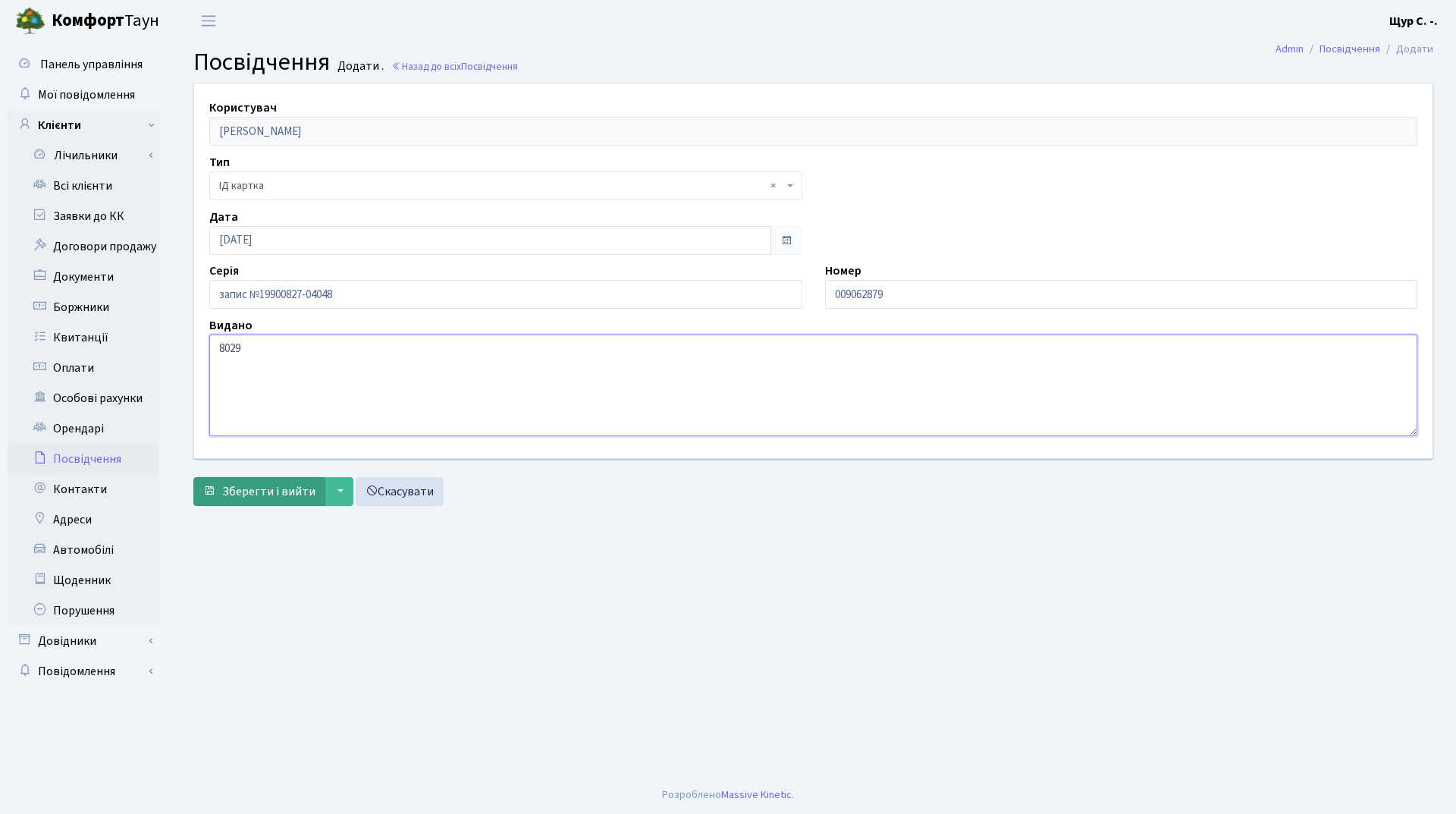
type textarea "8029"
click at [238, 494] on span "Зберегти і вийти" at bounding box center [268, 491] width 93 height 17
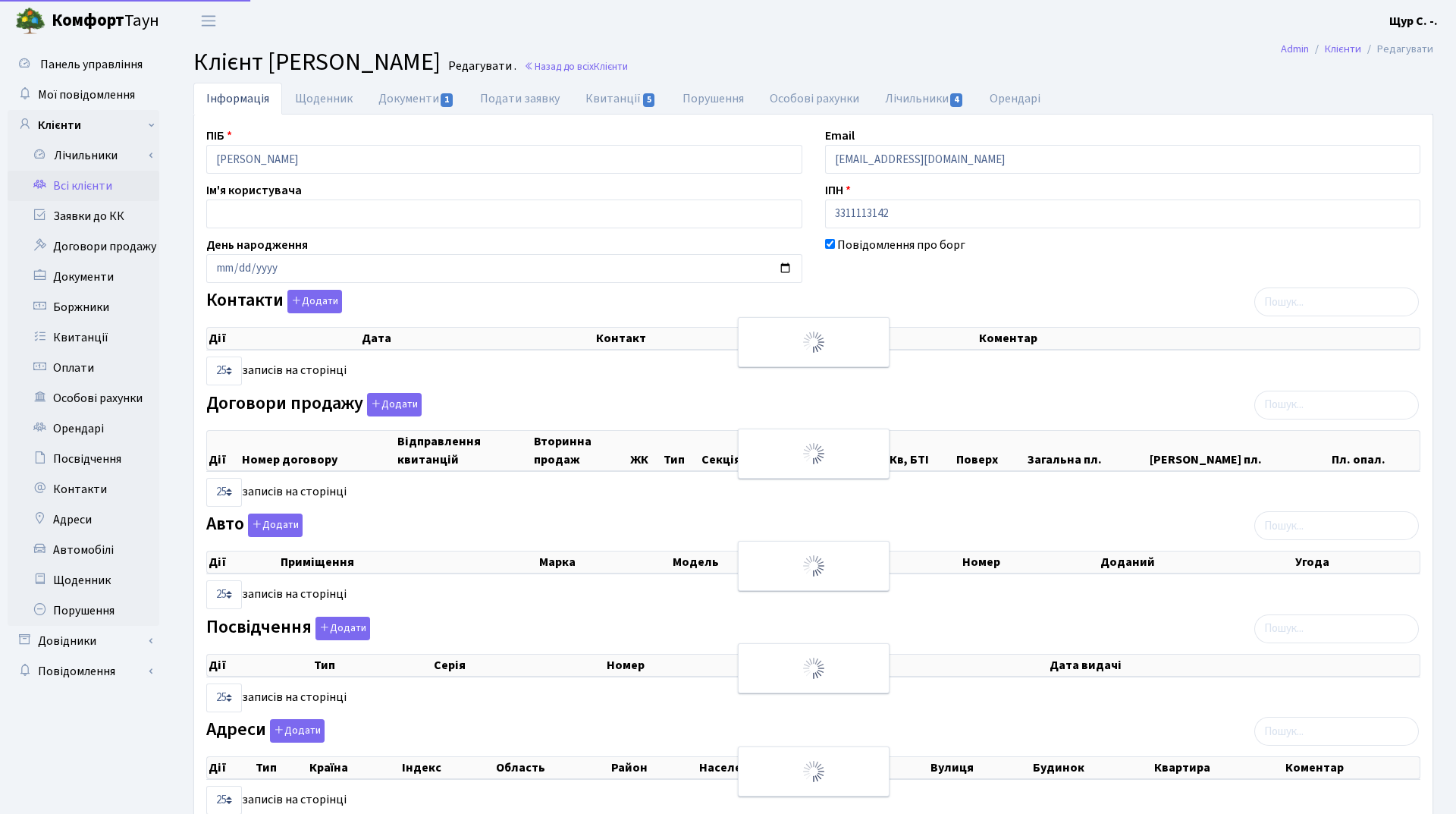
select select "25"
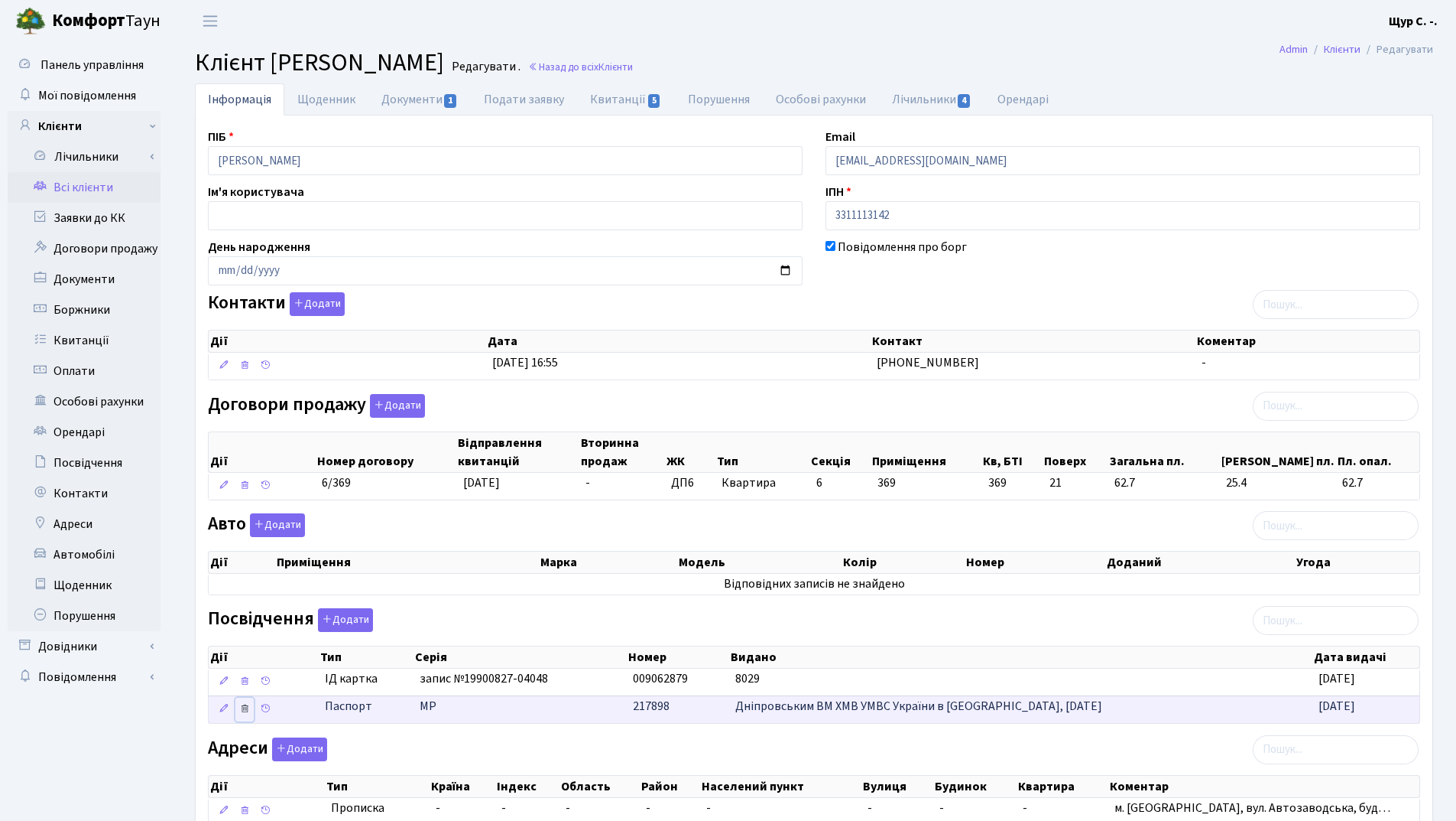
click at [246, 709] on icon at bounding box center [244, 707] width 10 height 10
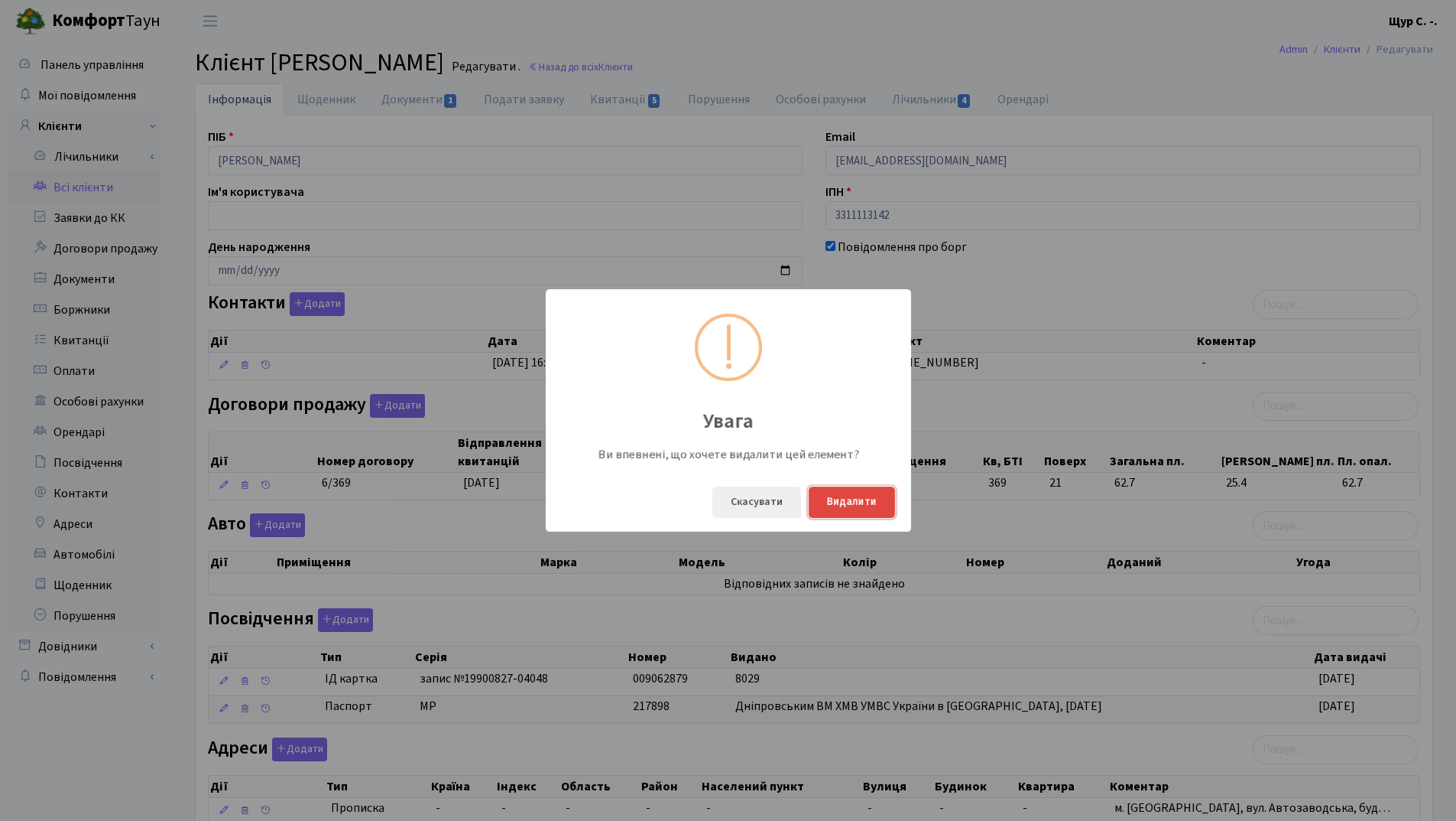
click at [849, 505] on button "Видалити" at bounding box center [851, 502] width 86 height 31
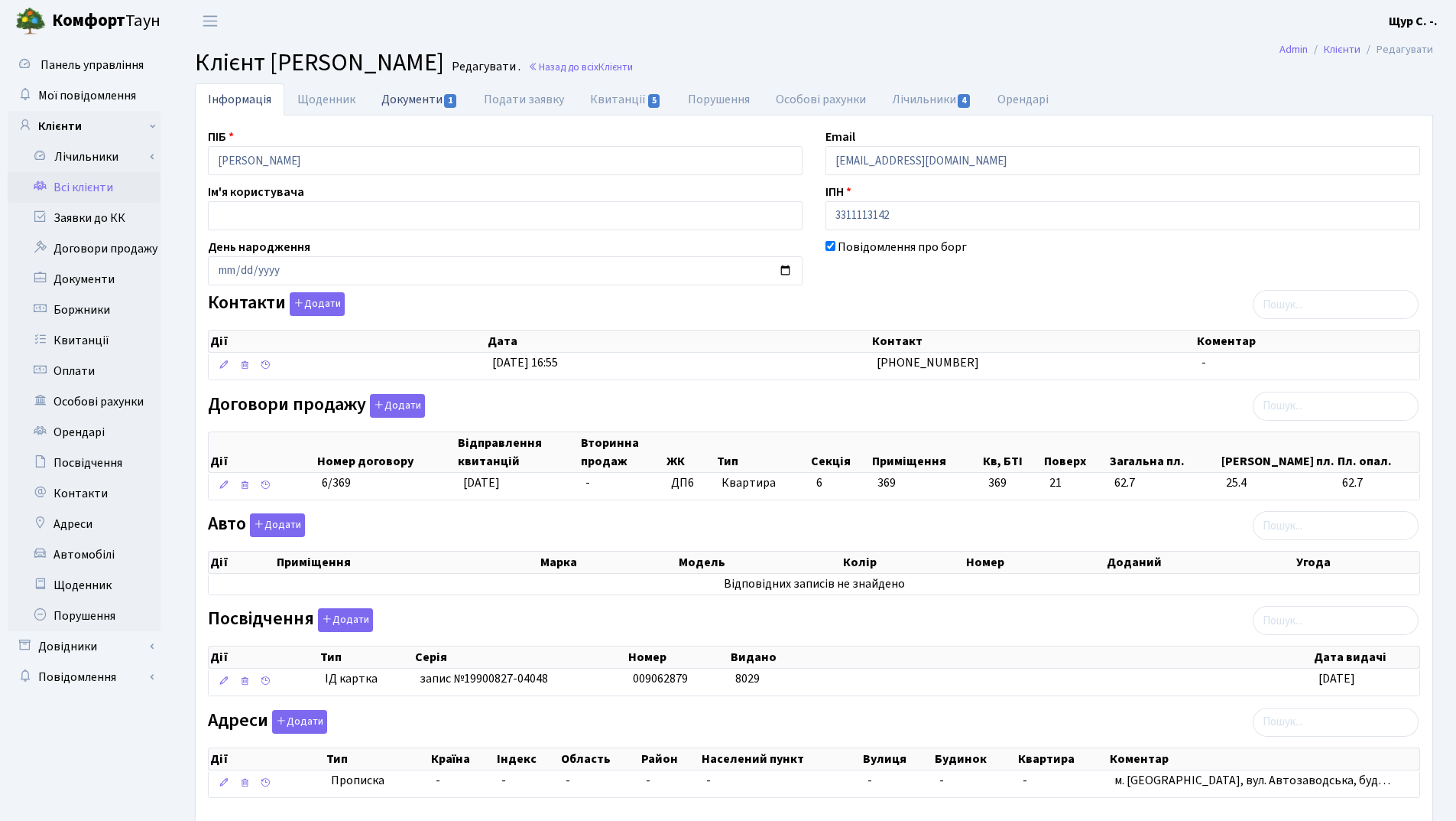
click at [403, 100] on link "Документи 1" at bounding box center [419, 98] width 102 height 31
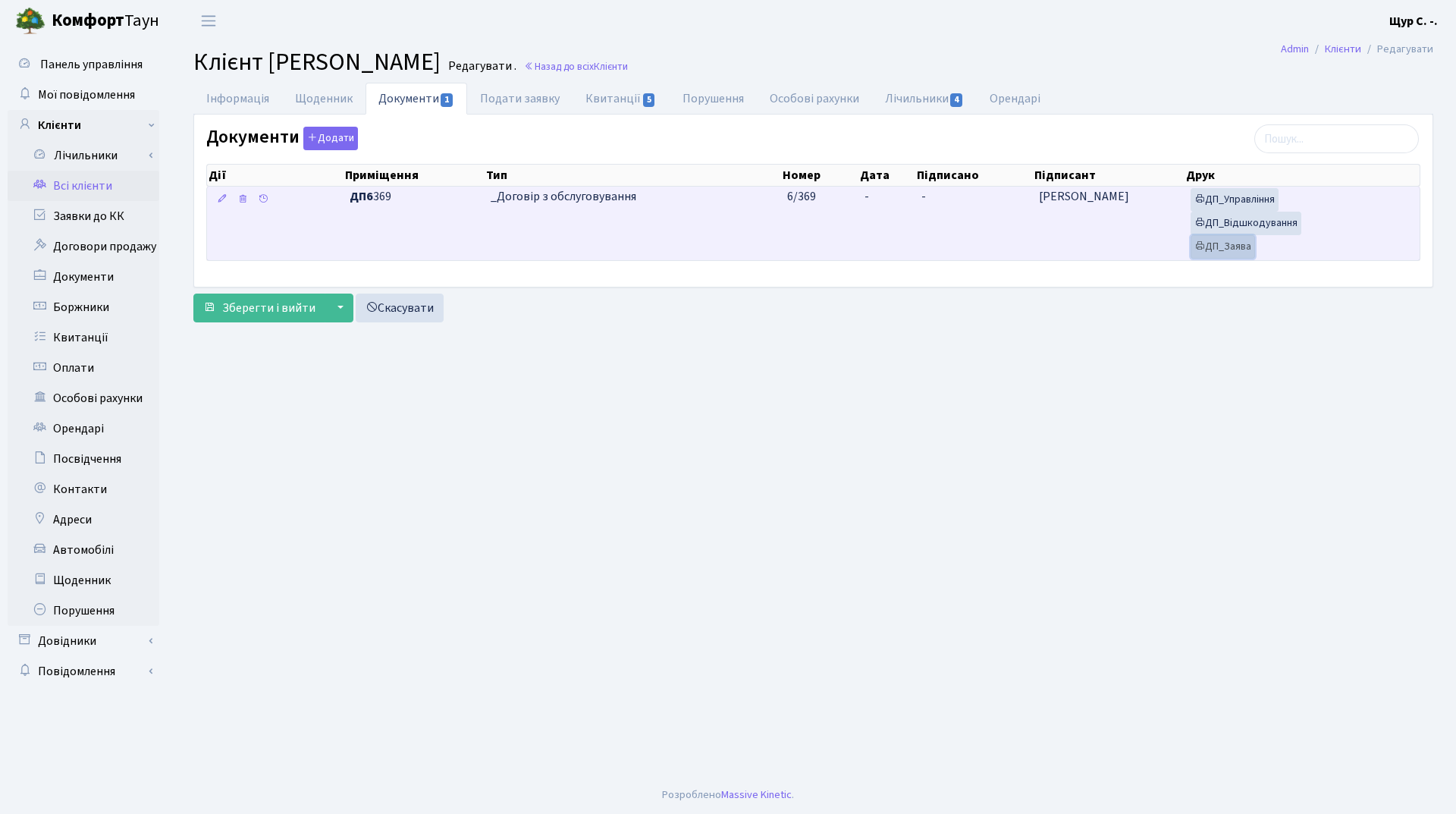
click at [1244, 244] on link "ДП_Заява" at bounding box center [1222, 246] width 65 height 23
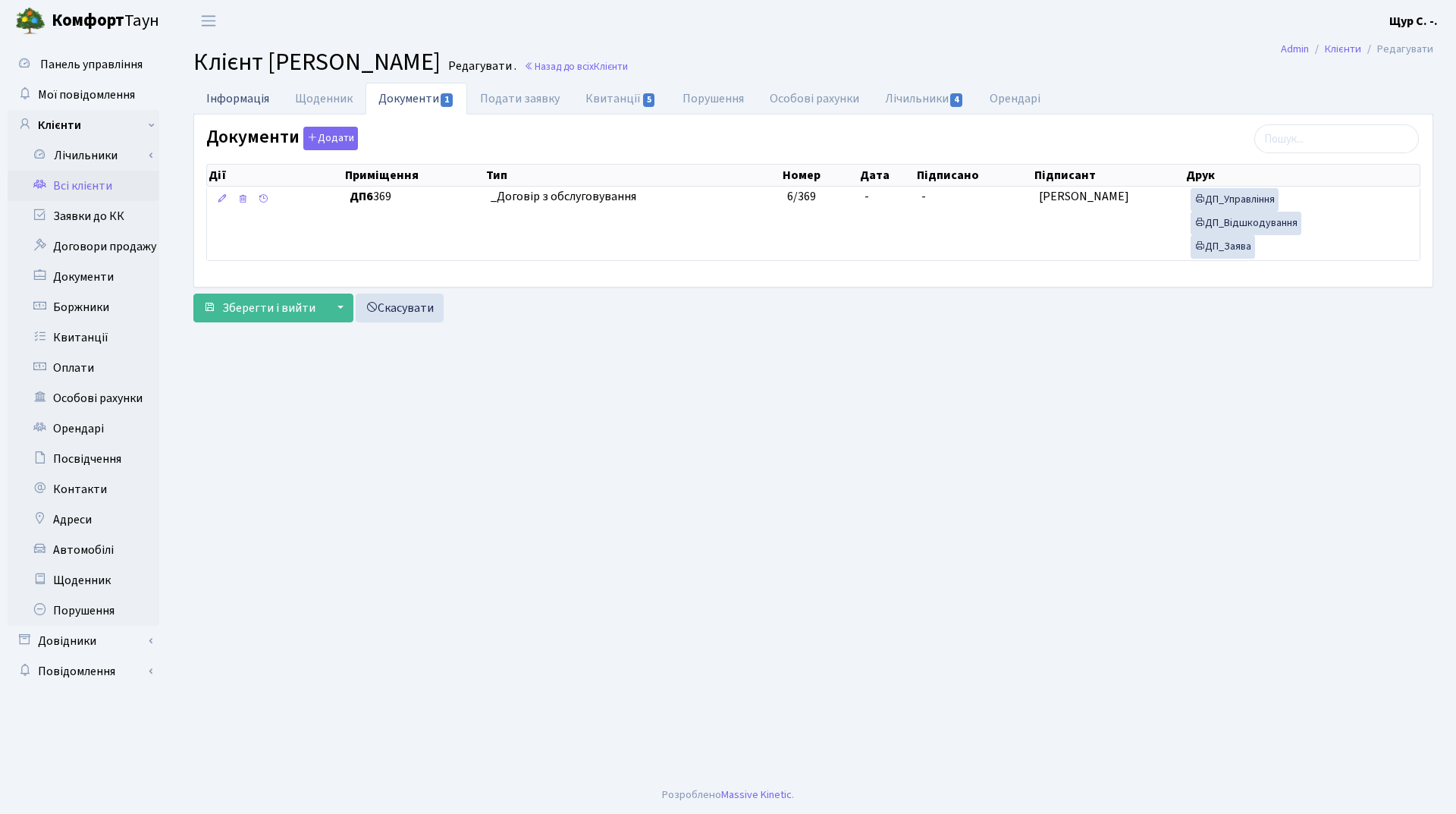
click at [255, 100] on link "Інформація" at bounding box center [238, 98] width 88 height 31
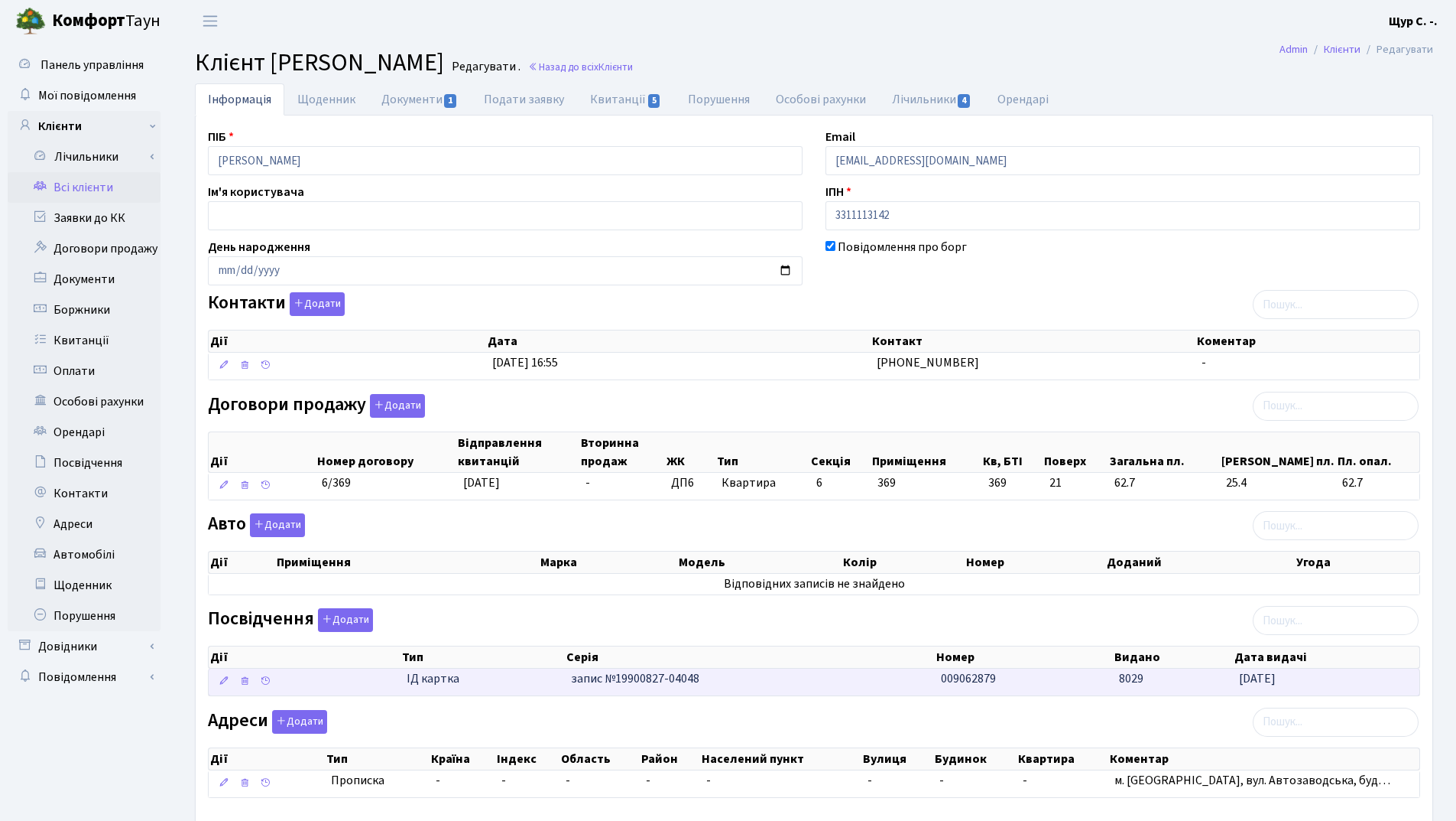
click at [674, 674] on span "запис №19900827-04048" at bounding box center [635, 678] width 129 height 17
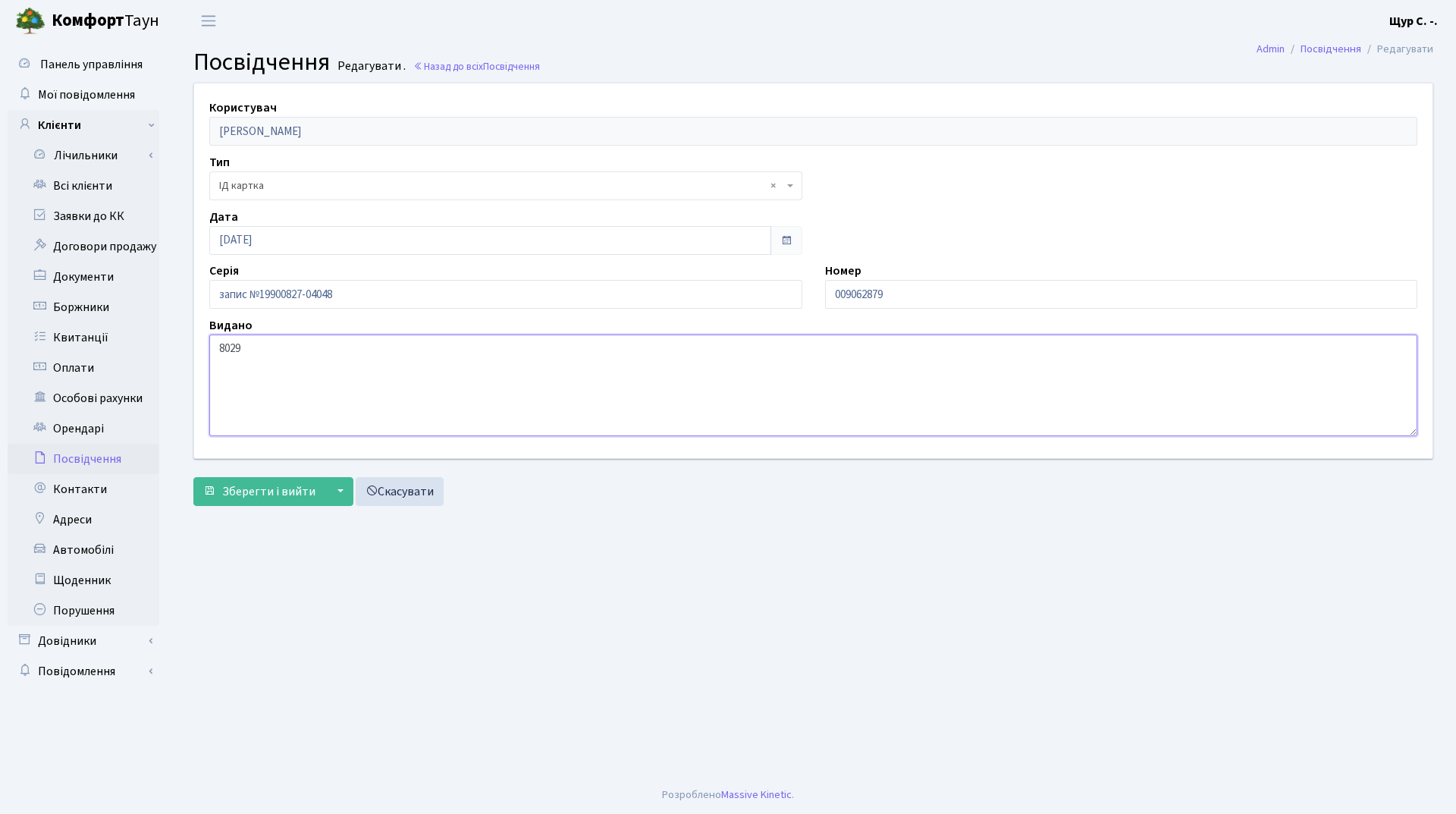
click at [216, 345] on textarea "8029" at bounding box center [813, 385] width 1208 height 101
type textarea "органом 8029"
click at [240, 495] on span "Зберегти і вийти" at bounding box center [268, 491] width 93 height 17
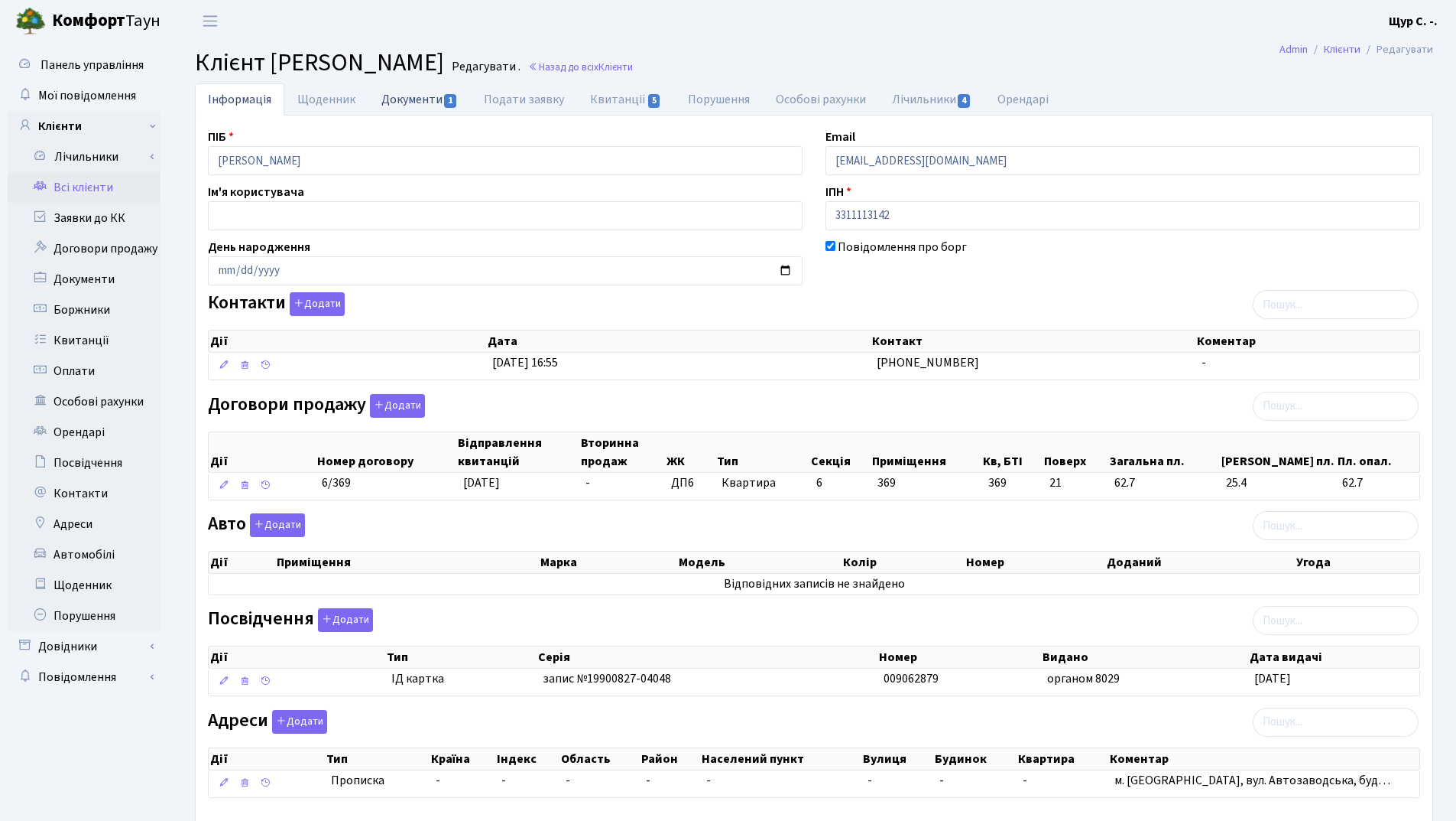
click at [406, 99] on link "Документи 1" at bounding box center [419, 98] width 102 height 31
select select "25"
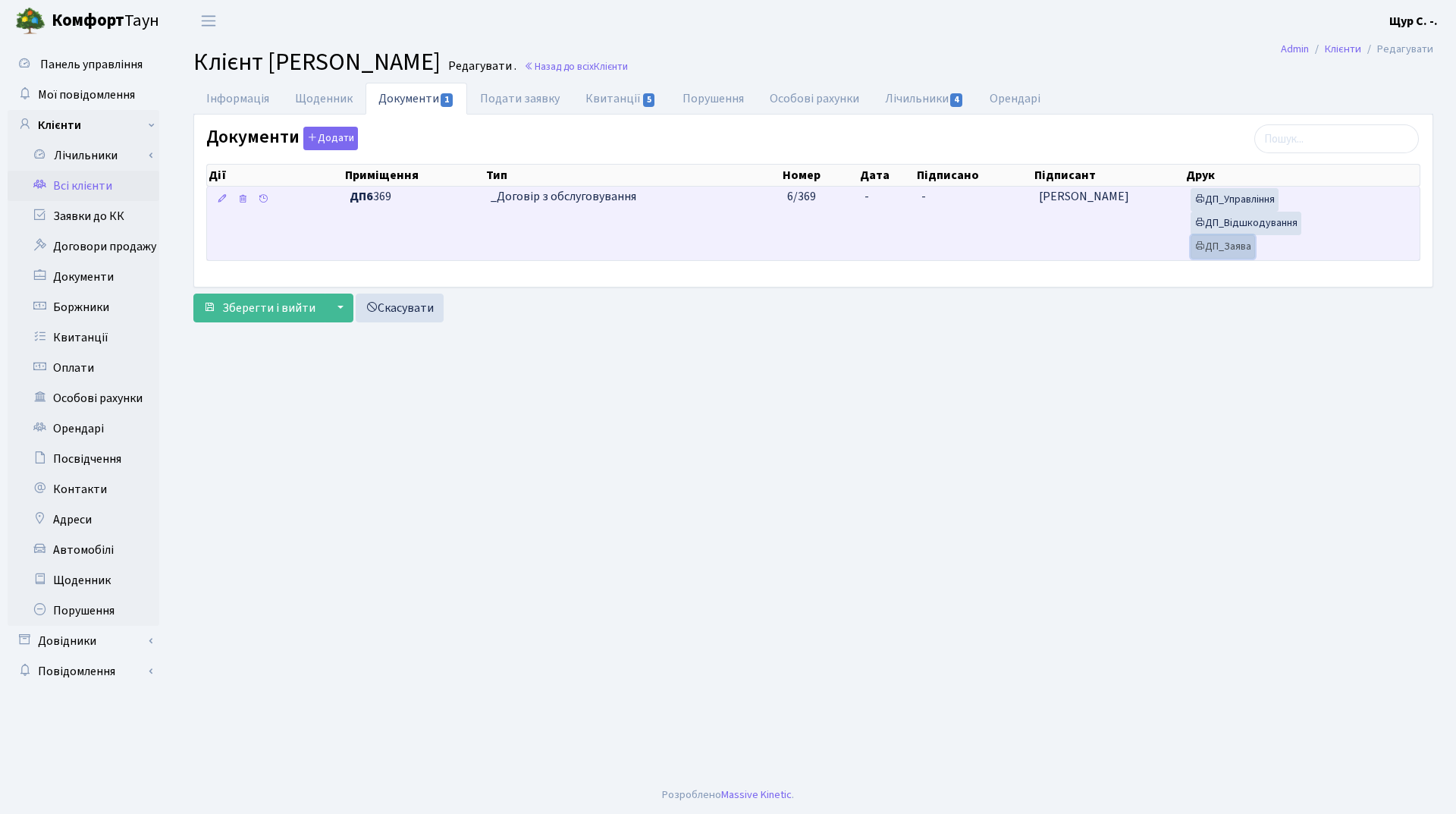
click at [1247, 244] on link "ДП_Заява" at bounding box center [1222, 246] width 65 height 23
click at [1239, 201] on link "ДП_Управління" at bounding box center [1234, 199] width 88 height 23
click at [1253, 223] on link "ДП_Відшкодування" at bounding box center [1246, 223] width 111 height 23
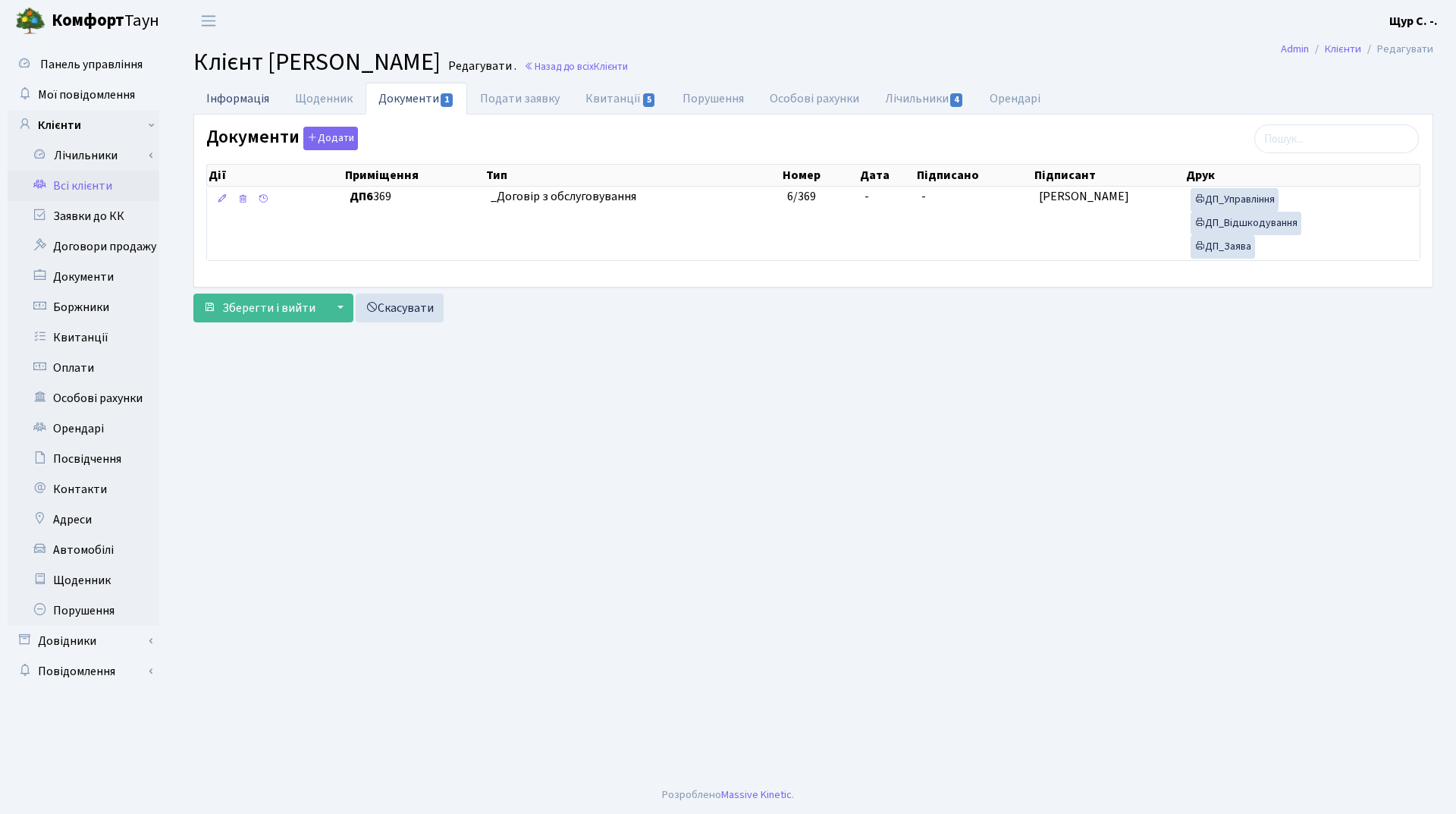
click at [249, 93] on link "Інформація" at bounding box center [238, 98] width 88 height 31
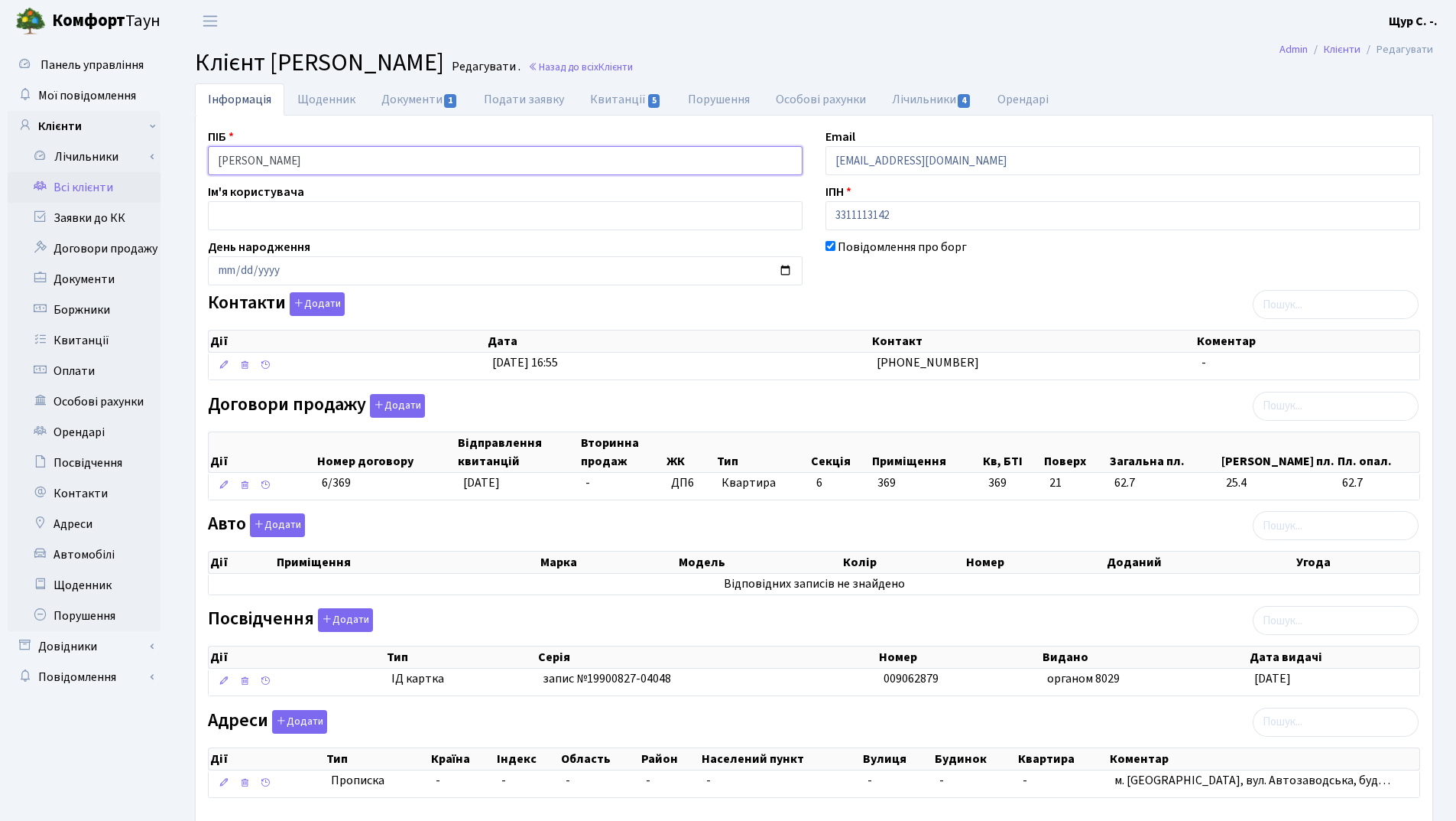
drag, startPoint x: 276, startPoint y: 157, endPoint x: 191, endPoint y: 156, distance: 85.0
click at [191, 156] on div "Інформація Щоденник Документи 1 Подати заявку Квитанції 5 Порушення Особові рах…" at bounding box center [814, 474] width 1262 height 783
type input "Олександра Юріївна"
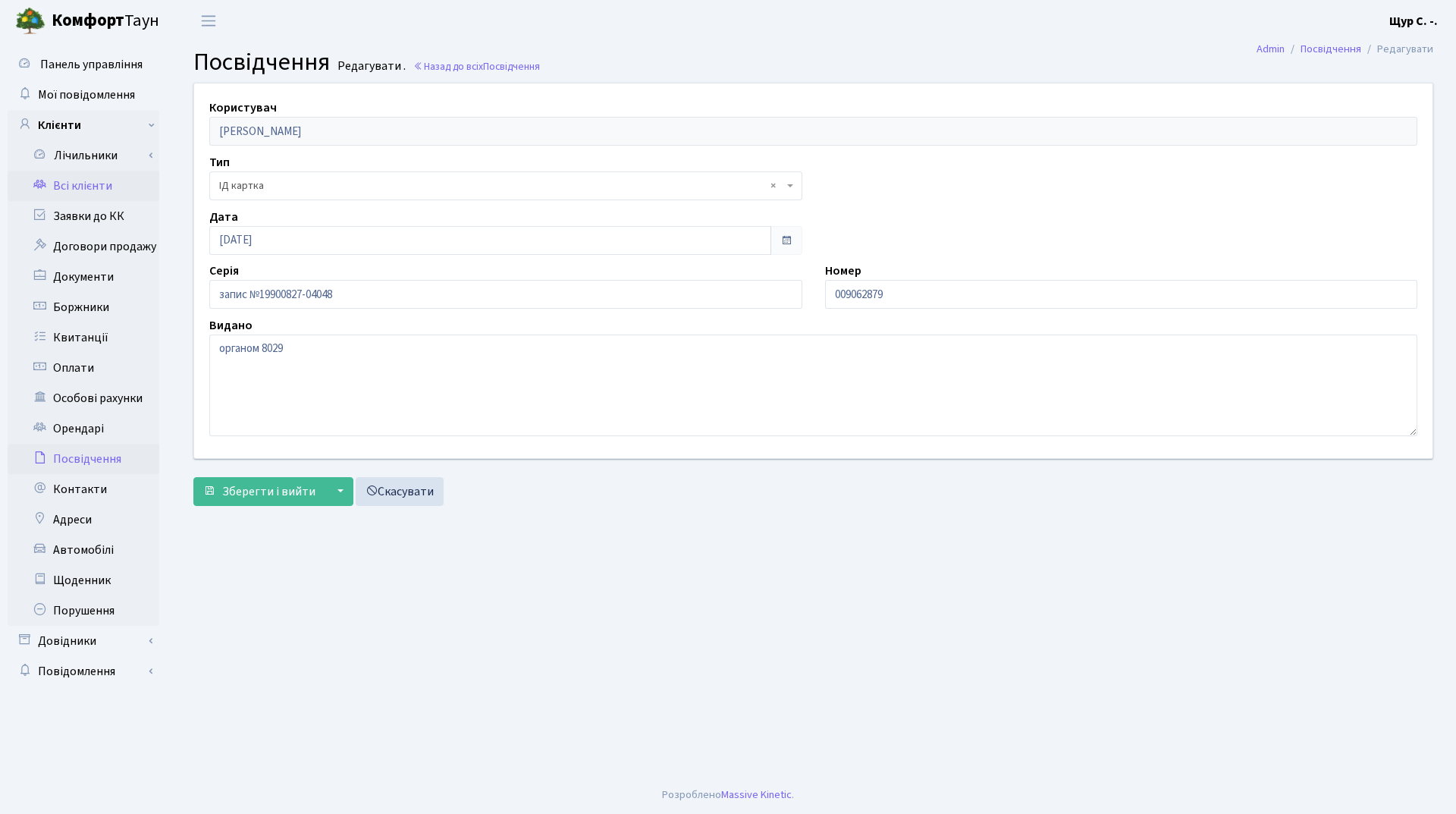
click at [90, 179] on link "Всі клієнти" at bounding box center [84, 186] width 152 height 30
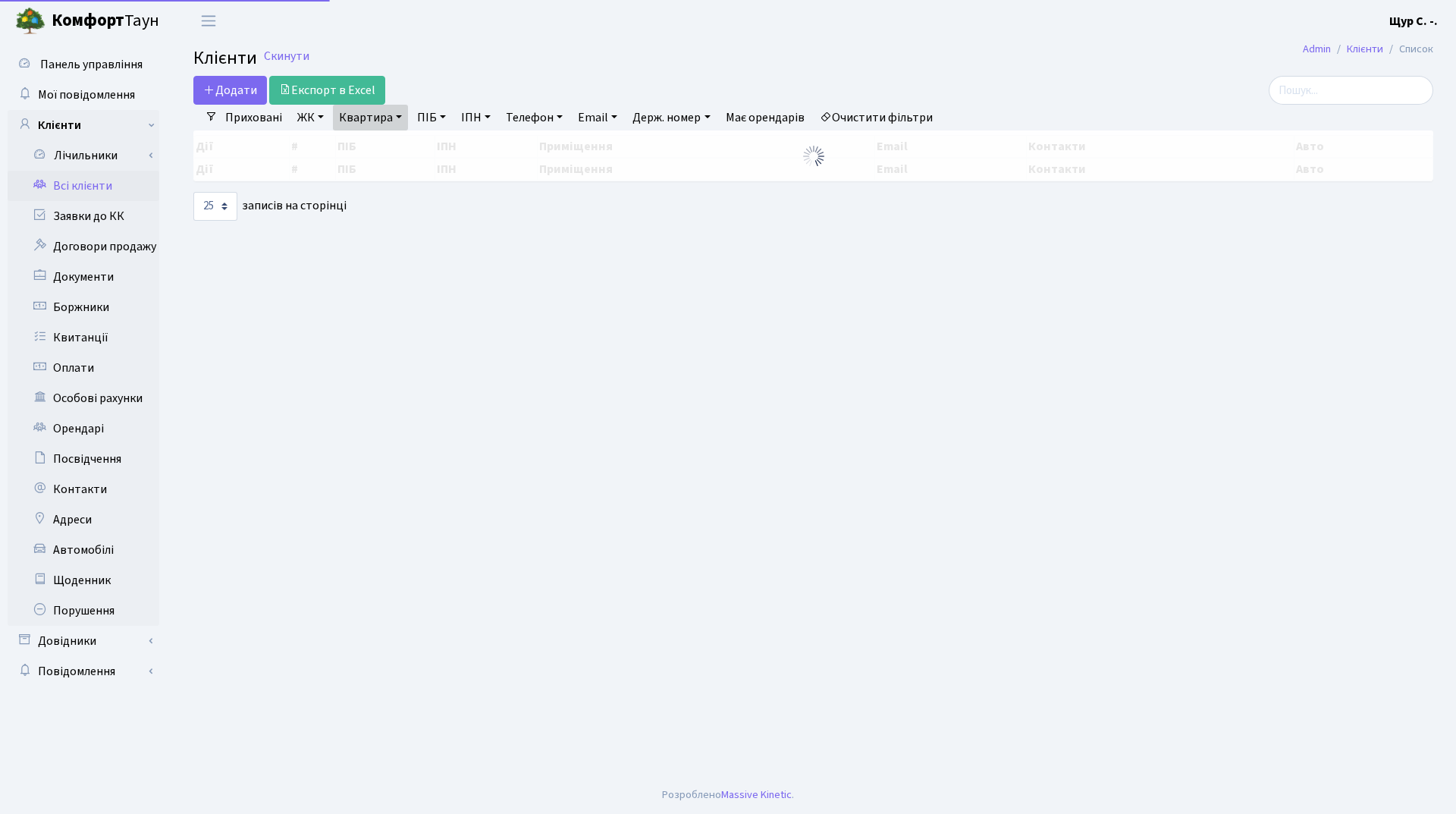
select select "25"
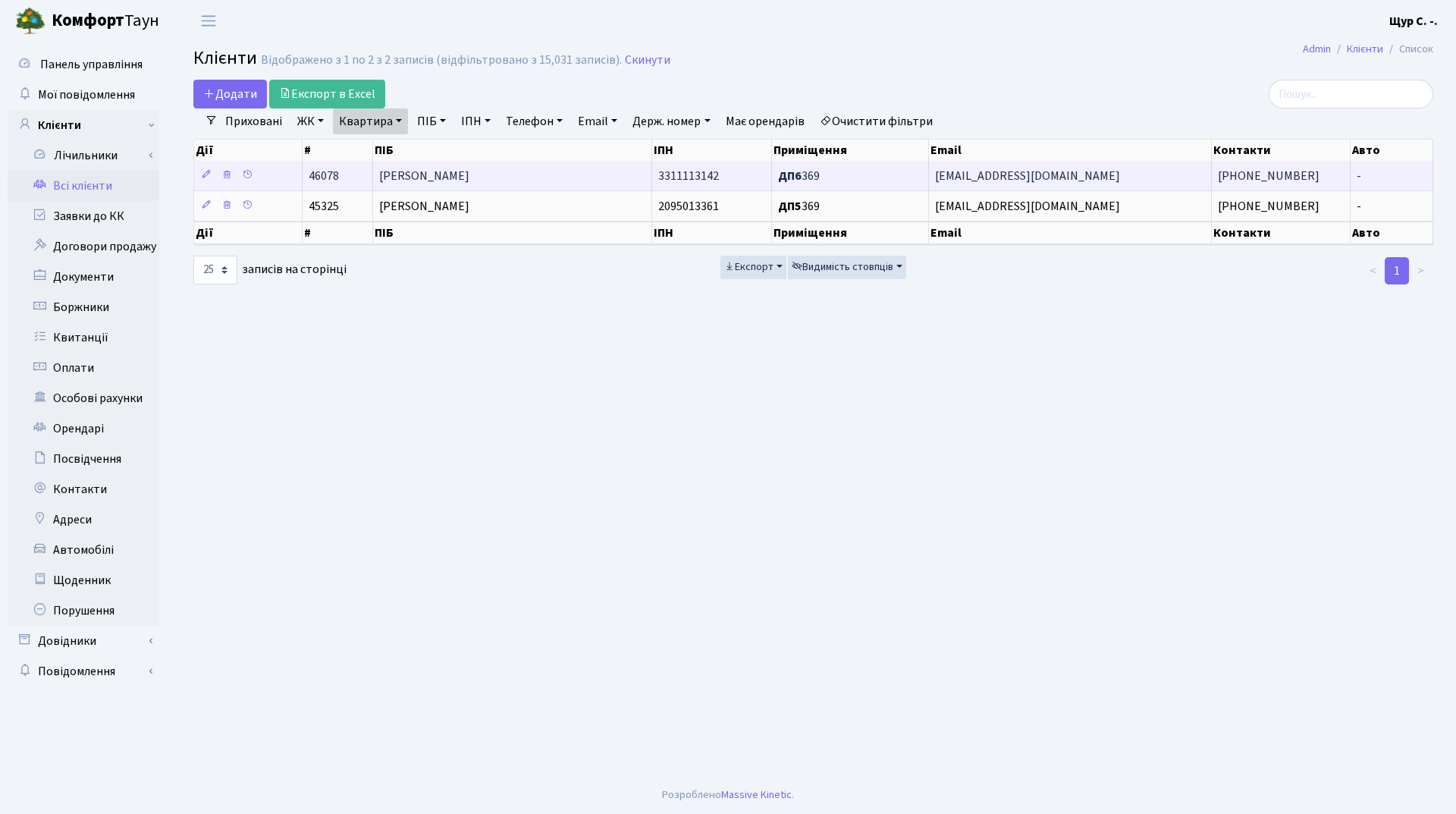
click at [459, 175] on span "[PERSON_NAME]" at bounding box center [424, 176] width 90 height 17
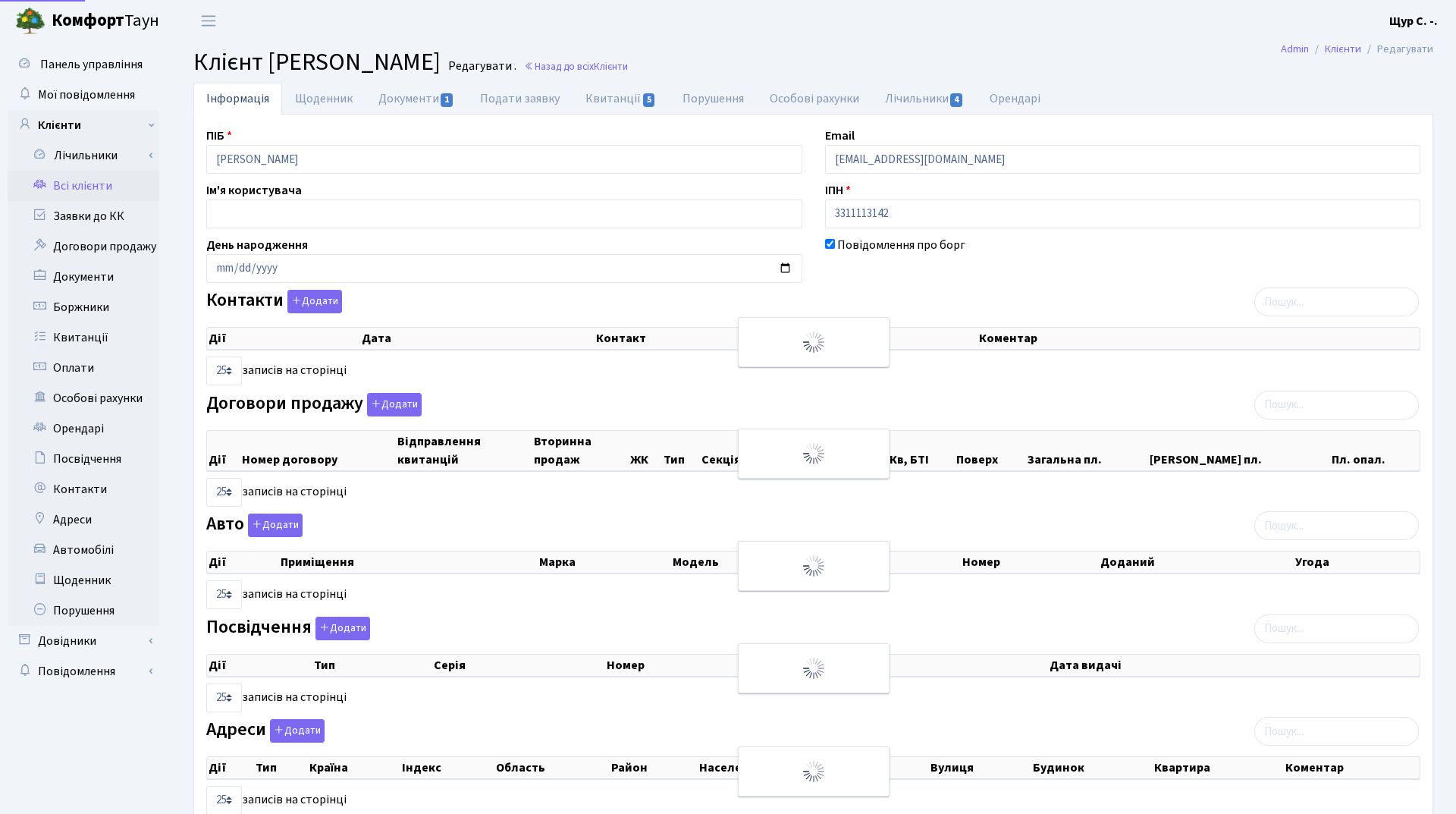
select select "25"
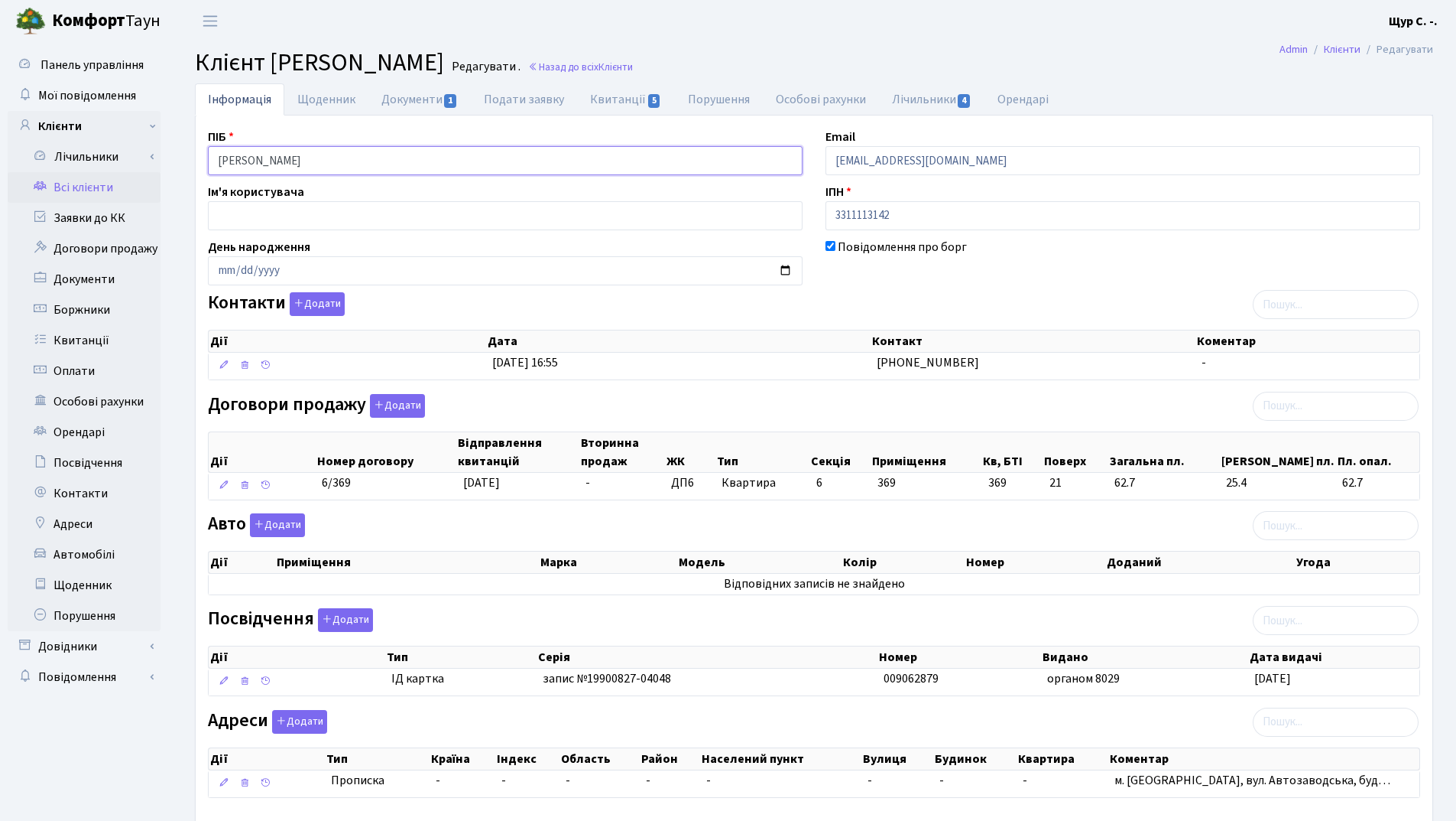
click at [219, 157] on input "Олександра Юріївна" at bounding box center [506, 160] width 595 height 29
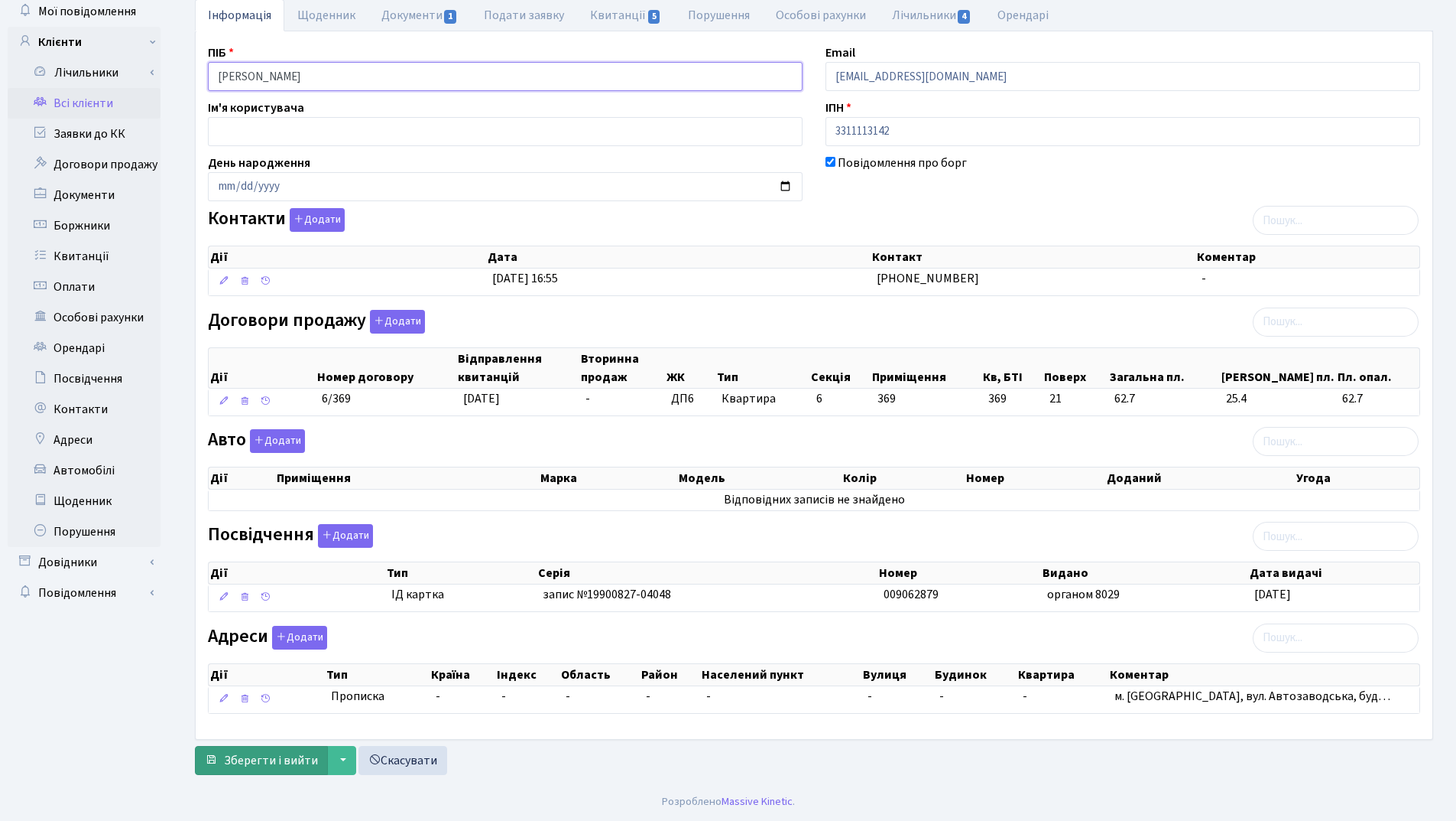
type input "[PERSON_NAME]"
click at [284, 765] on span "Зберегти і вийти" at bounding box center [271, 760] width 94 height 17
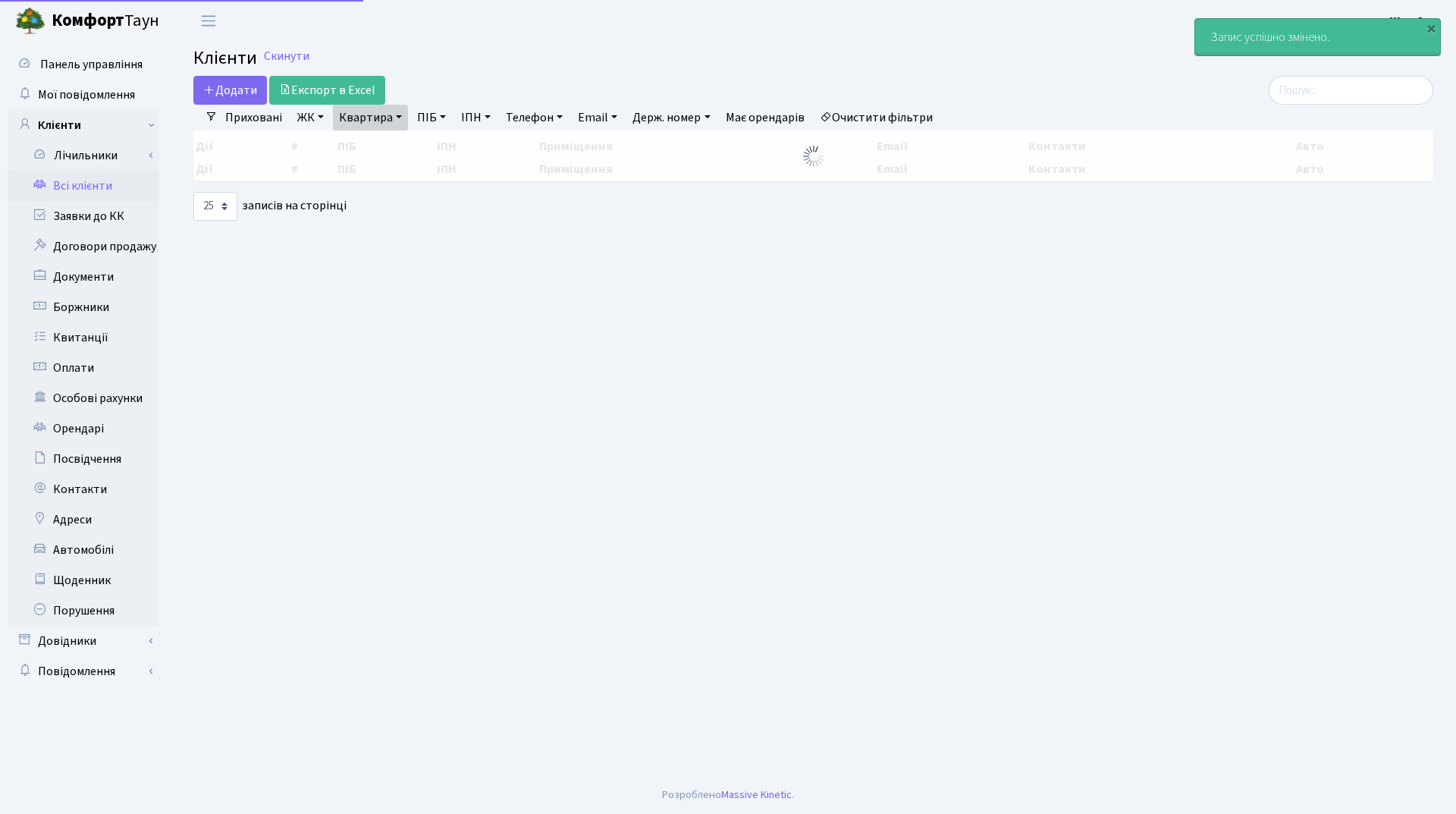
select select "25"
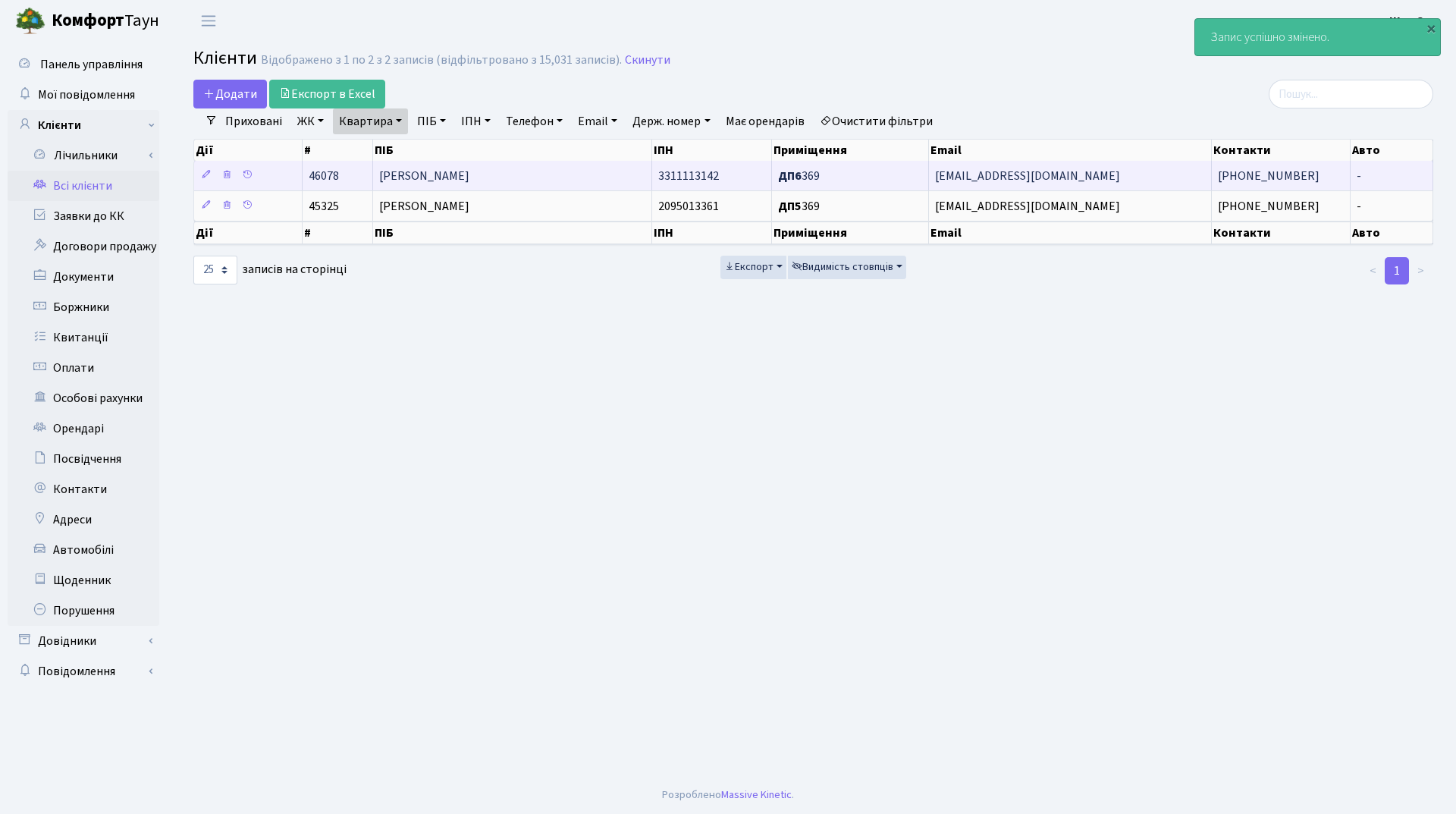
click at [556, 172] on td "[PERSON_NAME]" at bounding box center [513, 175] width 280 height 29
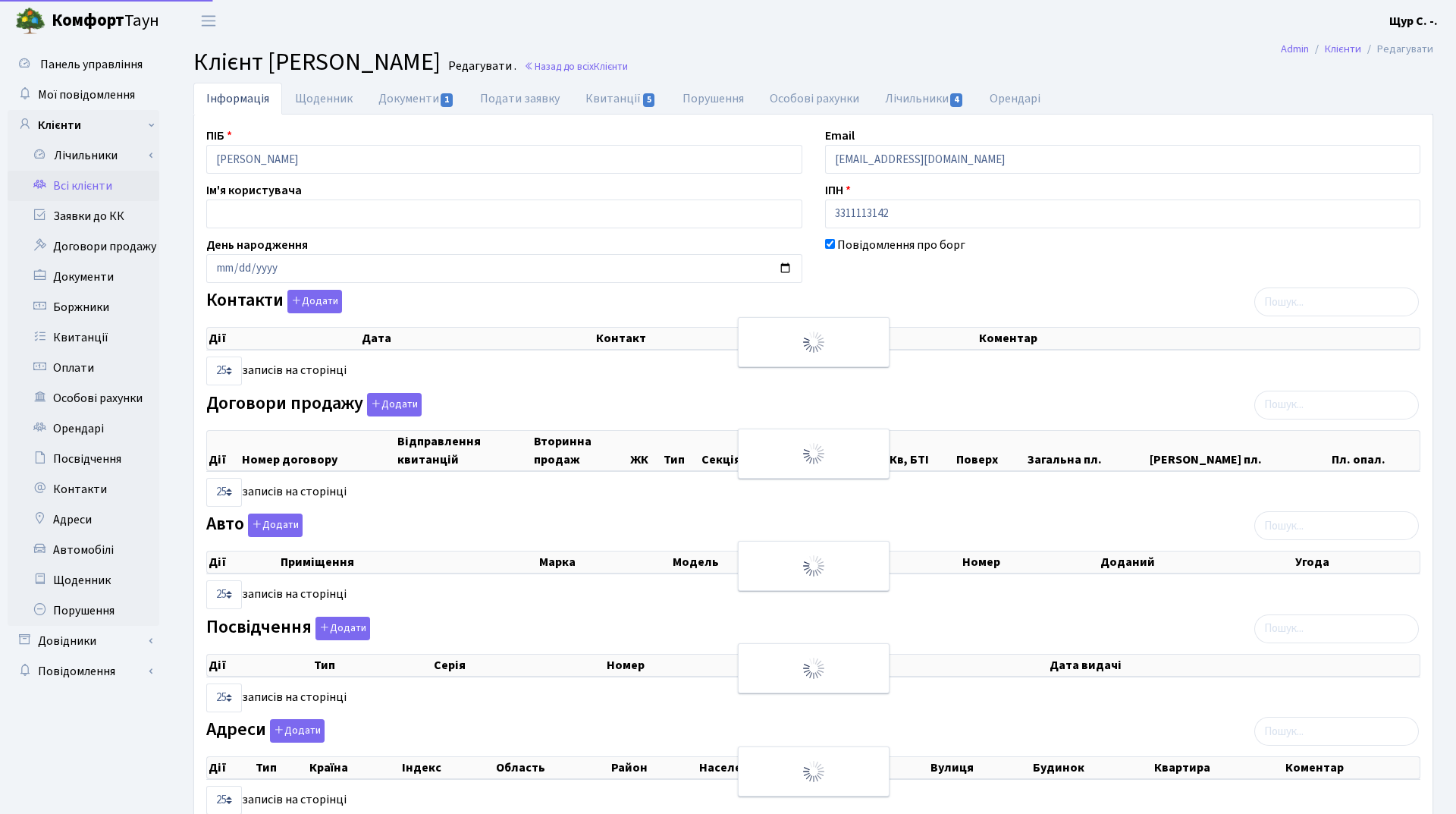
select select "25"
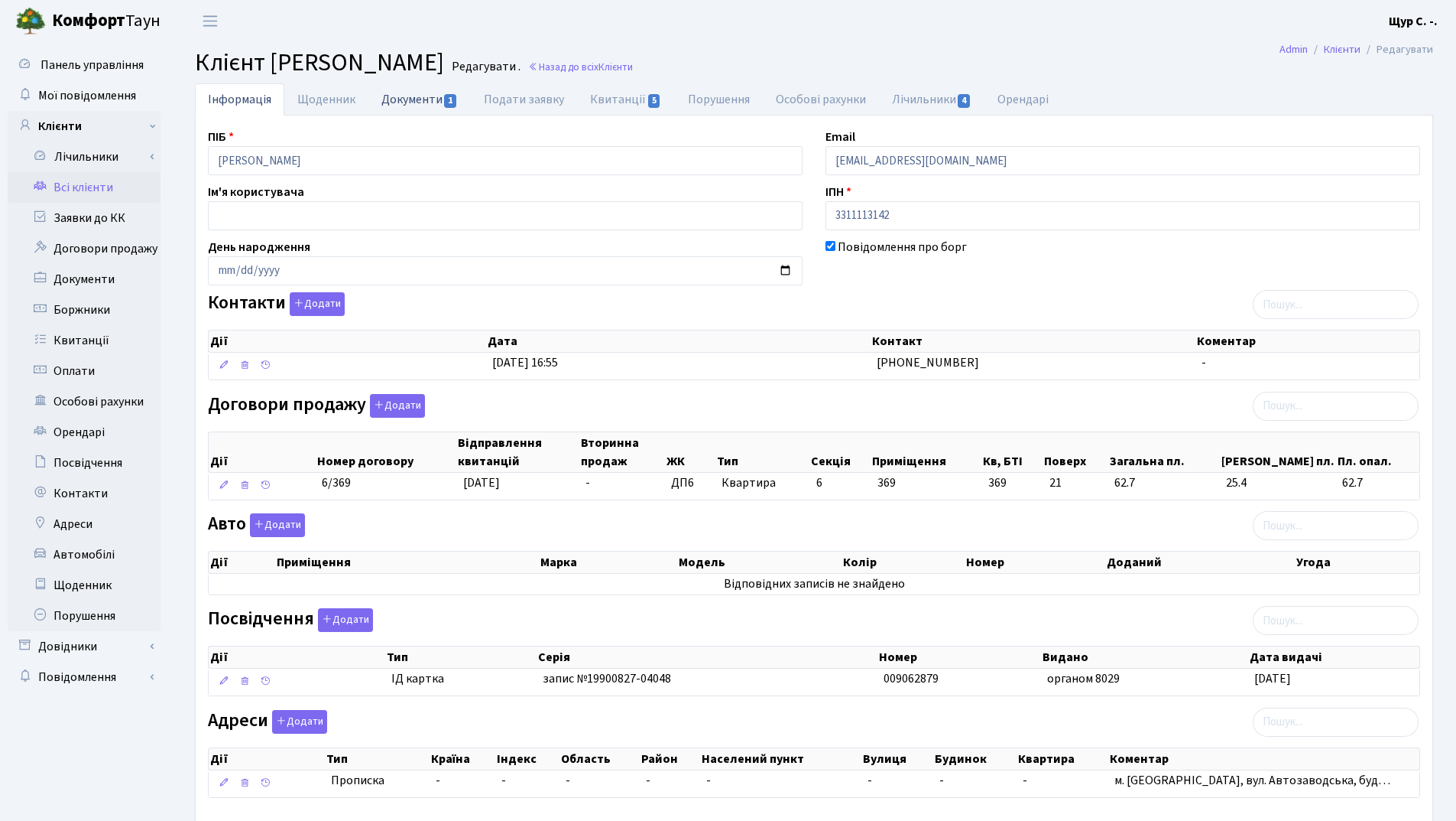
click at [406, 106] on link "Документи 1" at bounding box center [419, 98] width 102 height 31
select select "25"
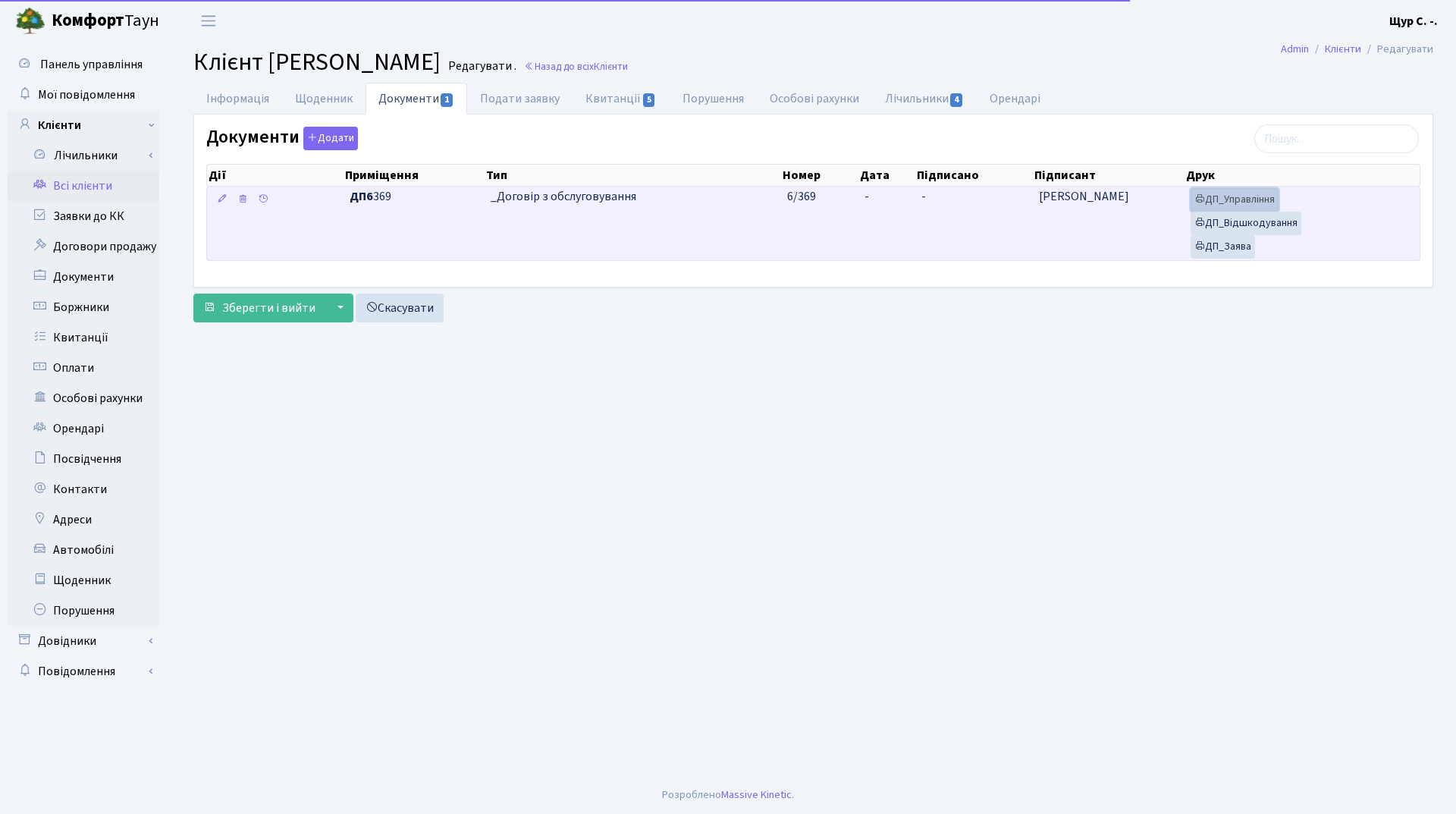
click at [1263, 199] on link "ДП_Управління" at bounding box center [1234, 199] width 88 height 23
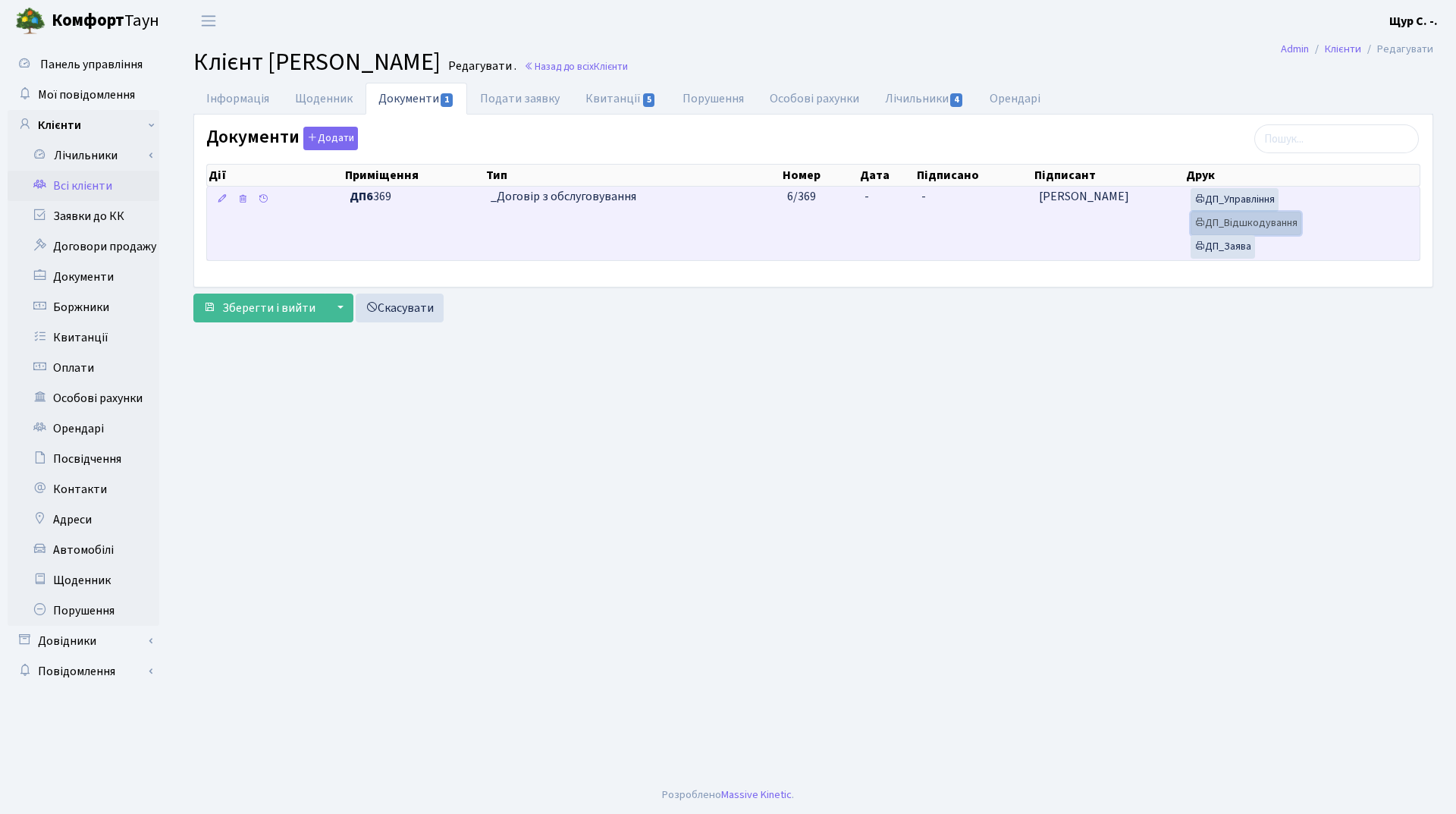
click at [1248, 220] on link "ДП_Відшкодування" at bounding box center [1246, 223] width 111 height 23
click at [1203, 249] on icon at bounding box center [1199, 245] width 10 height 10
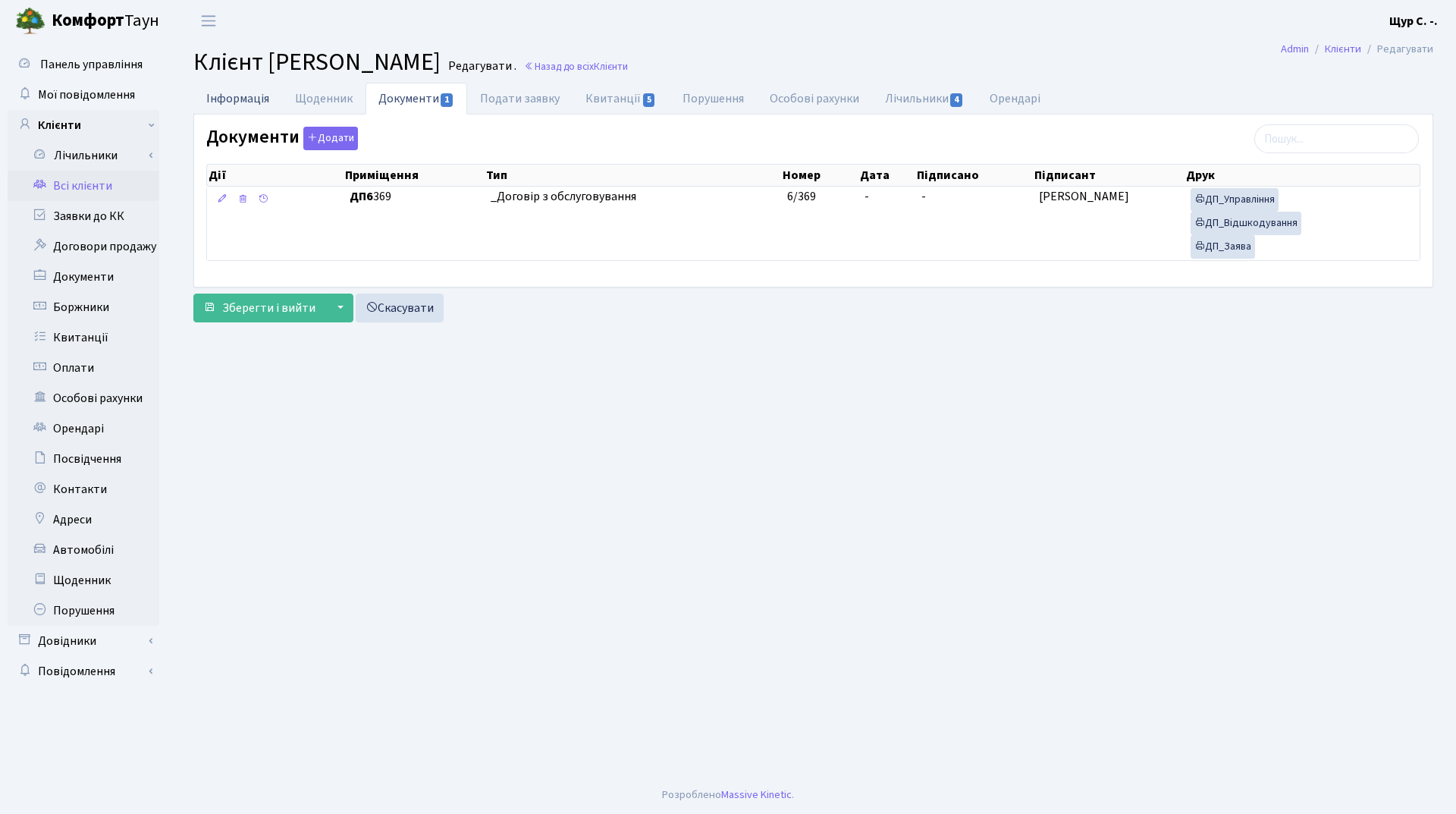
click at [243, 94] on link "Інформація" at bounding box center [238, 98] width 88 height 31
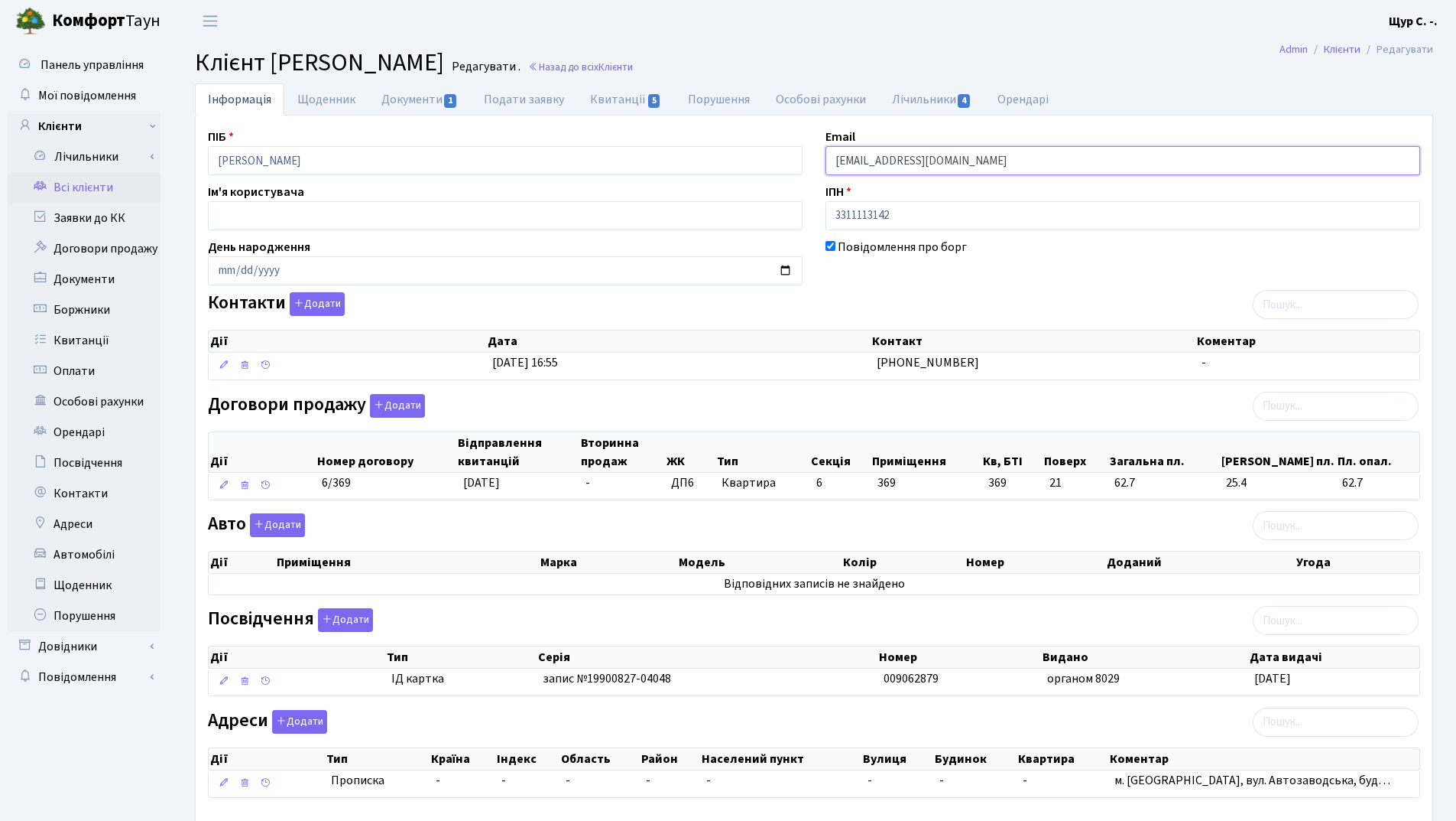
drag, startPoint x: 1011, startPoint y: 163, endPoint x: 788, endPoint y: 164, distance: 223.0
click at [788, 164] on div "ПІБ Міщенко Олександра Юріївна Email kt46078@comfort-town.com.ua Ім'я користува…" at bounding box center [814, 469] width 1235 height 683
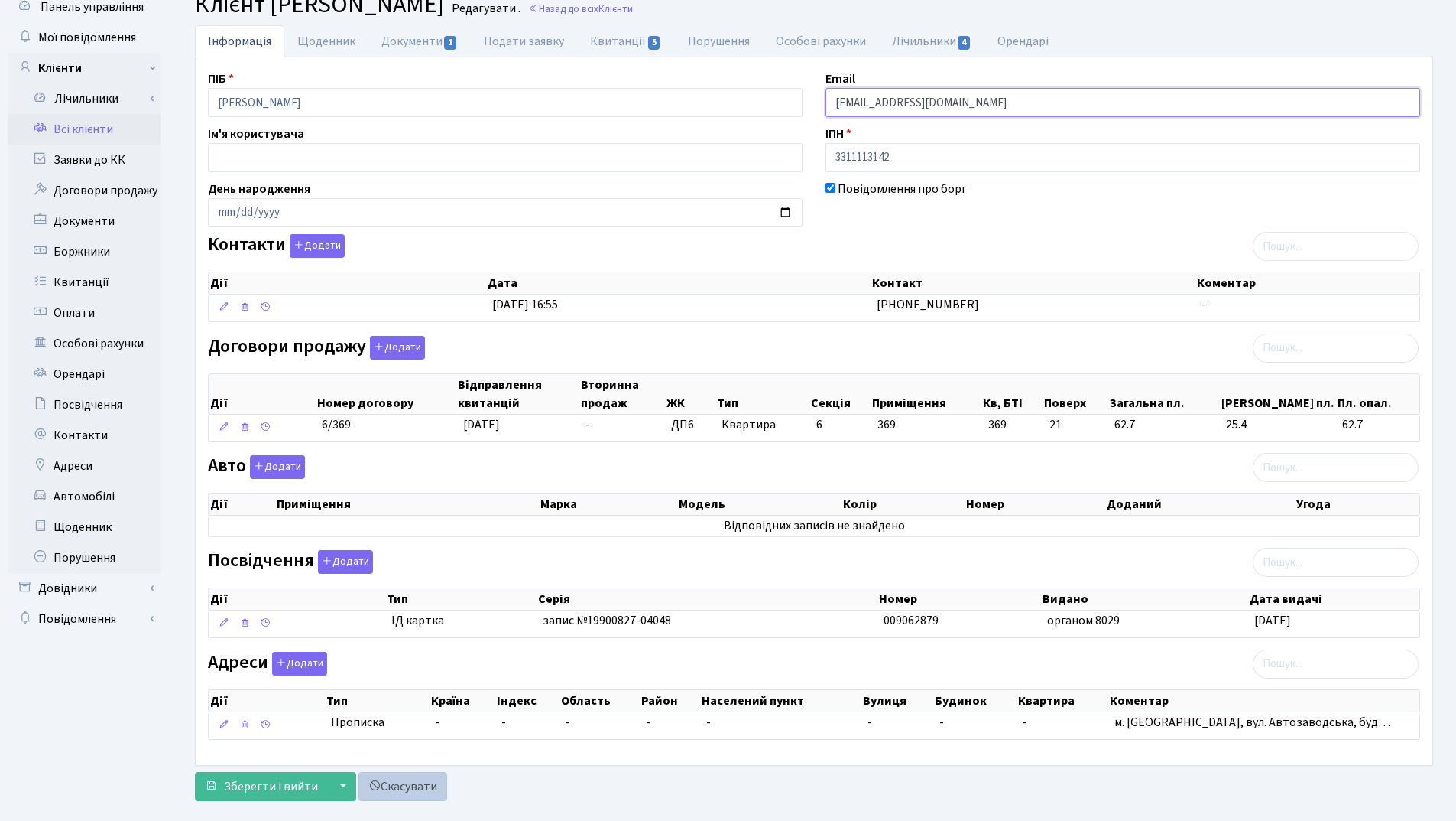
scroll to position [84, 0]
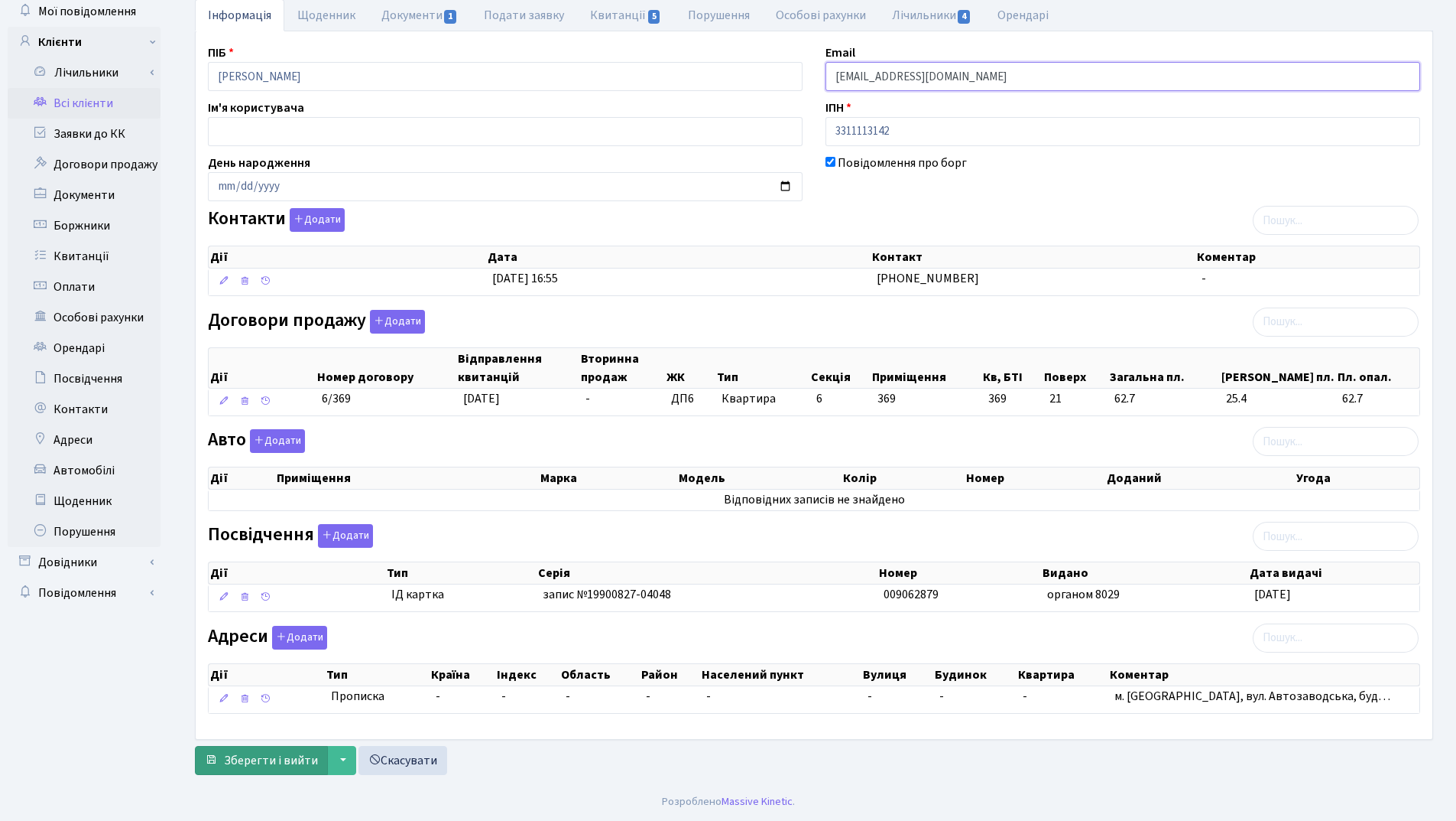
type input "alekssvinareva@gmail.com"
click at [255, 755] on span "Зберегти і вийти" at bounding box center [271, 760] width 94 height 17
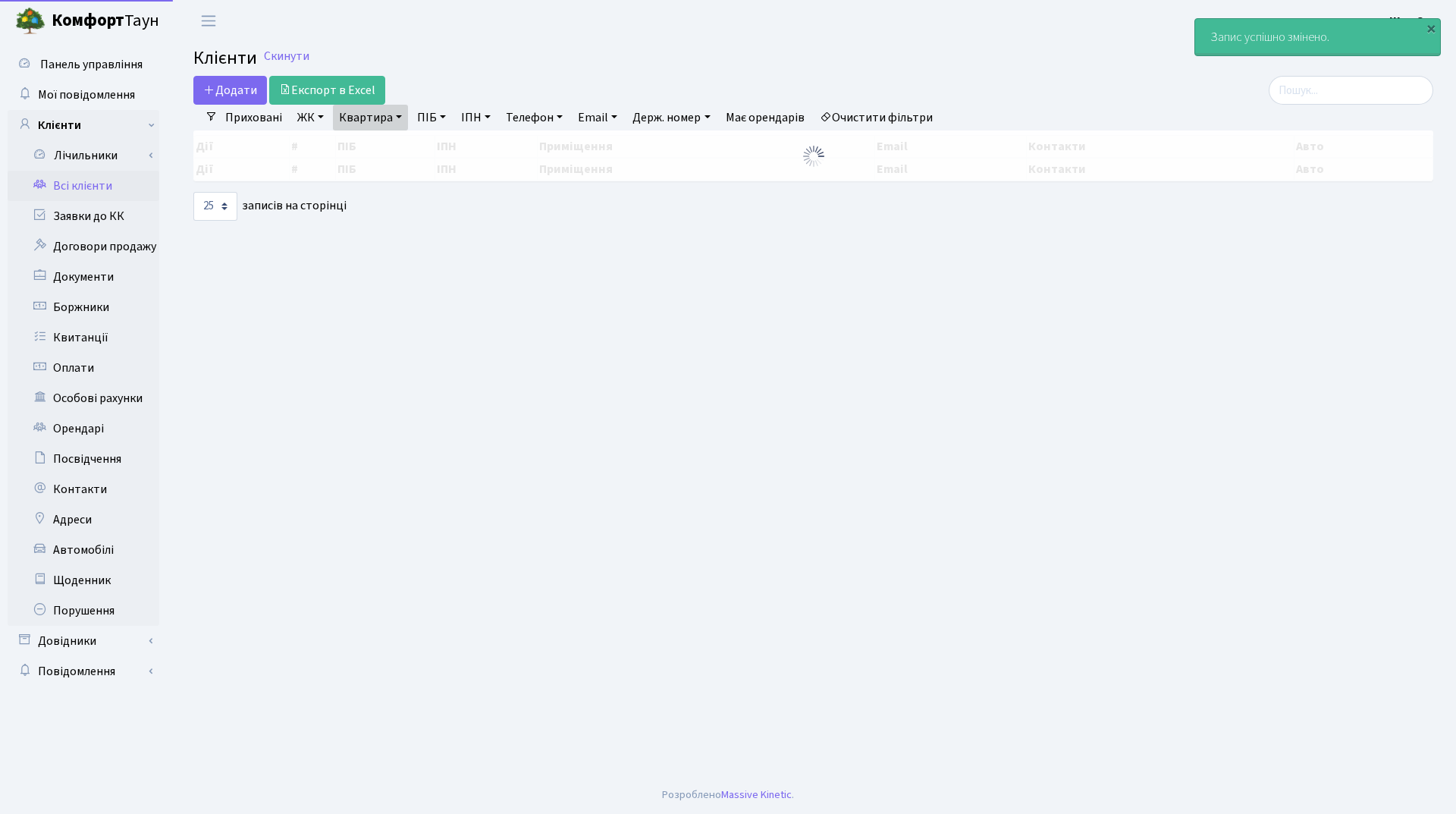
select select "25"
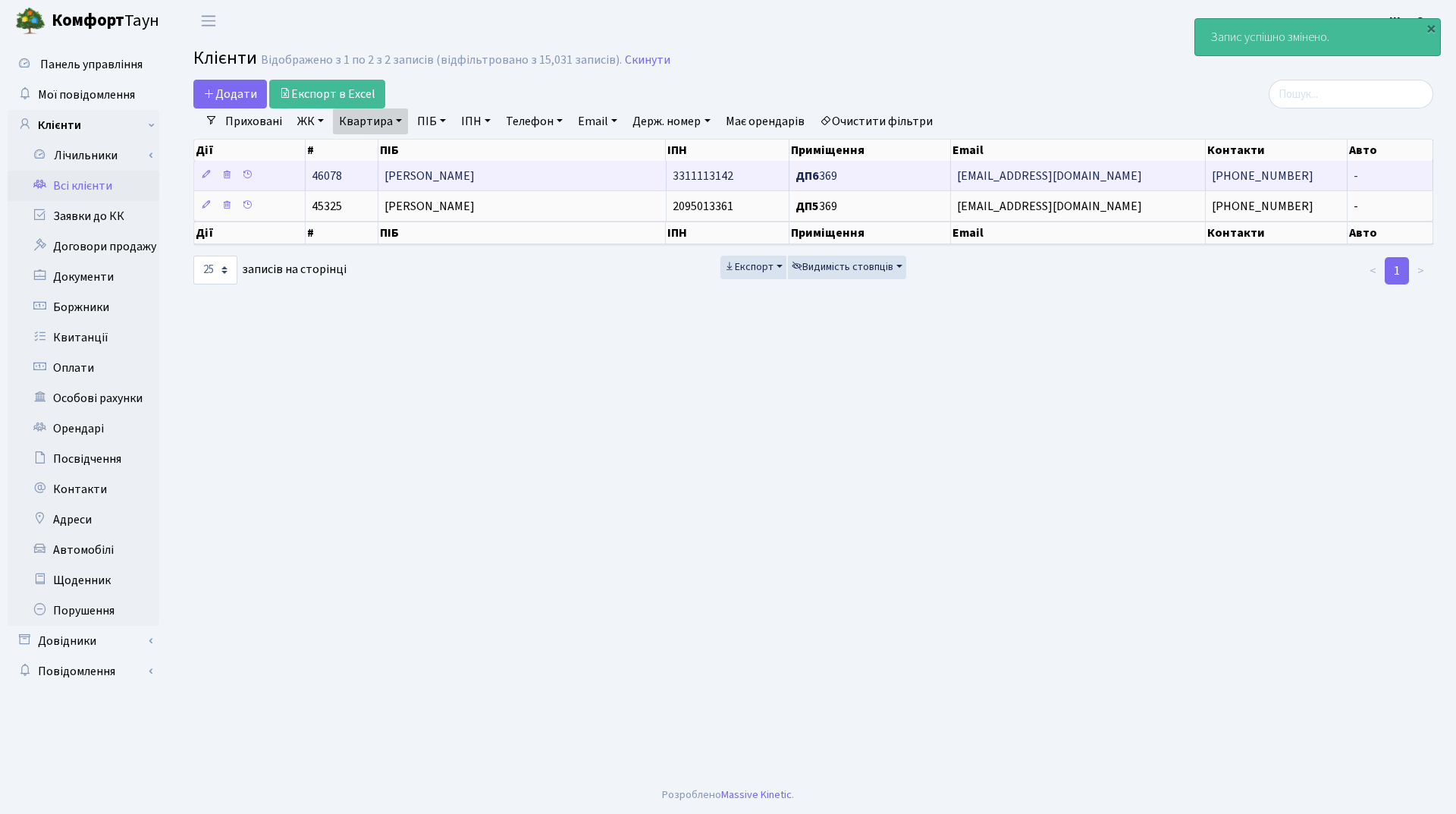
click at [554, 174] on td "[PERSON_NAME]" at bounding box center [522, 175] width 288 height 29
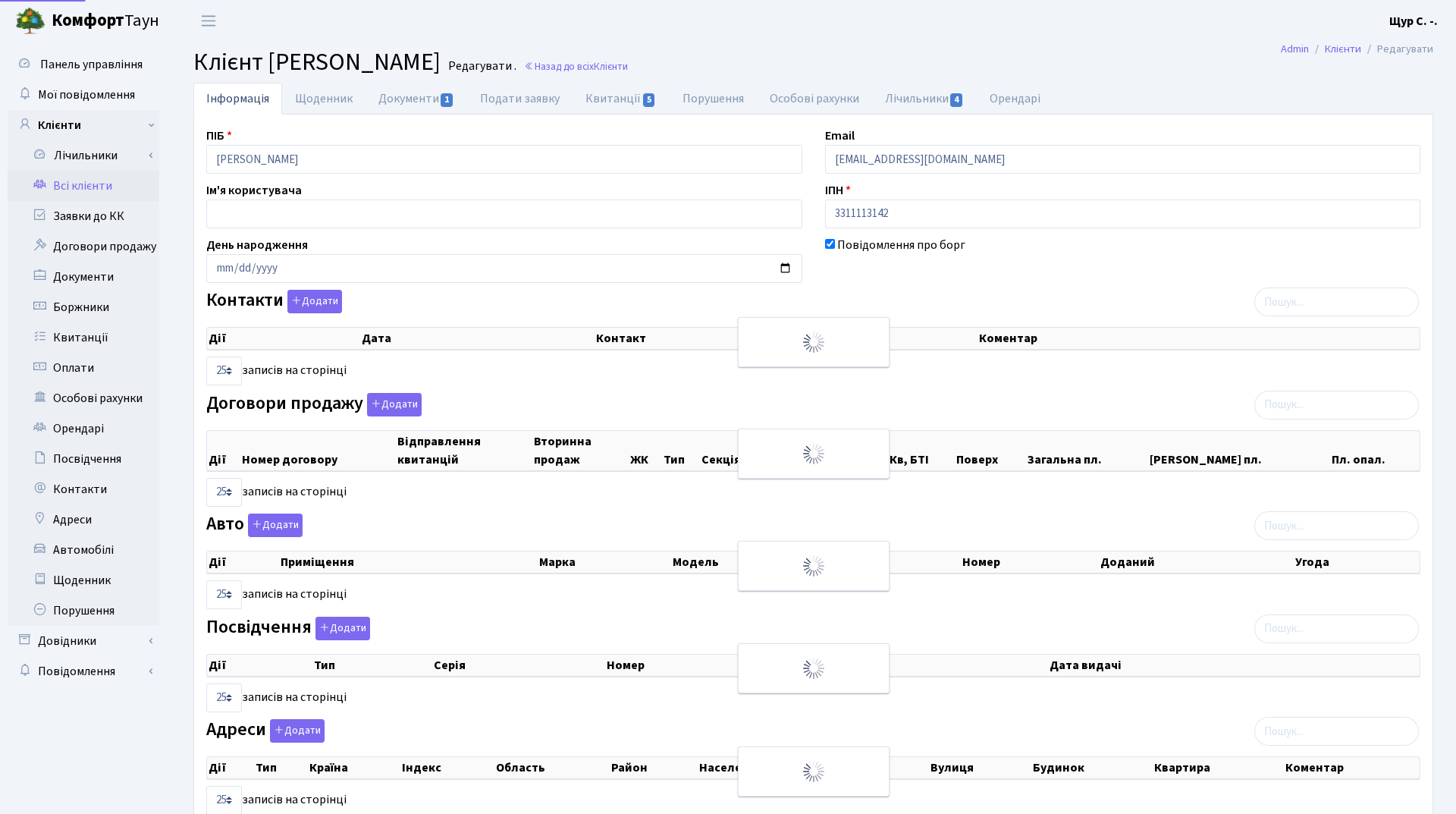
select select "25"
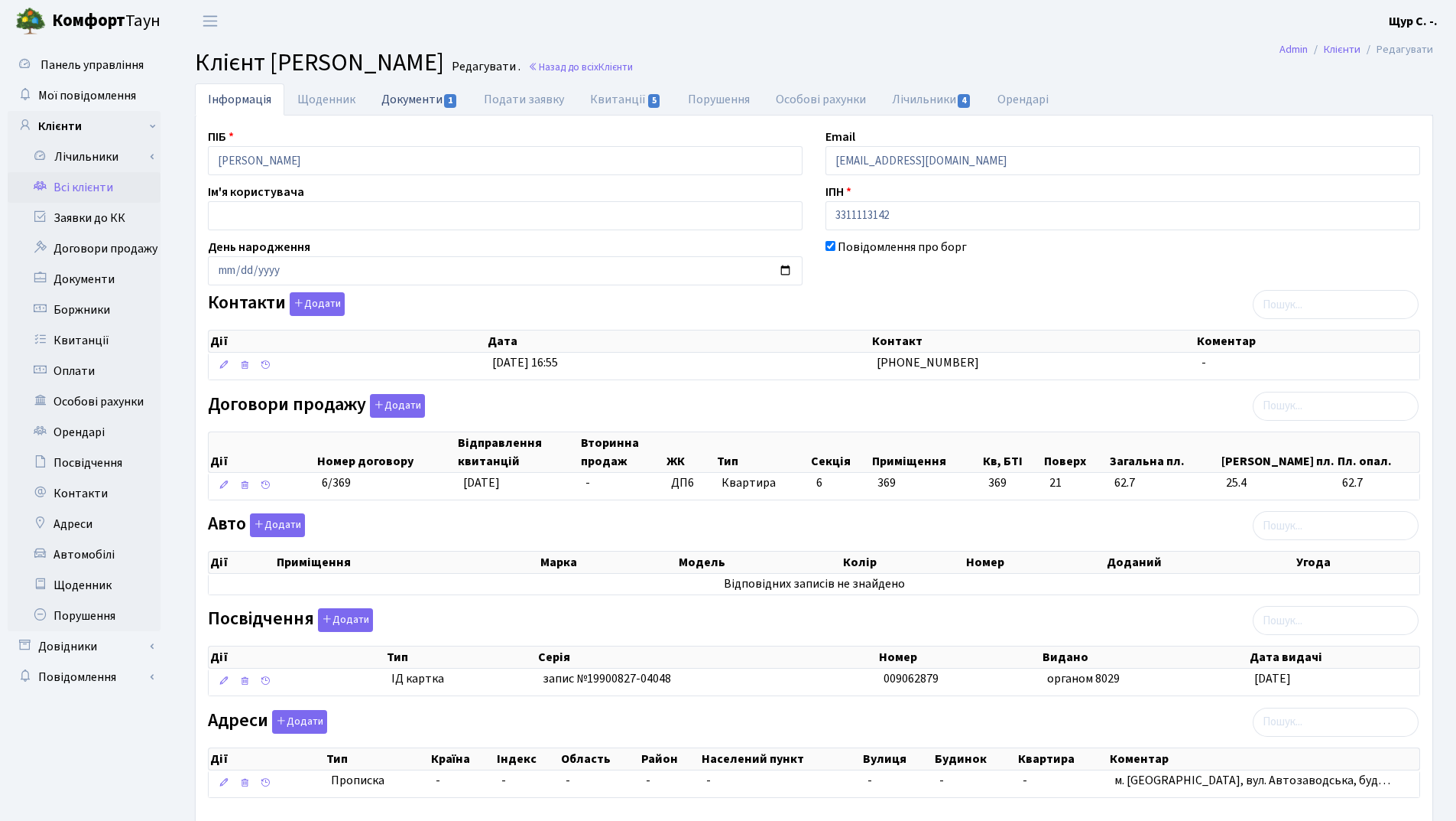
click at [422, 105] on link "Документи 1" at bounding box center [419, 98] width 102 height 31
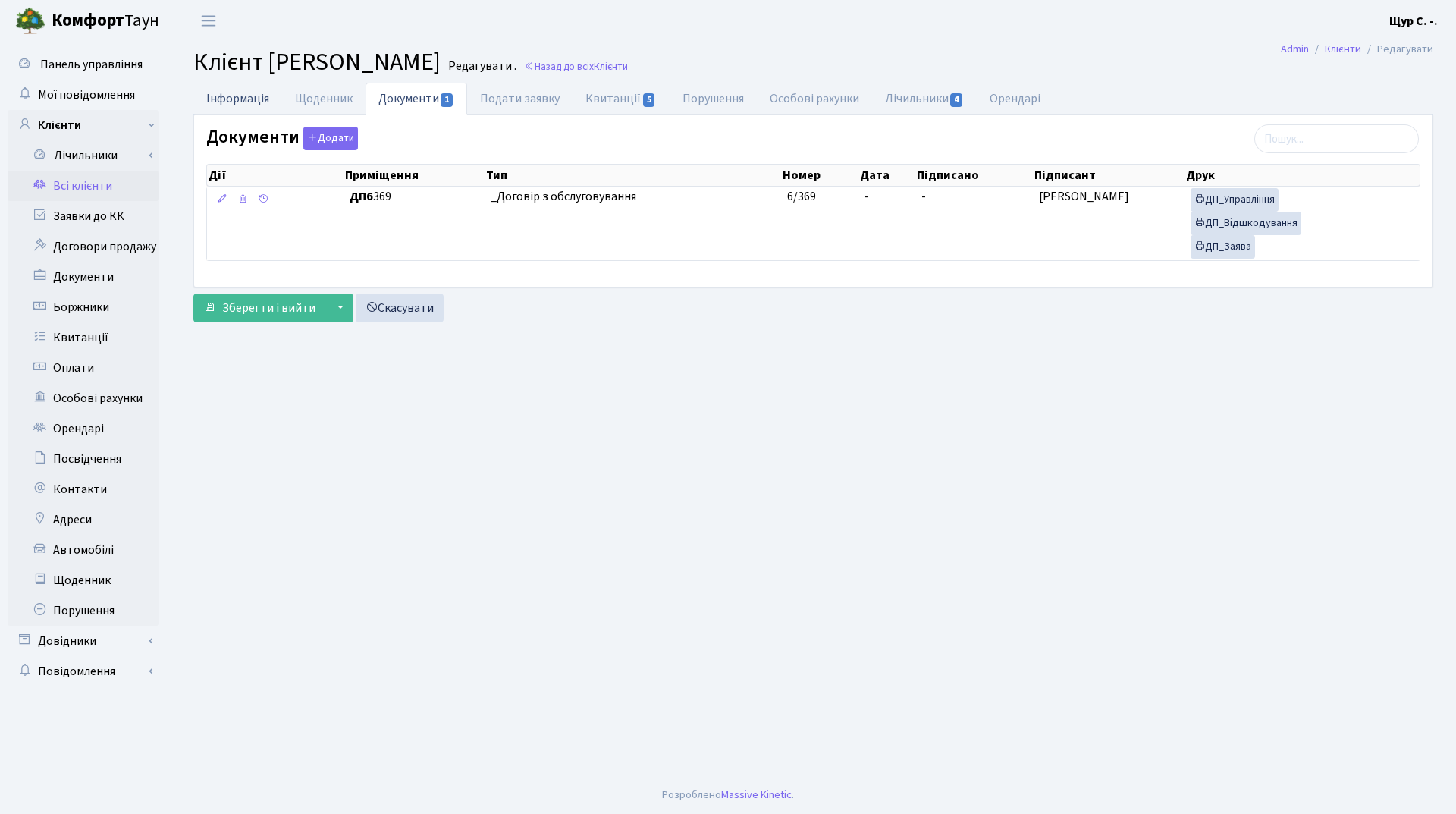
click at [251, 103] on link "Інформація" at bounding box center [238, 98] width 88 height 31
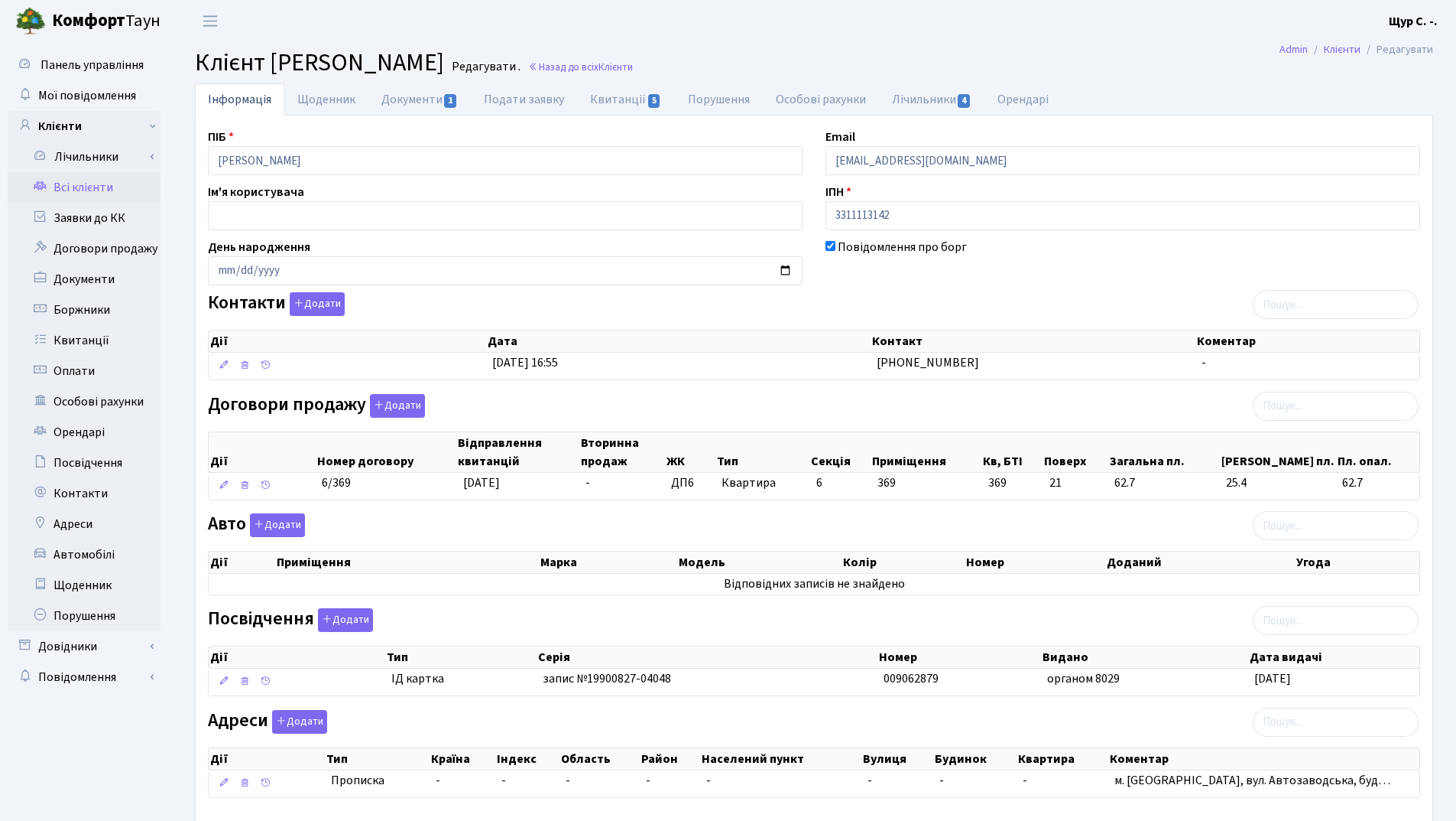
click at [114, 192] on link "Всі клієнти" at bounding box center [84, 187] width 153 height 30
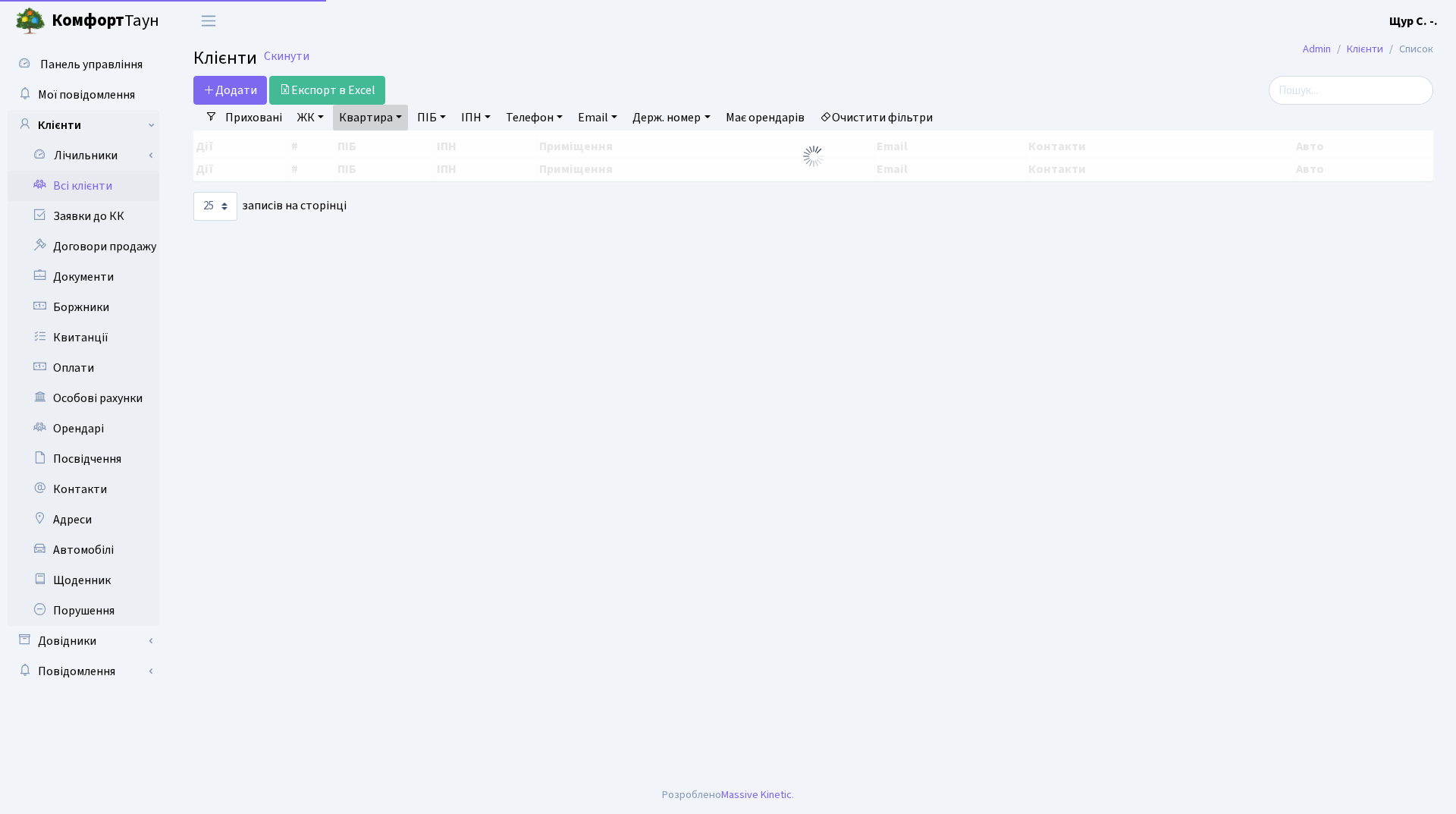
select select "25"
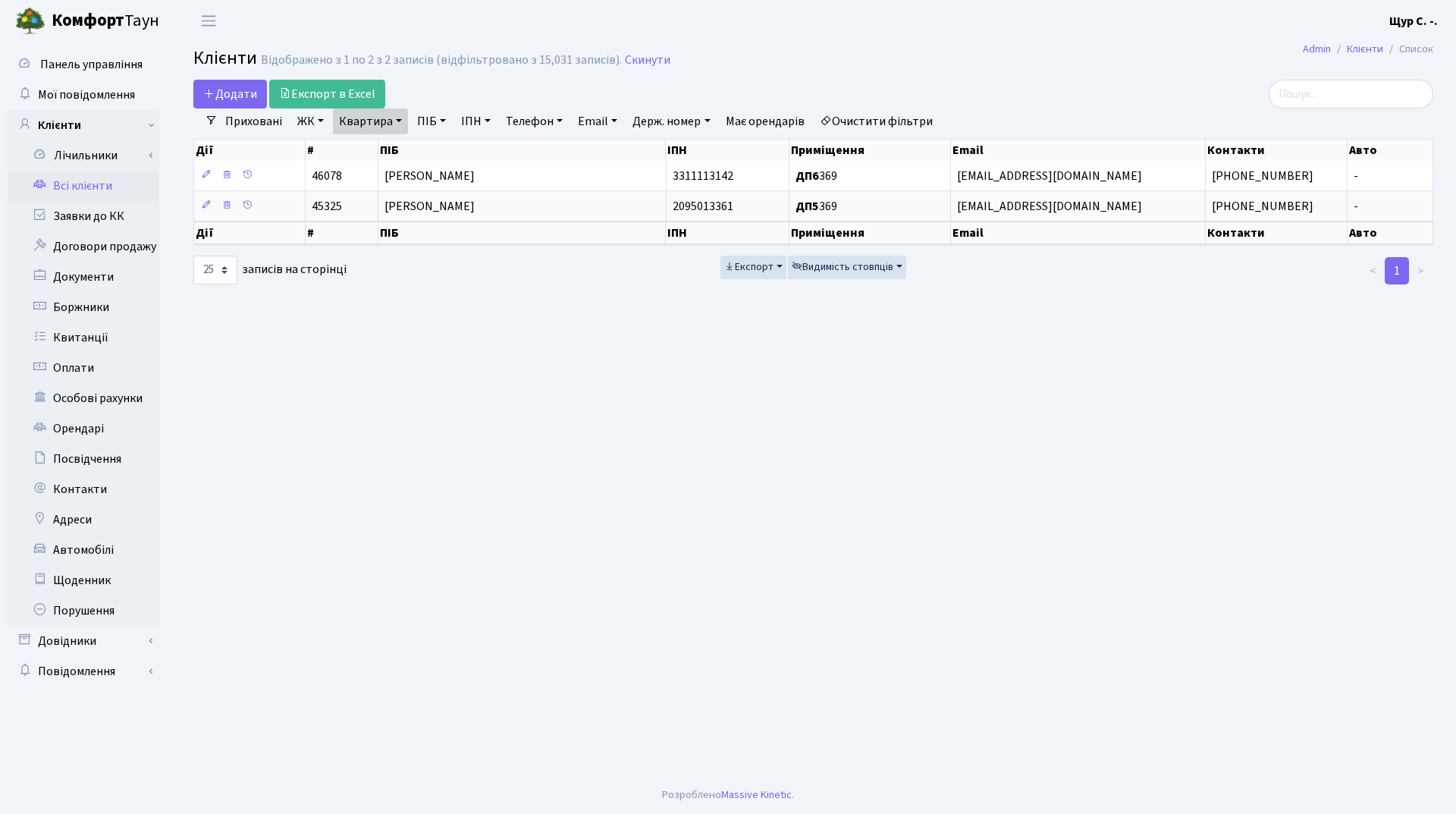
click at [396, 124] on link "Квартира" at bounding box center [371, 120] width 75 height 25
click at [397, 153] on input "369" at bounding box center [377, 150] width 88 height 29
type input "3"
type input "1057"
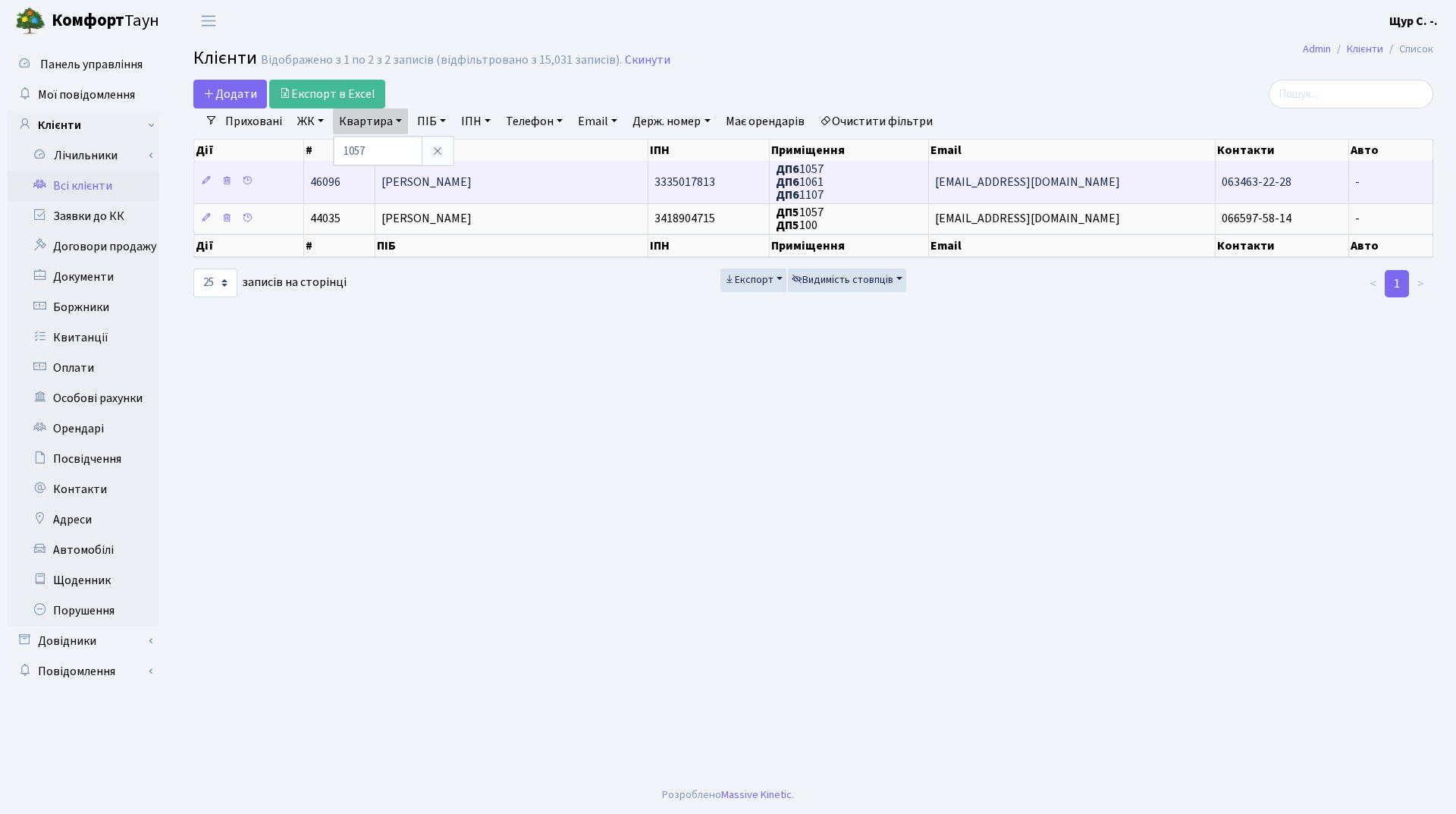
click at [471, 183] on span "[PERSON_NAME] [PERSON_NAME]" at bounding box center [426, 182] width 90 height 17
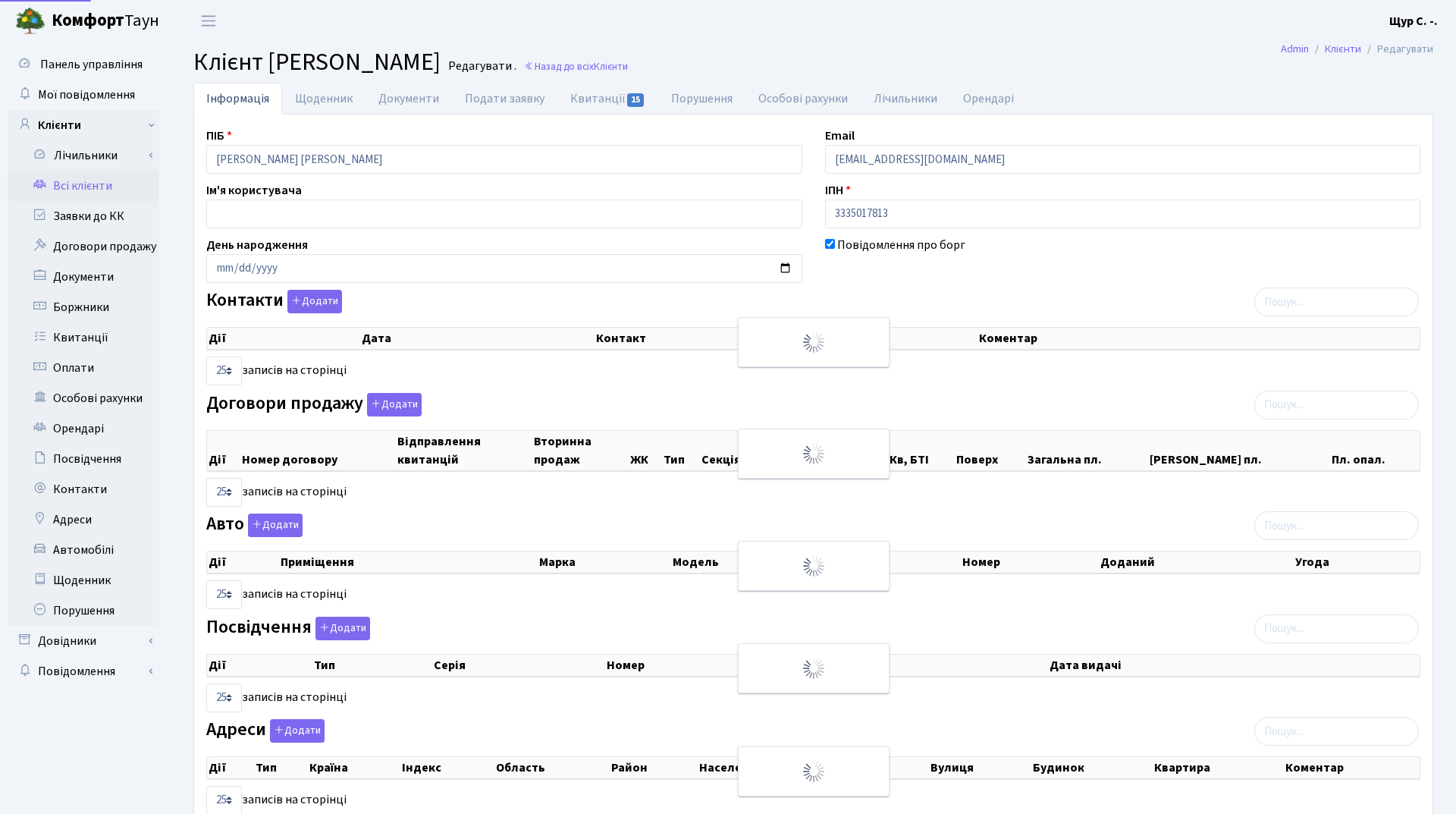
select select "25"
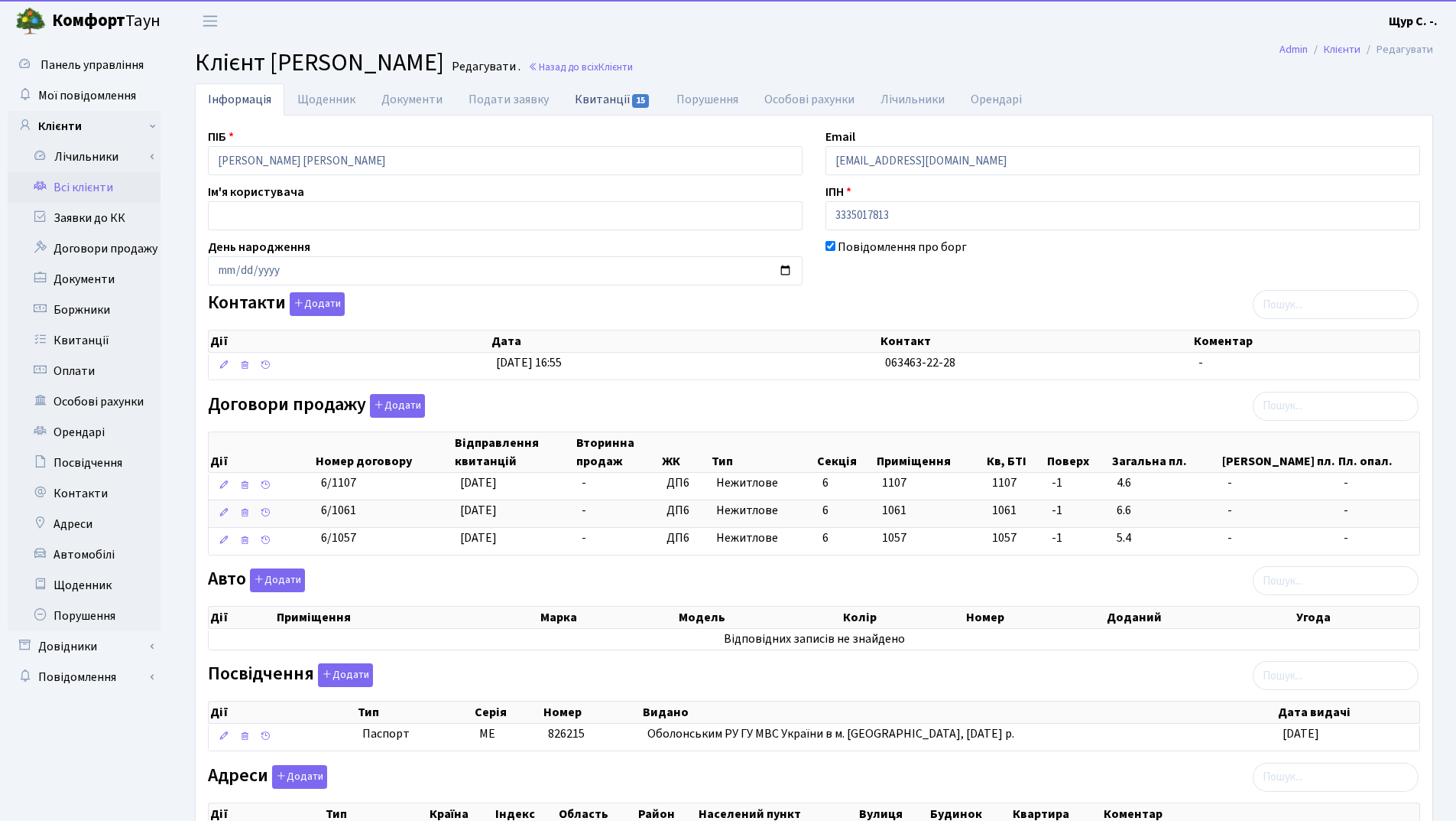
click at [611, 105] on link "Квитанції 15" at bounding box center [613, 98] width 101 height 31
select select "25"
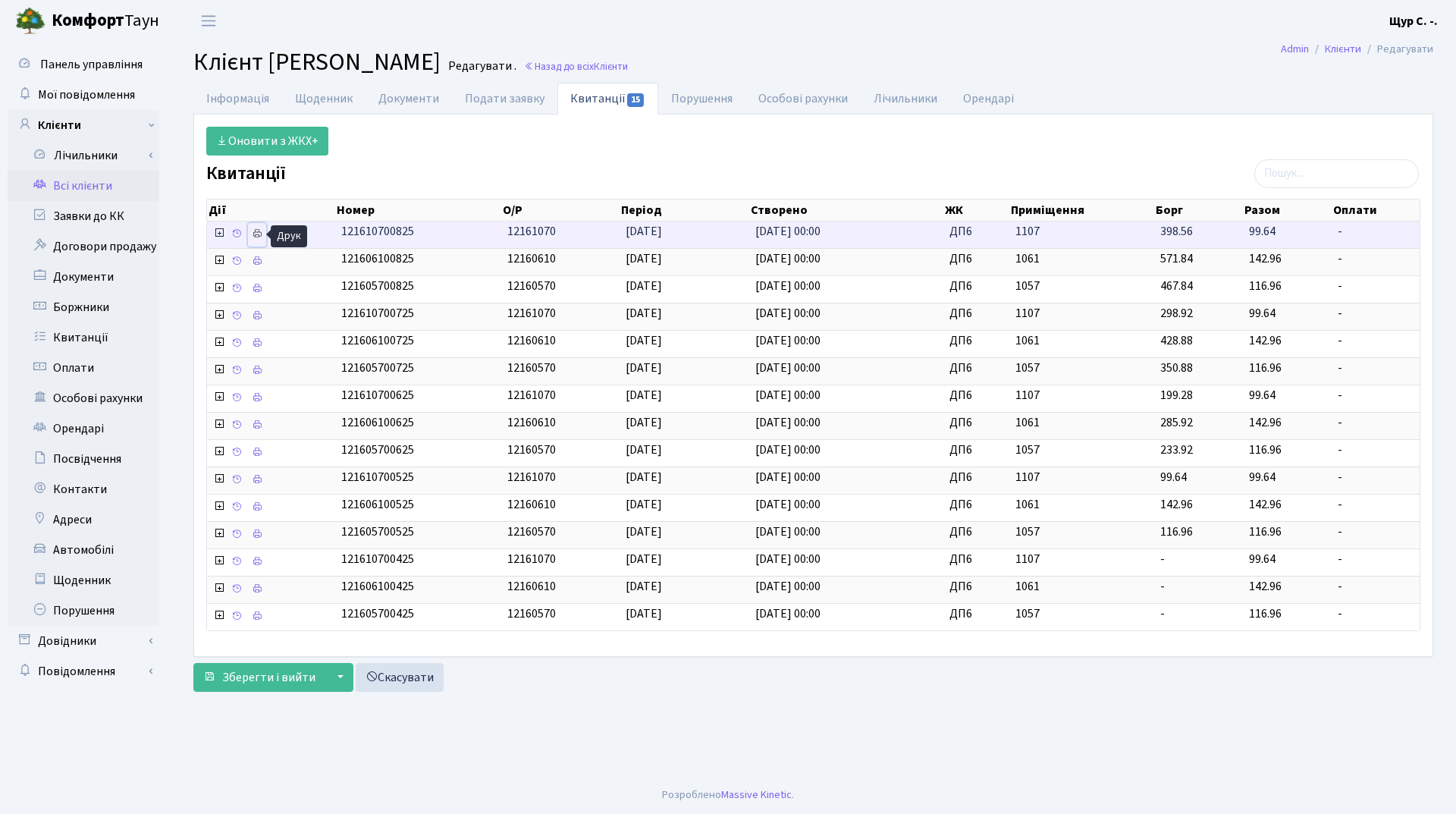
click at [256, 233] on icon at bounding box center [256, 233] width 10 height 10
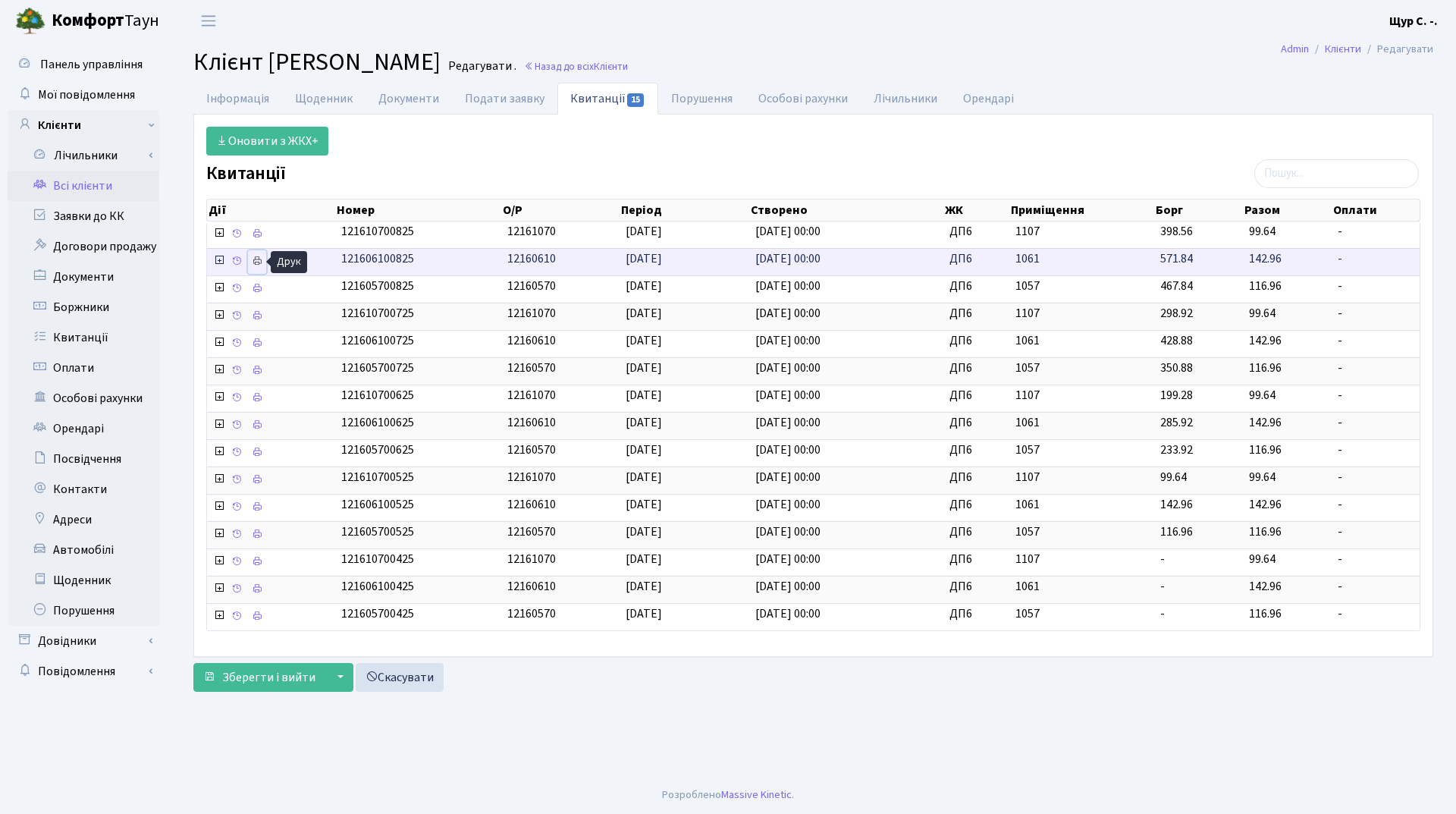
click at [258, 258] on icon at bounding box center [256, 260] width 10 height 10
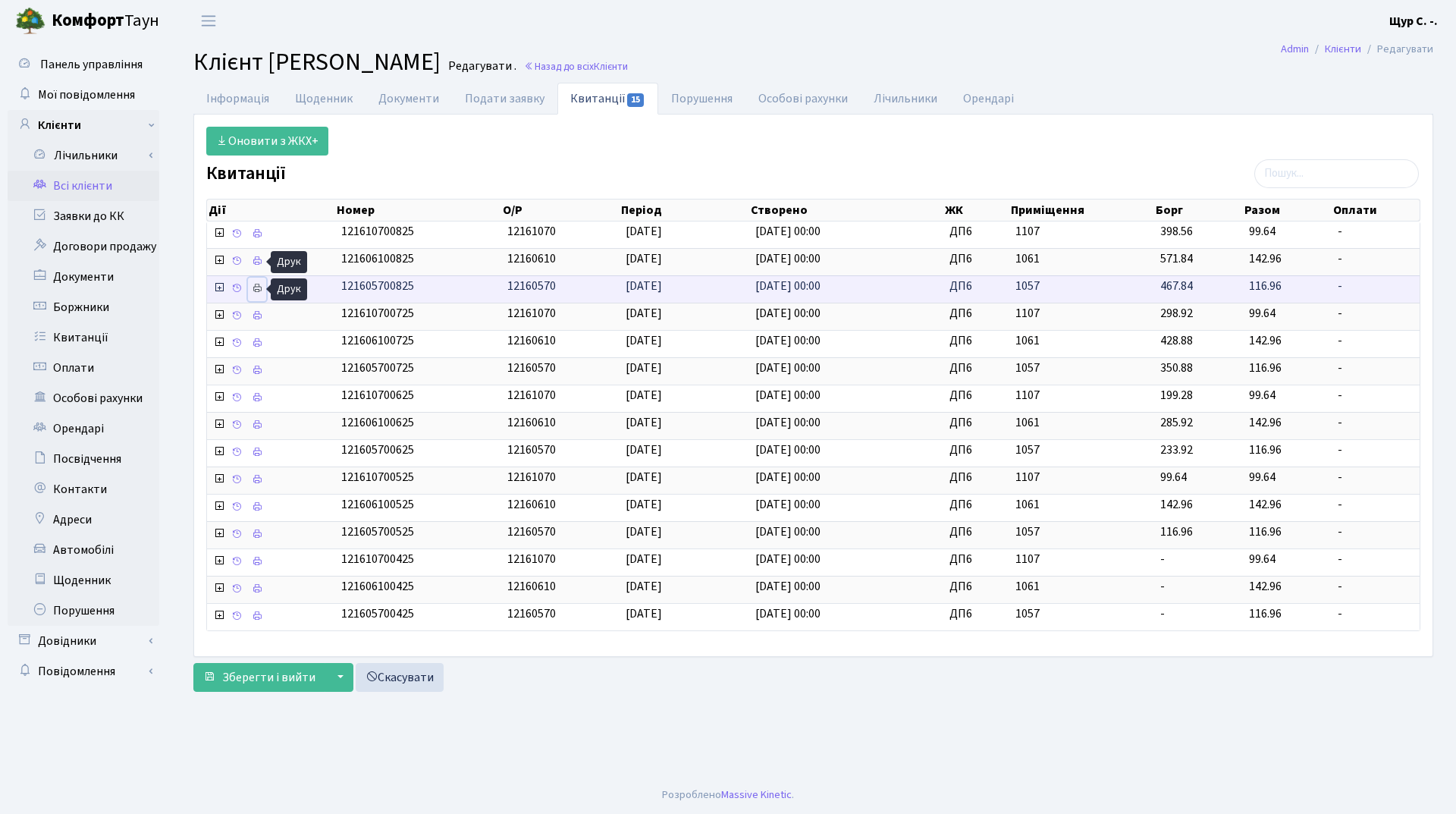
click at [256, 290] on icon at bounding box center [256, 287] width 10 height 10
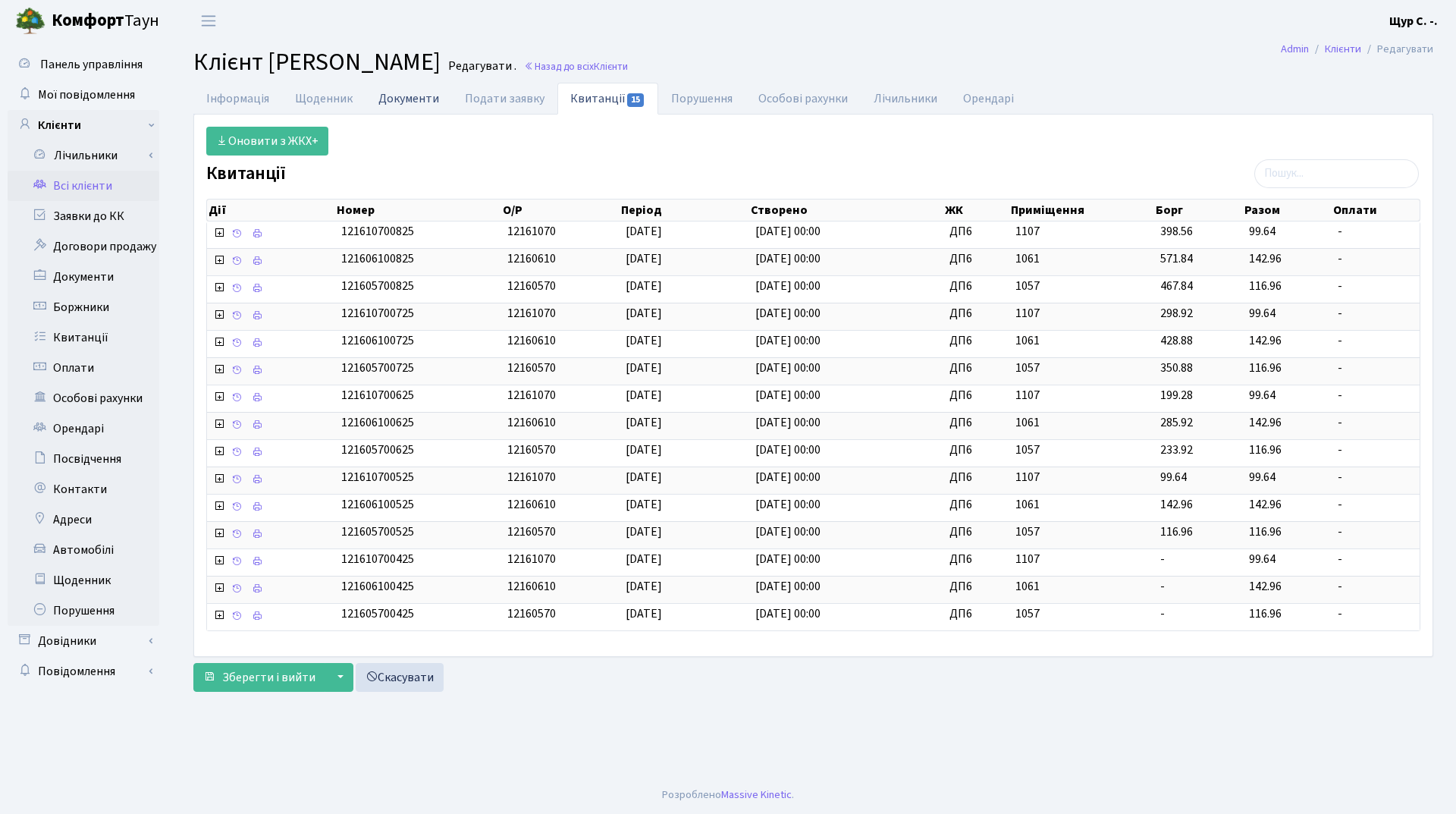
click at [412, 94] on link "Документи" at bounding box center [408, 98] width 86 height 31
select select "25"
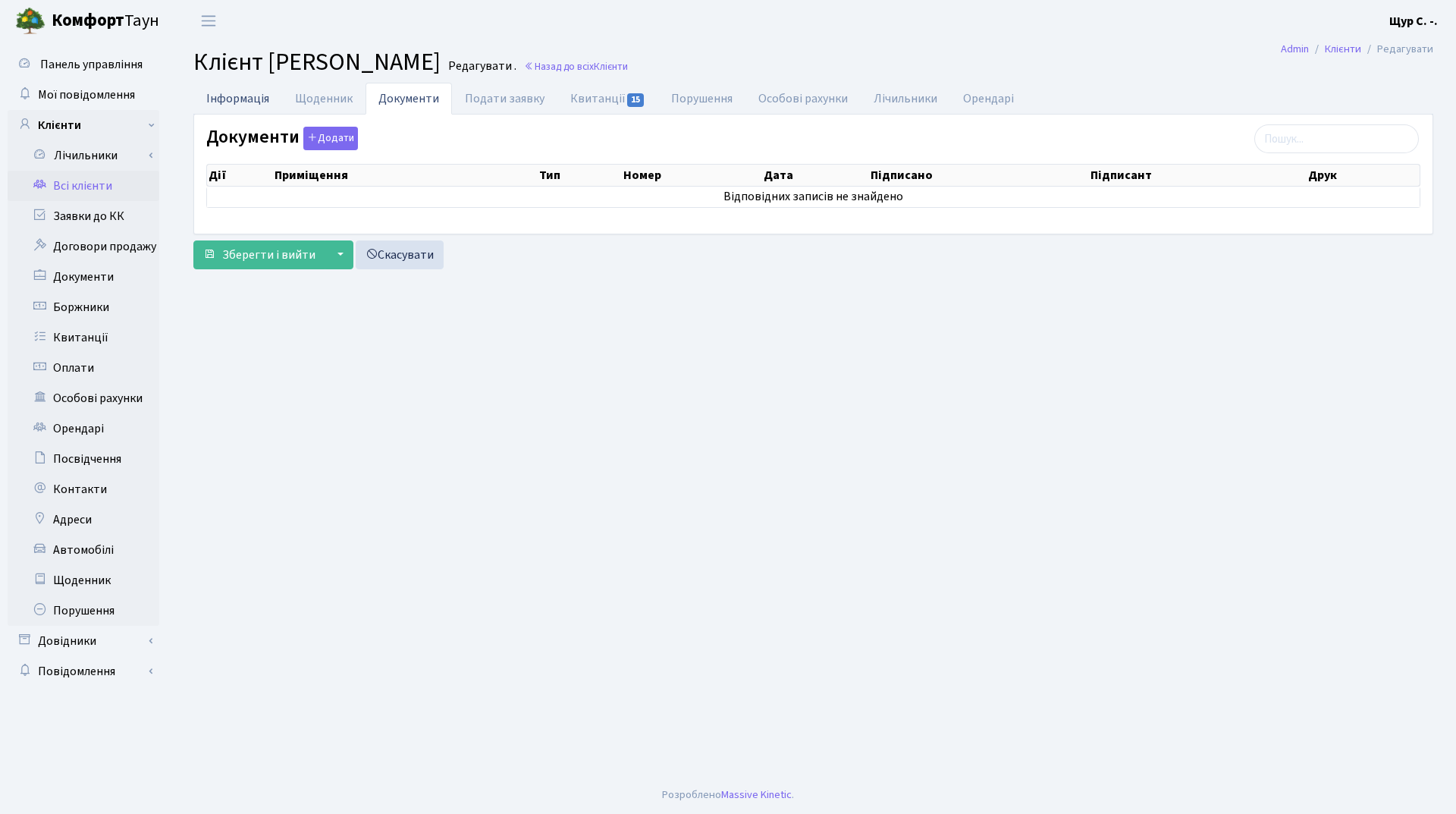
click at [242, 104] on link "Інформація" at bounding box center [238, 98] width 88 height 31
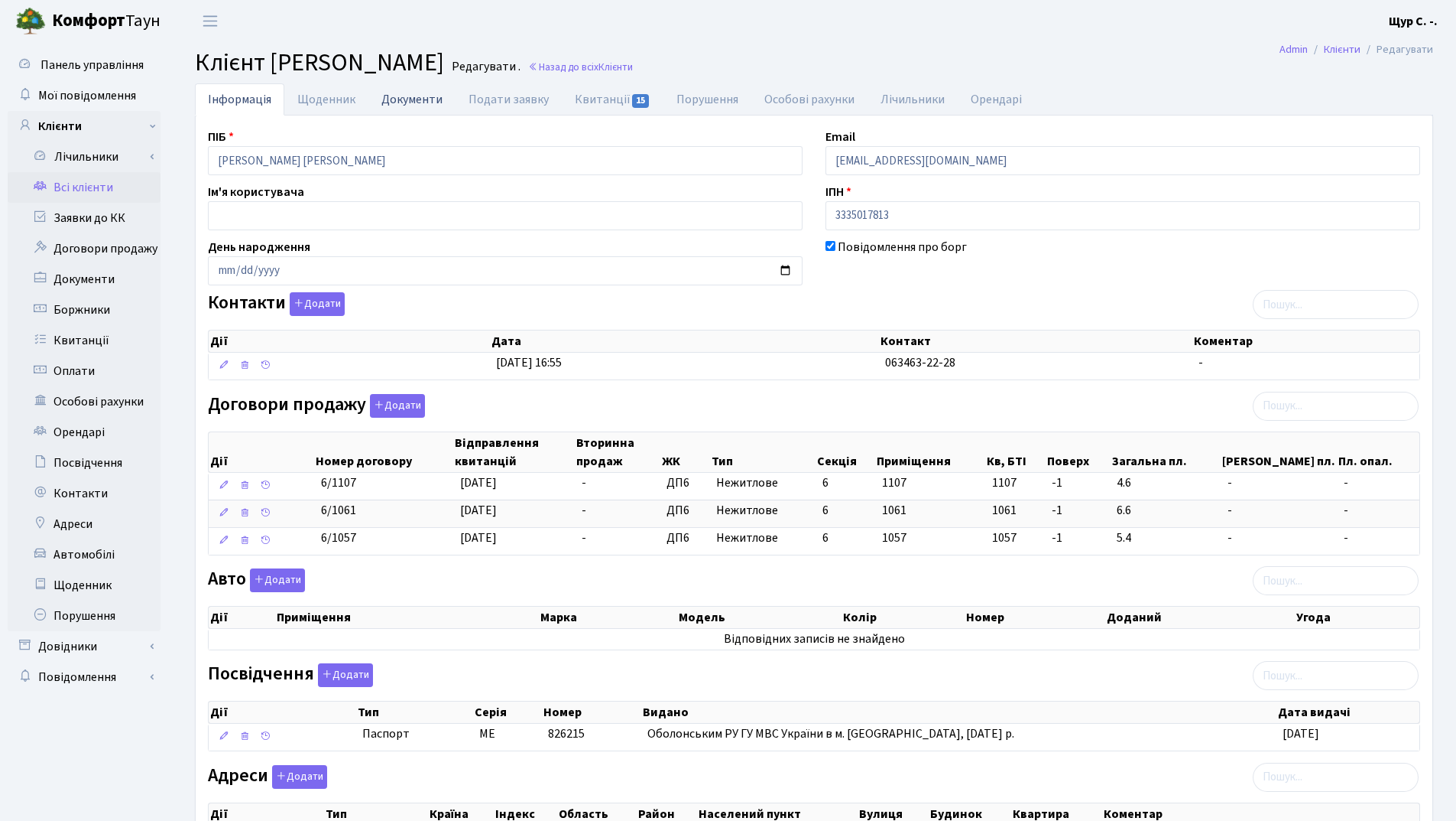
click at [392, 101] on link "Документи" at bounding box center [412, 98] width 87 height 31
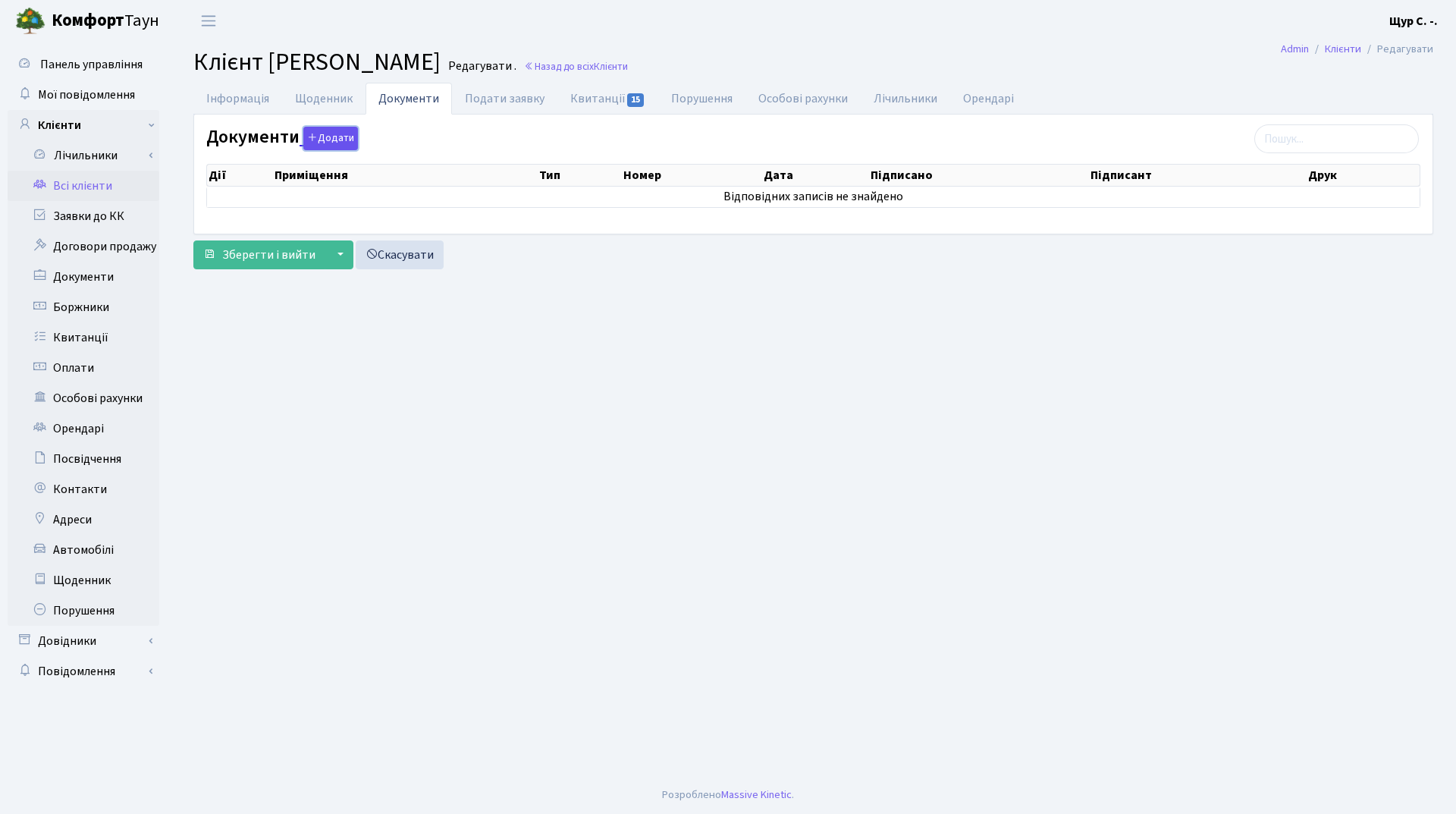
click at [327, 130] on button "Додати" at bounding box center [330, 138] width 54 height 23
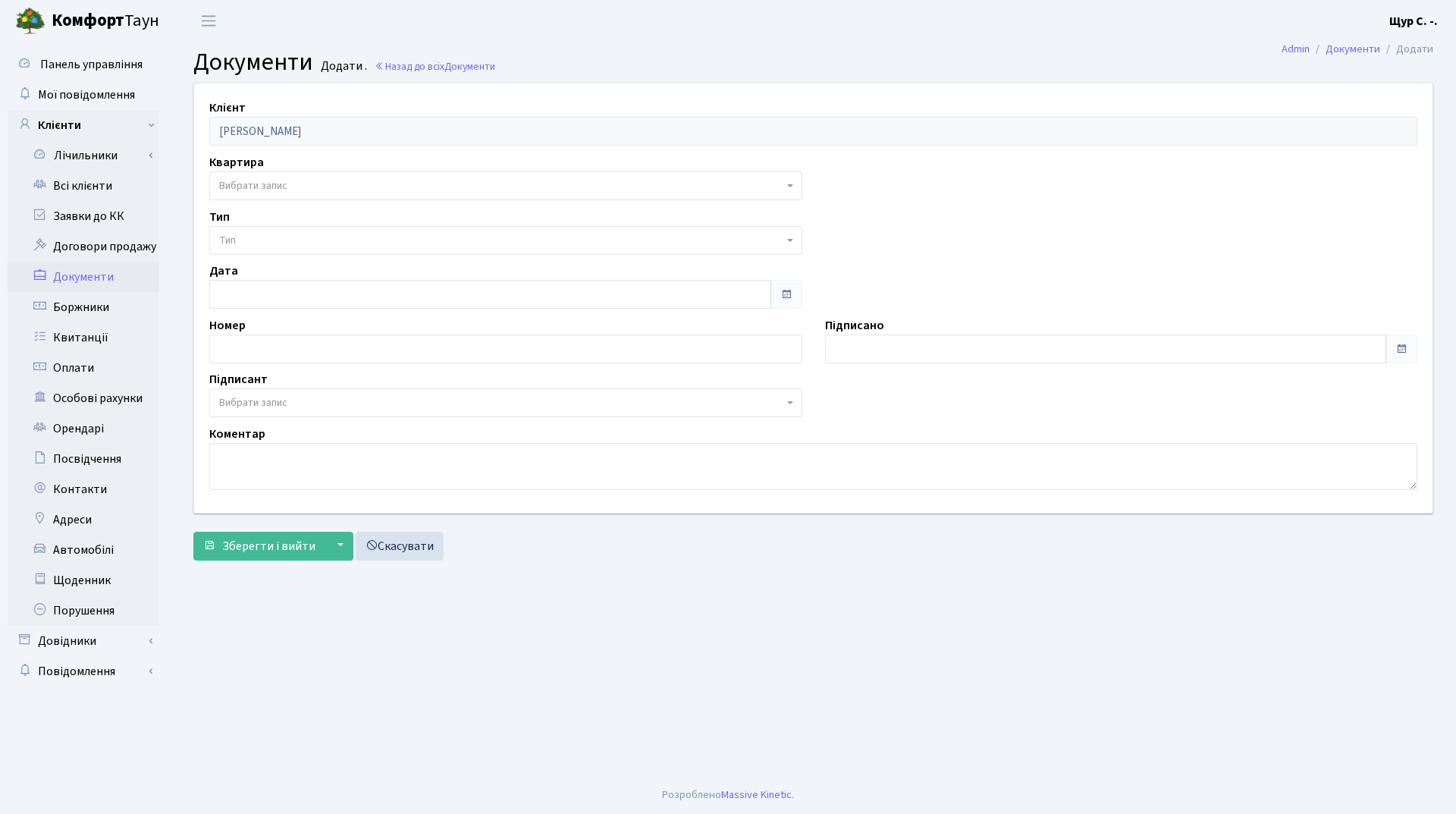
click at [298, 185] on span "Вибрати запис" at bounding box center [500, 186] width 564 height 15
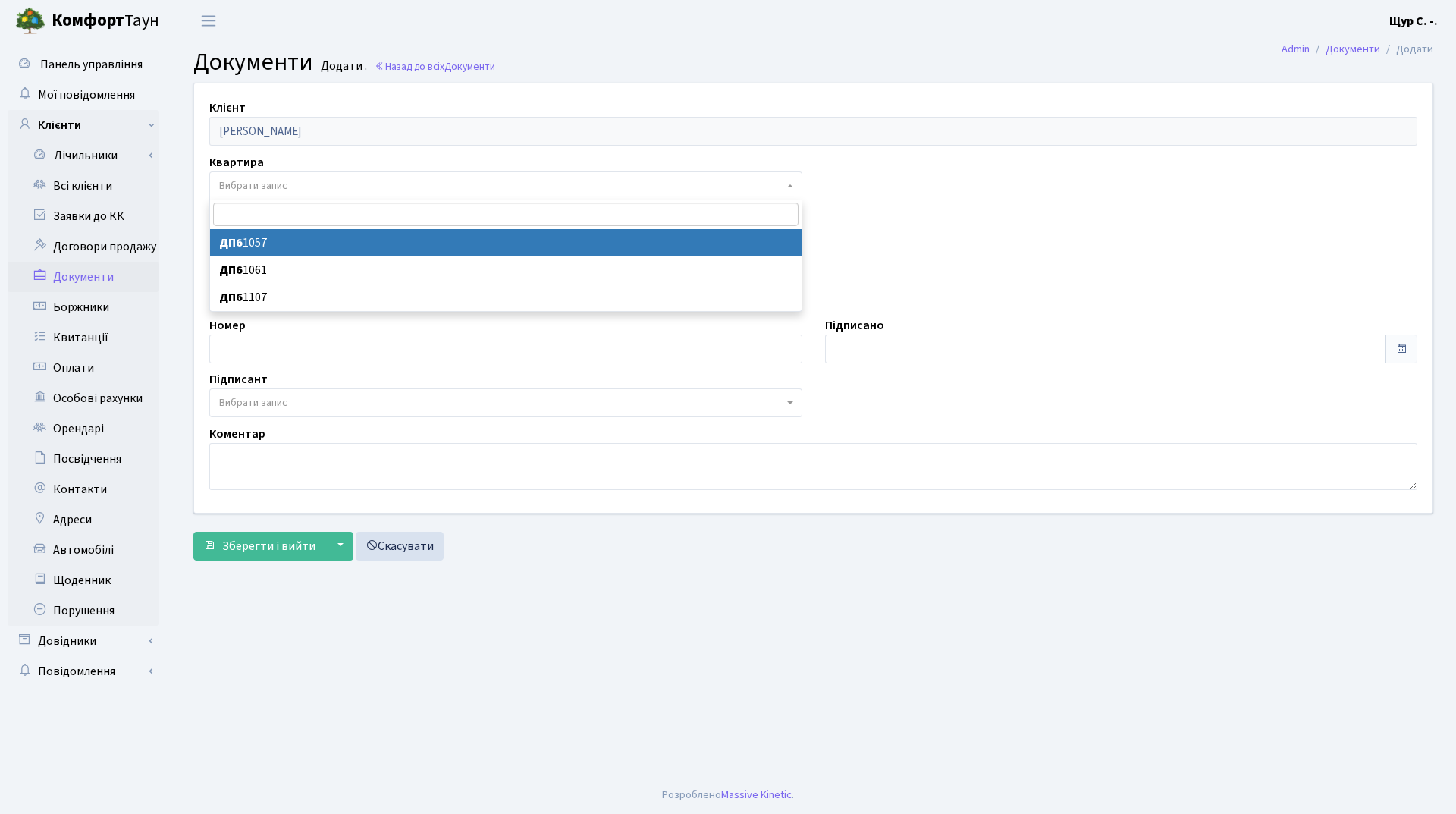
select select "177205"
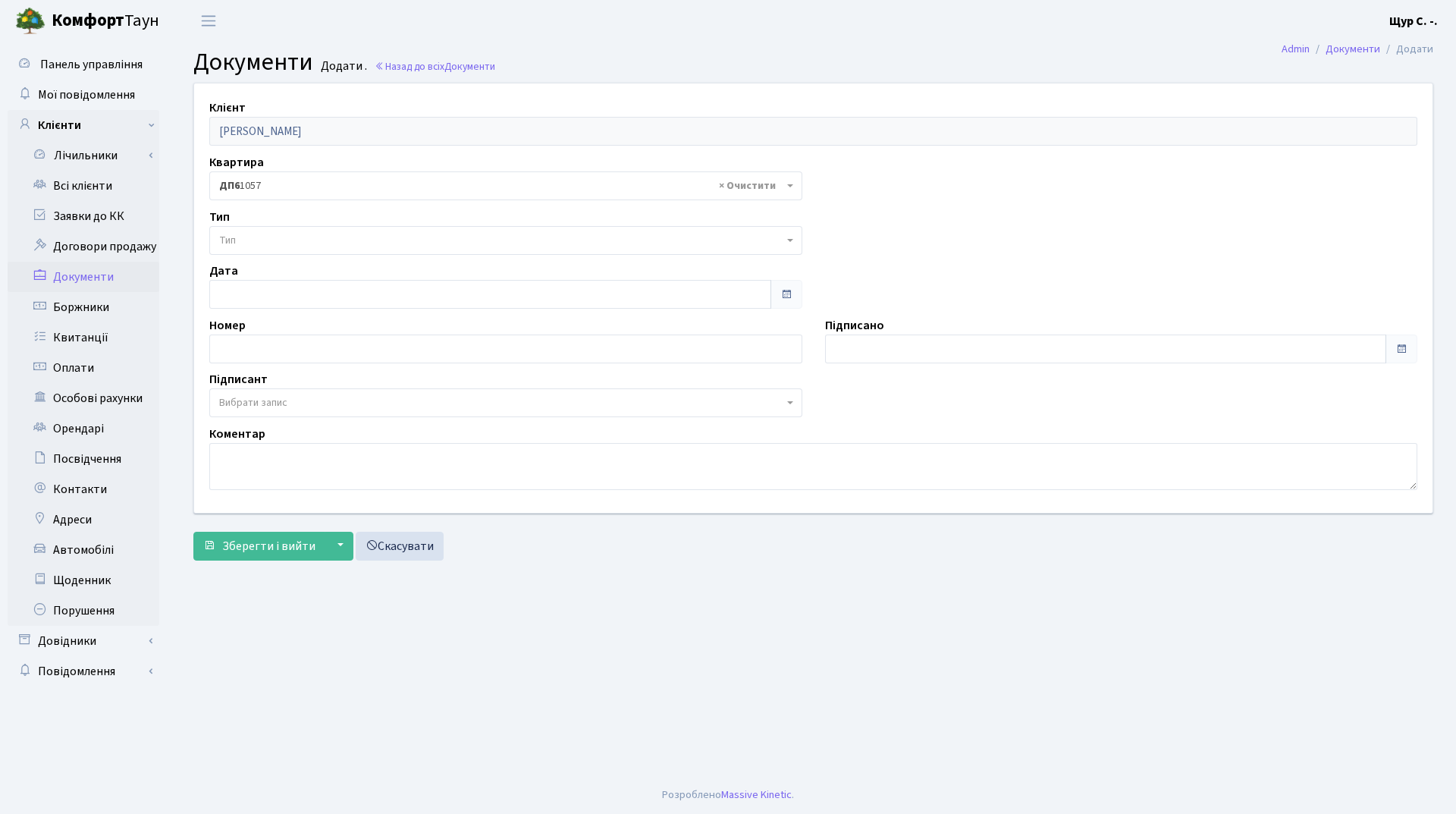
click at [294, 242] on span "Тип" at bounding box center [500, 240] width 564 height 15
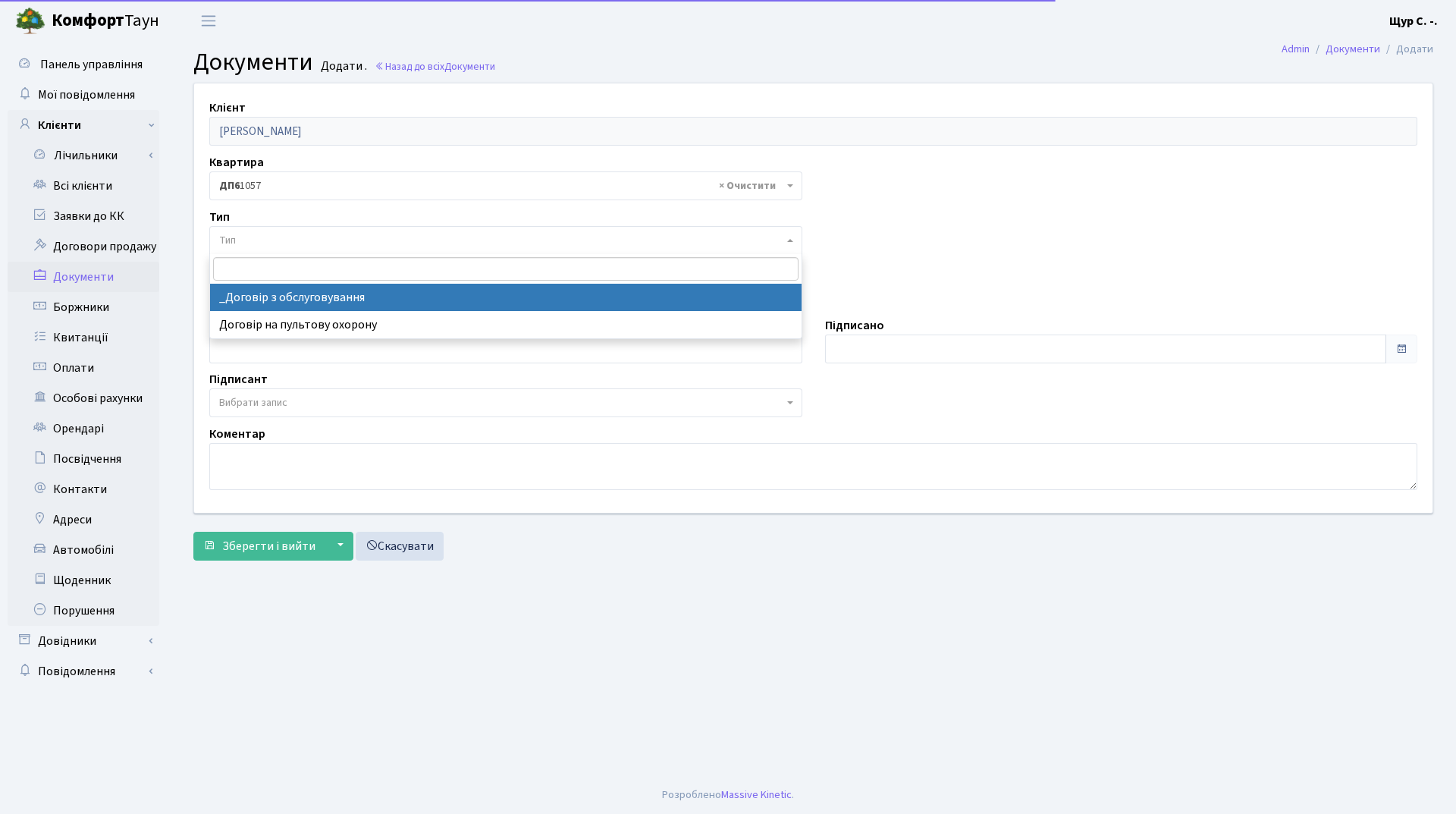
select select "289"
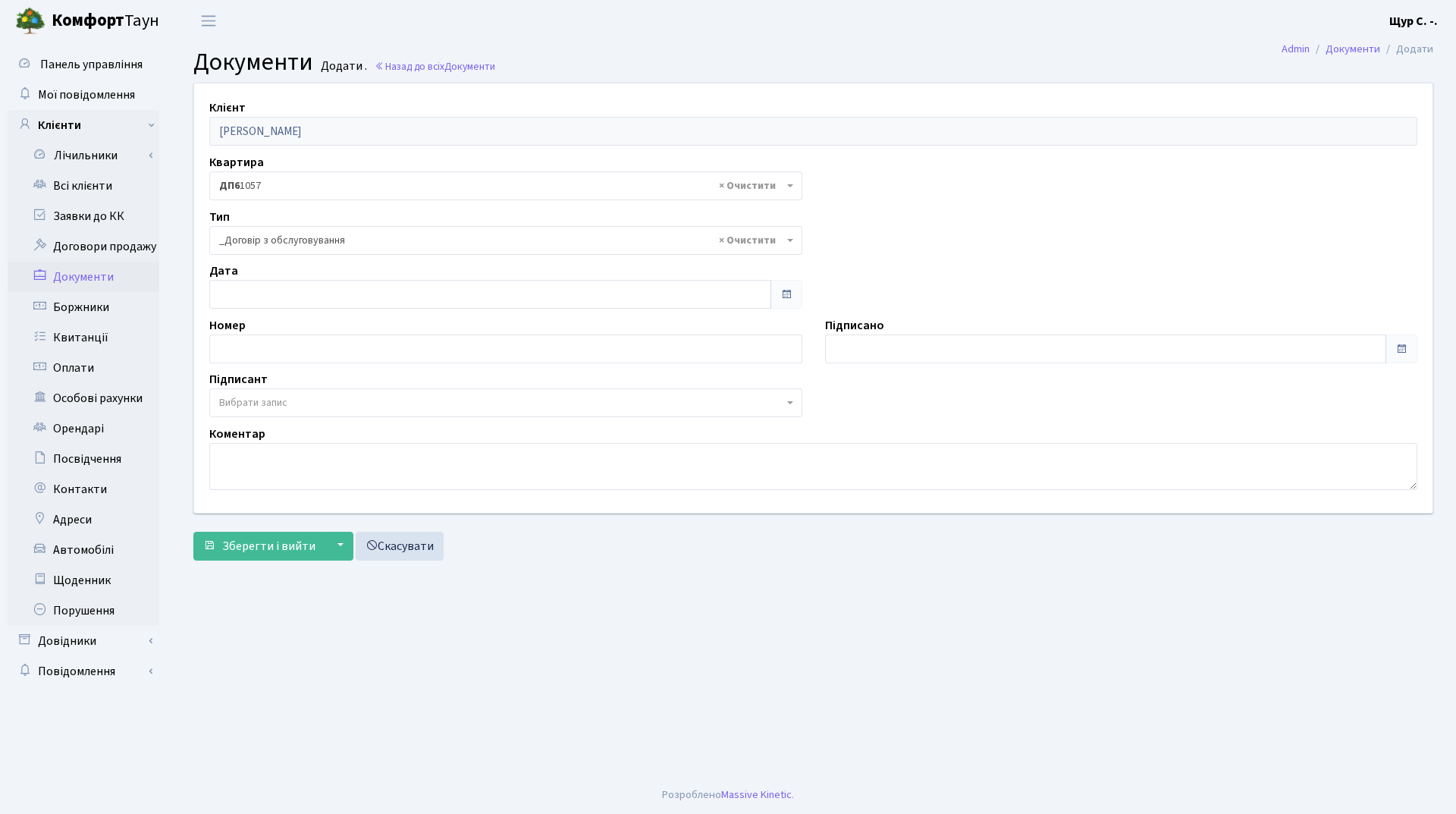
click at [295, 404] on span "Вибрати запис" at bounding box center [500, 403] width 564 height 15
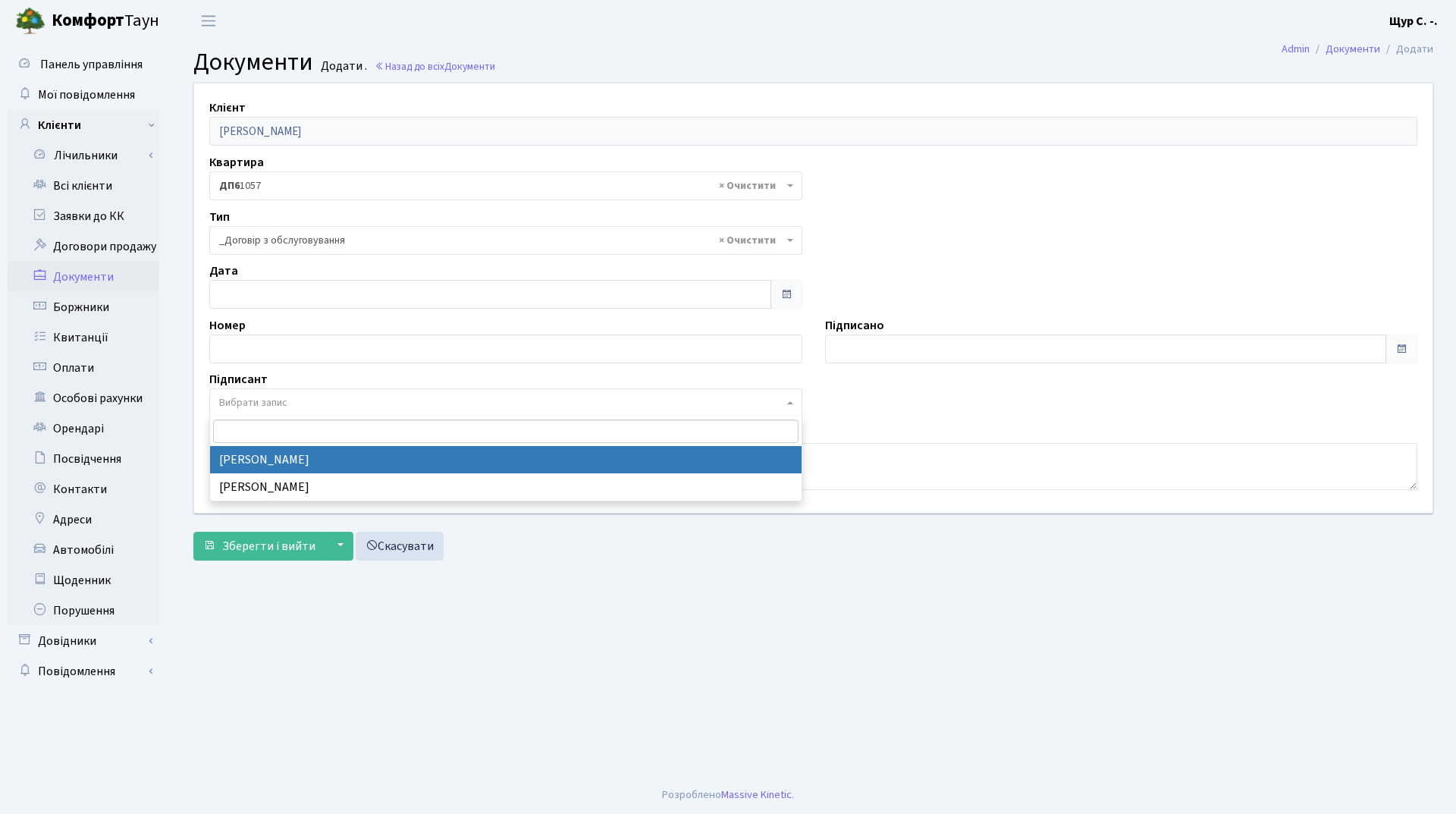
select select "74"
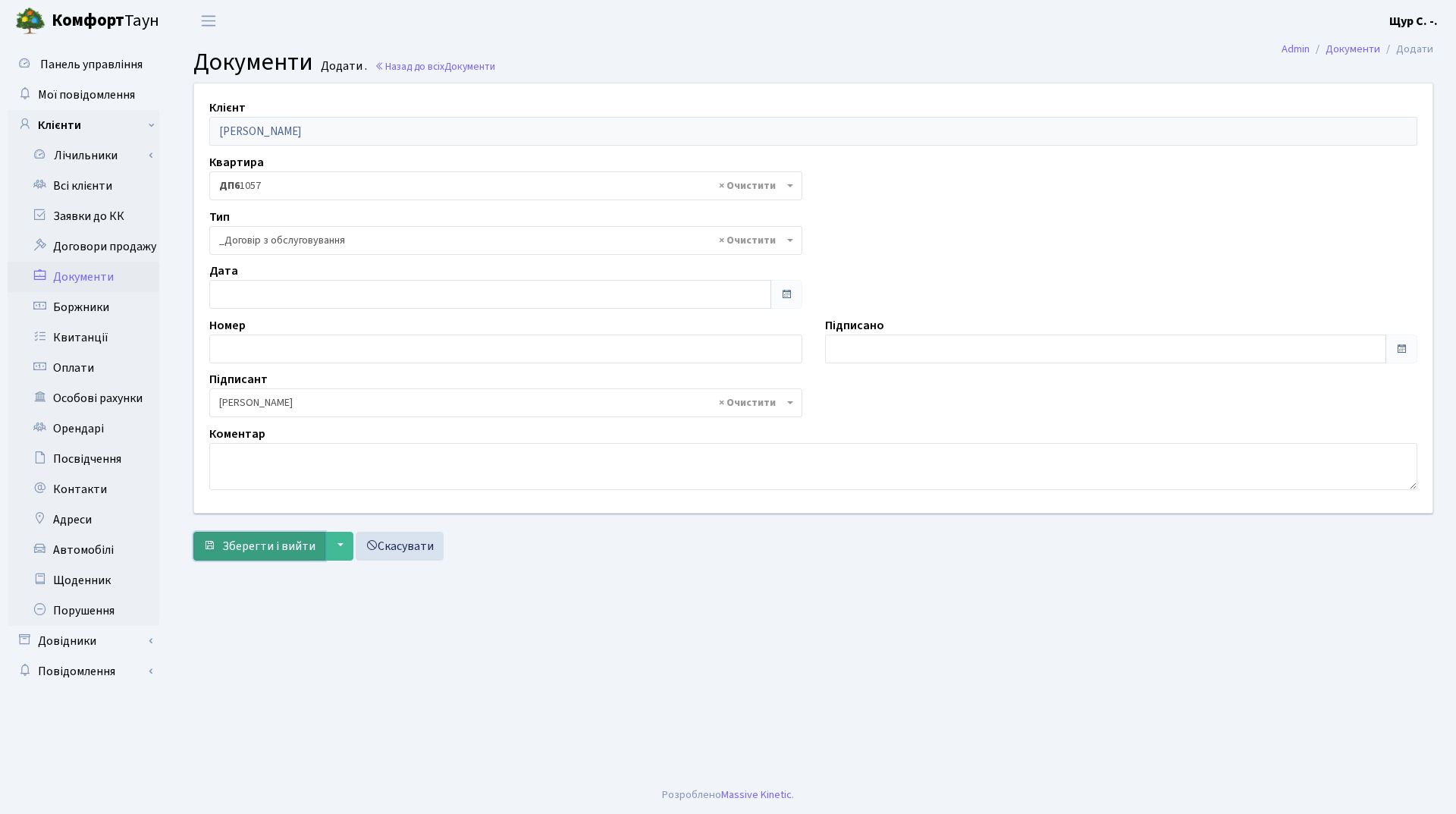
click at [271, 545] on span "Зберегти і вийти" at bounding box center [268, 546] width 93 height 17
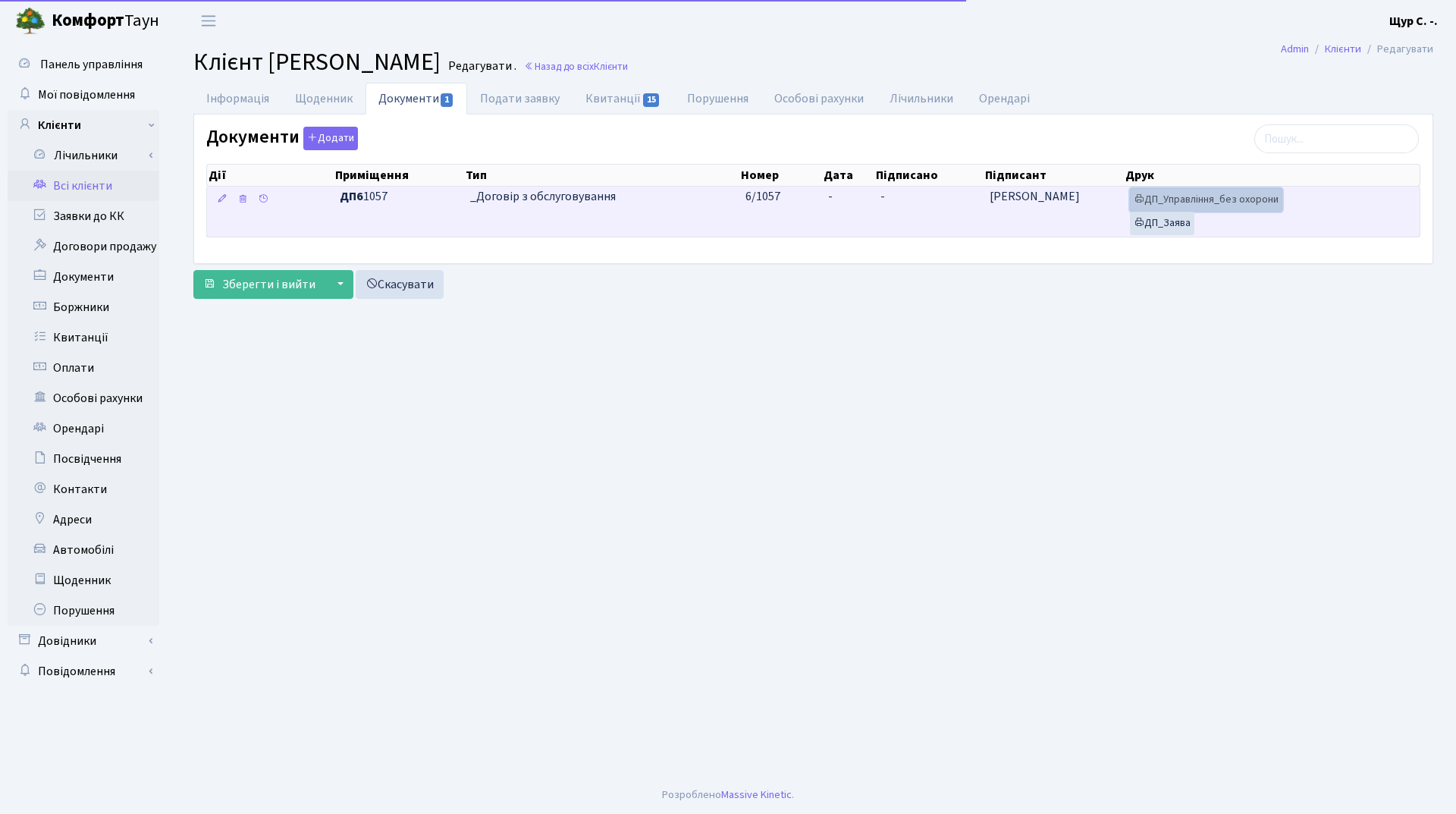
click at [1181, 192] on link "ДП_Управління_без охорони" at bounding box center [1205, 199] width 152 height 23
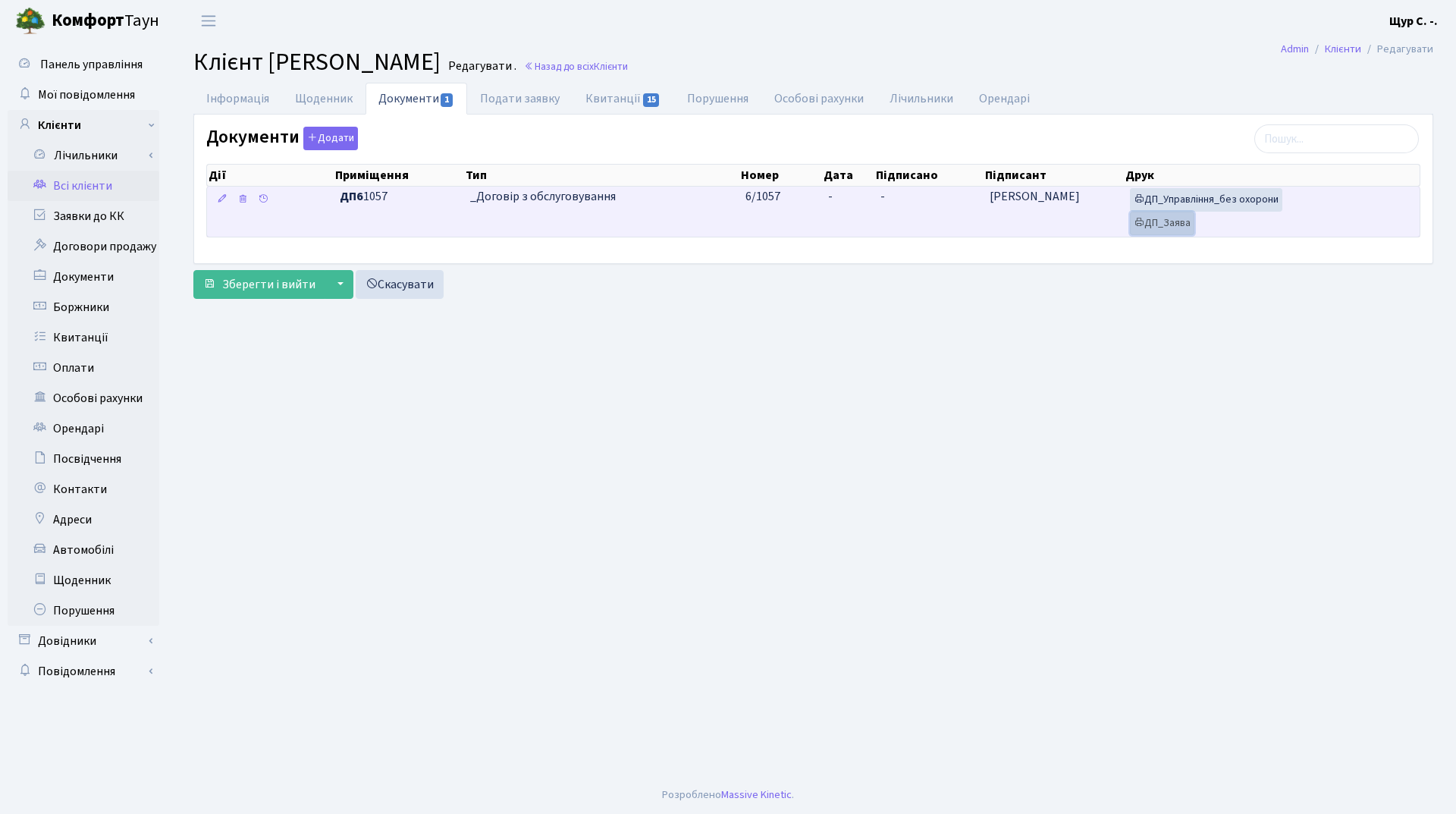
click at [1170, 229] on link "ДП_Заява" at bounding box center [1161, 223] width 65 height 23
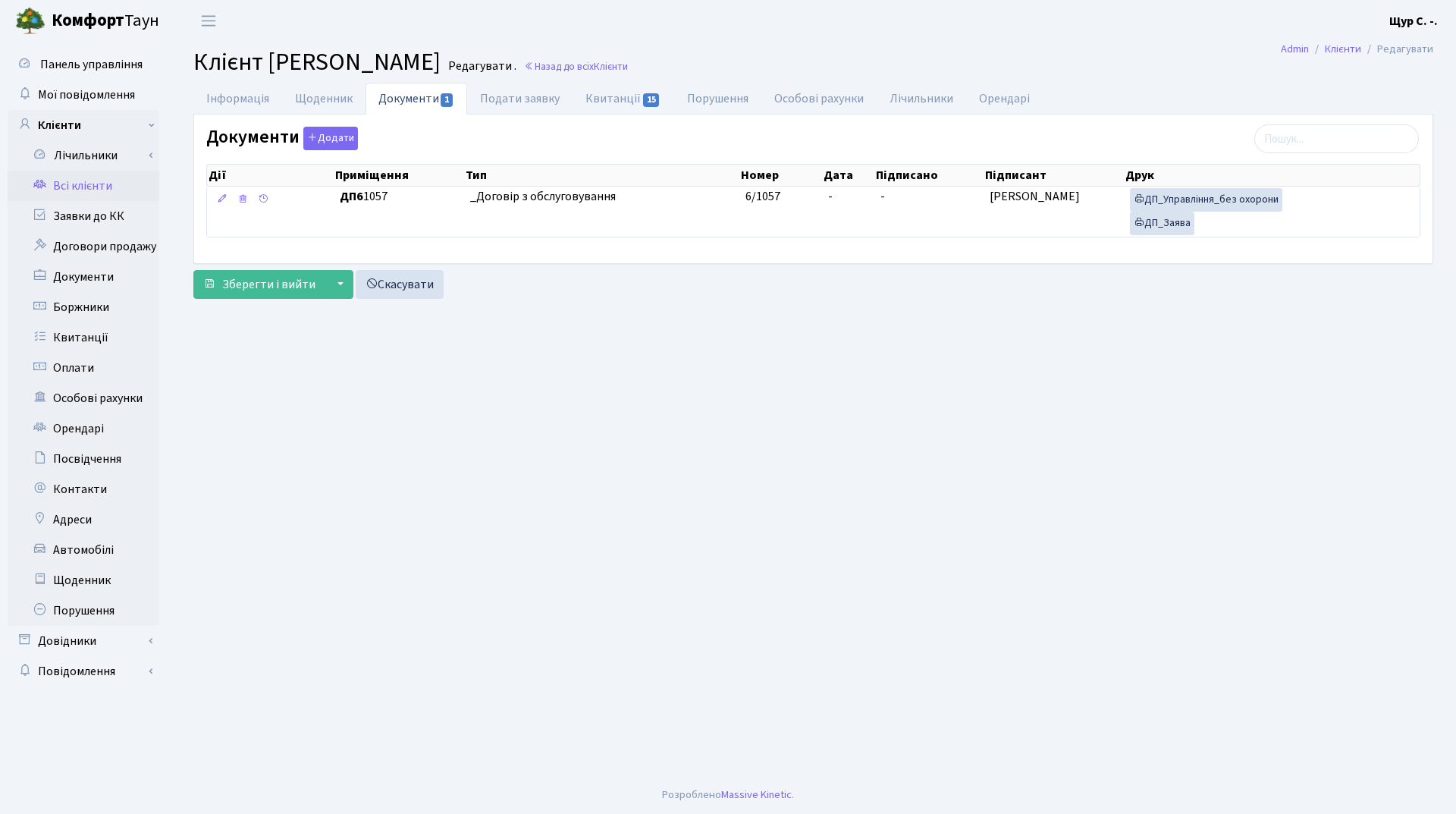
click at [73, 192] on link "Всі клієнти" at bounding box center [84, 186] width 152 height 30
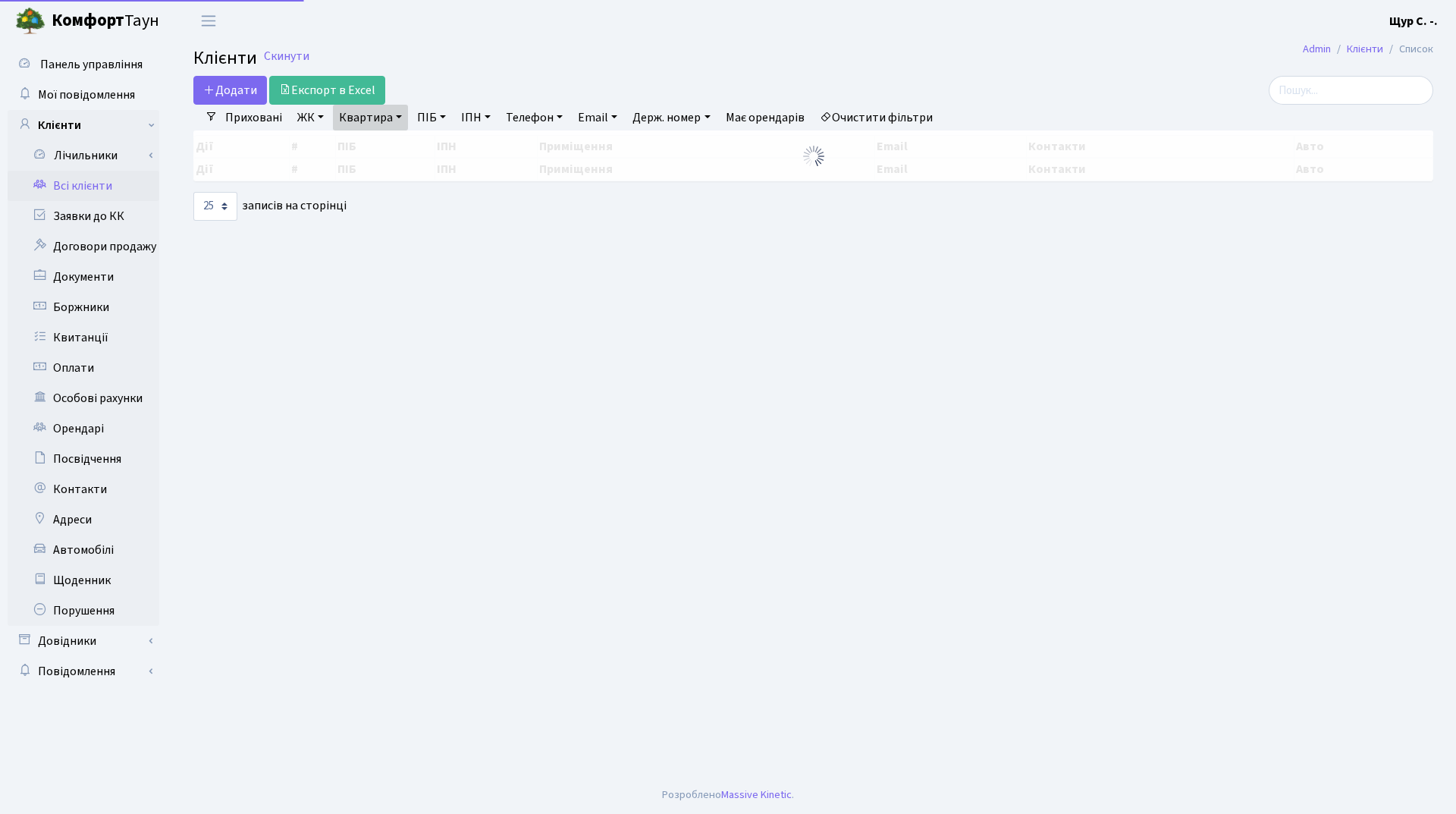
select select "25"
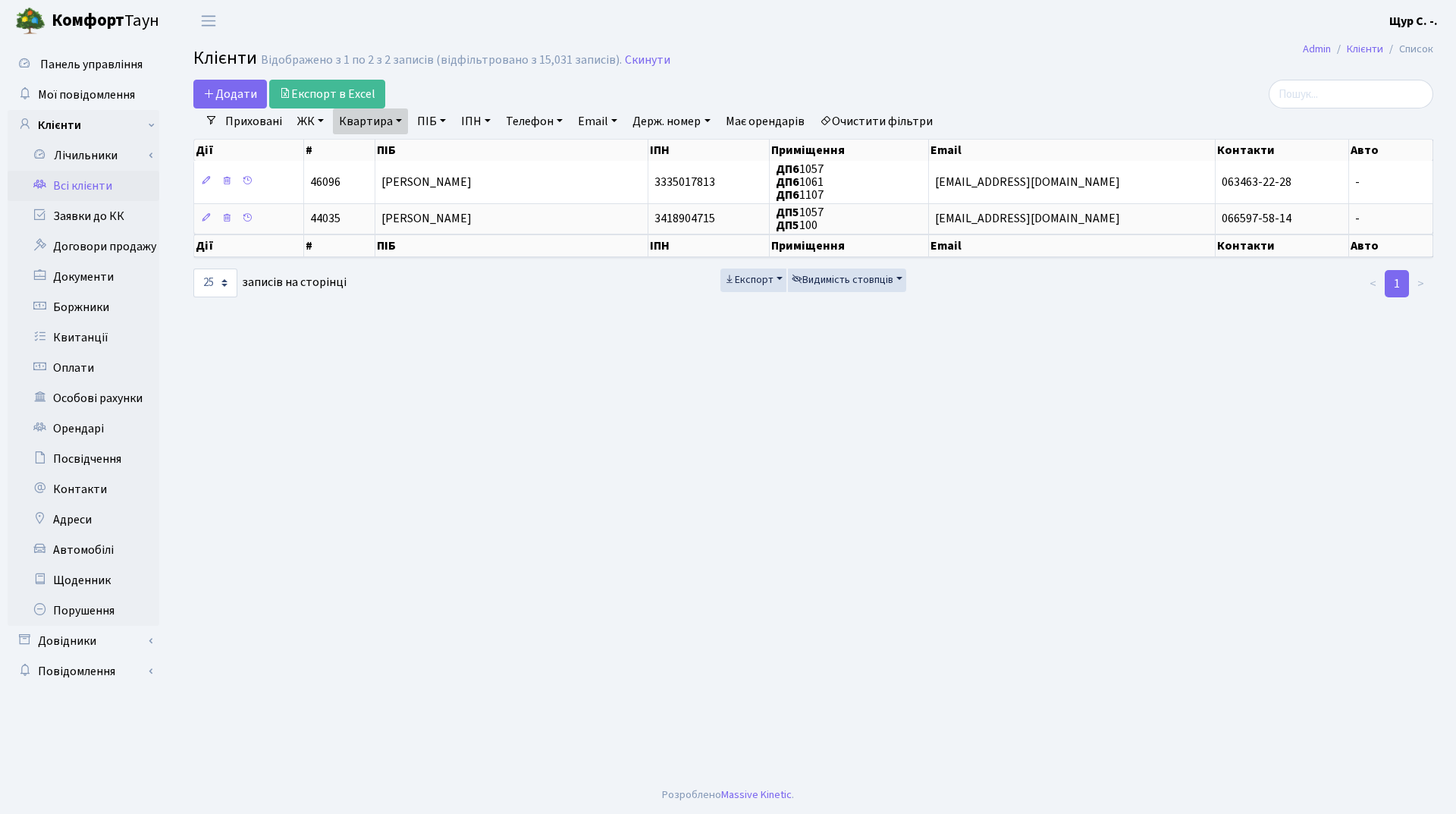
click at [406, 117] on link "Квартира" at bounding box center [371, 120] width 75 height 25
click at [390, 142] on input "1057" at bounding box center [377, 150] width 88 height 29
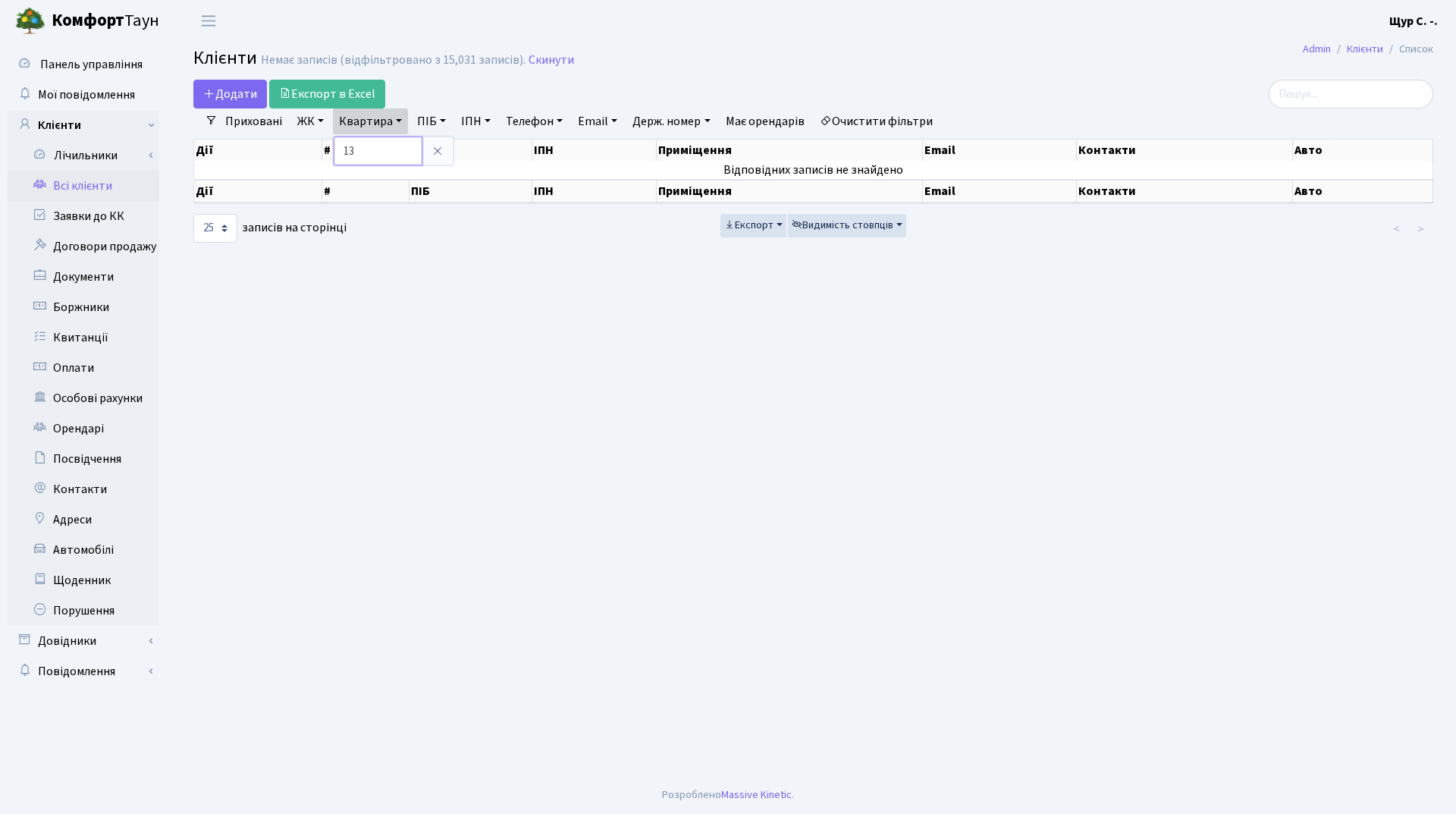
type input "1"
type input "348"
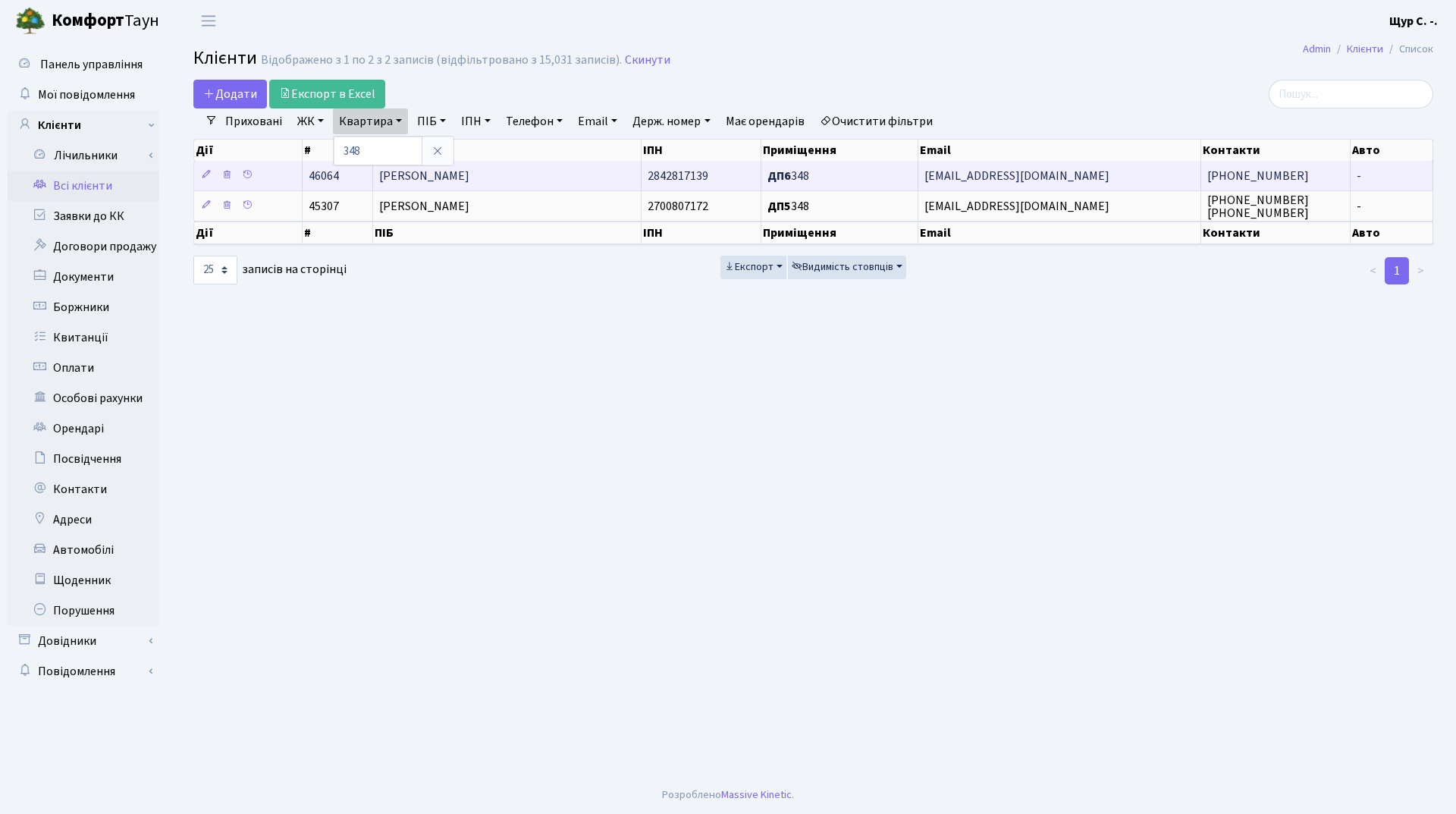
click at [469, 177] on span "[PERSON_NAME]" at bounding box center [424, 176] width 90 height 17
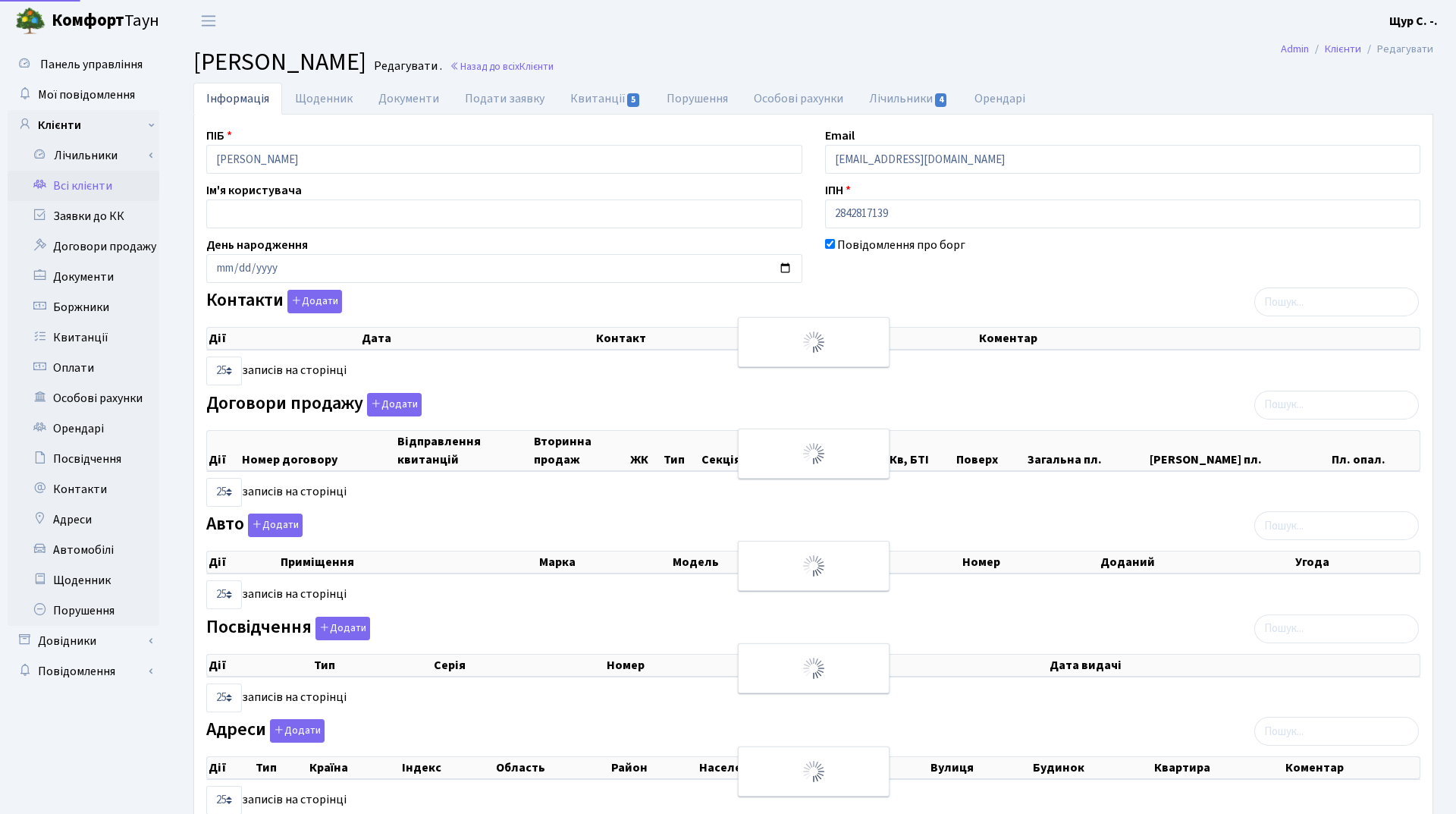
select select "25"
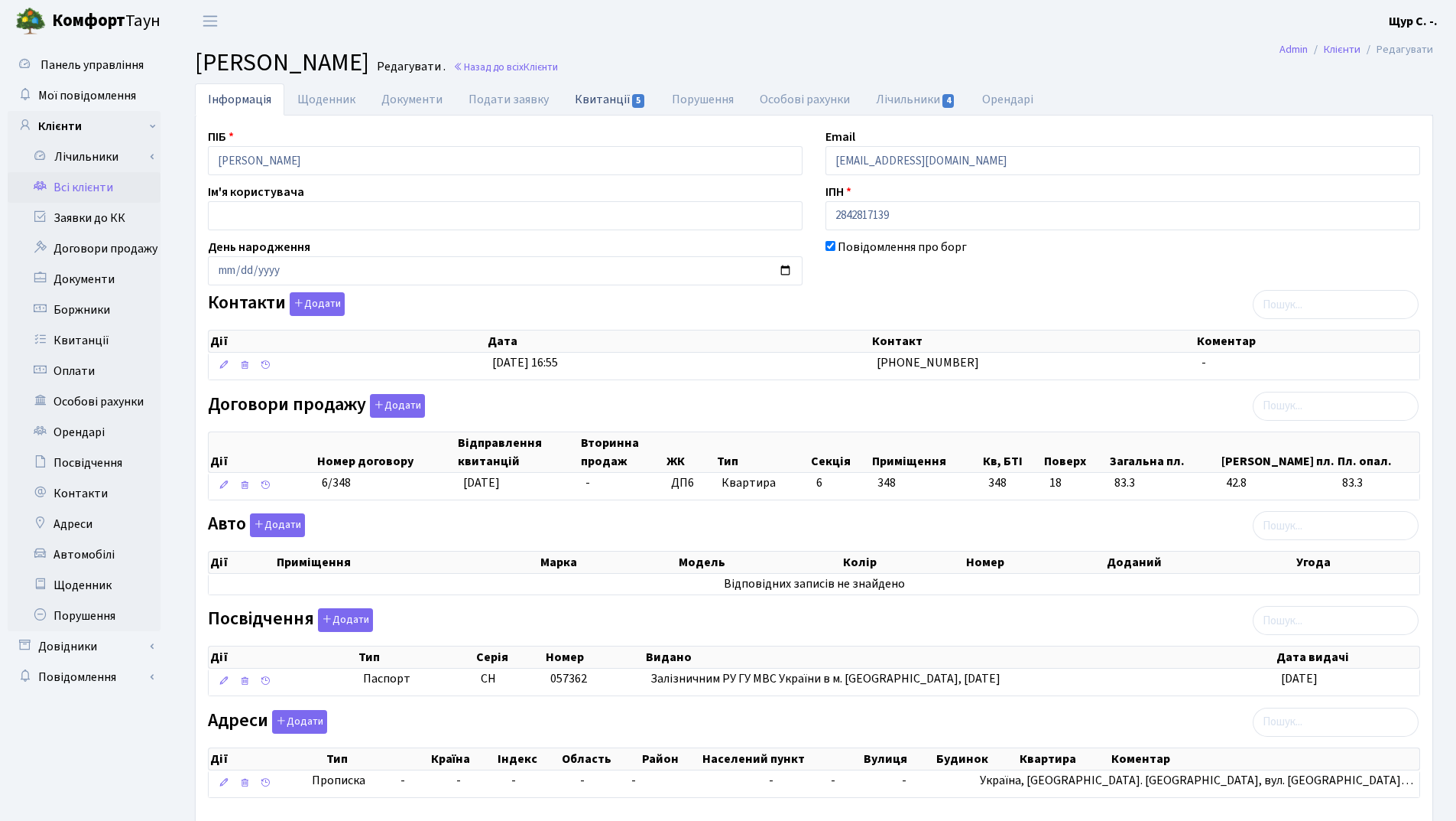
click at [586, 103] on link "Квитанції 5" at bounding box center [611, 98] width 98 height 31
select select "25"
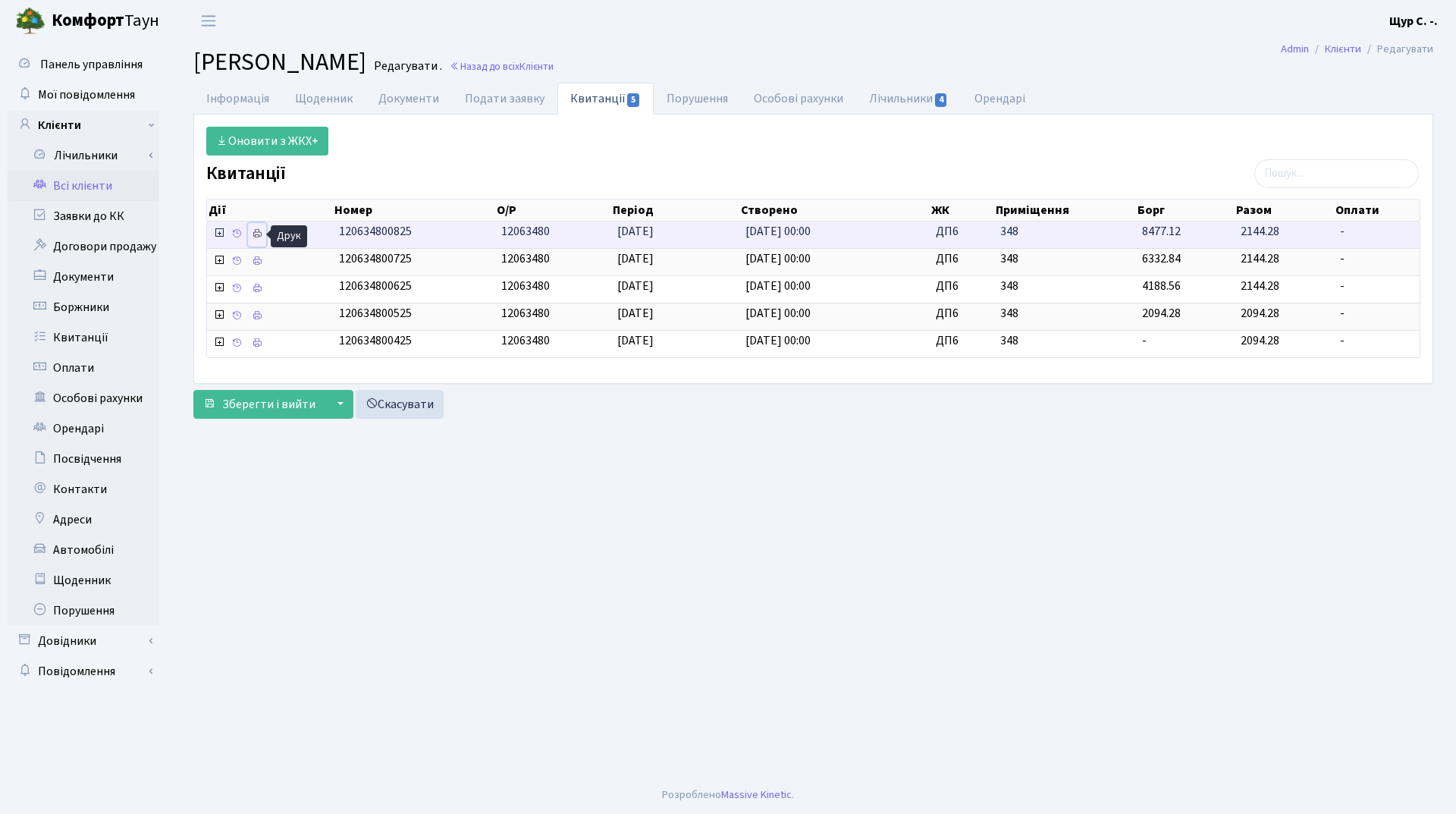
click at [258, 235] on icon at bounding box center [256, 233] width 10 height 10
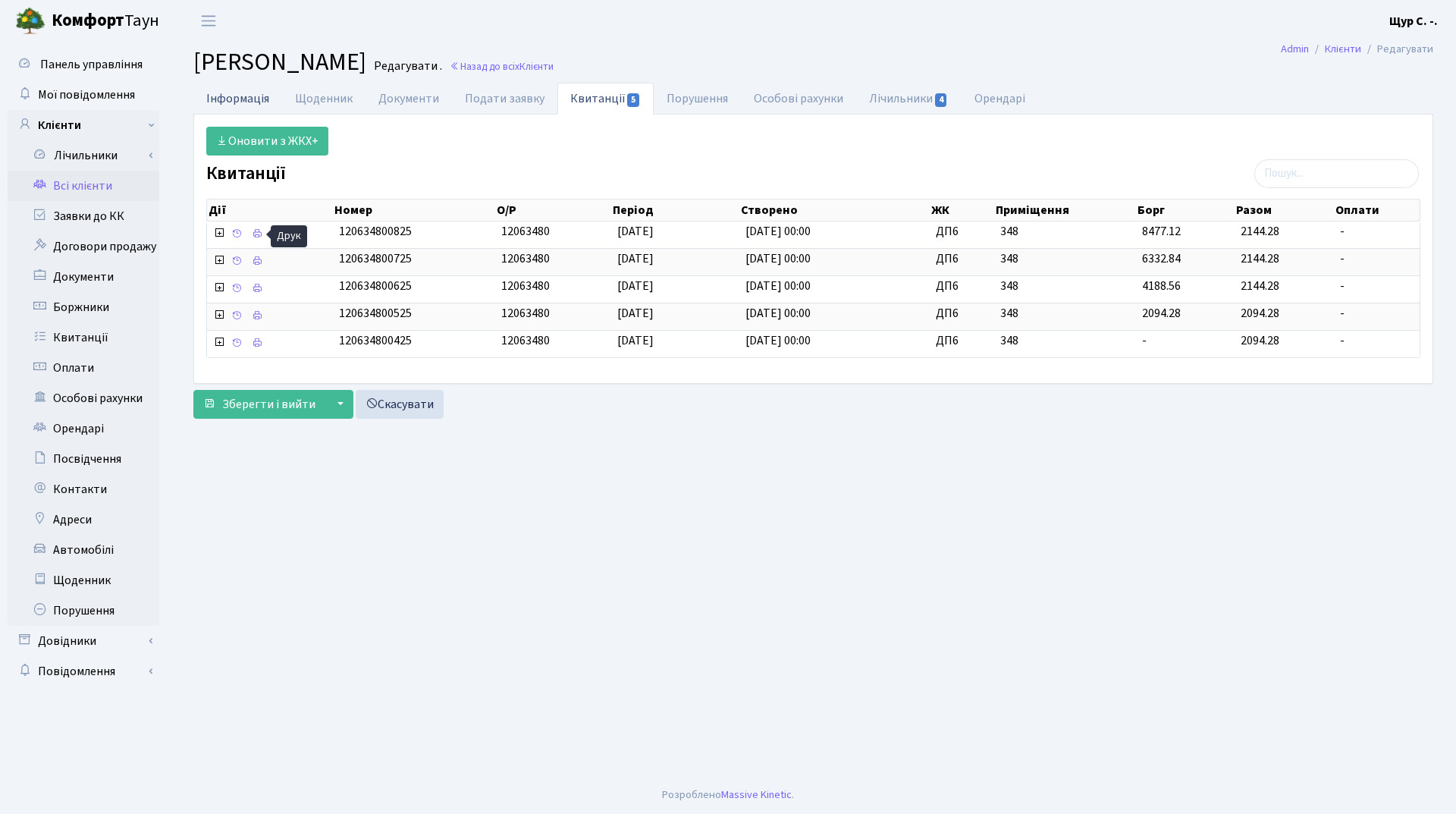
click at [253, 95] on link "Інформація" at bounding box center [238, 98] width 88 height 31
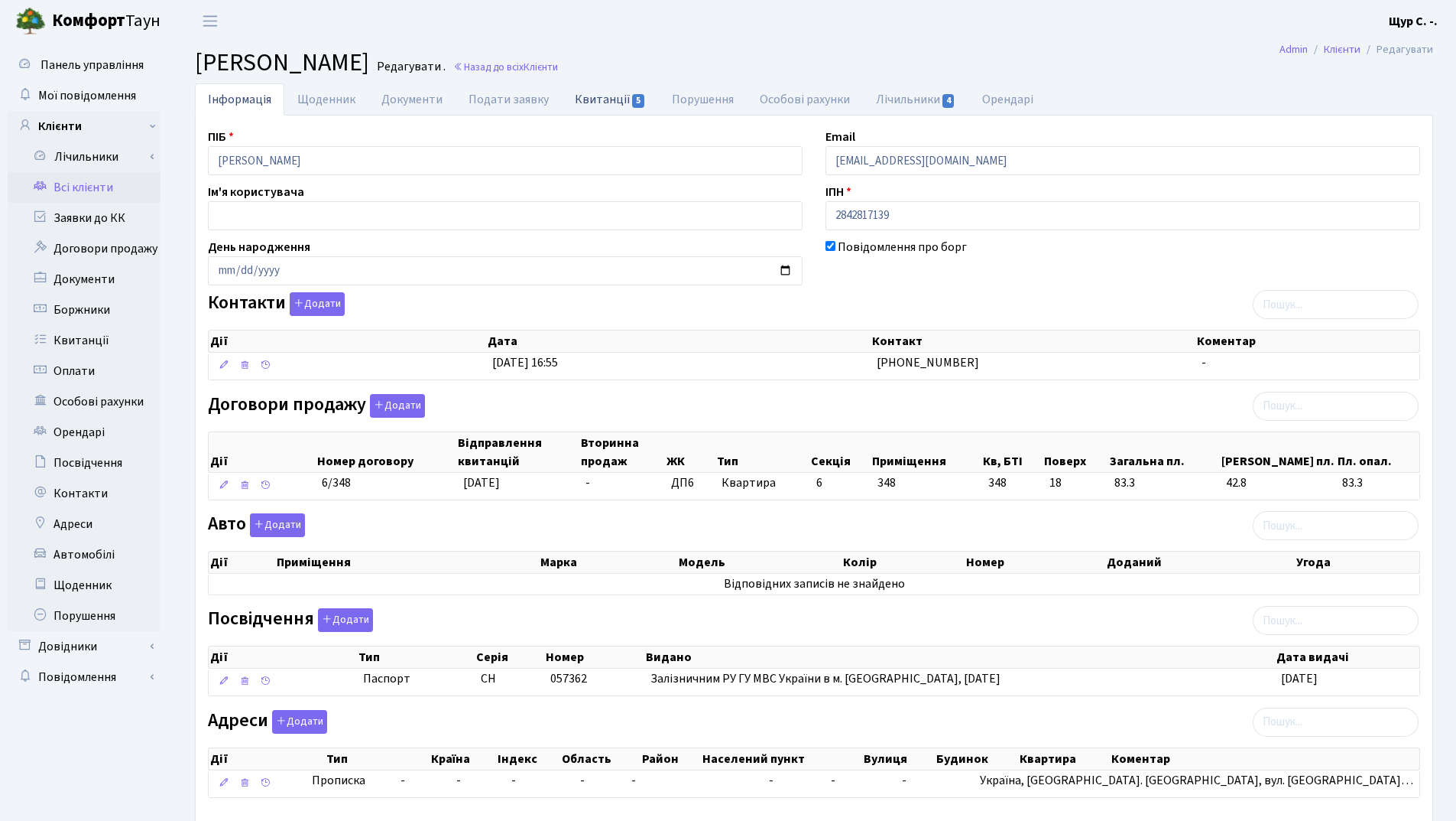
click at [606, 106] on link "Квитанції 5" at bounding box center [611, 98] width 98 height 31
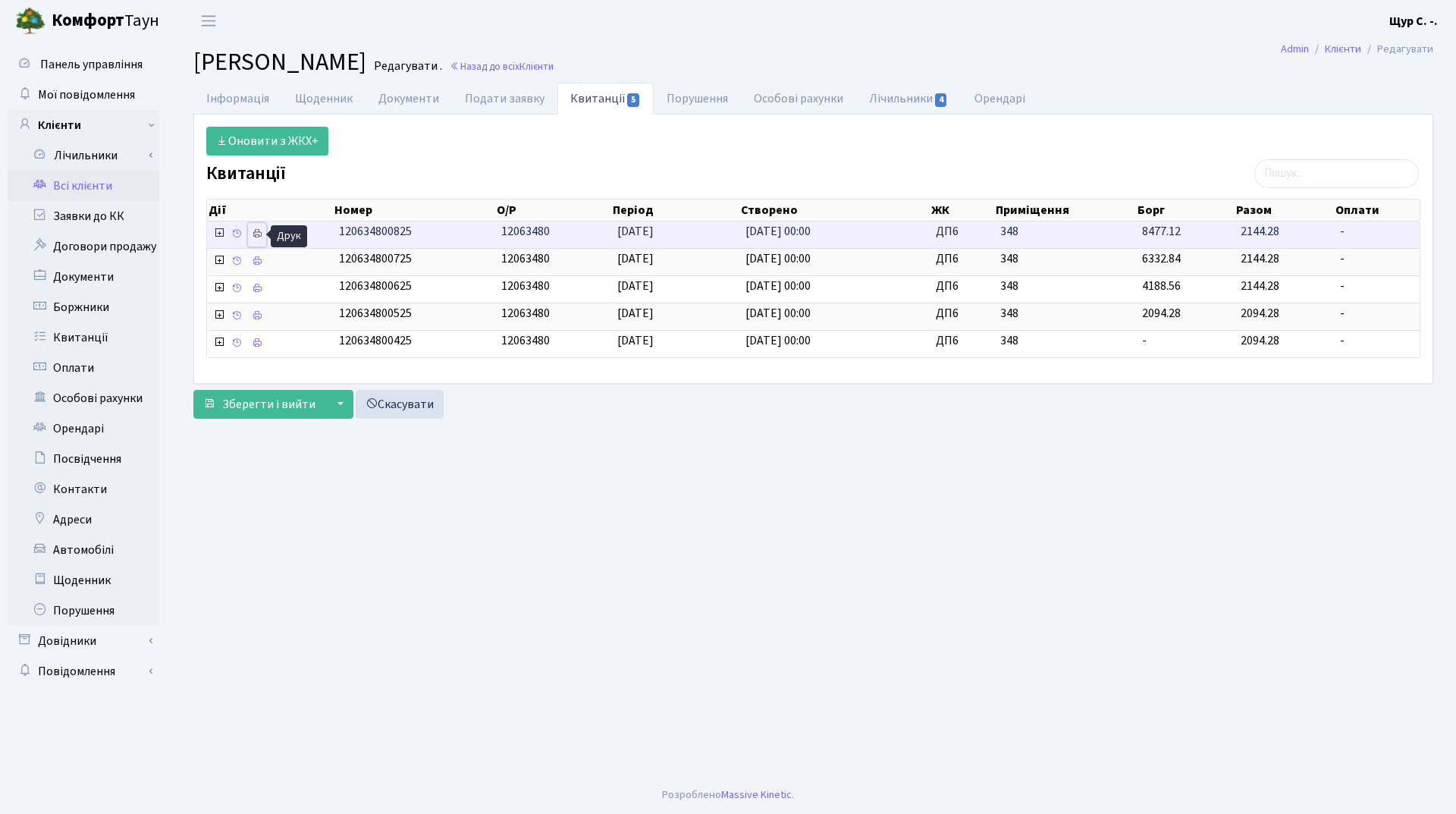
click at [254, 233] on icon at bounding box center [256, 233] width 10 height 10
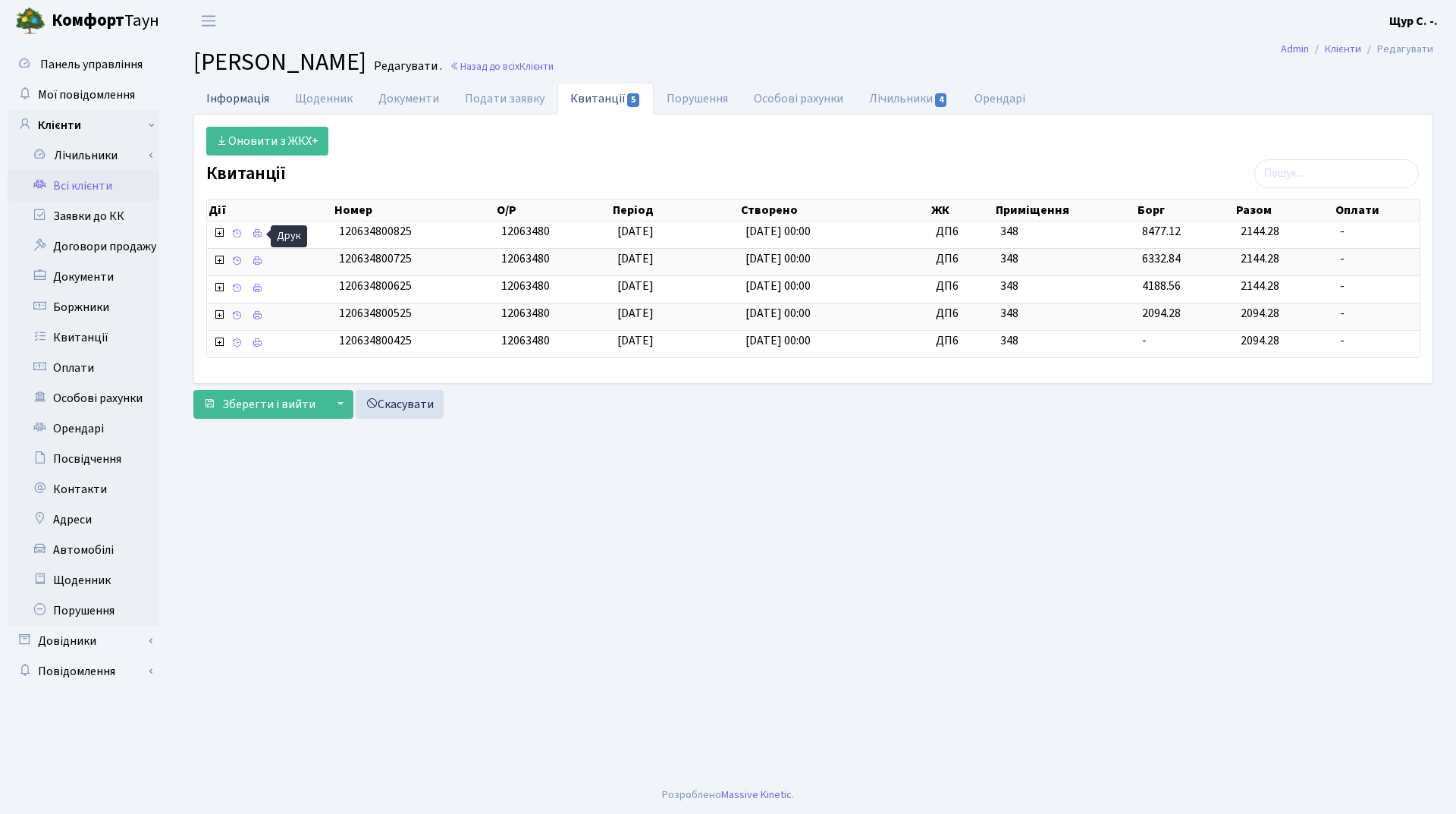
click at [228, 96] on link "Інформація" at bounding box center [238, 98] width 88 height 31
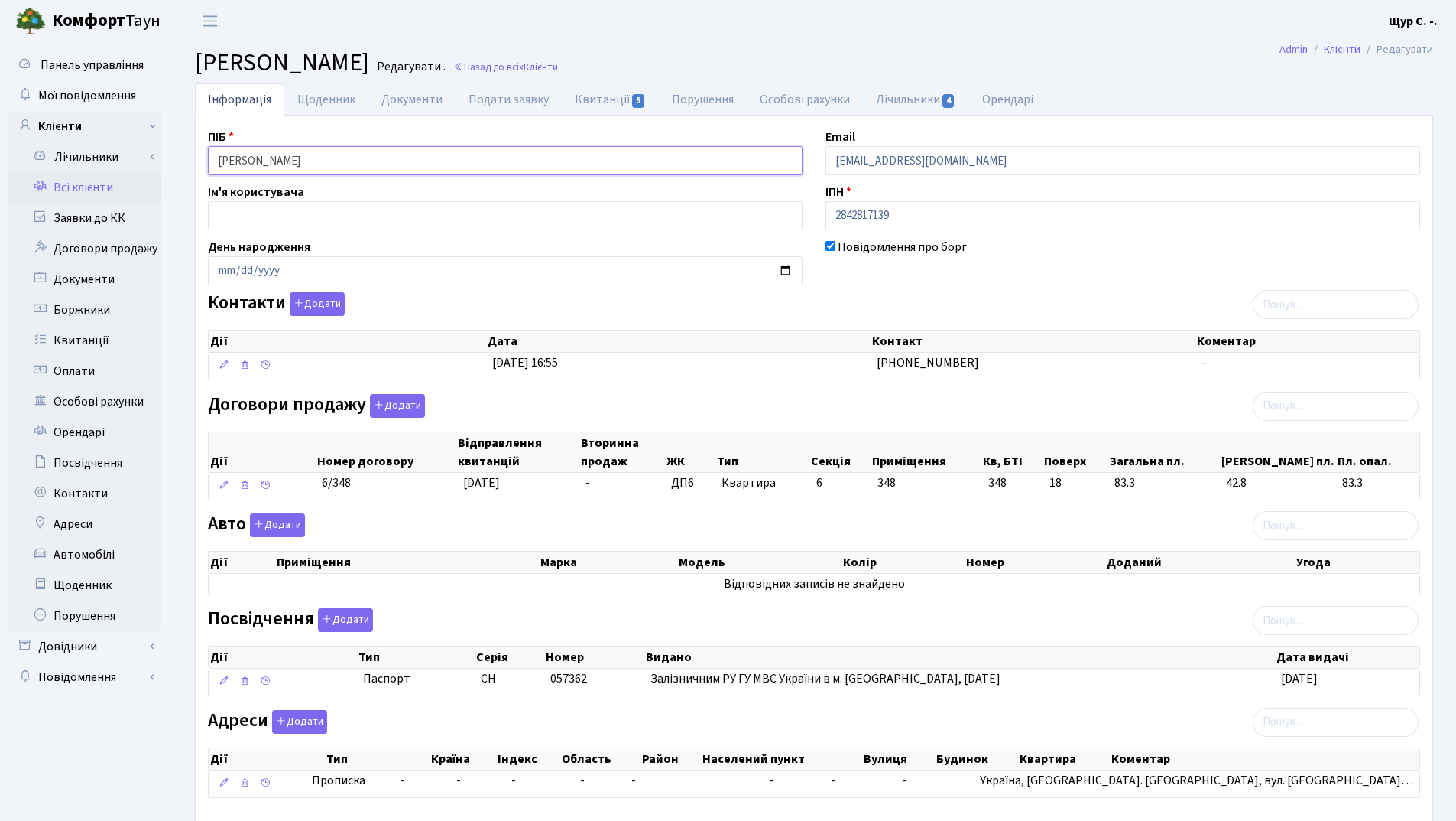
drag, startPoint x: 367, startPoint y: 160, endPoint x: 189, endPoint y: 145, distance: 178.6
click at [189, 145] on div "Інформація Щоденник Документи Подати заявку Квитанції 5 Порушення Особові рахун…" at bounding box center [814, 474] width 1262 height 783
click at [106, 191] on link "Всі клієнти" at bounding box center [84, 187] width 153 height 30
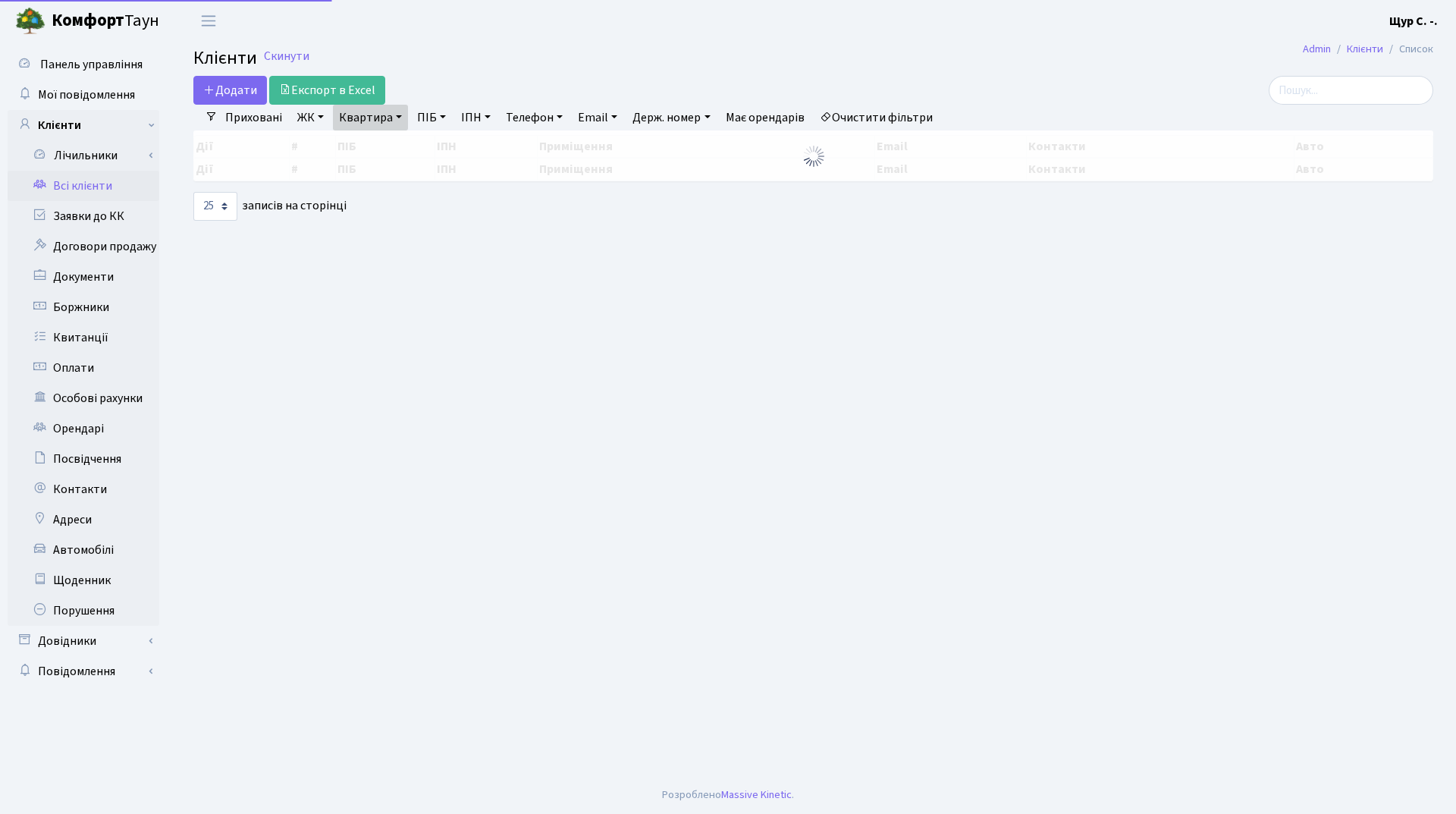
select select "25"
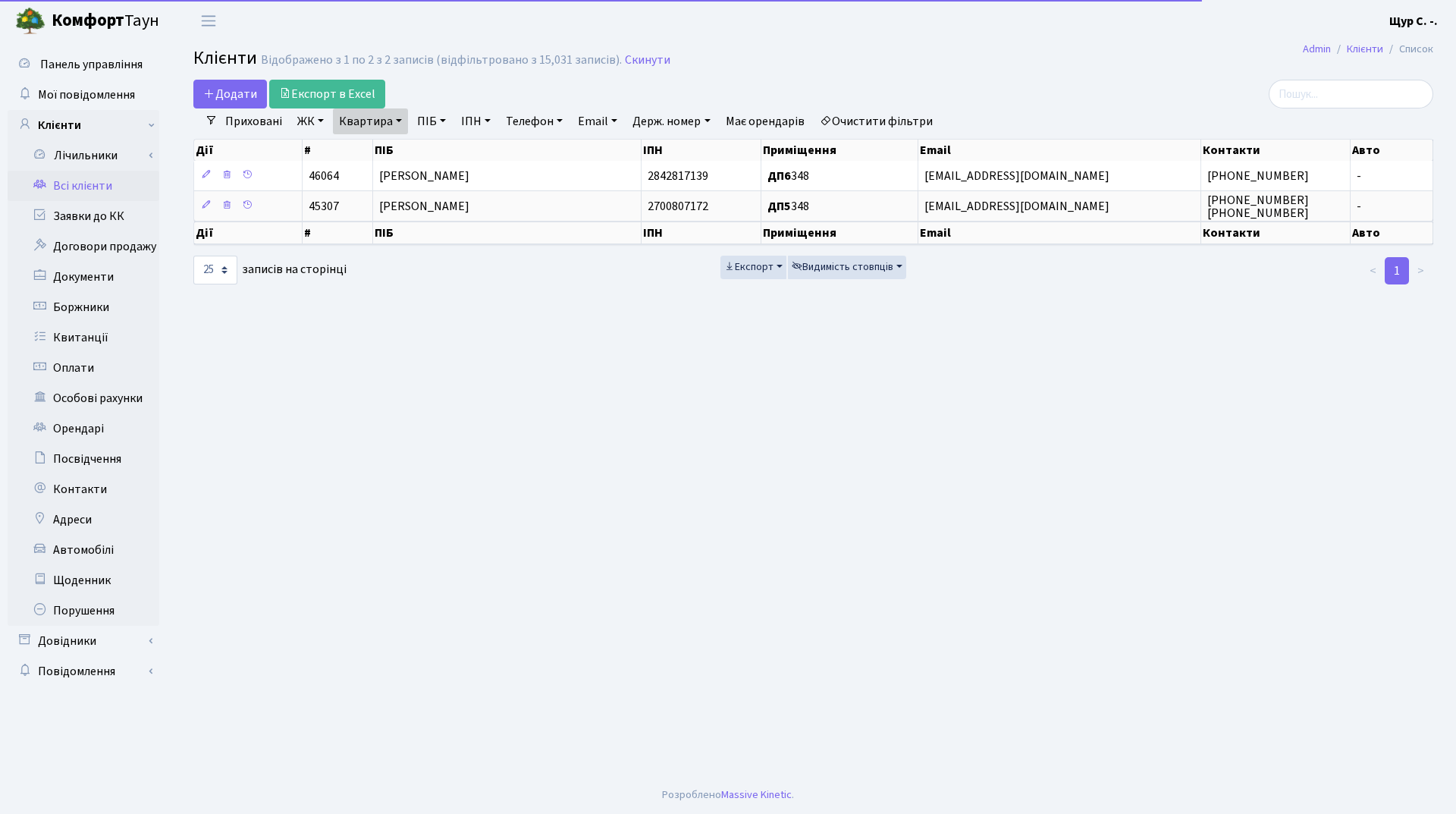
click at [396, 118] on link "Квартира" at bounding box center [371, 120] width 75 height 25
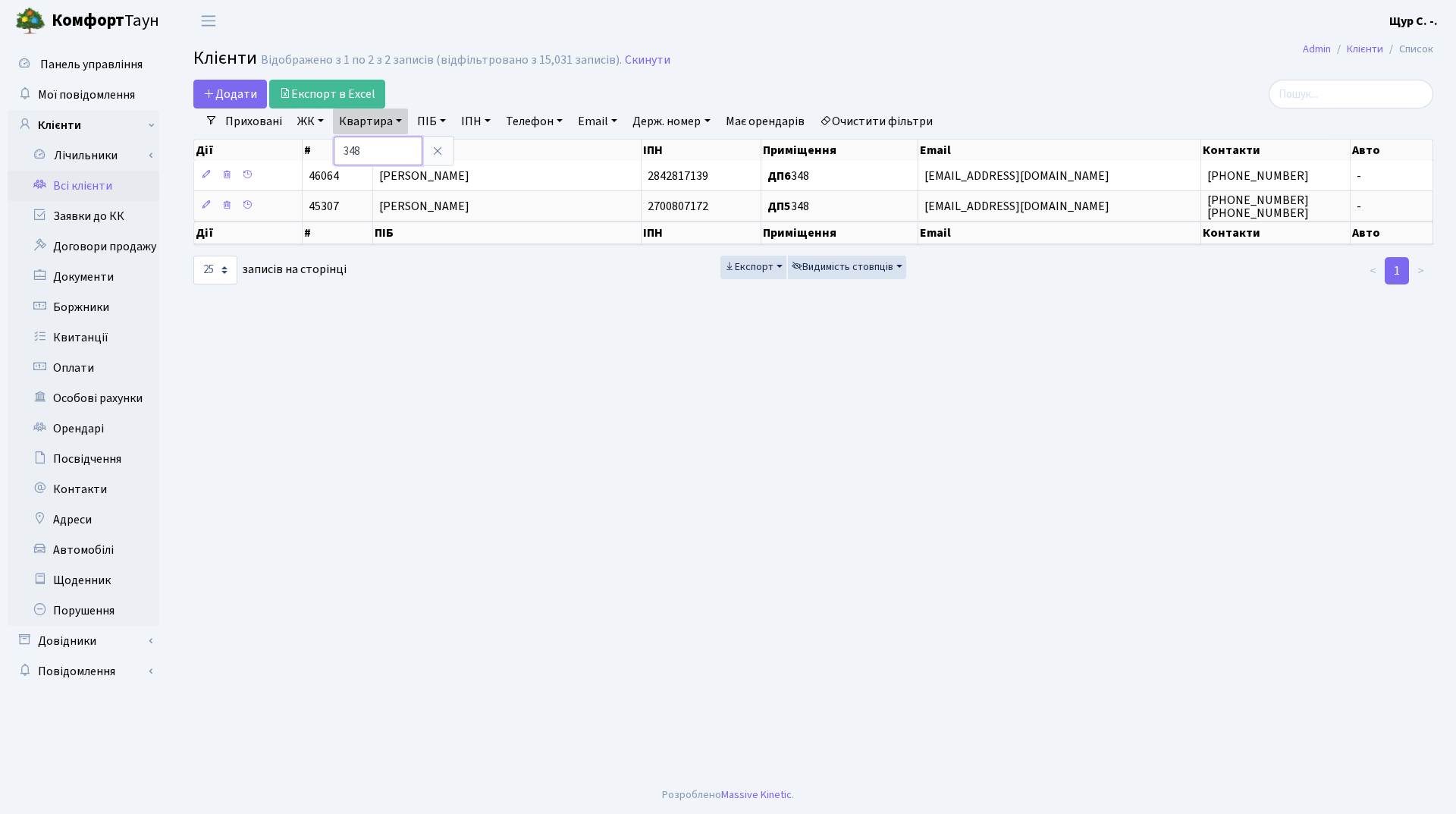
click at [380, 153] on input "348" at bounding box center [377, 150] width 88 height 29
type input "3"
type input "110"
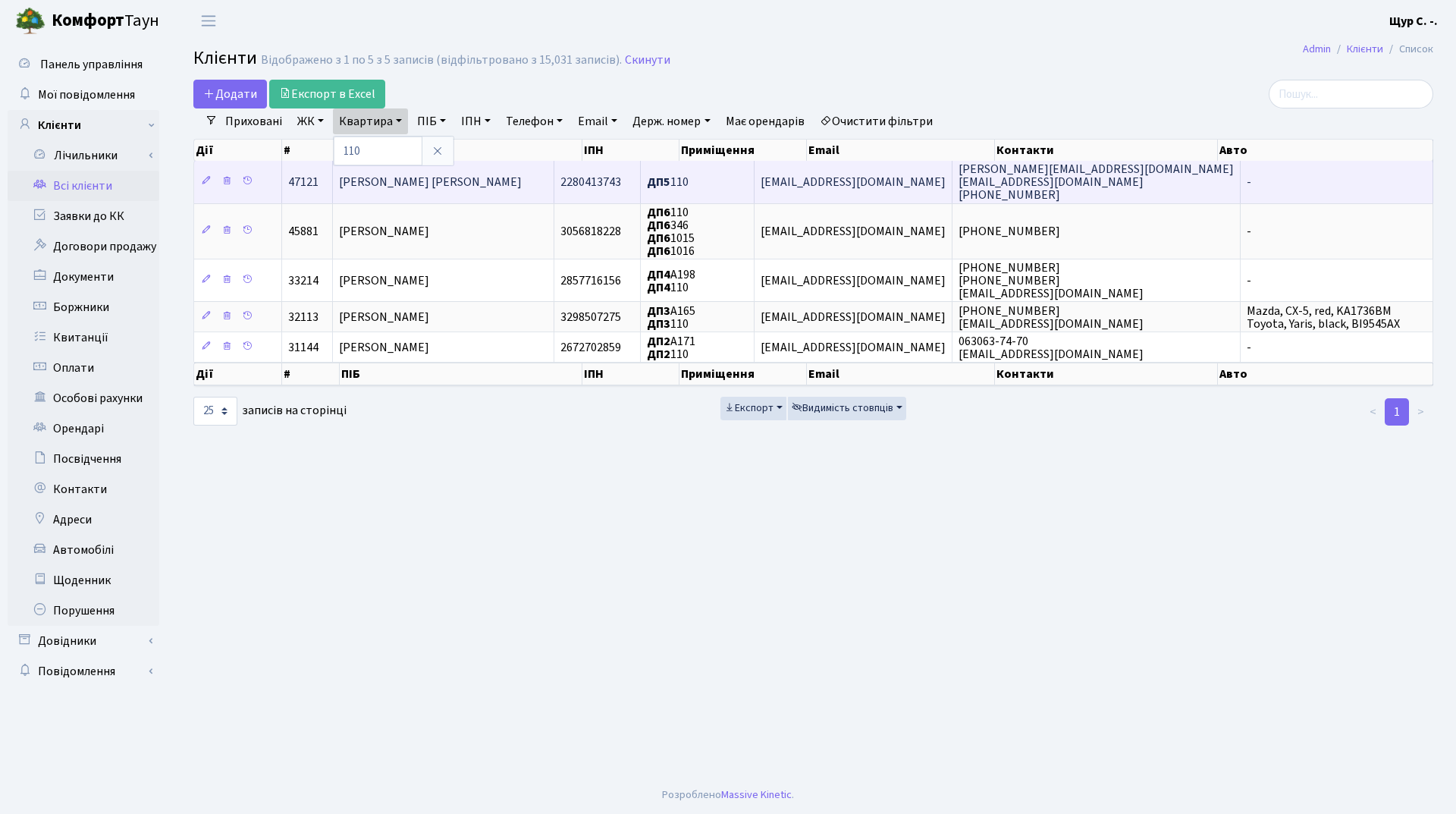
click at [404, 187] on span "[PERSON_NAME] [PERSON_NAME]" at bounding box center [430, 182] width 183 height 17
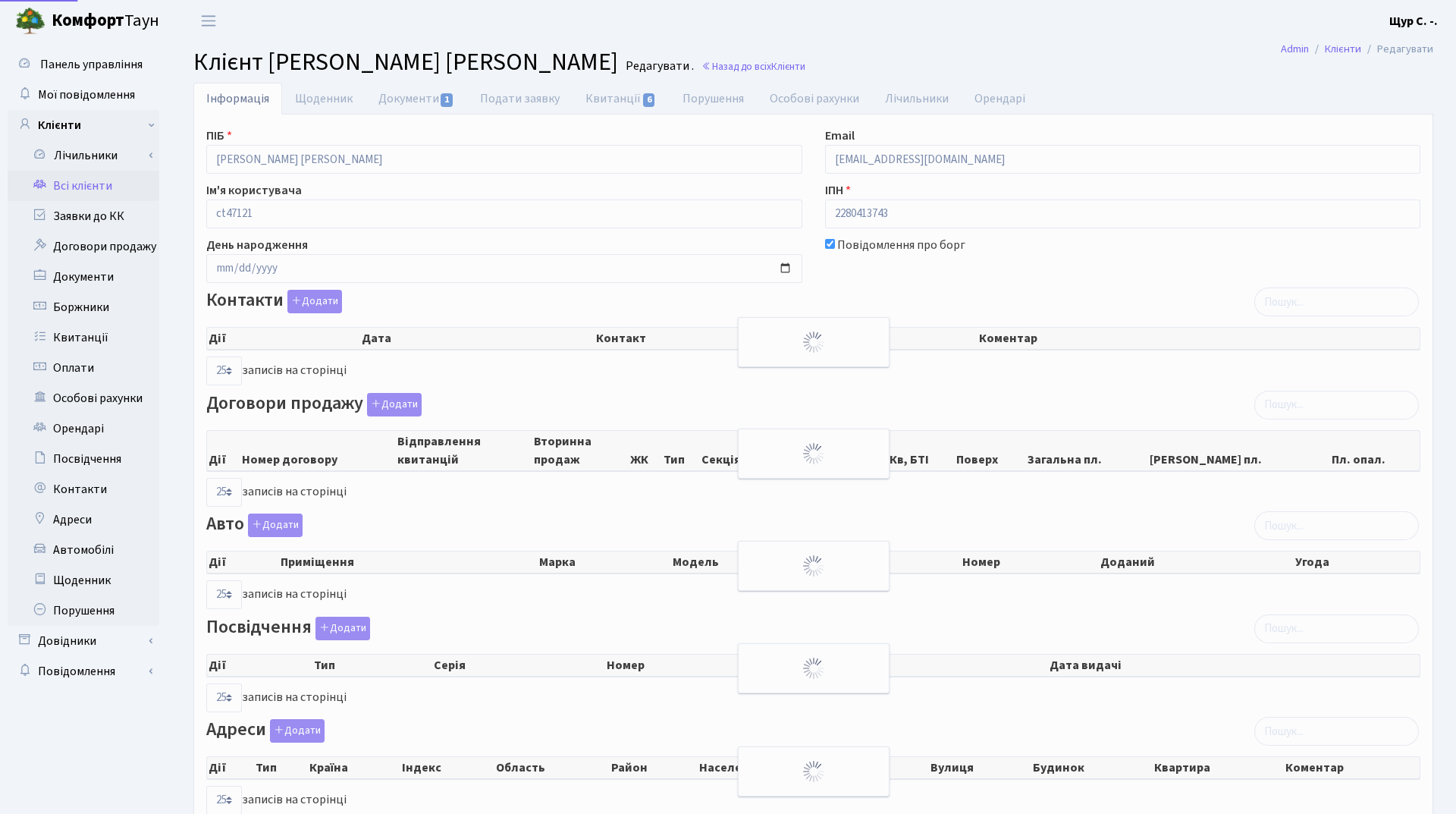
select select "25"
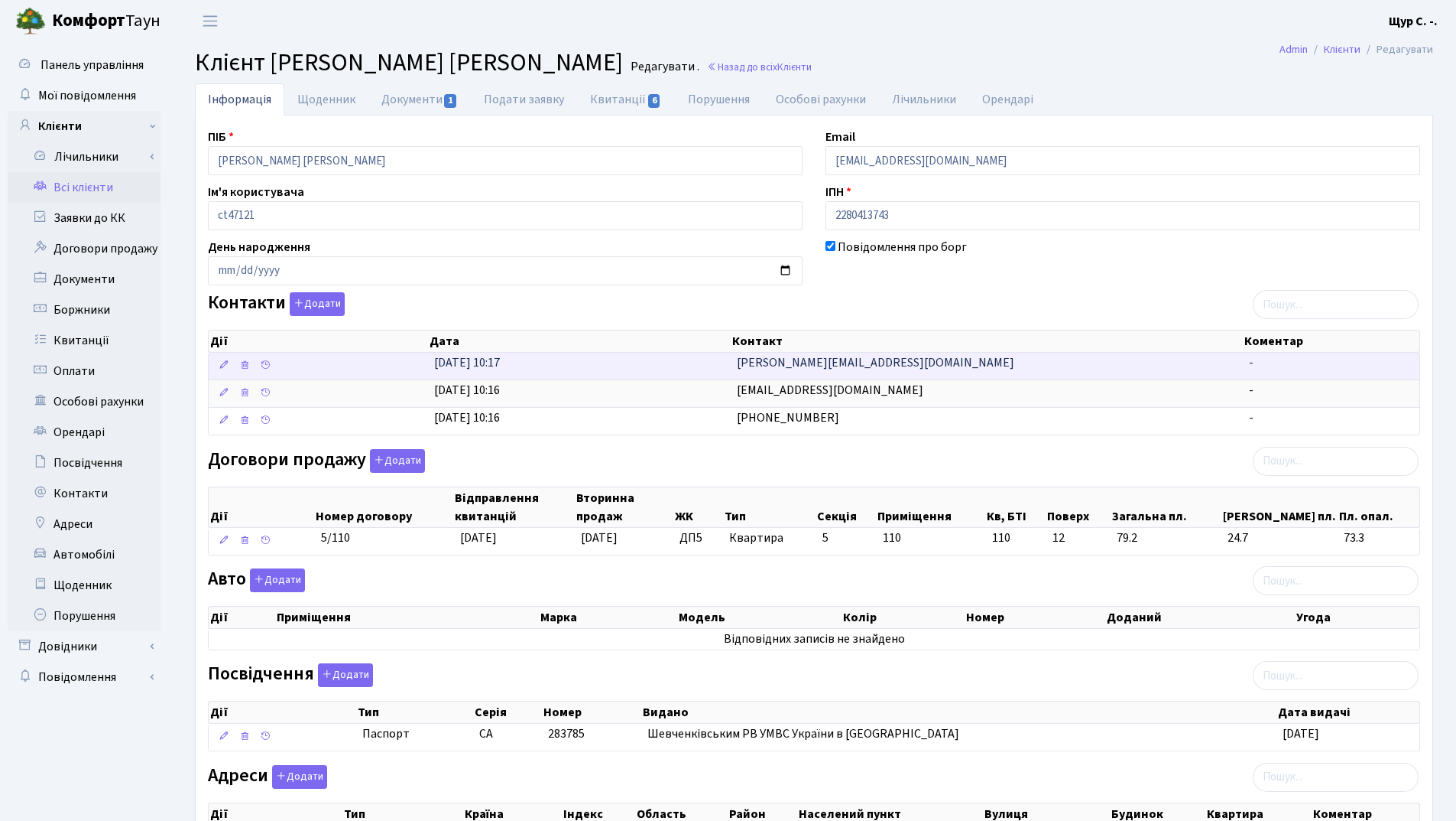
click at [753, 367] on span "maryna.gukanova@gmail.com" at bounding box center [876, 363] width 277 height 17
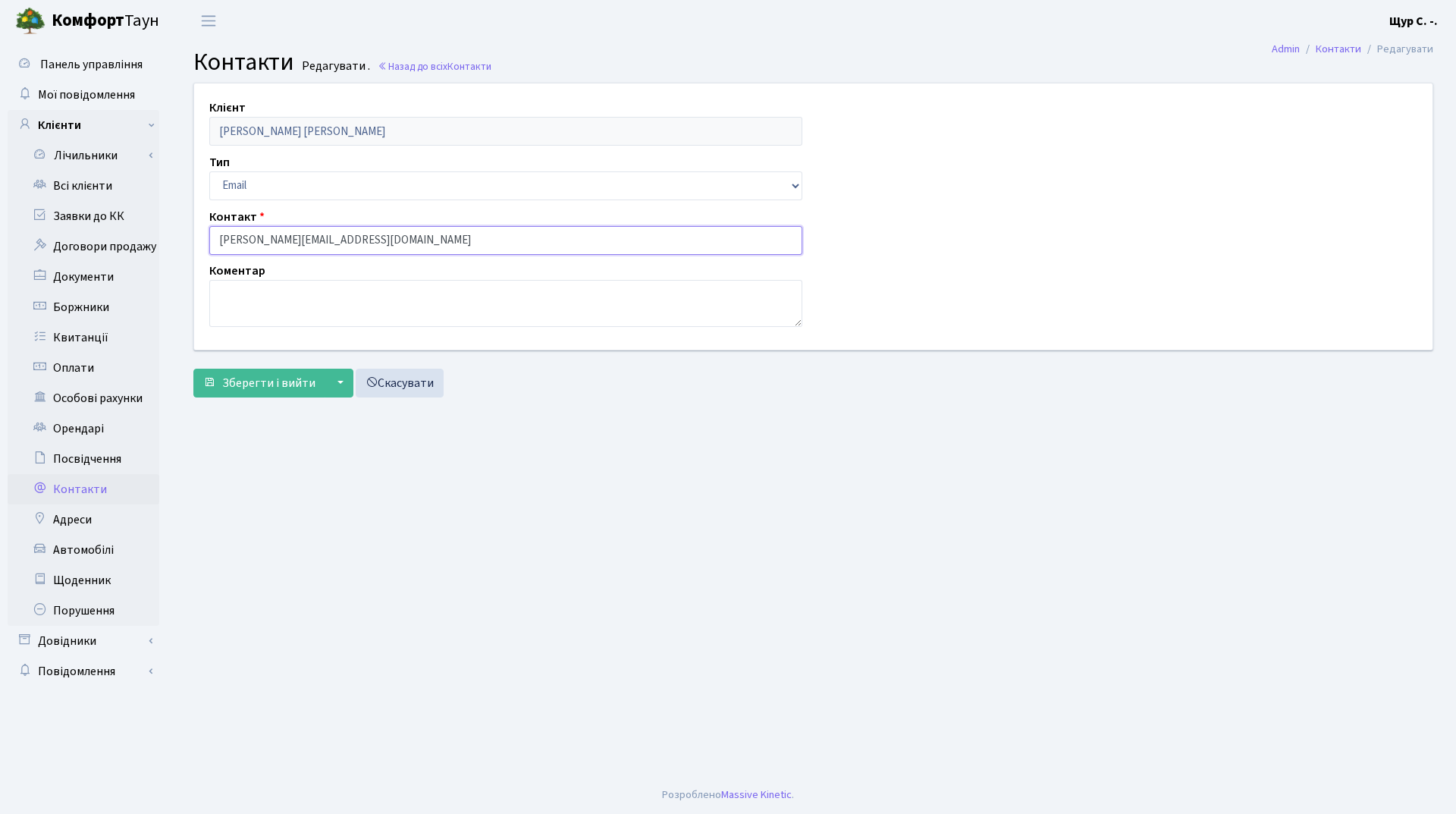
click at [226, 237] on input "[PERSON_NAME][EMAIL_ADDRESS][DOMAIN_NAME]" at bounding box center [506, 240] width 593 height 29
type input "[PERSON_NAME][EMAIL_ADDRESS][DOMAIN_NAME]"
click at [255, 380] on span "Зберегти і вийти" at bounding box center [268, 383] width 93 height 17
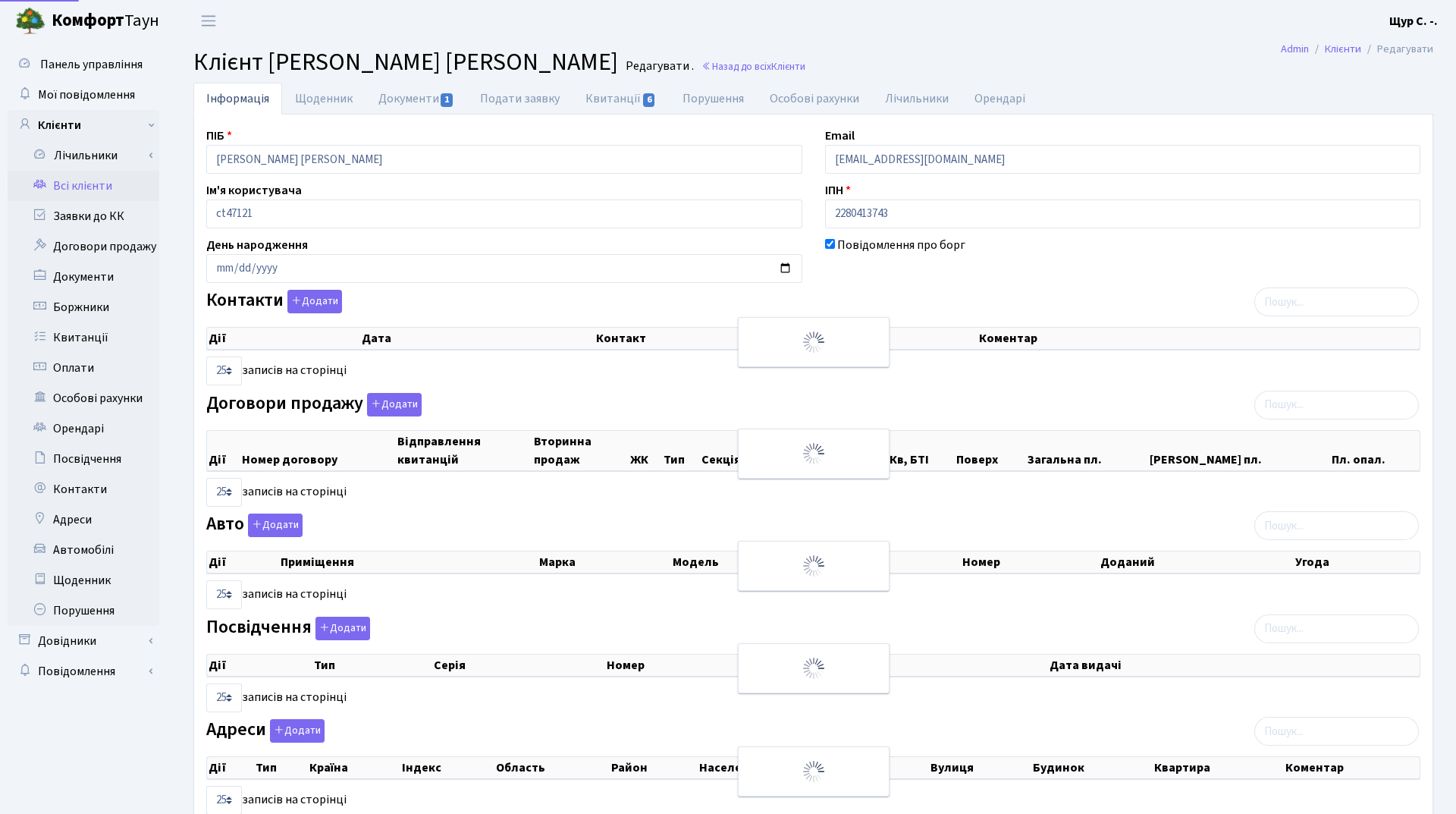
select select "25"
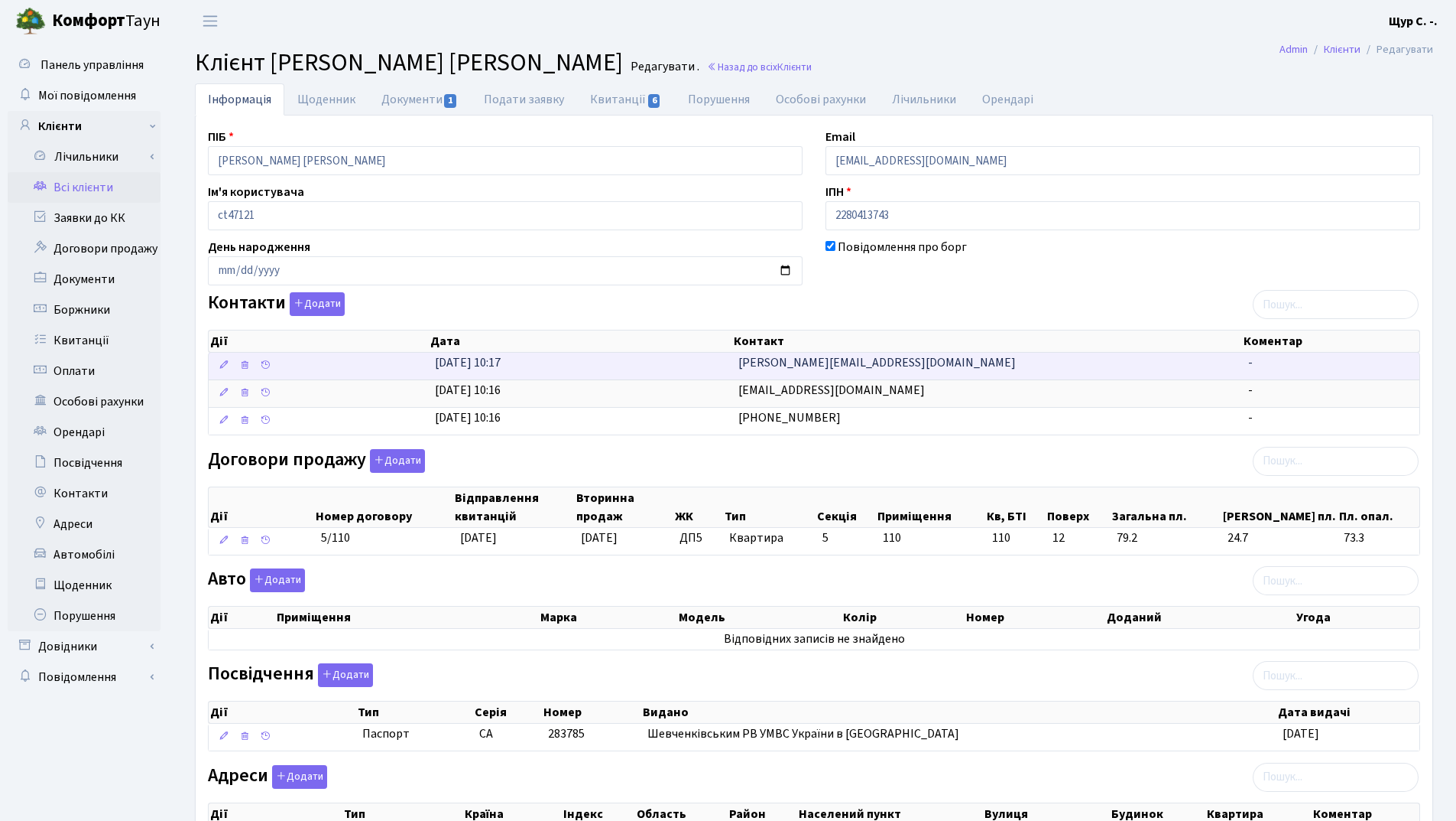
click at [734, 361] on td "Maryna.gukanova@gmail.com" at bounding box center [987, 366] width 510 height 27
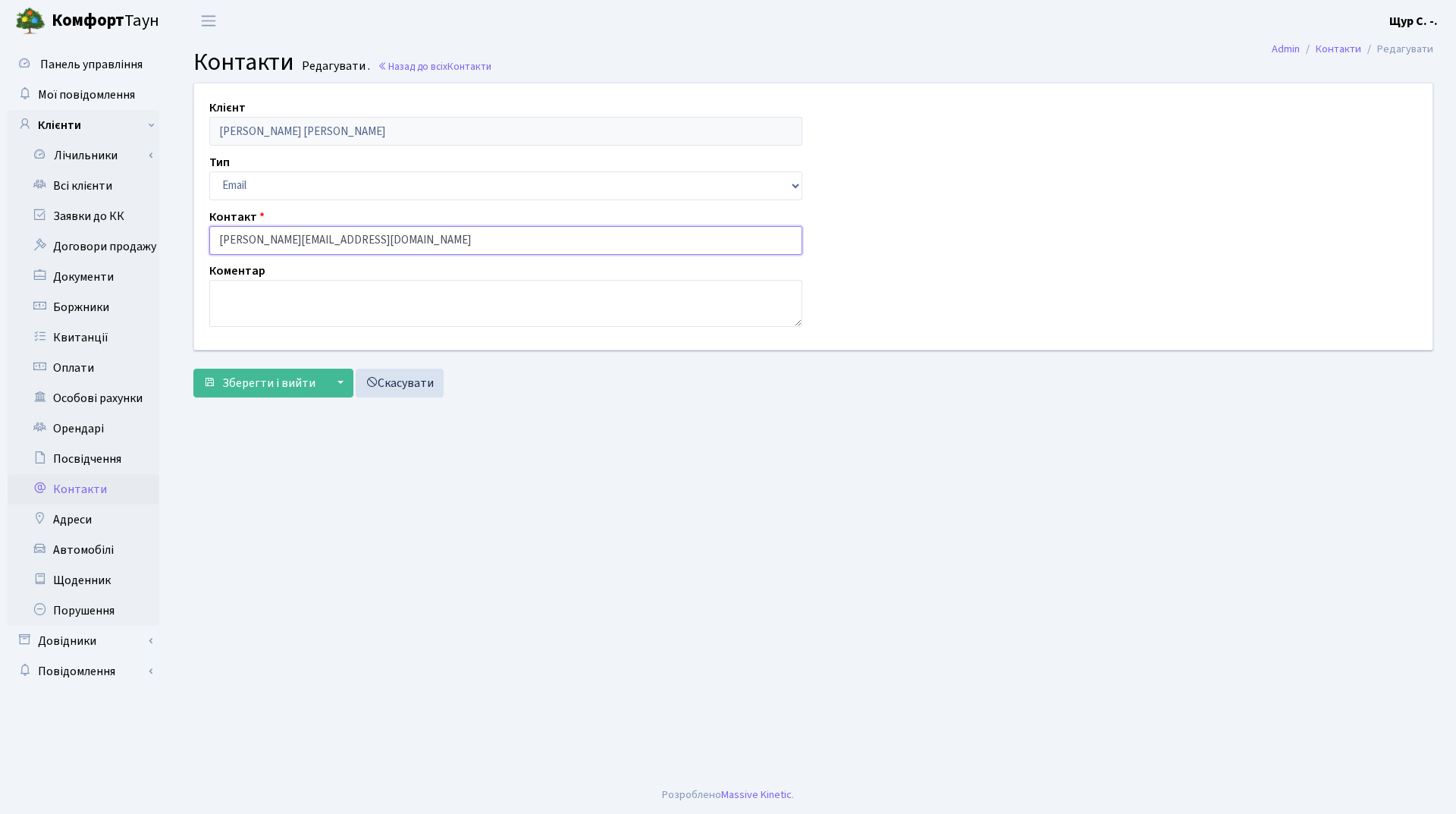
click at [224, 238] on input "Maryna.gukanova@gmail.com" at bounding box center [506, 240] width 593 height 29
type input "[PERSON_NAME][EMAIL_ADDRESS][DOMAIN_NAME]"
click at [274, 388] on span "Зберегти і вийти" at bounding box center [268, 383] width 93 height 17
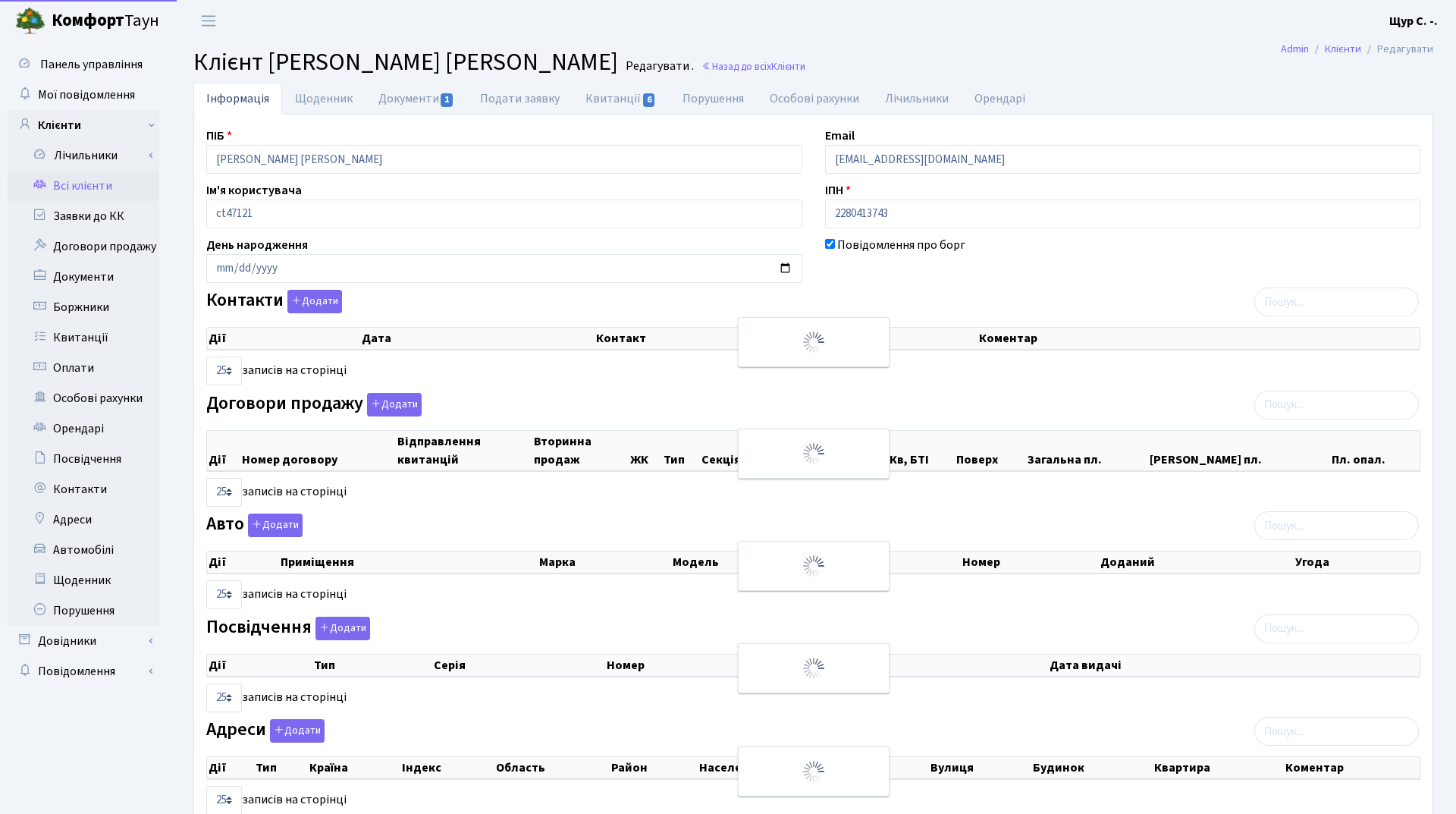
select select "25"
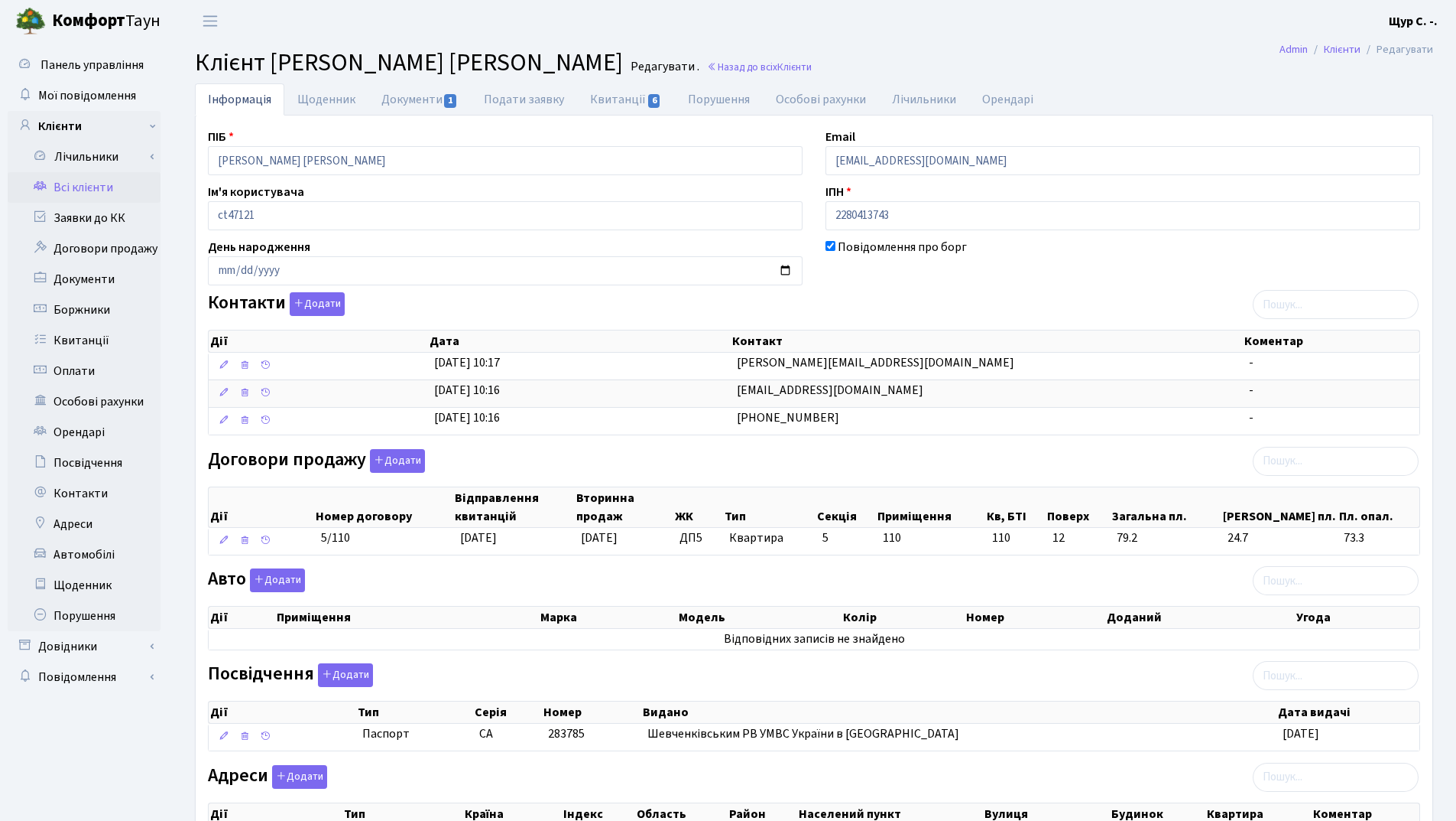
click at [119, 193] on link "Всі клієнти" at bounding box center [84, 187] width 153 height 30
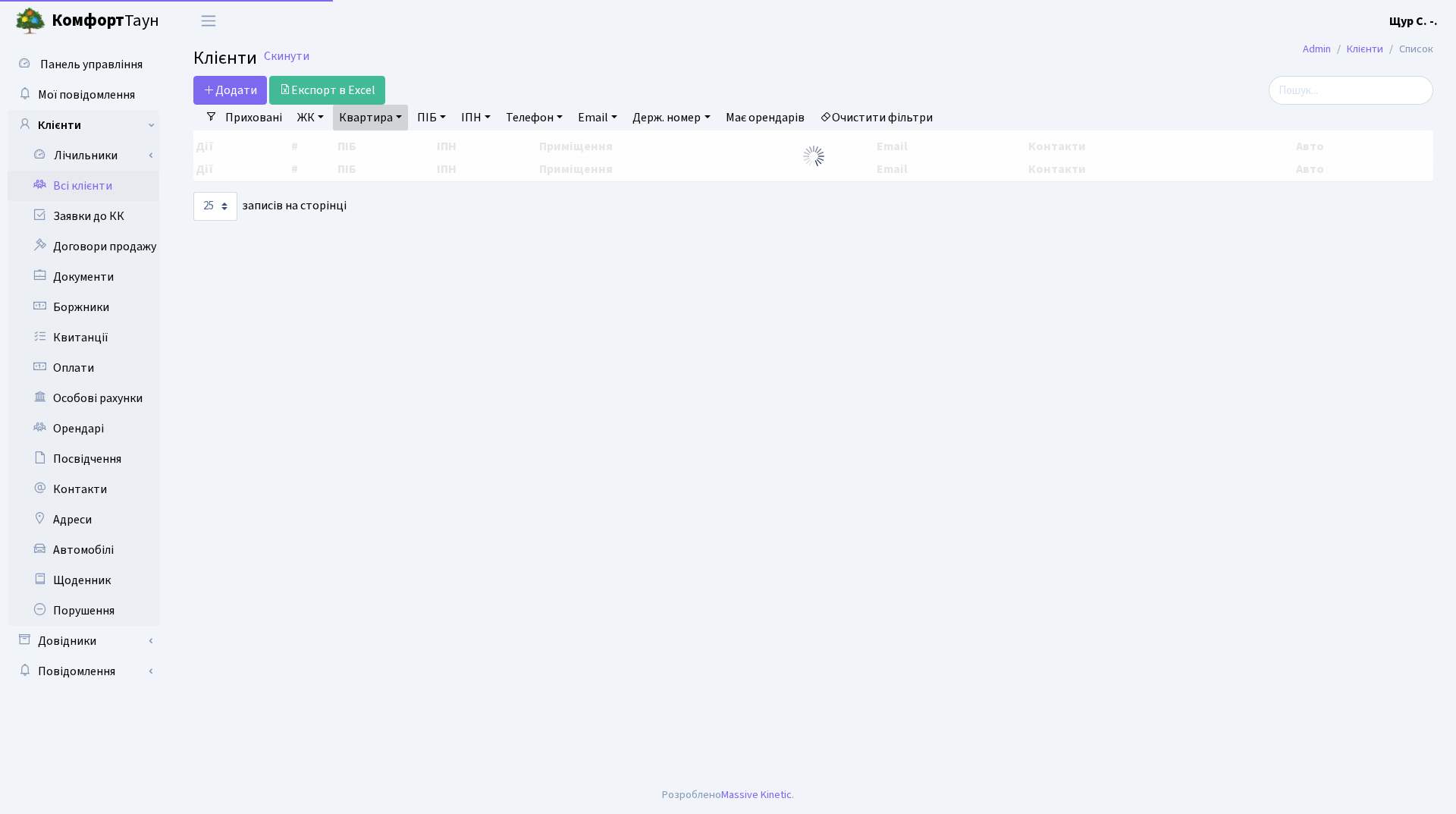
select select "25"
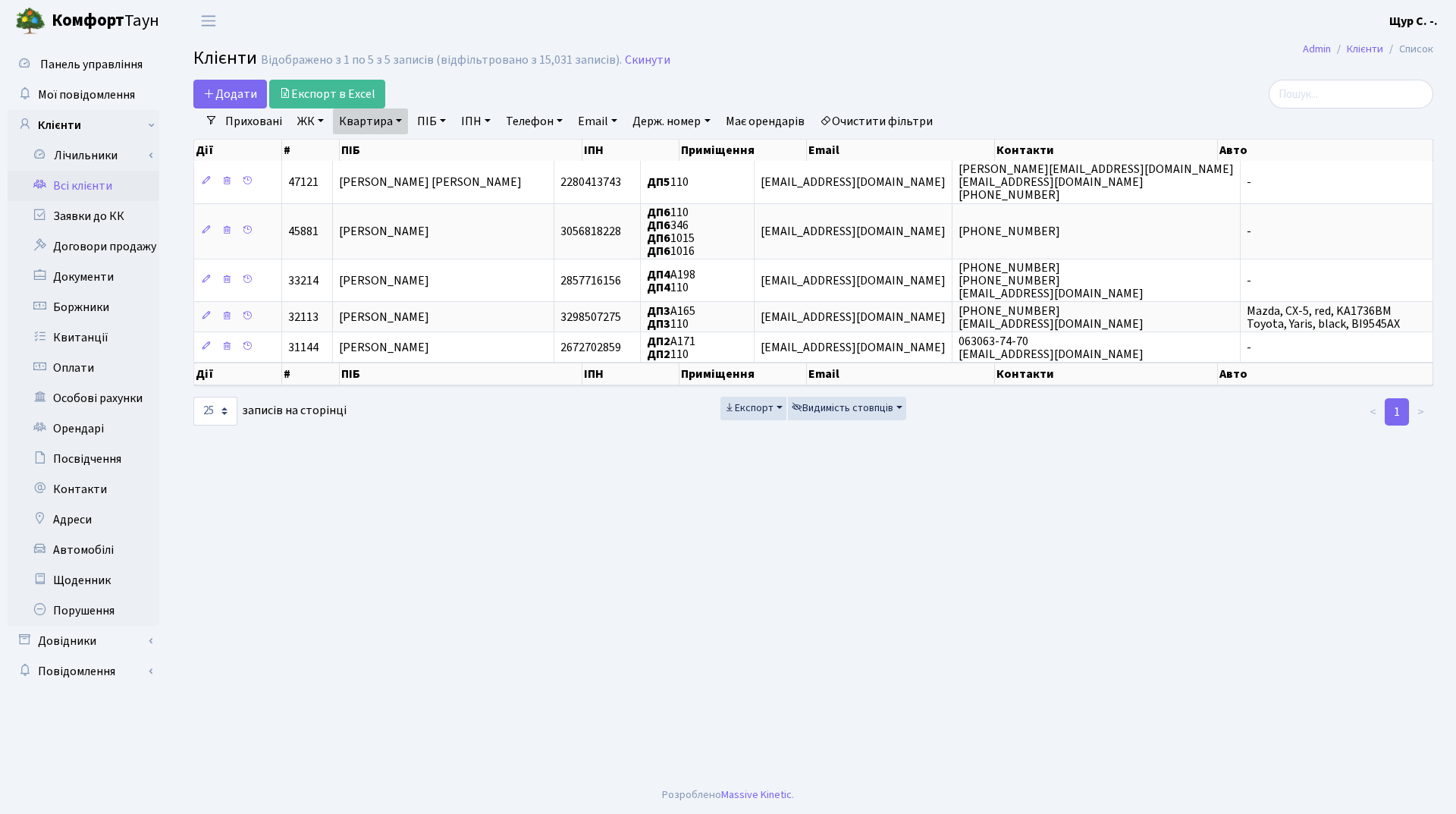
click at [396, 129] on link "Квартира" at bounding box center [371, 120] width 75 height 25
click at [393, 151] on input "110" at bounding box center [377, 150] width 88 height 29
type input "1"
type input "348"
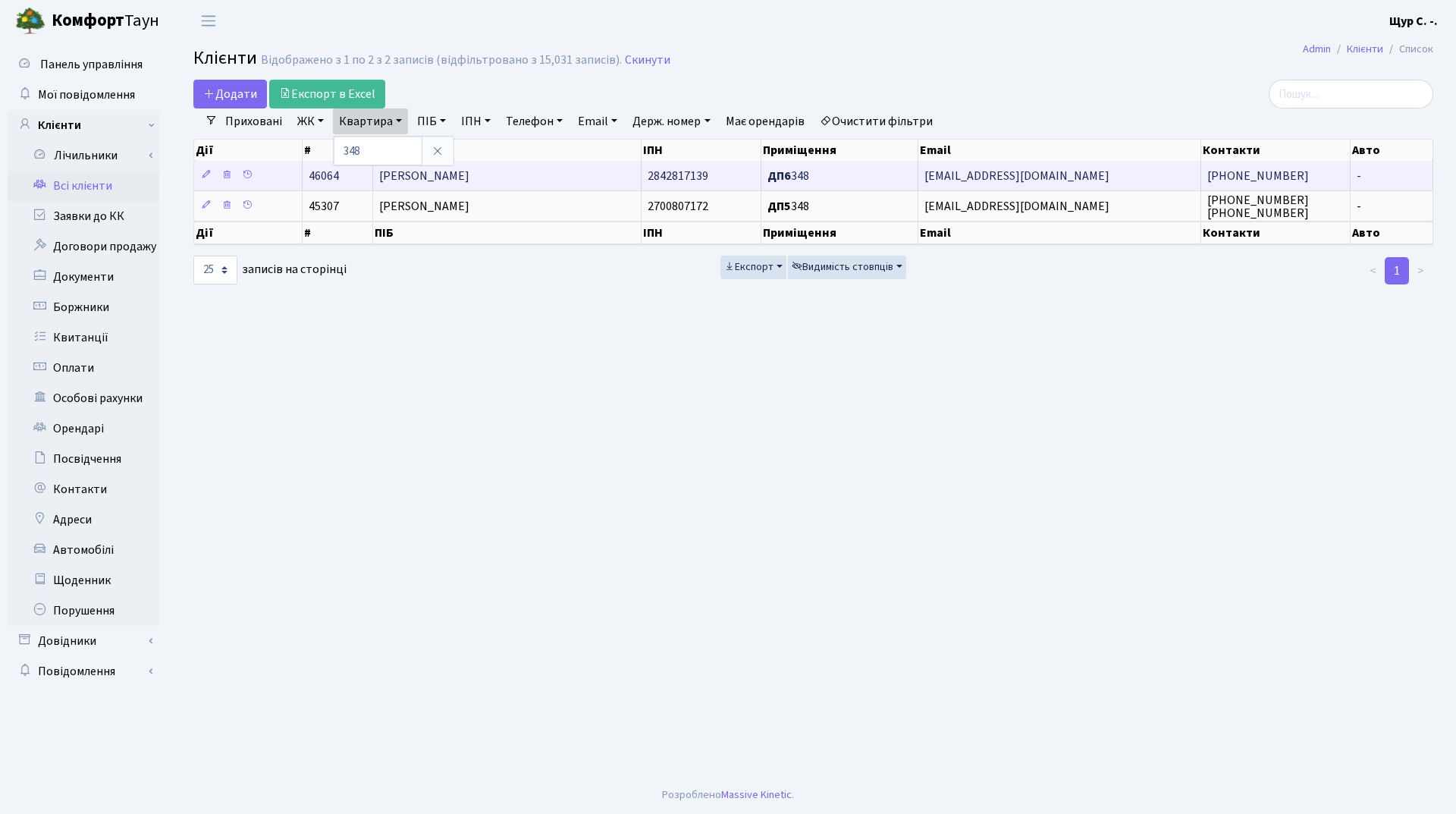
click at [469, 176] on span "[PERSON_NAME]" at bounding box center [424, 176] width 90 height 17
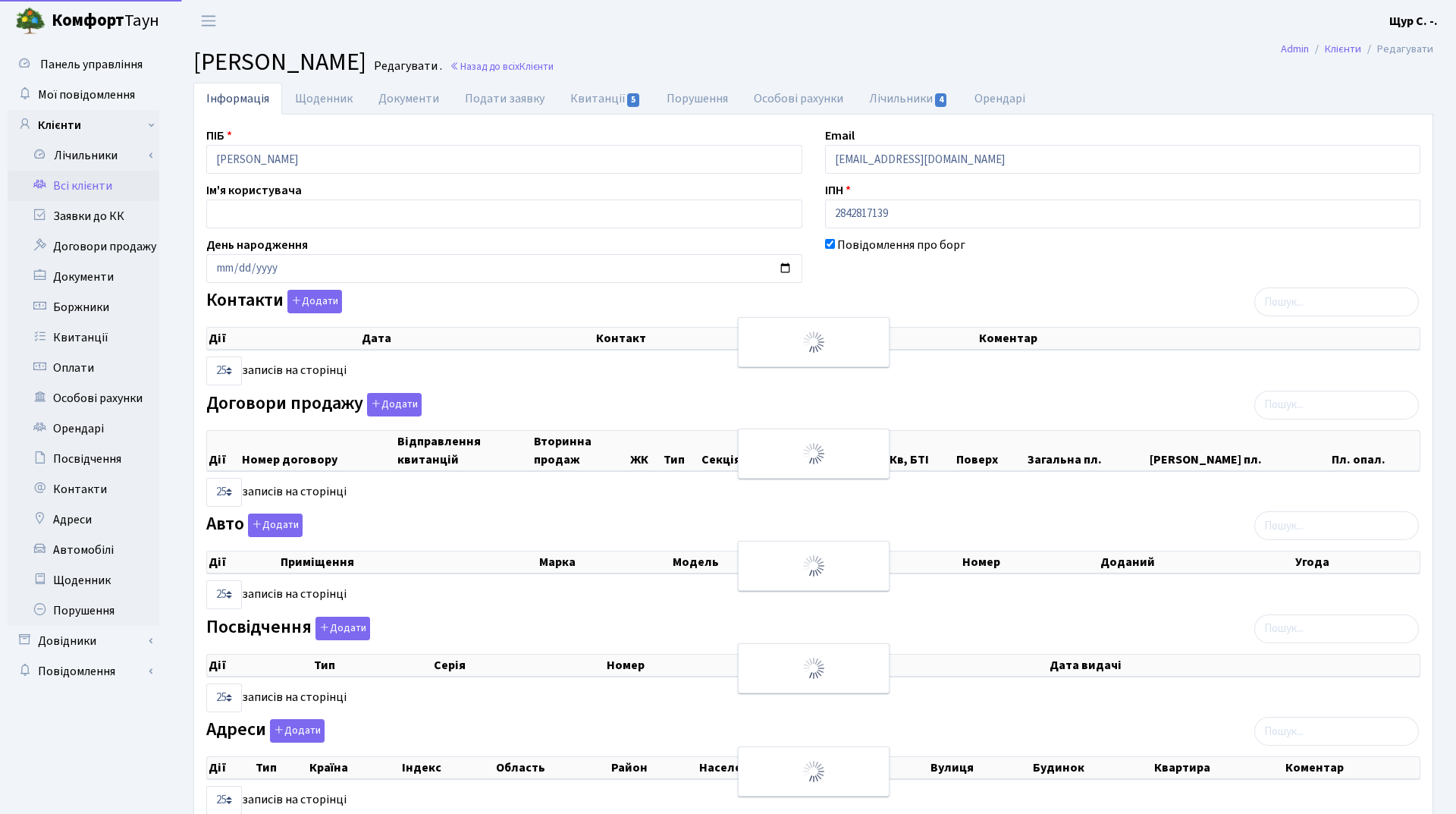
select select "25"
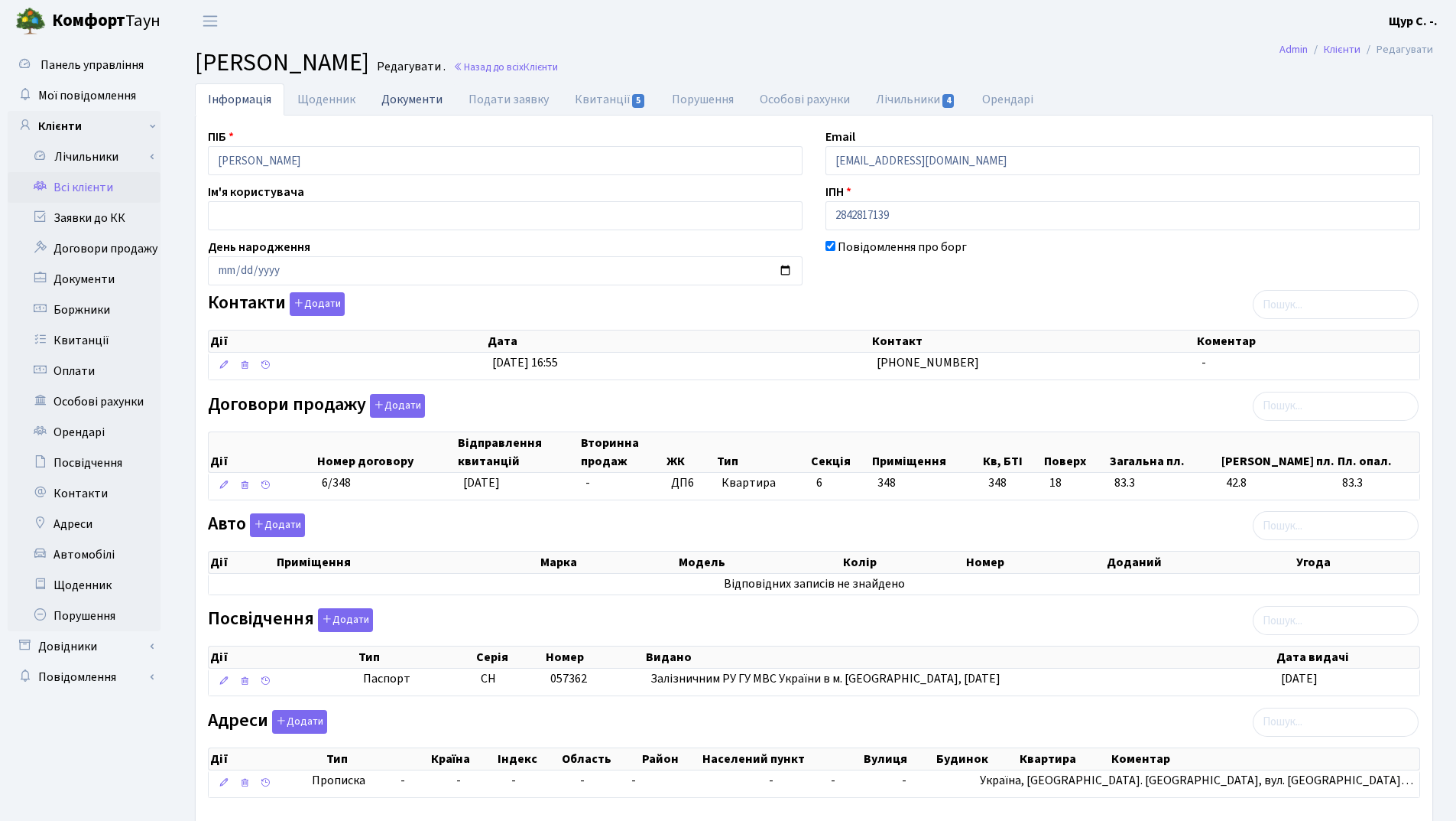
click at [392, 93] on link "Документи" at bounding box center [412, 98] width 87 height 31
select select "25"
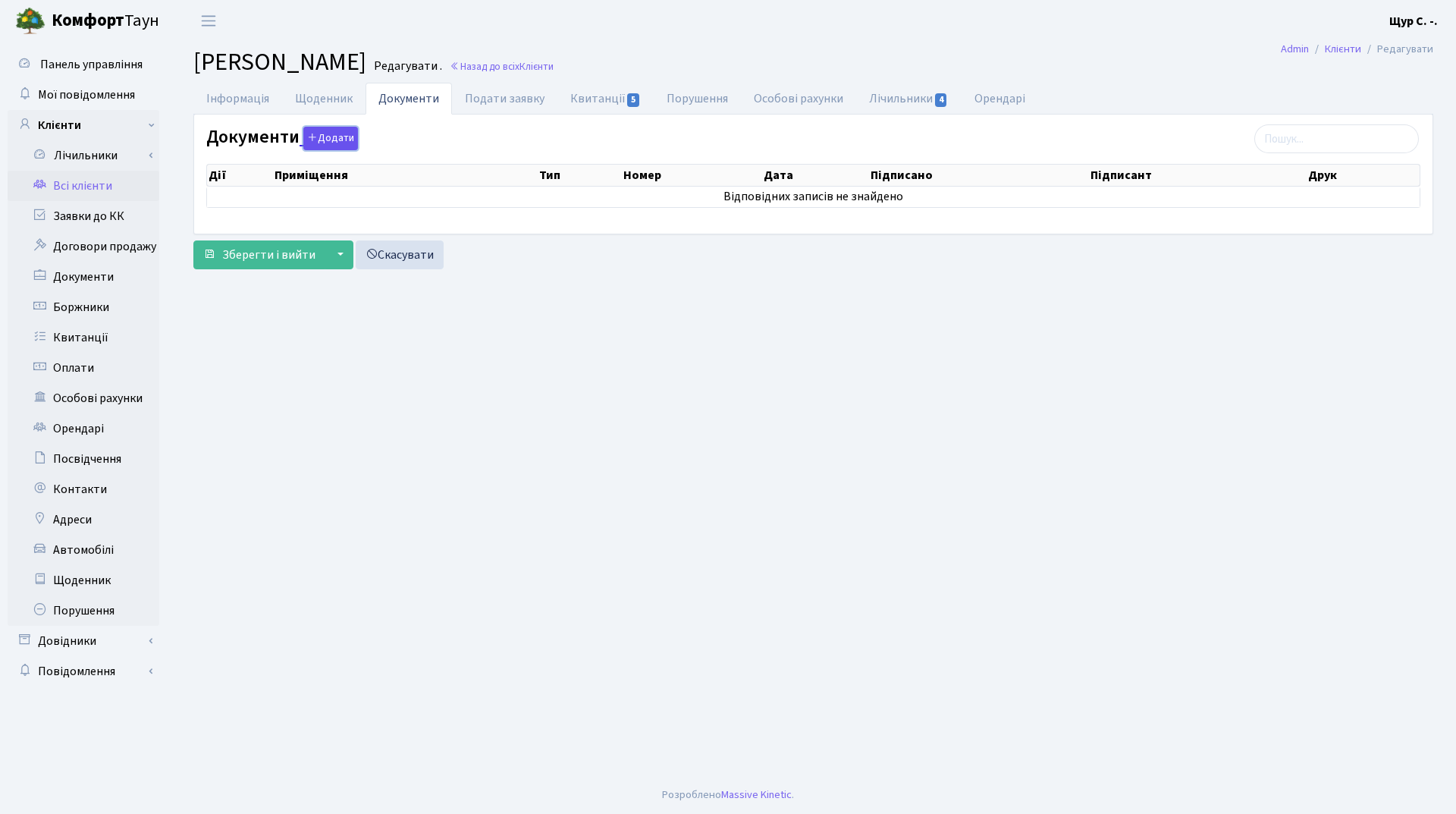
click at [314, 140] on icon "button" at bounding box center [312, 137] width 10 height 10
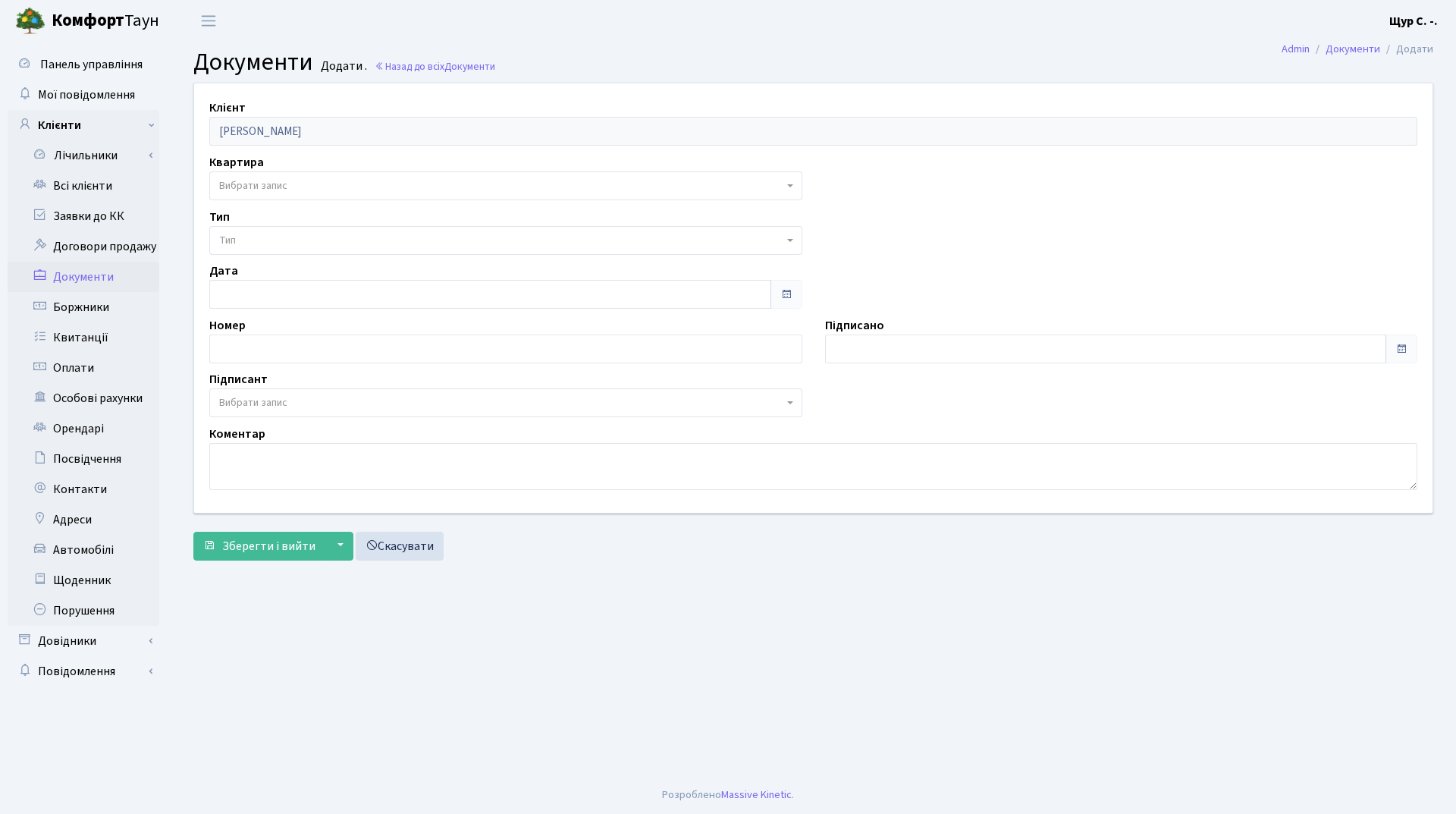
click at [304, 180] on span "Вибрати запис" at bounding box center [500, 186] width 564 height 15
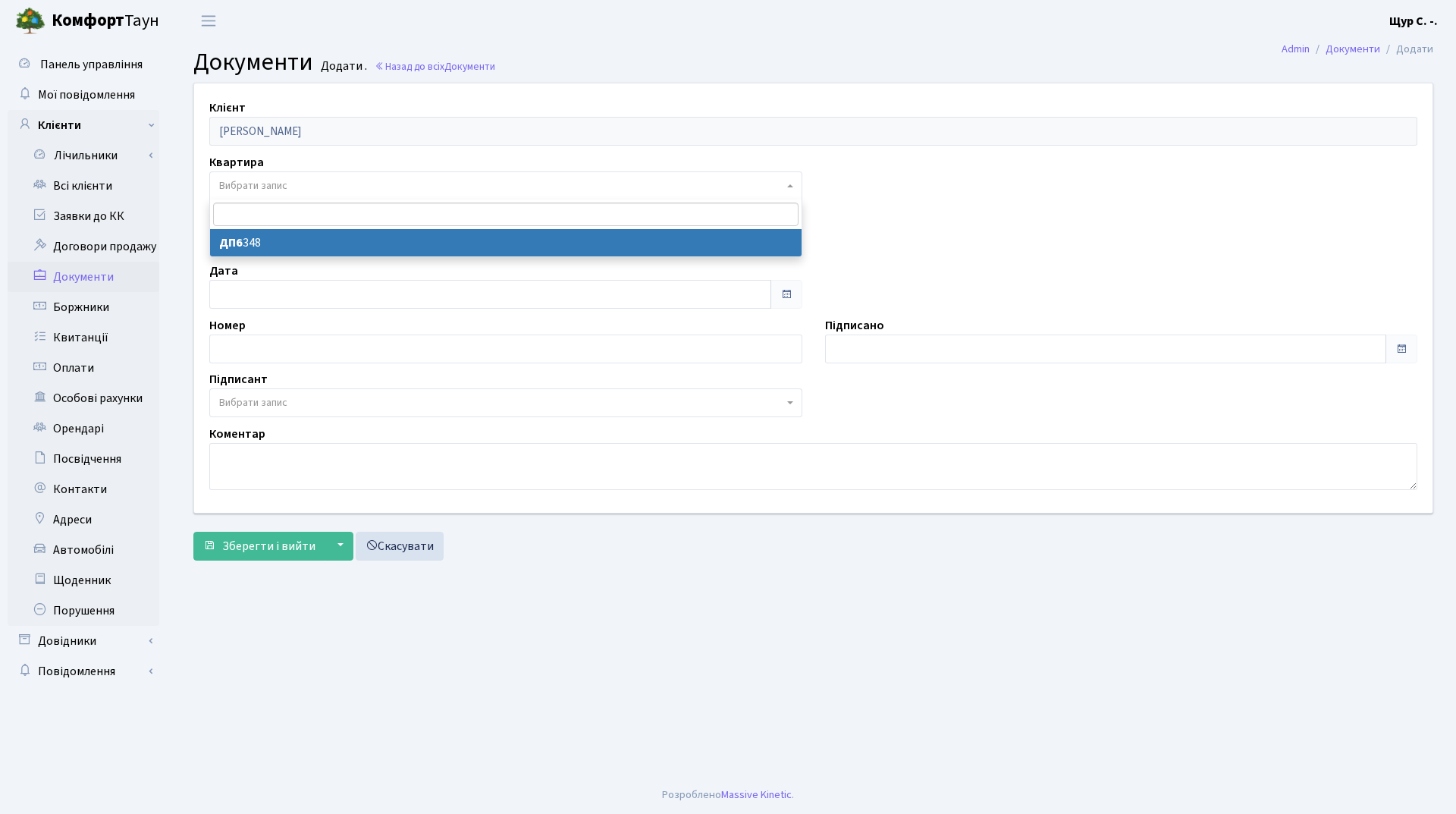
select select "177124"
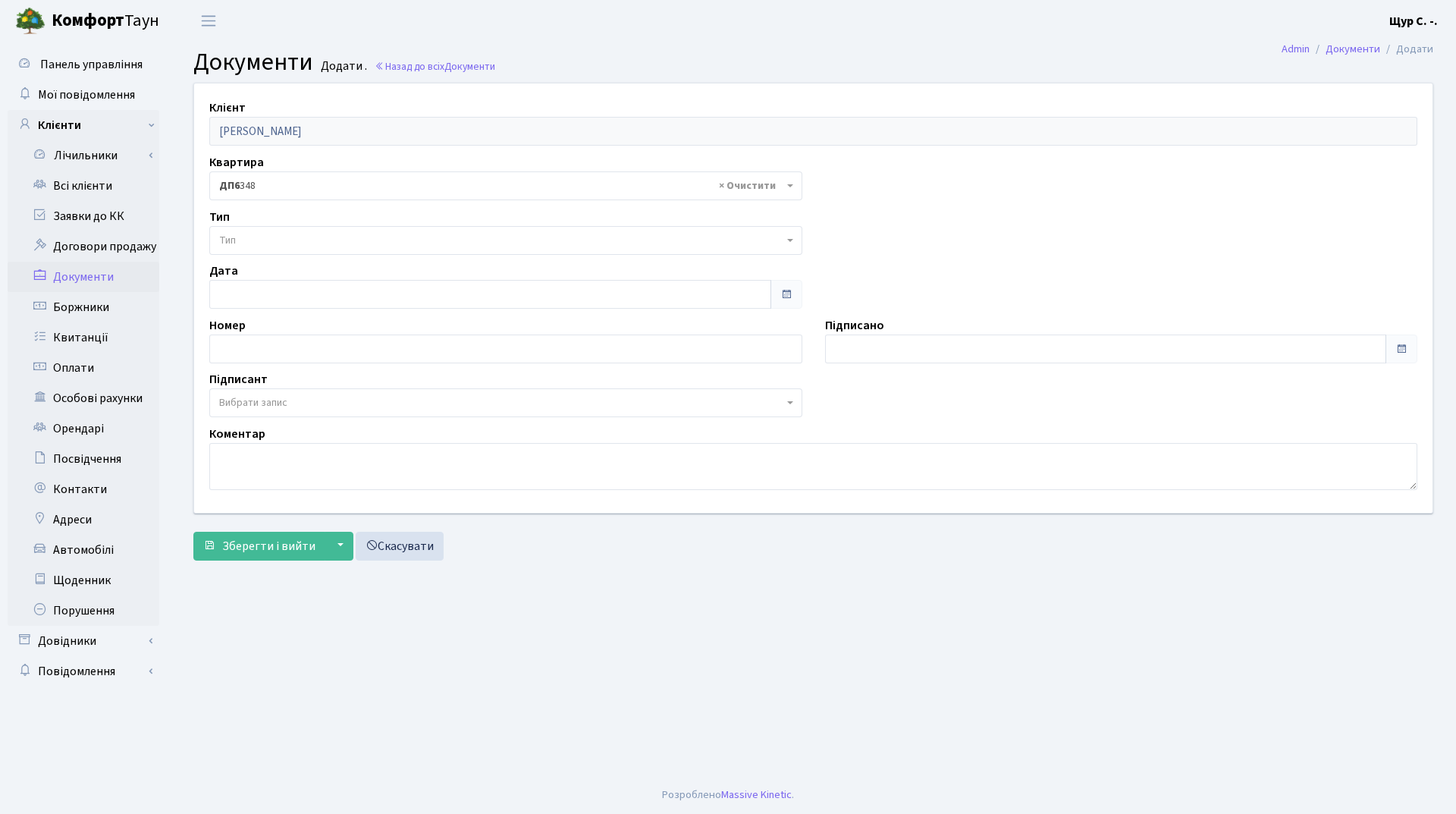
click at [296, 235] on span "Тип" at bounding box center [500, 240] width 564 height 15
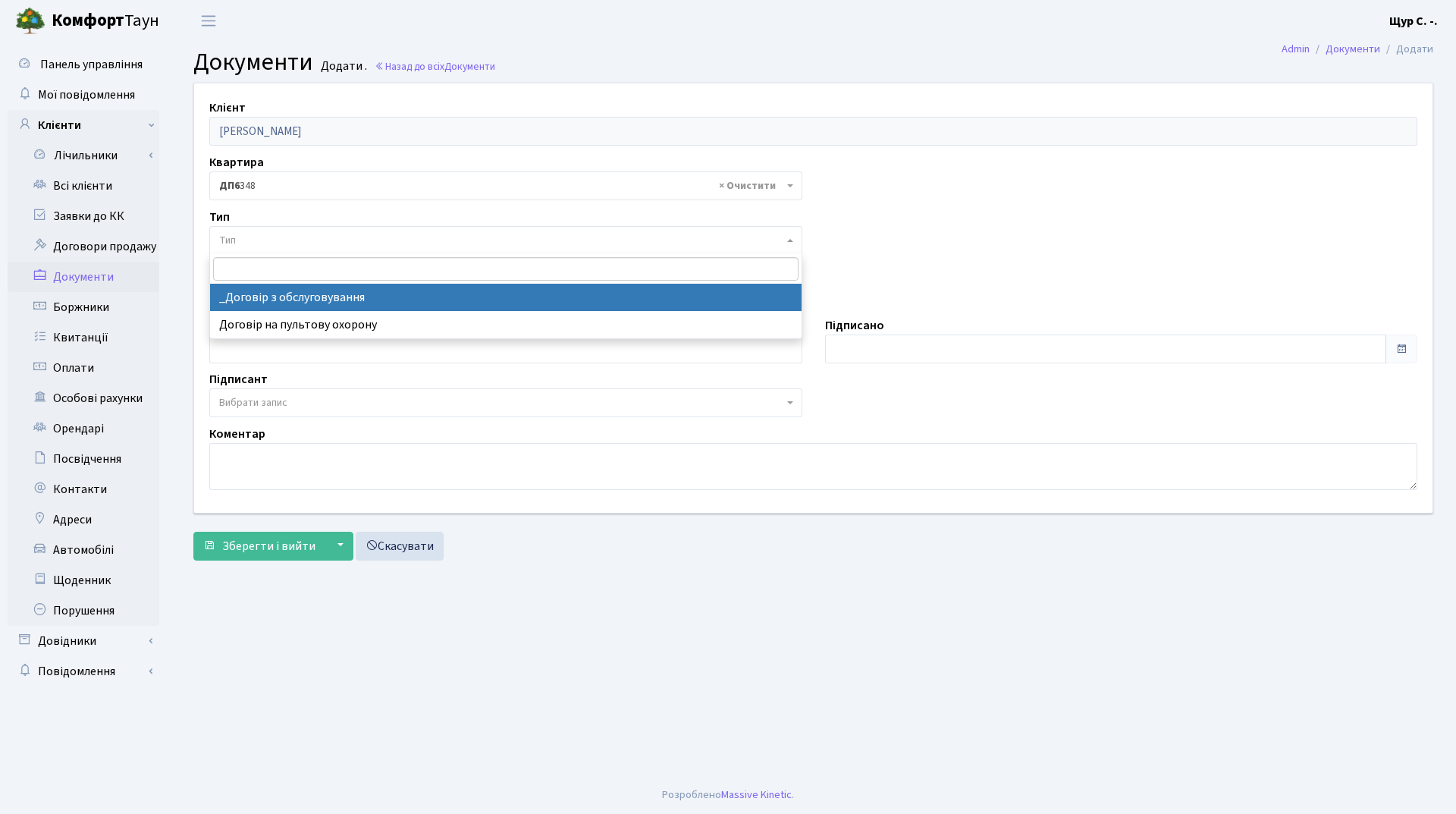
select select "289"
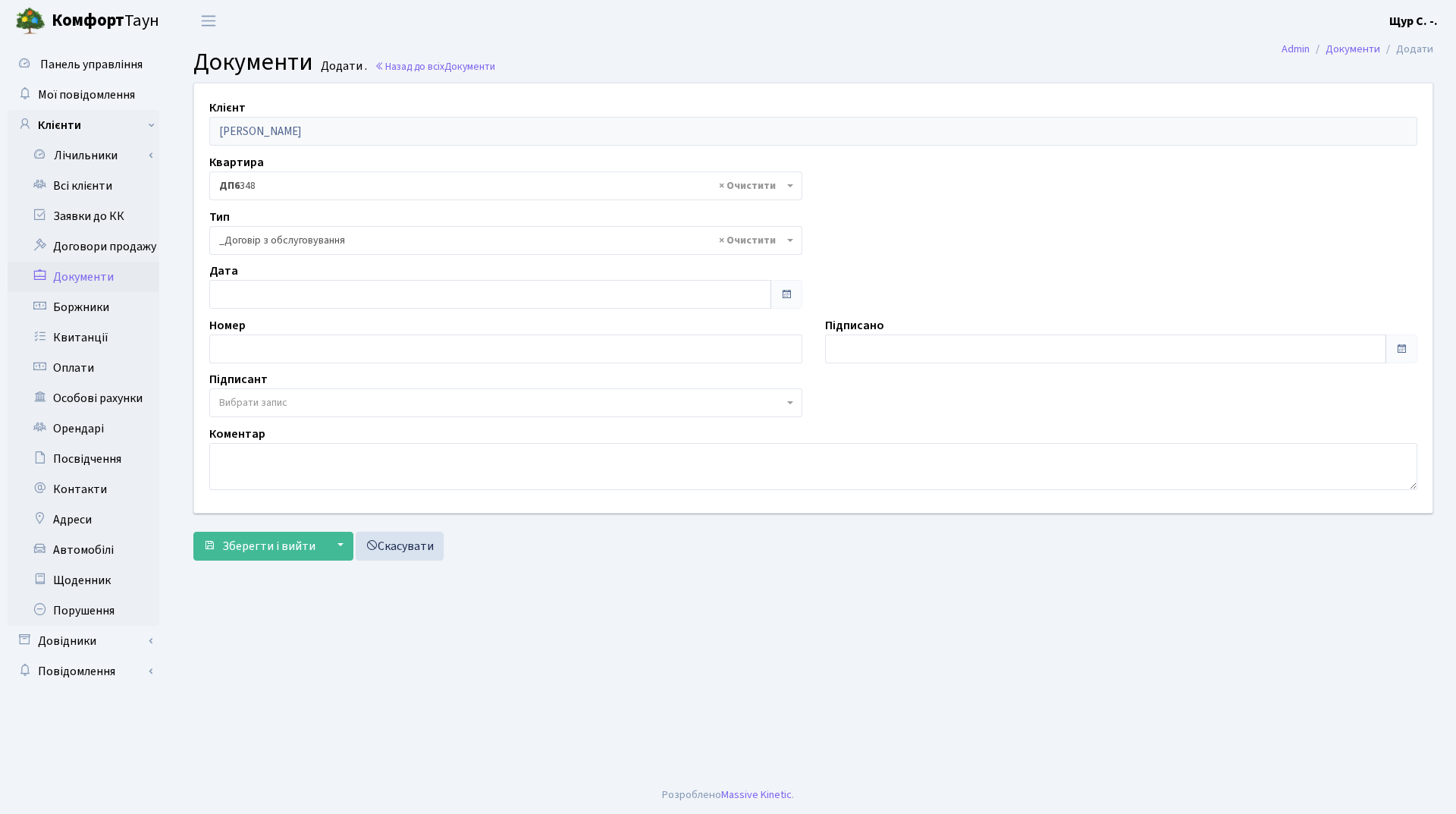
click at [294, 396] on span "Вибрати запис" at bounding box center [500, 403] width 564 height 15
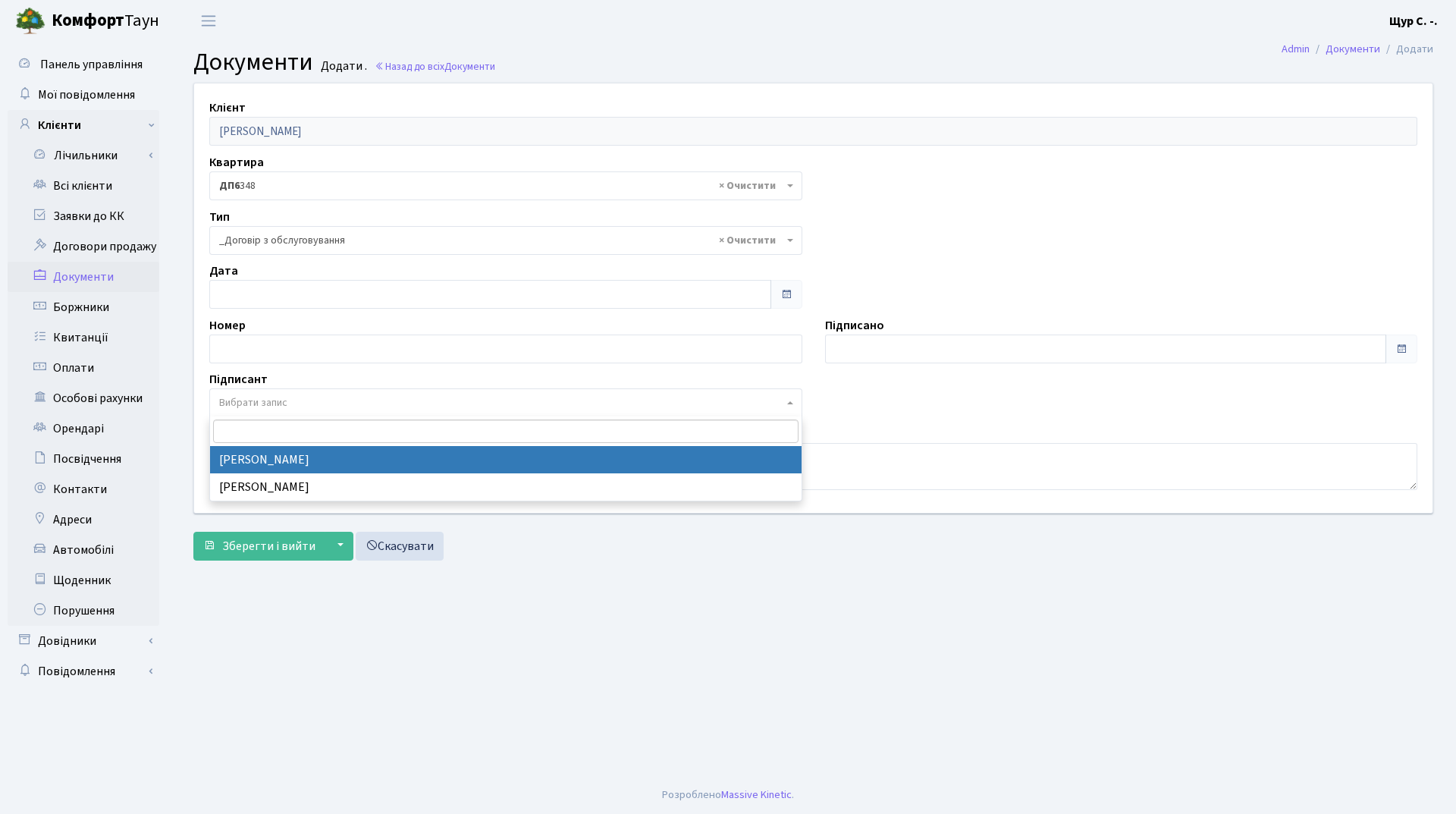
select select "74"
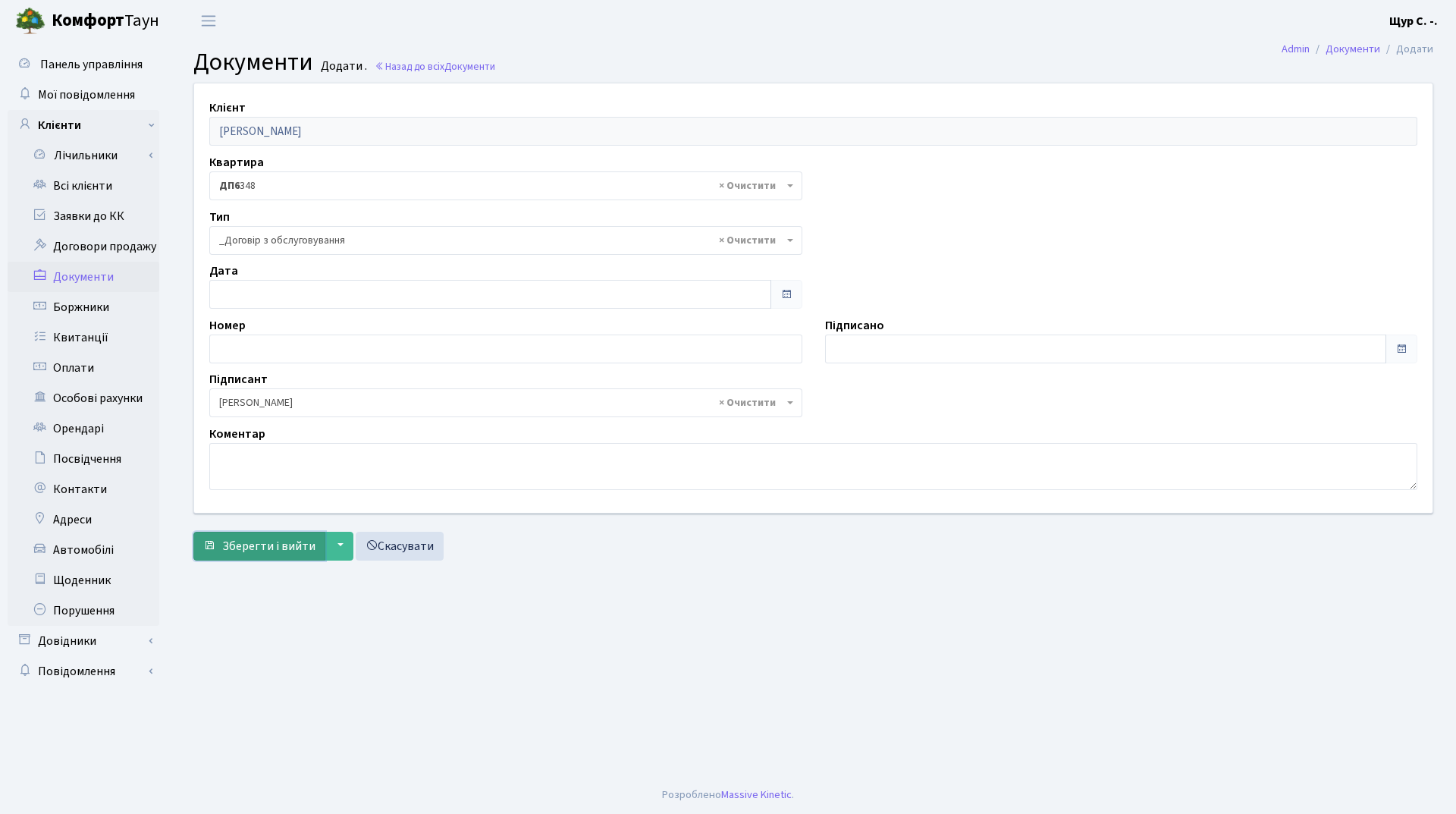
click at [253, 541] on span "Зберегти і вийти" at bounding box center [268, 546] width 93 height 17
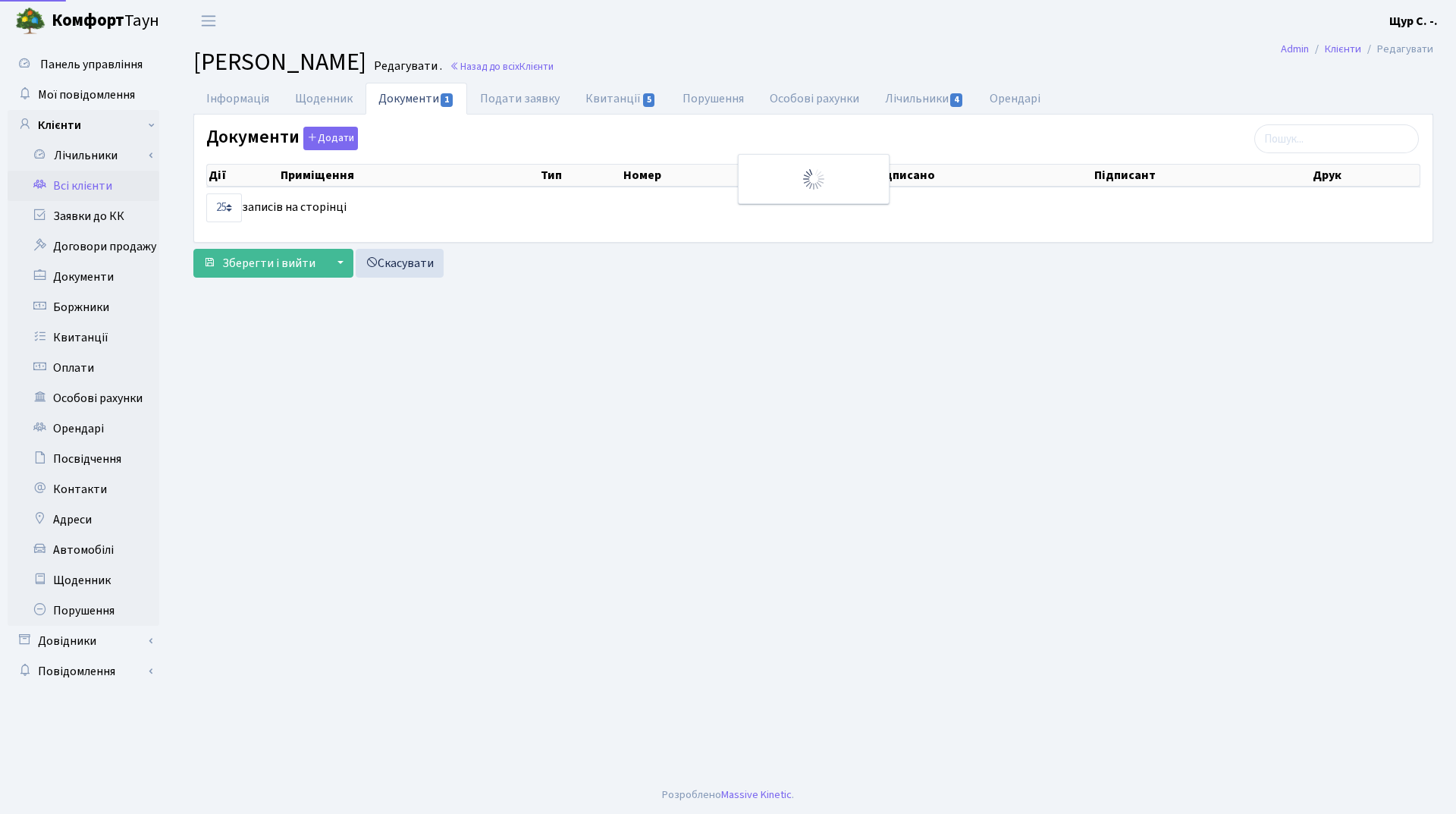
select select "25"
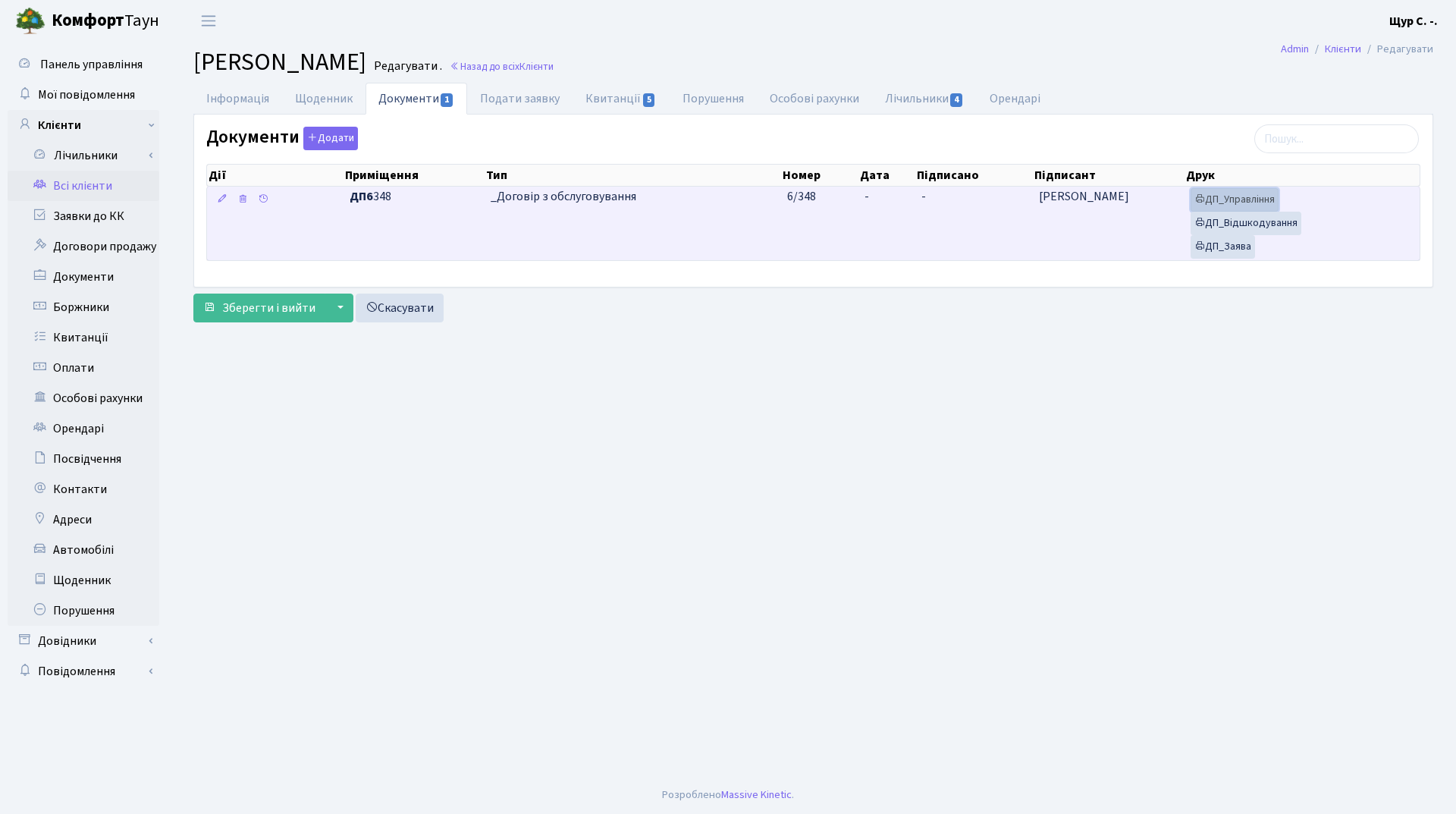
click at [1249, 197] on link "ДП_Управління" at bounding box center [1234, 199] width 88 height 23
click at [1255, 219] on link "ДП_Відшкодування" at bounding box center [1246, 223] width 111 height 23
click at [1235, 251] on link "ДП_Заява" at bounding box center [1222, 246] width 65 height 23
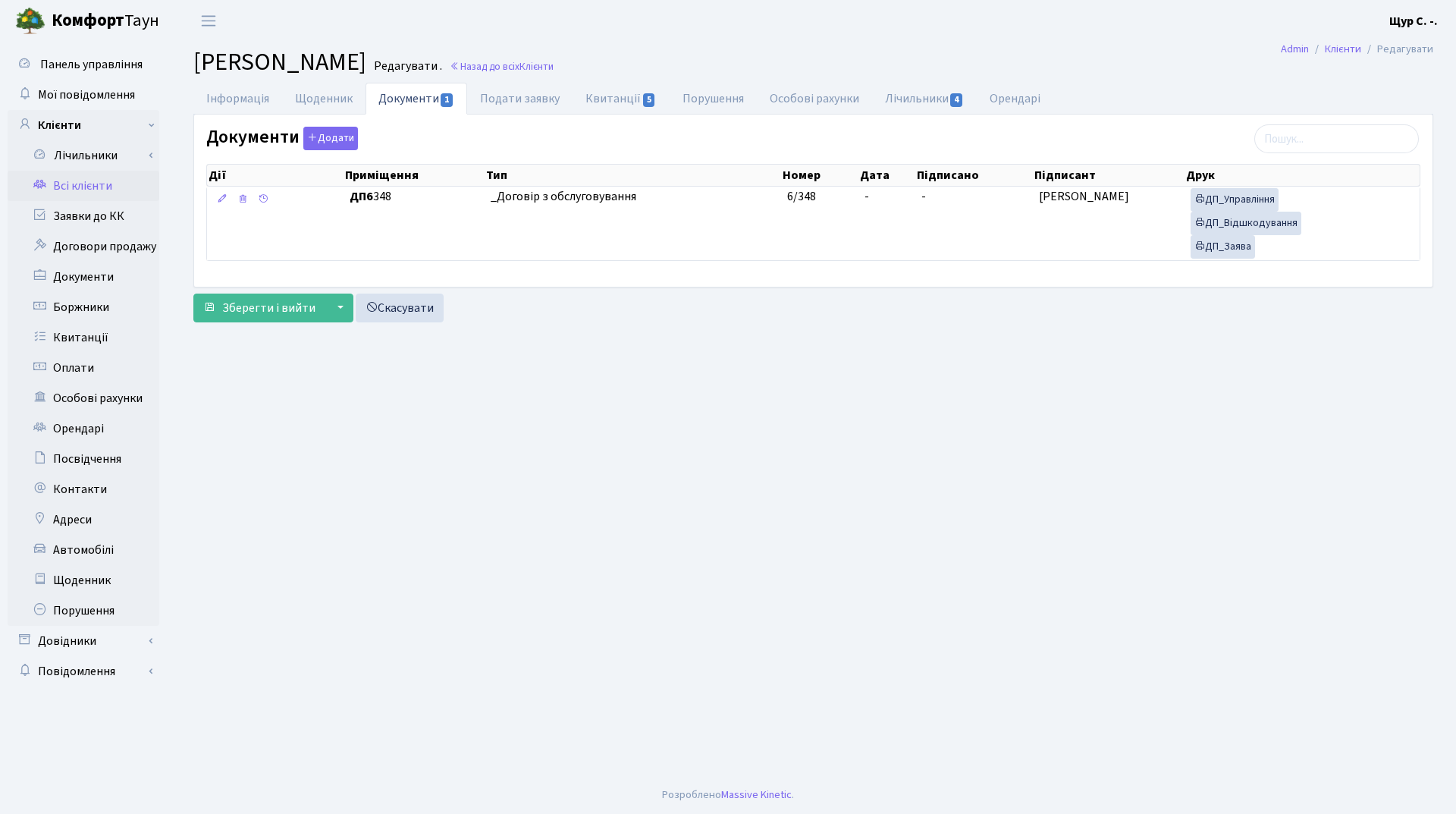
click at [88, 187] on link "Всі клієнти" at bounding box center [84, 186] width 152 height 30
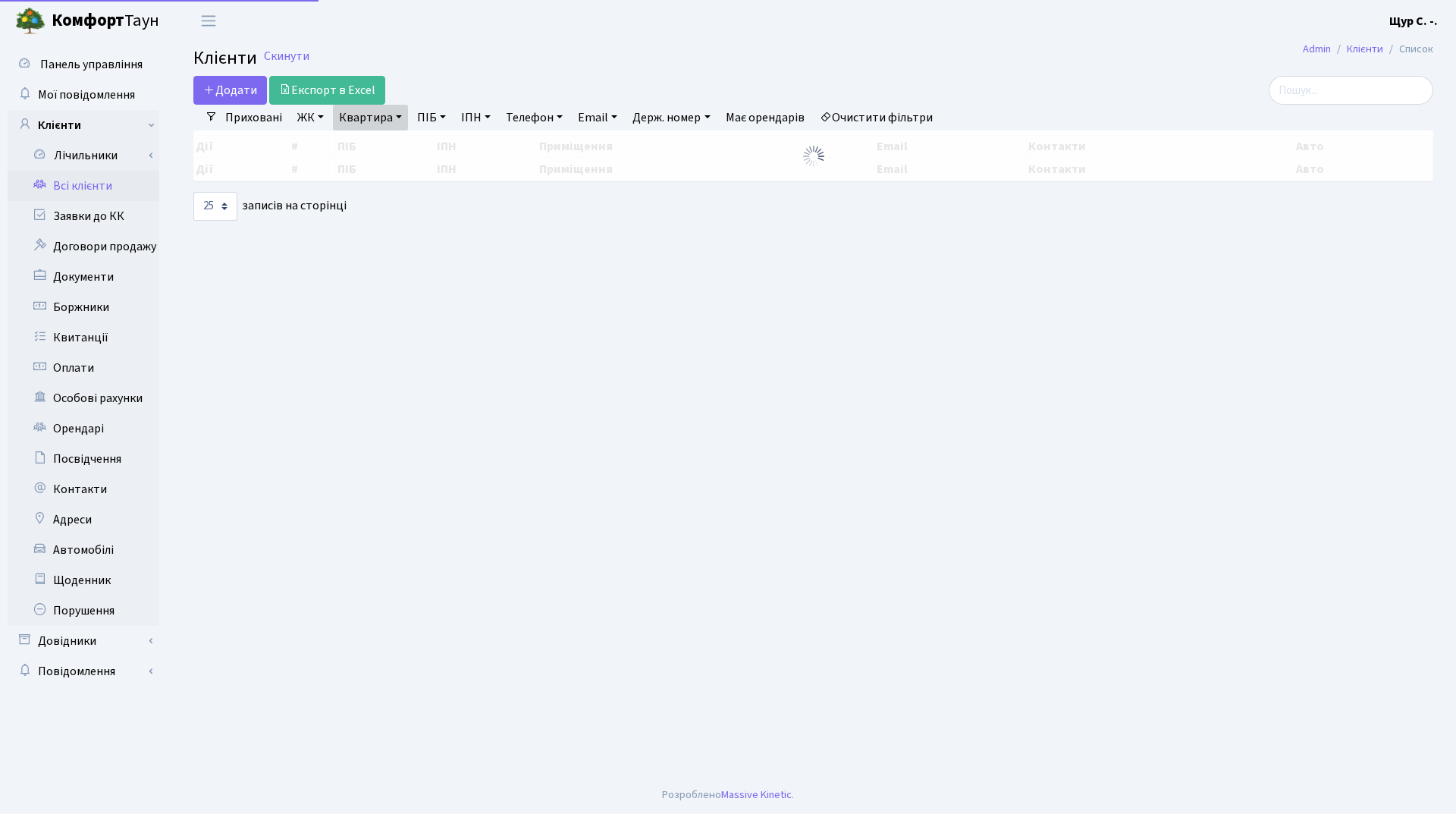
select select "25"
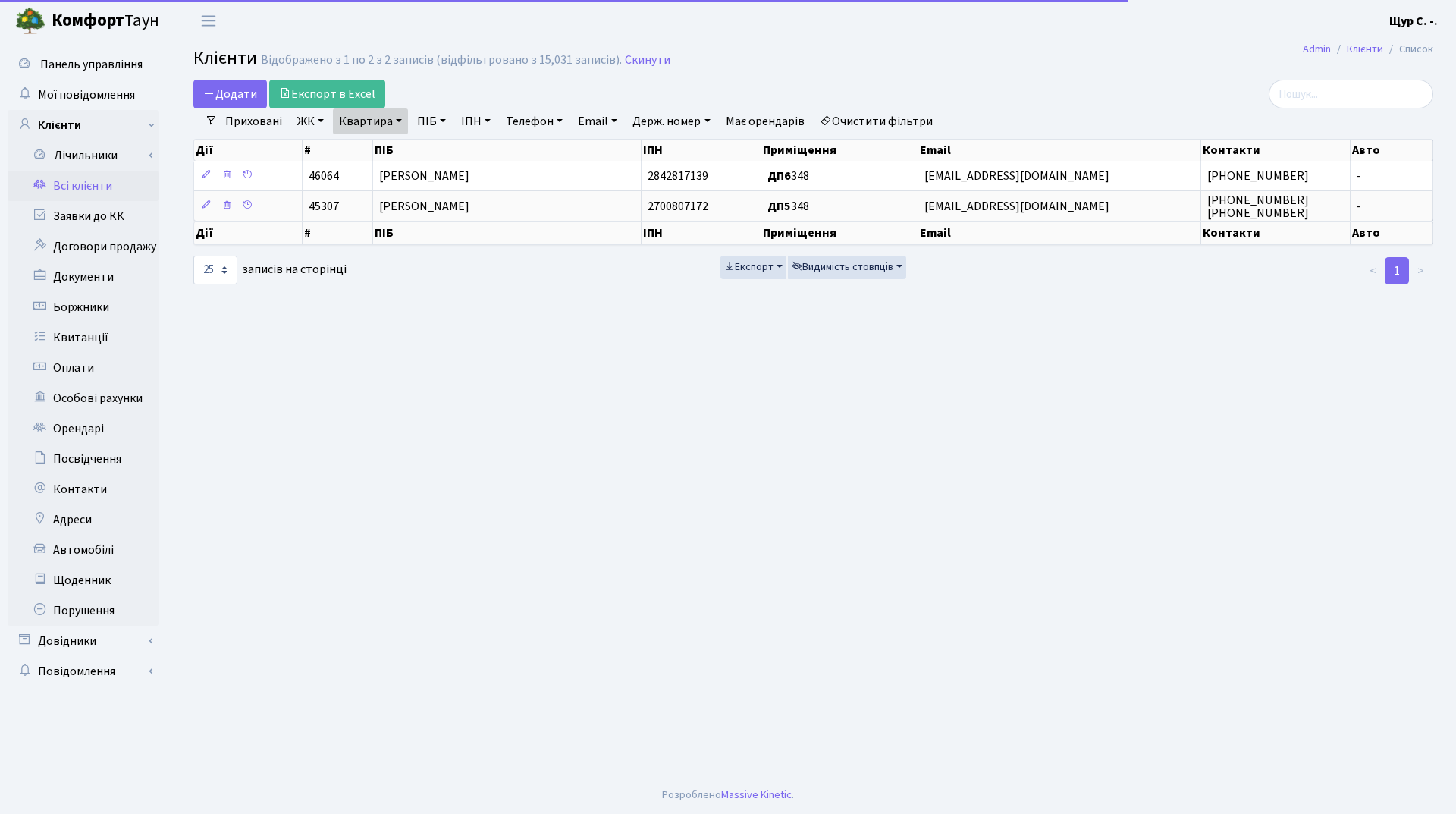
click at [392, 120] on link "Квартира" at bounding box center [371, 120] width 75 height 25
click at [383, 156] on input "348" at bounding box center [377, 150] width 88 height 29
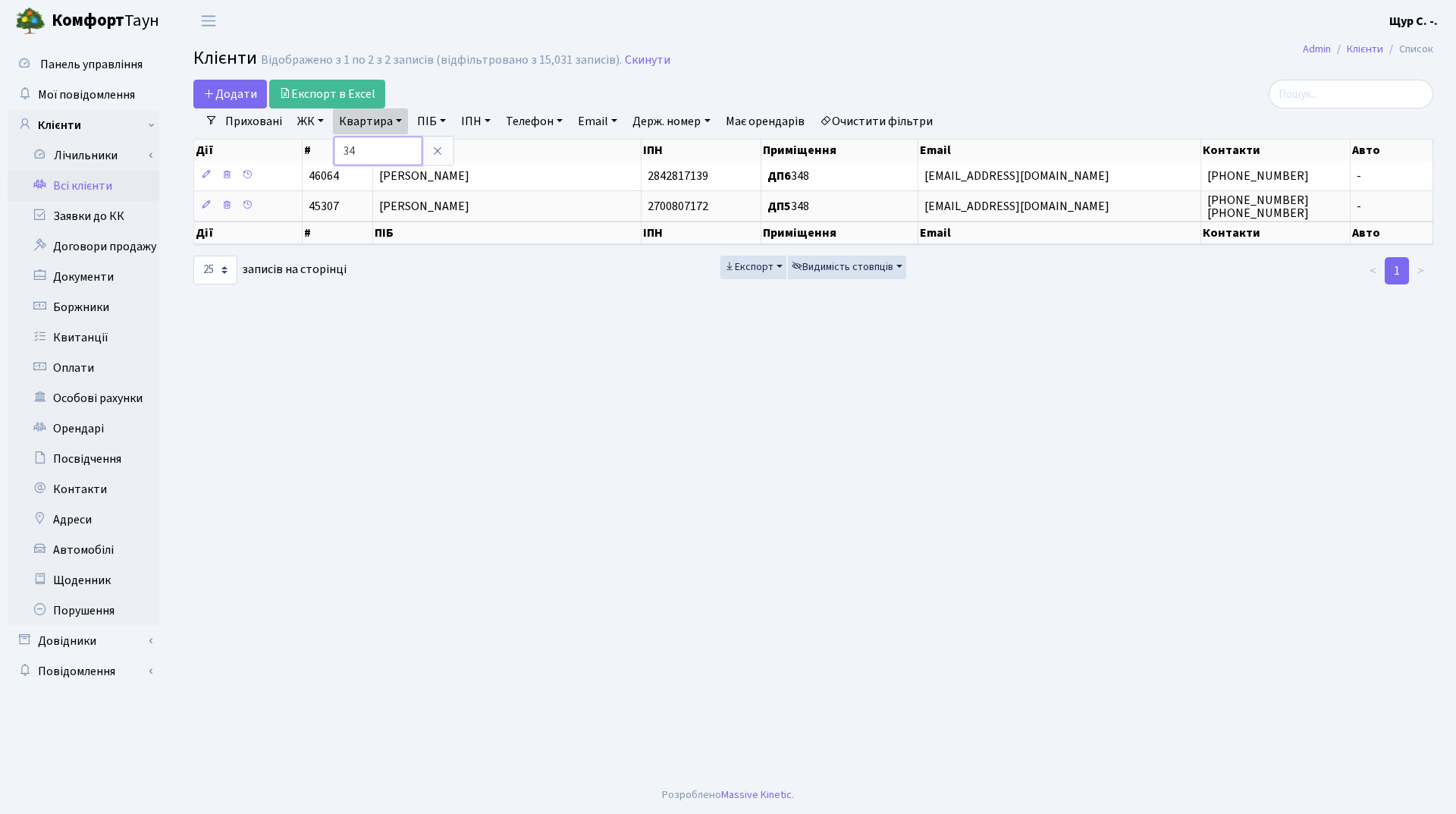
type input "3"
type input "1057"
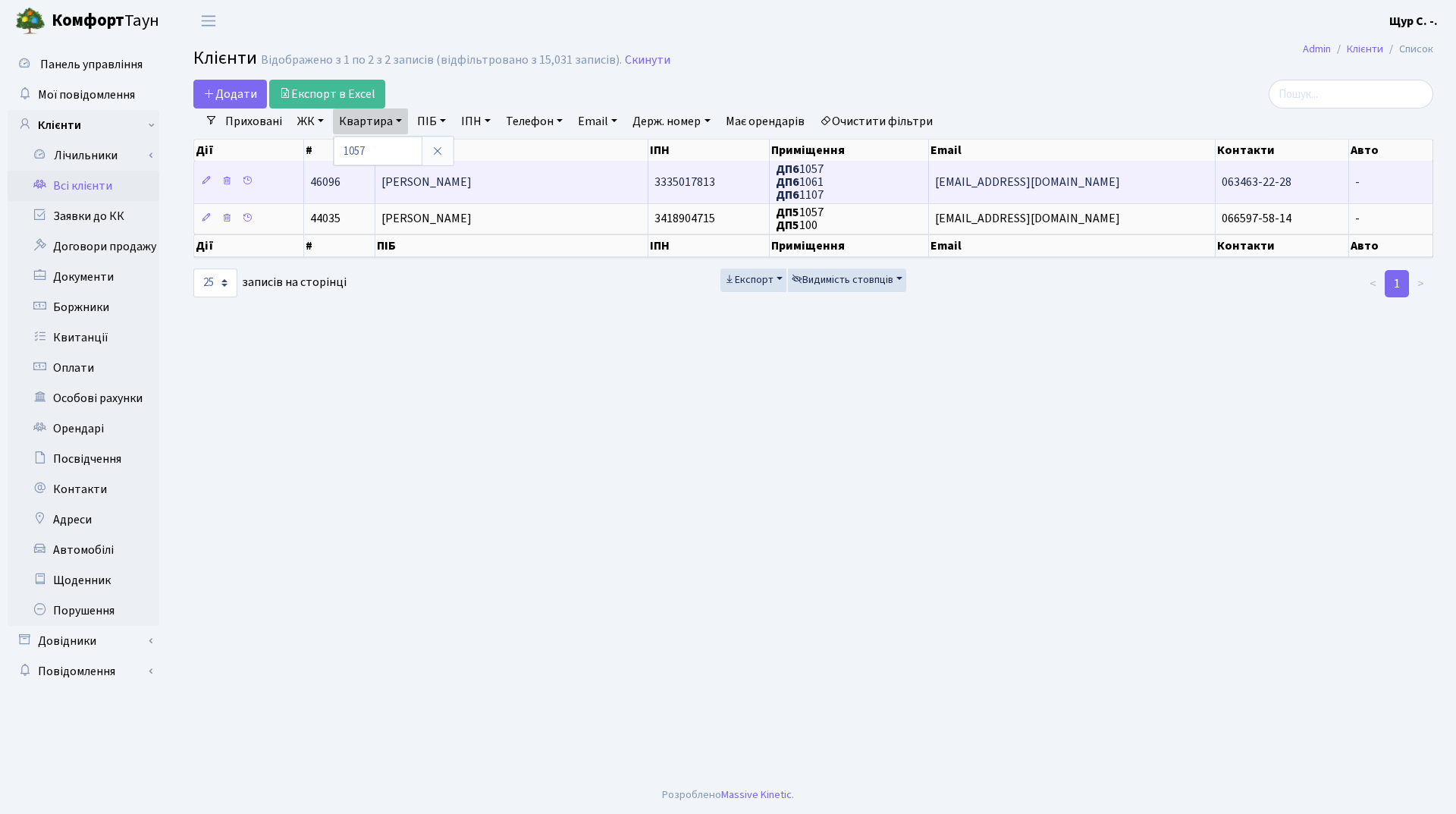
click at [444, 176] on span "Міщенко Максим Вадимович" at bounding box center [426, 182] width 90 height 17
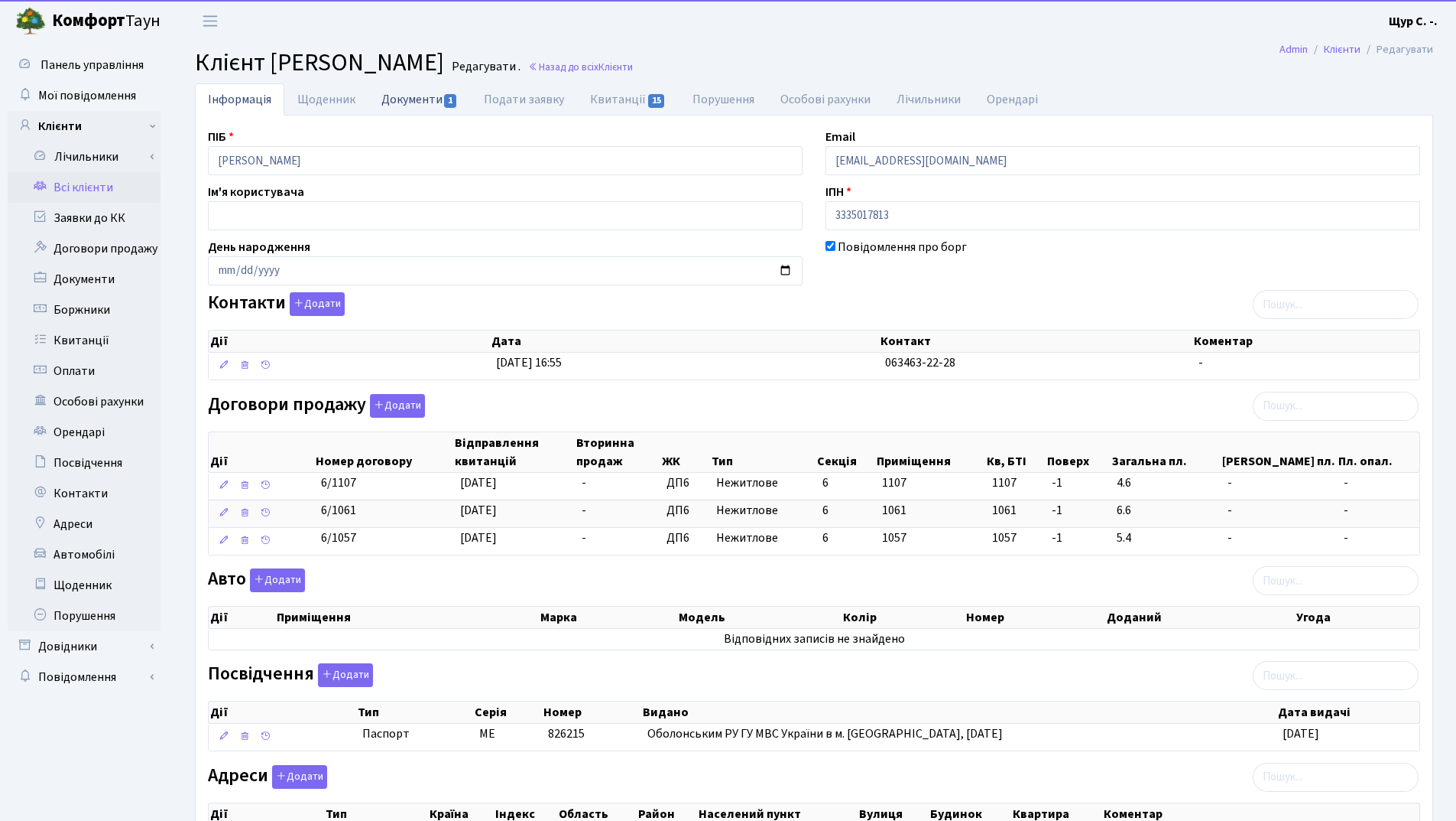
click at [405, 98] on link "Документи 1" at bounding box center [419, 98] width 102 height 31
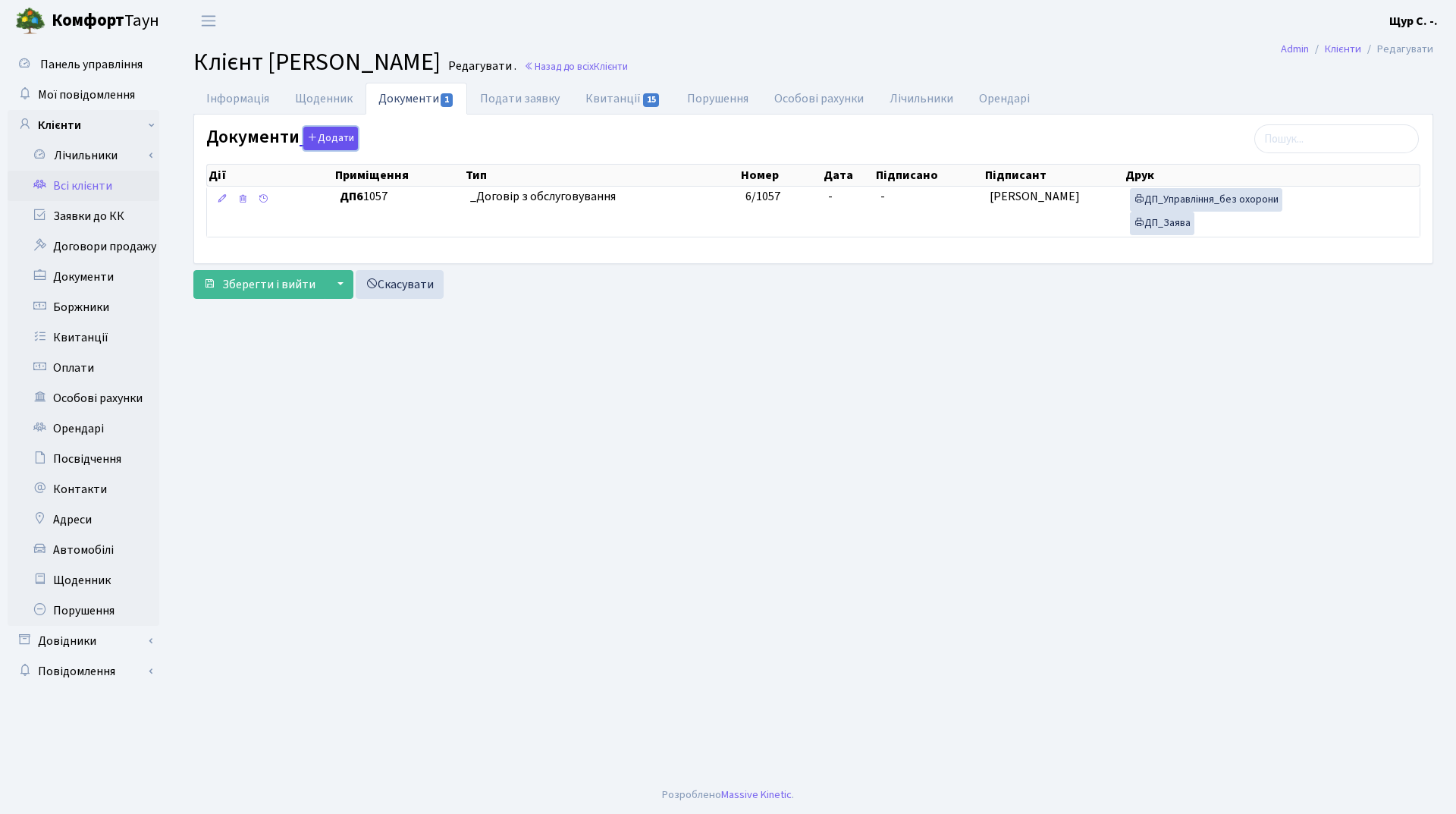
click at [328, 138] on button "Додати" at bounding box center [330, 138] width 54 height 23
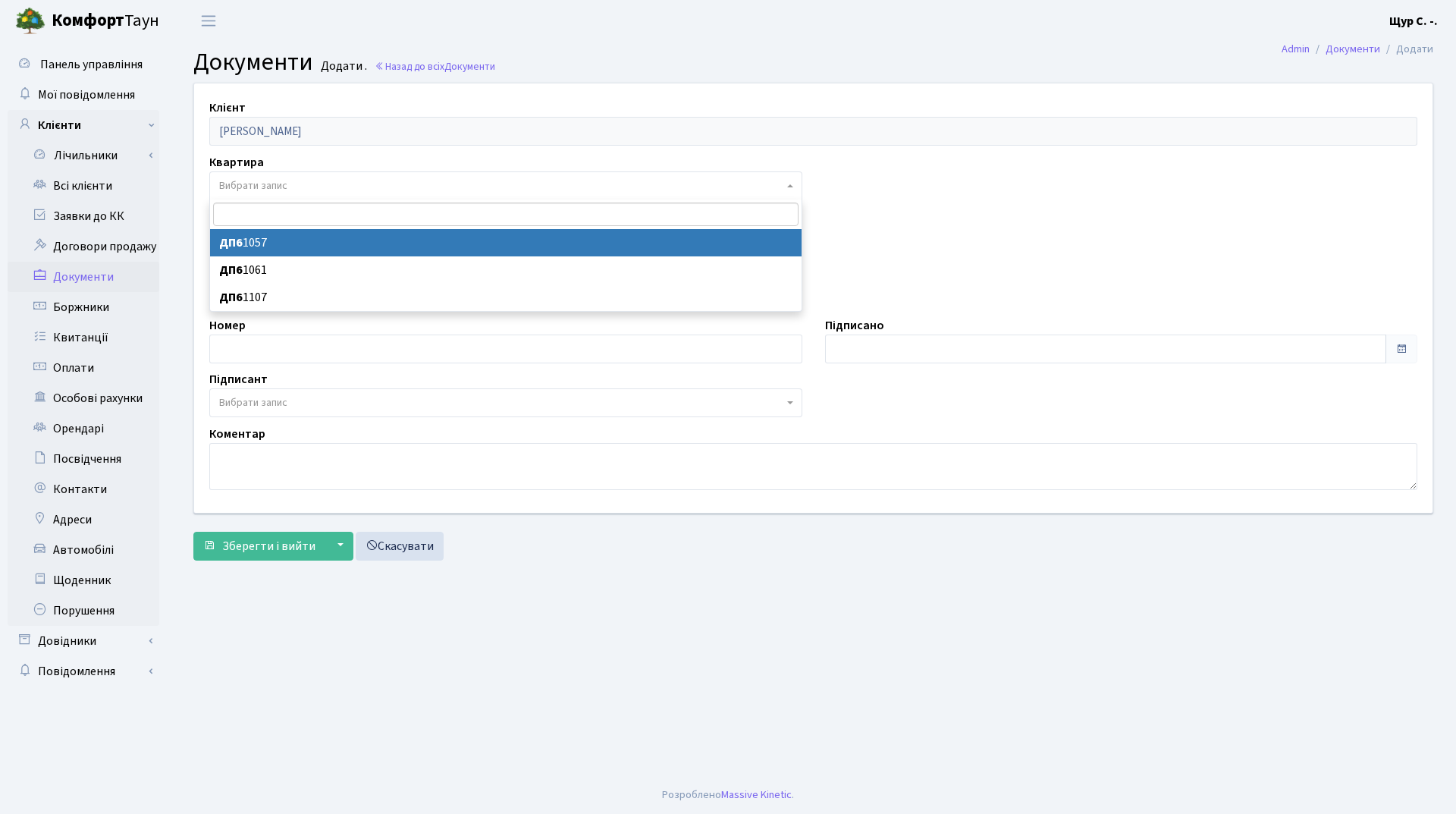
click at [298, 181] on span "Вибрати запис" at bounding box center [500, 186] width 564 height 15
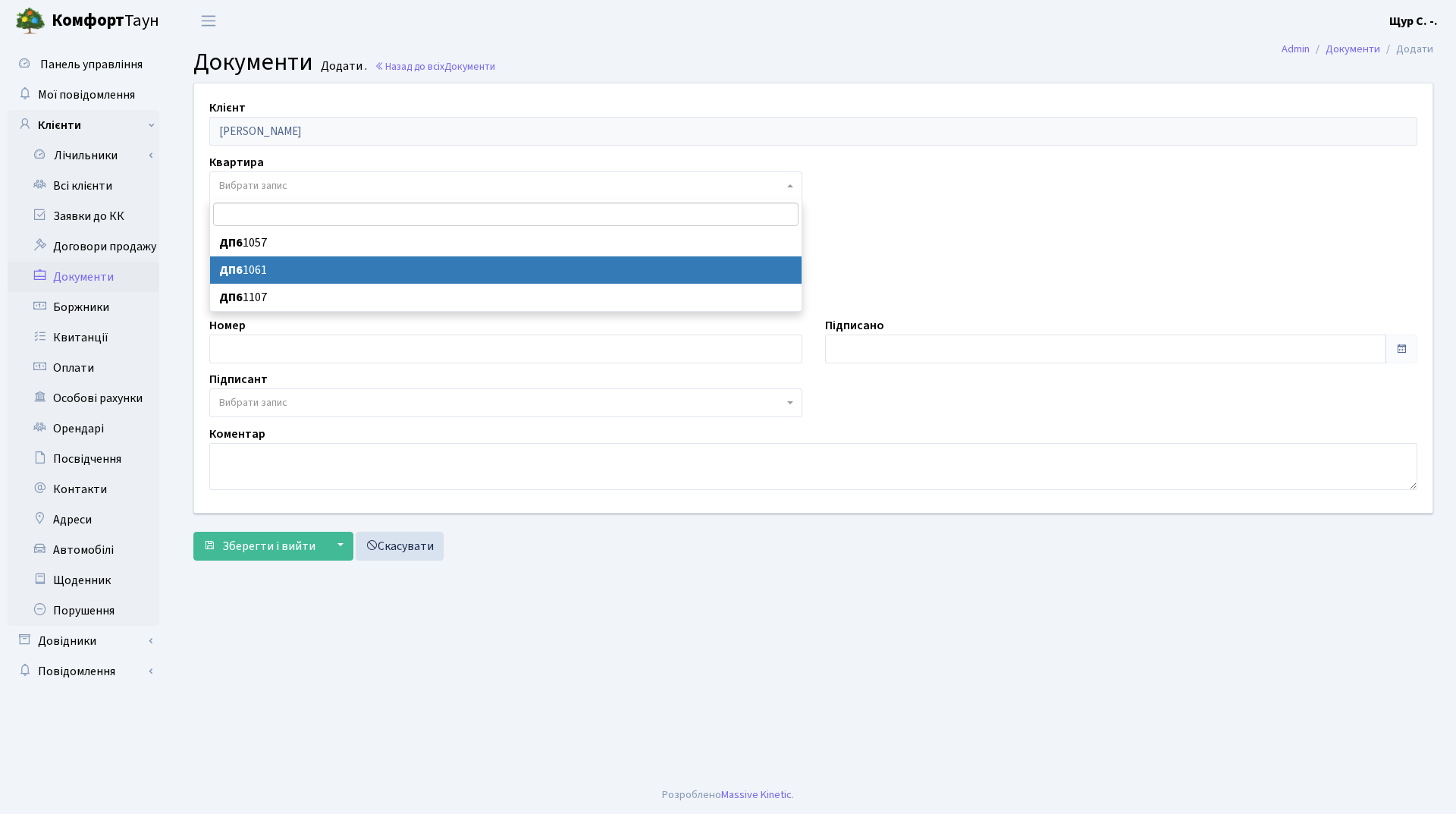
select select "177209"
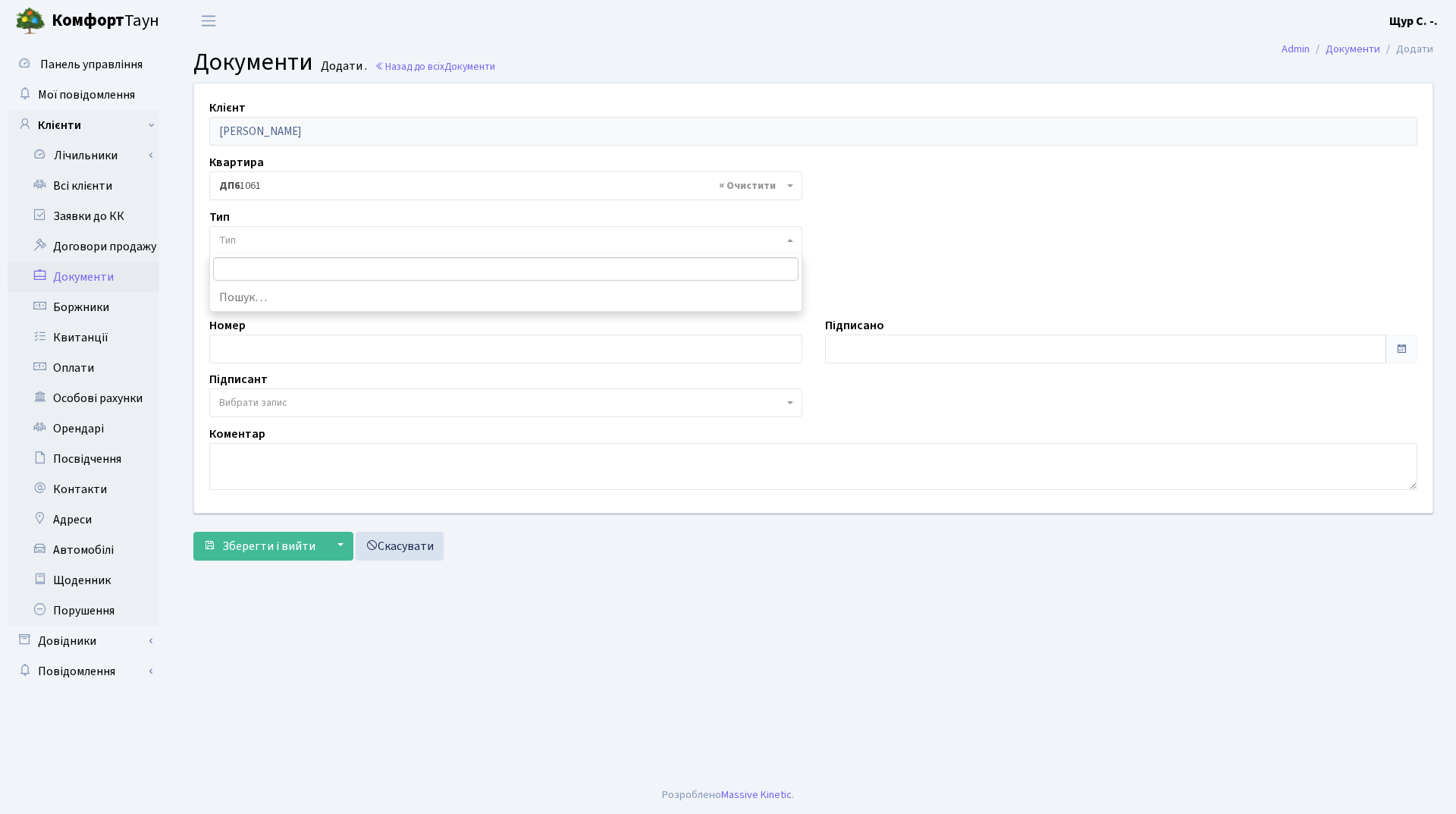
click at [304, 235] on span "Тип" at bounding box center [500, 240] width 564 height 15
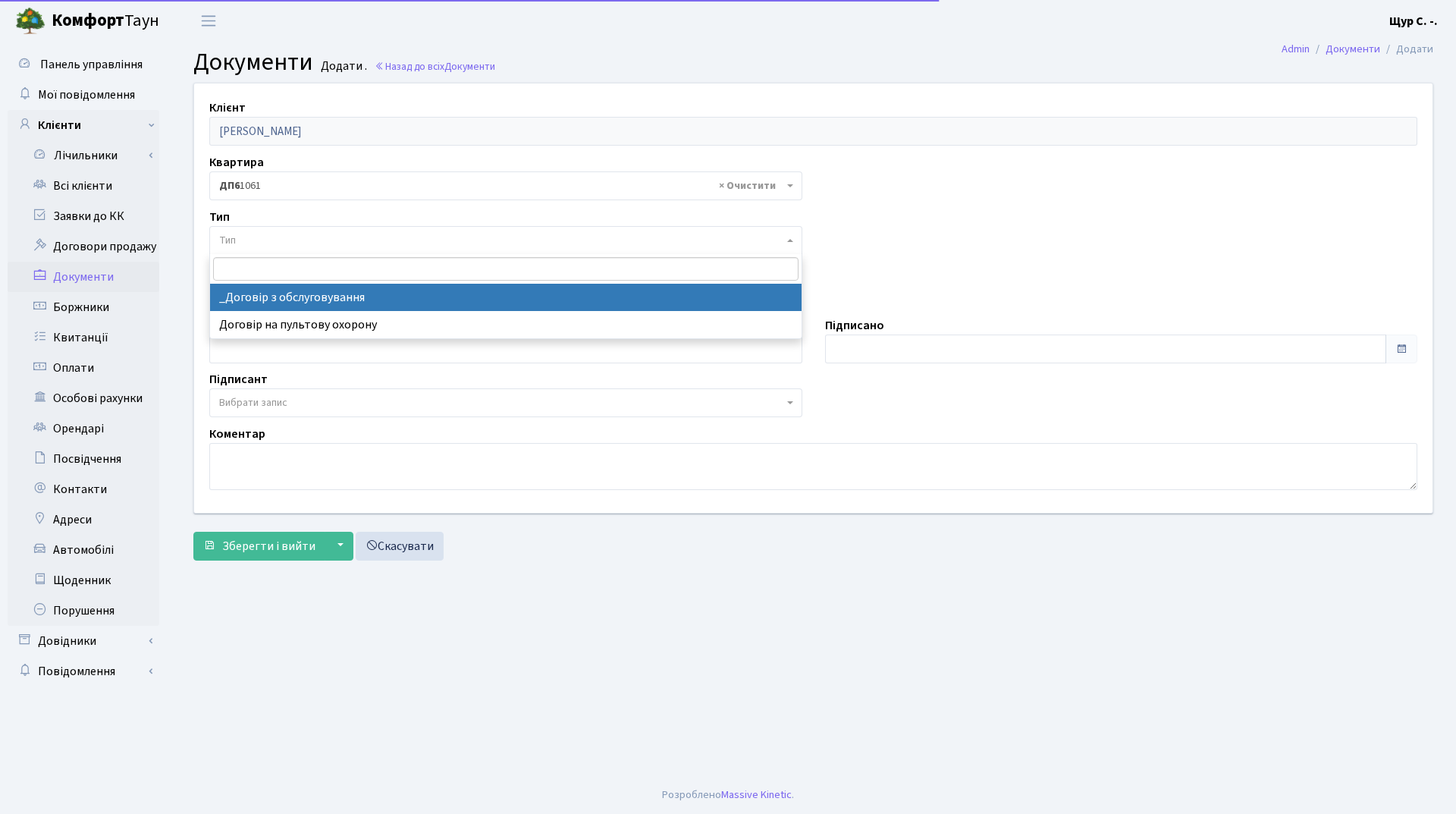
select select "289"
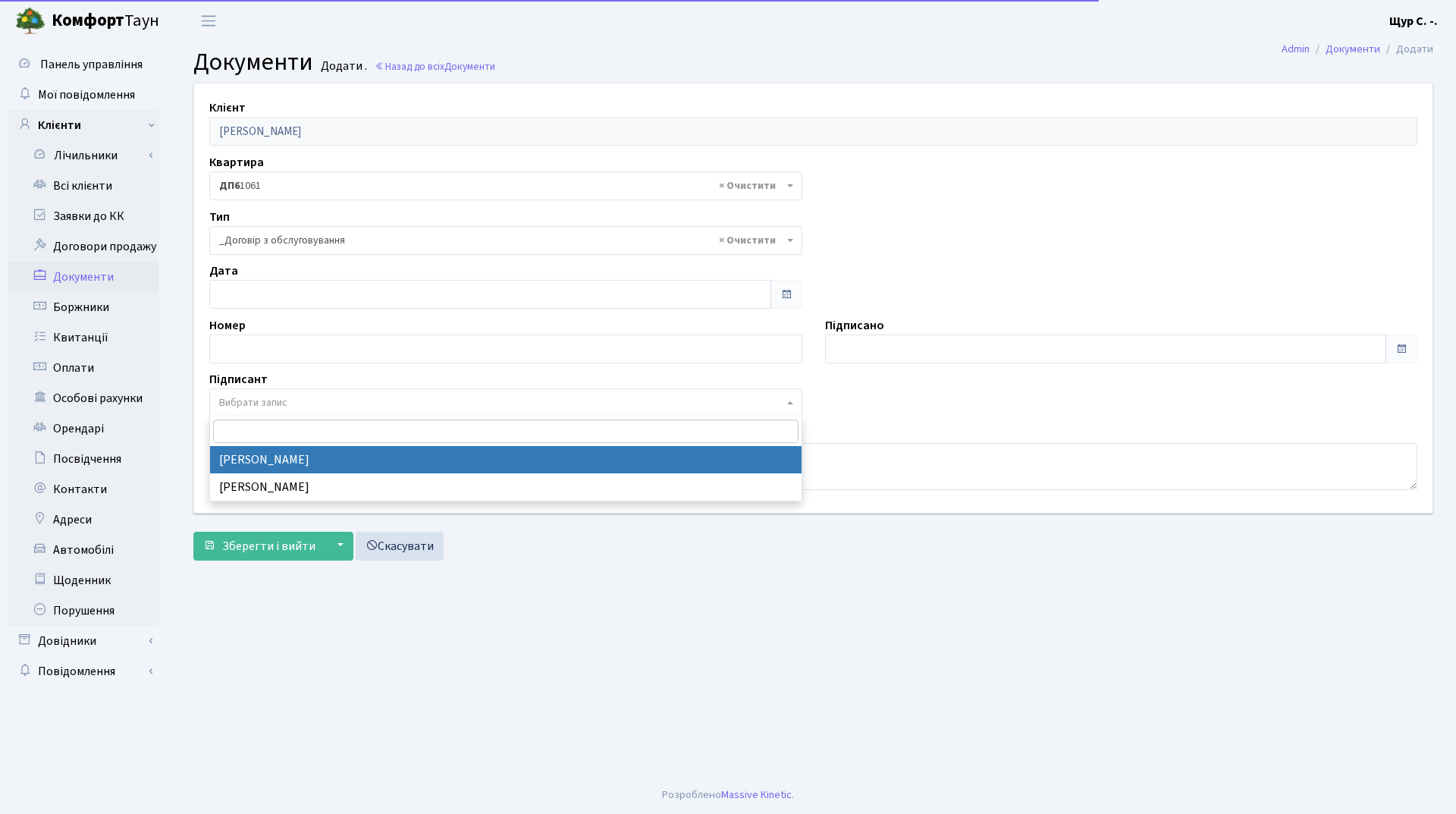
click at [307, 394] on span "Вибрати запис" at bounding box center [506, 402] width 593 height 29
select select "74"
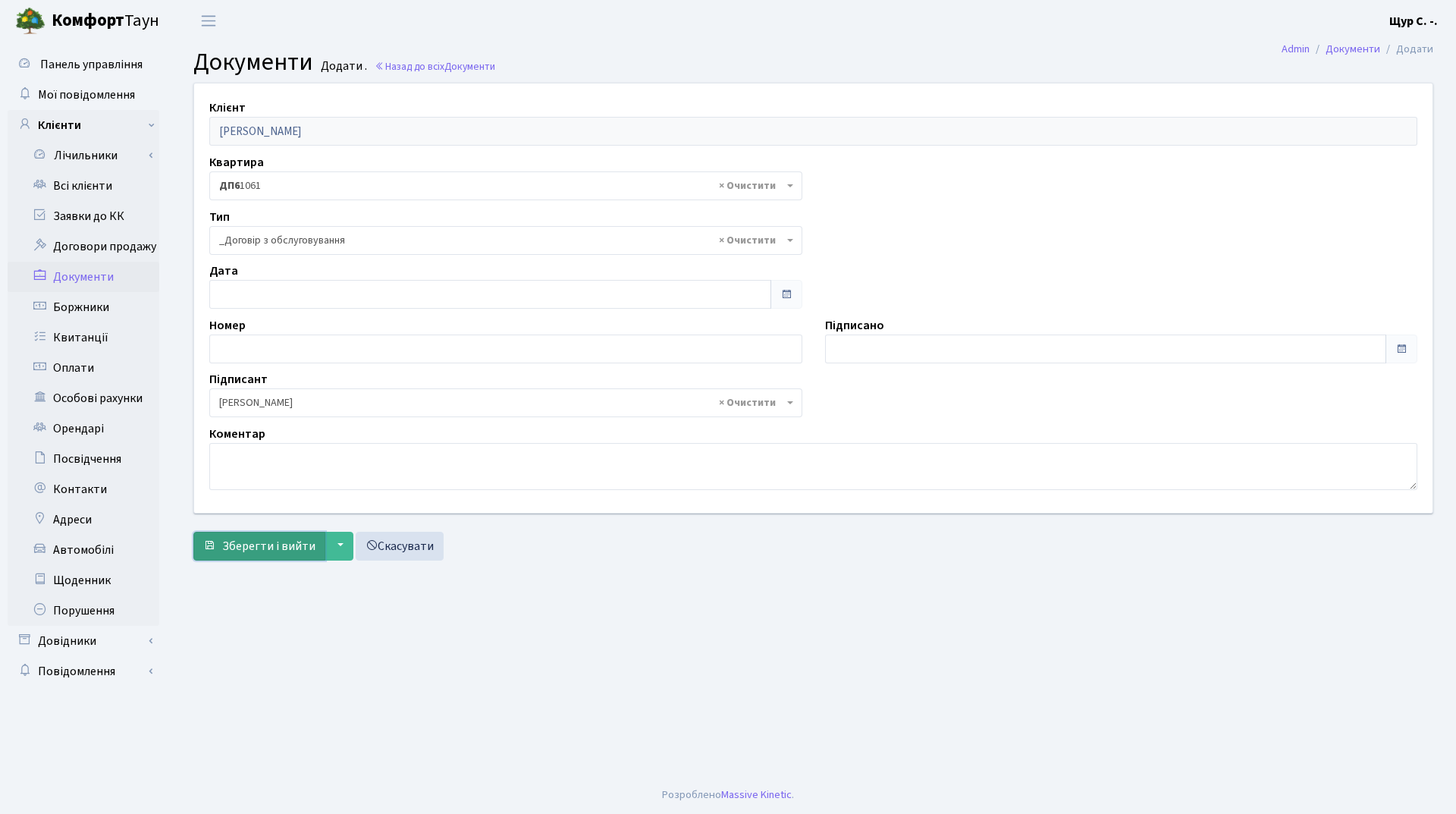
click at [243, 540] on span "Зберегти і вийти" at bounding box center [268, 546] width 93 height 17
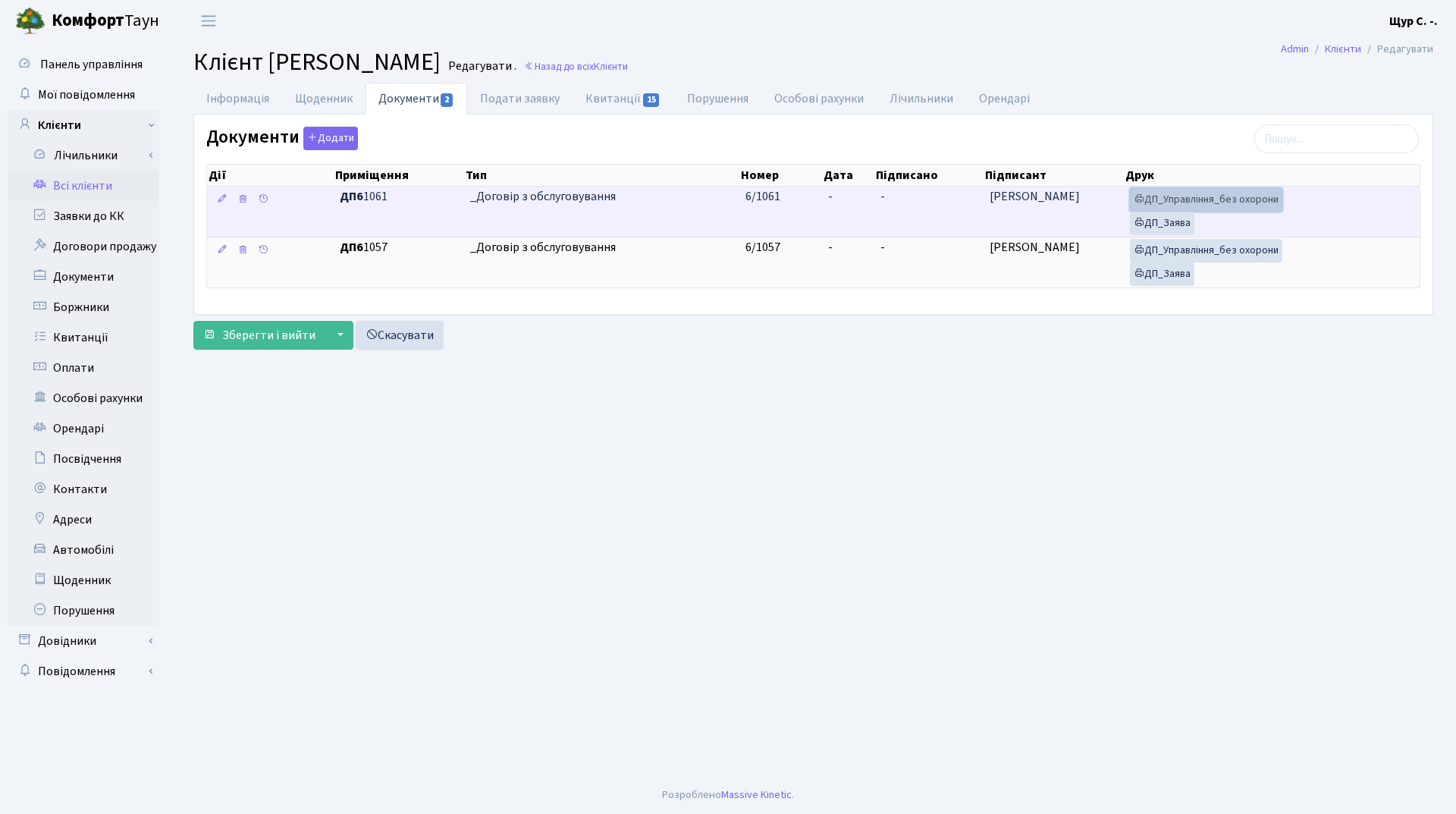
click at [1233, 194] on link "ДП_Управління_без охорони" at bounding box center [1205, 199] width 152 height 23
click at [1179, 223] on link "ДП_Заява" at bounding box center [1161, 223] width 65 height 23
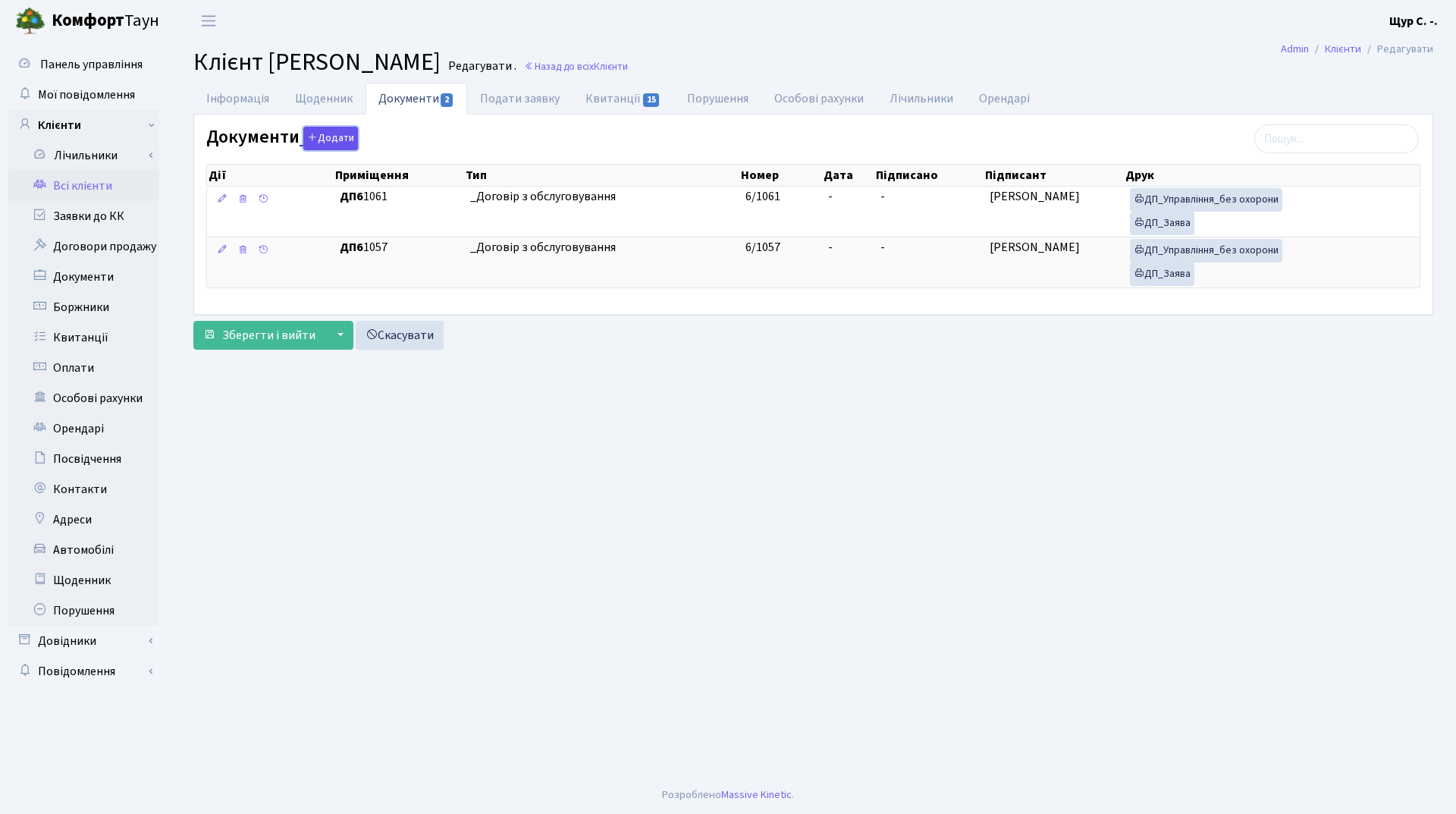
click at [341, 135] on button "Додати" at bounding box center [330, 138] width 54 height 23
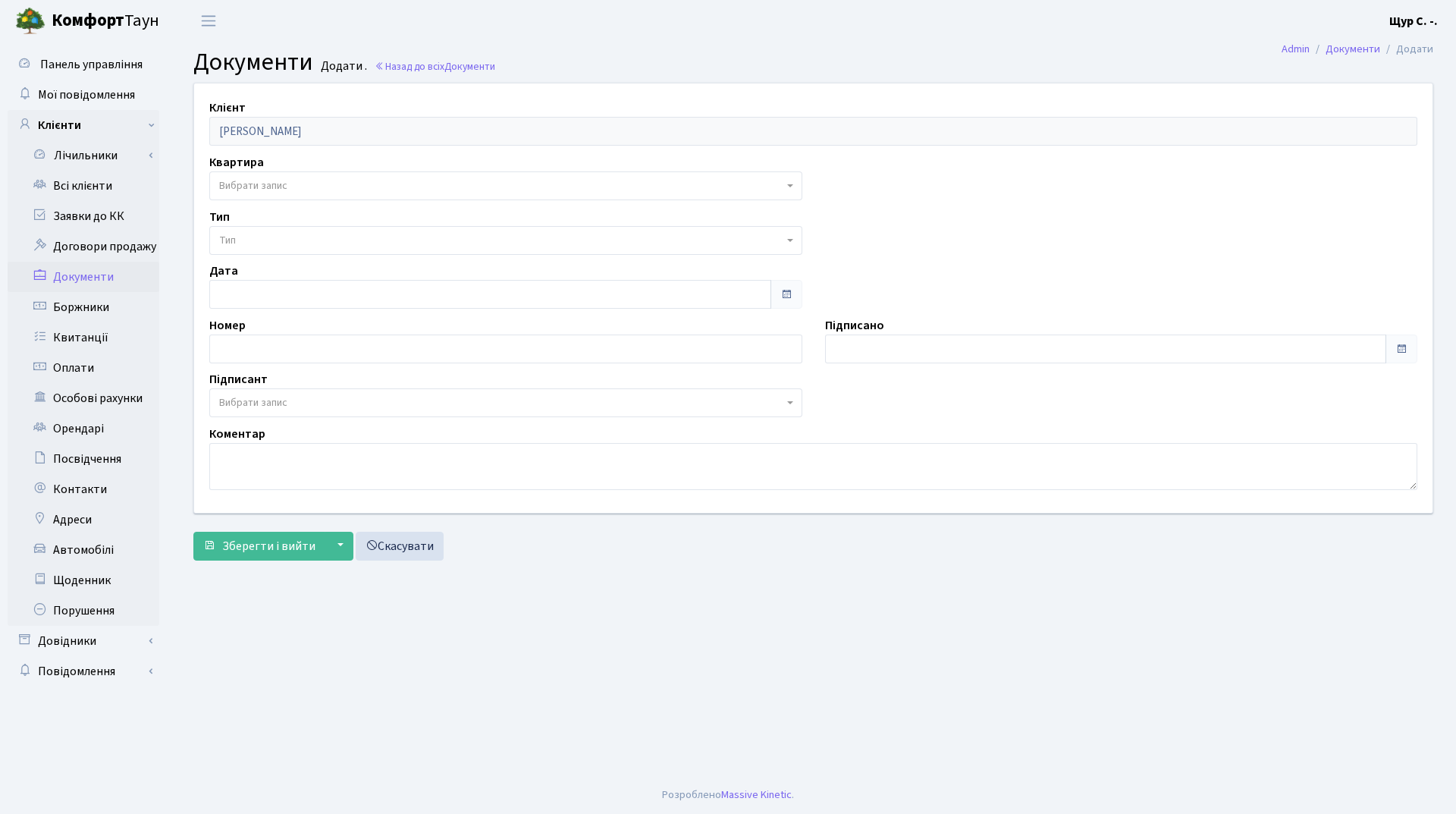
click at [305, 187] on span "Вибрати запис" at bounding box center [500, 186] width 564 height 15
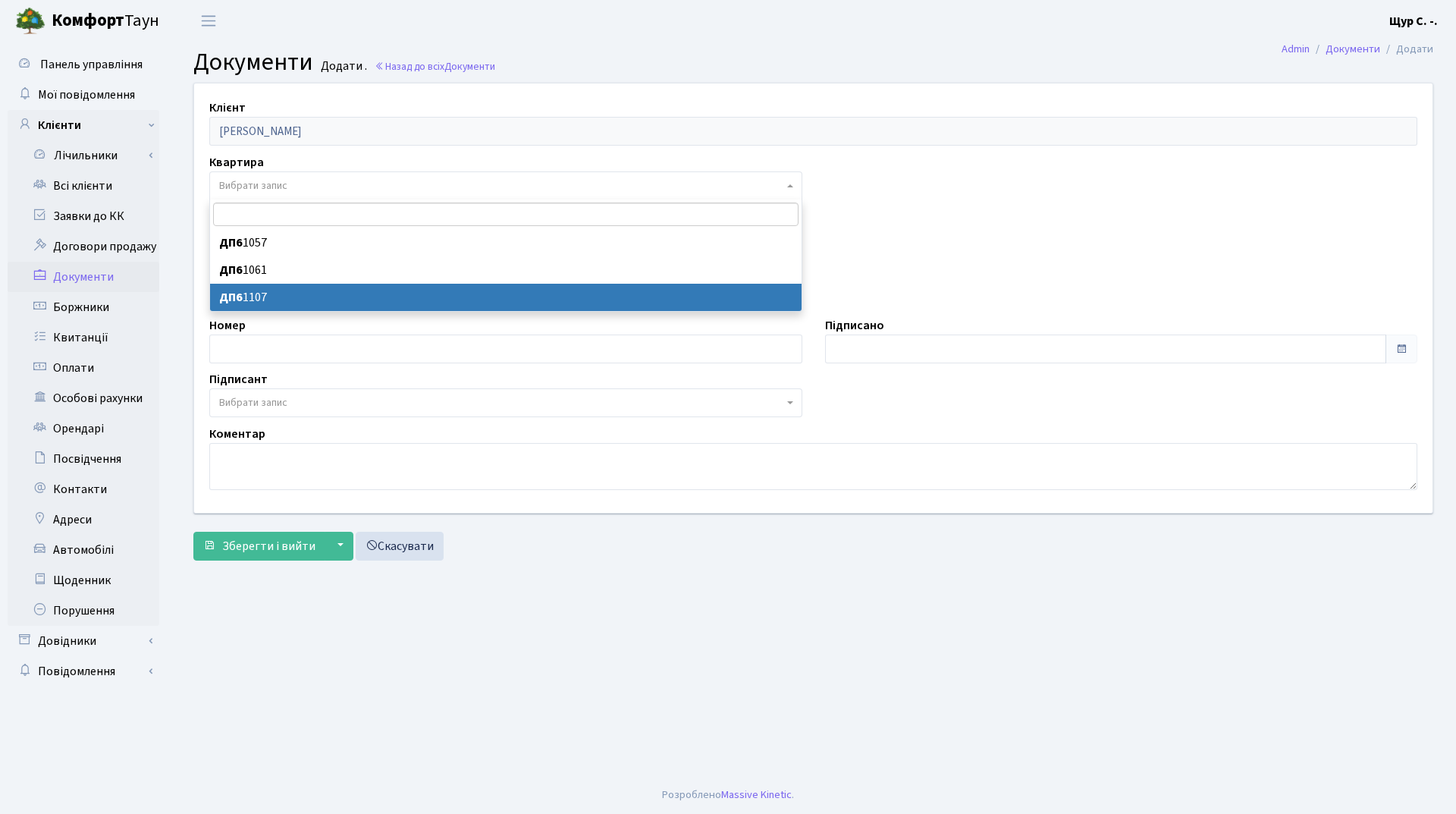
select select "177254"
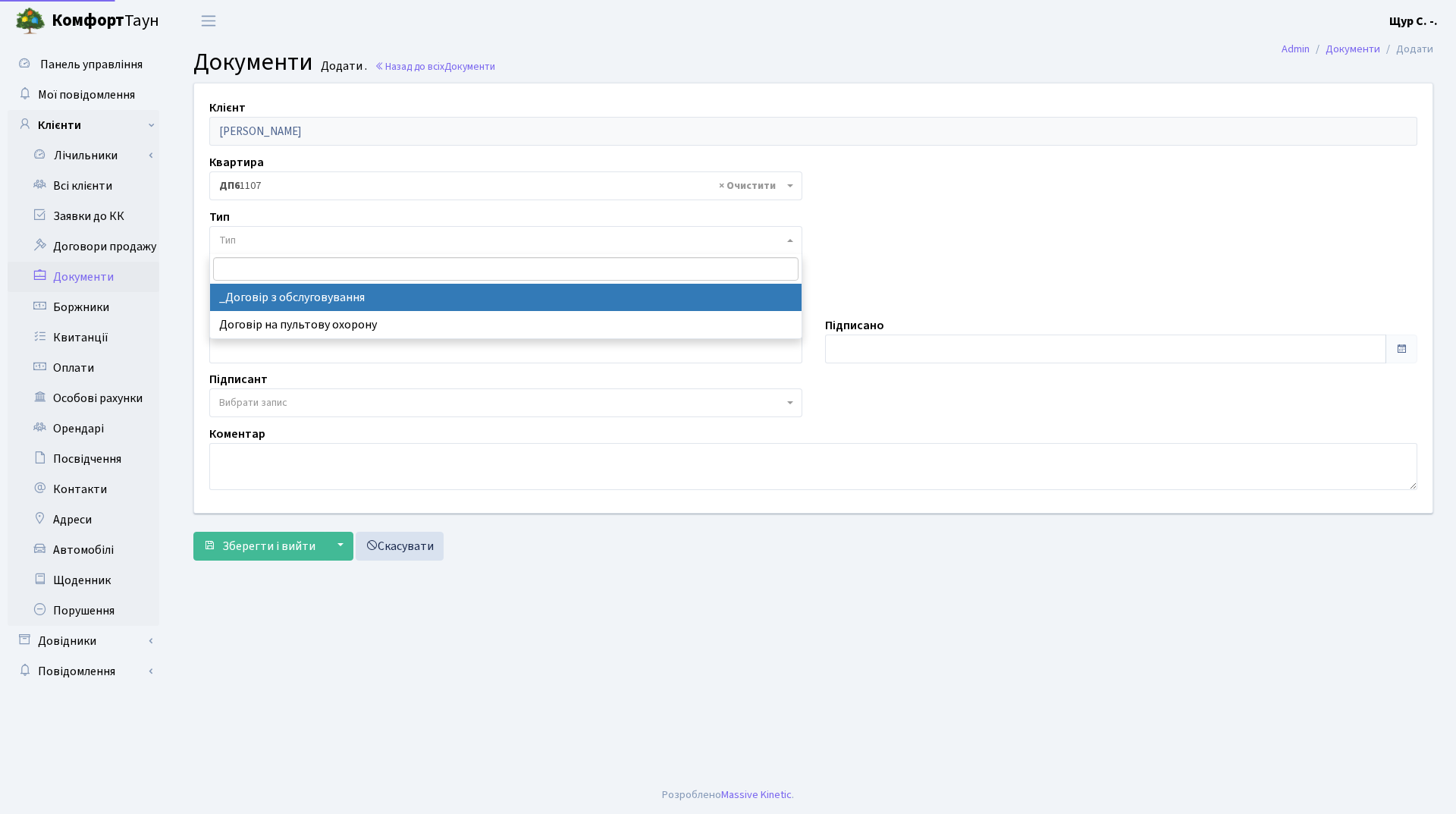
click at [243, 238] on span "Тип" at bounding box center [500, 240] width 564 height 15
select select "289"
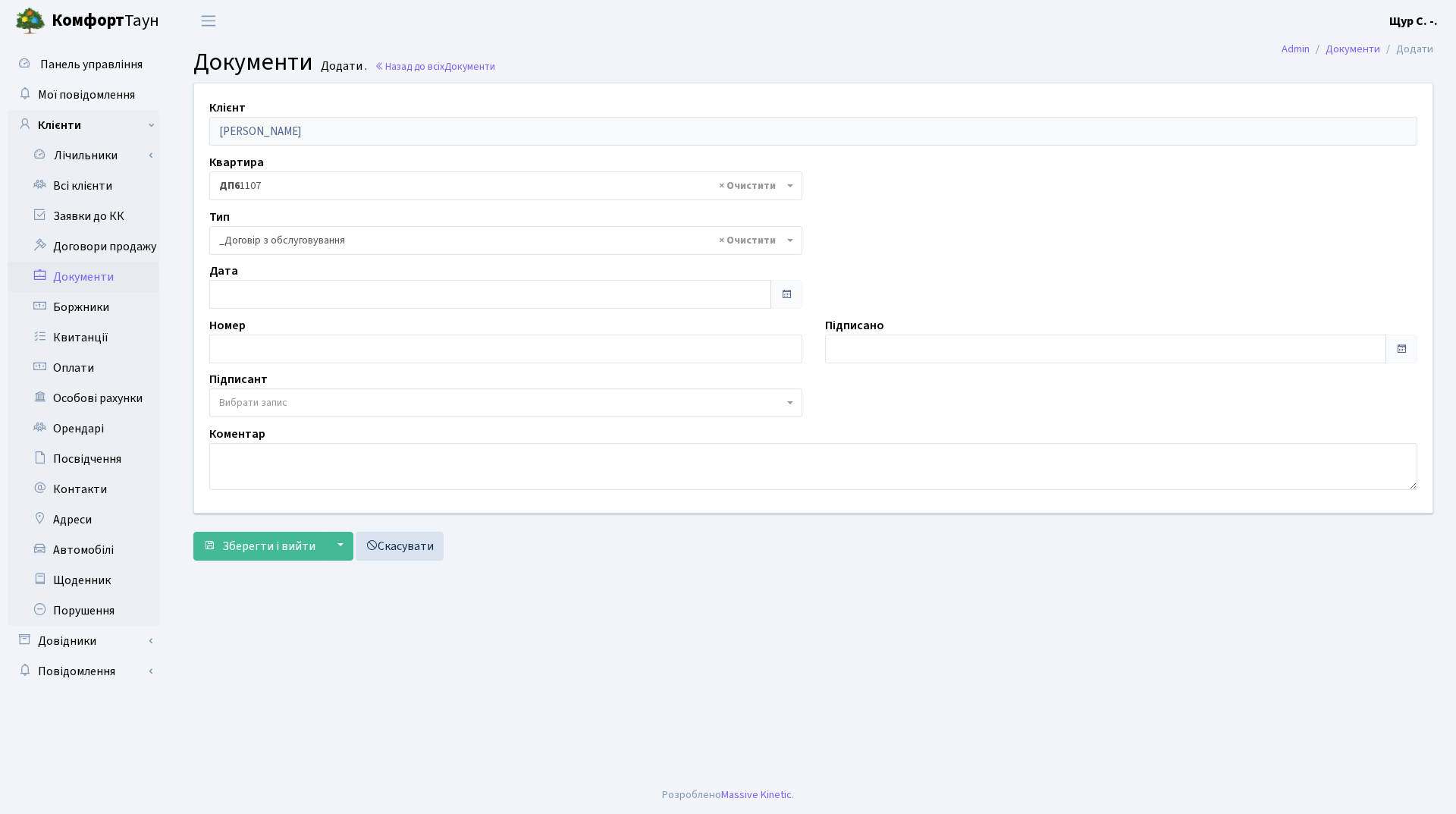
click at [270, 400] on span "Вибрати запис" at bounding box center [253, 403] width 69 height 15
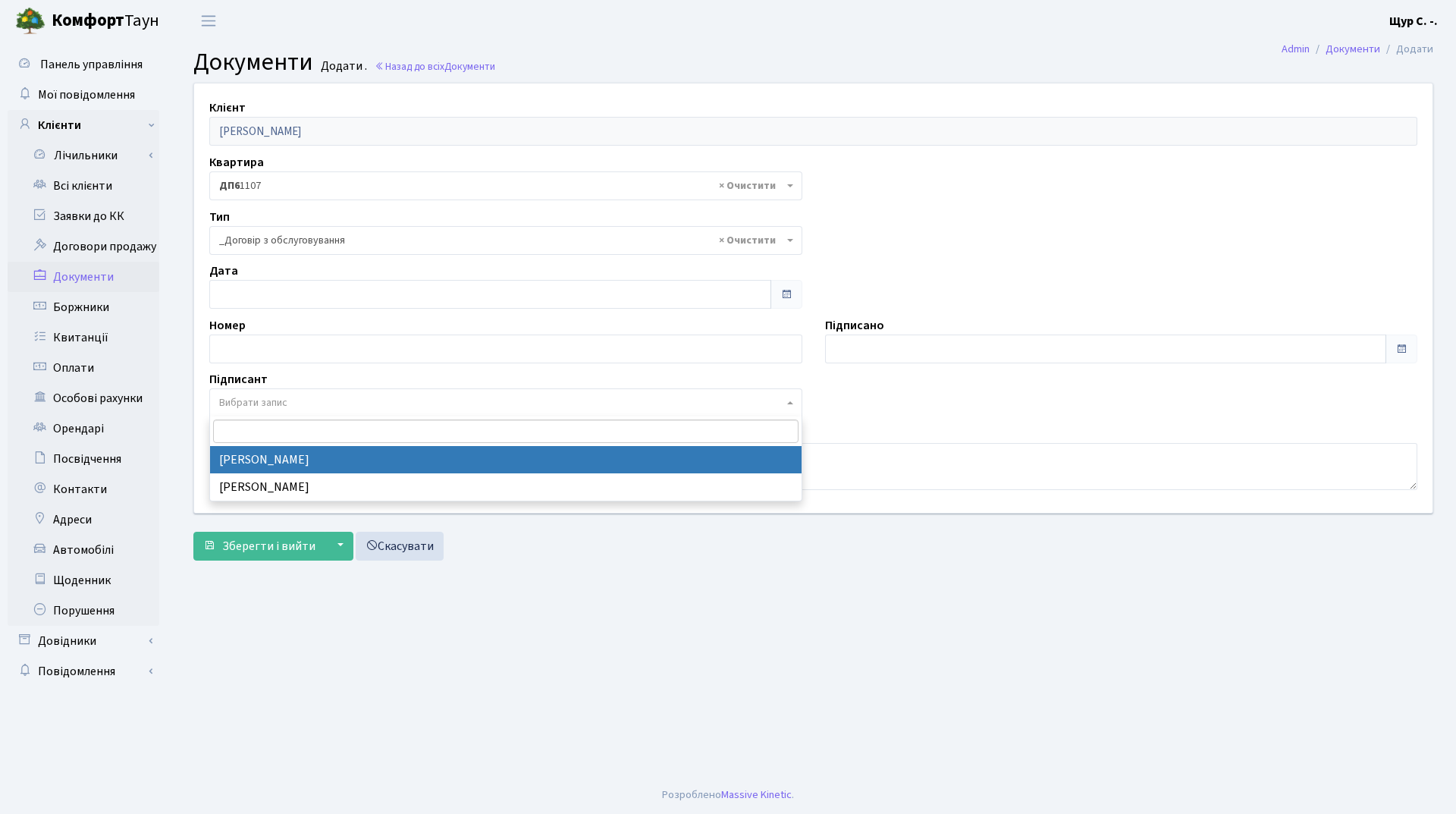
select select "74"
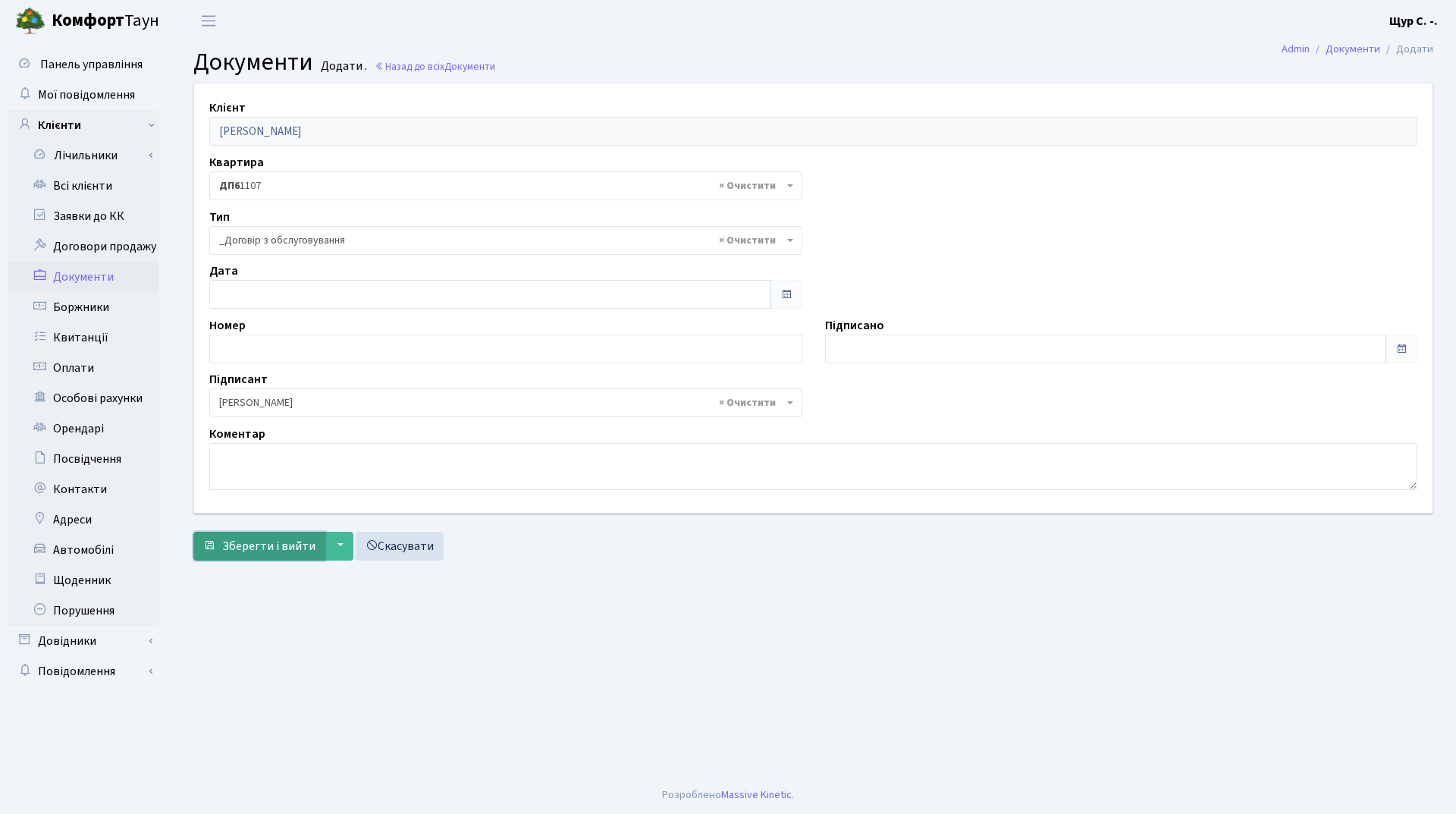
click at [257, 553] on span "Зберегти і вийти" at bounding box center [268, 546] width 93 height 17
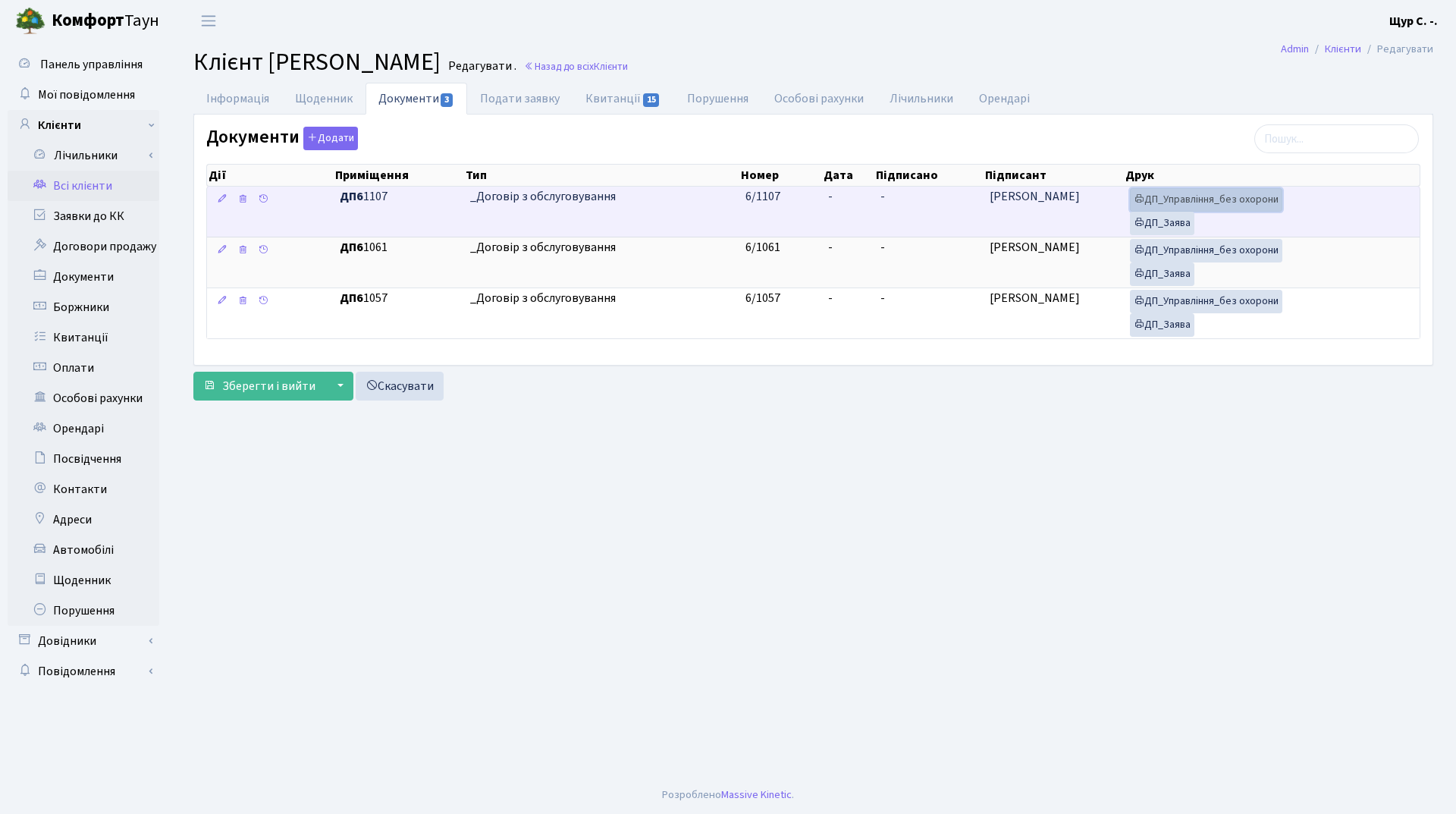
click at [1236, 197] on link "ДП_Управління_без охорони" at bounding box center [1205, 199] width 152 height 23
click at [1162, 223] on link "ДП_Заява" at bounding box center [1161, 223] width 65 height 23
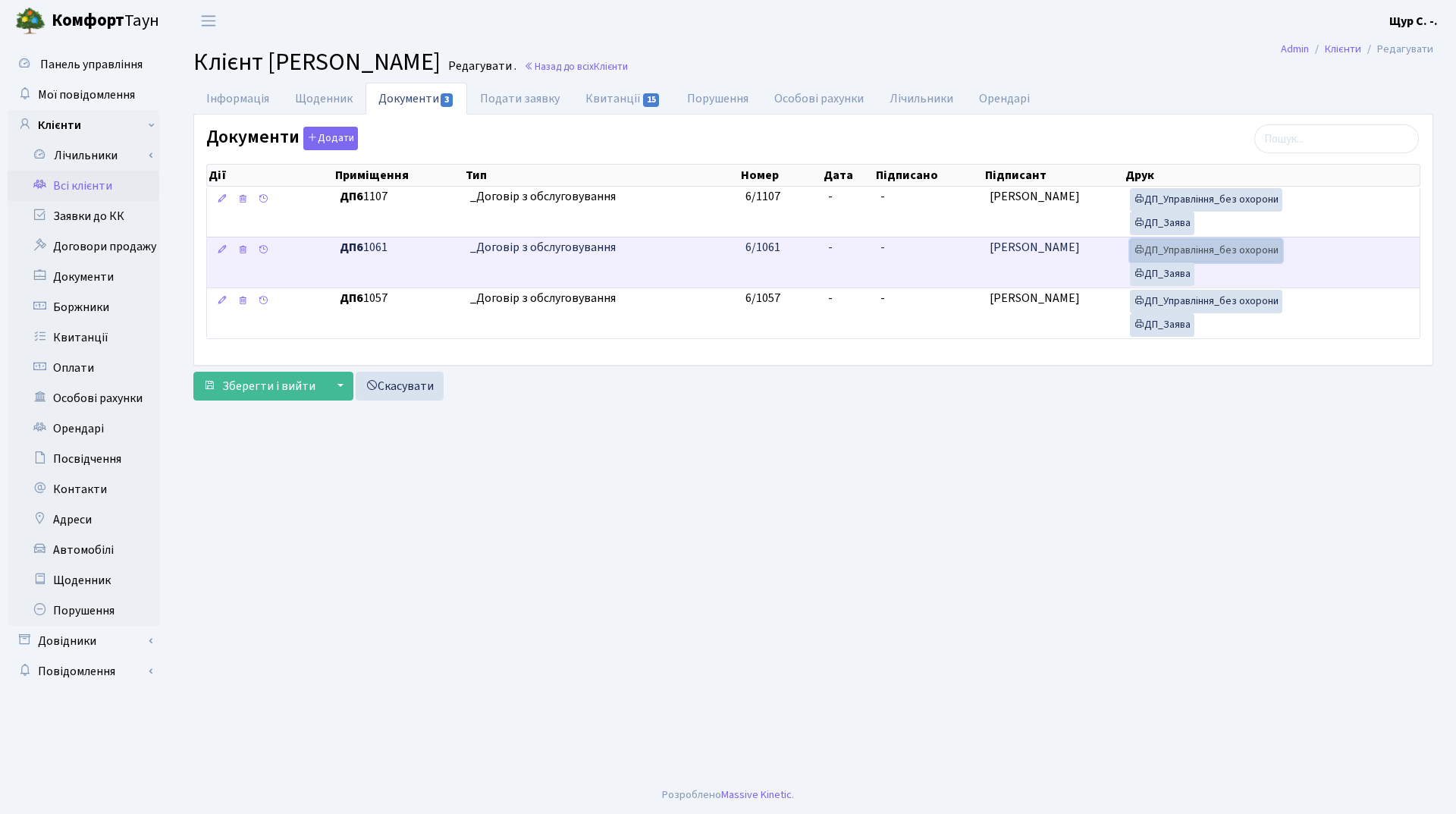
click at [1172, 253] on link "ДП_Управління_без охорони" at bounding box center [1205, 250] width 152 height 23
click at [1157, 270] on link "ДП_Заява" at bounding box center [1161, 273] width 65 height 23
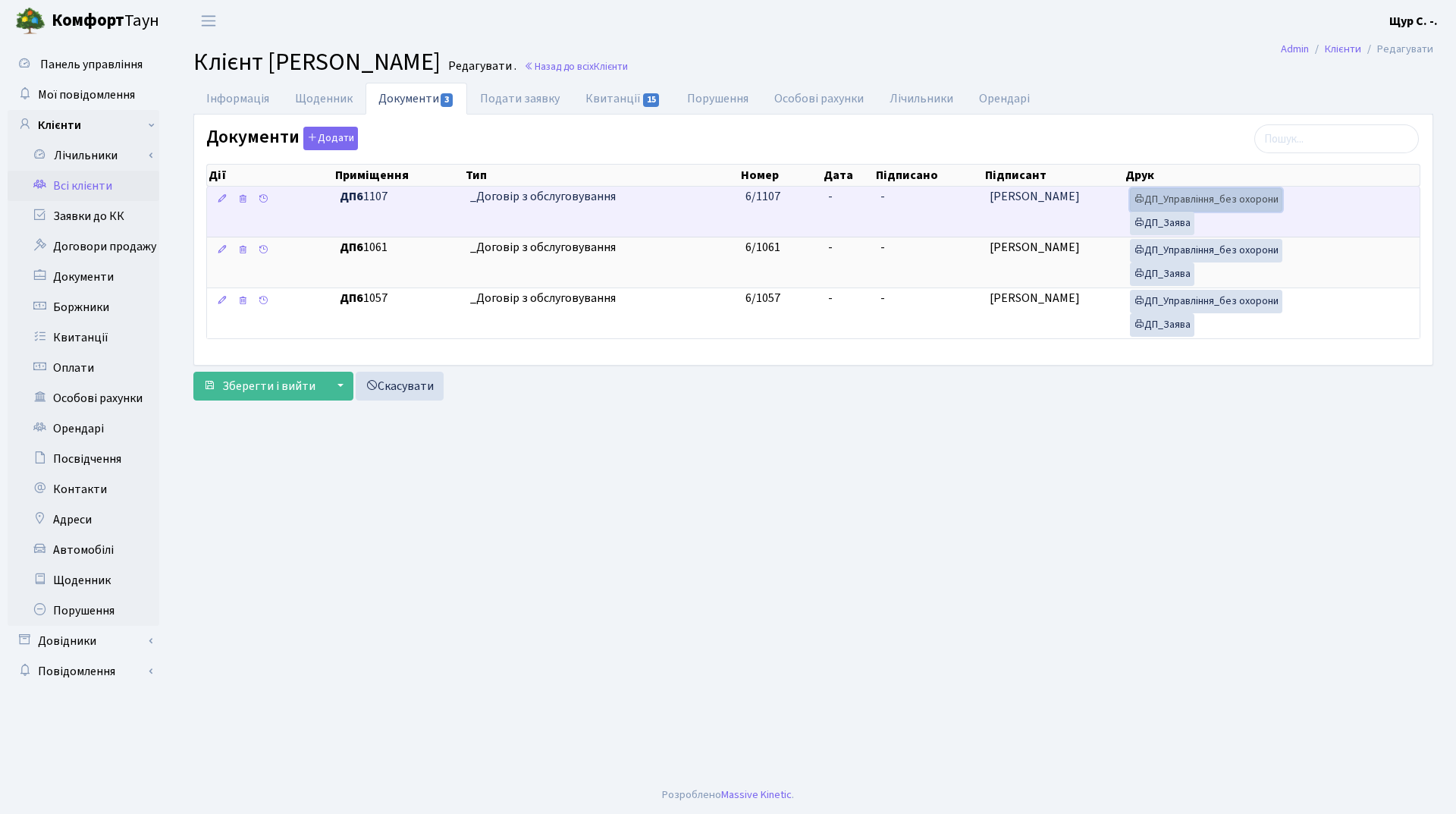
click at [1174, 207] on link "ДП_Управління_без охорони" at bounding box center [1205, 199] width 152 height 23
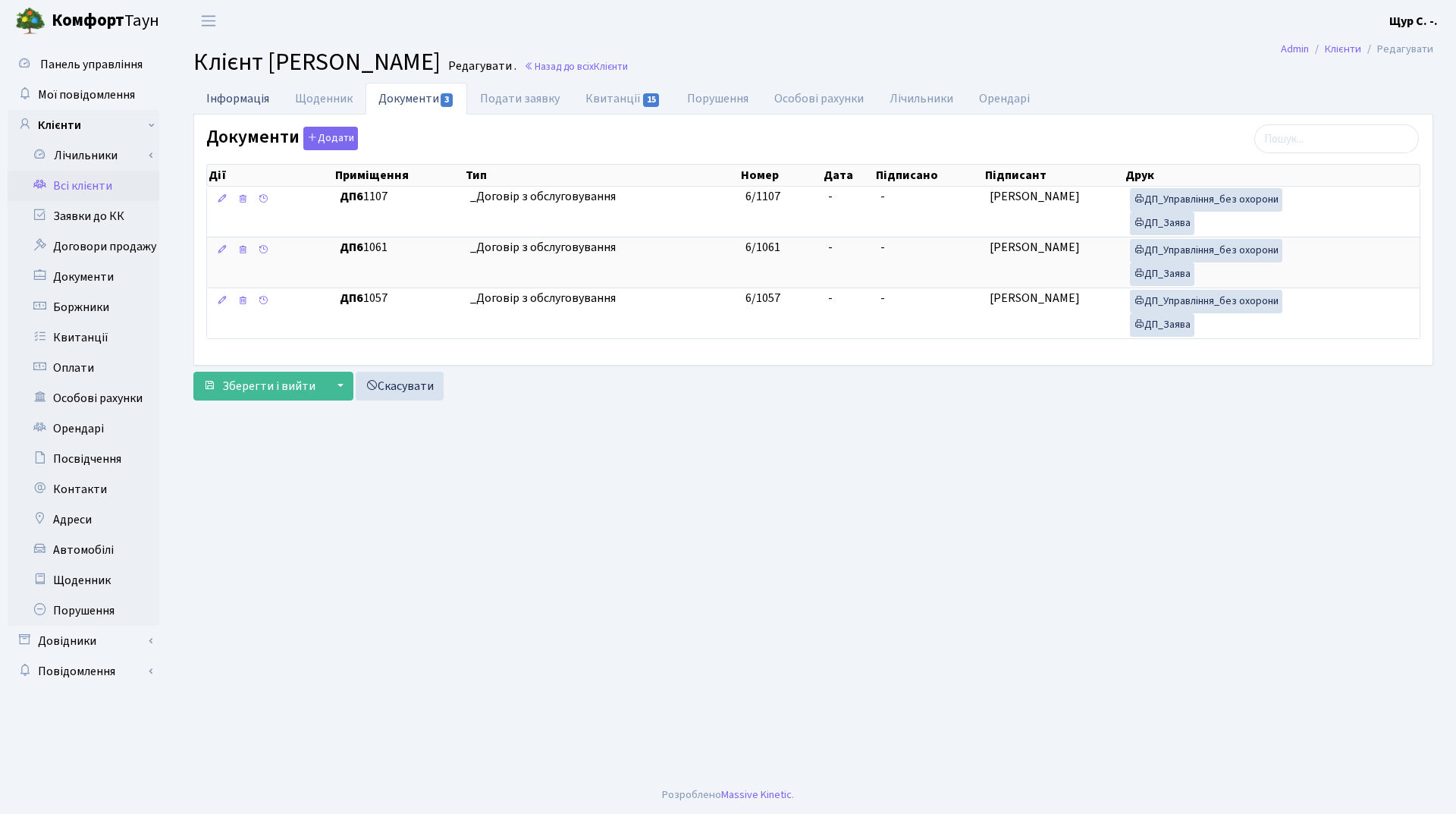
click at [229, 94] on link "Інформація" at bounding box center [238, 98] width 88 height 31
select select "25"
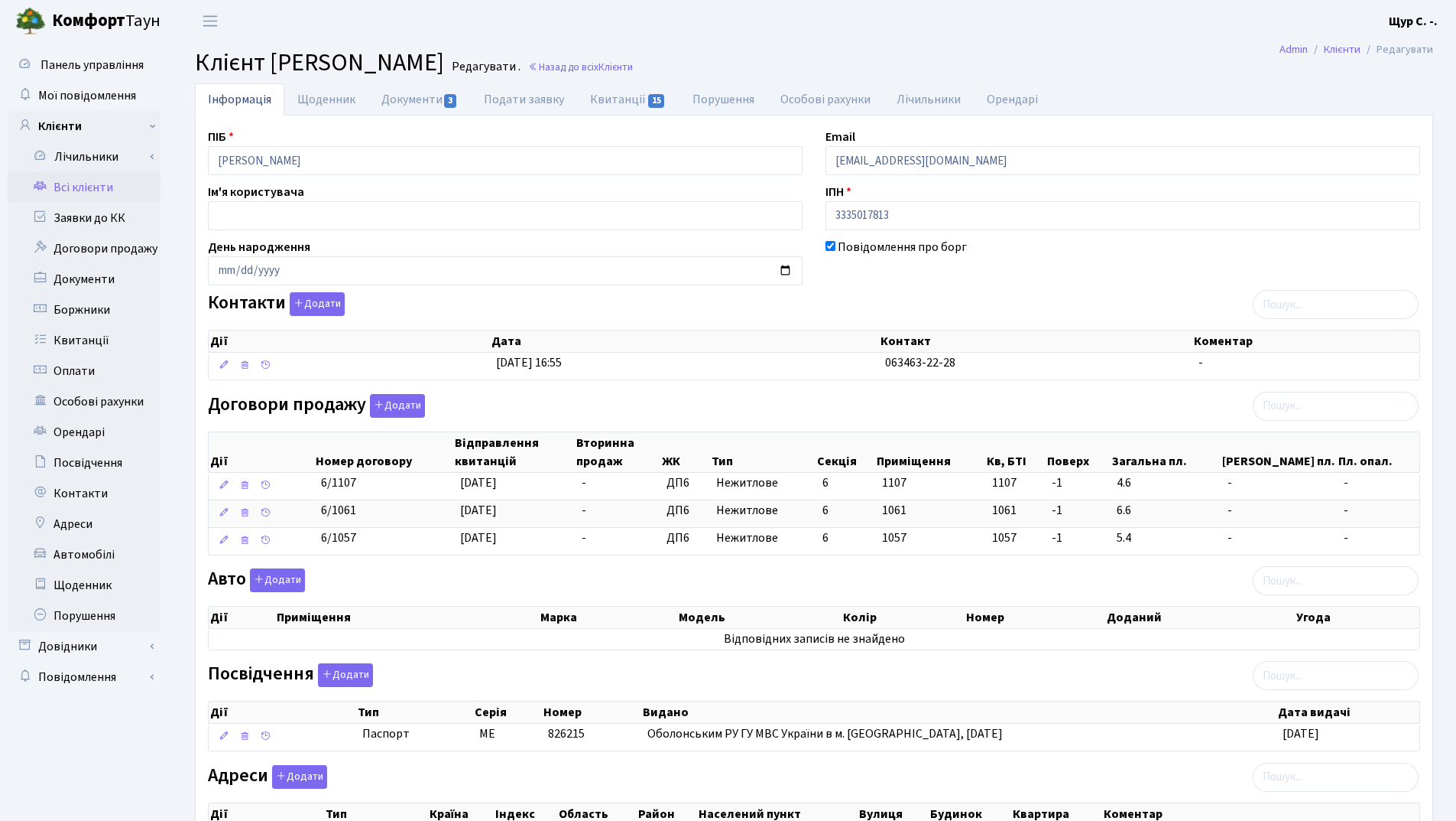
click at [95, 184] on link "Всі клієнти" at bounding box center [84, 187] width 153 height 30
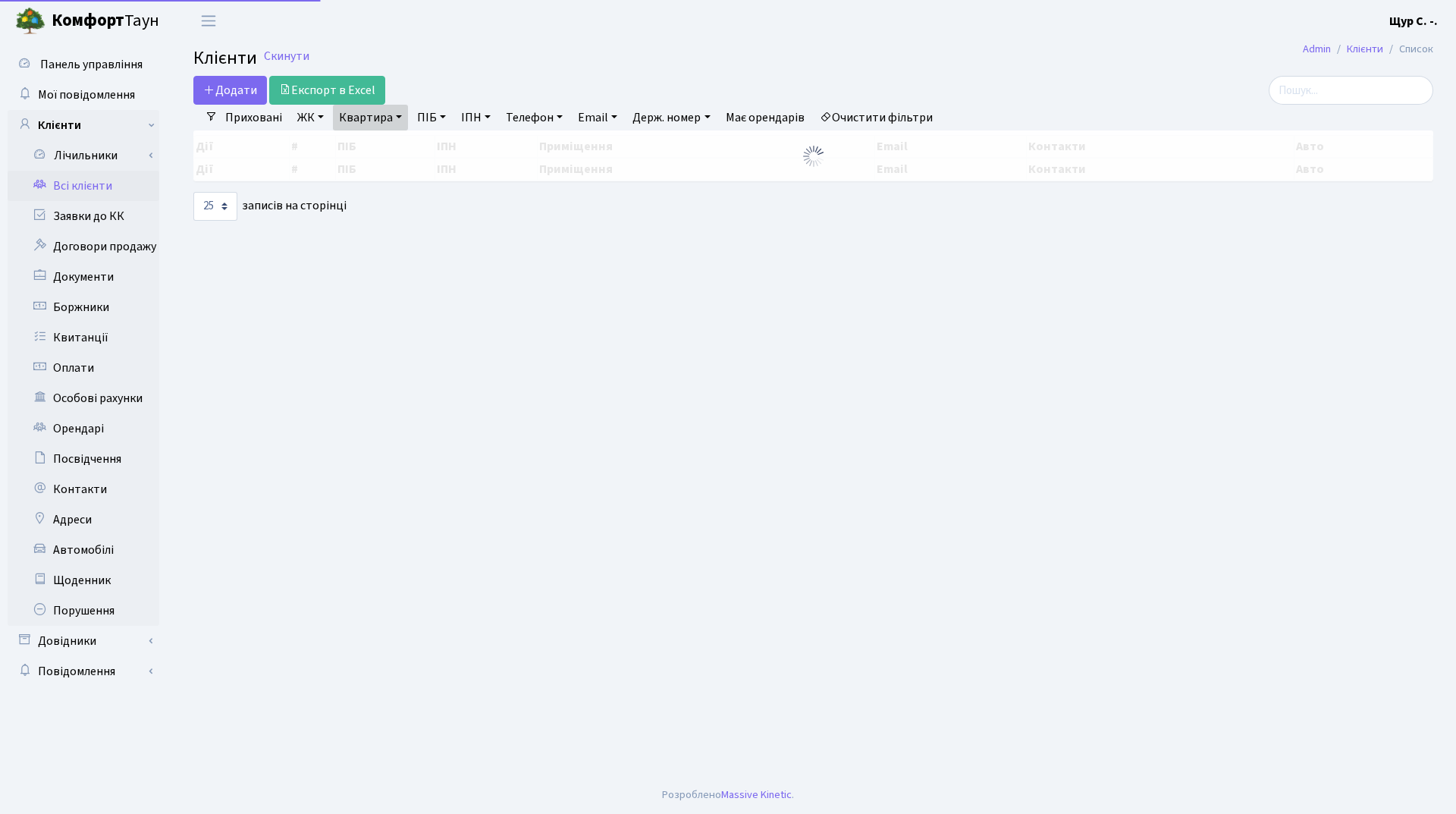
select select "25"
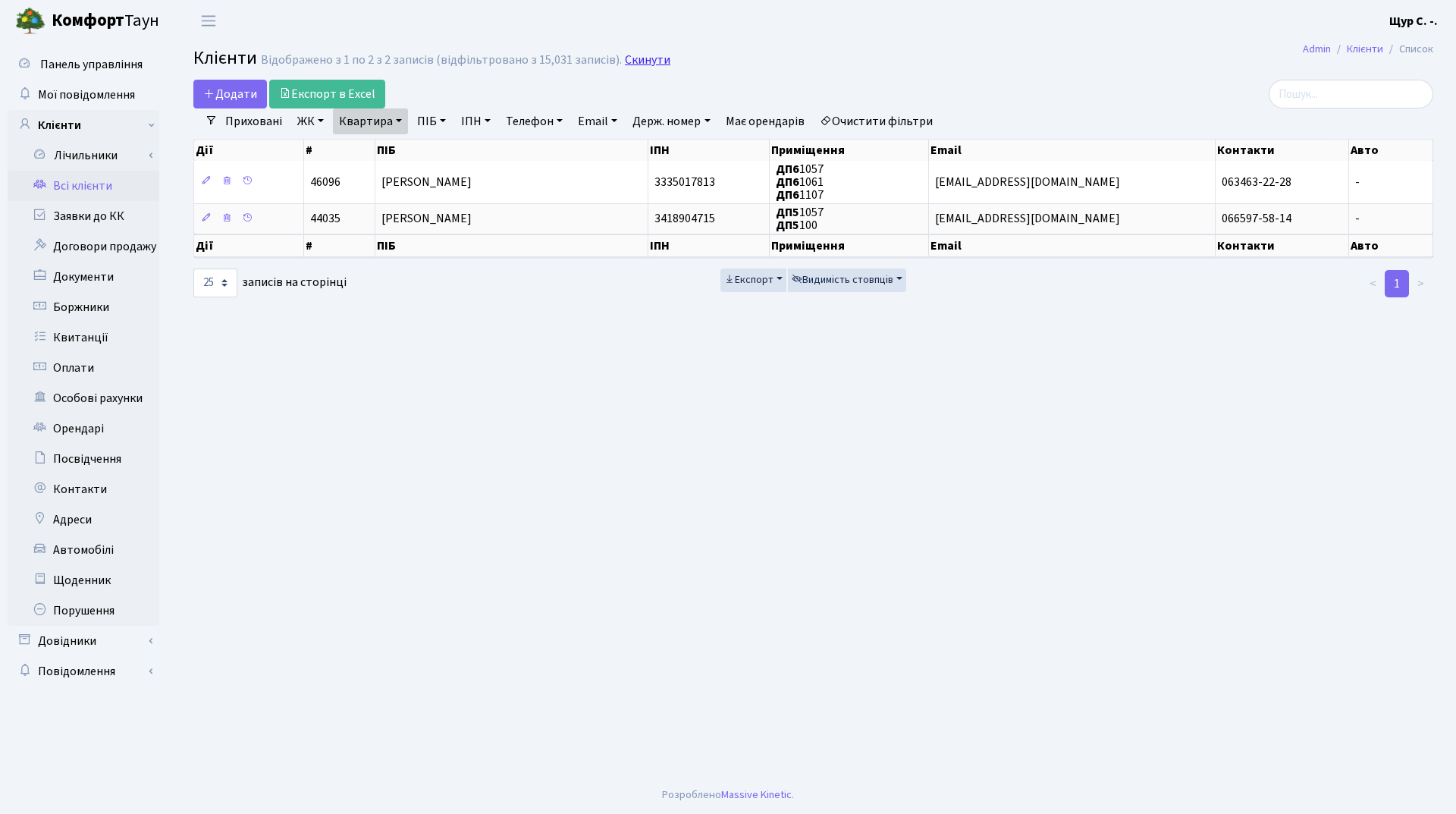
click at [645, 56] on link "Скинути" at bounding box center [647, 60] width 45 height 14
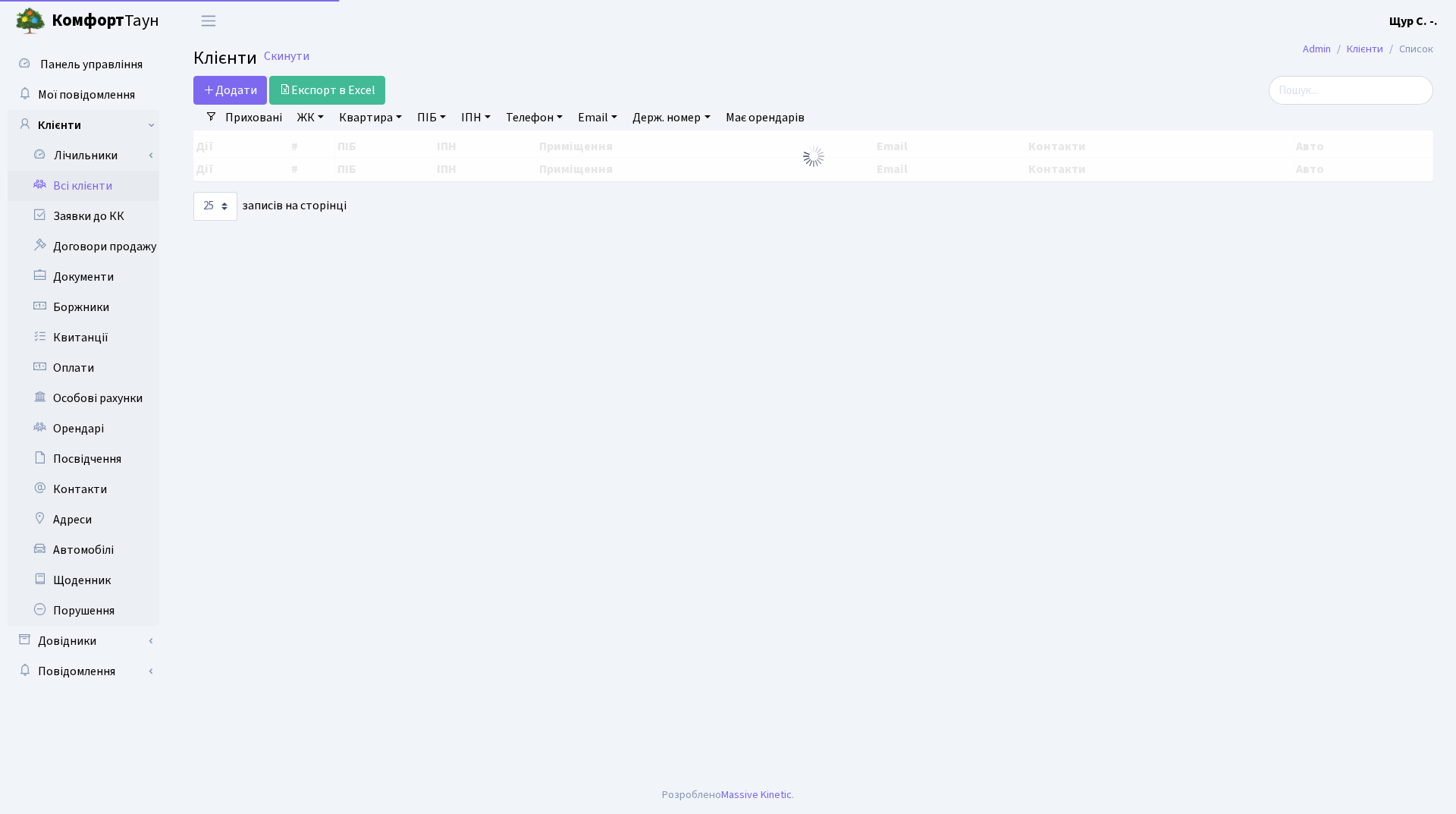
select select "25"
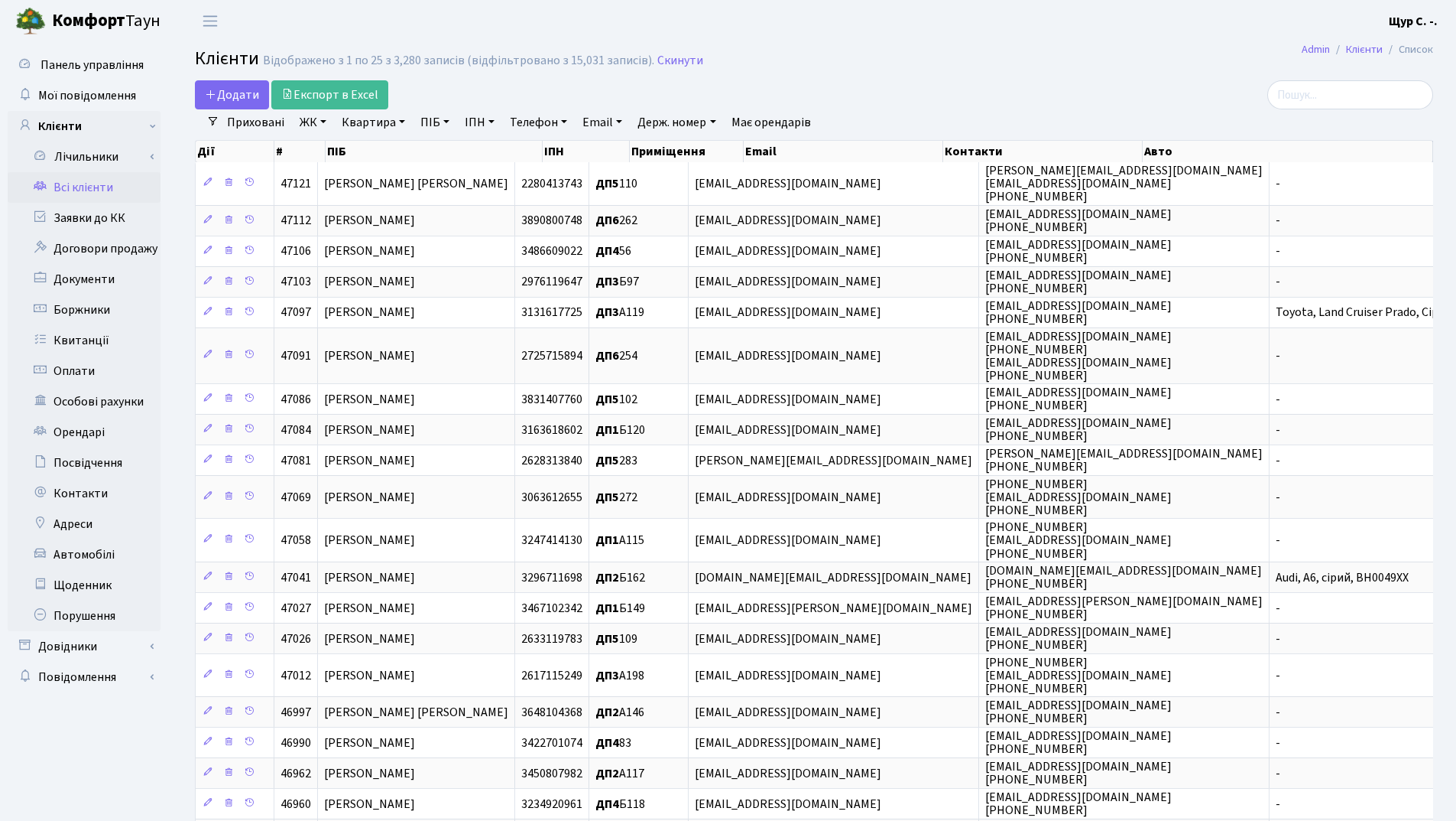
click at [380, 122] on link "Квартира" at bounding box center [374, 121] width 76 height 26
type input "71"
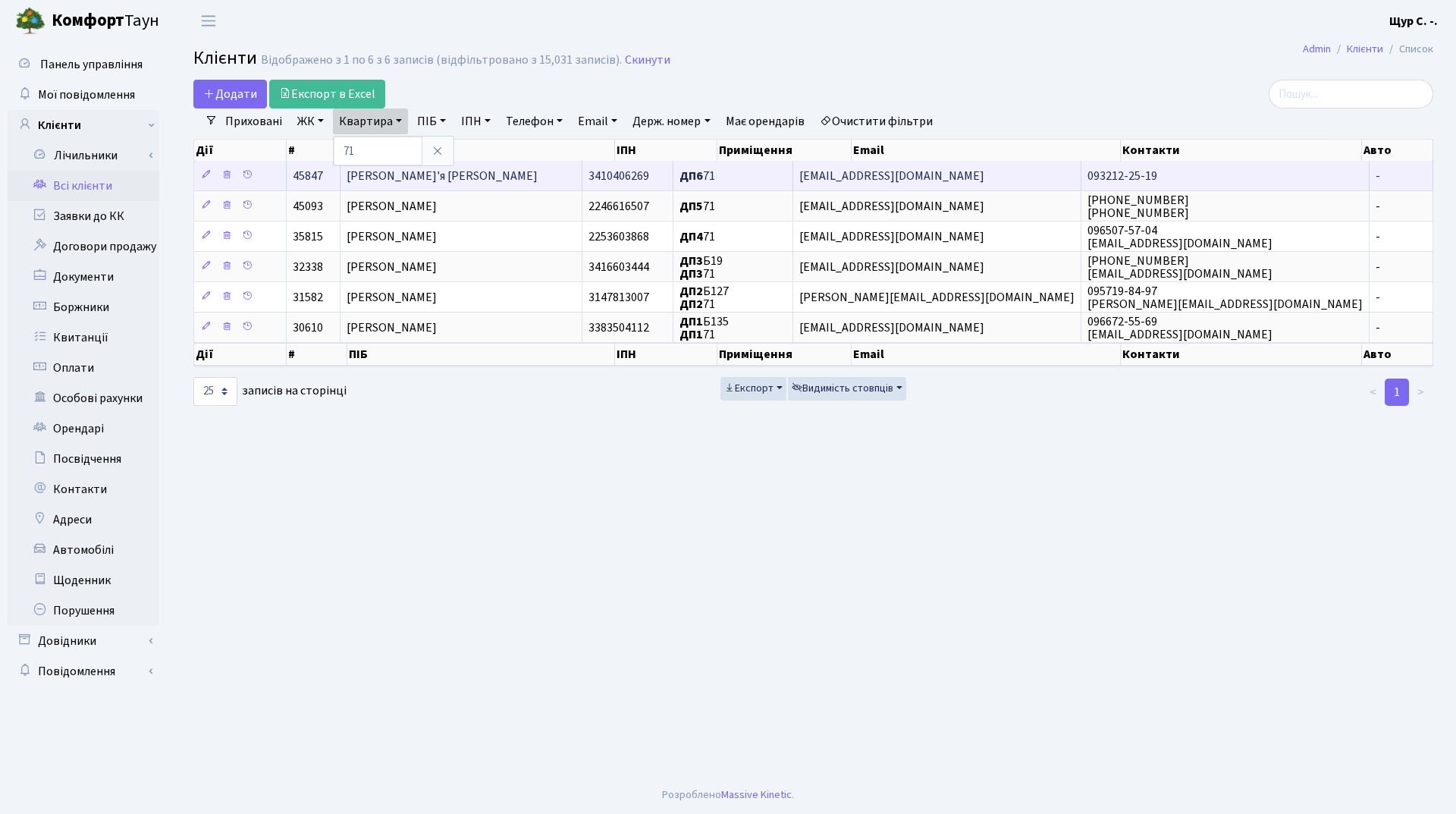
click at [513, 174] on td "[PERSON_NAME]'я [PERSON_NAME]" at bounding box center [462, 175] width 242 height 29
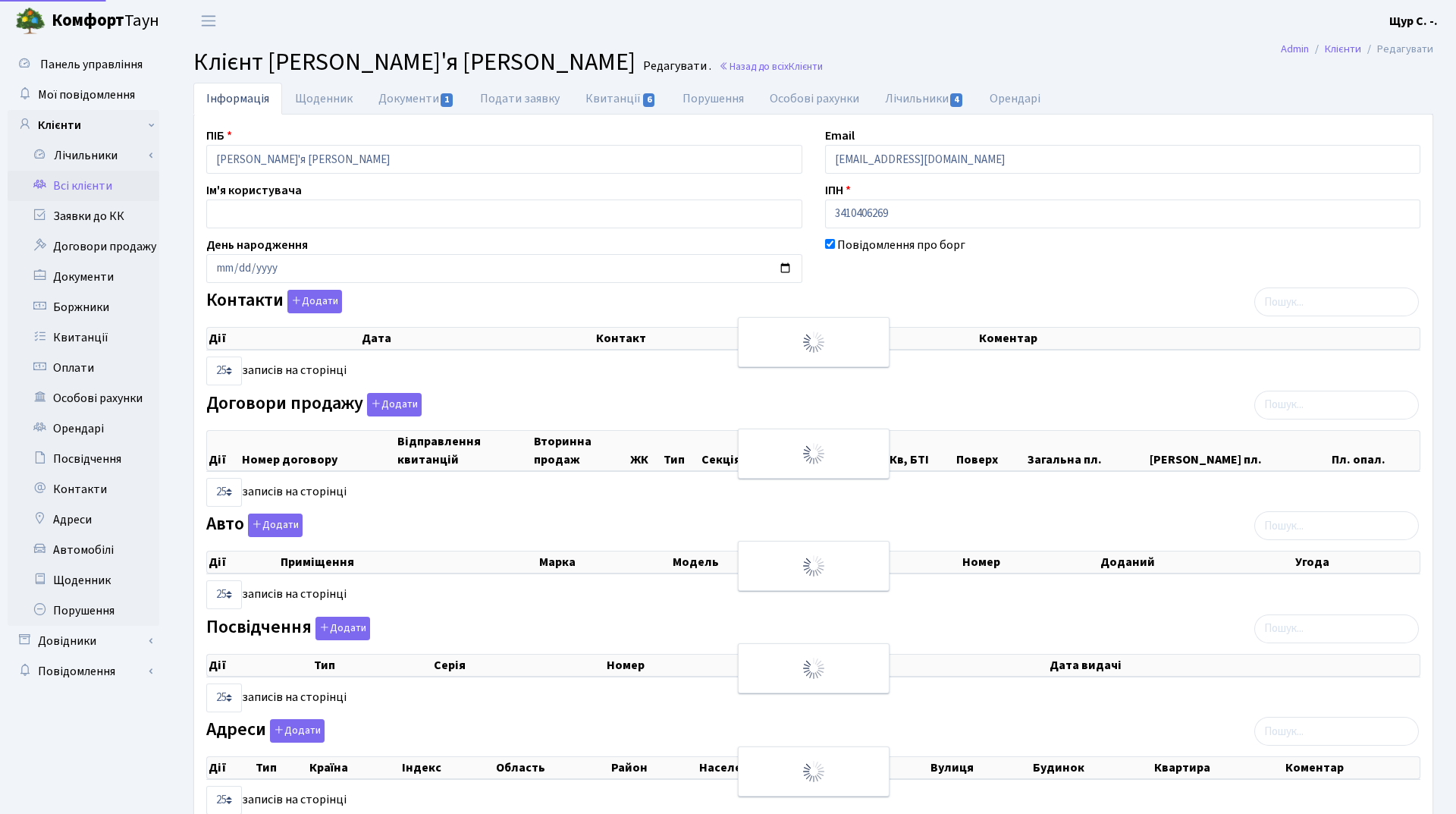
select select "25"
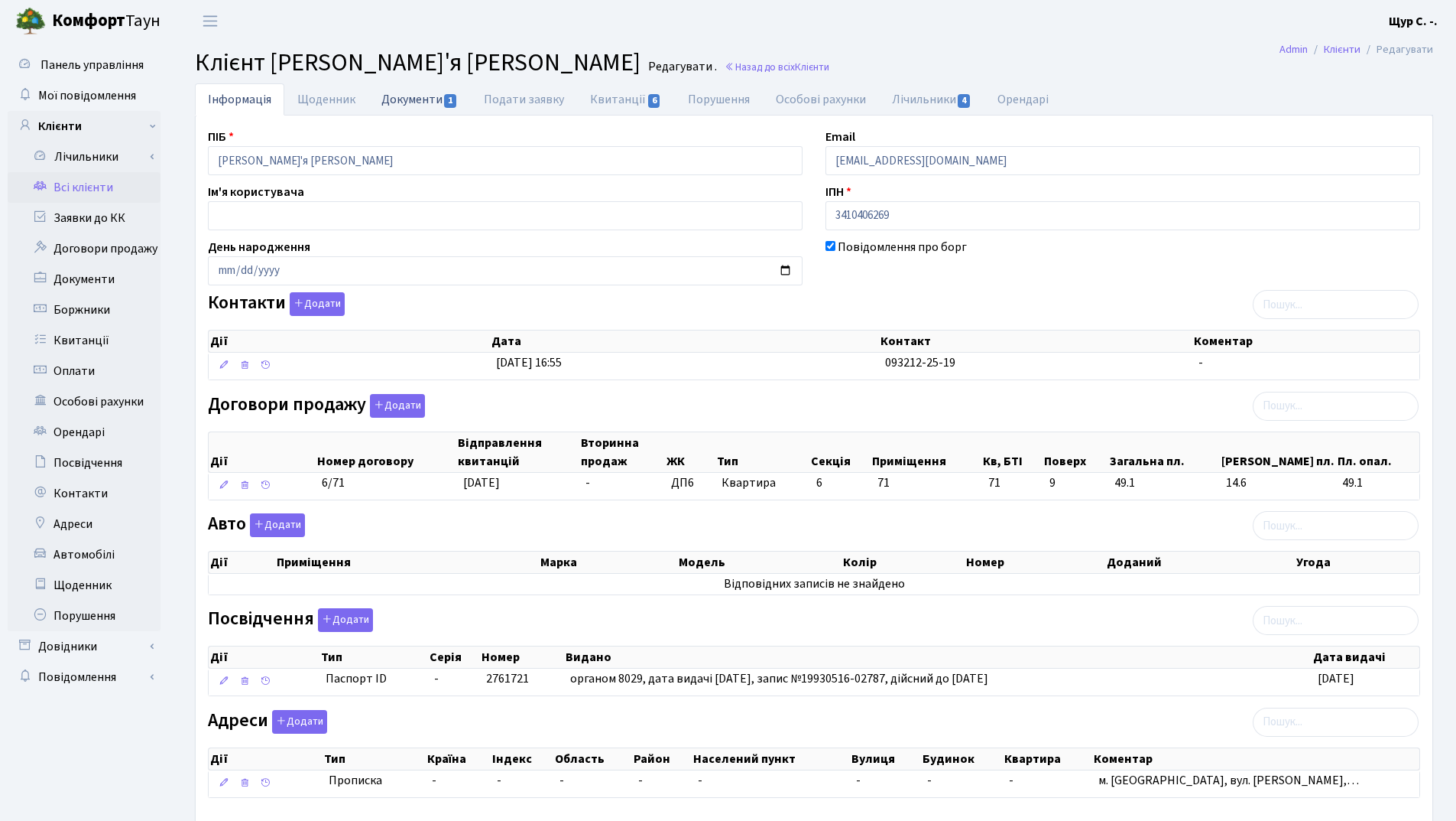
click at [405, 100] on link "Документи 1" at bounding box center [419, 98] width 102 height 31
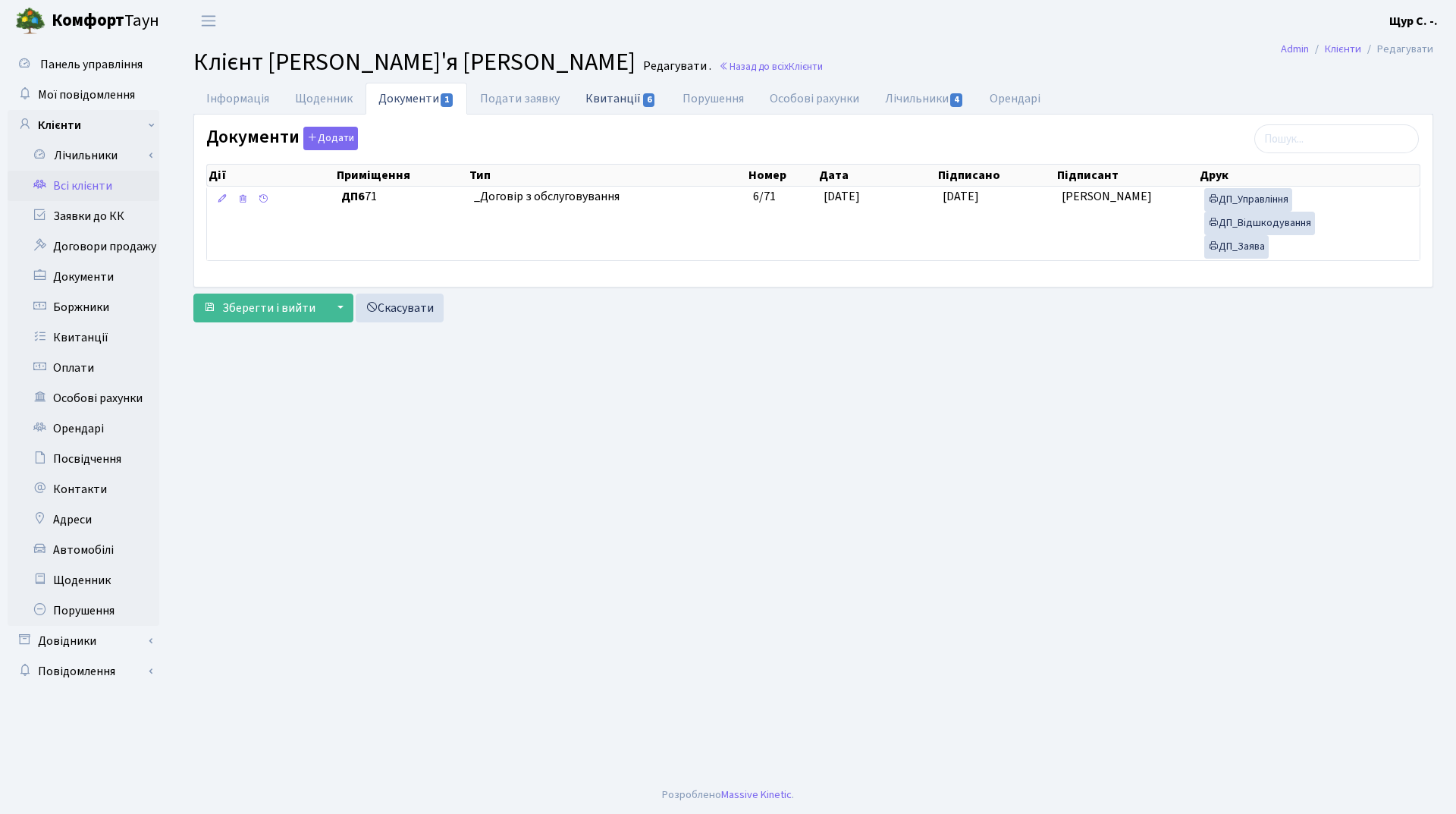
click at [610, 100] on link "Квитанції 6" at bounding box center [621, 98] width 97 height 31
select select "25"
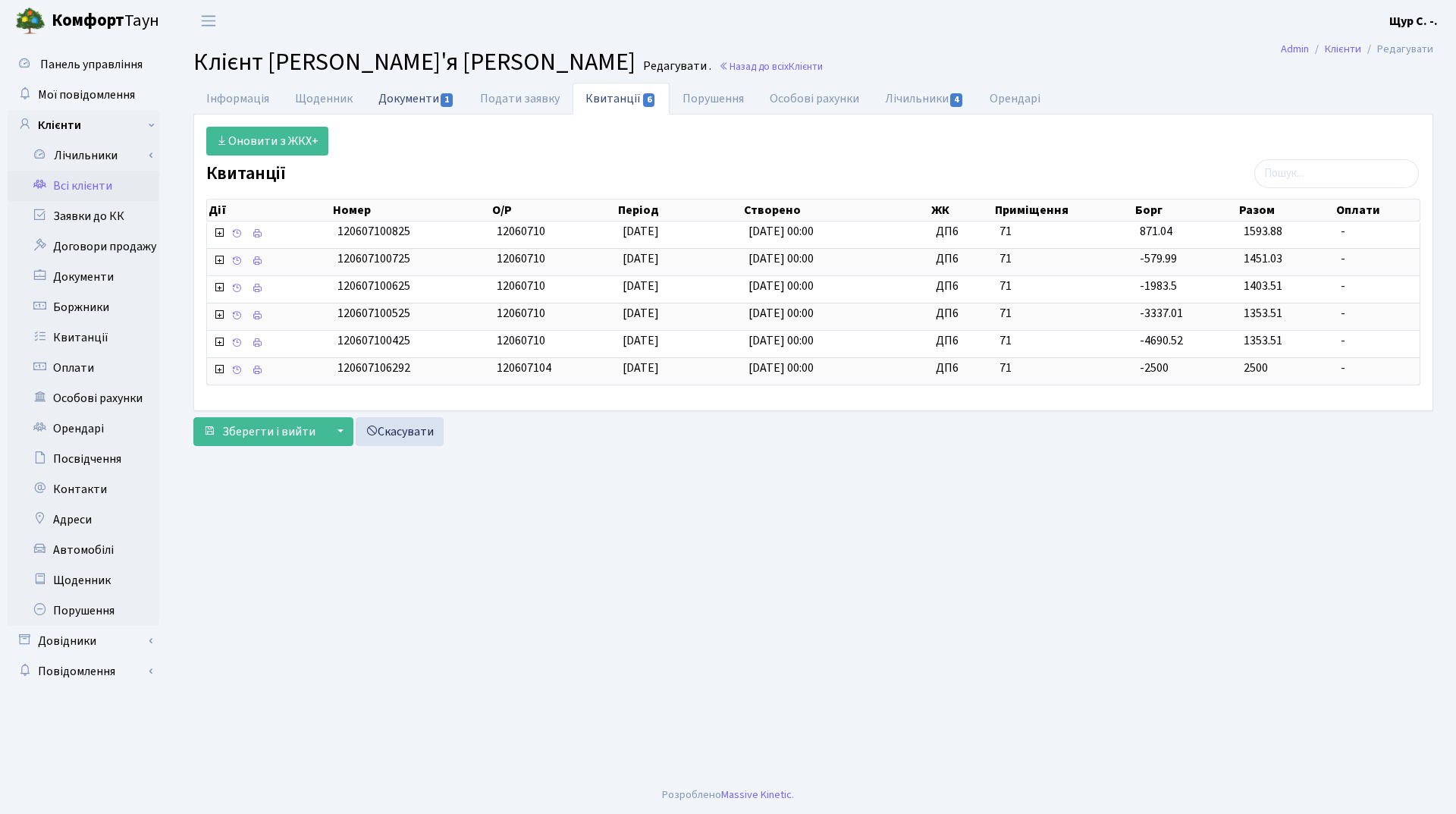
click at [402, 95] on link "Документи 1" at bounding box center [416, 98] width 101 height 31
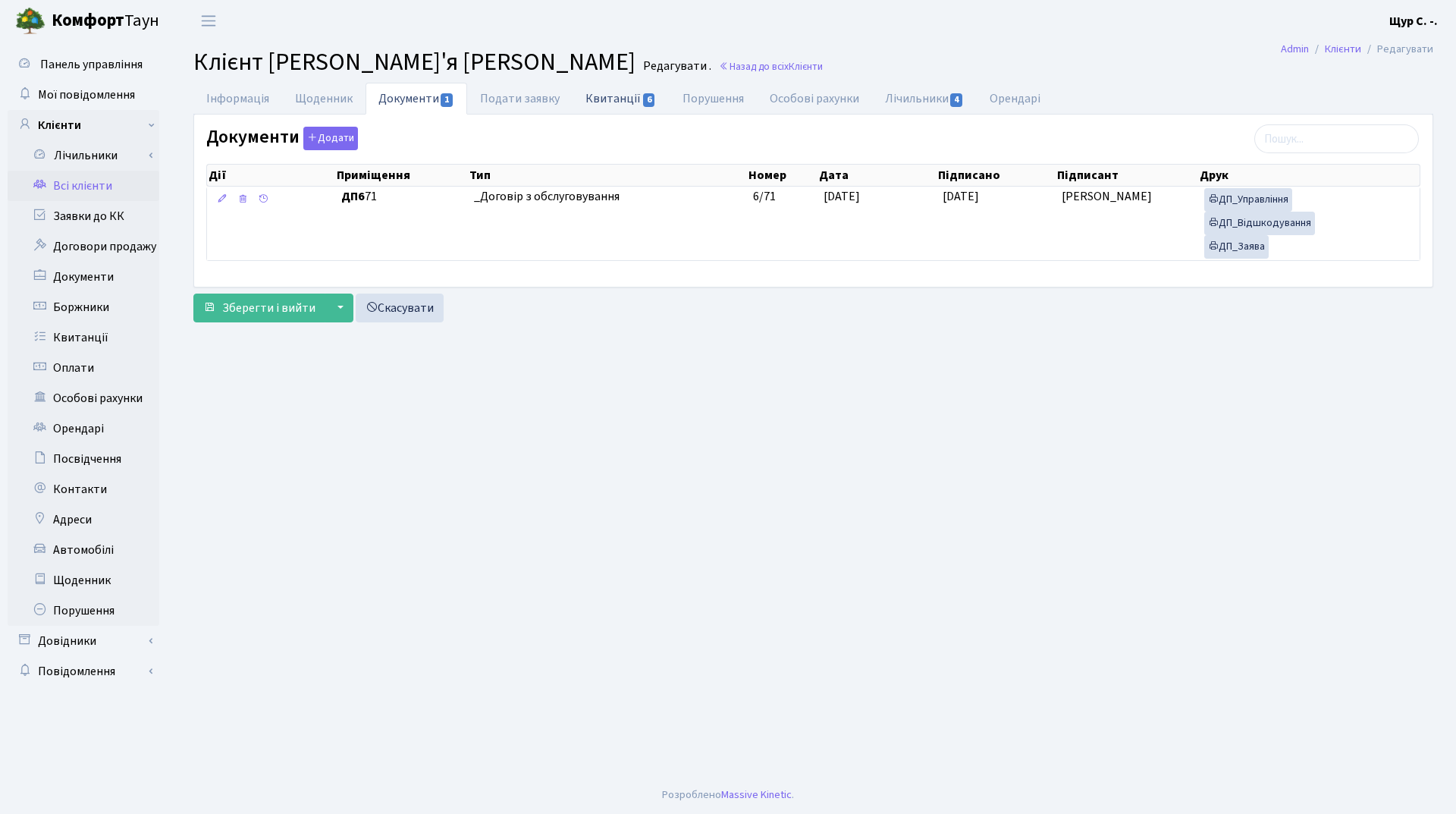
click at [616, 97] on link "Квитанції 6" at bounding box center [621, 98] width 97 height 31
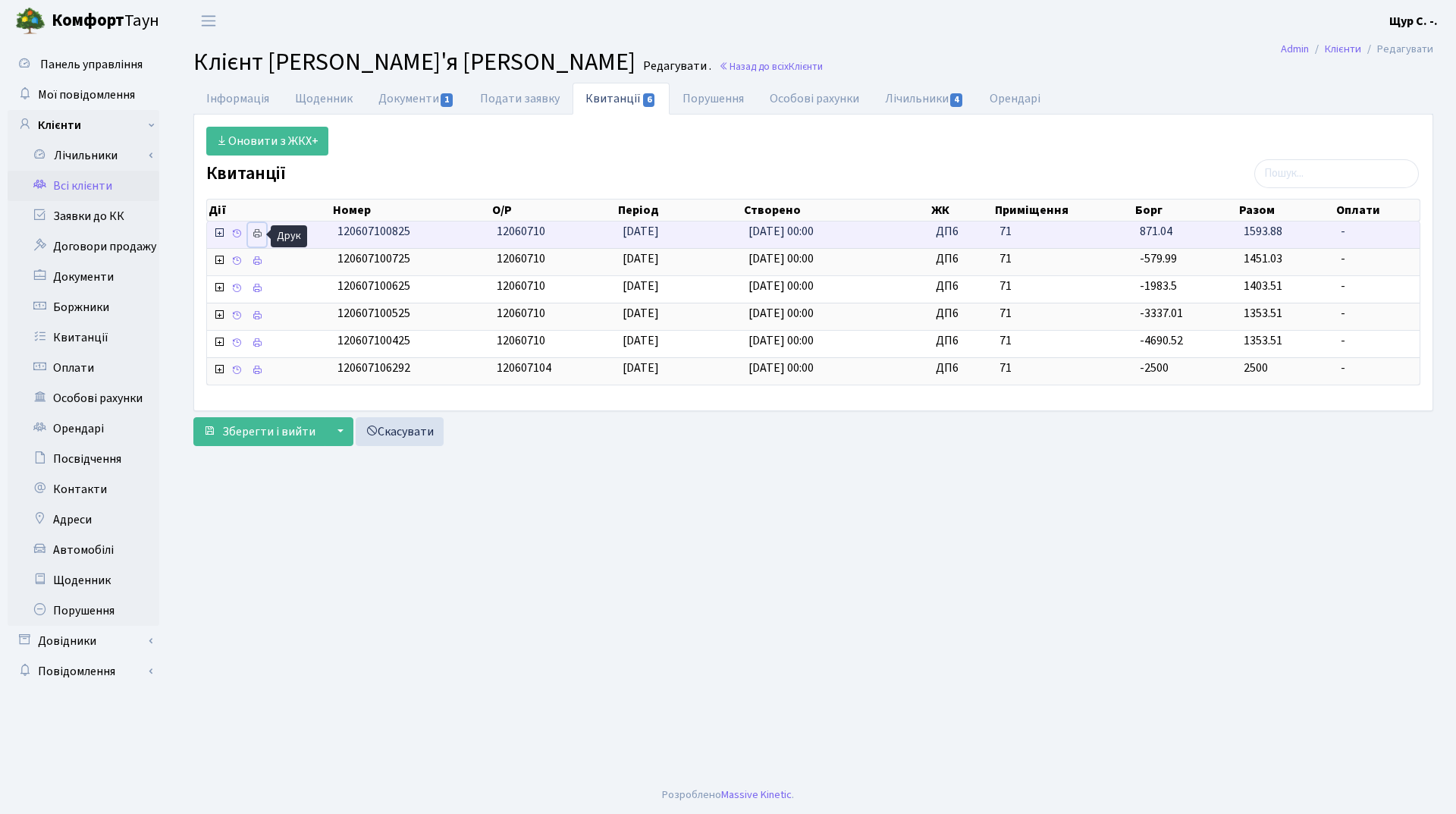
click at [254, 232] on icon at bounding box center [256, 233] width 10 height 10
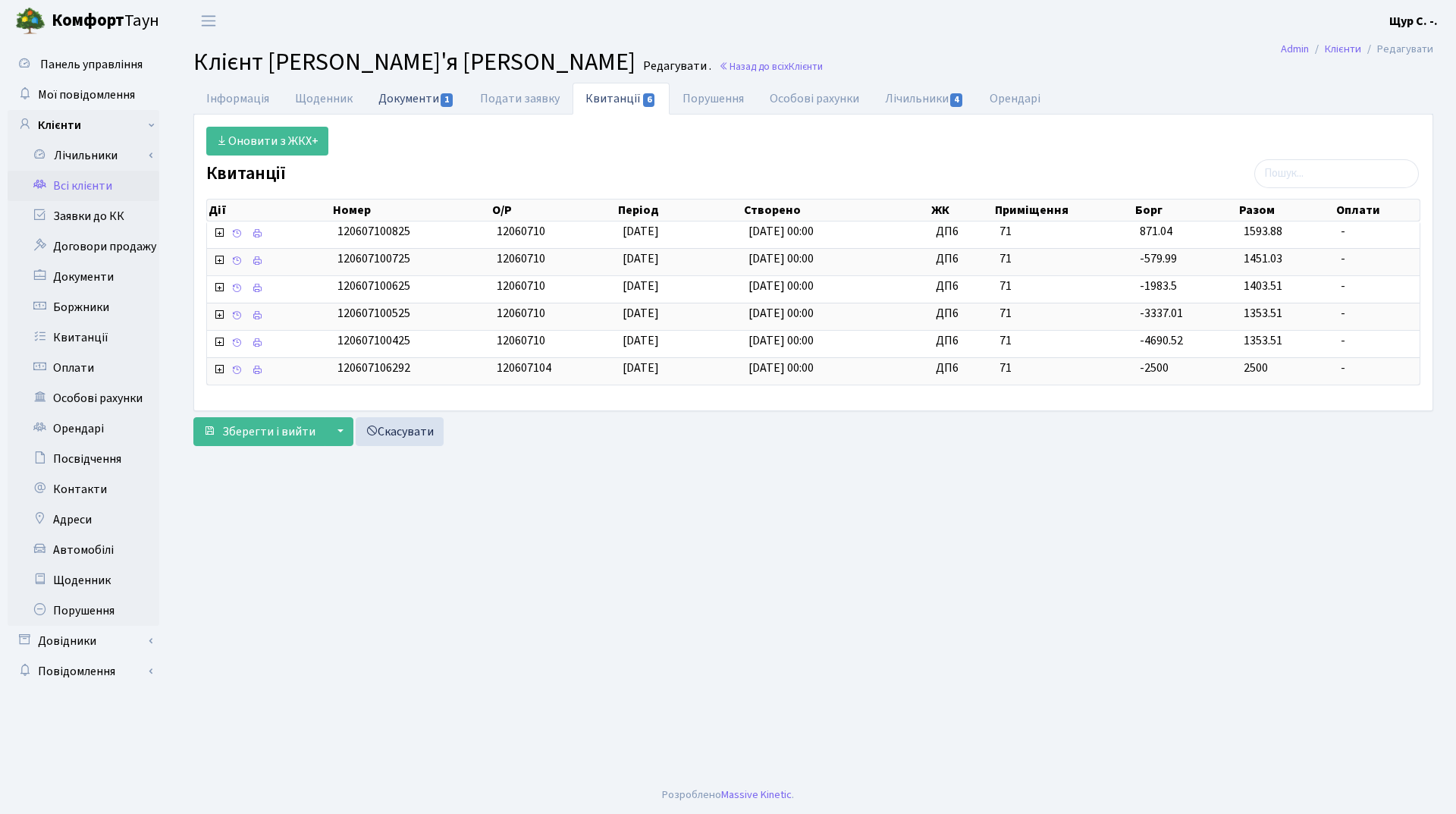
click at [406, 104] on link "Документи 1" at bounding box center [416, 98] width 101 height 31
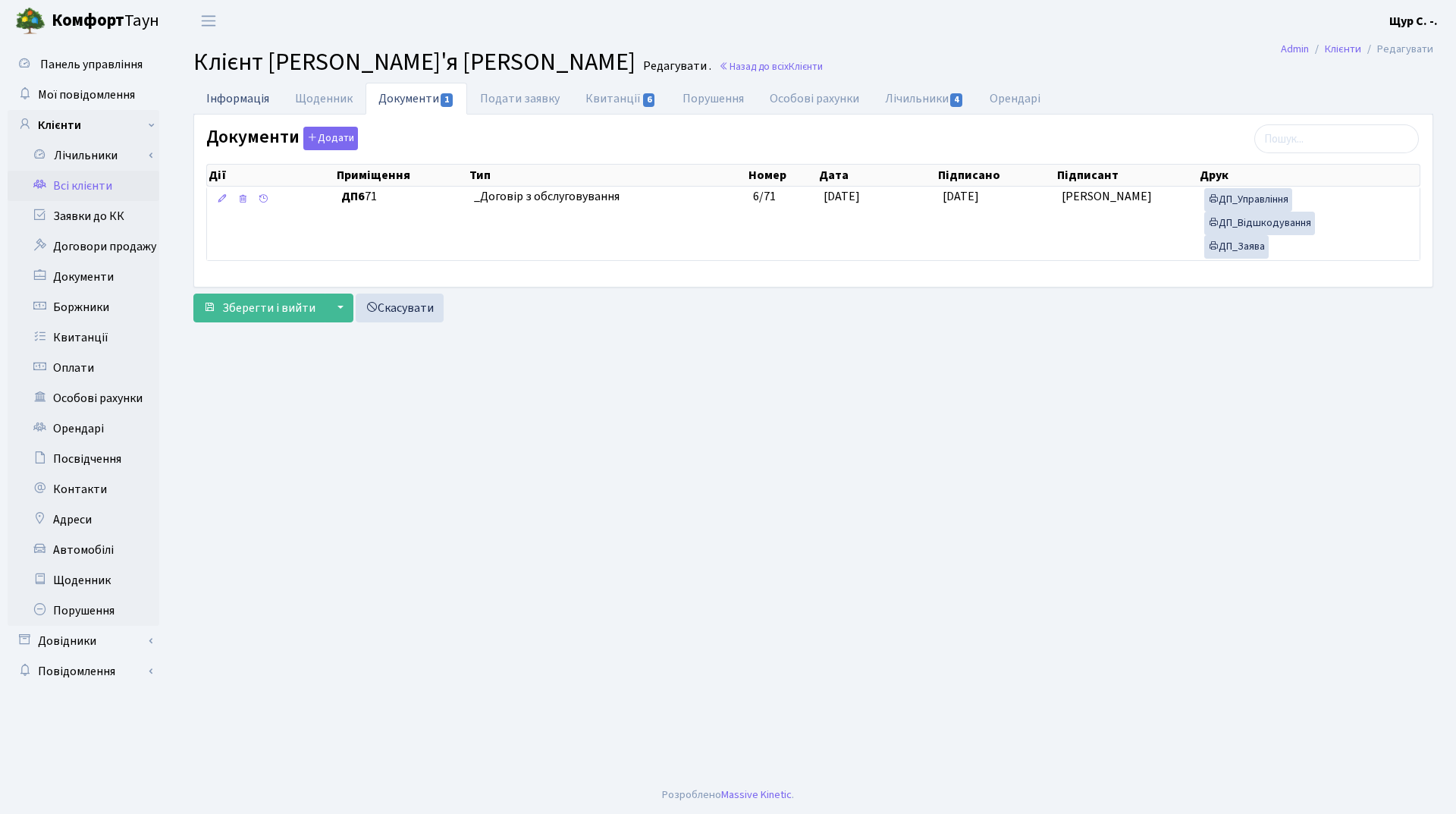
click at [247, 101] on link "Інформація" at bounding box center [238, 98] width 88 height 31
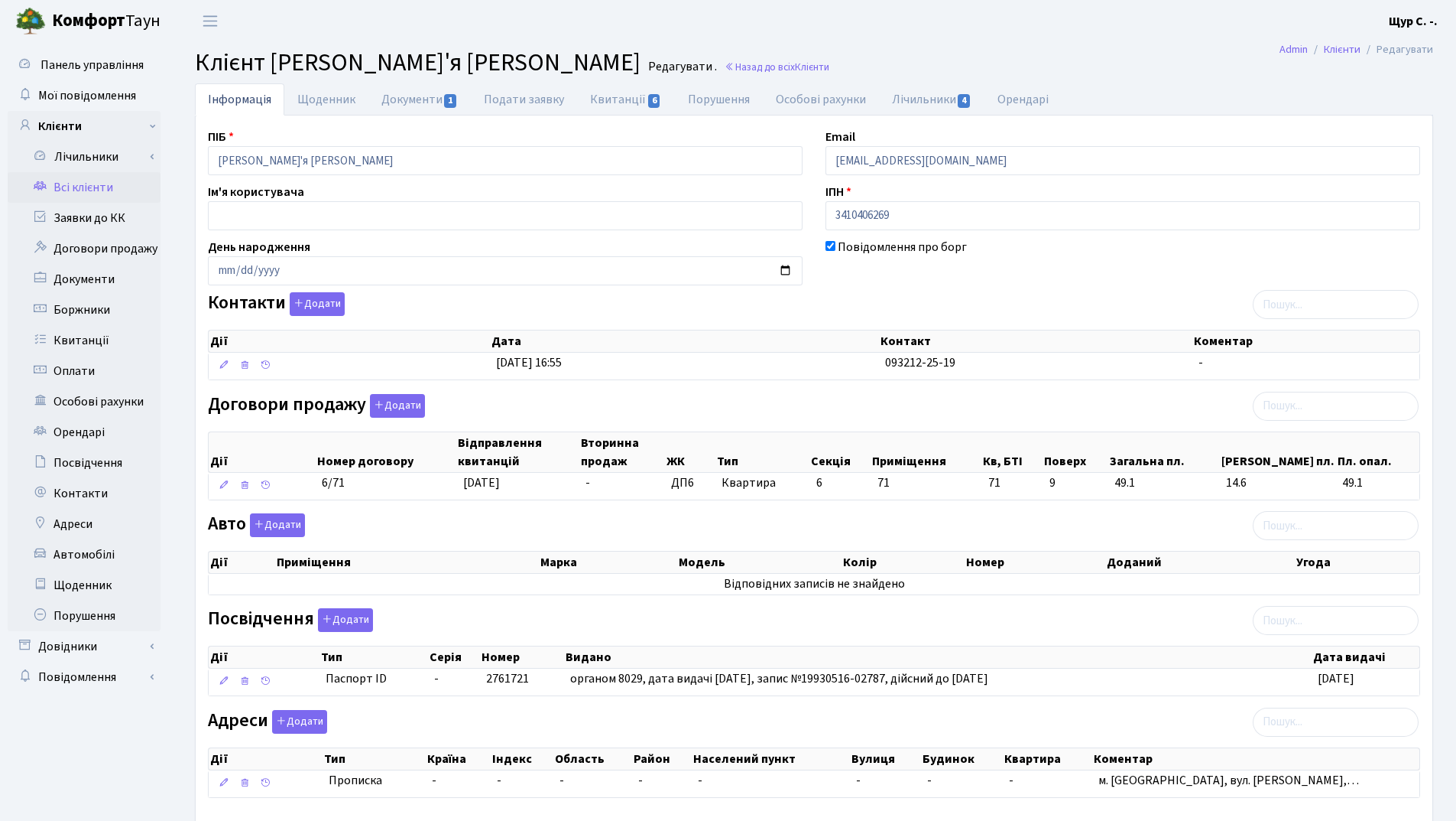
click at [105, 190] on link "Всі клієнти" at bounding box center [84, 187] width 153 height 30
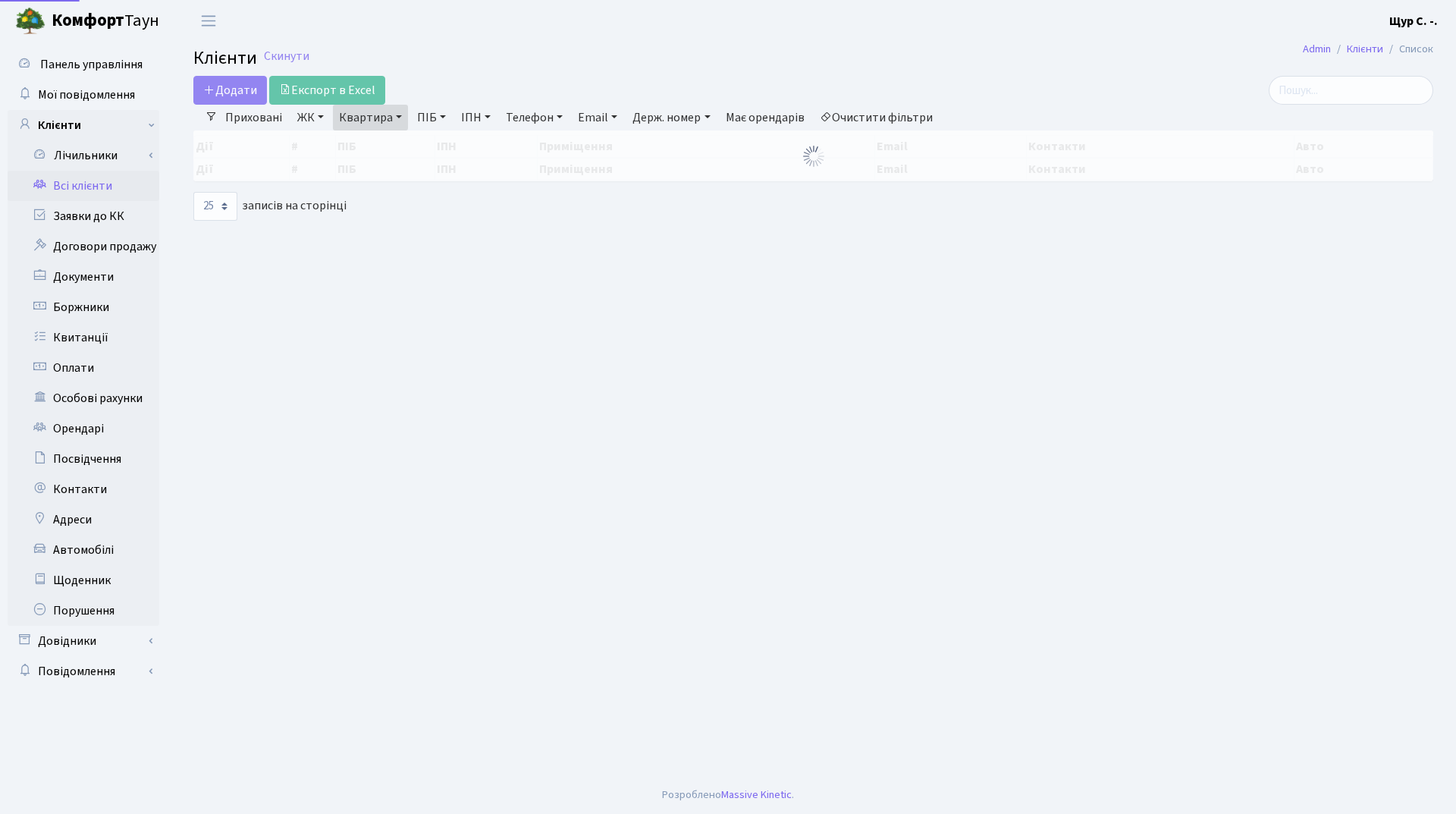
select select "25"
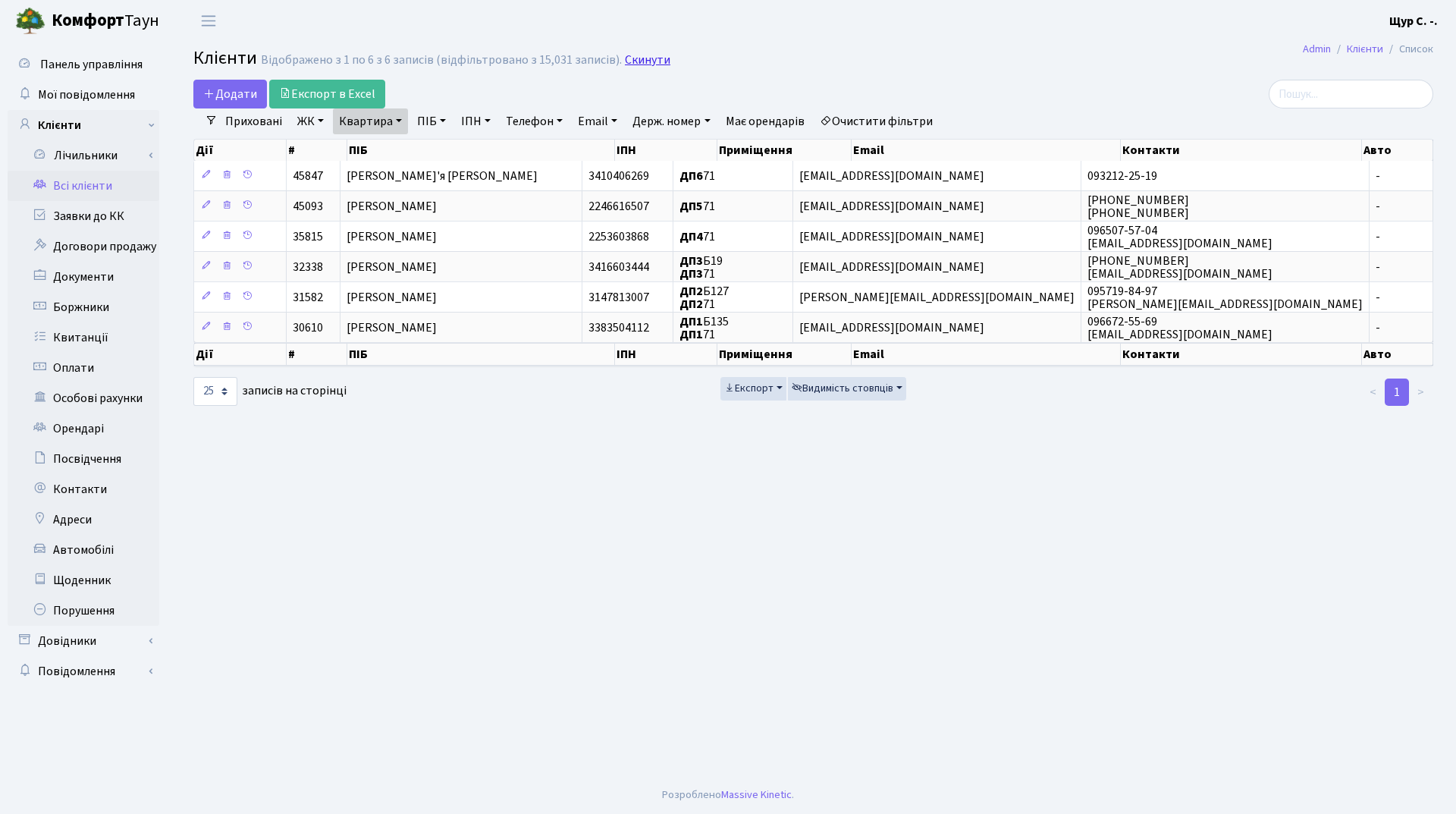
click at [644, 55] on link "Скинути" at bounding box center [647, 60] width 45 height 14
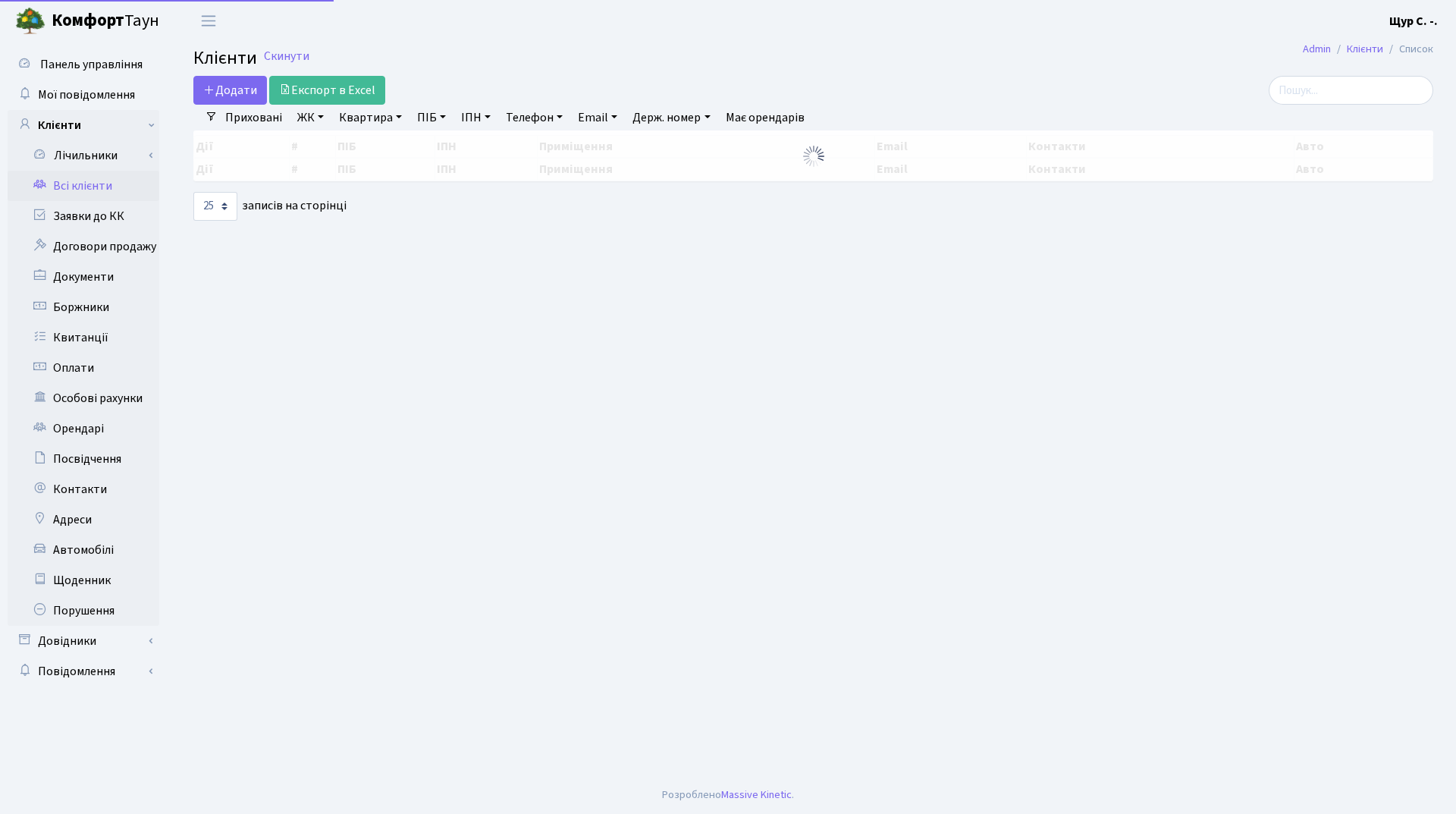
select select "25"
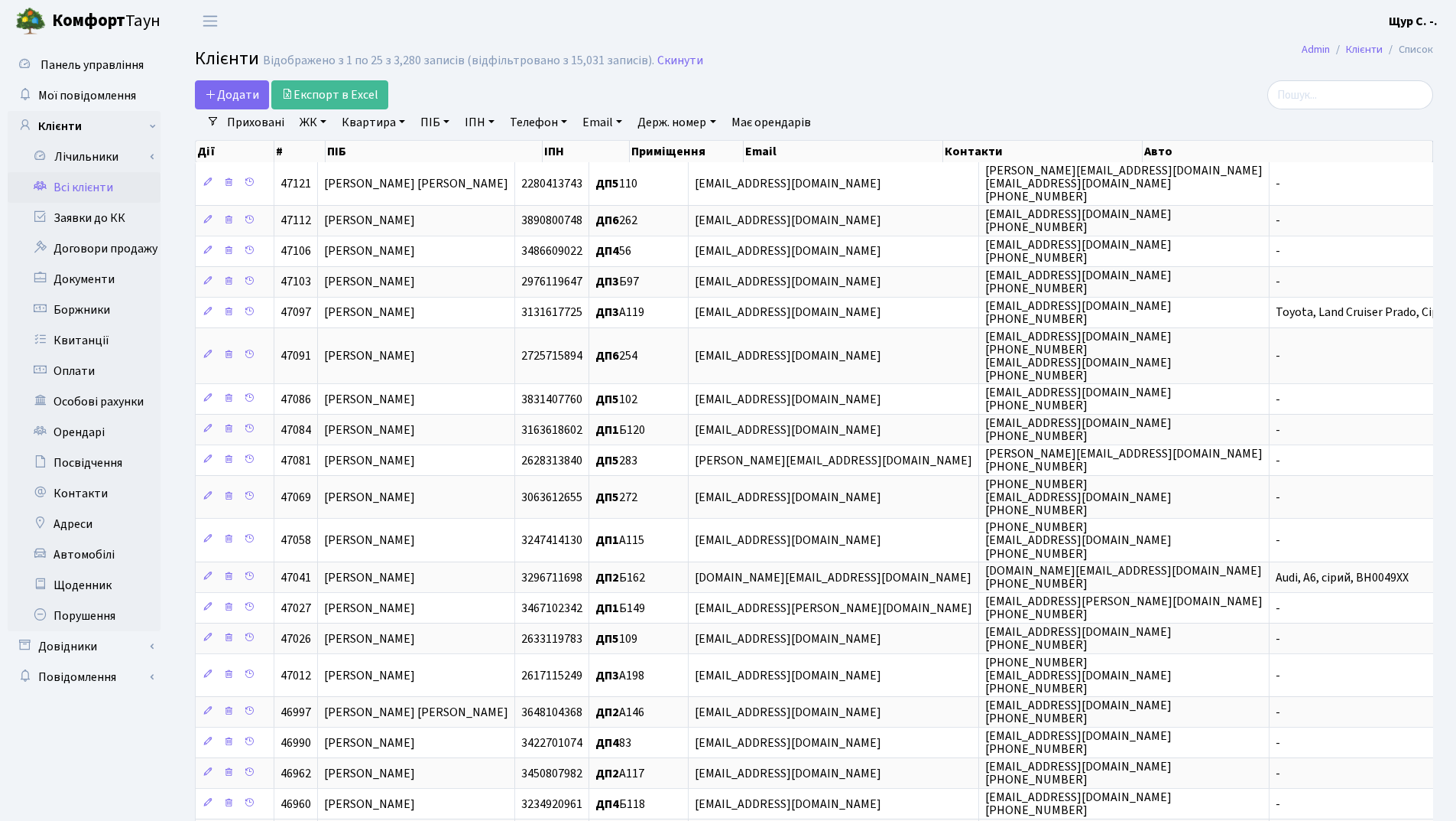
click at [433, 121] on link "ПІБ" at bounding box center [435, 121] width 42 height 26
type input "[PERSON_NAME]"
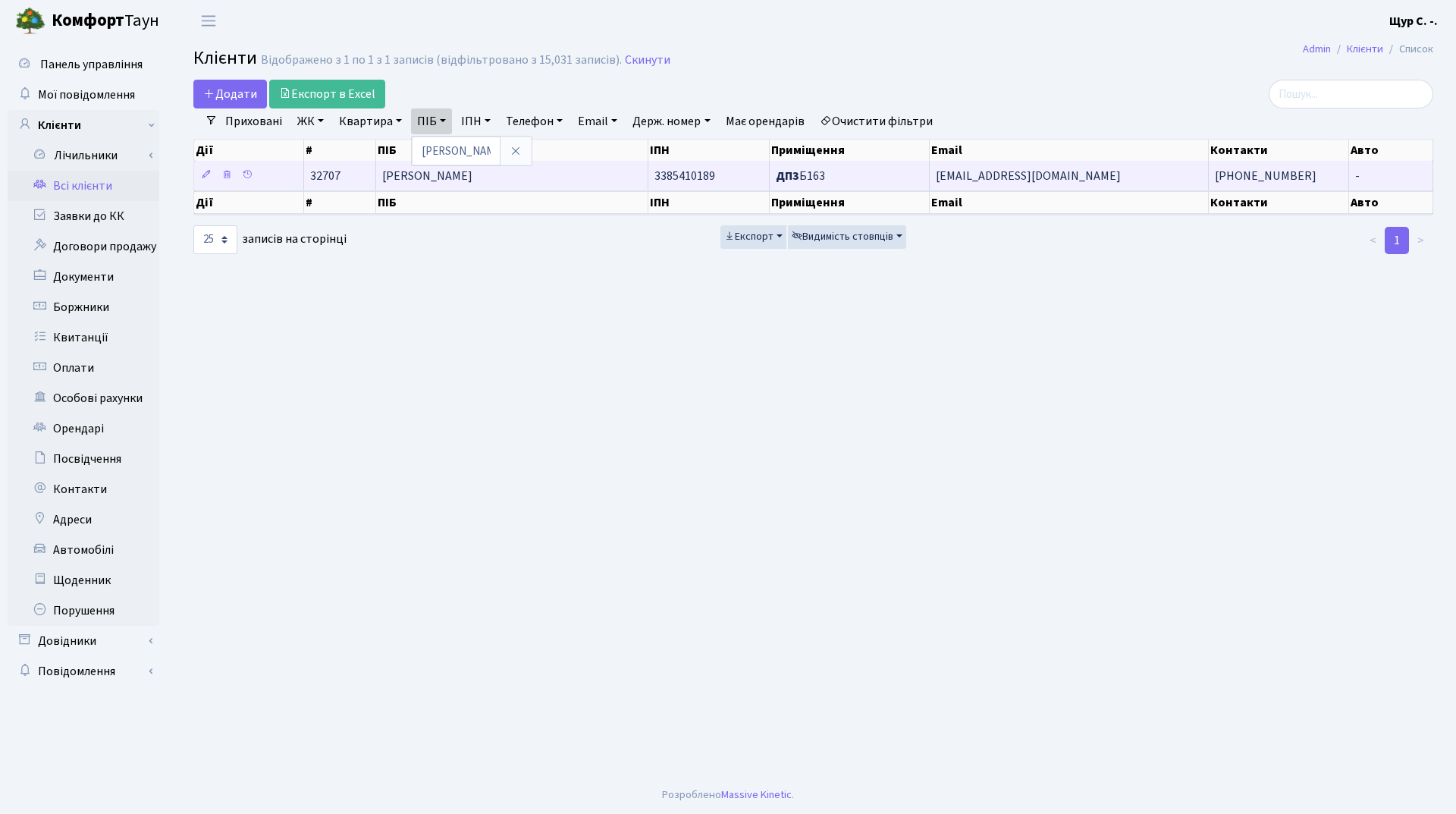
click at [558, 170] on td "[PERSON_NAME]" at bounding box center [513, 175] width 273 height 29
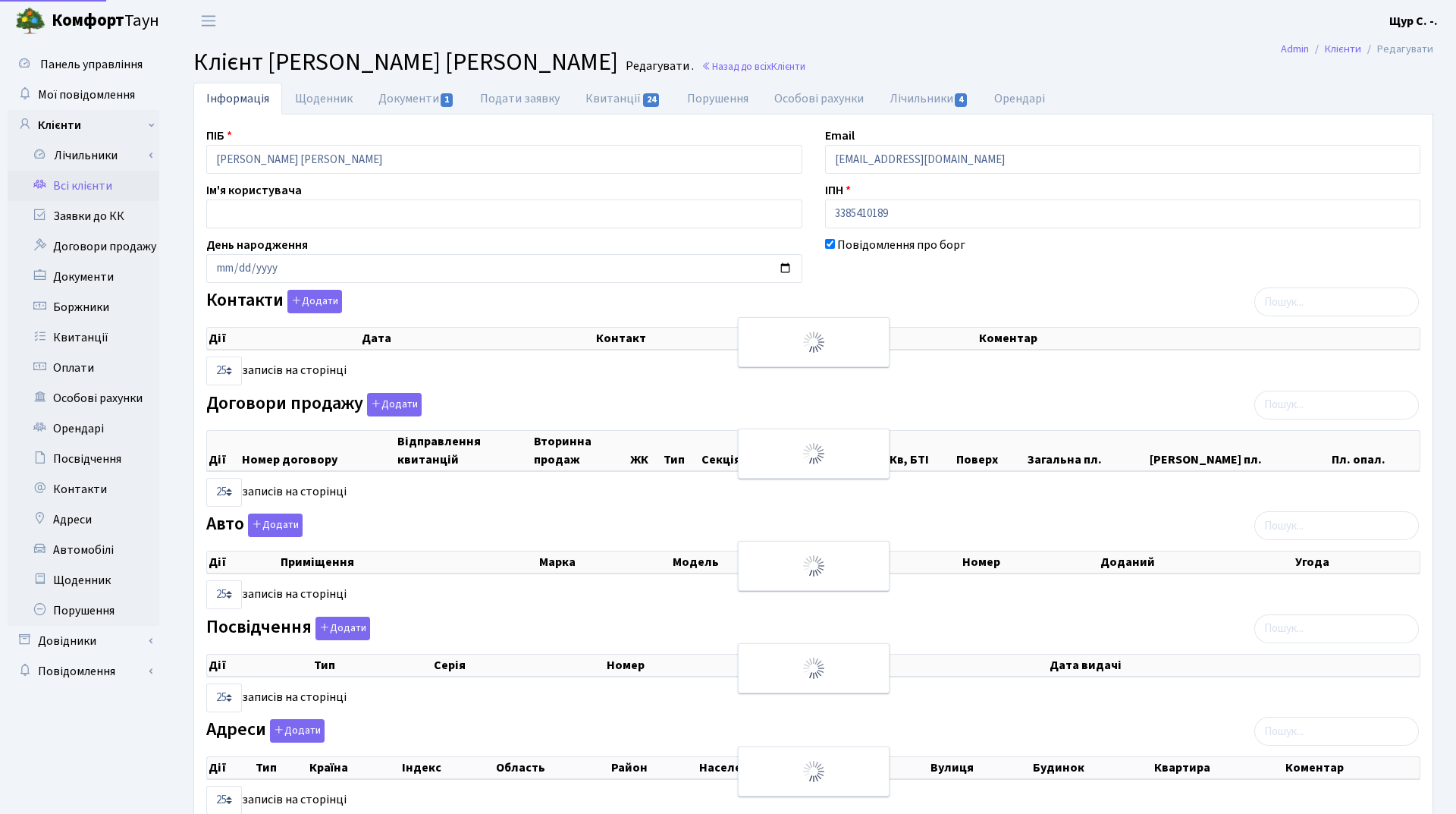
select select "25"
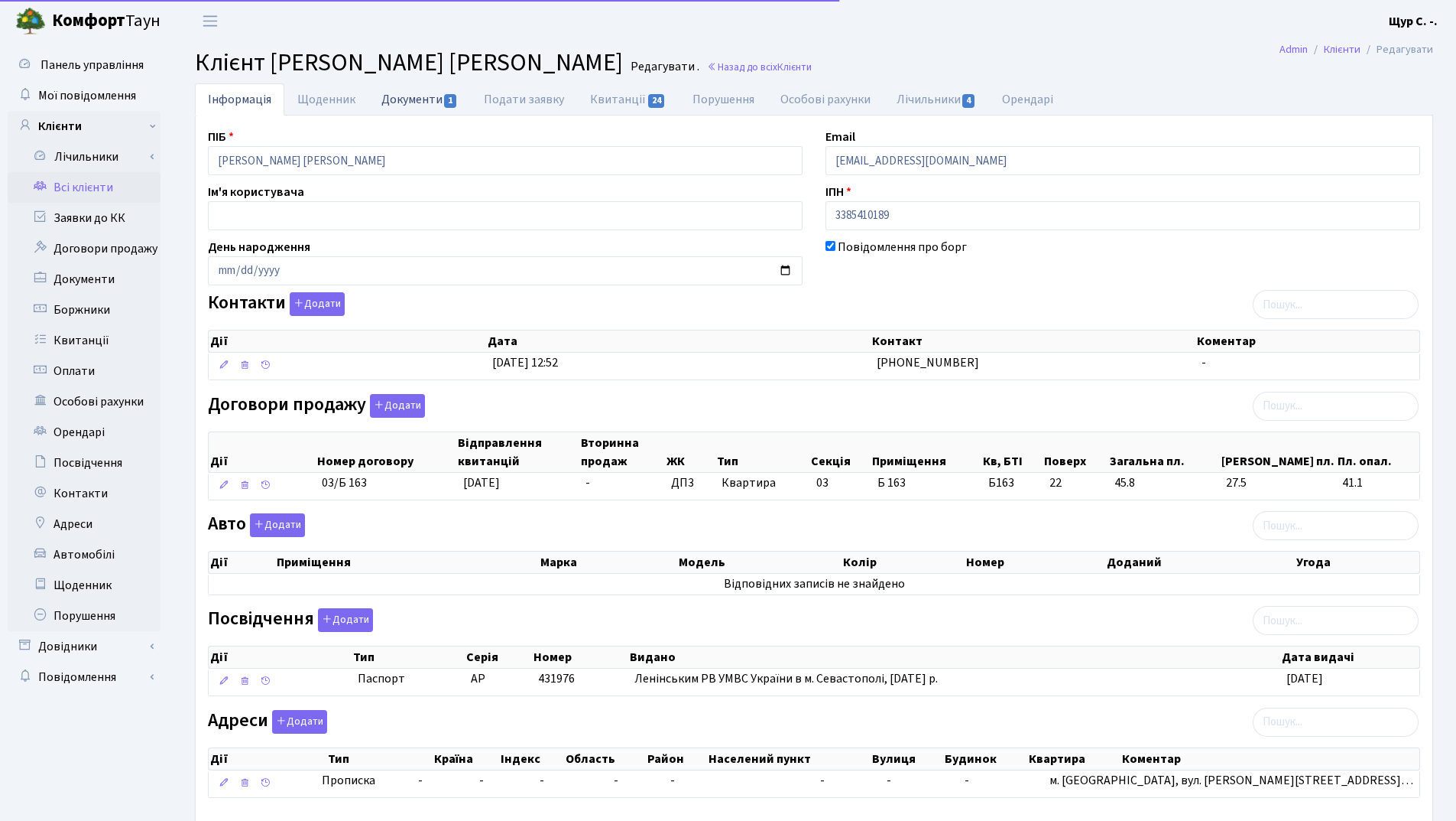
click at [427, 102] on link "Документи 1" at bounding box center [419, 98] width 102 height 31
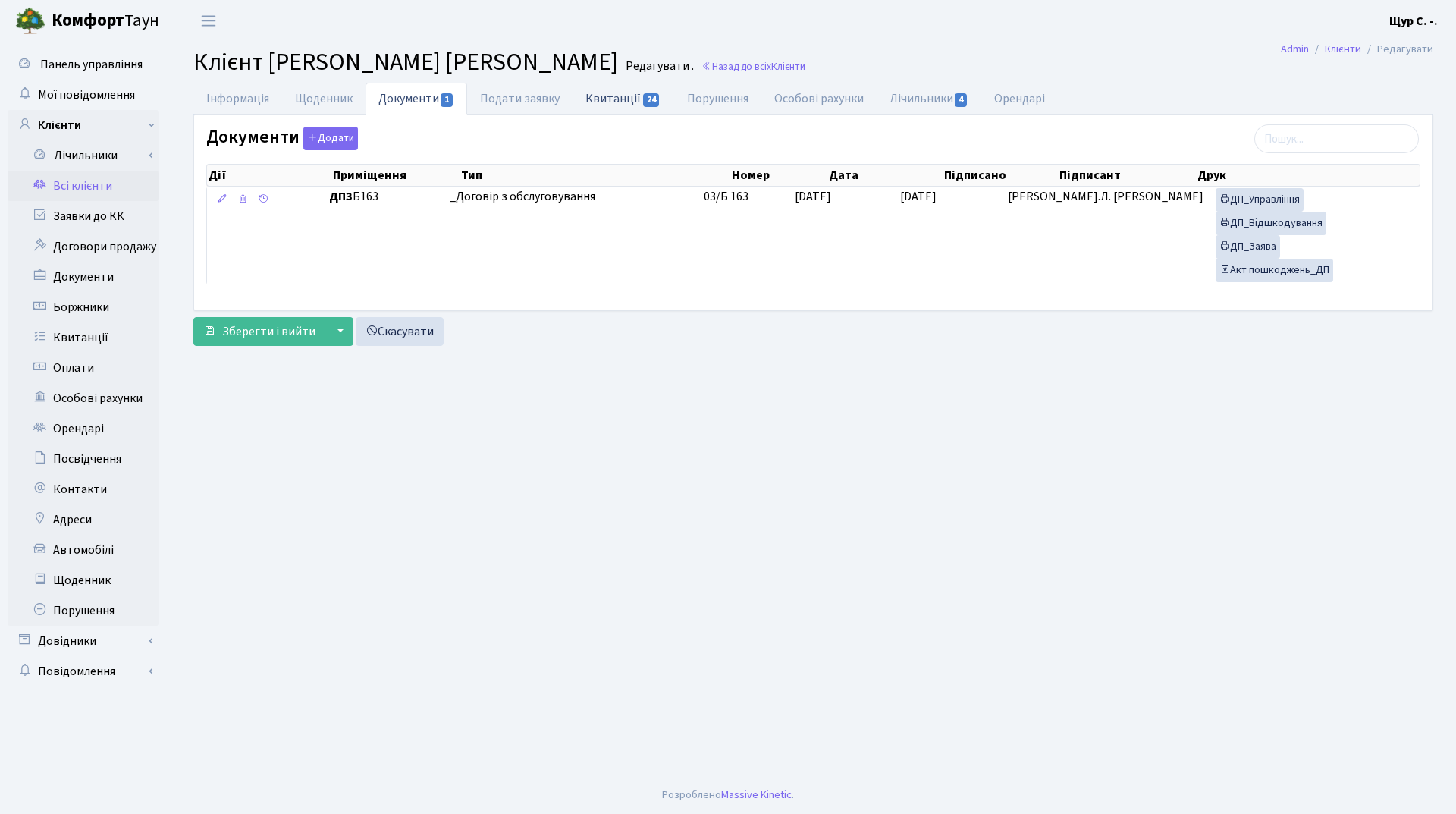
click at [620, 106] on link "Квитанції 24" at bounding box center [622, 98] width 100 height 31
select select "25"
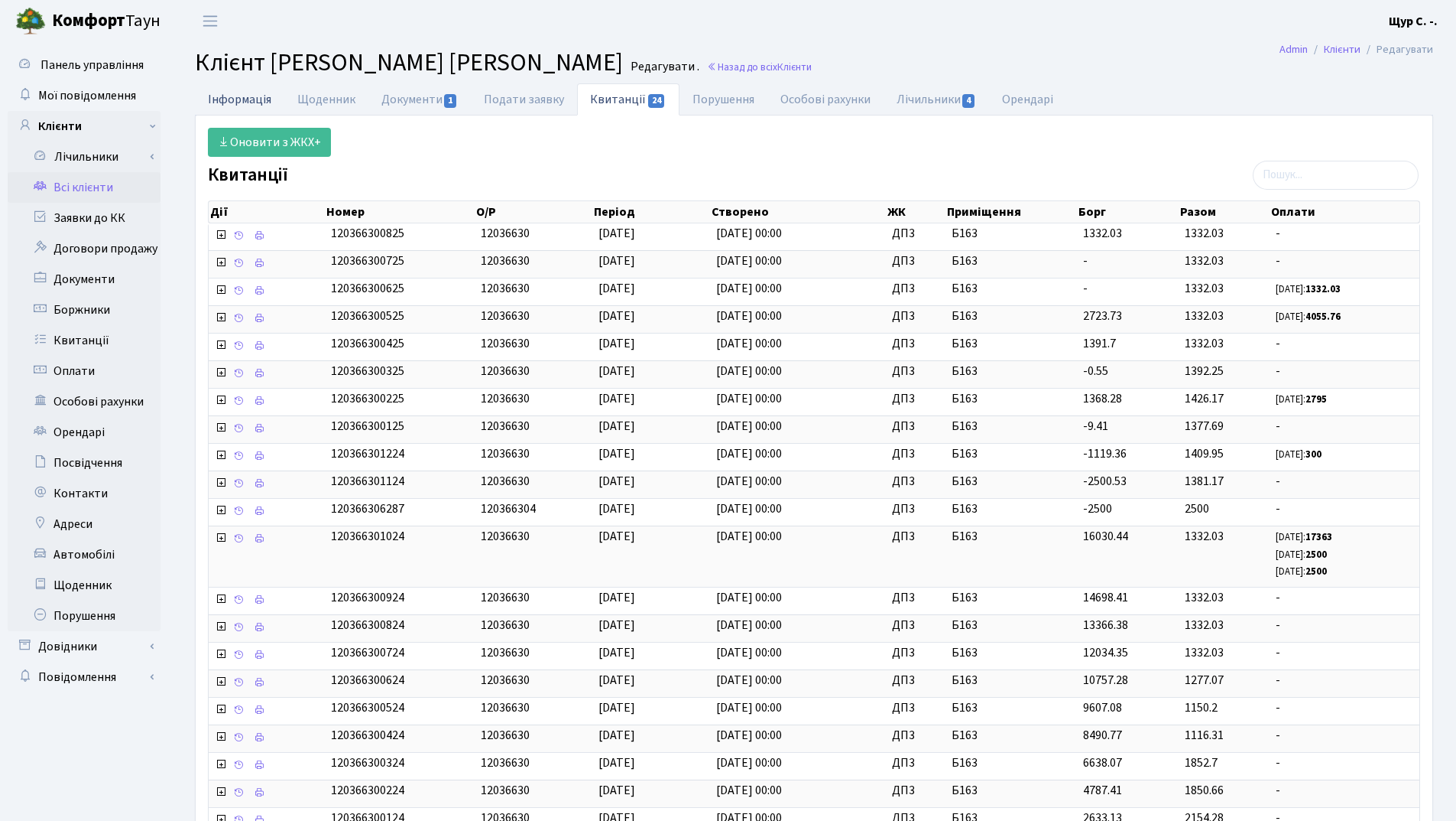
click at [256, 99] on link "Інформація" at bounding box center [240, 98] width 89 height 31
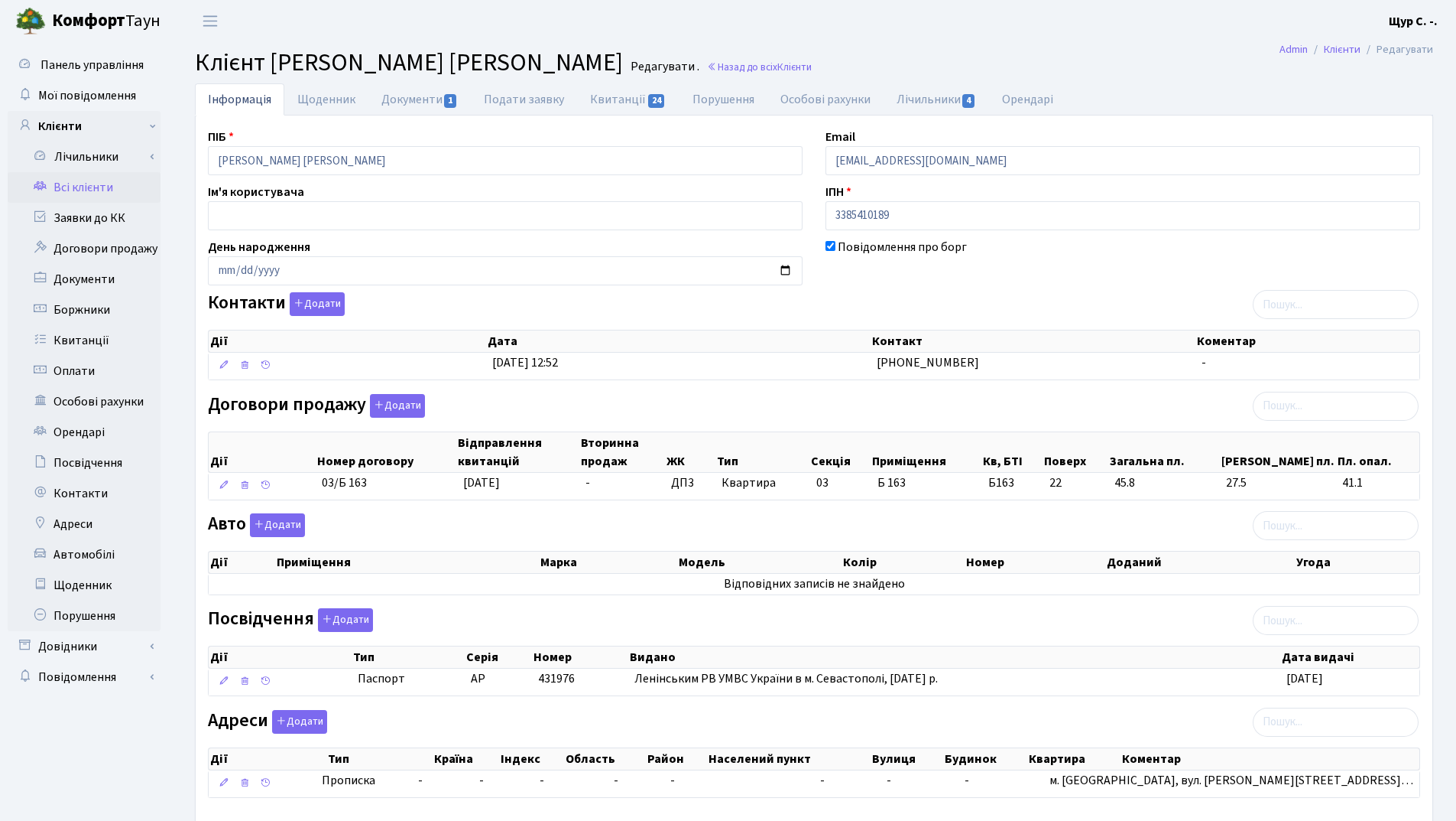
click at [109, 189] on link "Всі клієнти" at bounding box center [84, 187] width 153 height 30
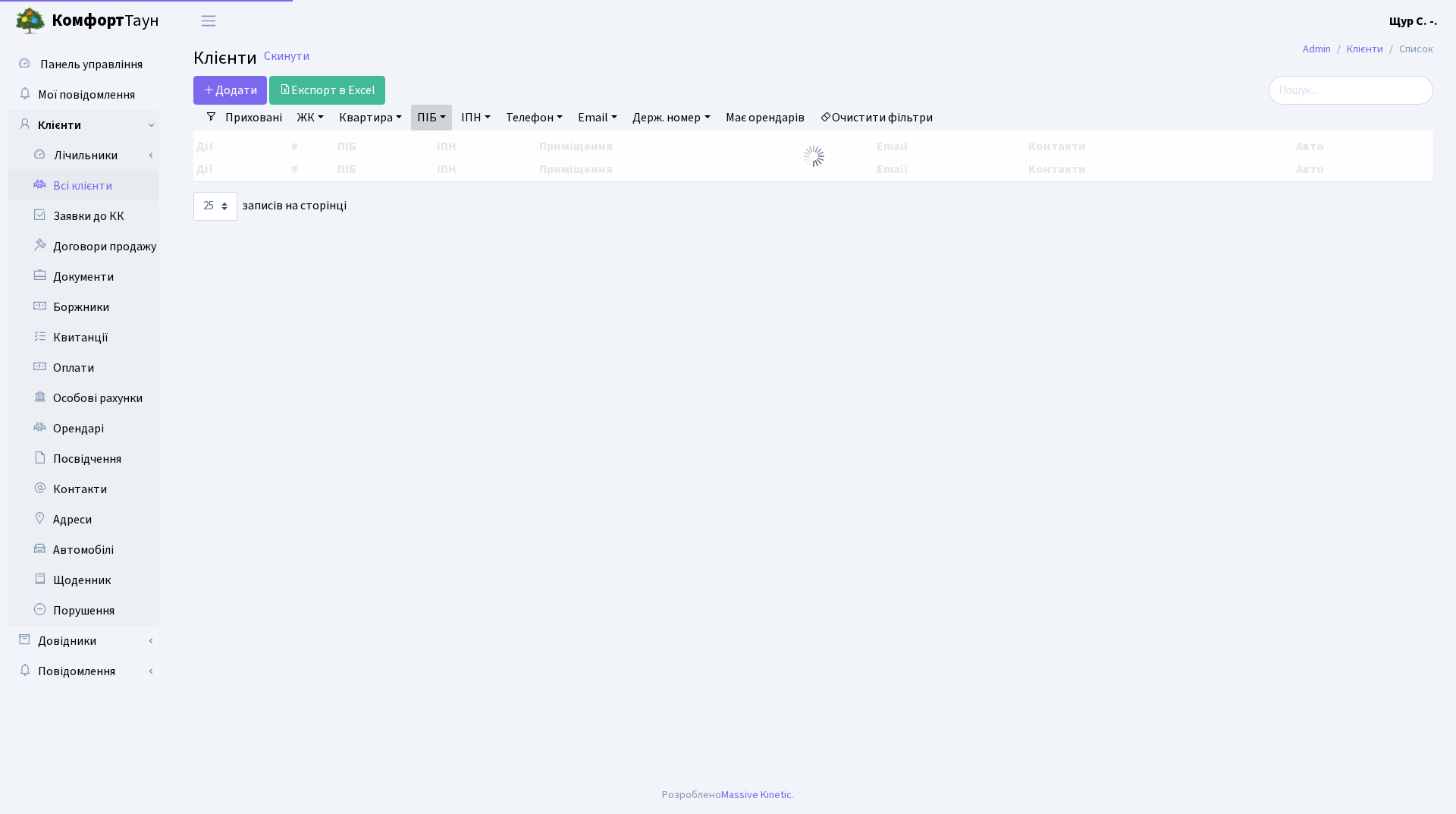
select select "25"
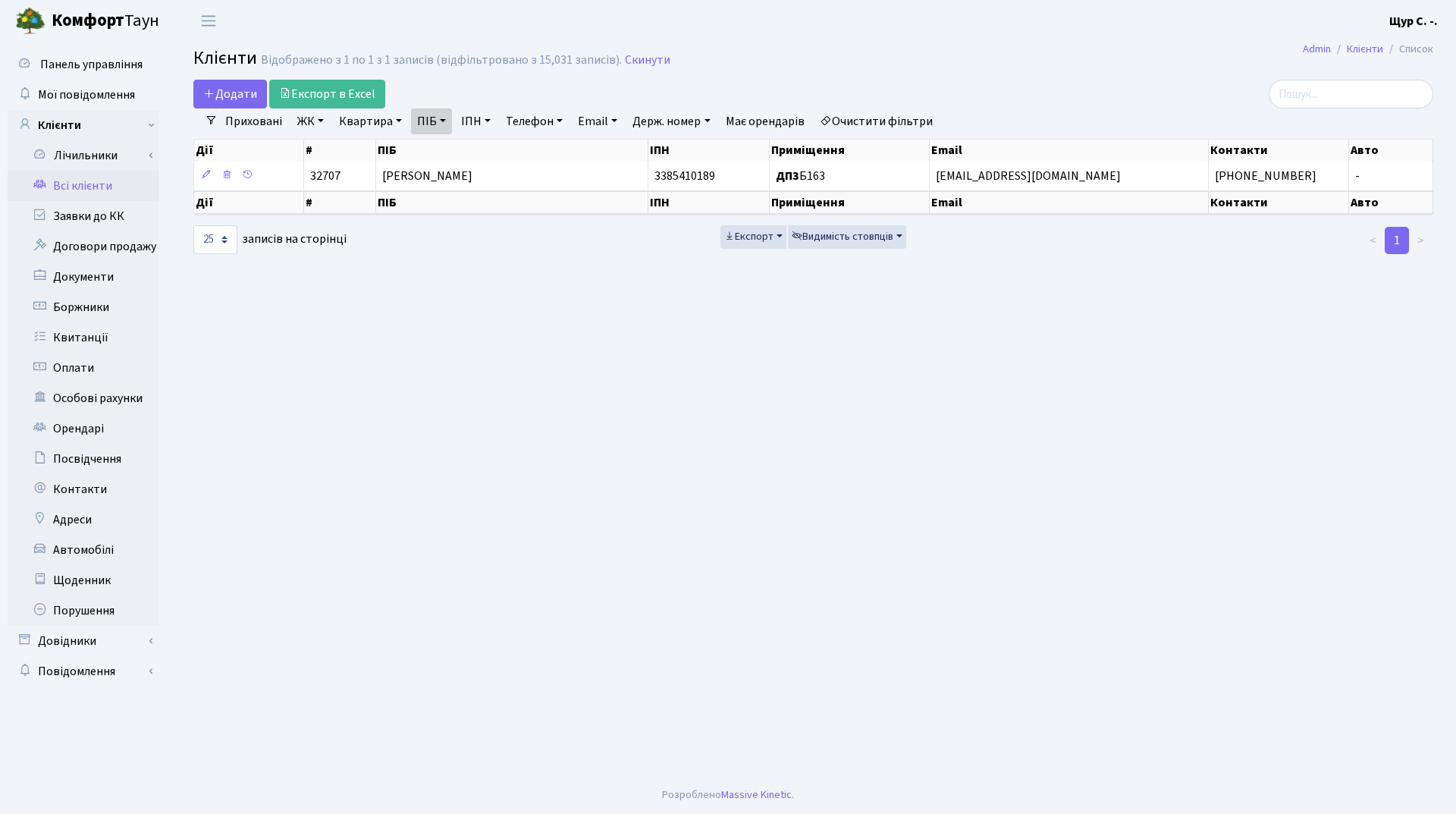
click at [441, 123] on link "ПІБ" at bounding box center [432, 120] width 41 height 25
click at [465, 151] on input "чепікова" at bounding box center [456, 150] width 88 height 29
type input "чепіков"
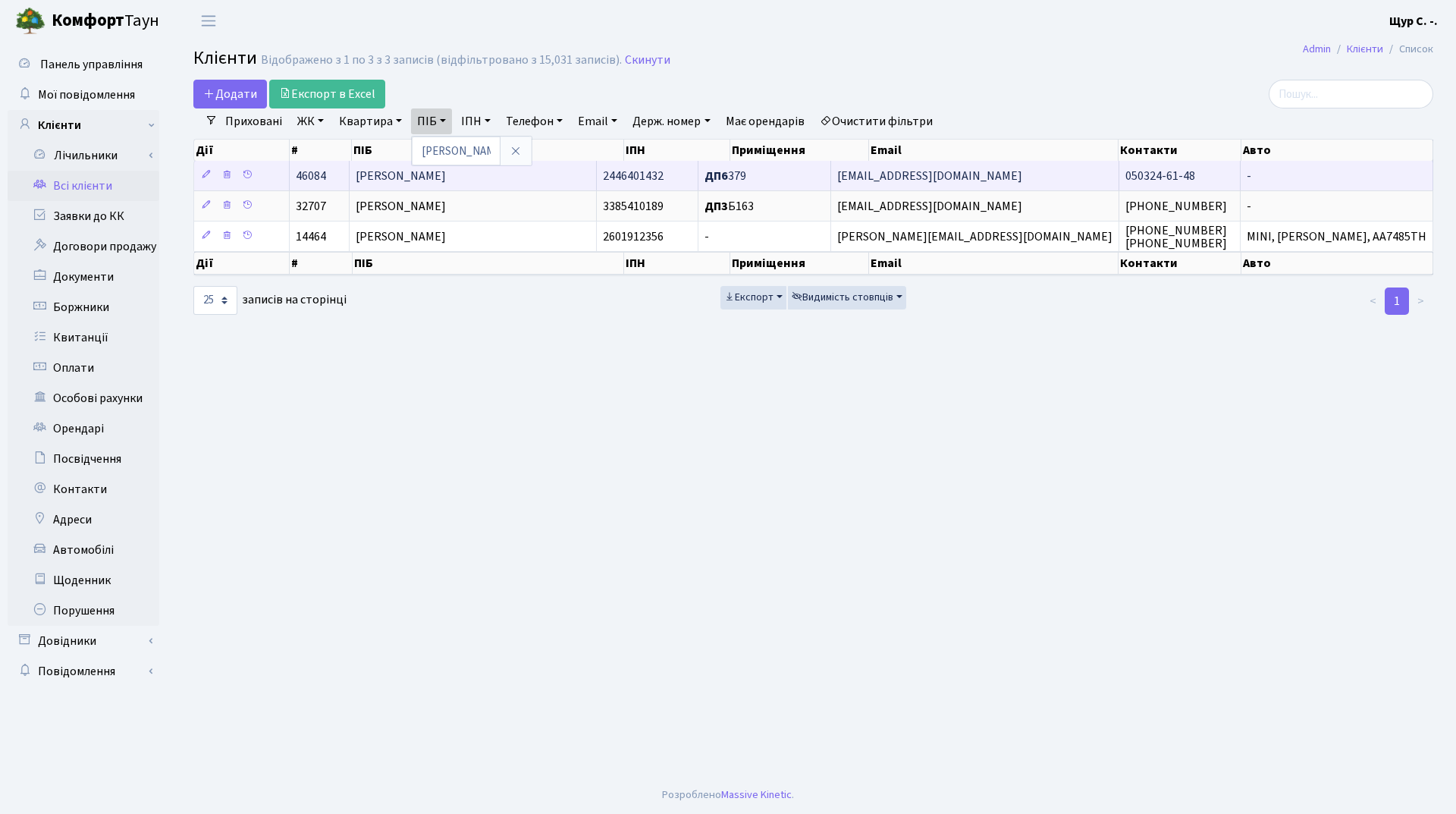
click at [446, 176] on span "Чепіков Олексій Володимирович" at bounding box center [401, 176] width 90 height 17
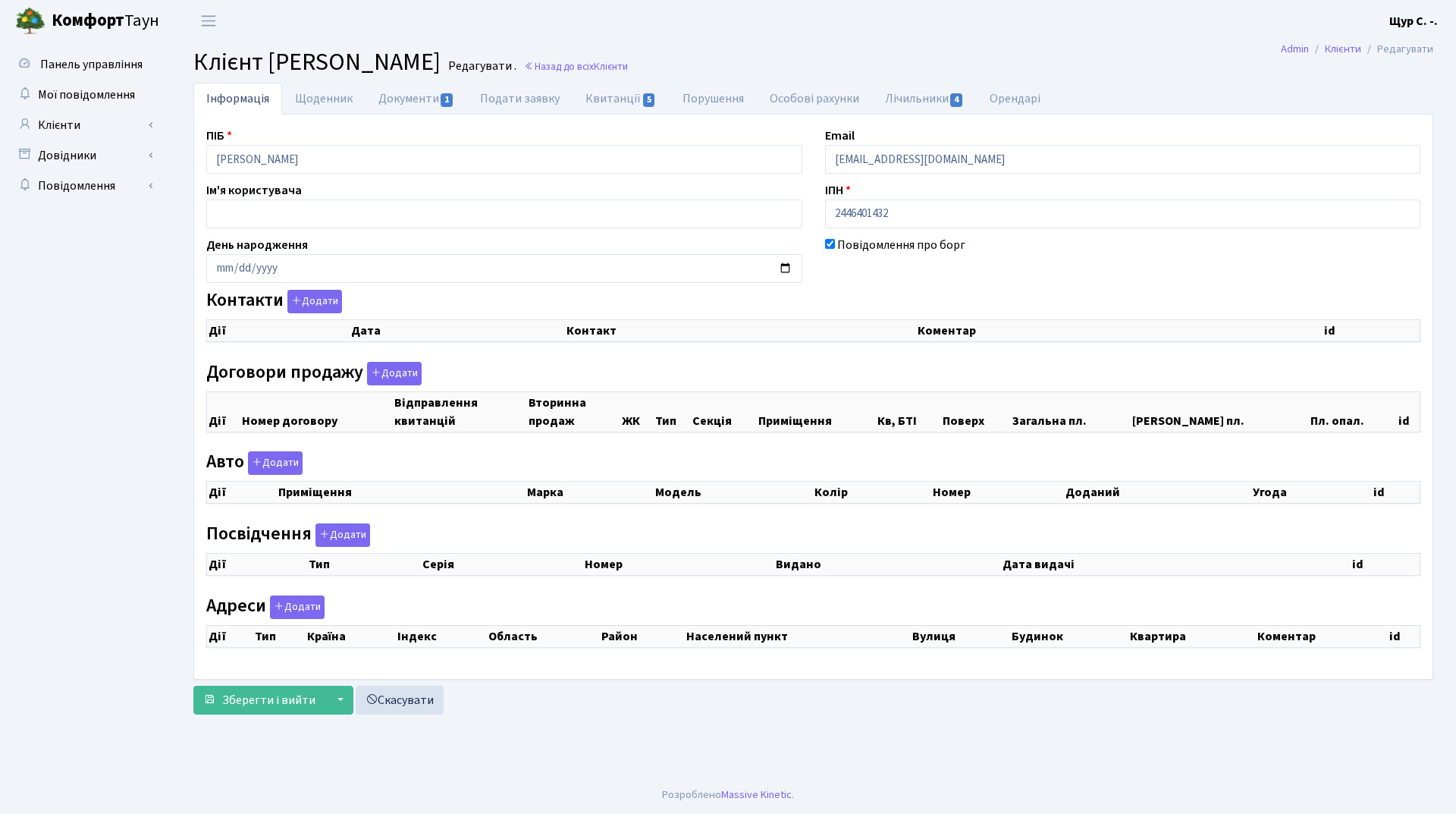
checkbox input "true"
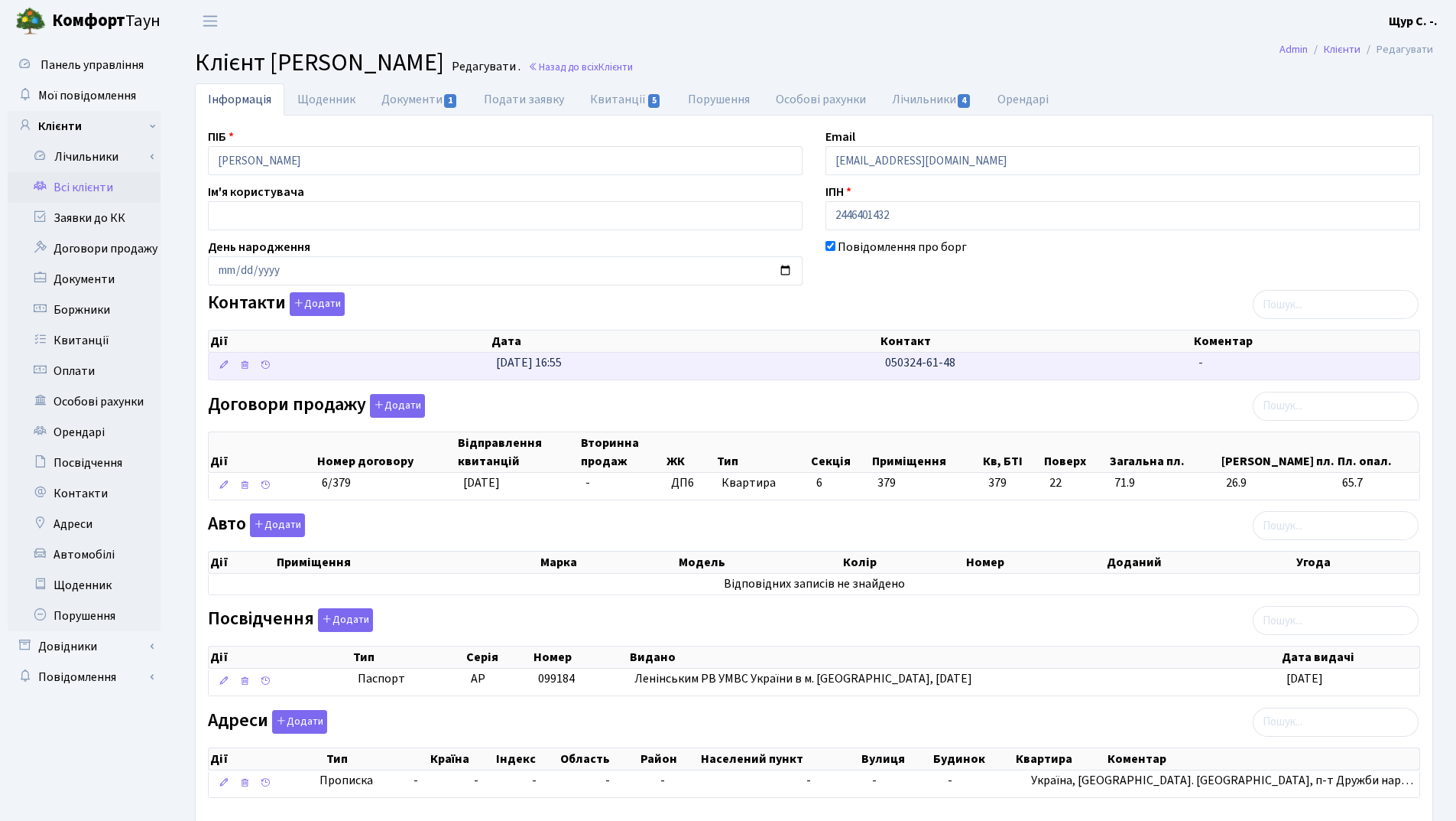
click at [779, 372] on td "[DATE] 16:55" at bounding box center [684, 366] width 389 height 27
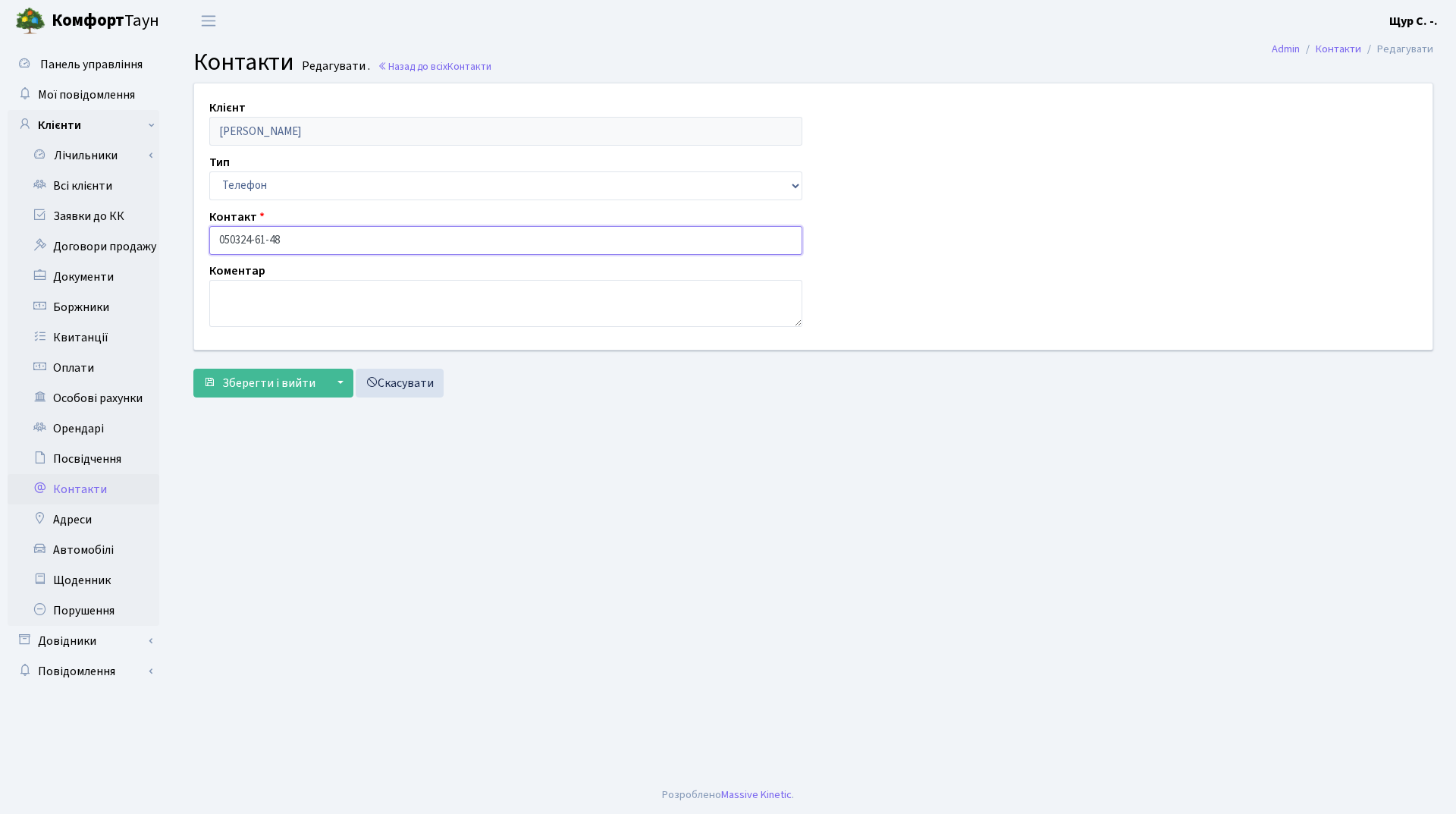
click at [236, 239] on input "050324-61-48" at bounding box center [506, 240] width 593 height 29
type input "[PHONE_NUMBER]"
click at [270, 386] on span "Зберегти і вийти" at bounding box center [268, 383] width 93 height 17
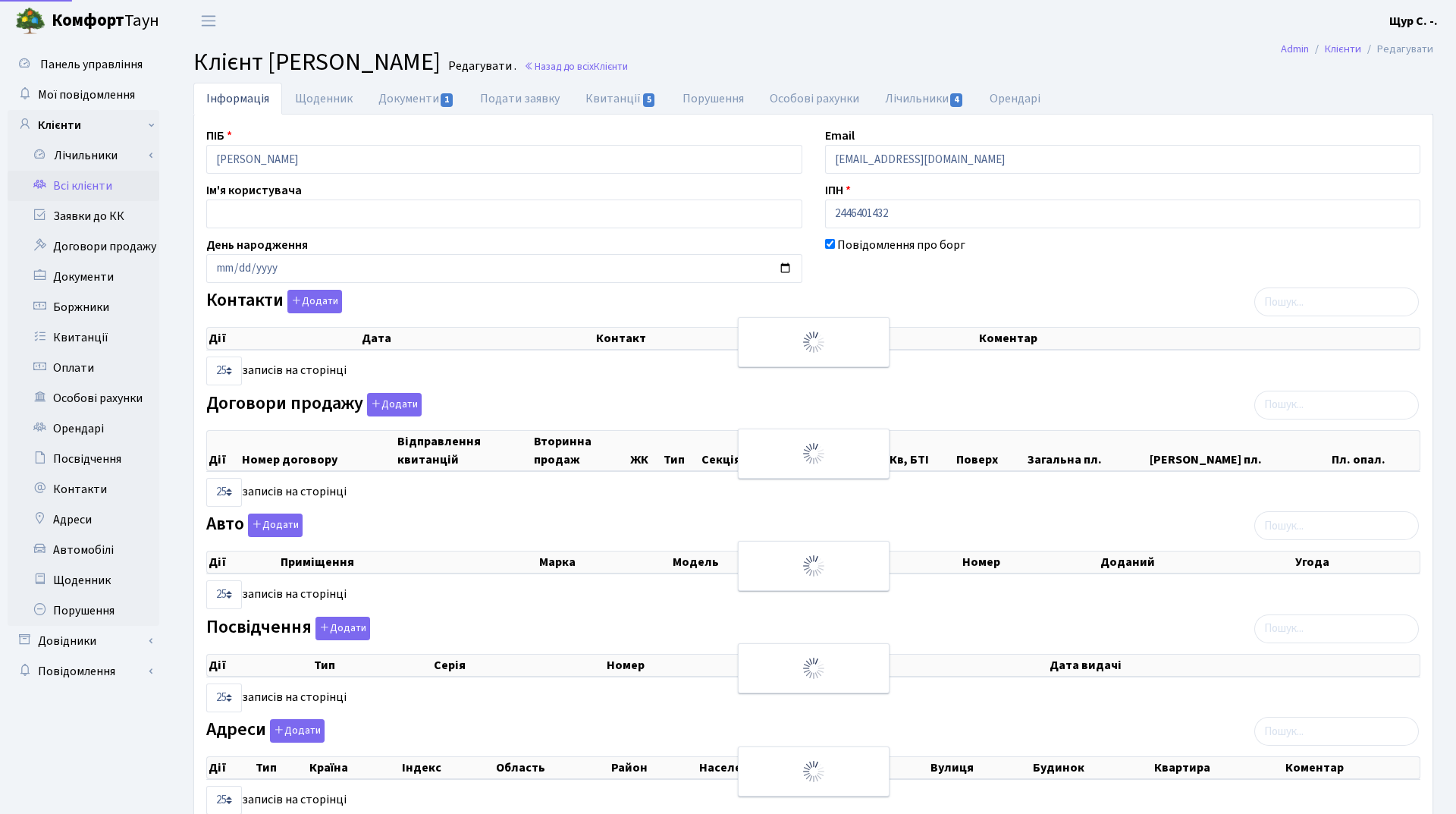
select select "25"
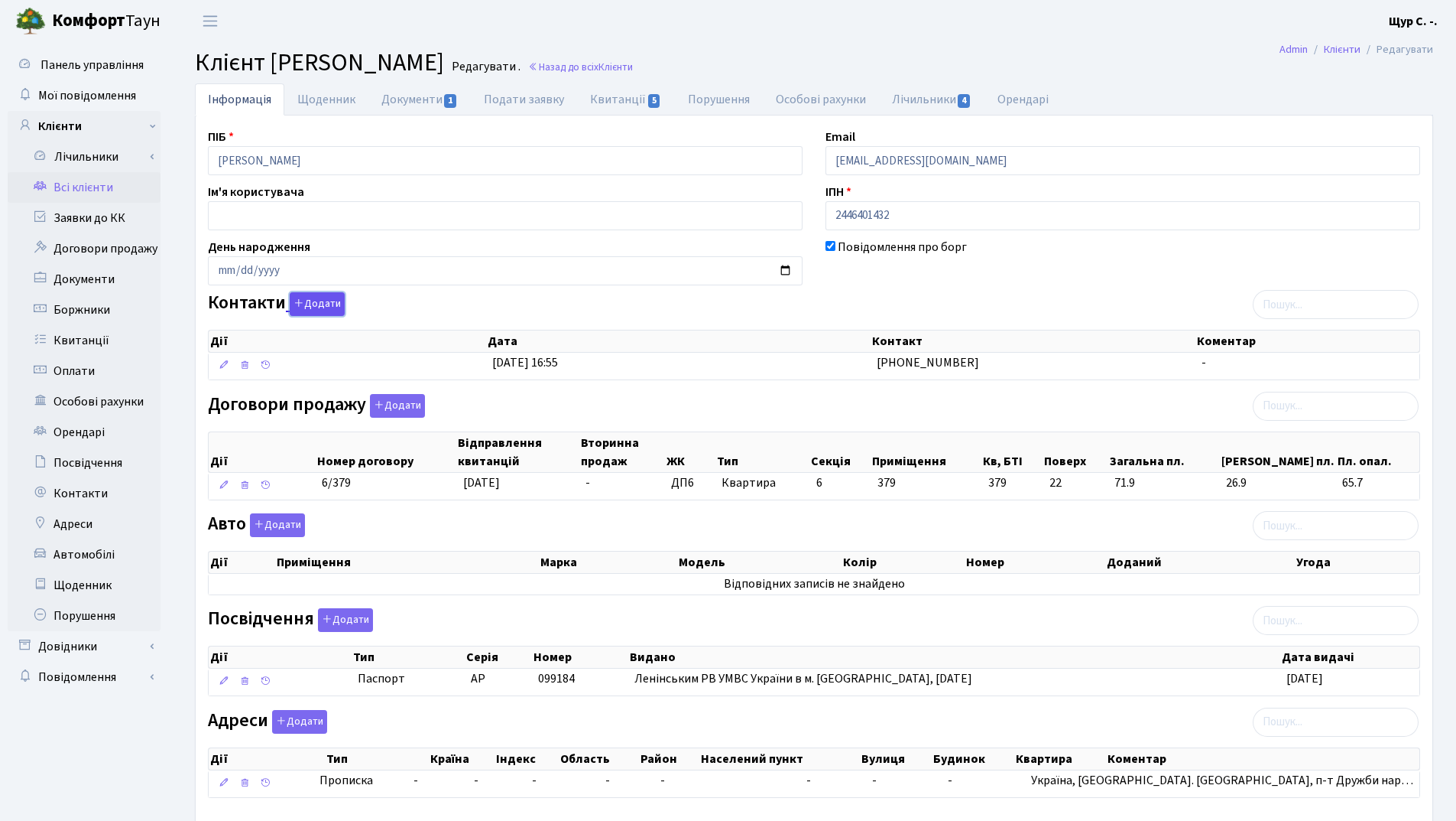
click at [328, 296] on button "Додати" at bounding box center [317, 304] width 55 height 24
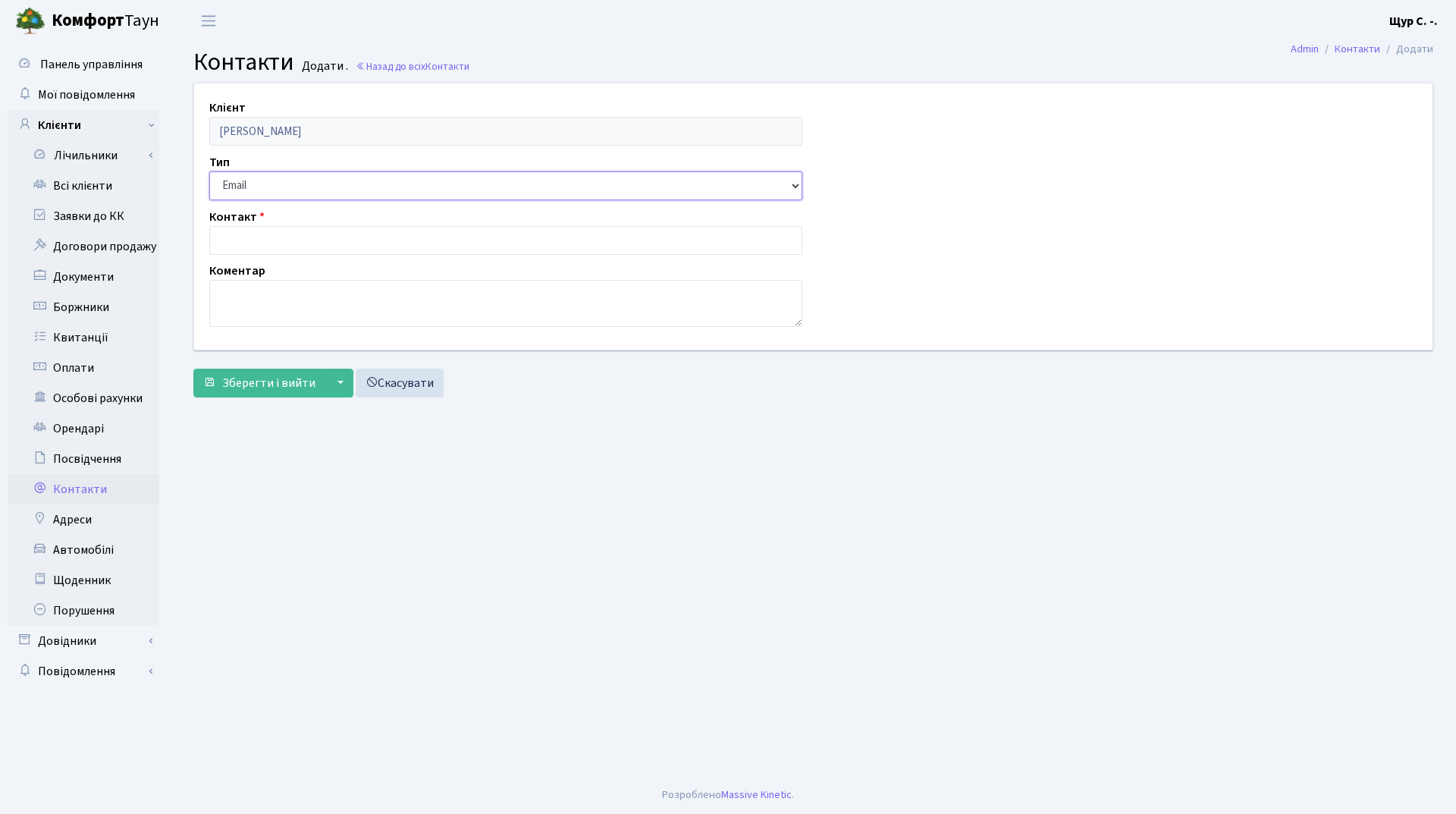
click at [294, 195] on select "Email Телефон" at bounding box center [506, 186] width 593 height 29
select select "1"
click at [209, 172] on select "Email Телефон" at bounding box center [506, 186] width 593 height 29
click at [303, 243] on input "text" at bounding box center [506, 240] width 593 height 29
type input "[PHONE_NUMBER]"
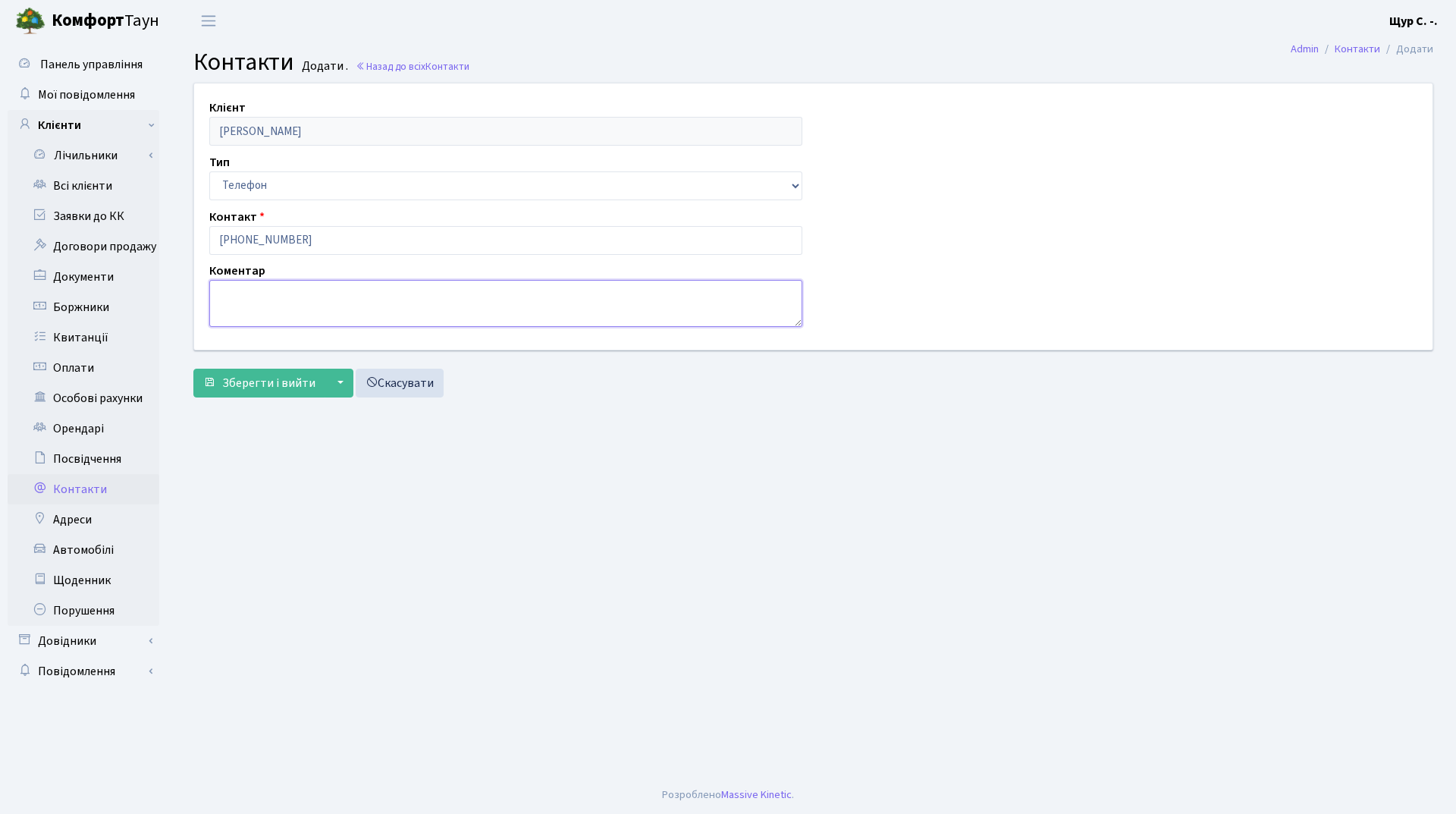
click at [247, 314] on textarea at bounding box center [506, 303] width 593 height 47
type textarea "донька [PERSON_NAME]"
click at [251, 376] on span "Зберегти і вийти" at bounding box center [268, 383] width 93 height 17
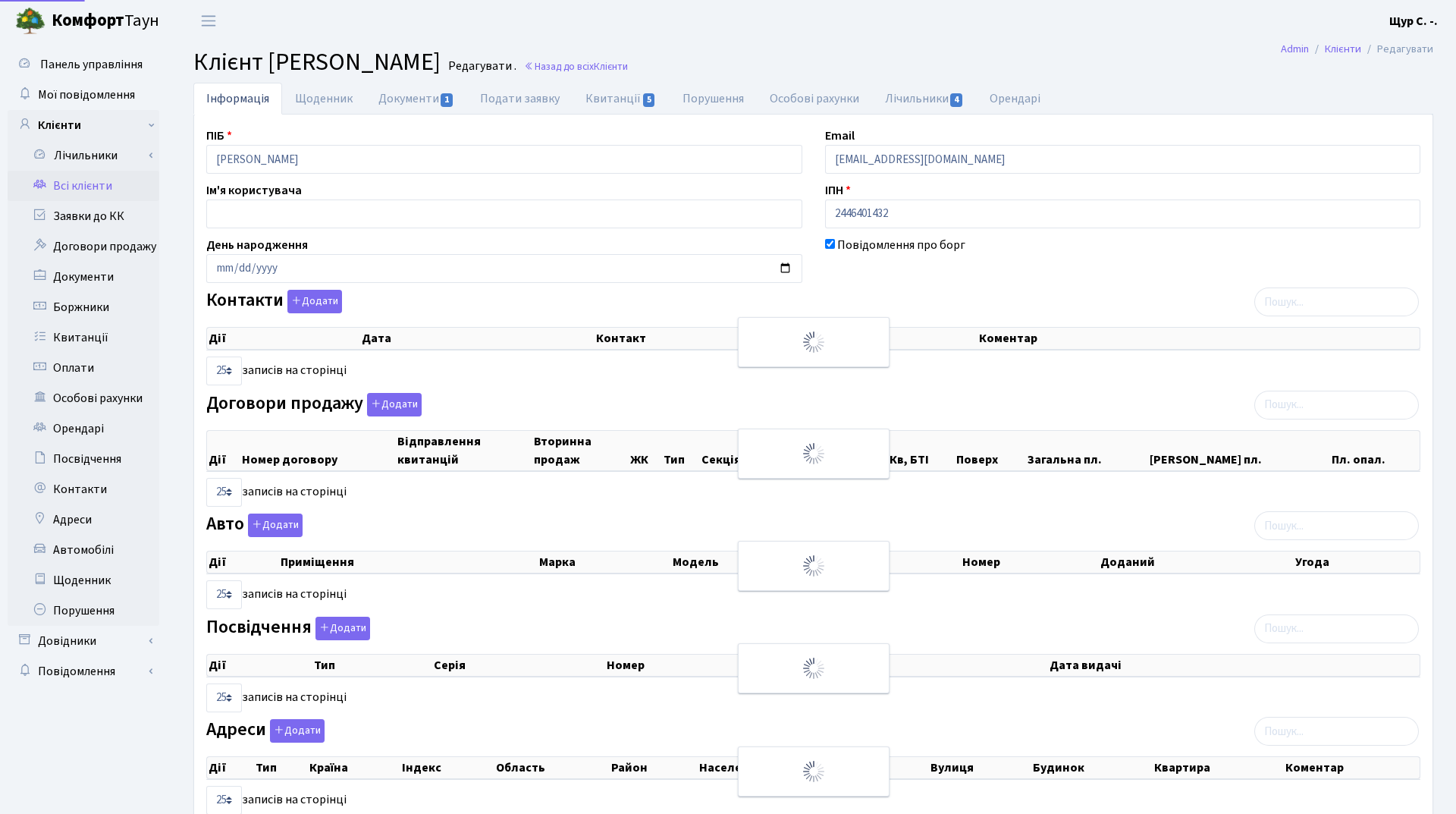
select select "25"
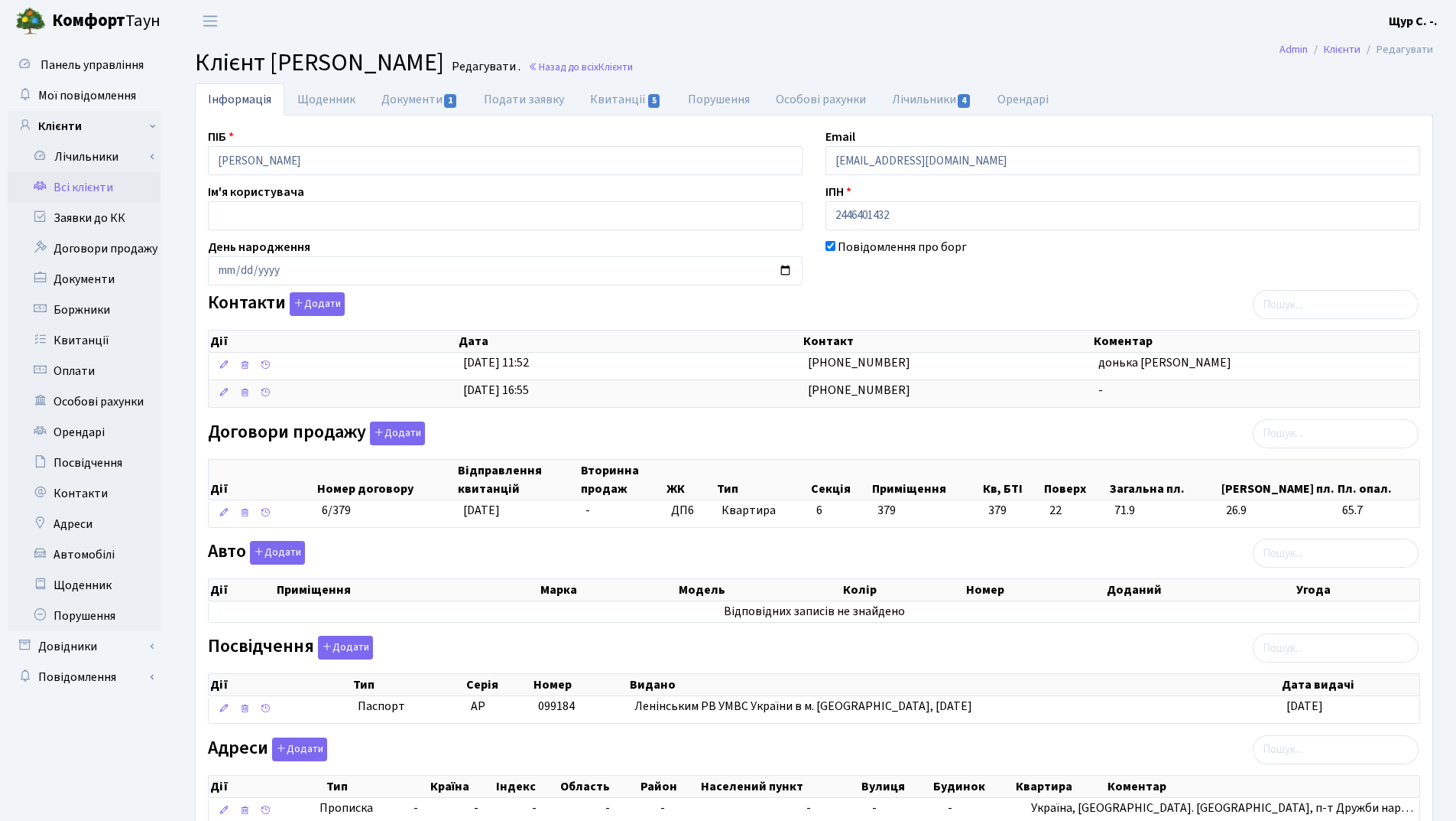
click at [90, 182] on link "Всі клієнти" at bounding box center [84, 187] width 153 height 30
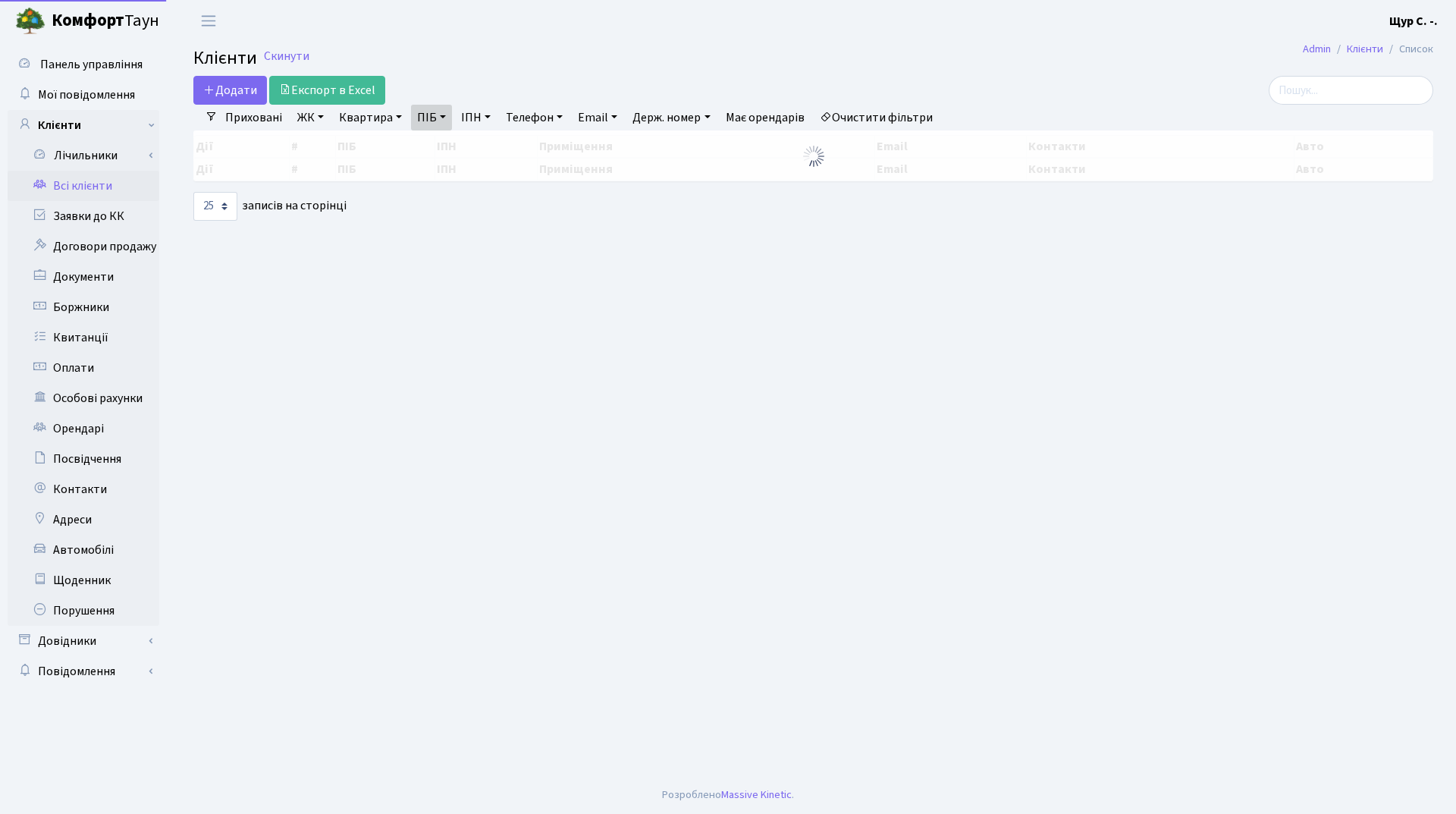
select select "25"
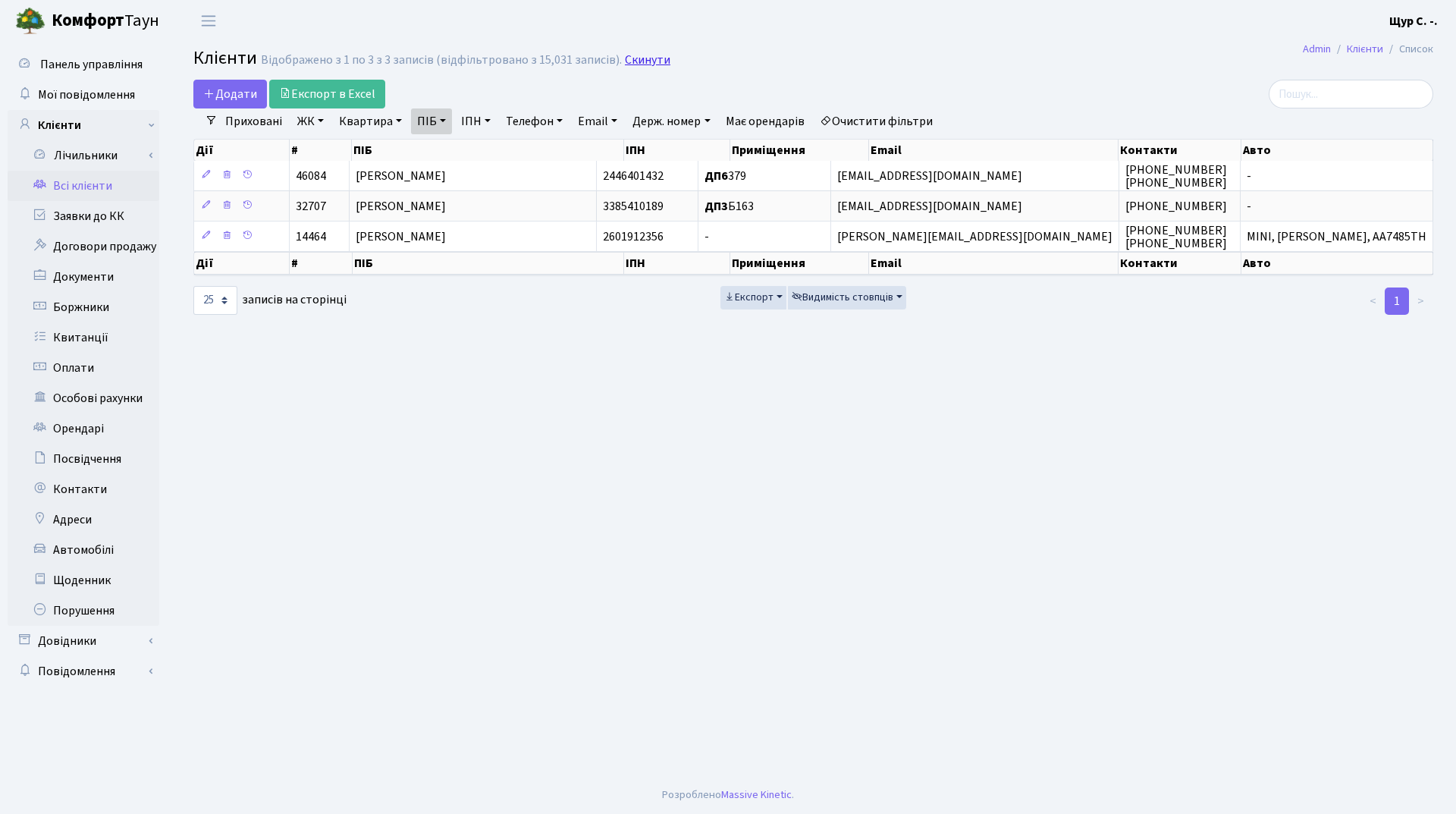
click at [624, 58] on link "Скинути" at bounding box center [647, 60] width 45 height 14
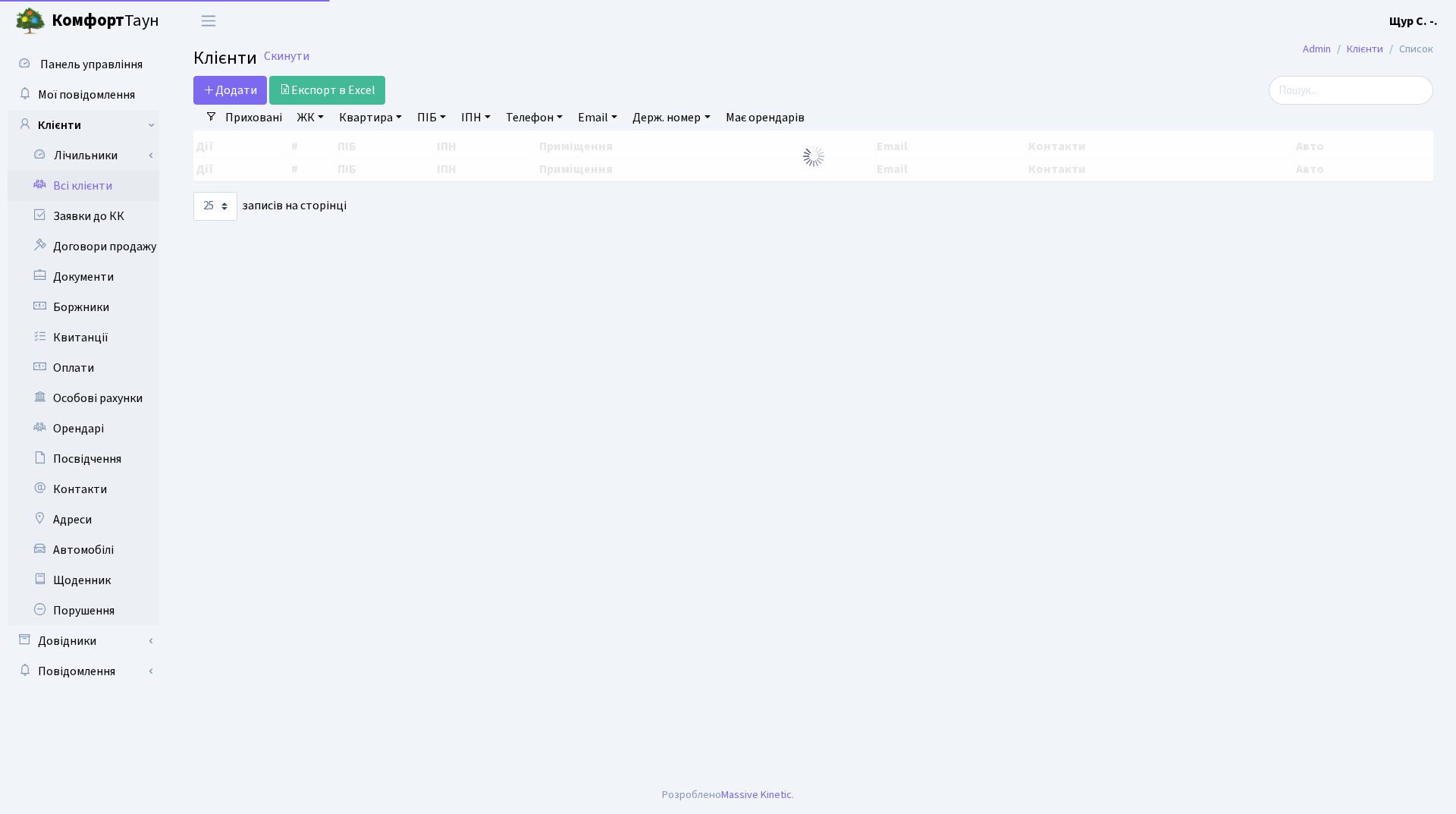
select select "25"
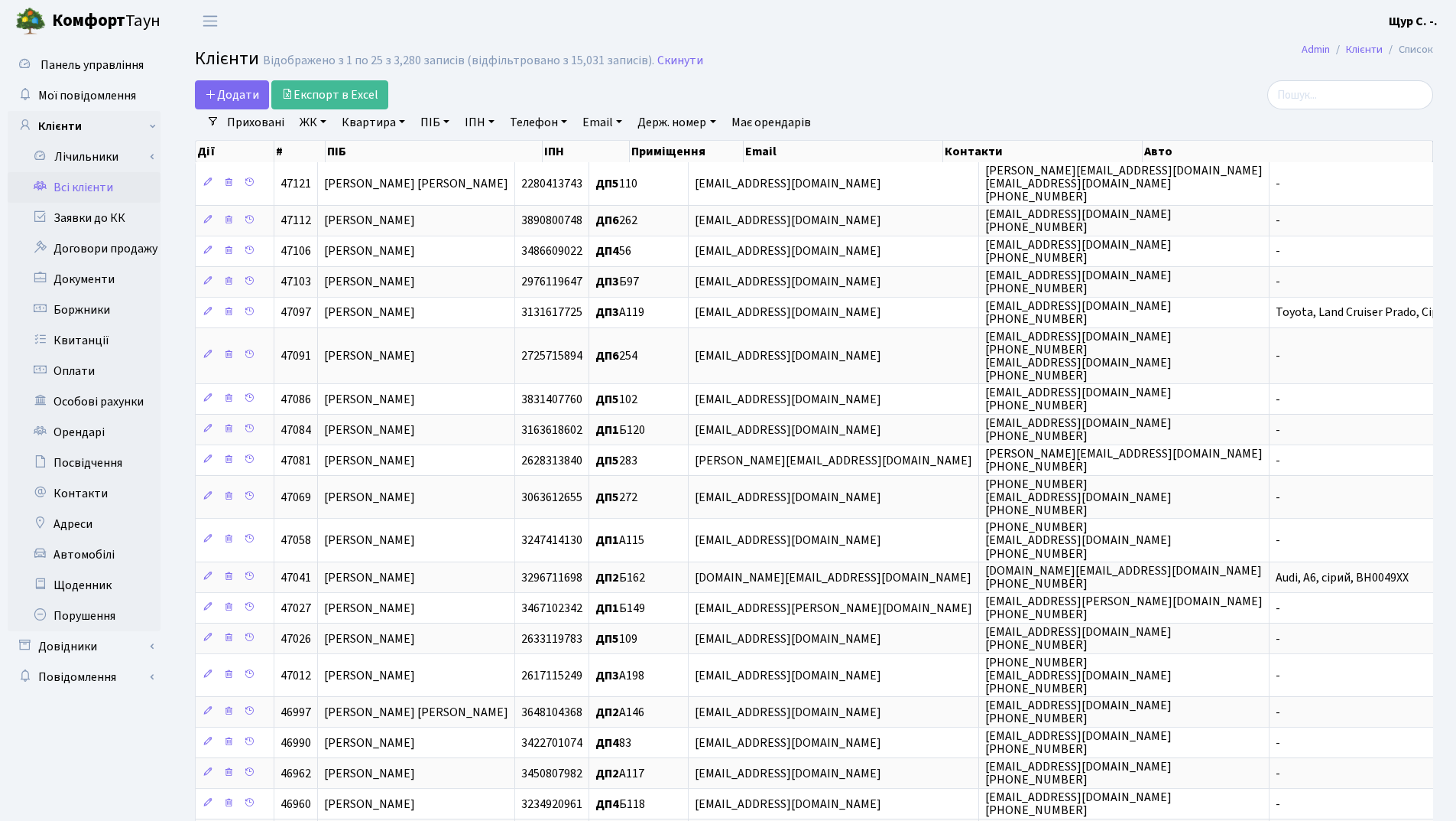
click at [375, 129] on link "Квартира" at bounding box center [374, 121] width 76 height 26
type input "100"
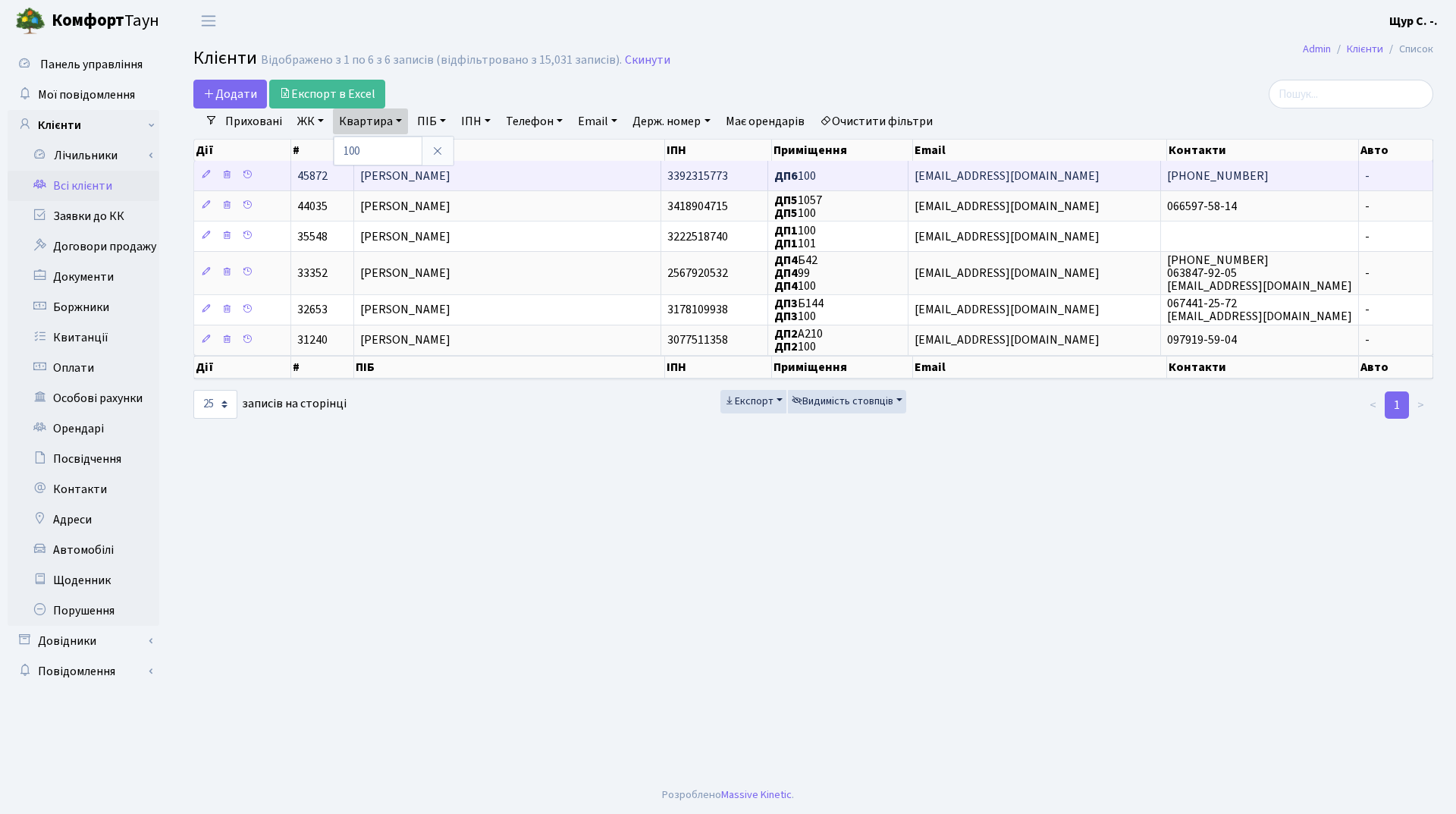
click at [451, 181] on span "[PERSON_NAME]" at bounding box center [406, 176] width 90 height 17
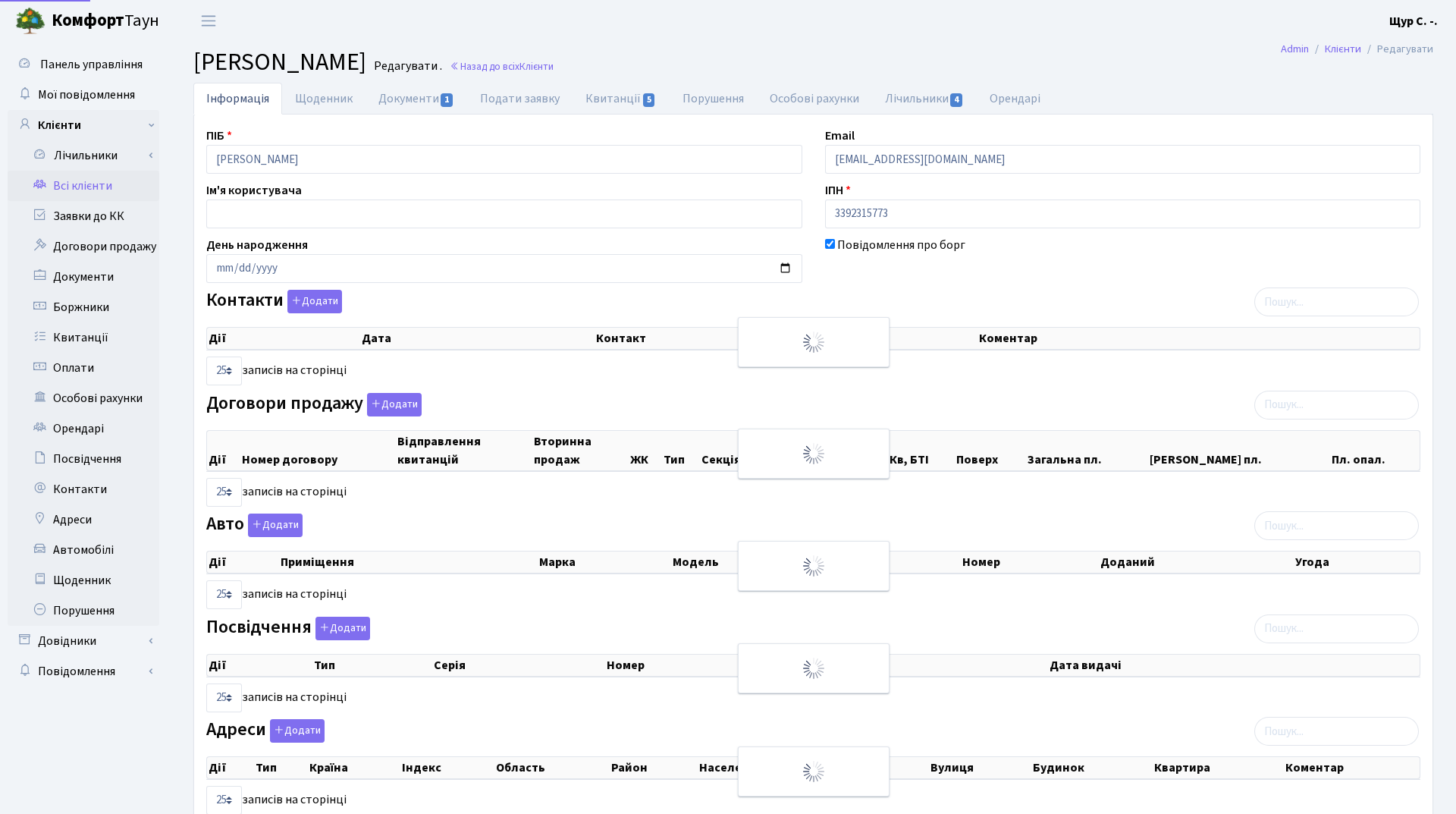
select select "25"
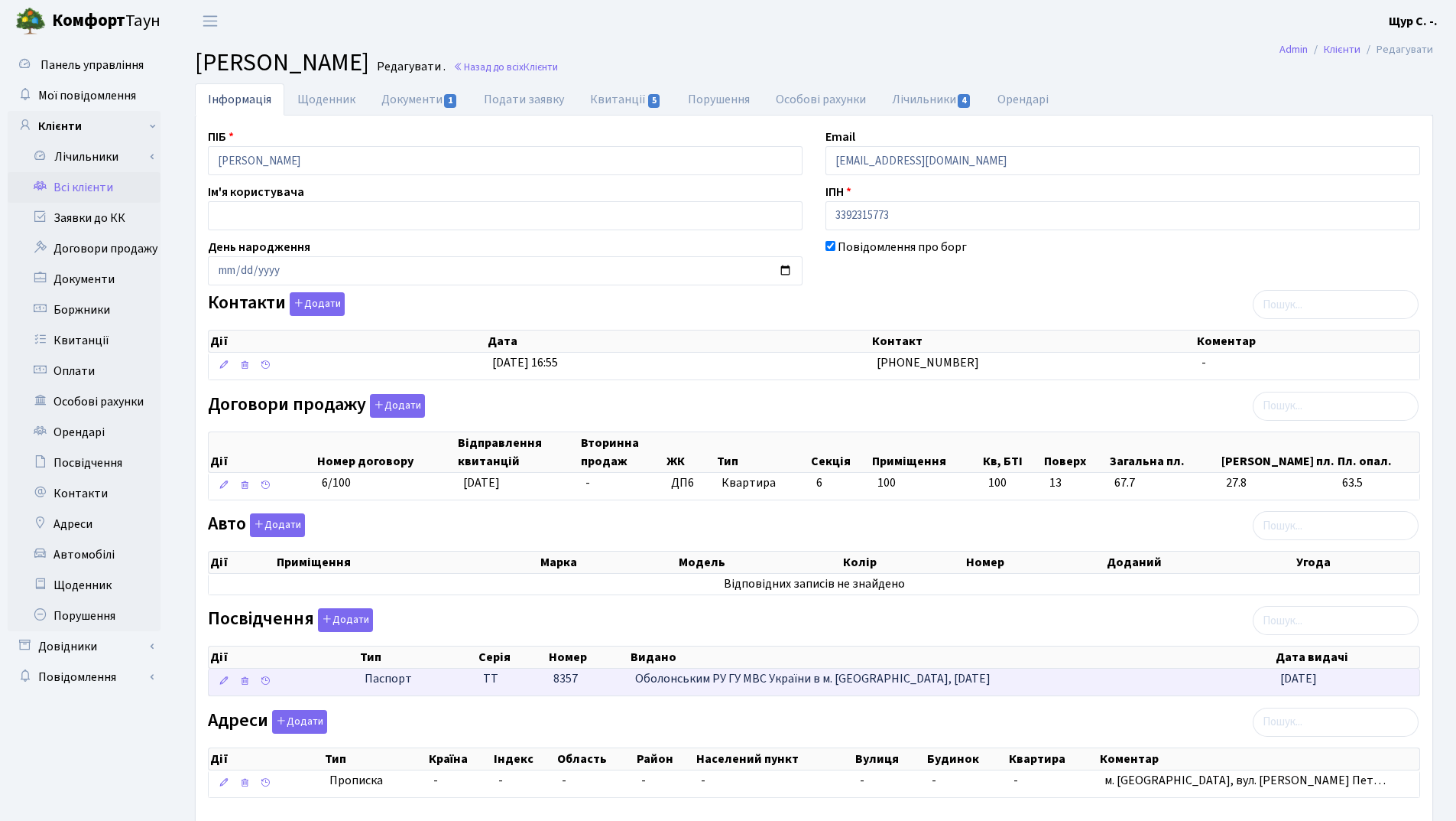
click at [523, 678] on td "ТТ" at bounding box center [511, 682] width 69 height 27
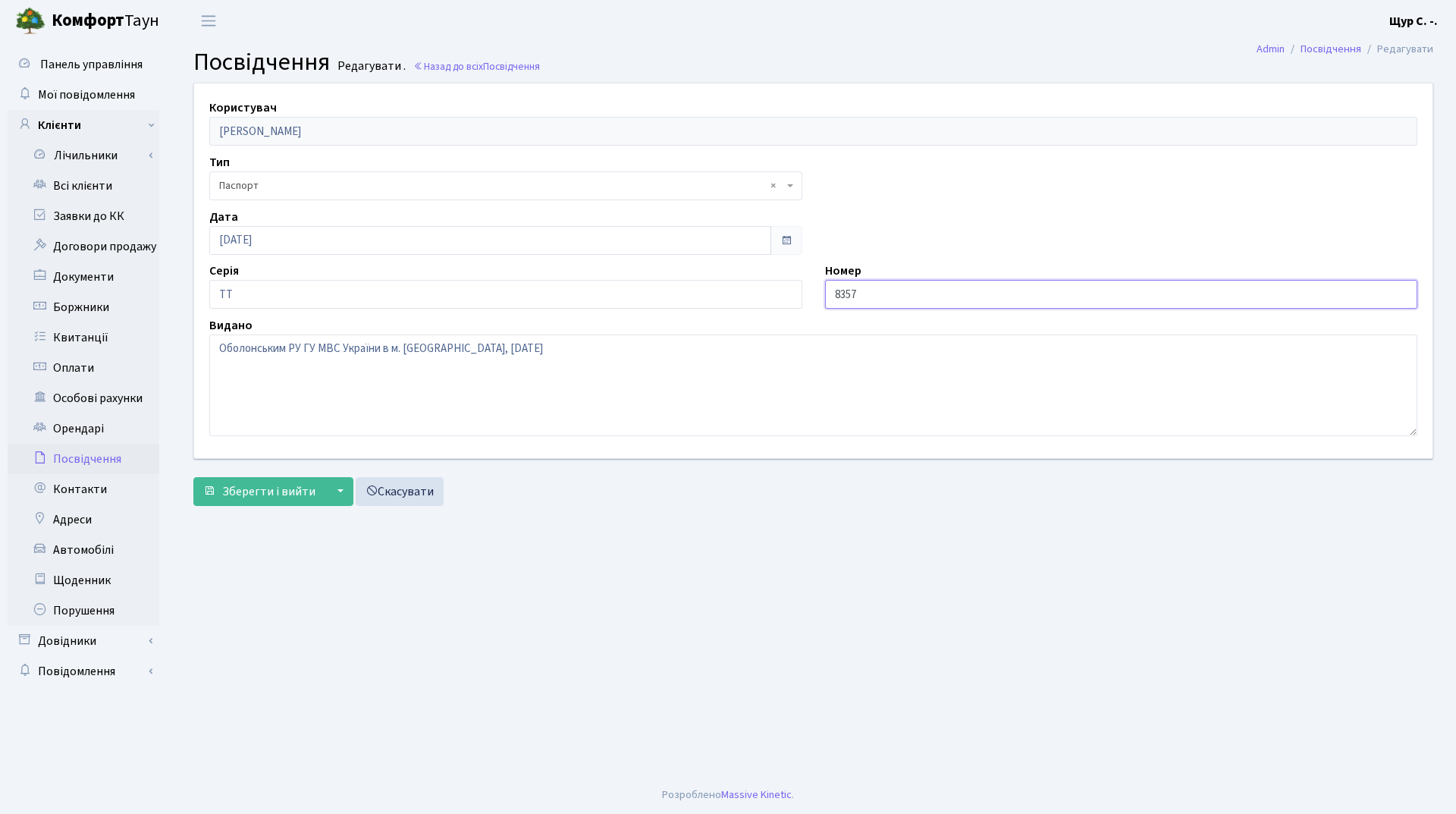
click at [834, 292] on input "8357" at bounding box center [1122, 294] width 593 height 29
type input "008357"
click at [272, 495] on span "Зберегти і вийти" at bounding box center [268, 491] width 93 height 17
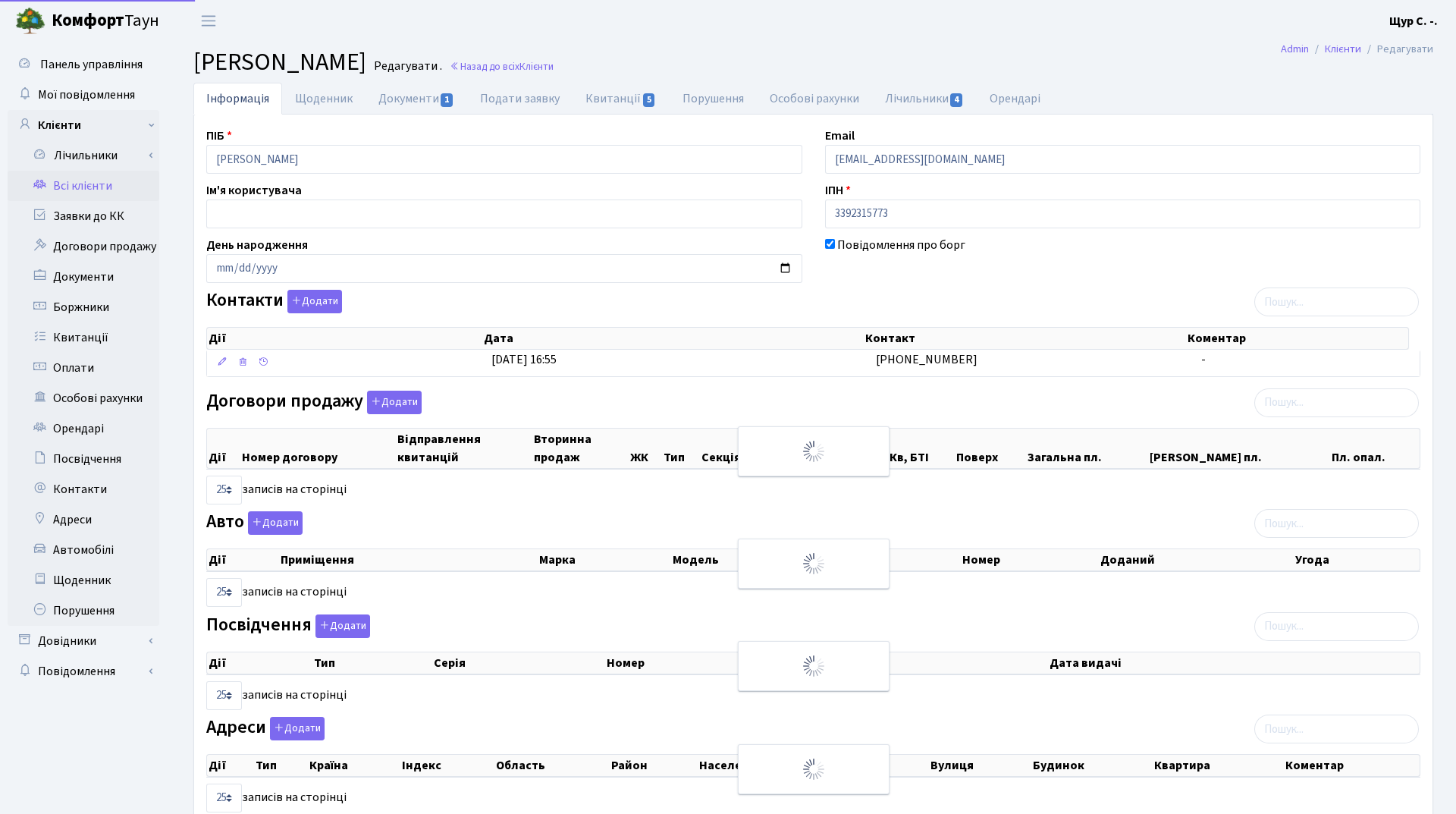
select select "25"
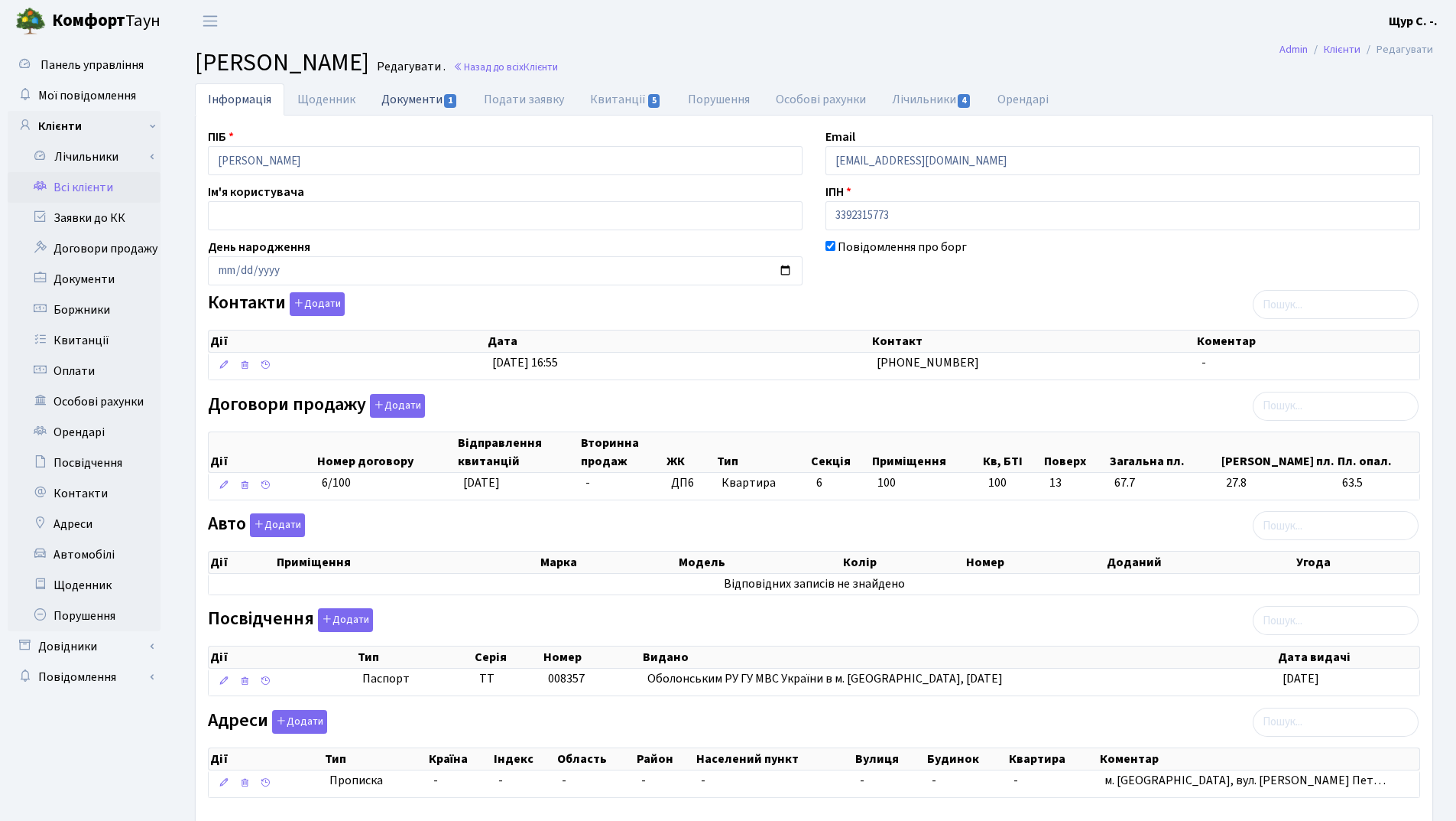
click at [429, 101] on link "Документи 1" at bounding box center [419, 98] width 102 height 31
select select "25"
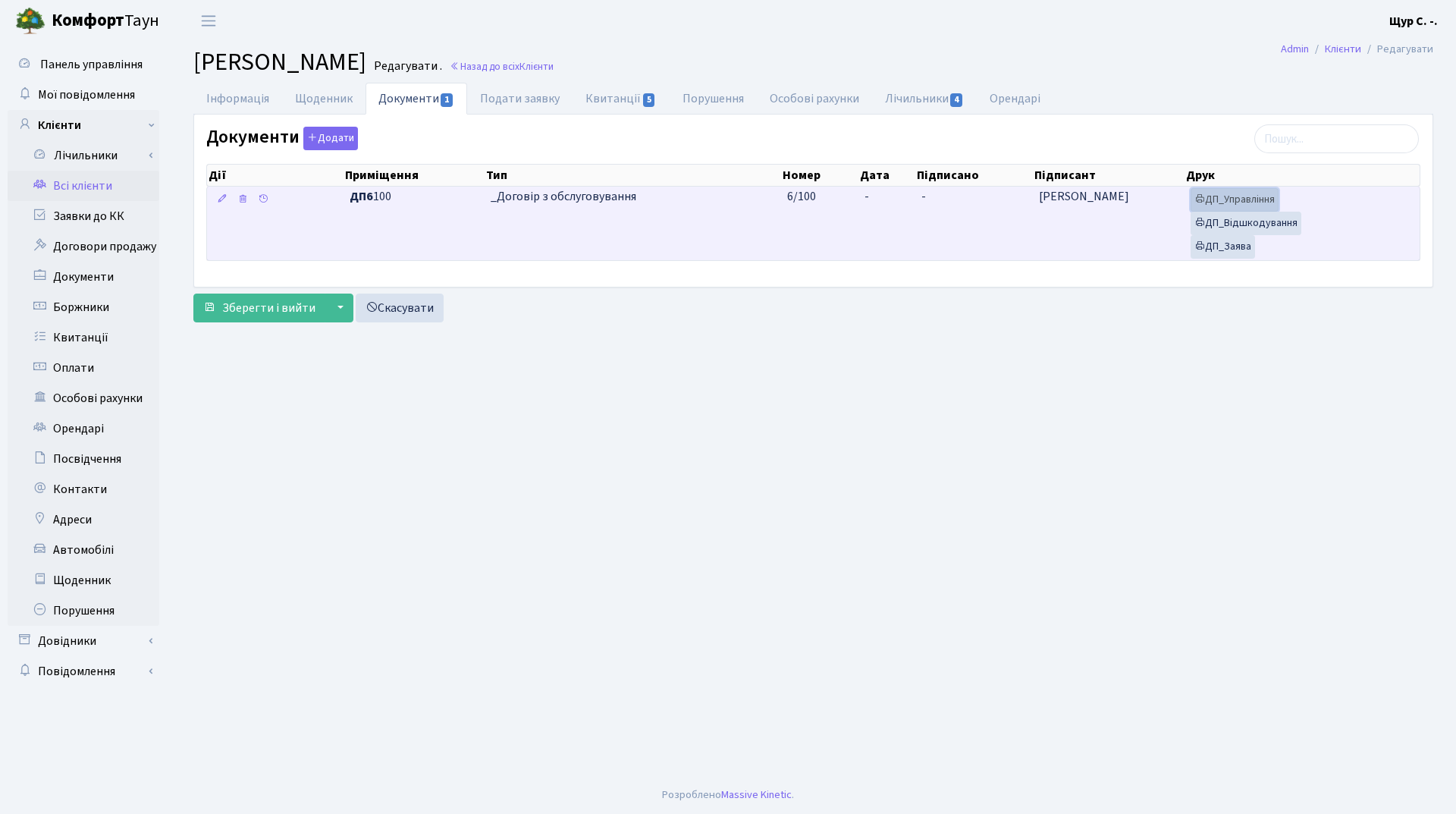
click at [1241, 202] on link "ДП_Управління" at bounding box center [1234, 199] width 88 height 23
click at [1269, 234] on link "ДП_Відшкодування" at bounding box center [1246, 223] width 111 height 23
click at [1224, 253] on link "ДП_Заява" at bounding box center [1222, 246] width 65 height 23
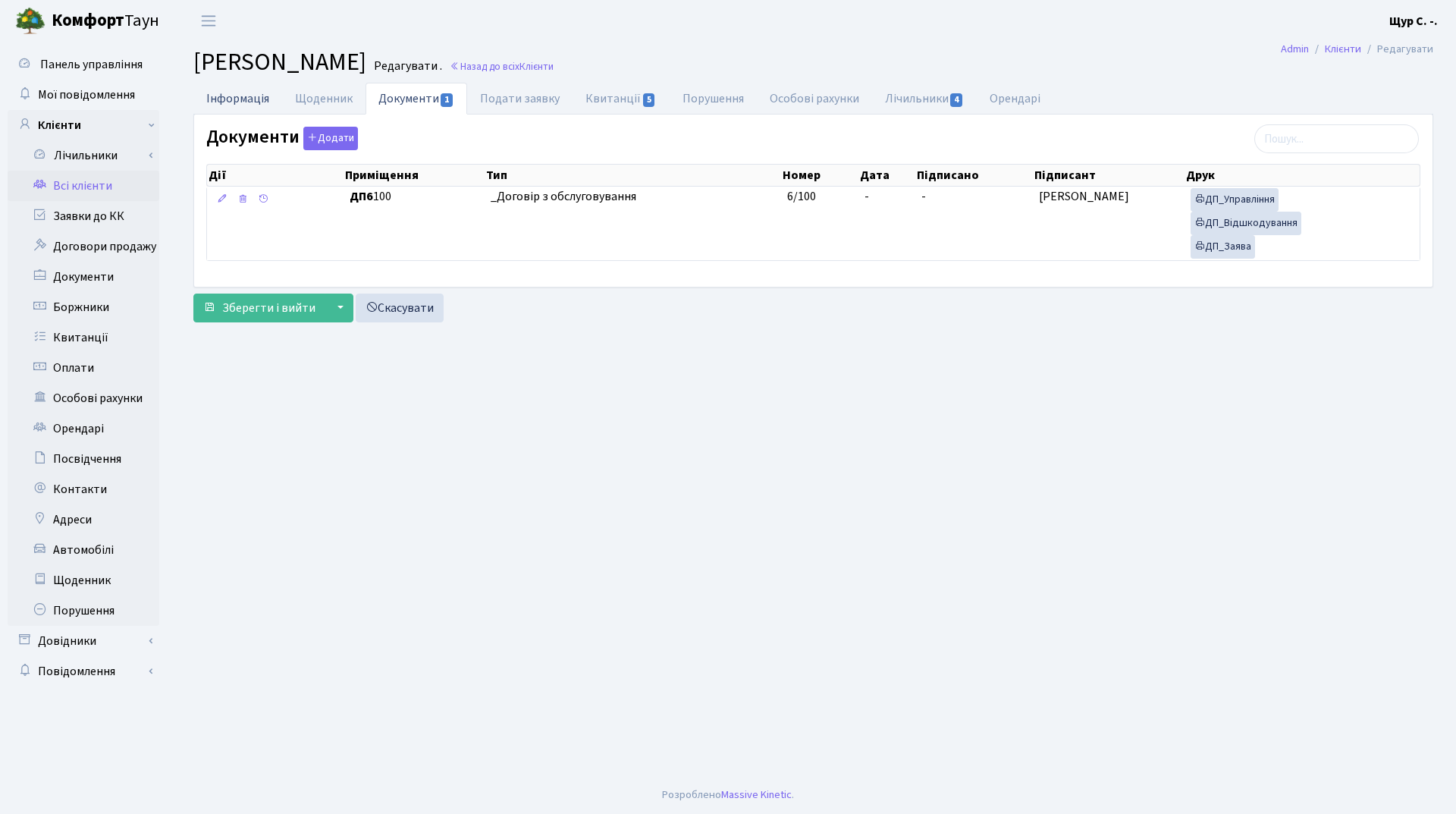
click at [234, 100] on link "Інформація" at bounding box center [238, 98] width 88 height 31
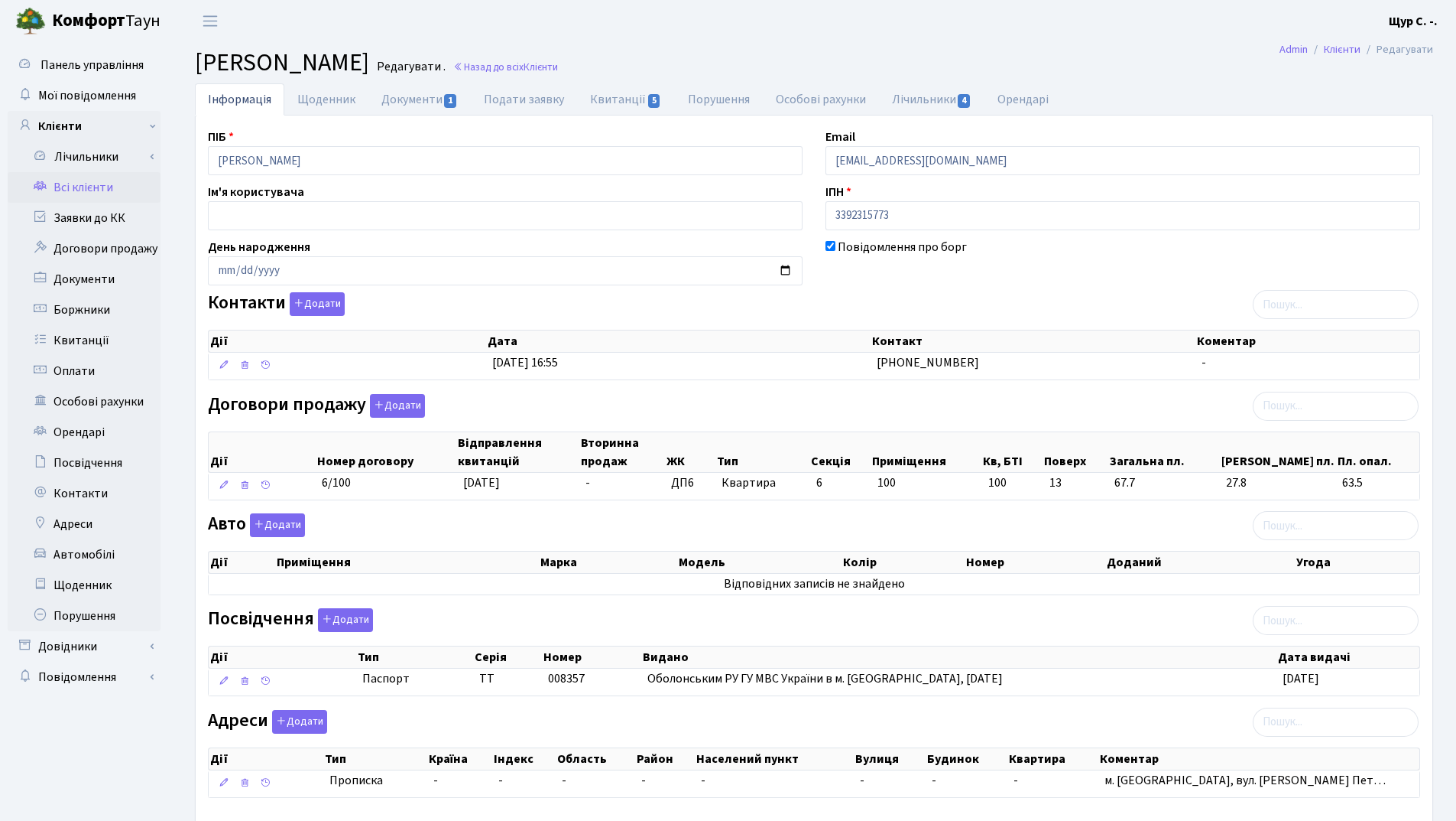
click at [120, 189] on link "Всі клієнти" at bounding box center [84, 187] width 153 height 30
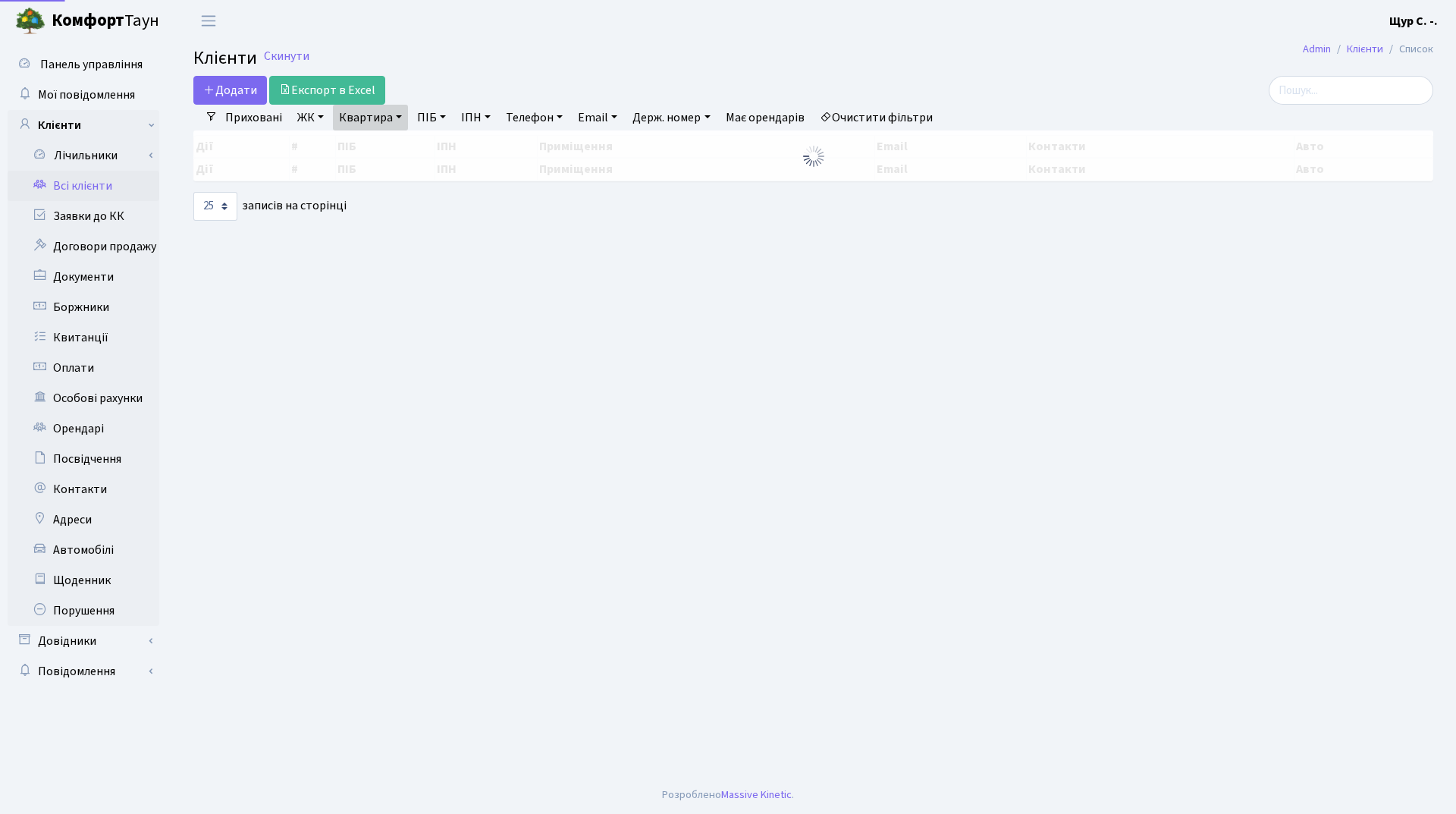
select select "25"
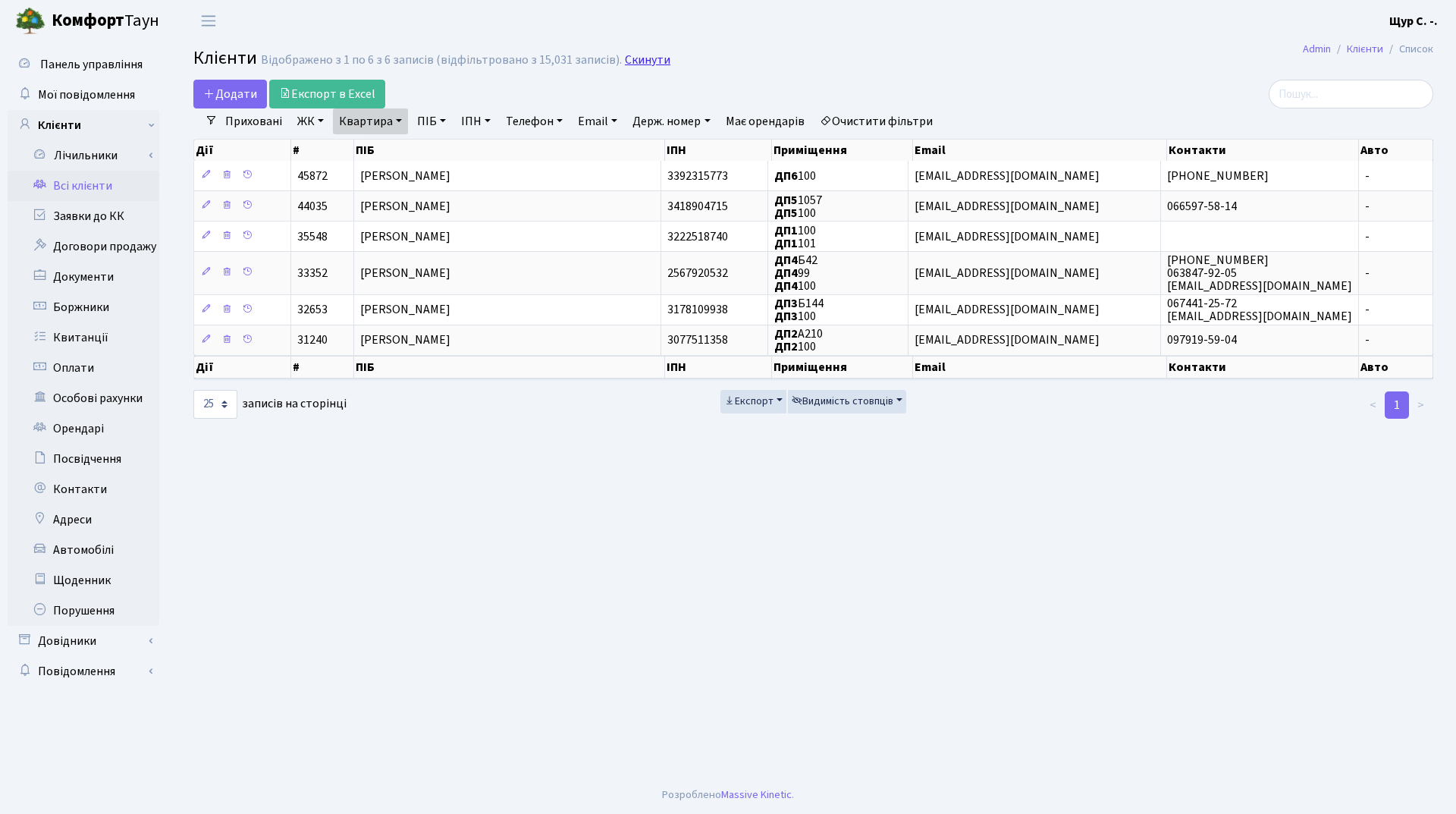
click at [642, 62] on link "Скинути" at bounding box center [647, 60] width 45 height 14
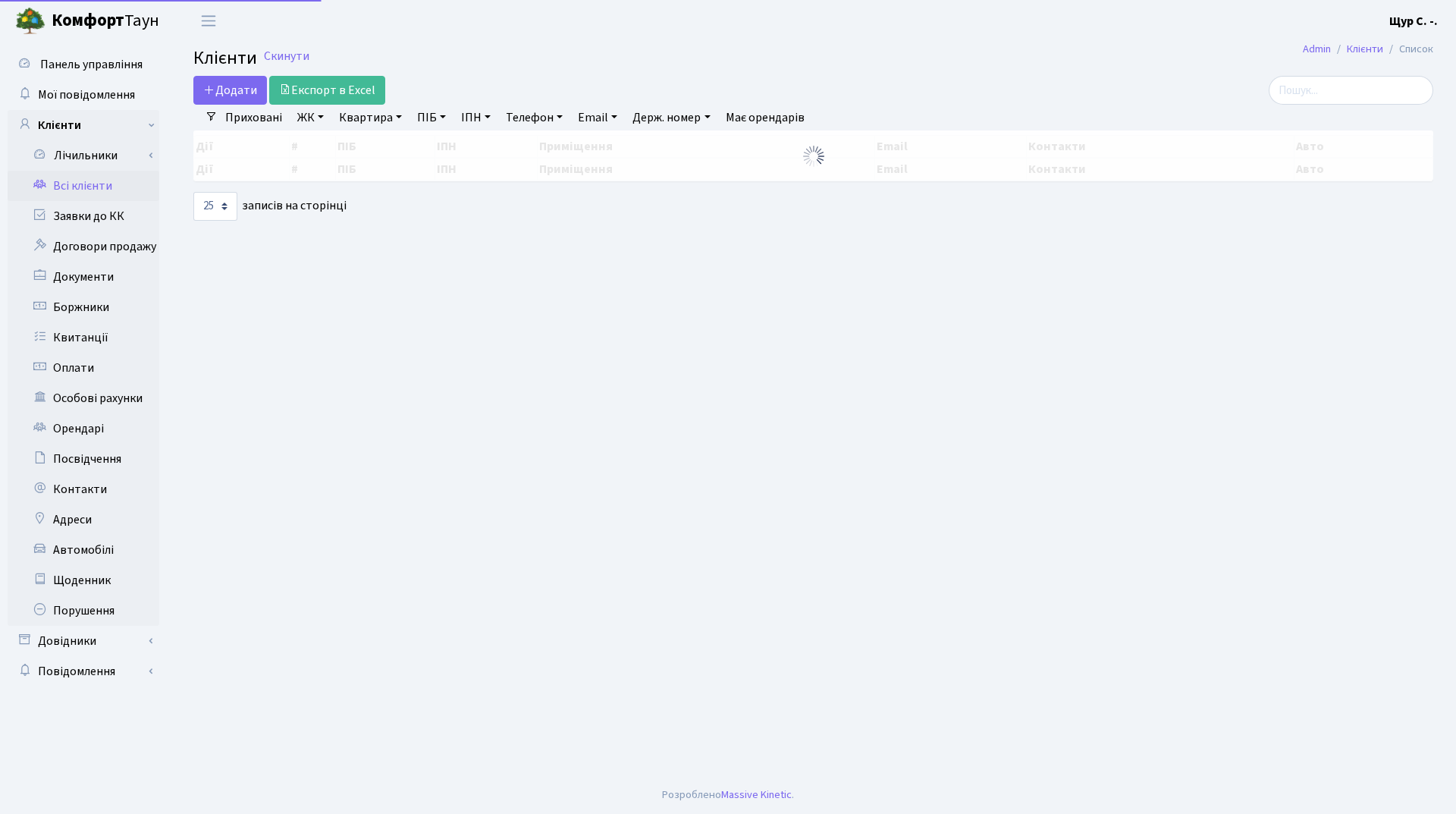
select select "25"
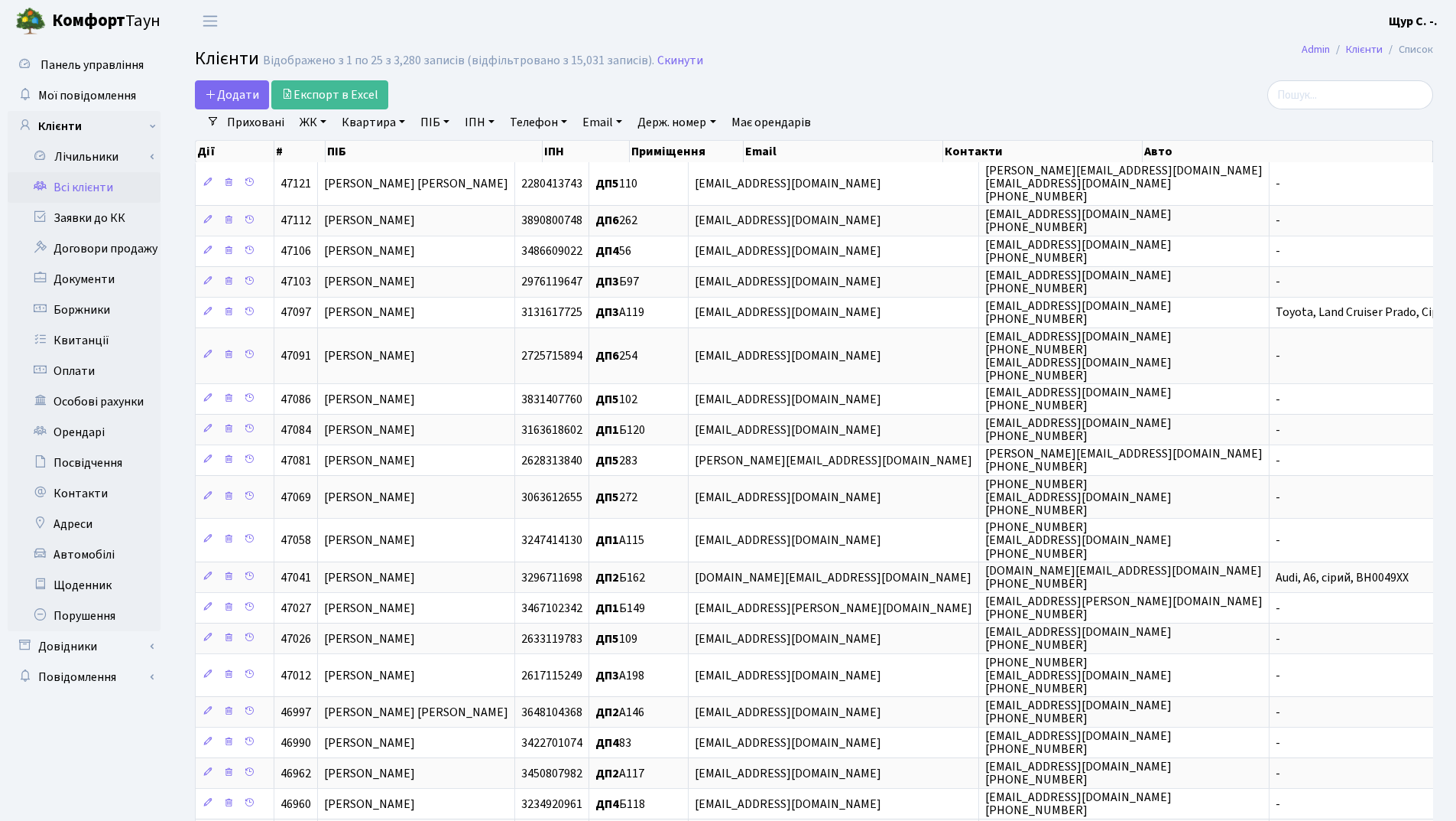
click at [96, 188] on link "Всі клієнти" at bounding box center [84, 187] width 153 height 30
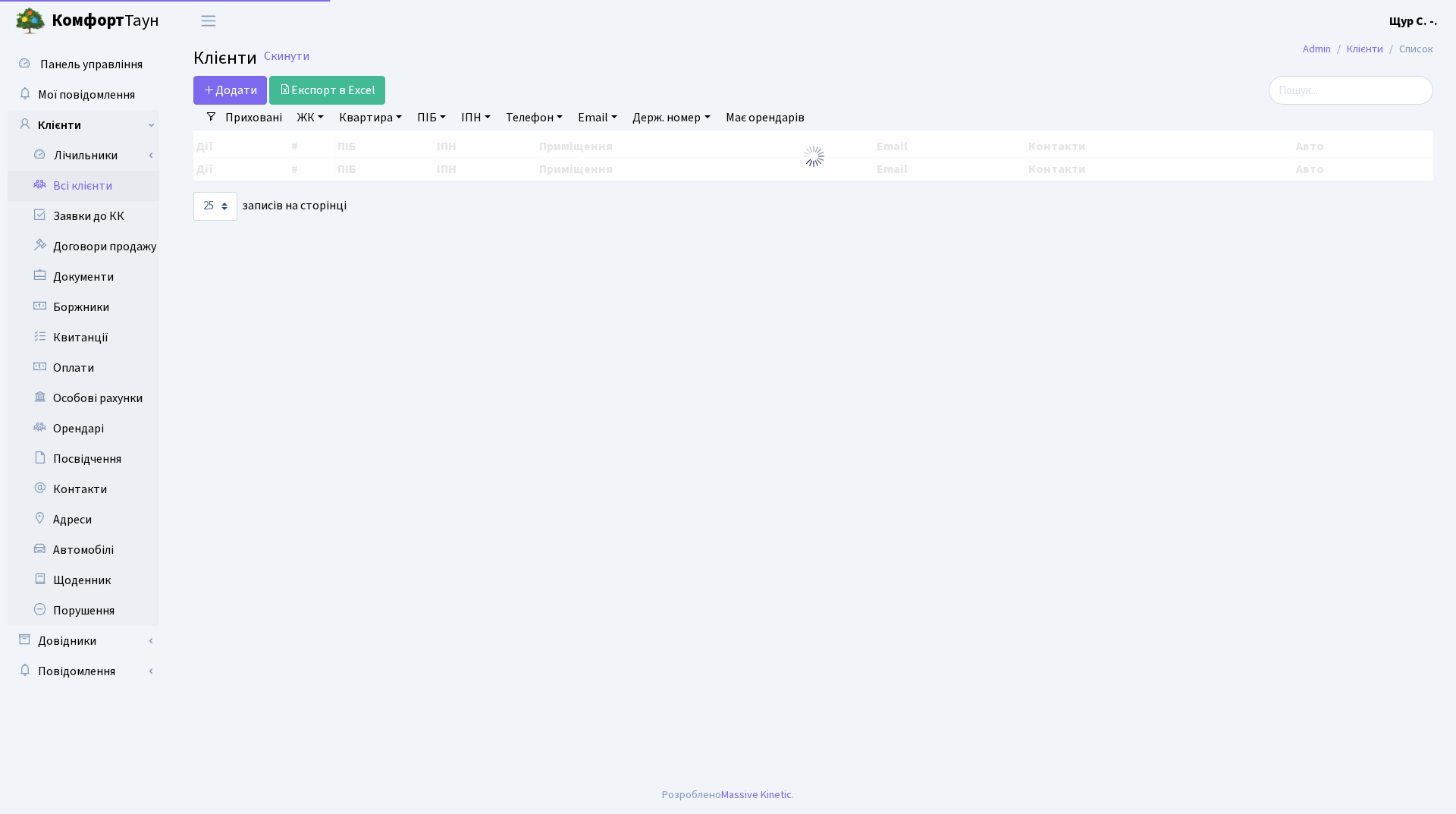
select select "25"
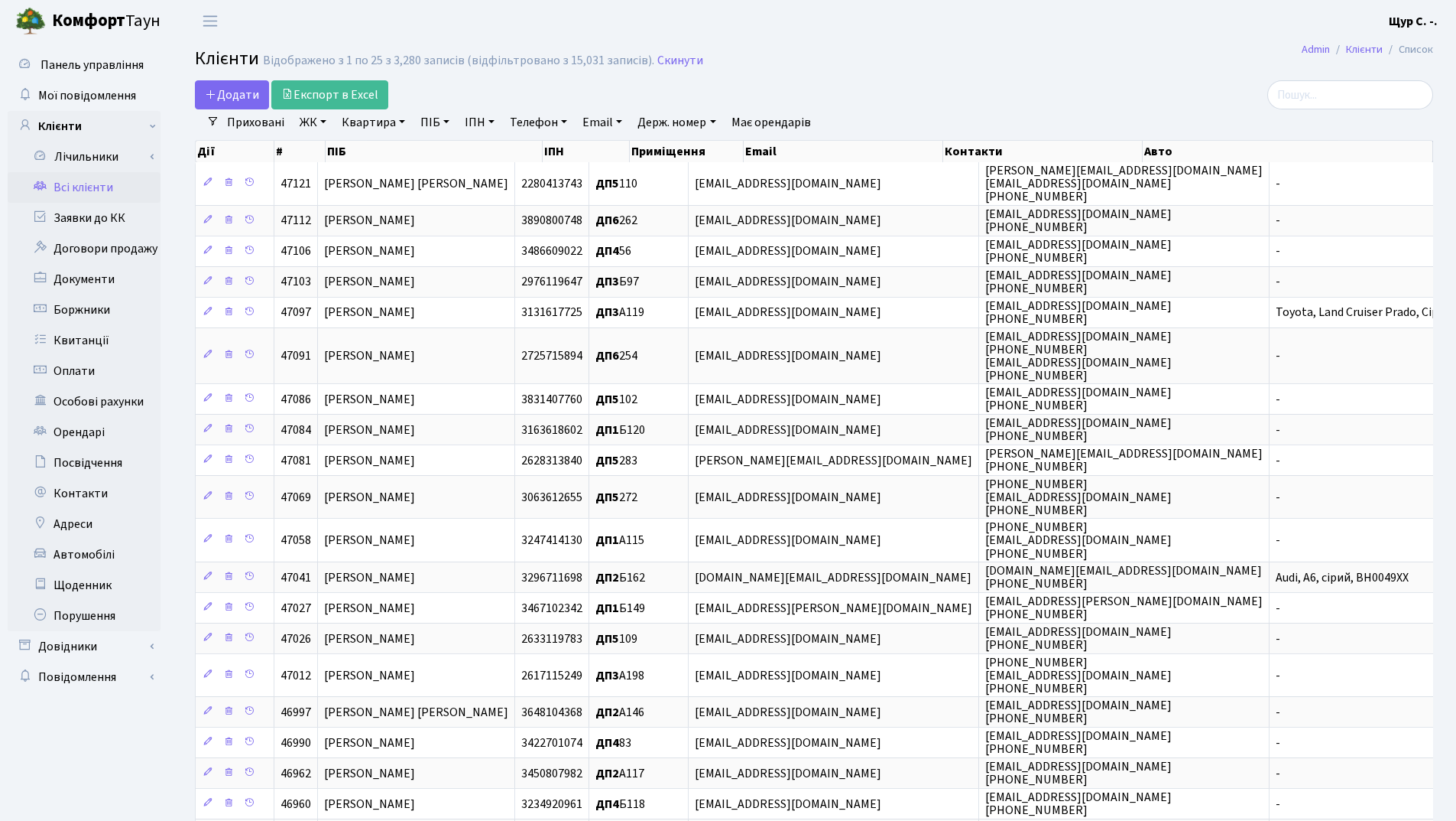
click at [368, 117] on link "Квартира" at bounding box center [374, 121] width 76 height 26
click at [438, 116] on link "ПІБ" at bounding box center [435, 121] width 42 height 26
type input "н"
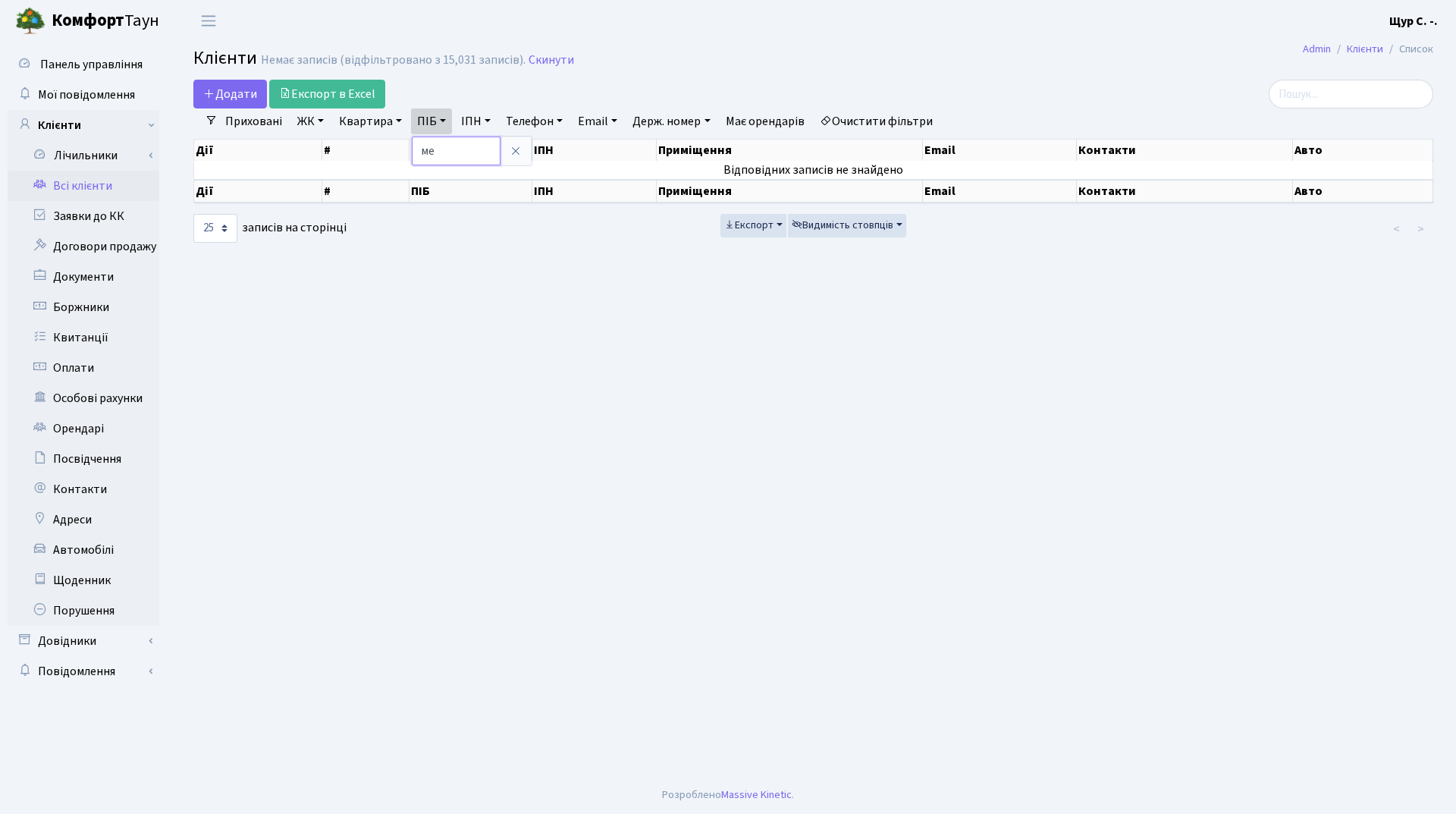
type input "м"
click at [433, 151] on input "text" at bounding box center [456, 150] width 88 height 29
type input "мединська"
click at [512, 150] on icon at bounding box center [515, 150] width 12 height 12
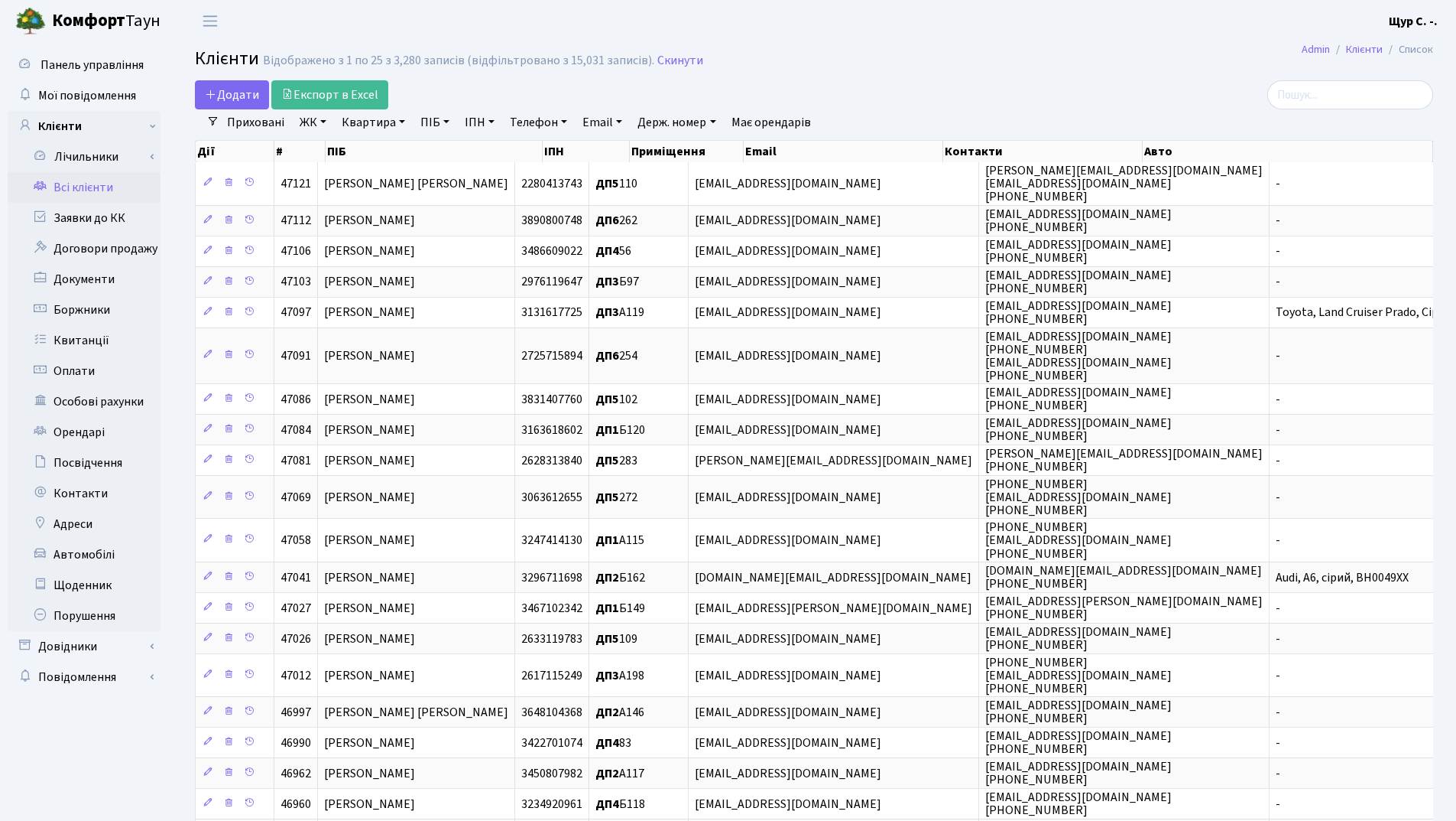
click at [432, 130] on link "ПІБ" at bounding box center [435, 121] width 42 height 26
click at [522, 151] on icon at bounding box center [520, 152] width 12 height 12
click at [101, 378] on link "Оплати" at bounding box center [84, 371] width 153 height 30
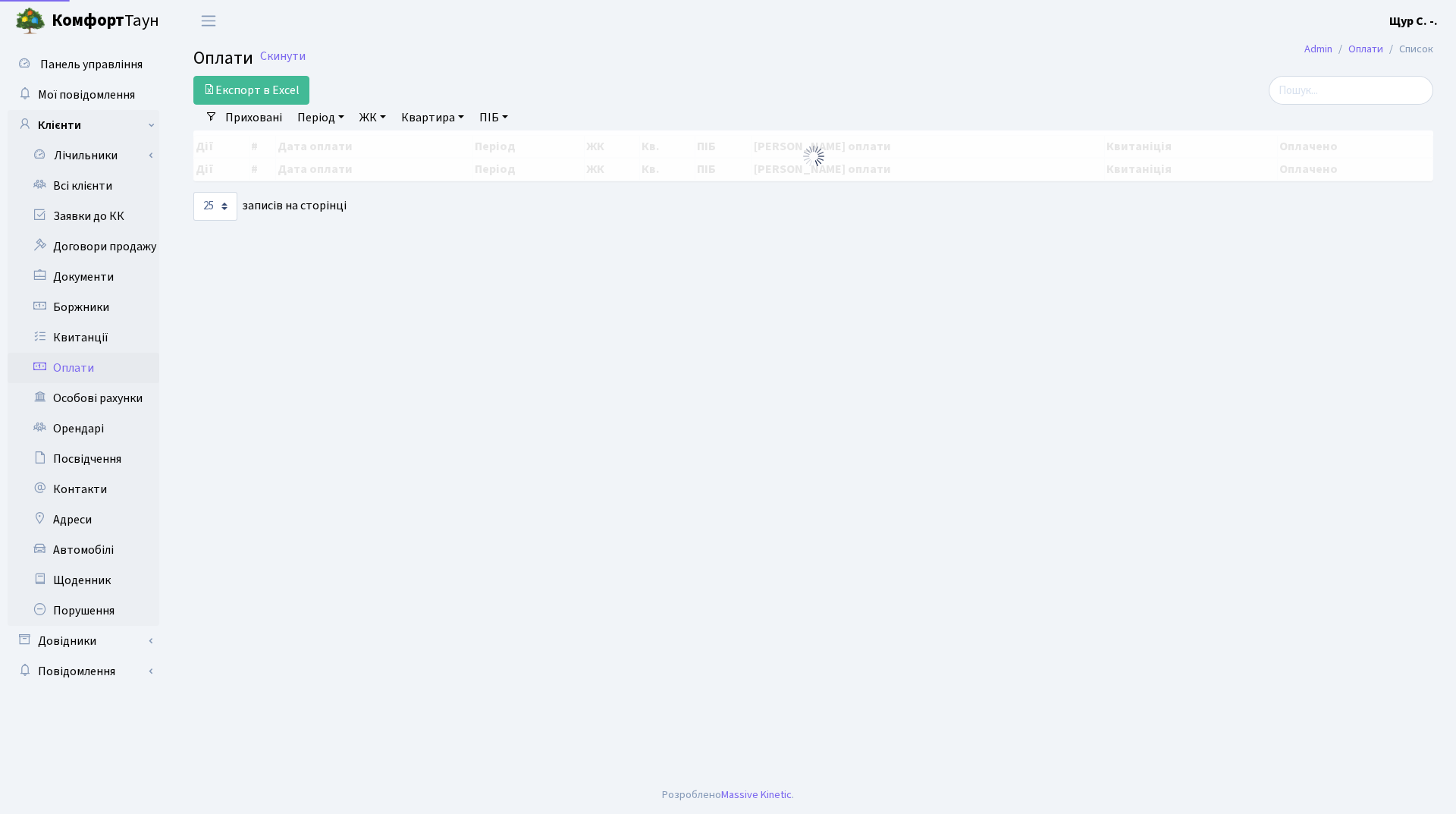
select select "25"
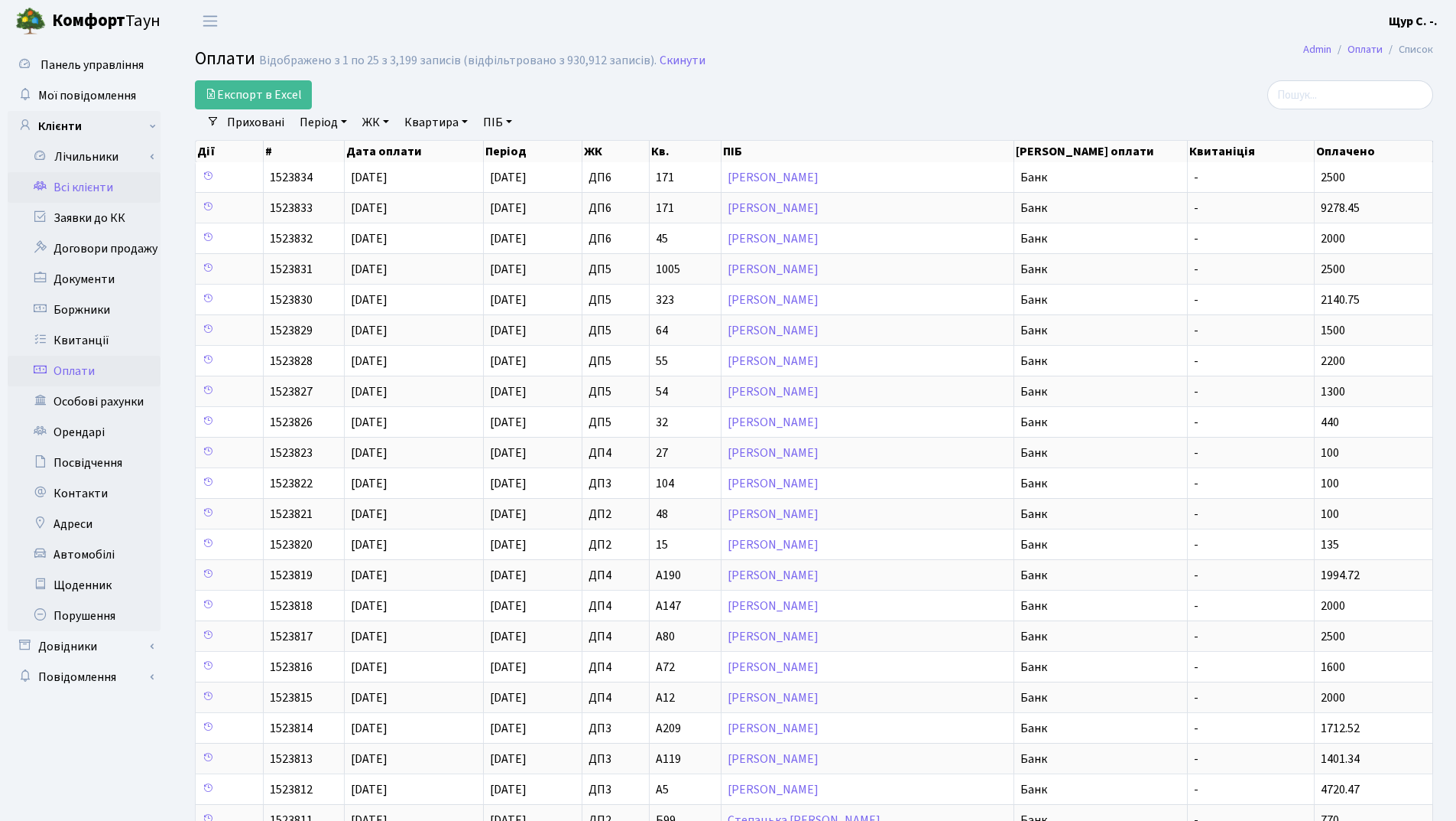
click at [70, 182] on link "Всі клієнти" at bounding box center [84, 187] width 153 height 30
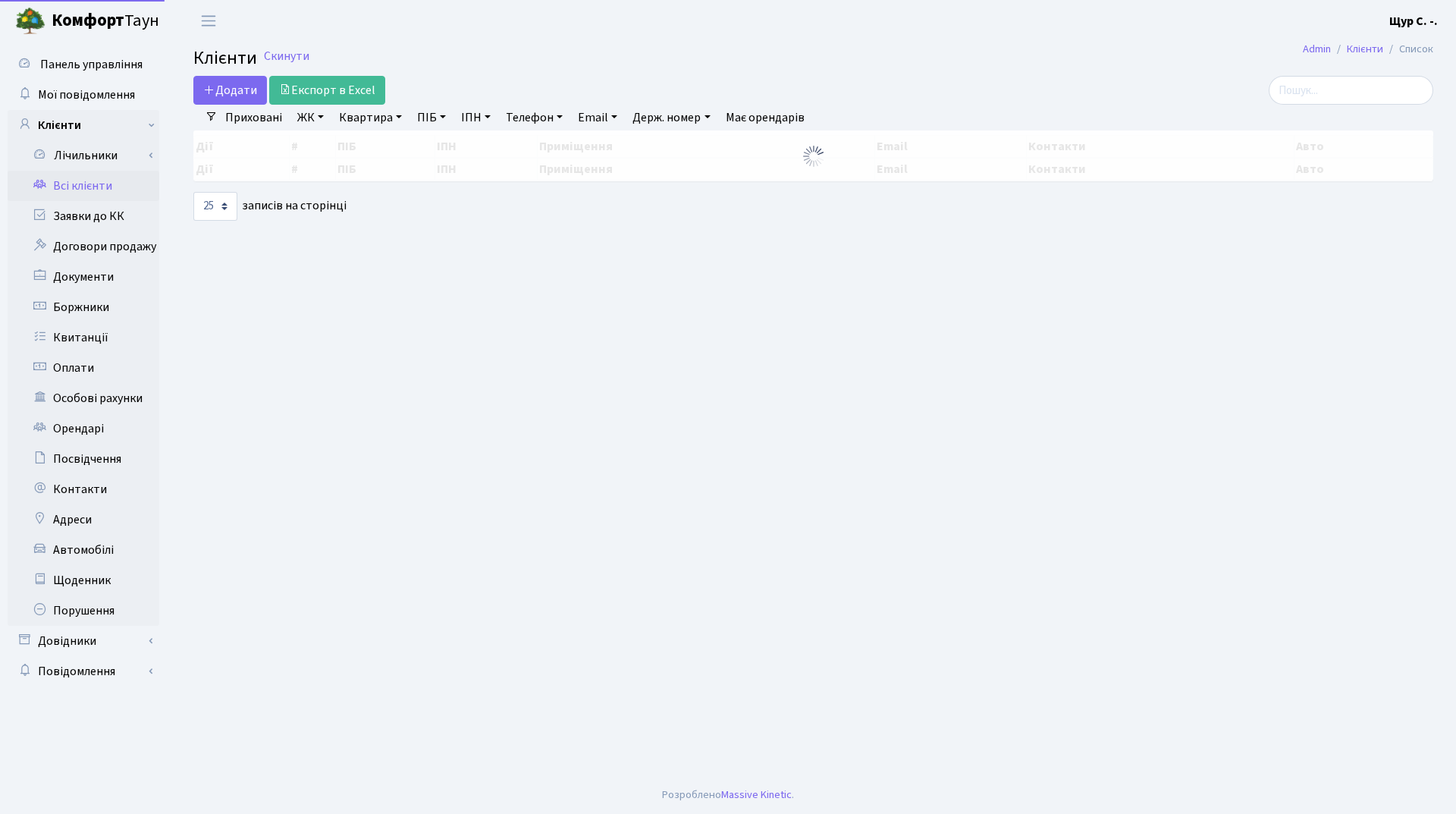
select select "25"
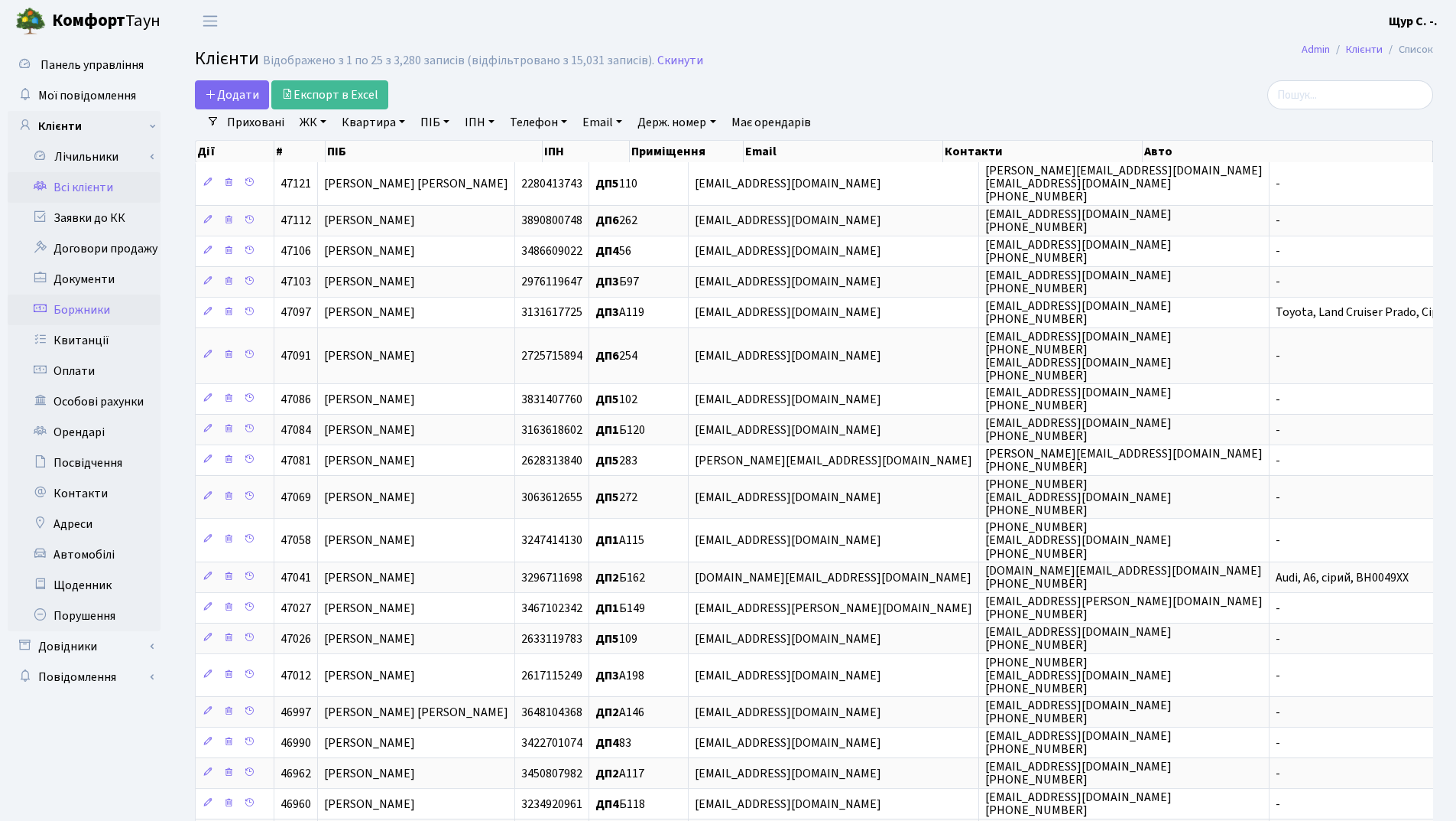
click at [106, 304] on link "Боржники" at bounding box center [84, 310] width 153 height 30
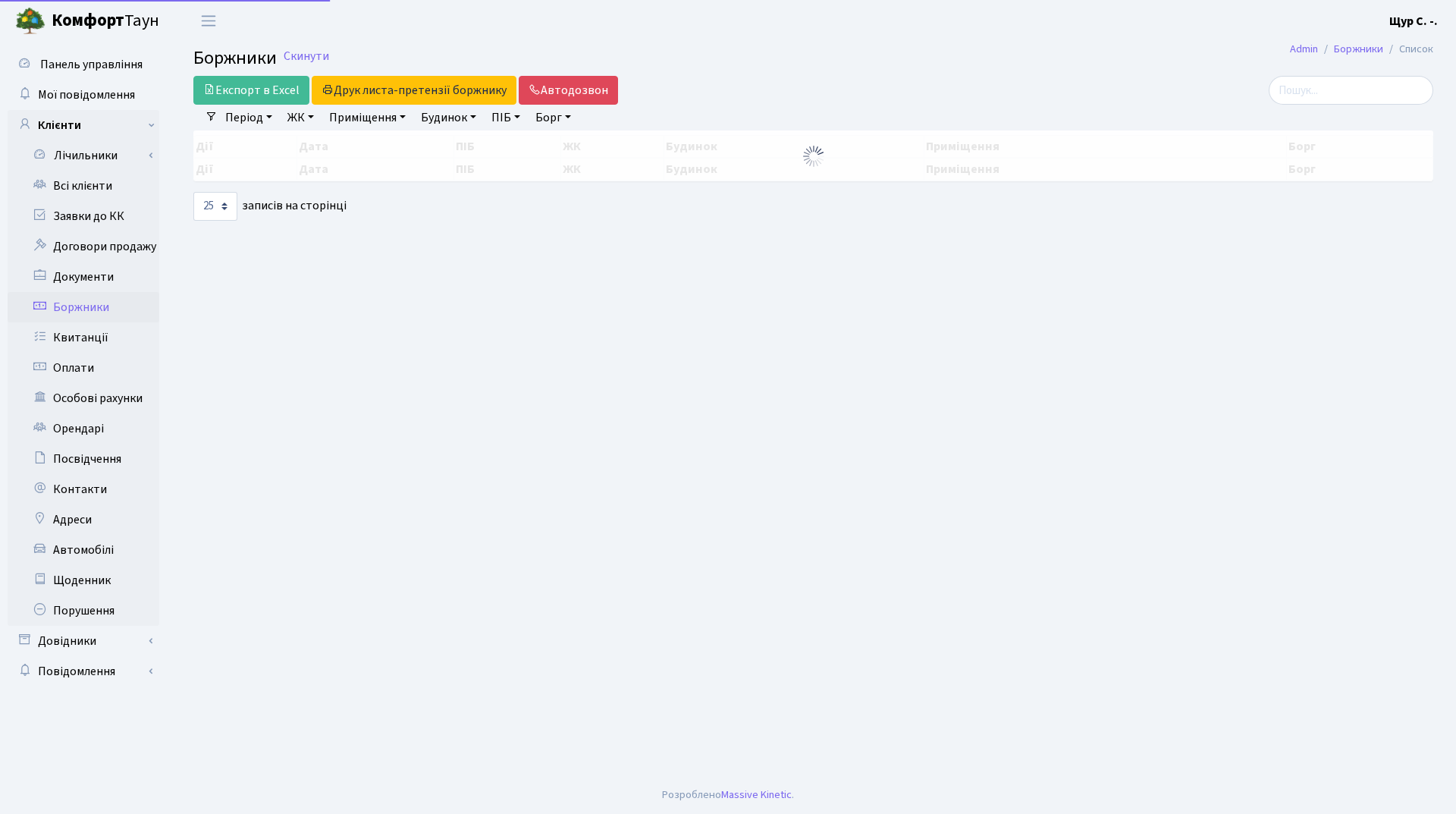
select select "25"
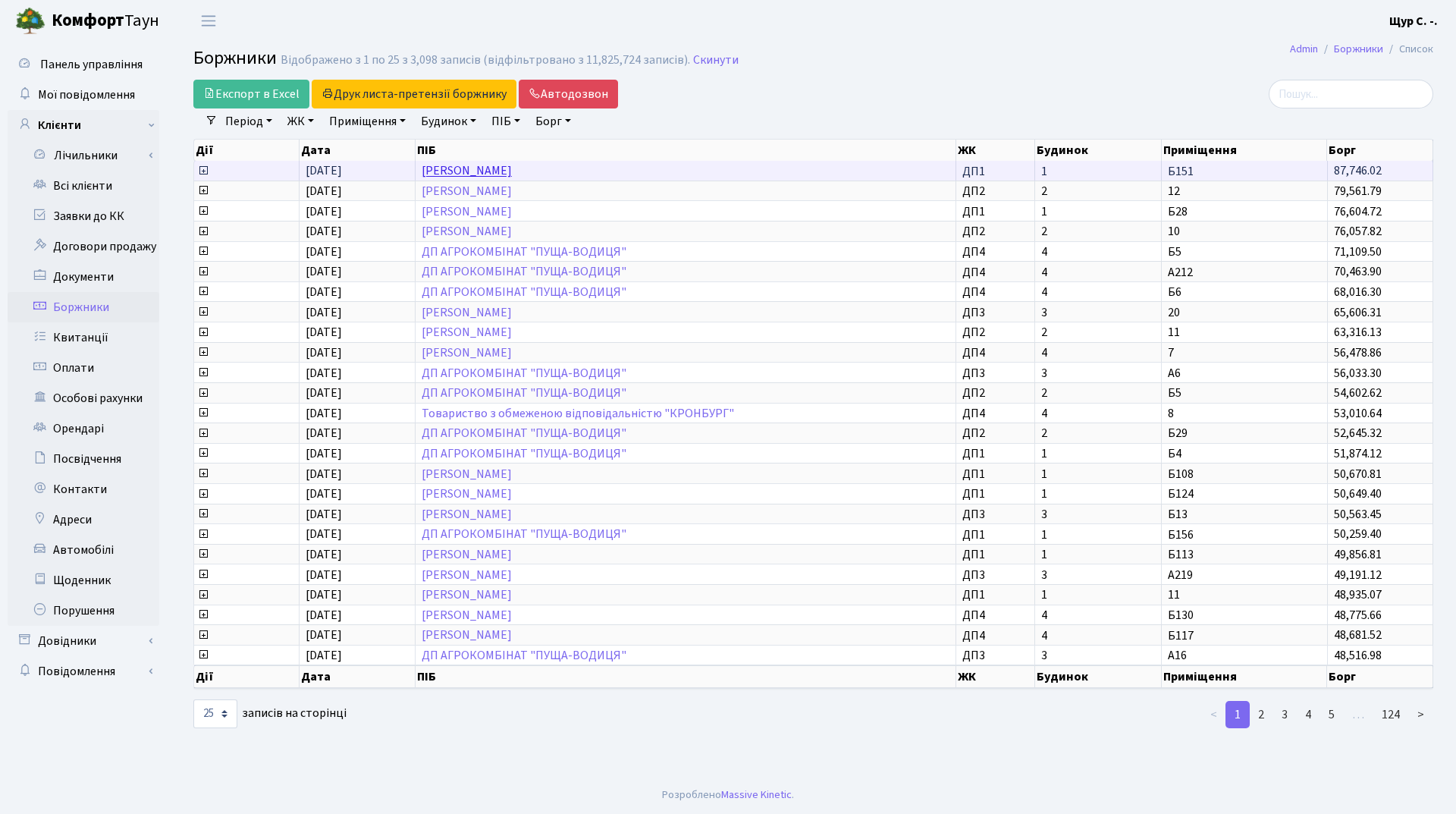
click at [459, 170] on link "Хан Руслан Іванович" at bounding box center [467, 172] width 90 height 17
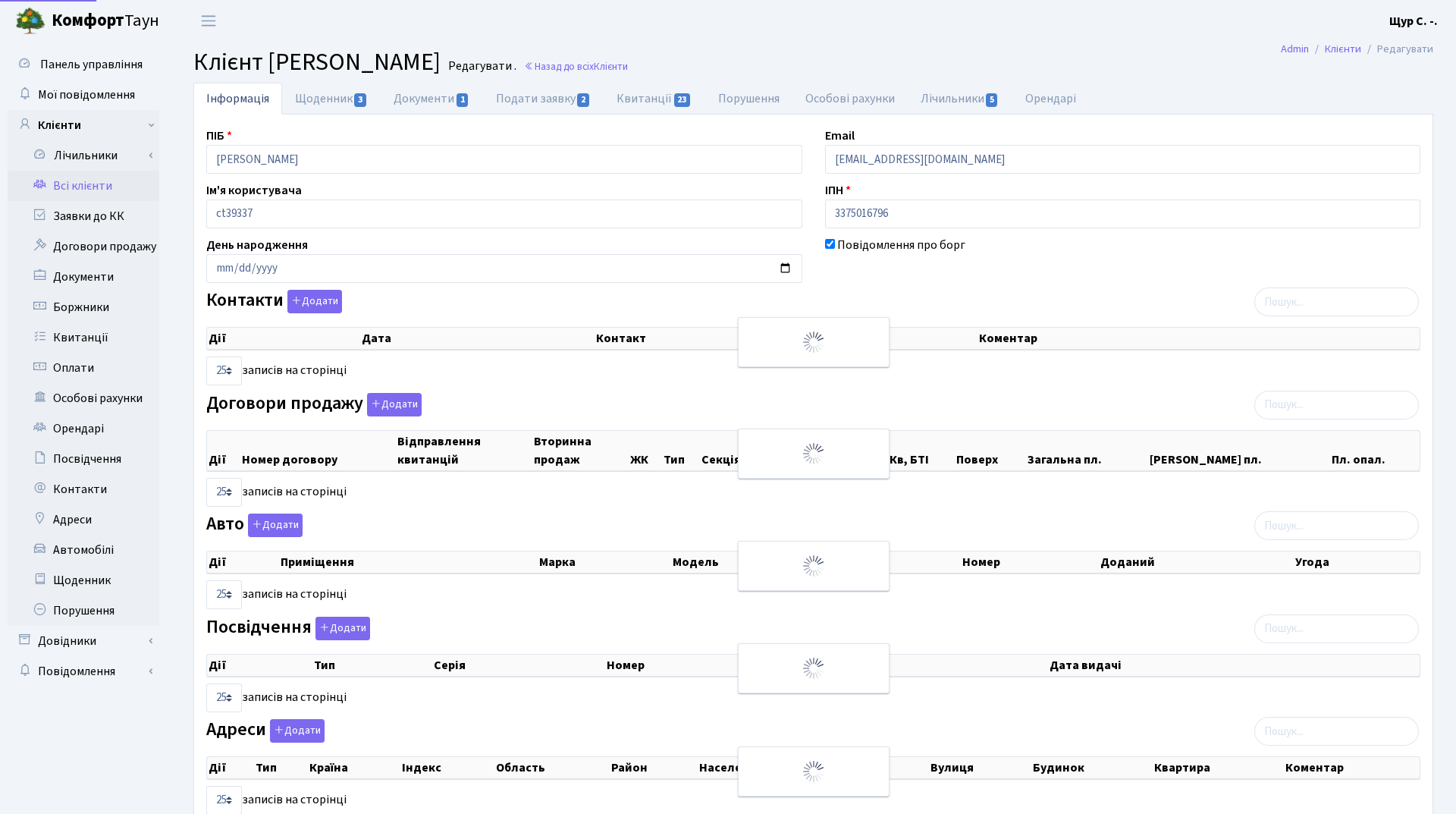
select select "25"
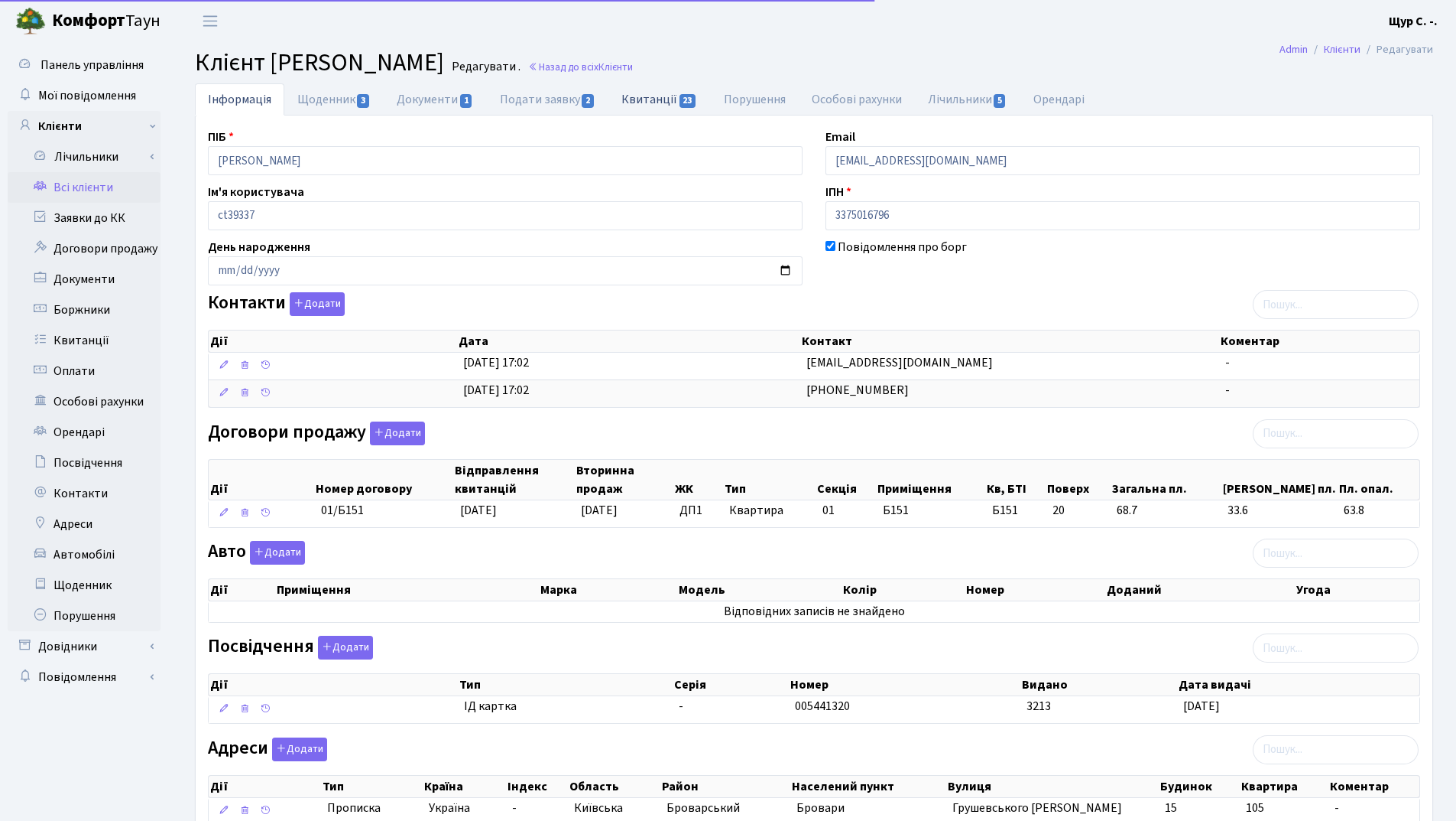
click at [647, 91] on link "Квитанції 23" at bounding box center [659, 98] width 101 height 31
select select "25"
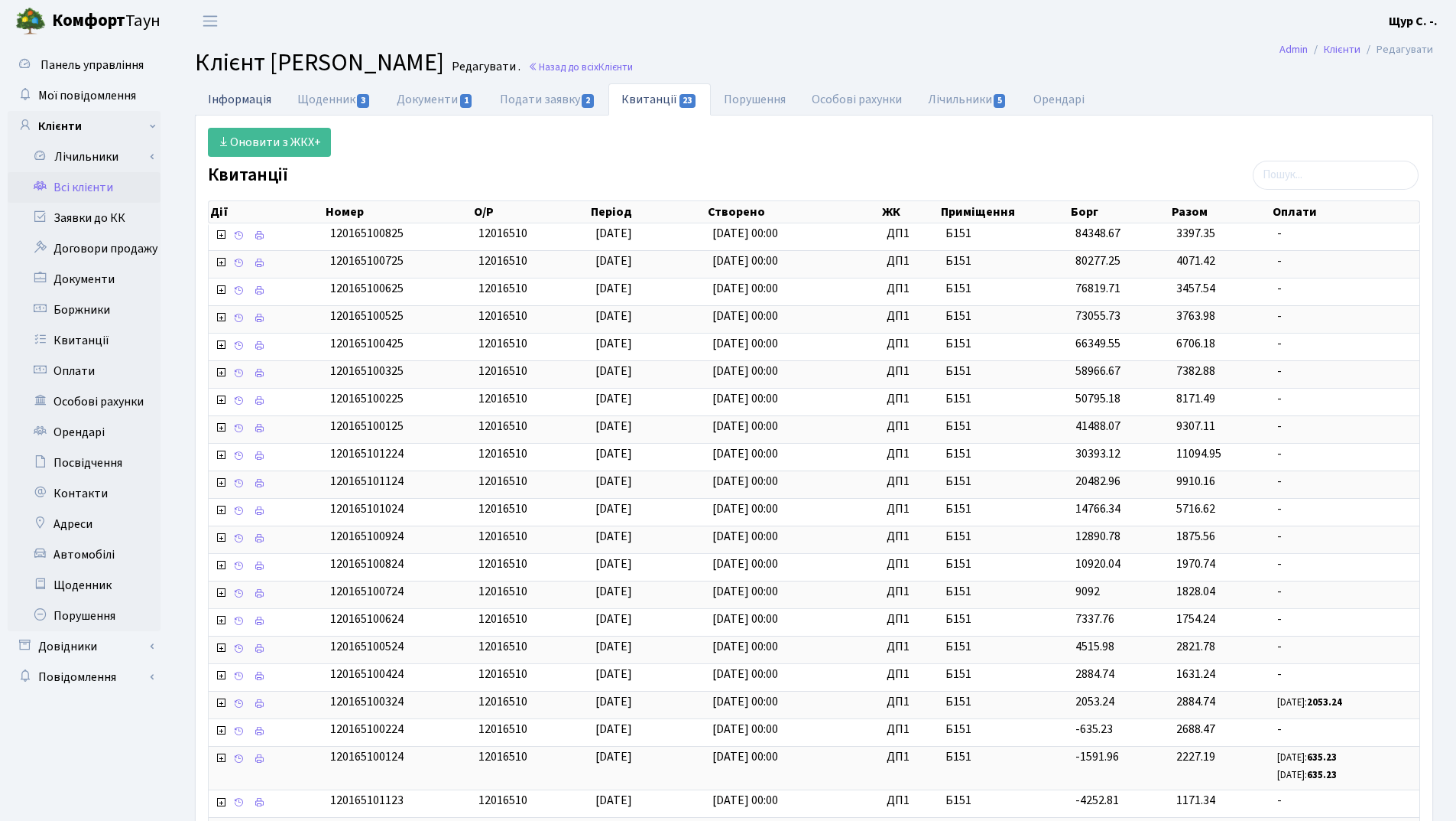
click at [235, 104] on link "Інформація" at bounding box center [240, 98] width 89 height 31
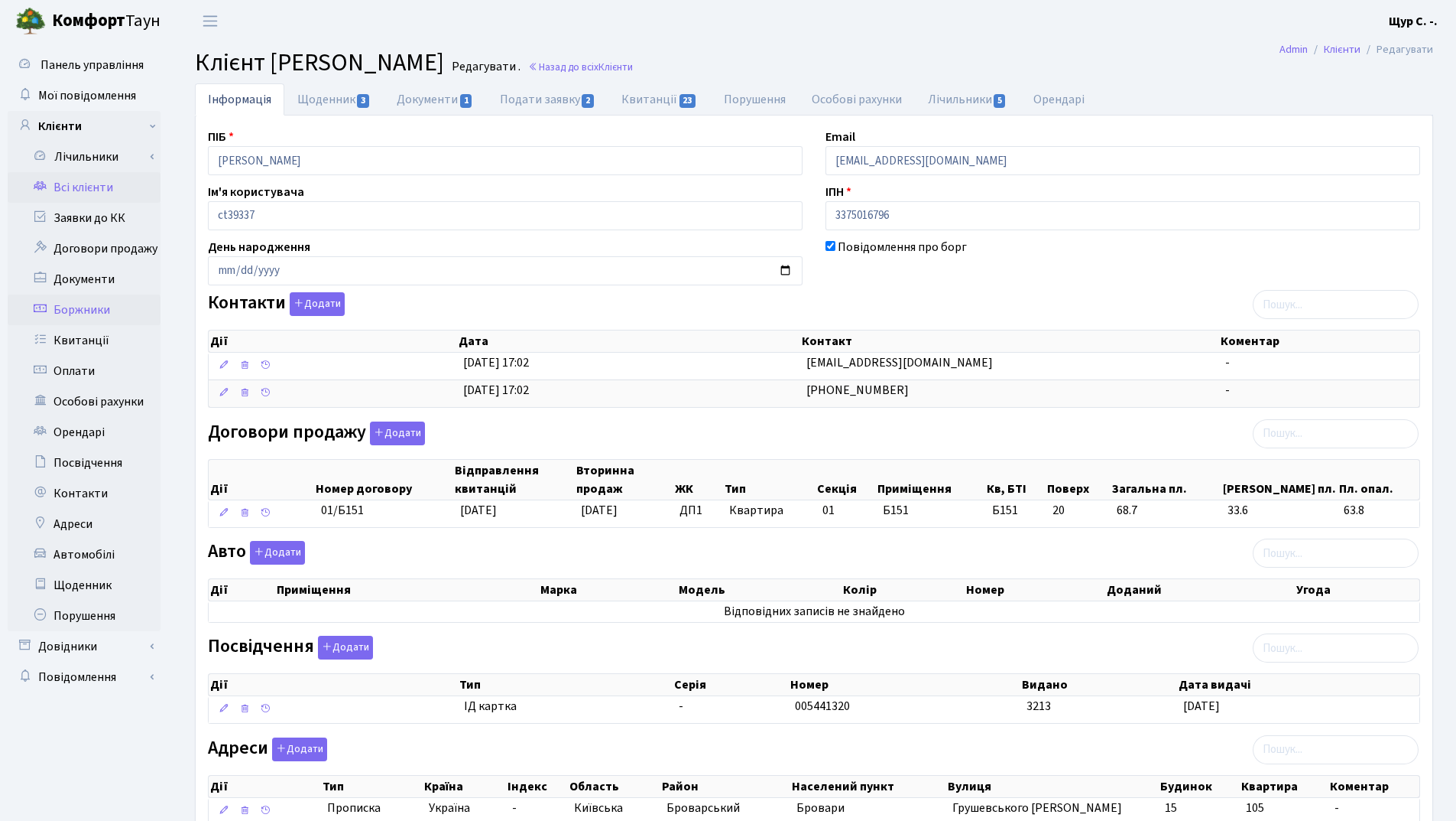
click at [87, 310] on link "Боржники" at bounding box center [84, 310] width 153 height 30
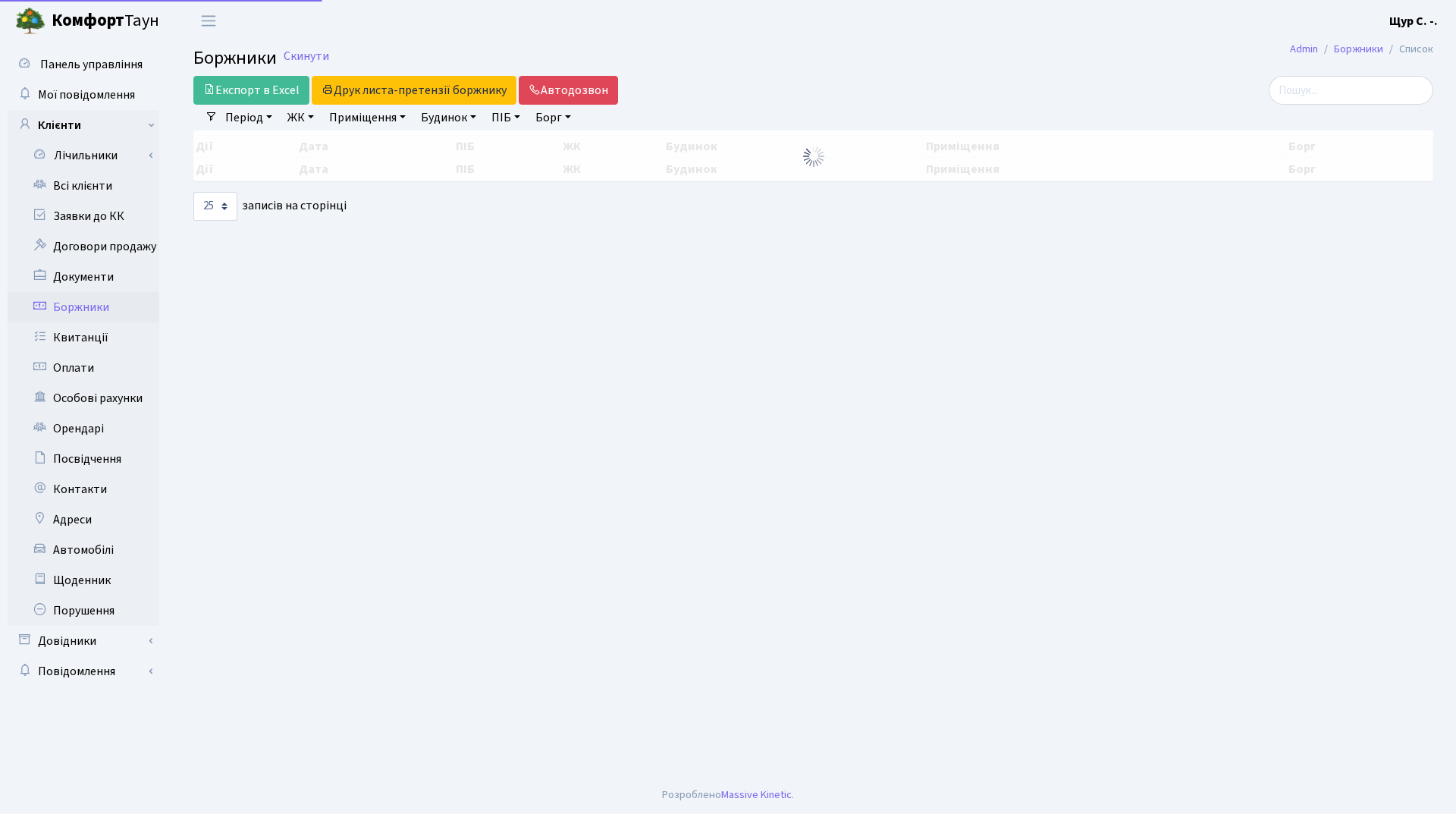
select select "25"
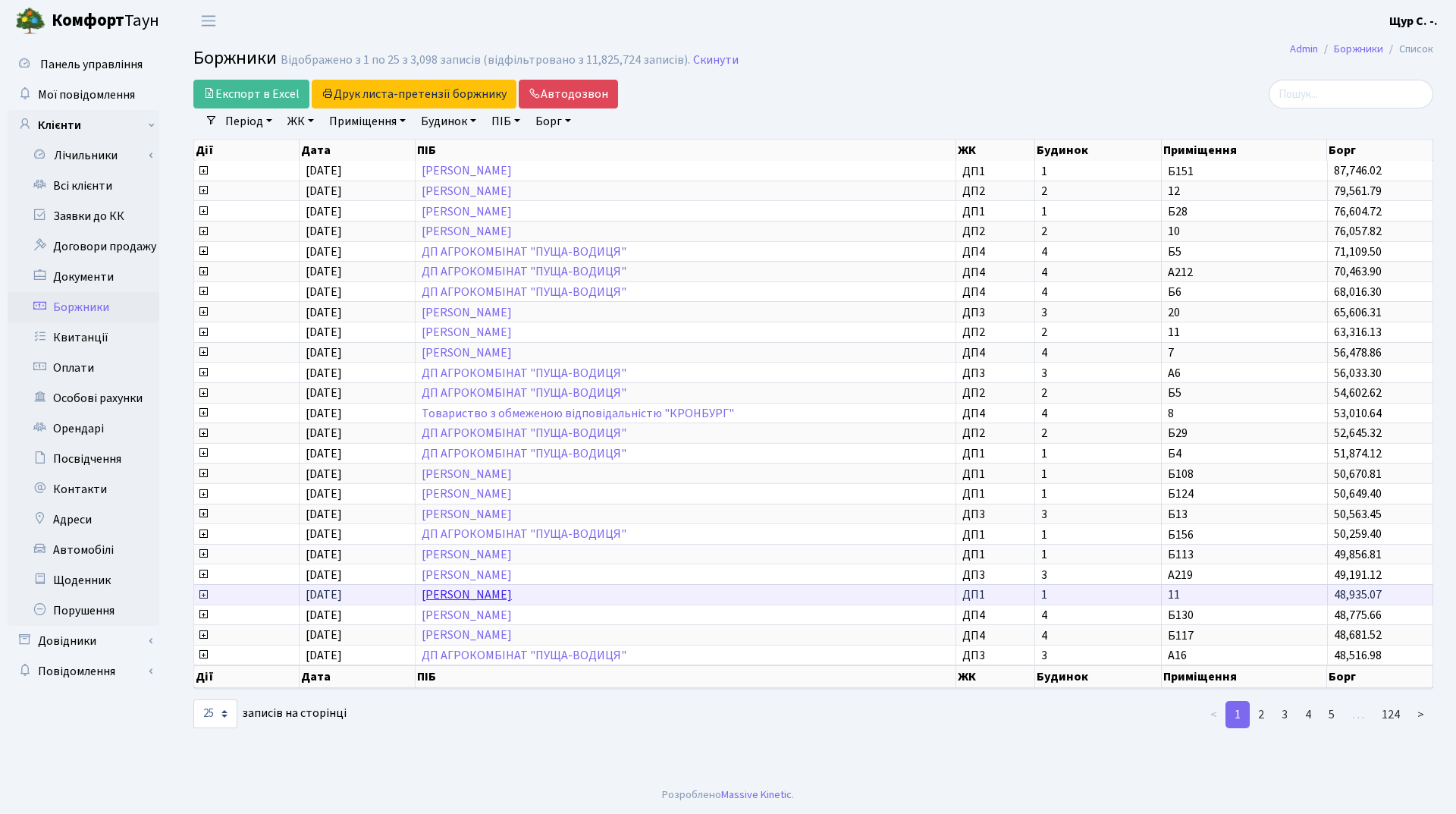
click at [504, 595] on link "[PERSON_NAME]" at bounding box center [467, 594] width 90 height 17
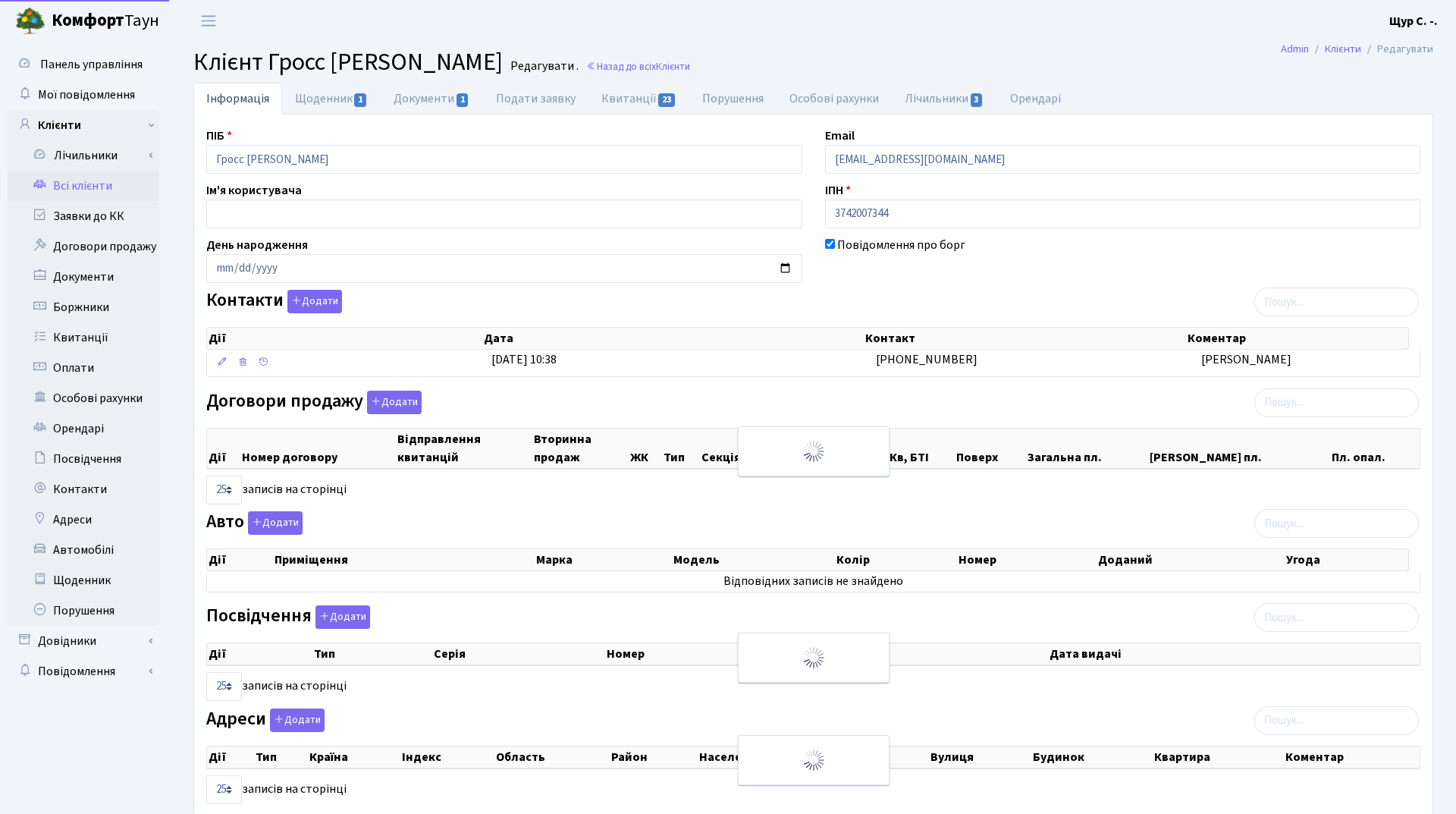
select select "25"
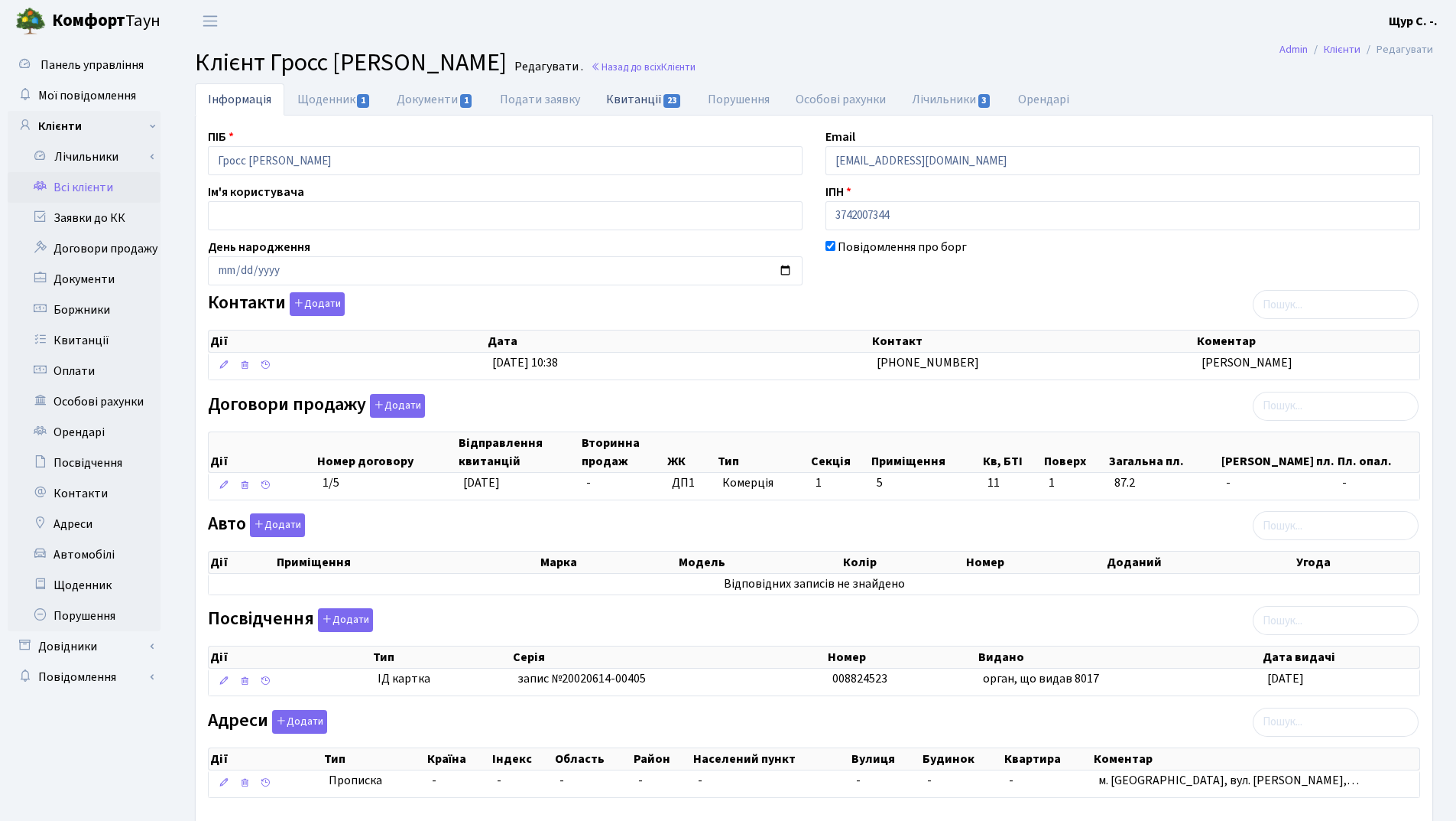
click at [641, 102] on link "Квитанції 23" at bounding box center [644, 98] width 101 height 31
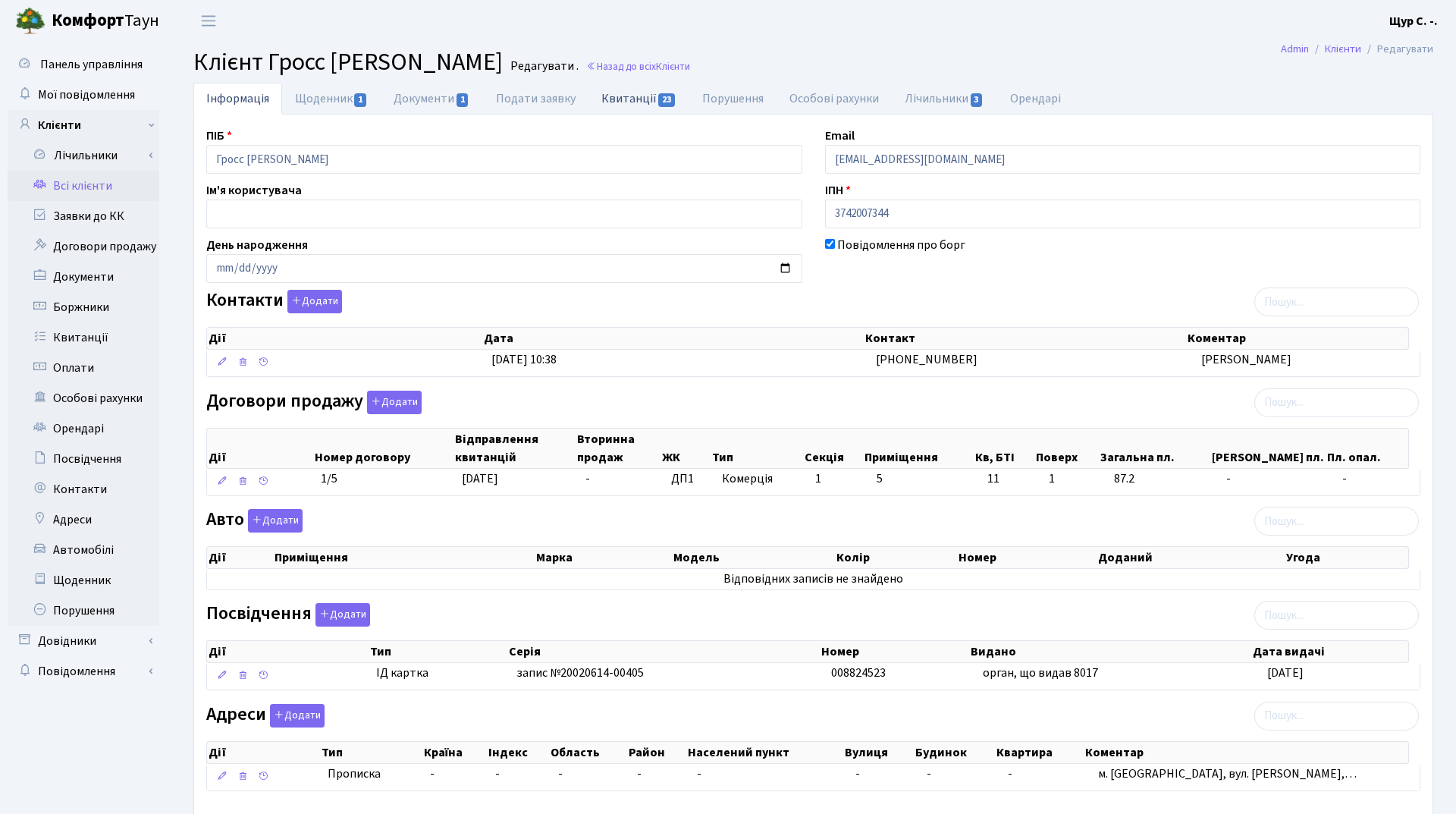
select select "25"
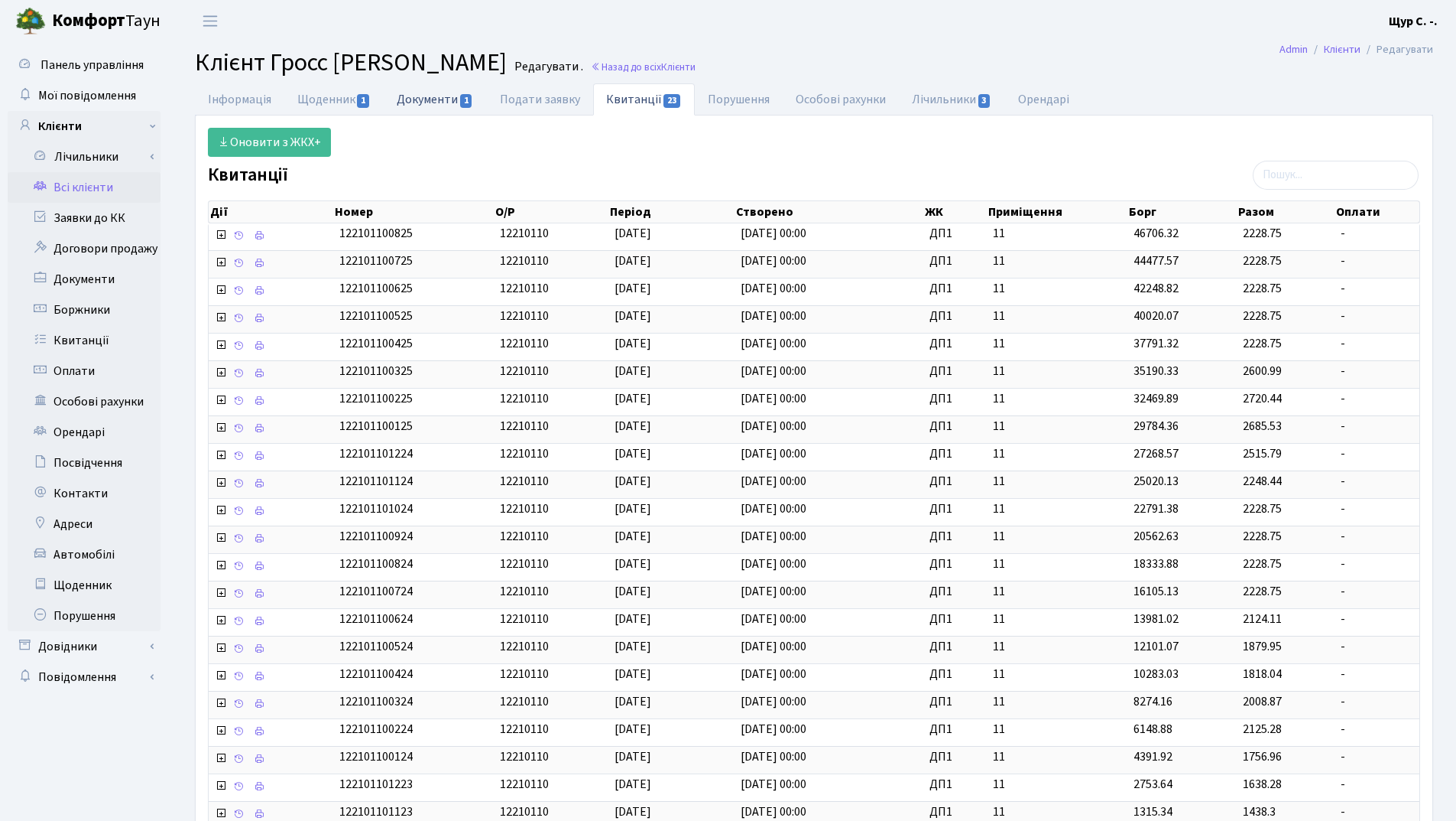
click at [419, 96] on link "Документи 1" at bounding box center [435, 98] width 102 height 31
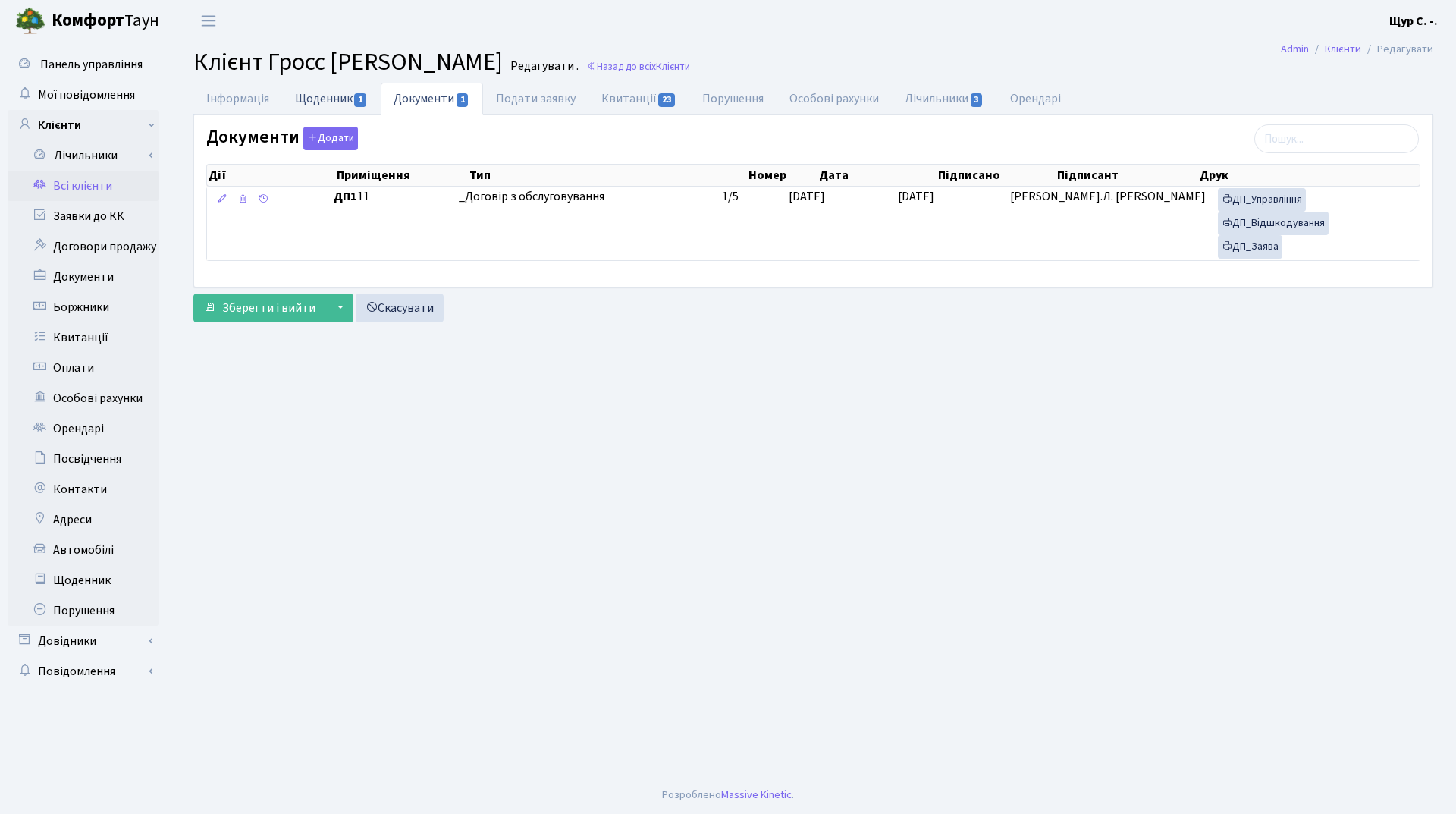
click at [332, 99] on link "Щоденник 1" at bounding box center [330, 98] width 99 height 31
select select "25"
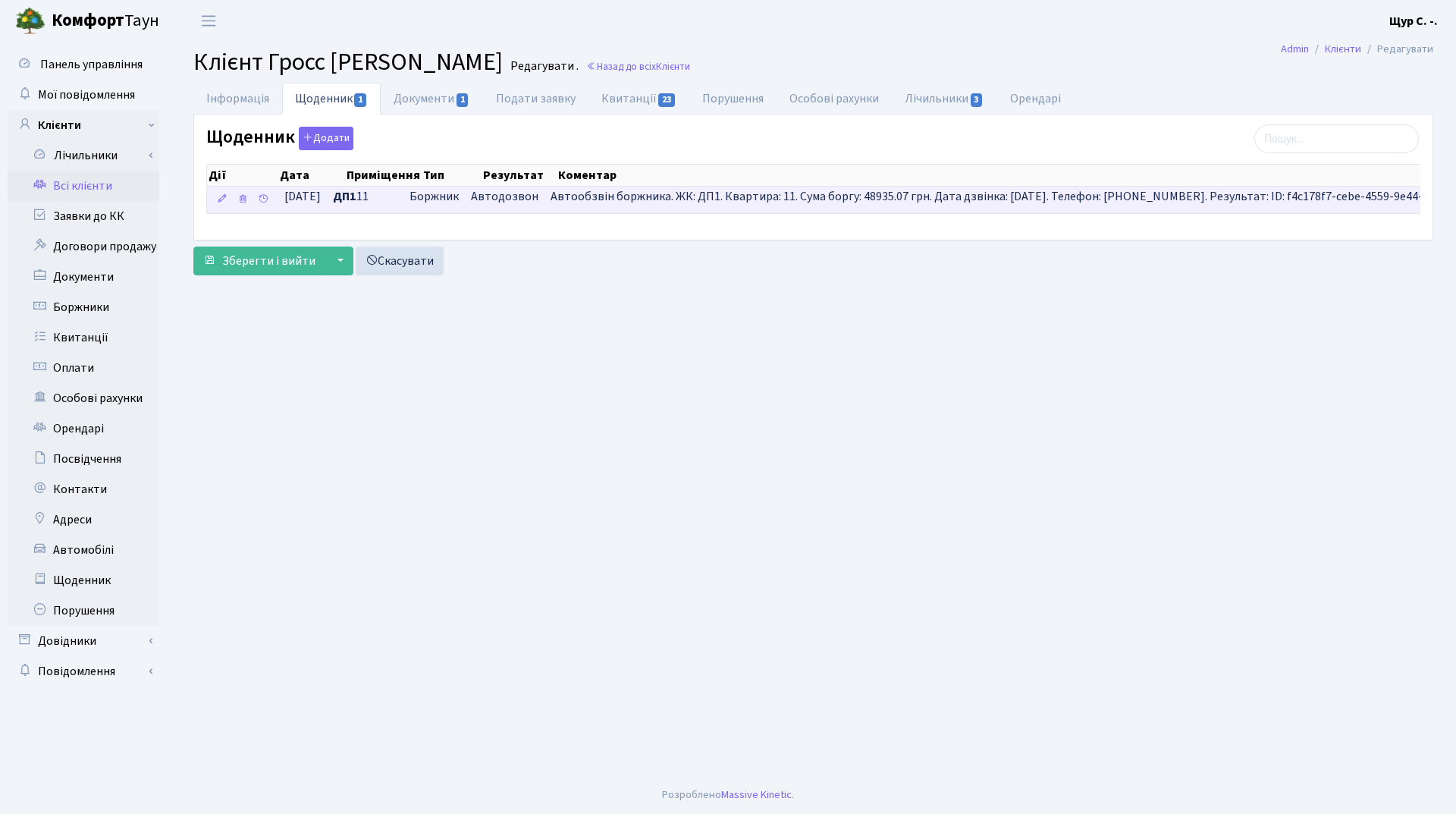
click at [529, 197] on span "Автодозвон" at bounding box center [505, 196] width 68 height 18
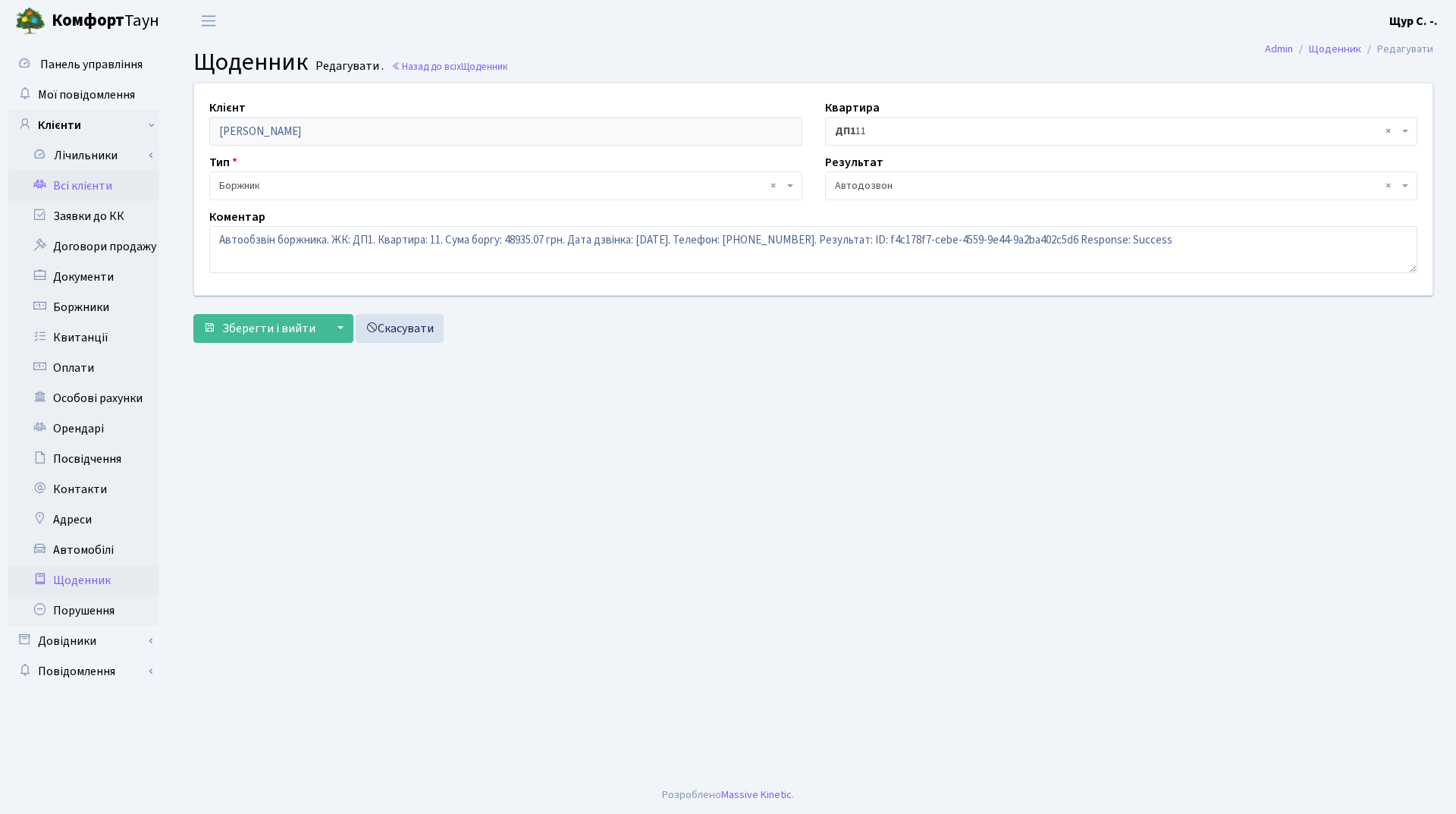
click at [121, 185] on link "Всі клієнти" at bounding box center [84, 186] width 152 height 30
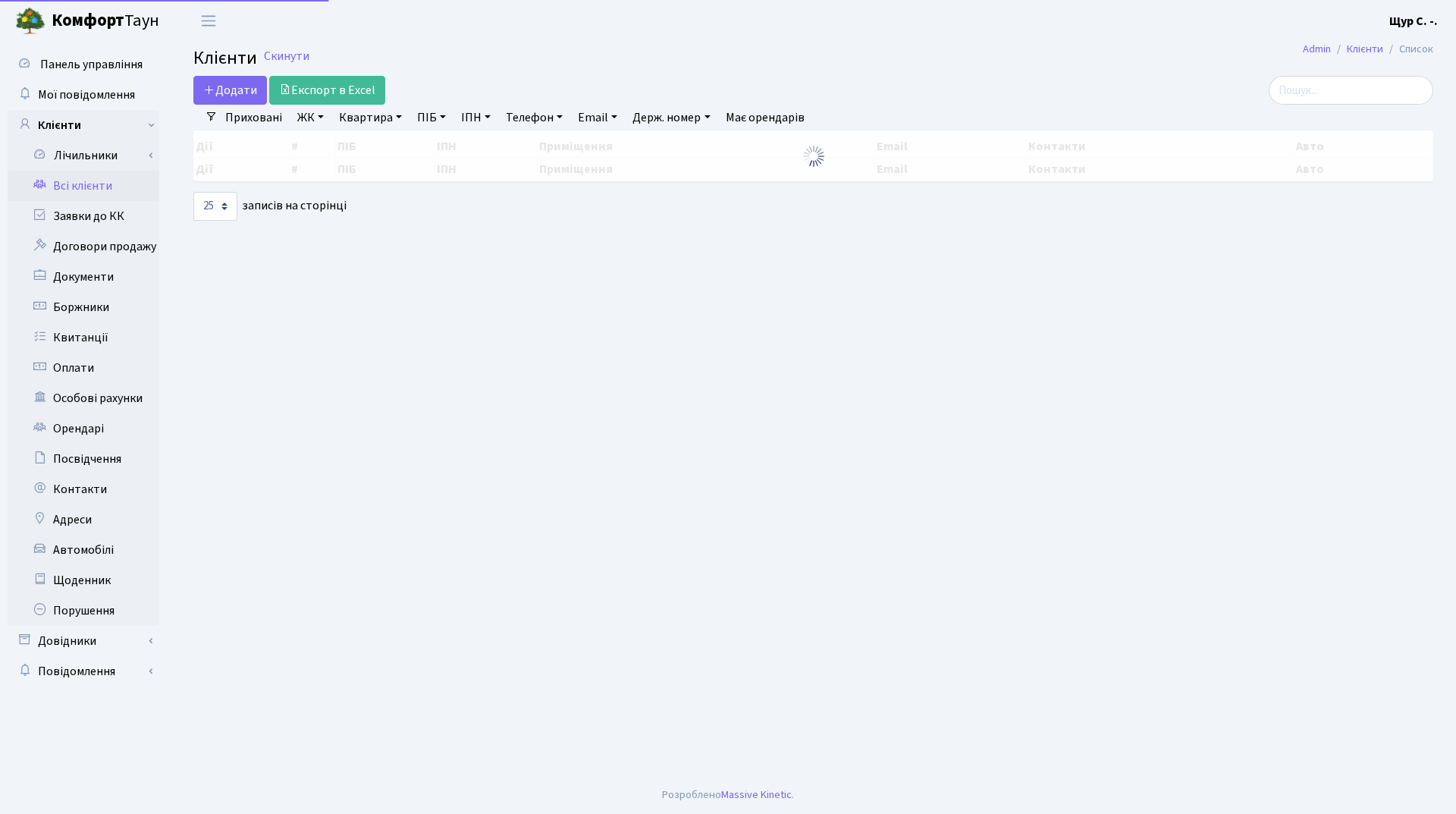
select select "25"
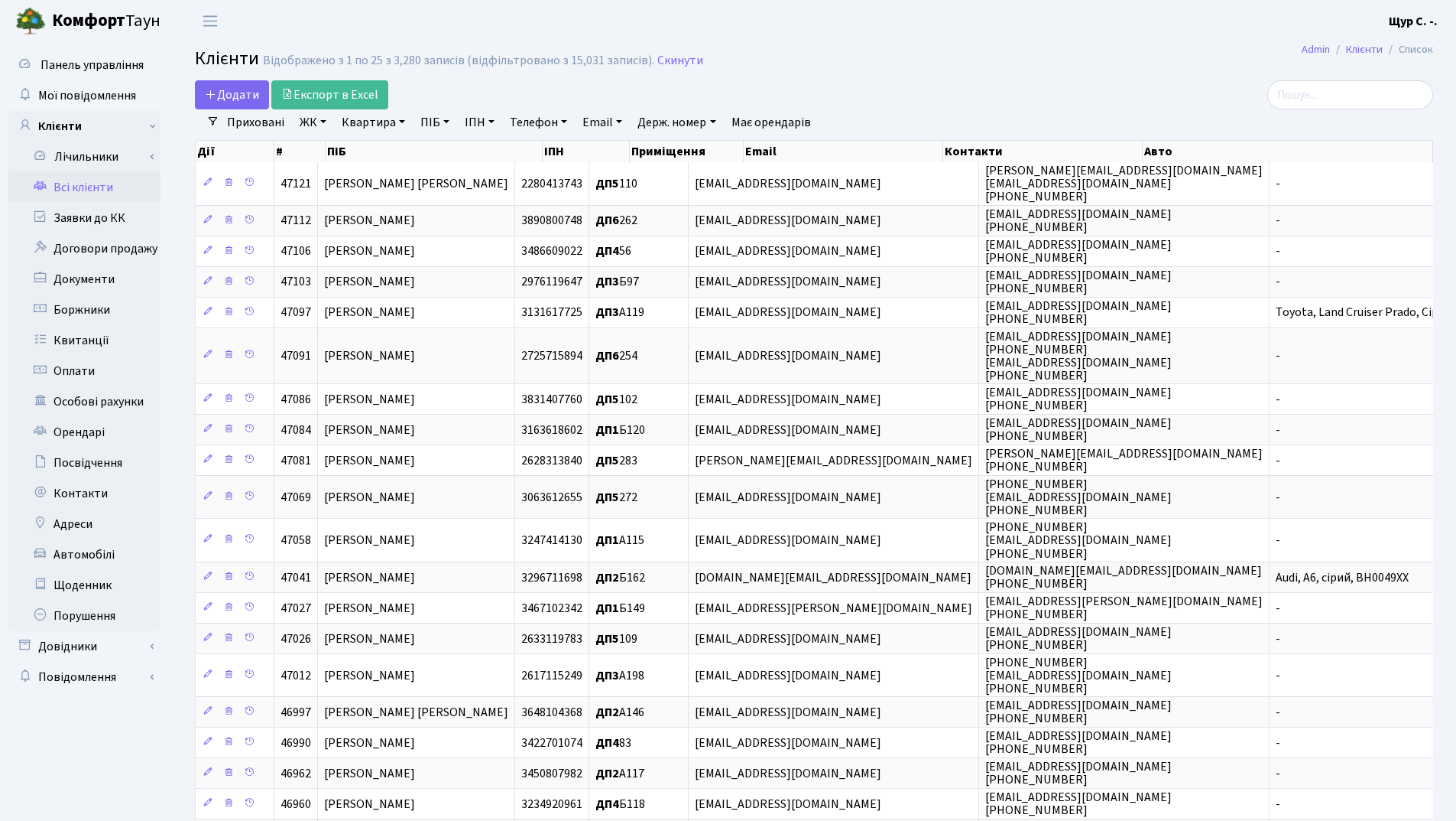
click at [364, 121] on link "Квартира" at bounding box center [374, 121] width 76 height 26
type input "369"
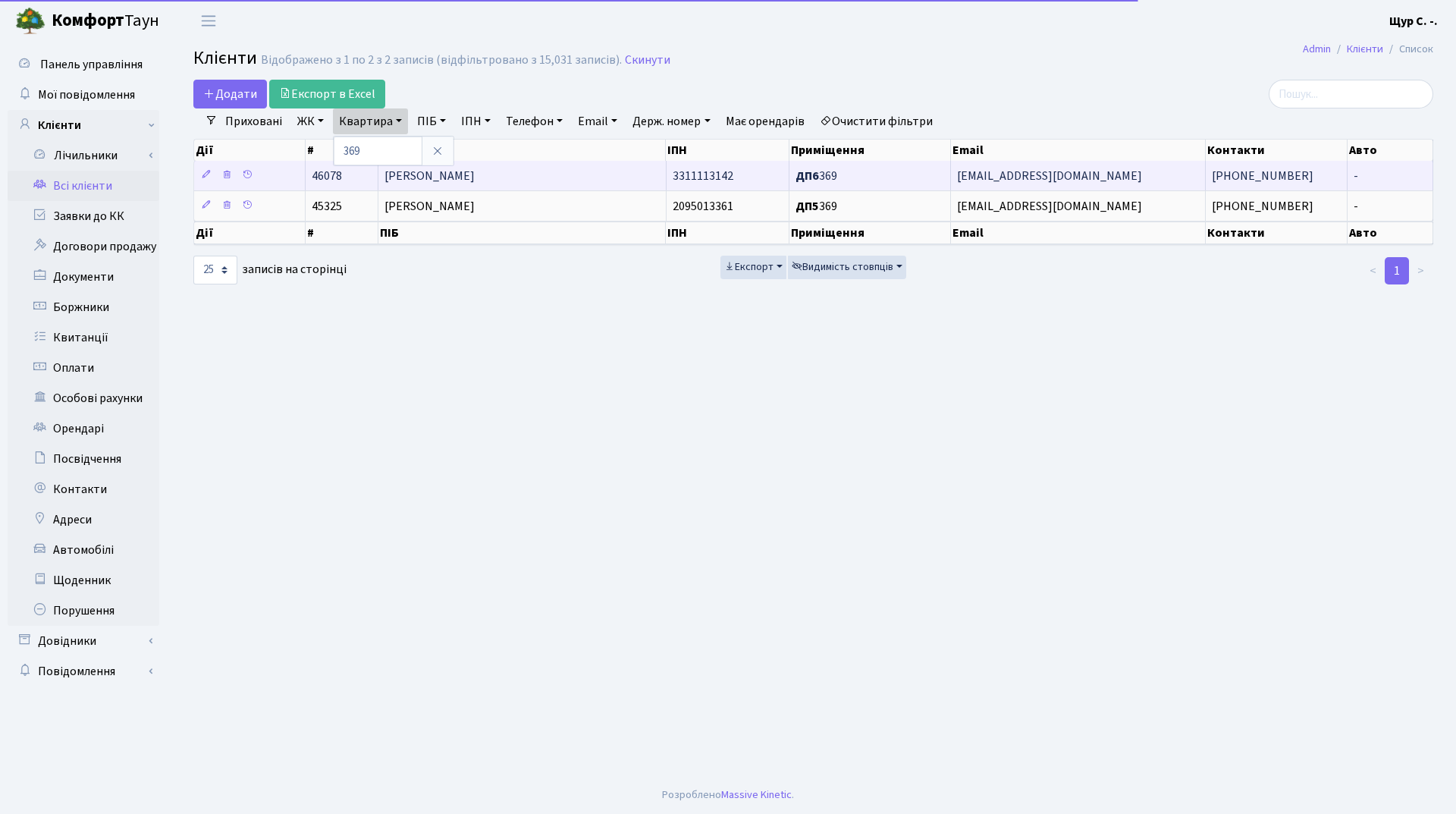
click at [475, 172] on span "[PERSON_NAME]" at bounding box center [429, 176] width 90 height 17
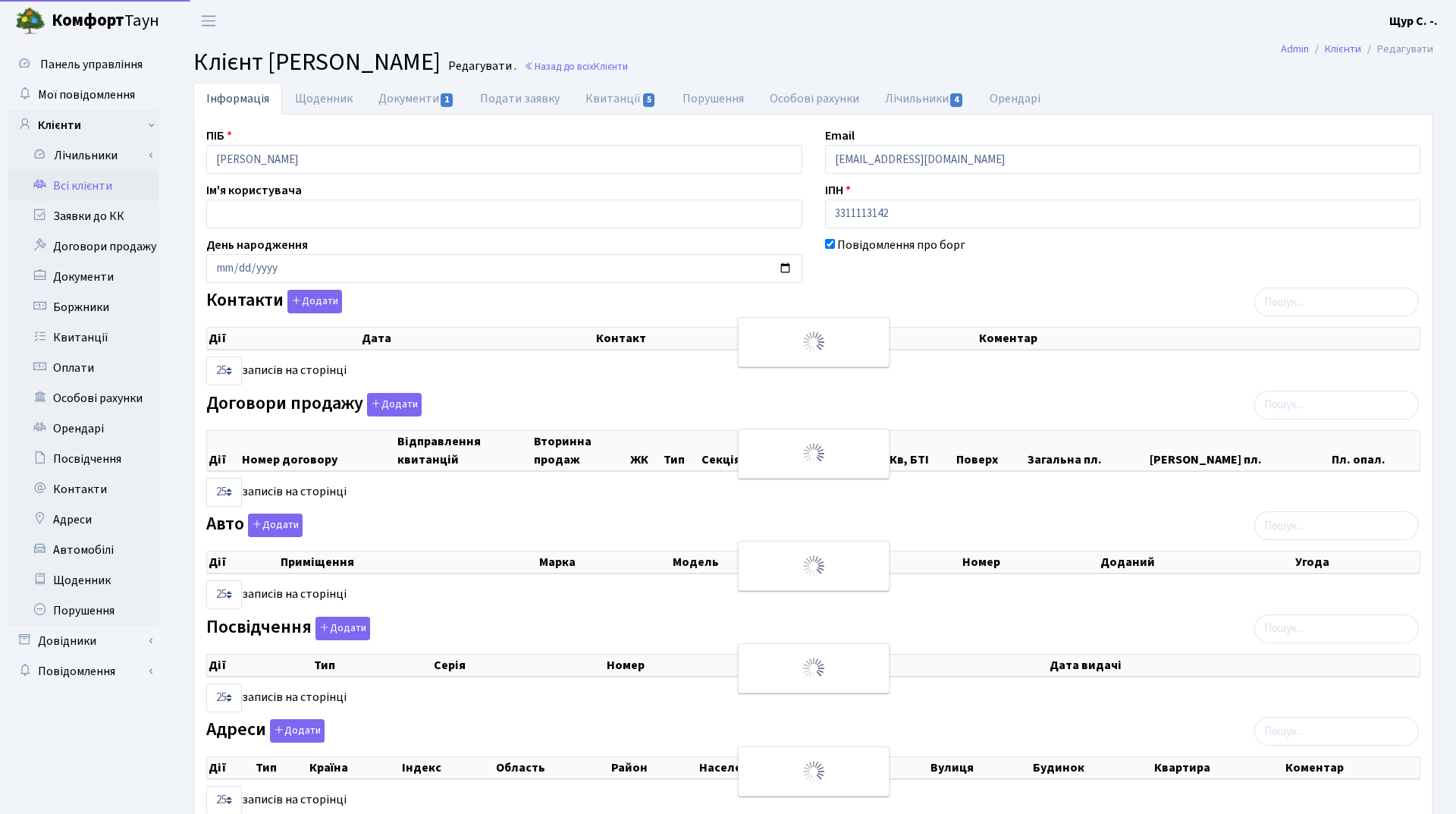
select select "25"
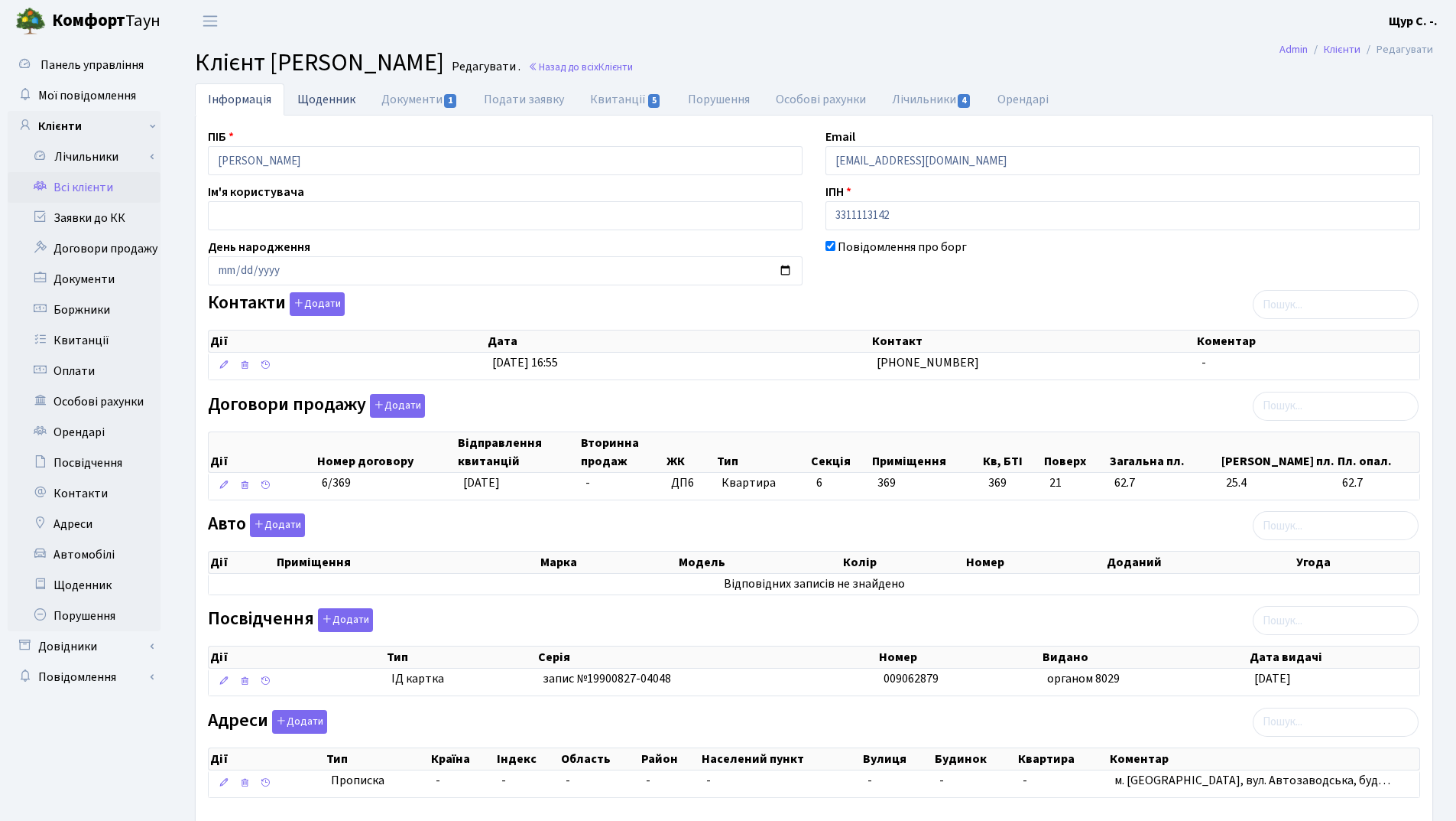
click at [314, 106] on link "Щоденник" at bounding box center [326, 98] width 84 height 31
select select "25"
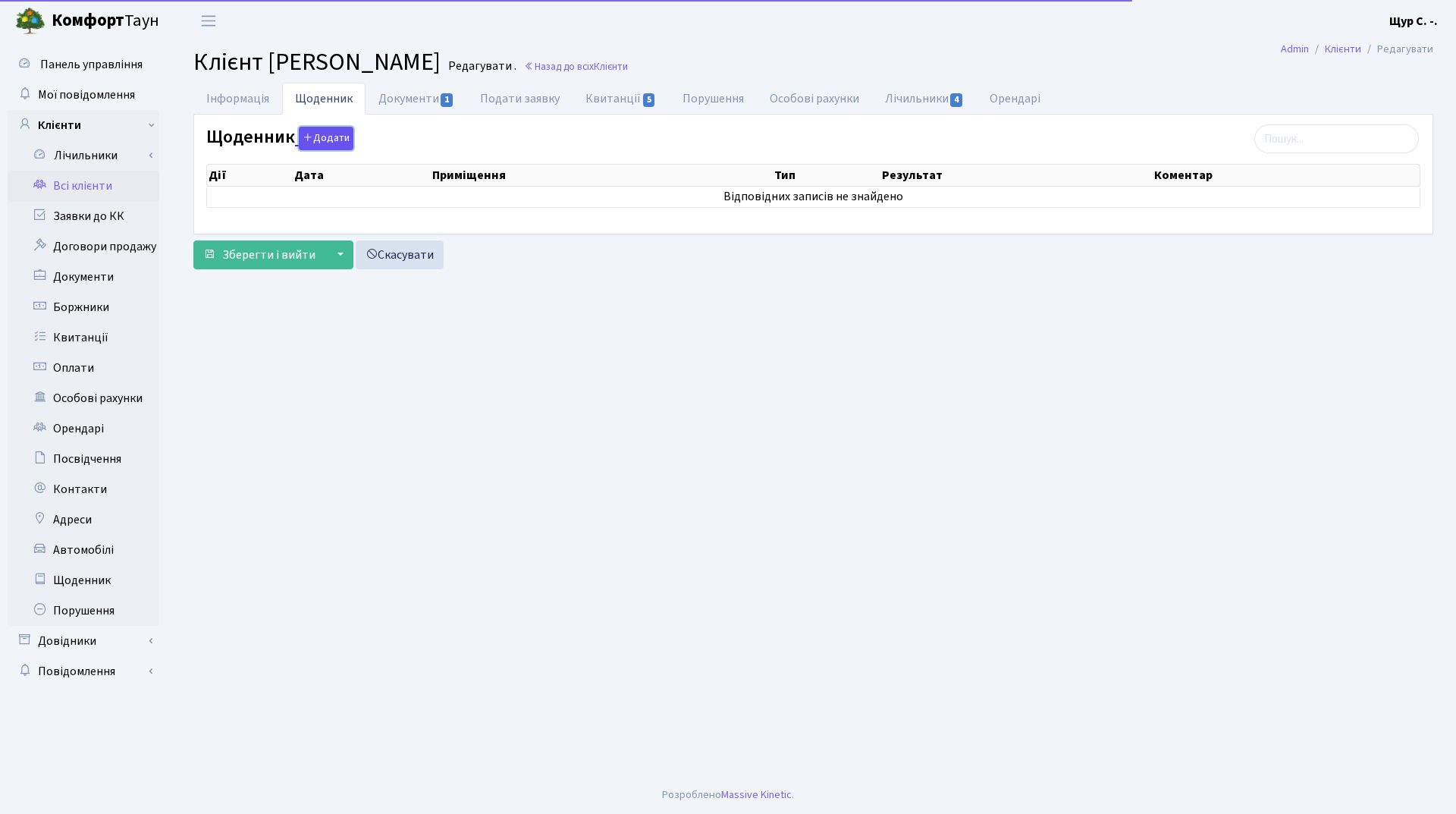
click at [325, 140] on button "Додати" at bounding box center [326, 138] width 54 height 23
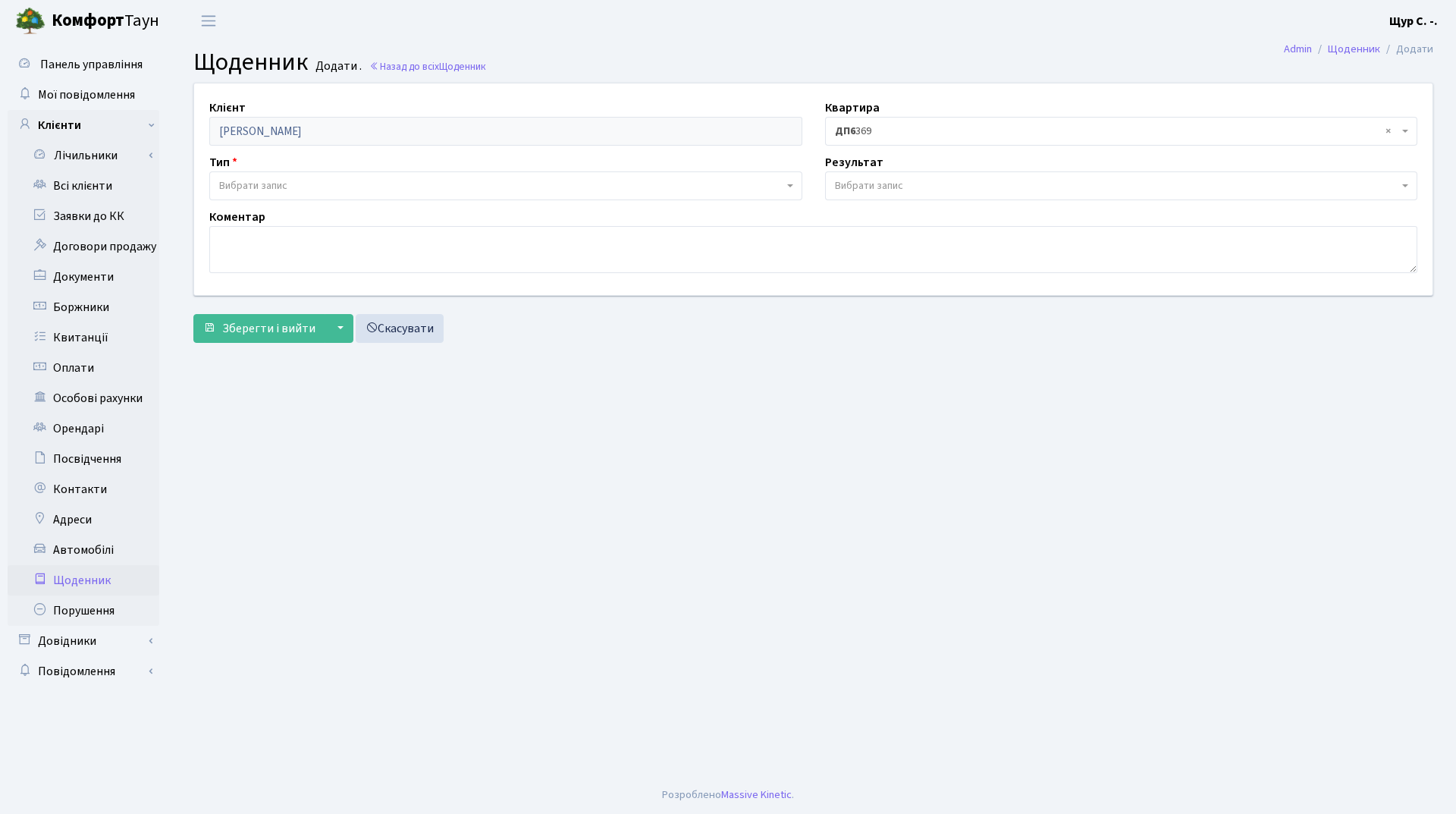
click at [299, 189] on span "Вибрати запис" at bounding box center [500, 186] width 564 height 15
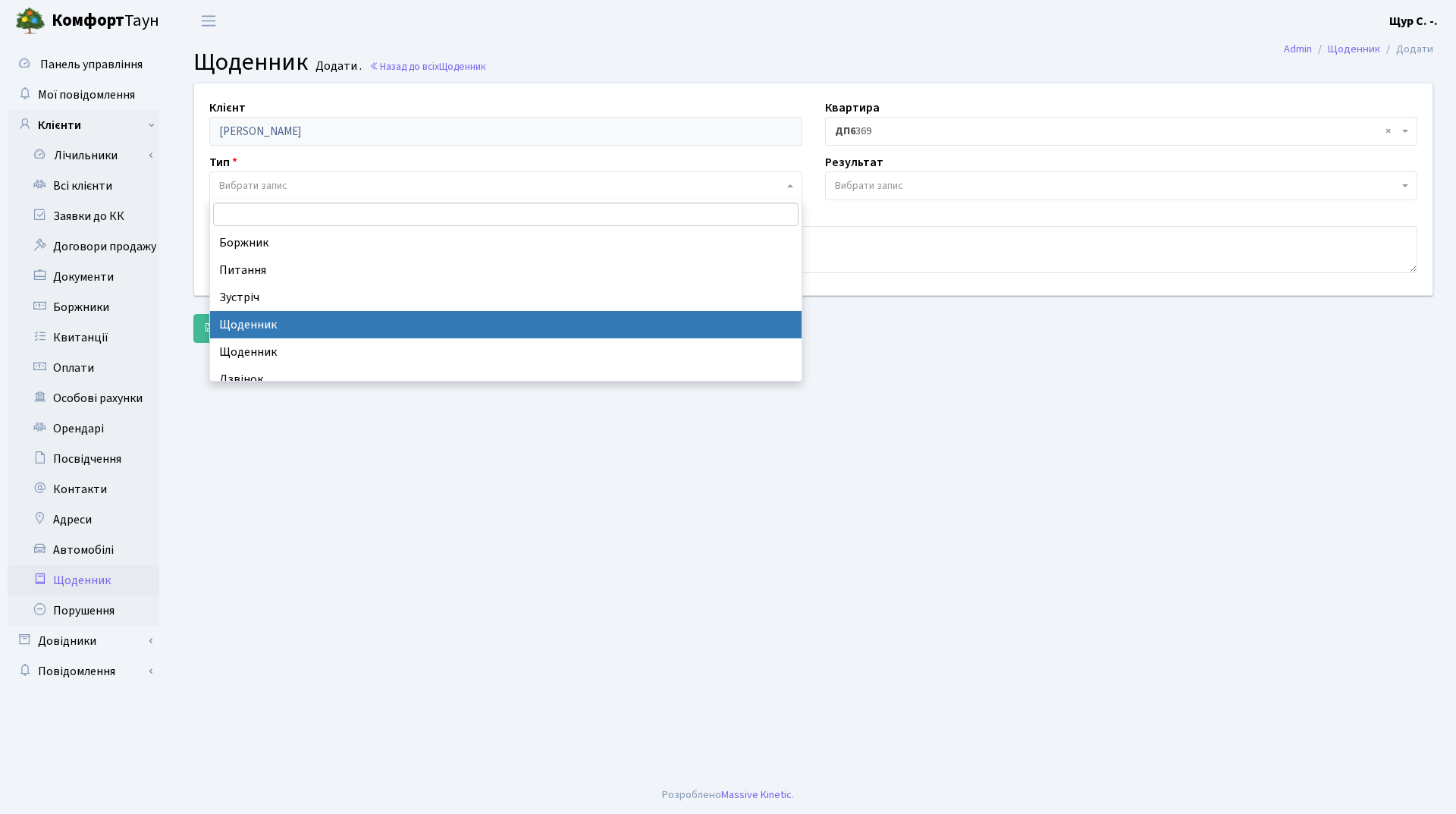
select select "11"
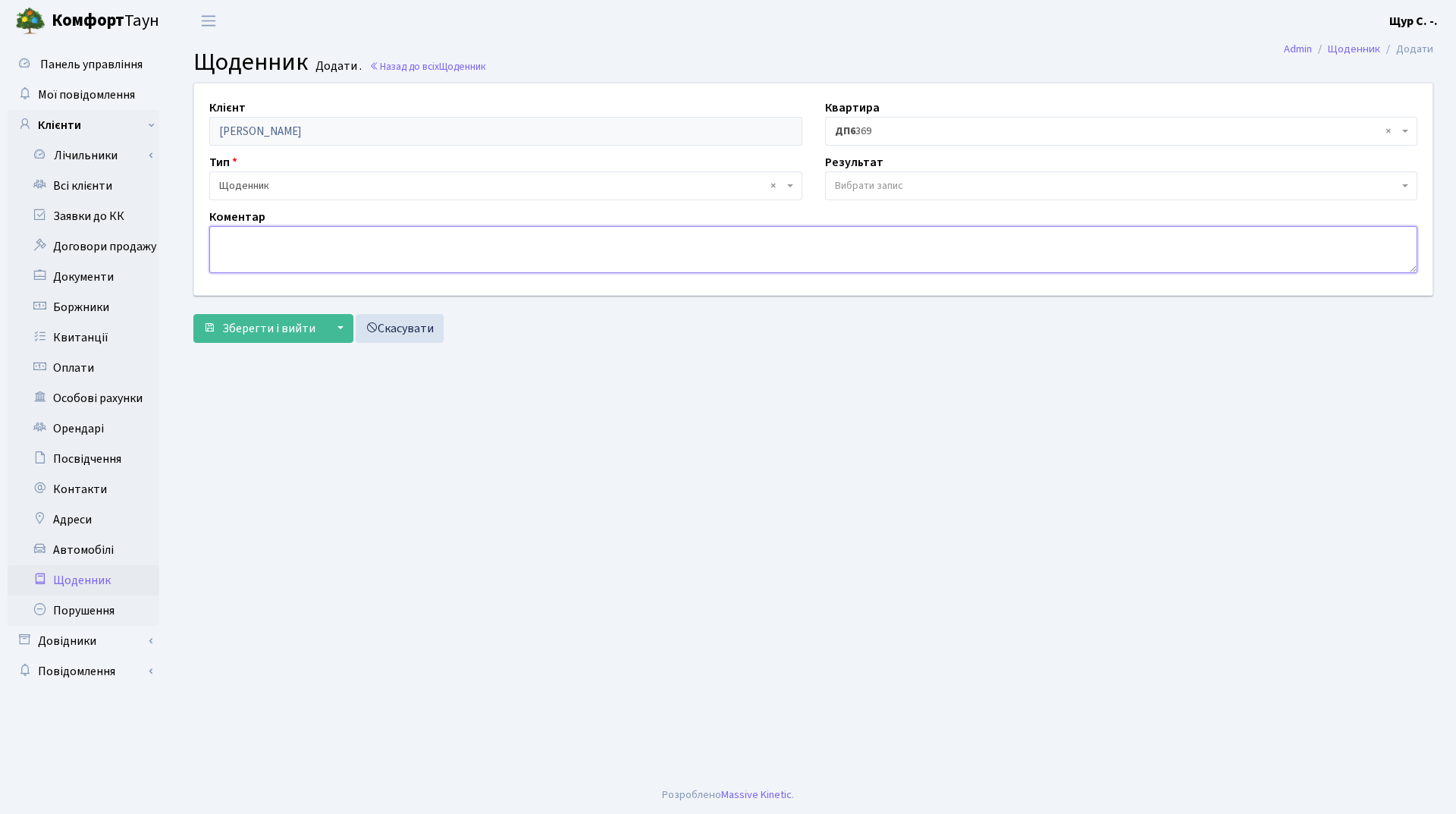
click at [238, 242] on textarea at bounding box center [813, 250] width 1208 height 47
type textarea "зміна прізвища (була [PERSON_NAME])"
click at [265, 326] on span "Зберегти і вийти" at bounding box center [268, 329] width 93 height 17
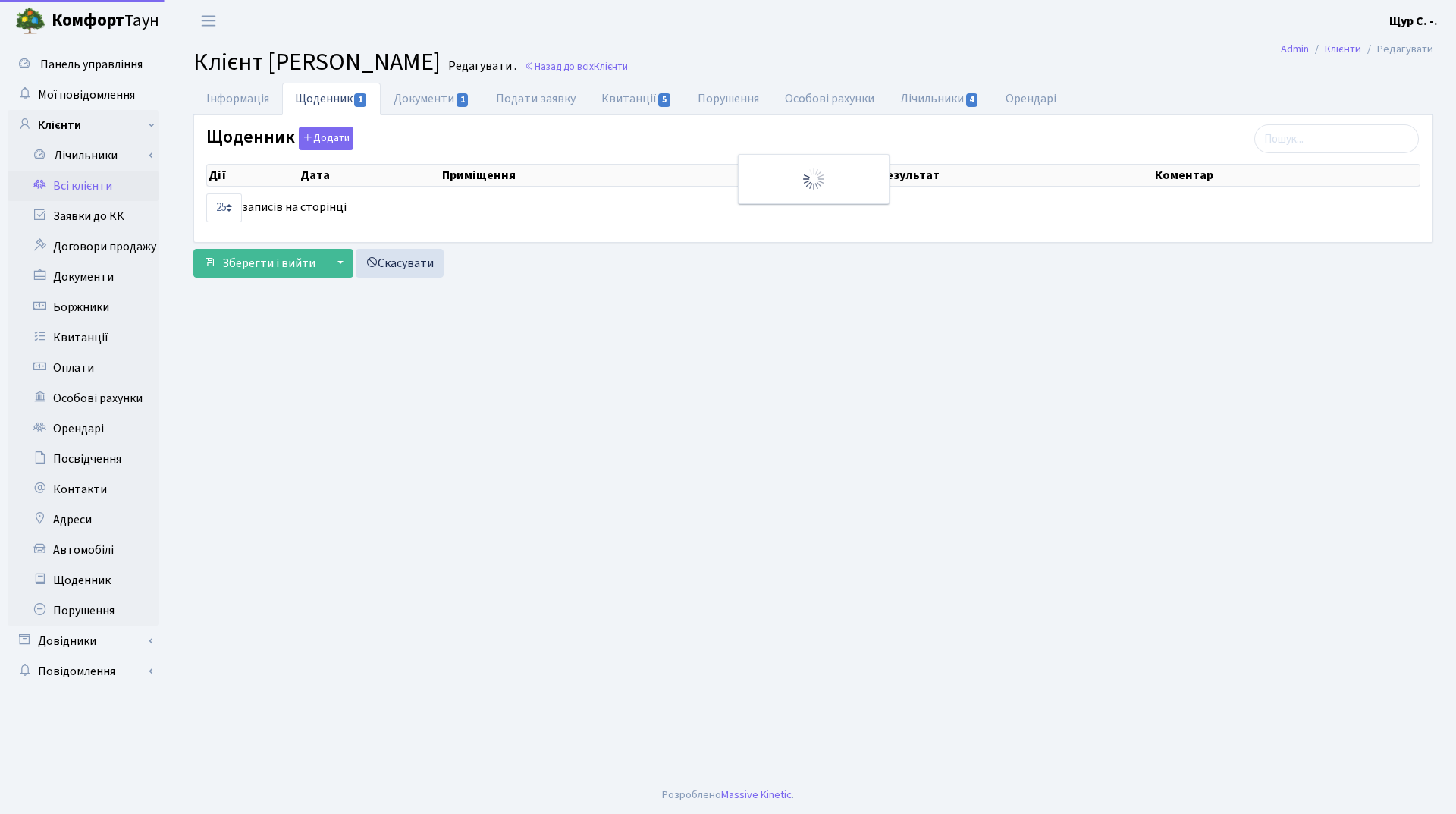
select select "25"
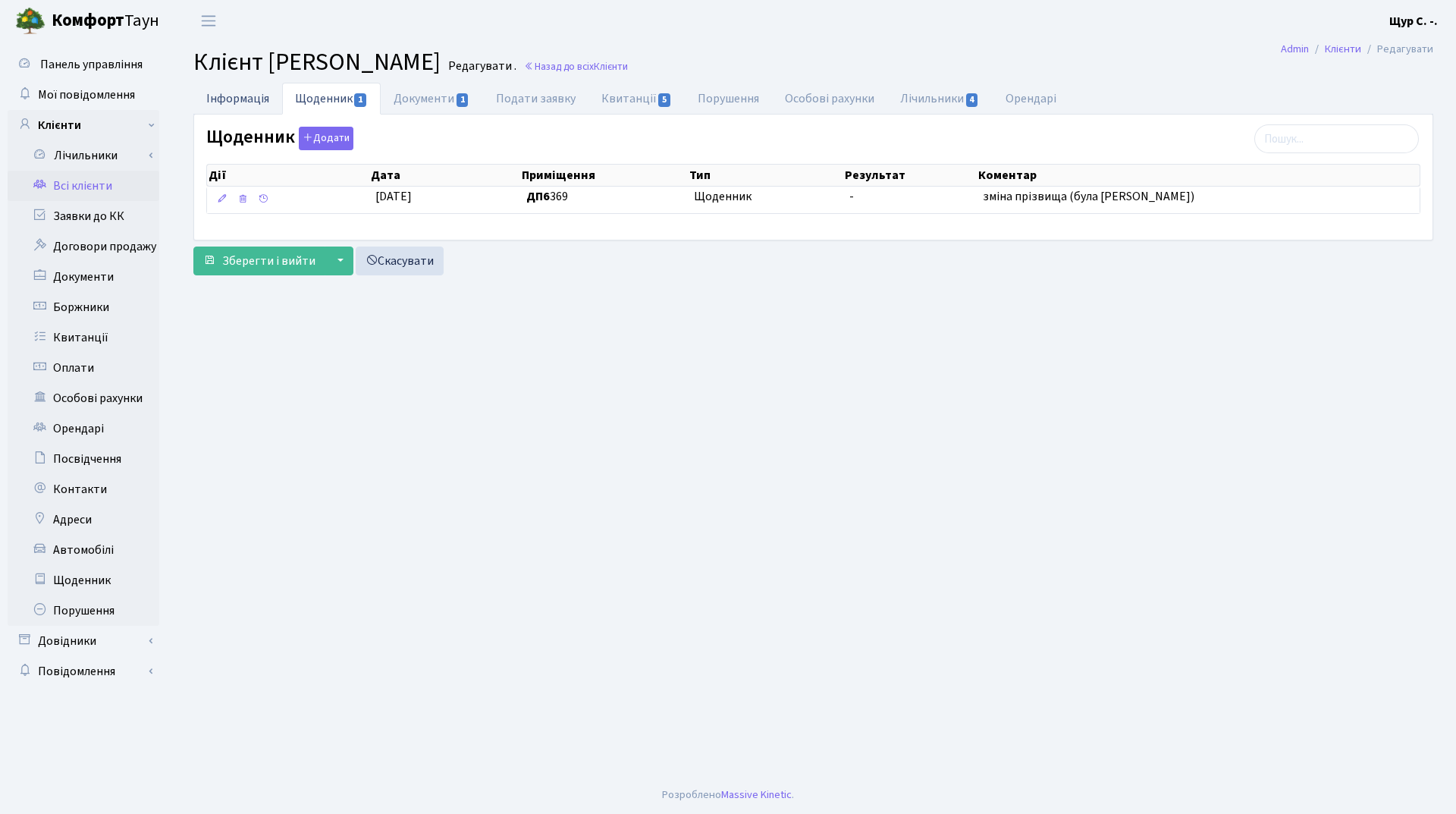
click at [252, 102] on link "Інформація" at bounding box center [238, 98] width 88 height 31
select select "25"
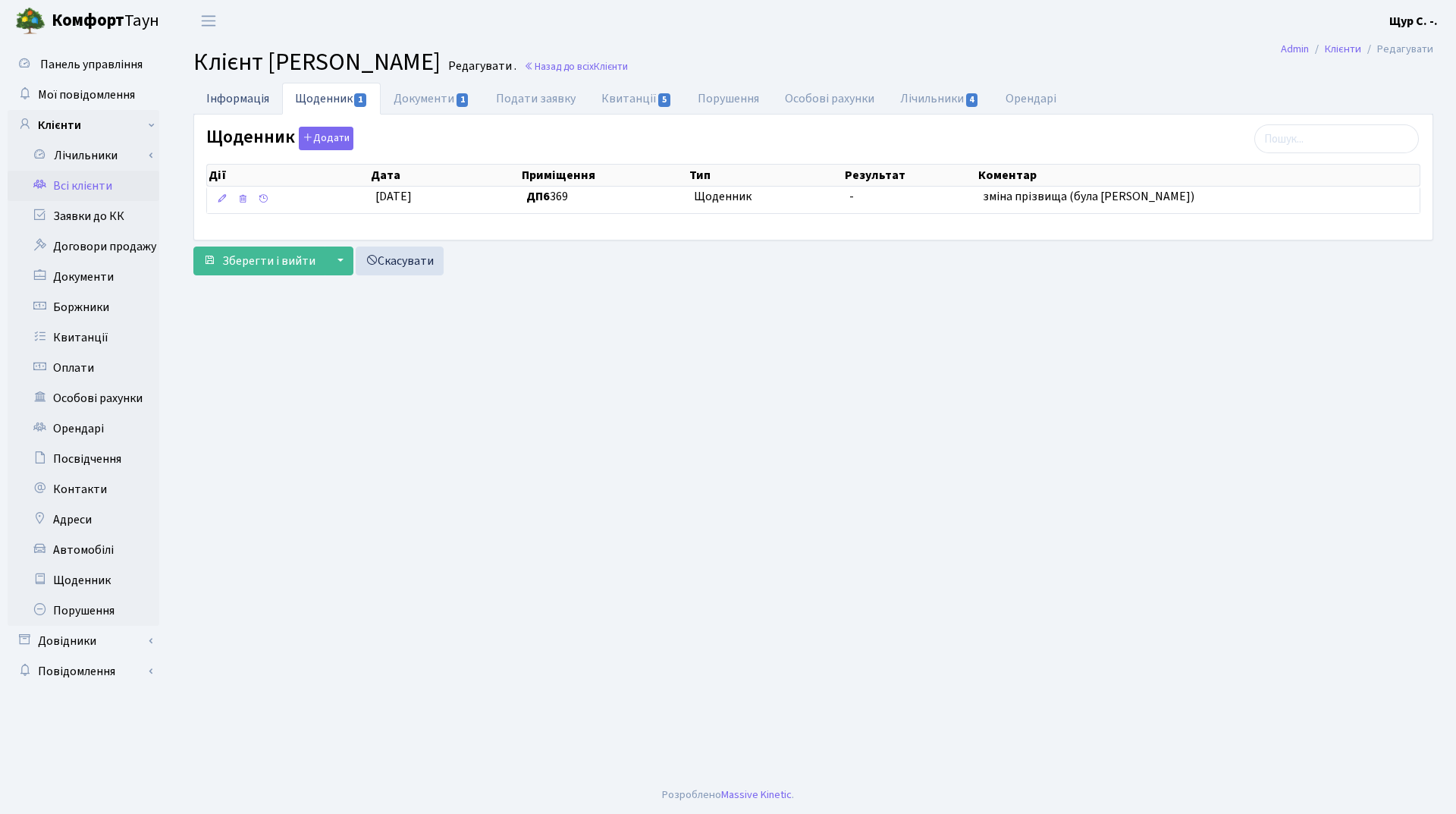
select select "25"
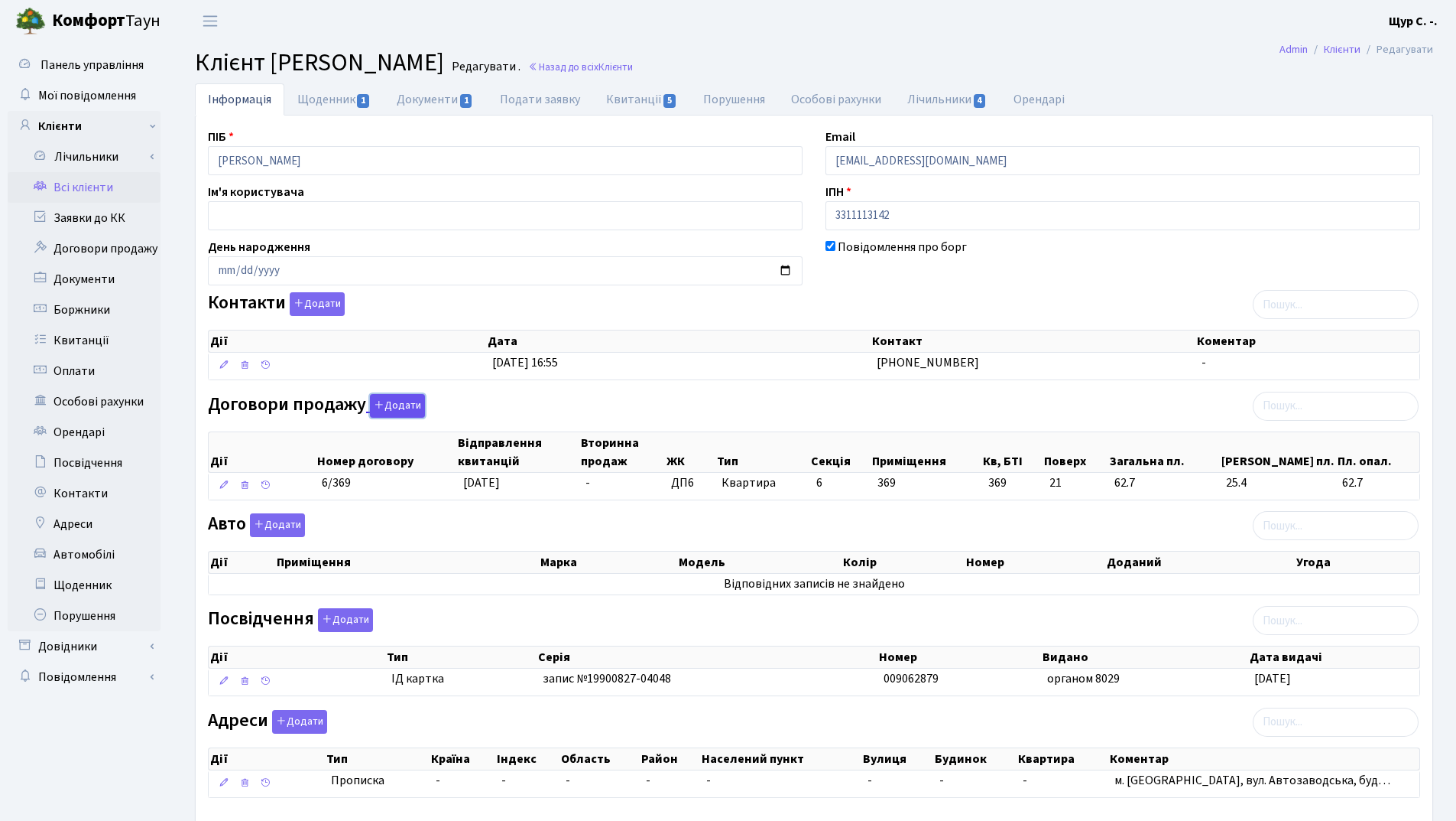
click at [417, 406] on button "Додати" at bounding box center [398, 405] width 55 height 24
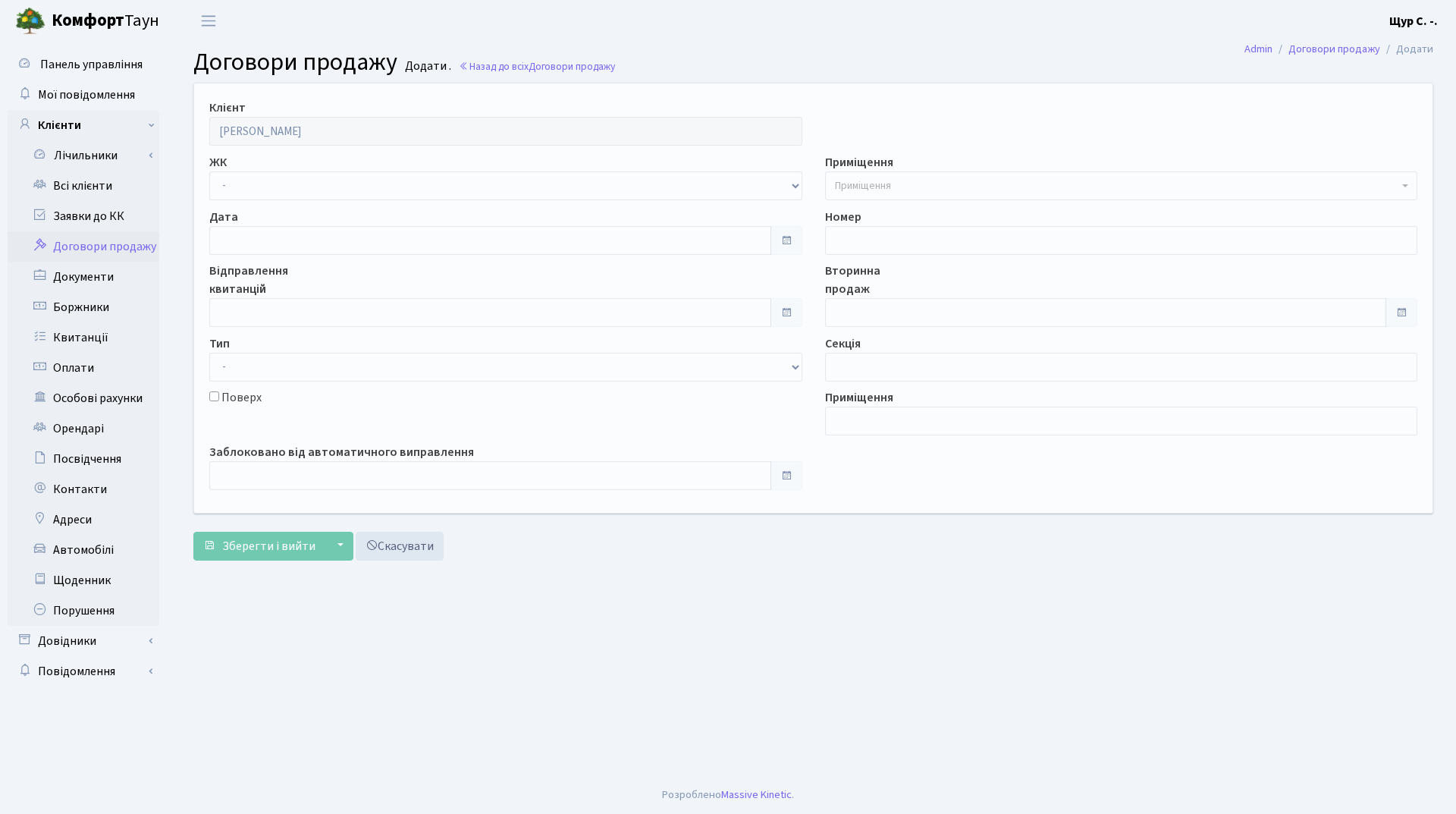
click at [924, 179] on span "Приміщення" at bounding box center [1116, 186] width 564 height 15
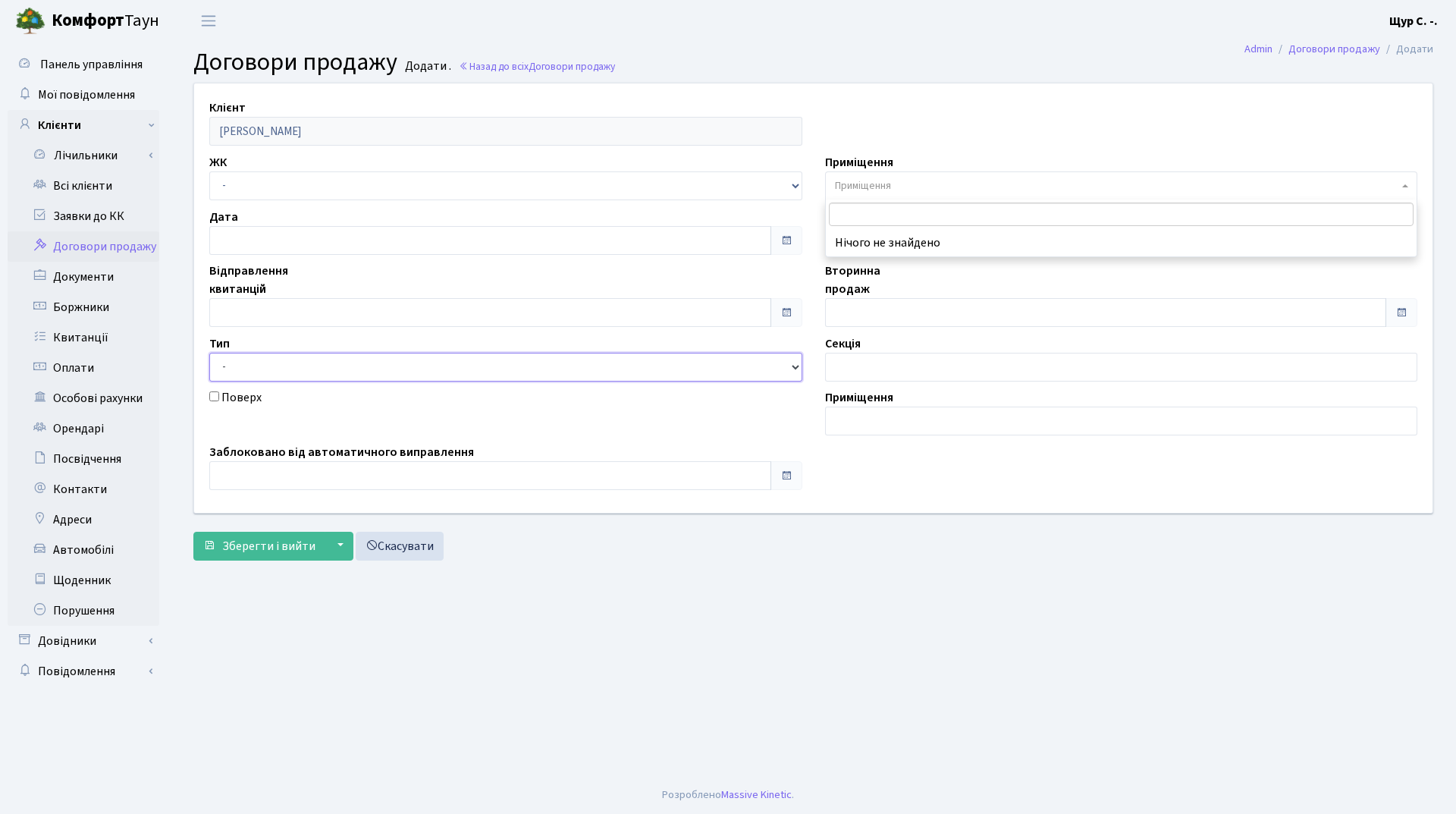
click at [362, 363] on select "- Квартира Комерція Нежитлове Паркінг П1001" at bounding box center [506, 367] width 593 height 29
click at [354, 187] on select "- ДП1, вул. Некрасова, 10а ДП2, вул. Некрасова, 12а ДП3, вул. Некрасова, 10 ДП4…" at bounding box center [506, 186] width 593 height 29
click at [348, 181] on select "- ДП1, вул. Некрасова, 10а ДП2, вул. Некрасова, 12а ДП3, вул. Некрасова, 10 ДП4…" at bounding box center [506, 186] width 593 height 29
click at [325, 368] on select "- Квартира Комерція Нежитлове Паркінг П1001" at bounding box center [506, 367] width 593 height 29
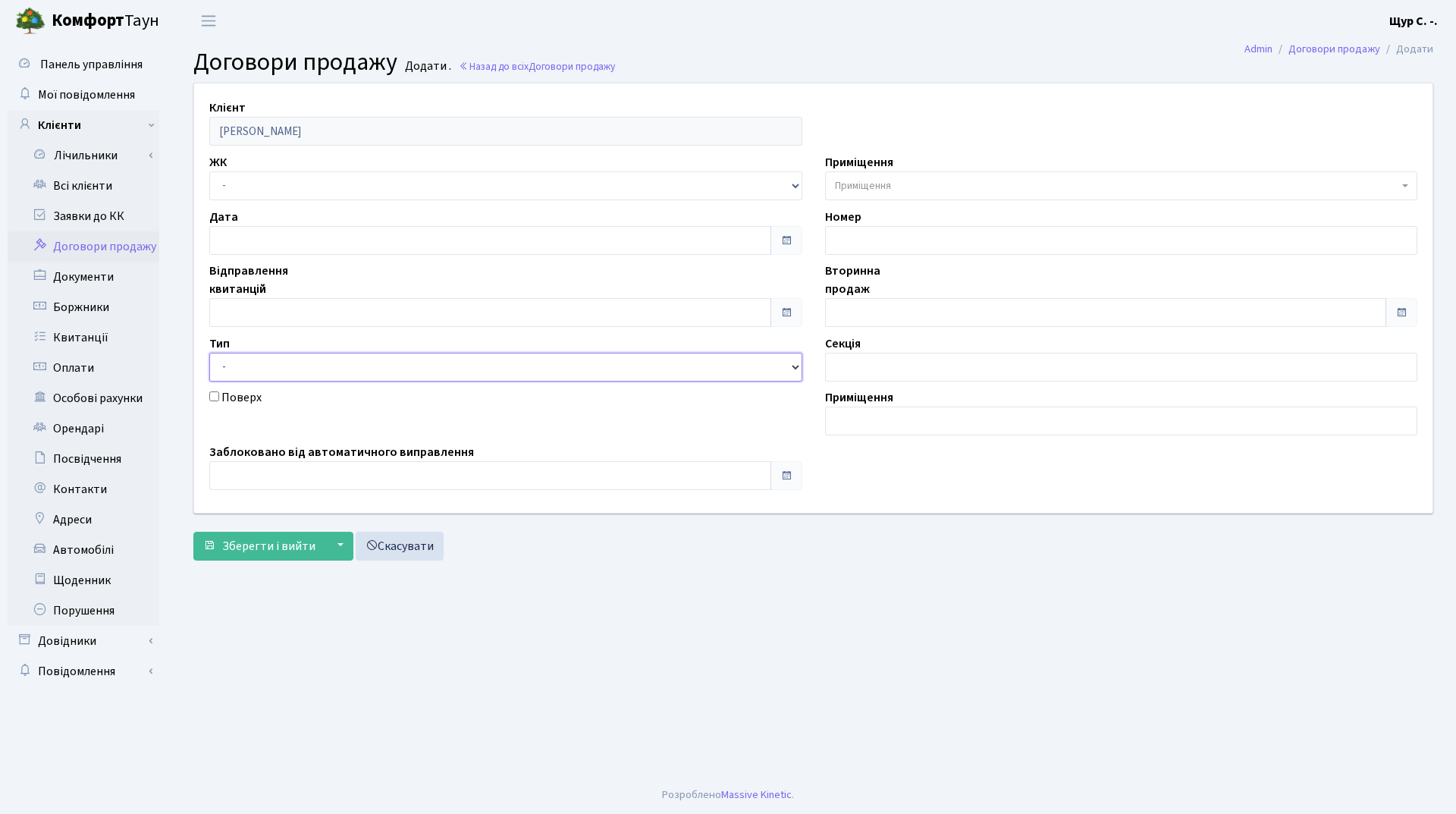
click at [516, 369] on select "- Квартира Комерція Нежитлове Паркінг П1001" at bounding box center [506, 367] width 593 height 29
click at [605, 651] on main "Admin Договори продажу Додати Договори продажу Додати . Назад до всіх Договори …" at bounding box center [813, 408] width 1285 height 734
click at [84, 188] on link "Всі клієнти" at bounding box center [84, 186] width 152 height 30
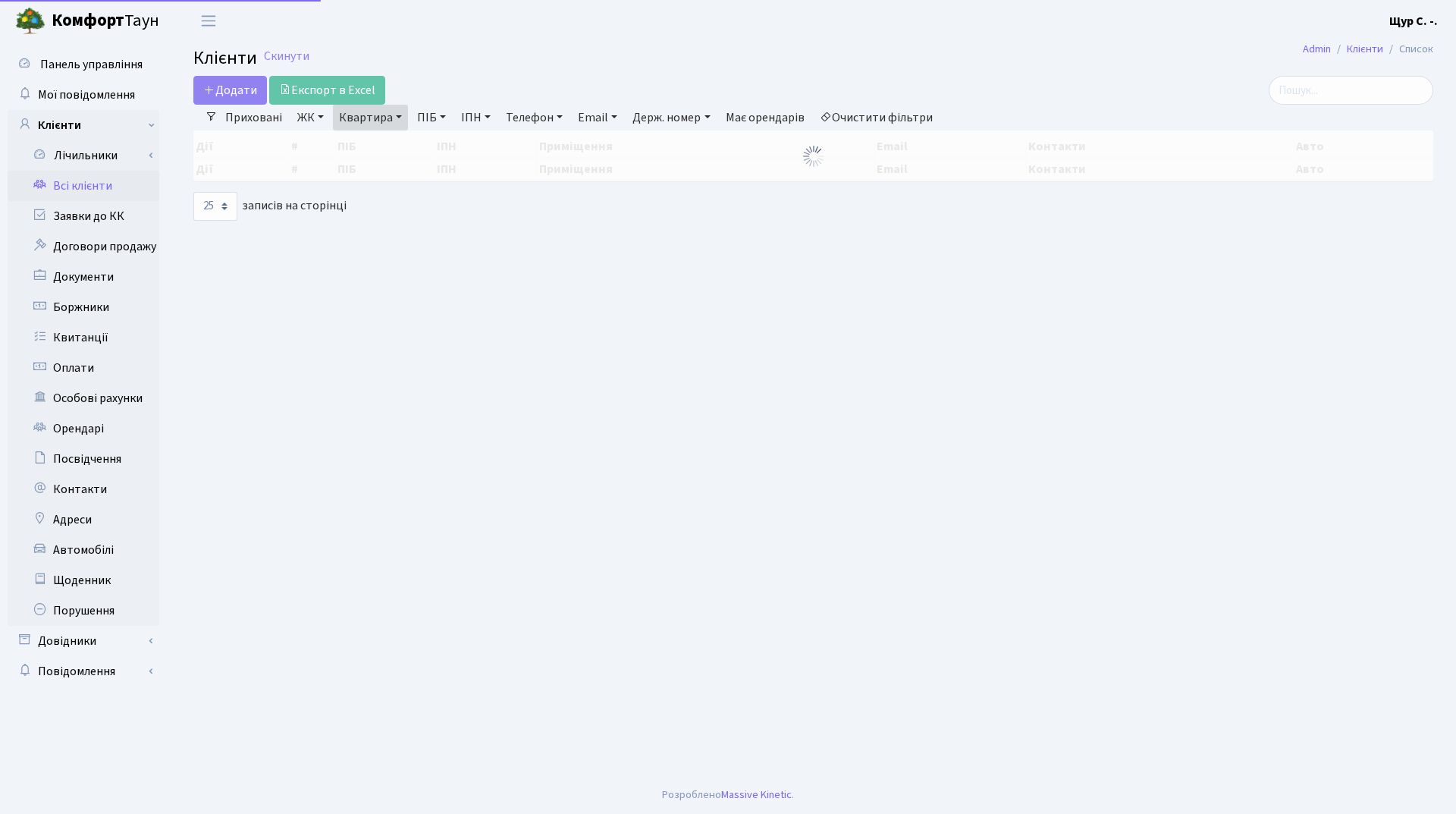
select select "25"
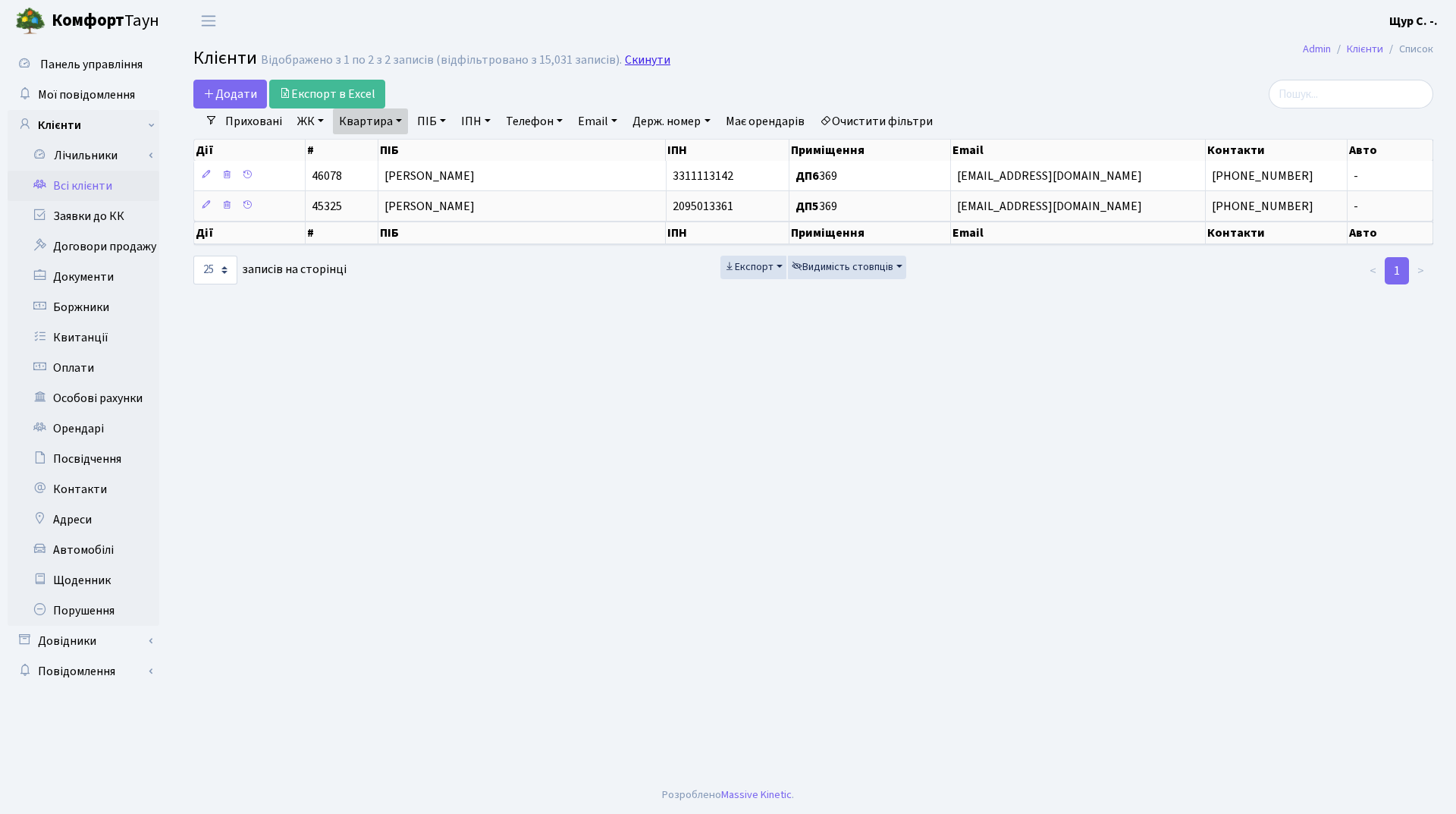
click at [624, 56] on link "Скинути" at bounding box center [647, 60] width 45 height 14
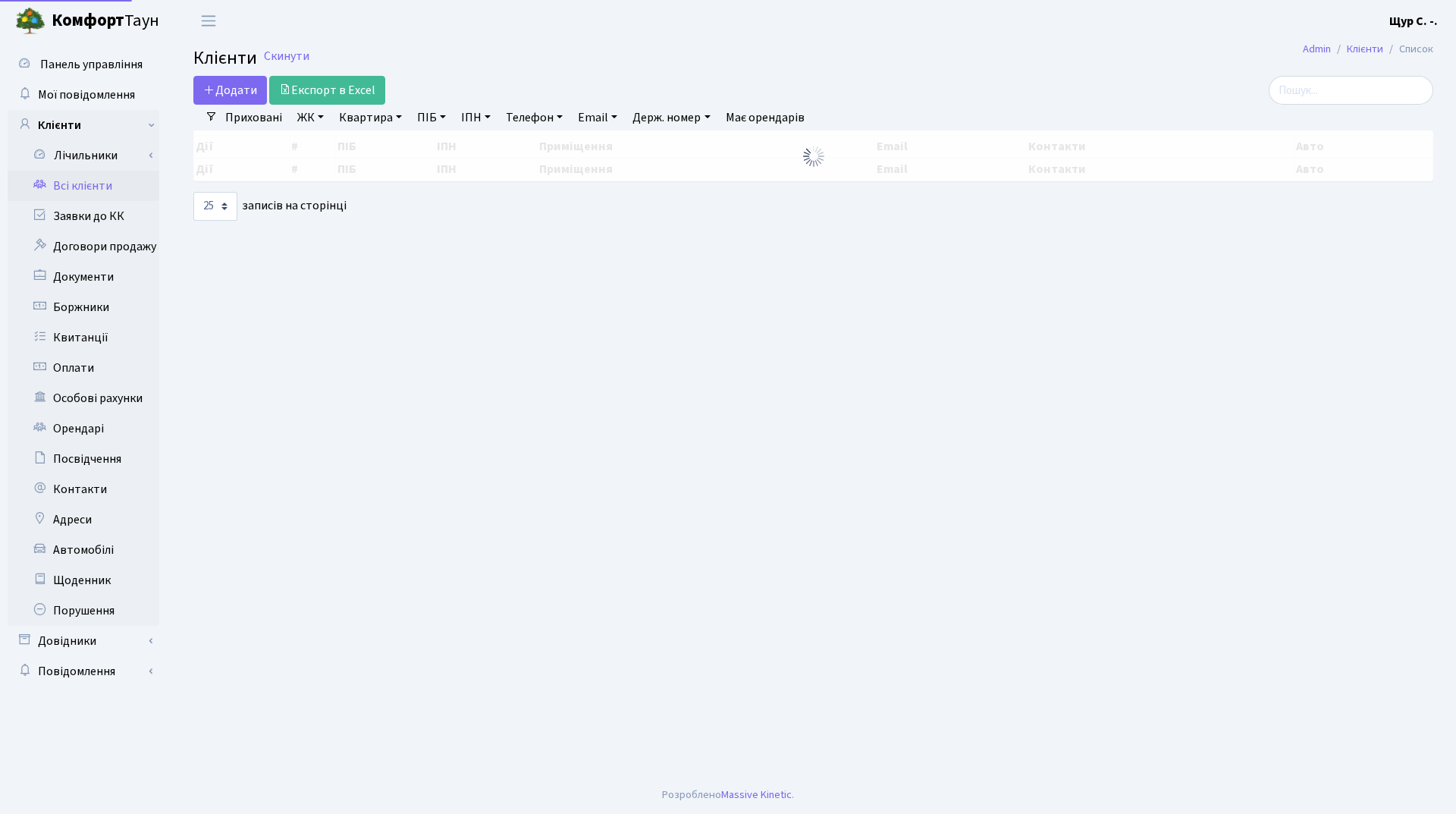
select select "25"
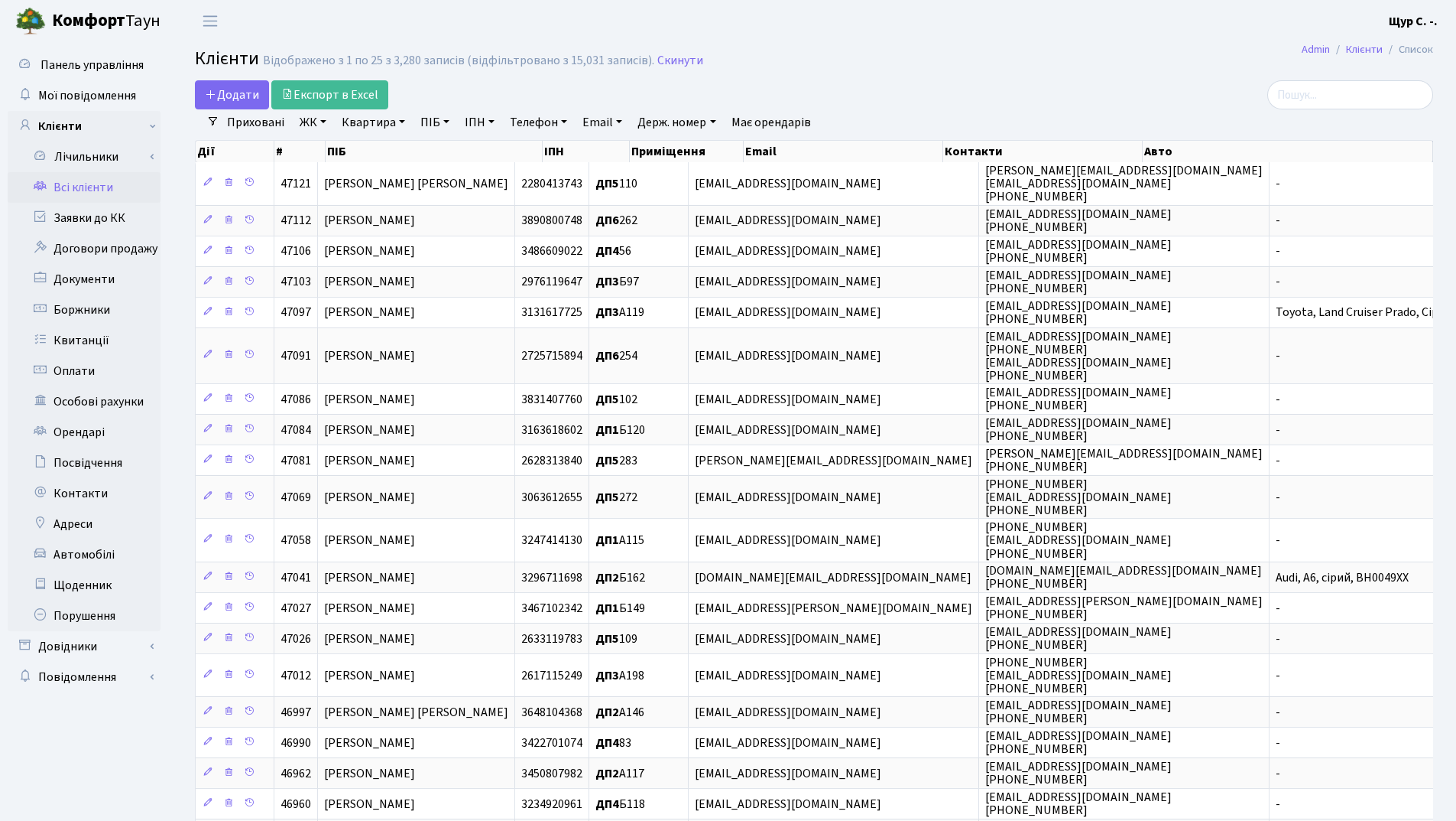
click at [370, 129] on link "Квартира" at bounding box center [374, 121] width 76 height 26
click at [453, 152] on link at bounding box center [441, 152] width 32 height 29
click at [424, 180] on span "Гуканова Ольга Анатоліївна" at bounding box center [416, 184] width 185 height 17
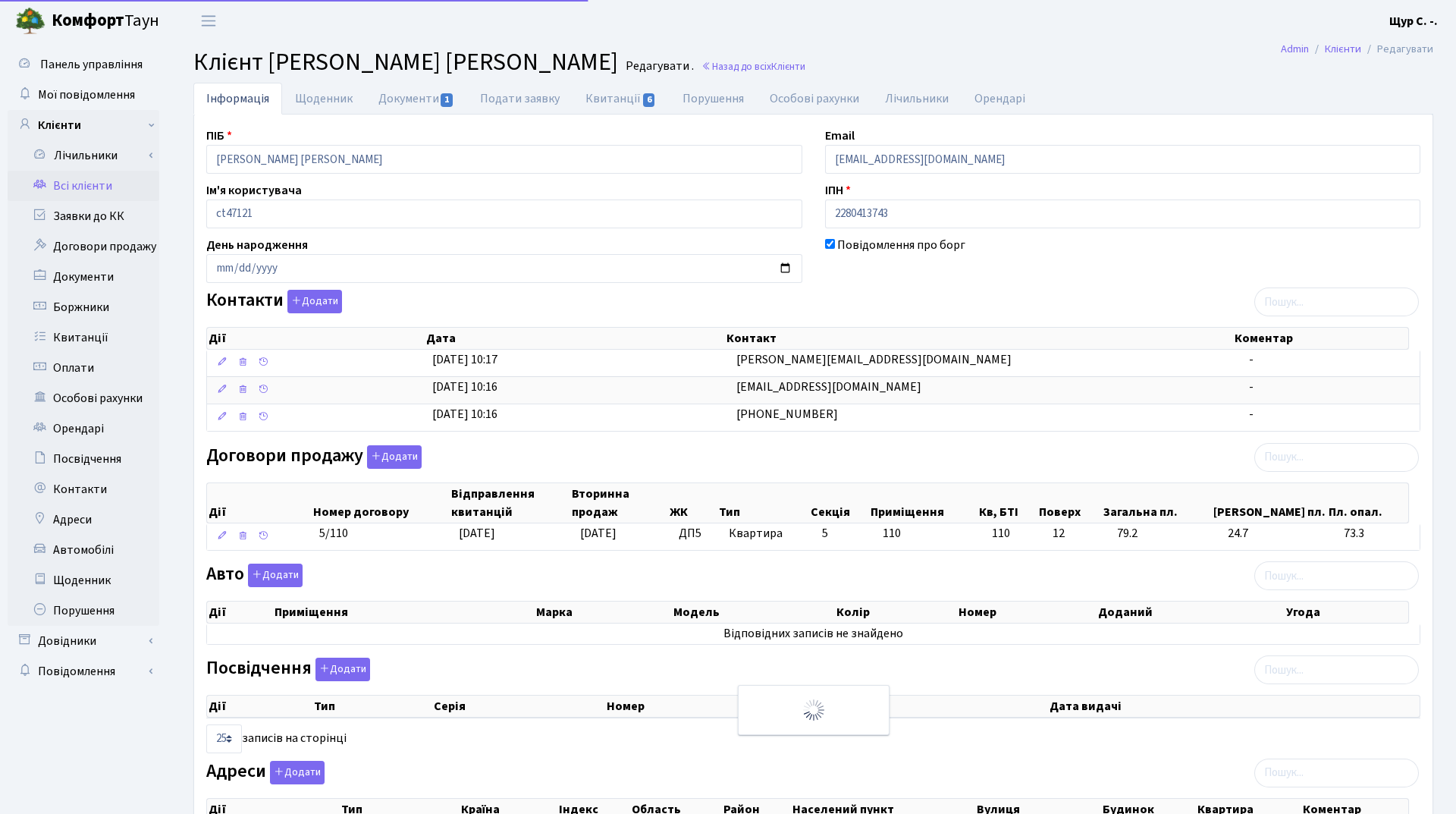
select select "25"
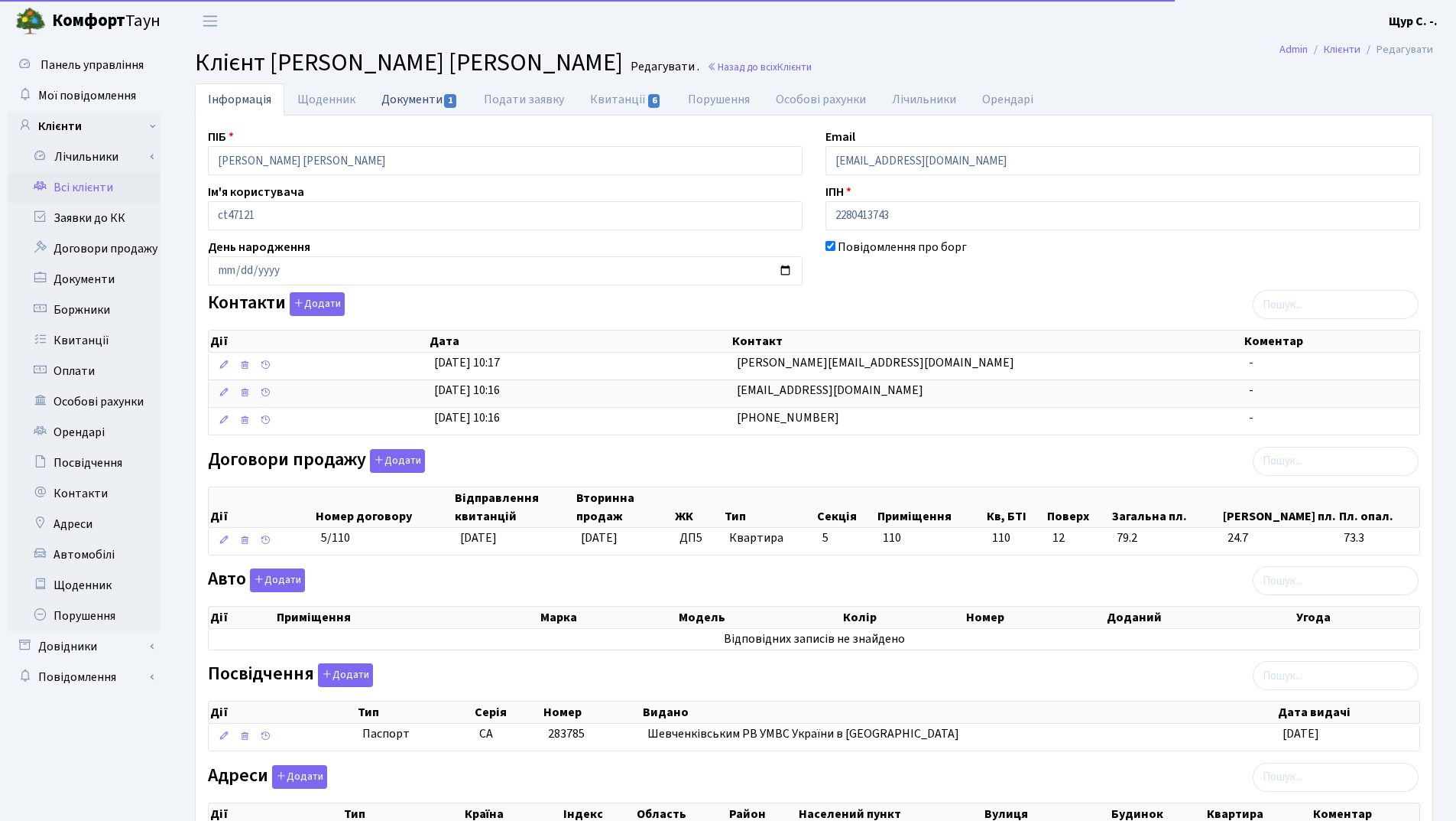
click at [403, 97] on link "Документи 1" at bounding box center [419, 98] width 102 height 31
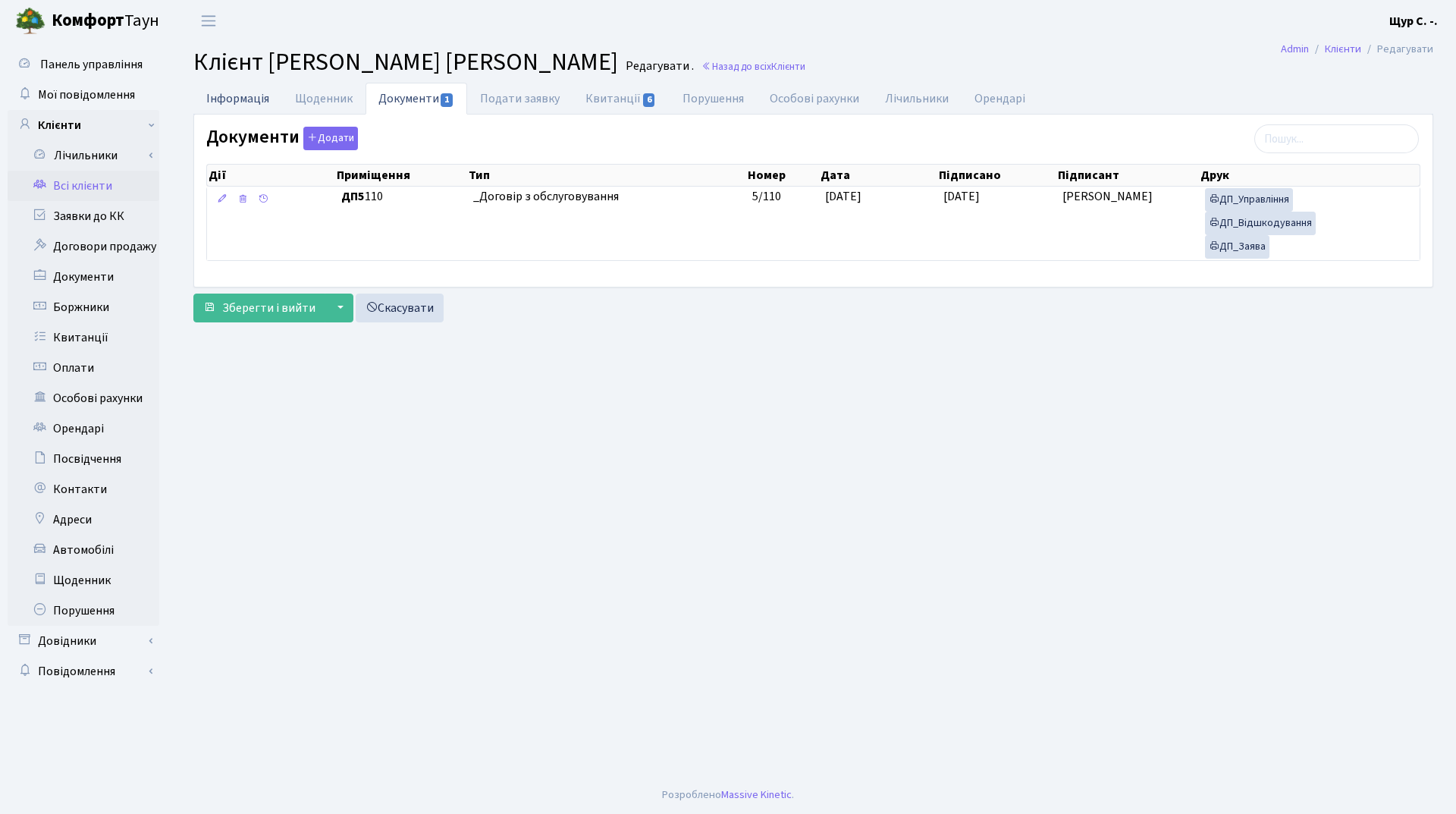
click at [245, 97] on link "Інформація" at bounding box center [238, 98] width 88 height 31
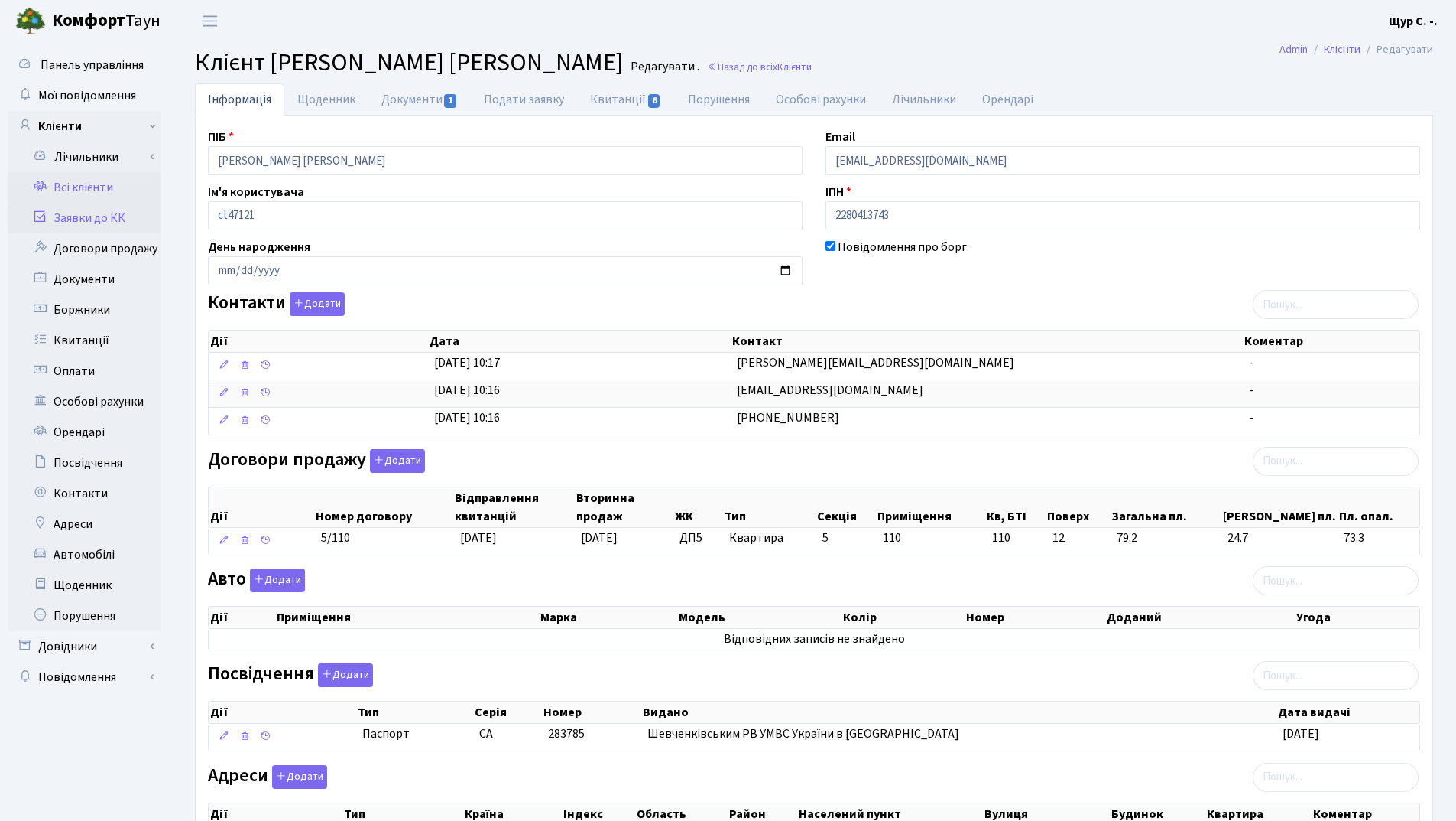
click at [100, 217] on link "Заявки до КК" at bounding box center [84, 218] width 153 height 30
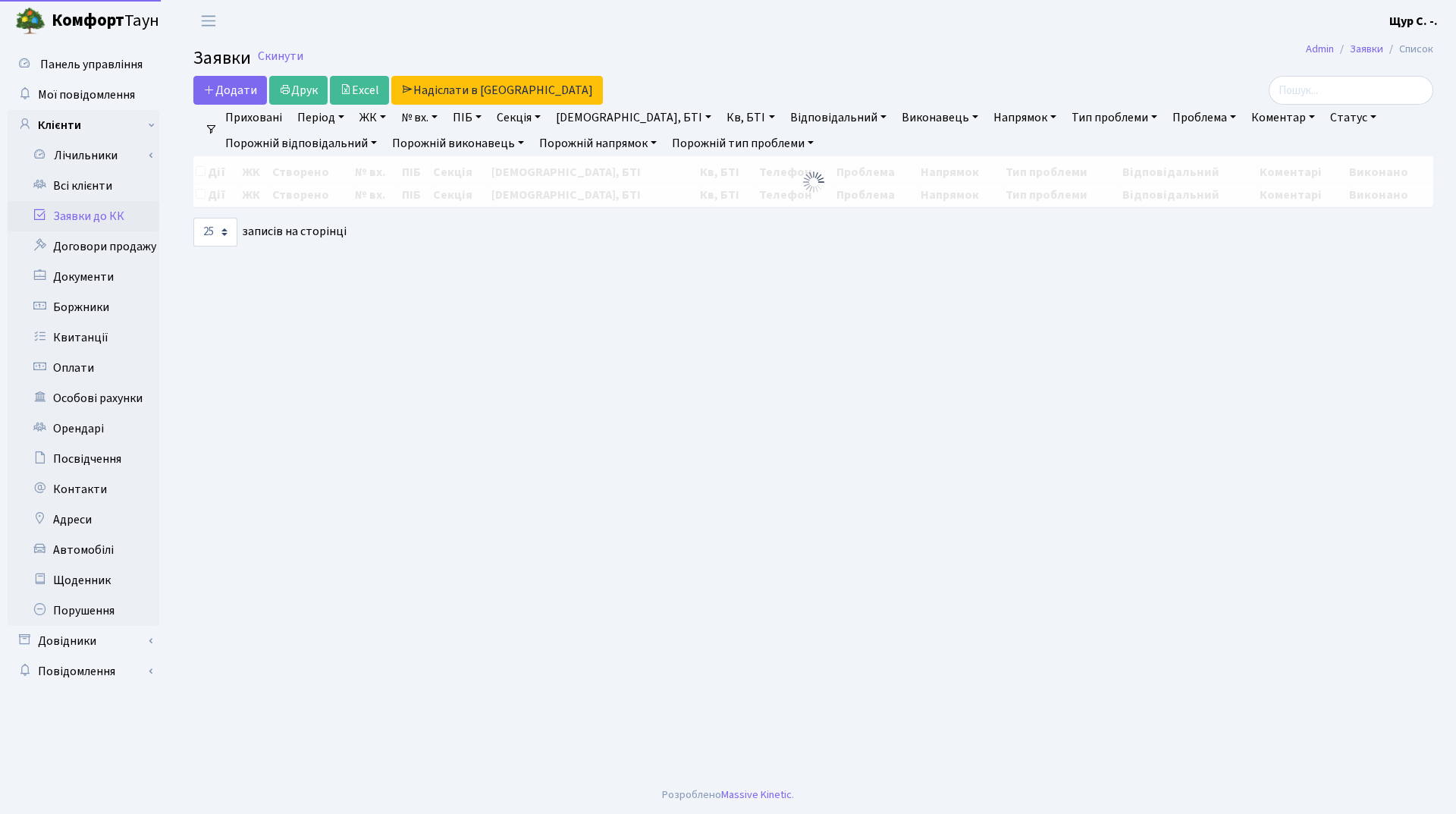
select select "25"
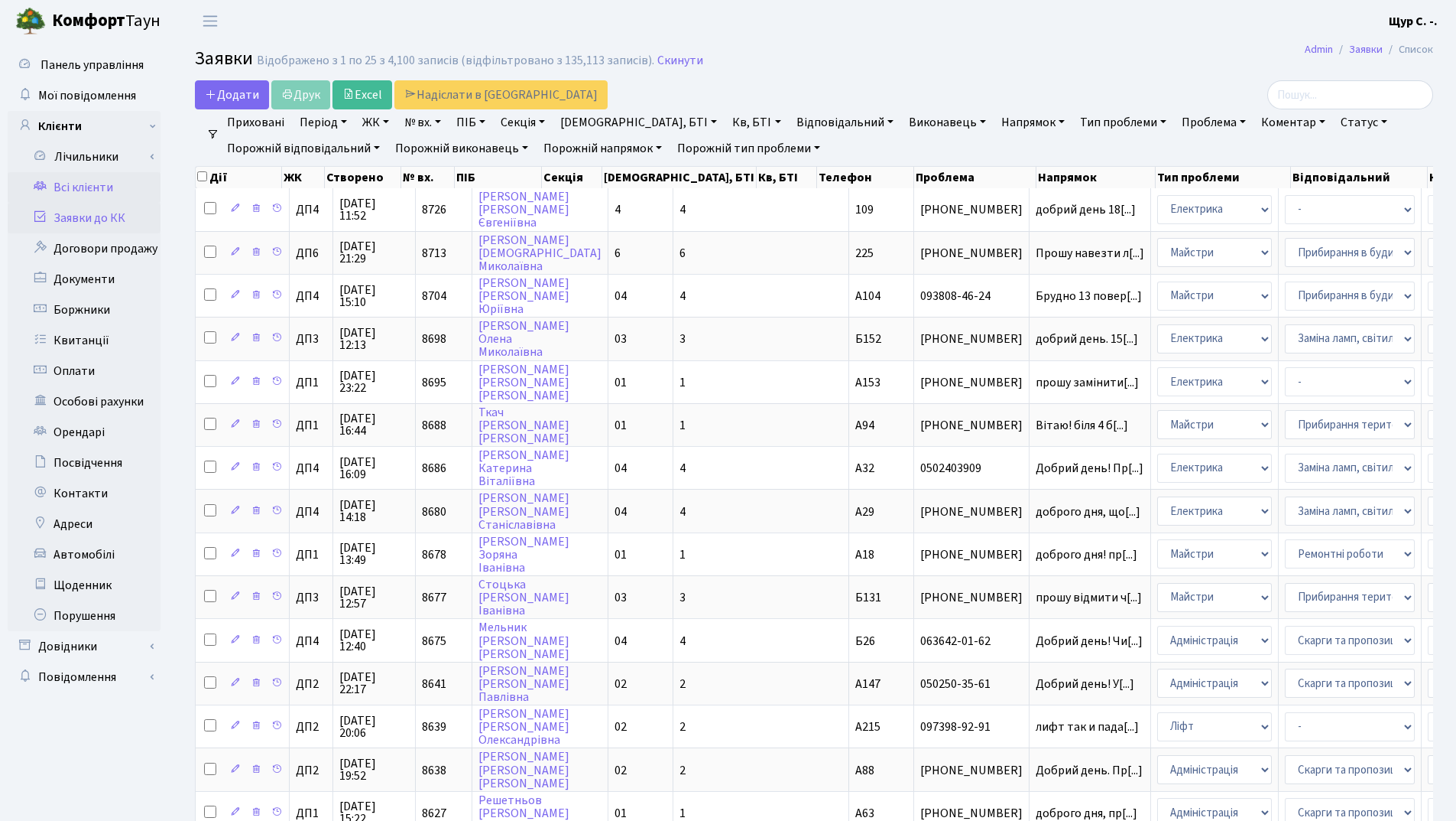
click at [101, 187] on link "Всі клієнти" at bounding box center [84, 187] width 153 height 30
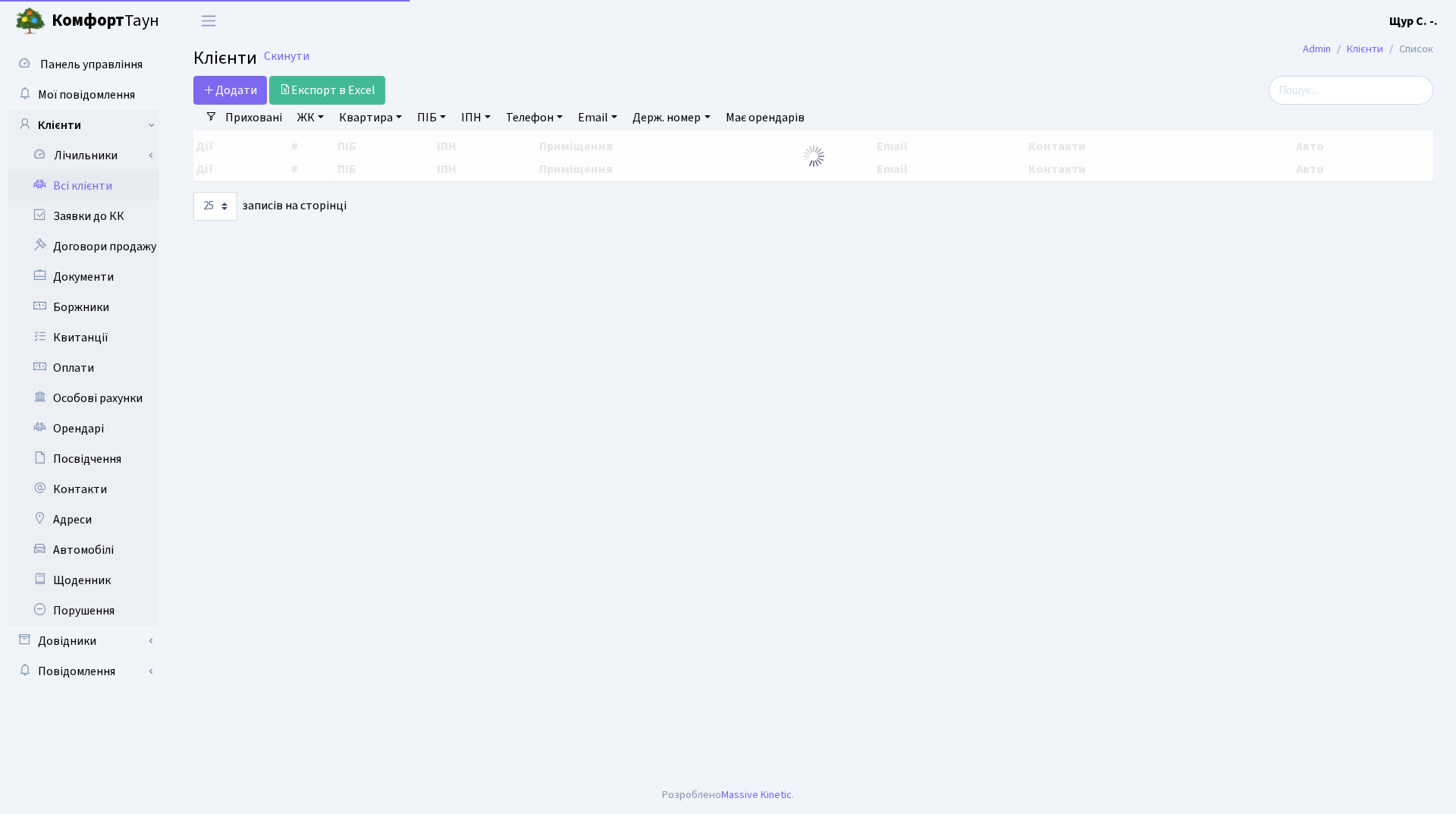
select select "25"
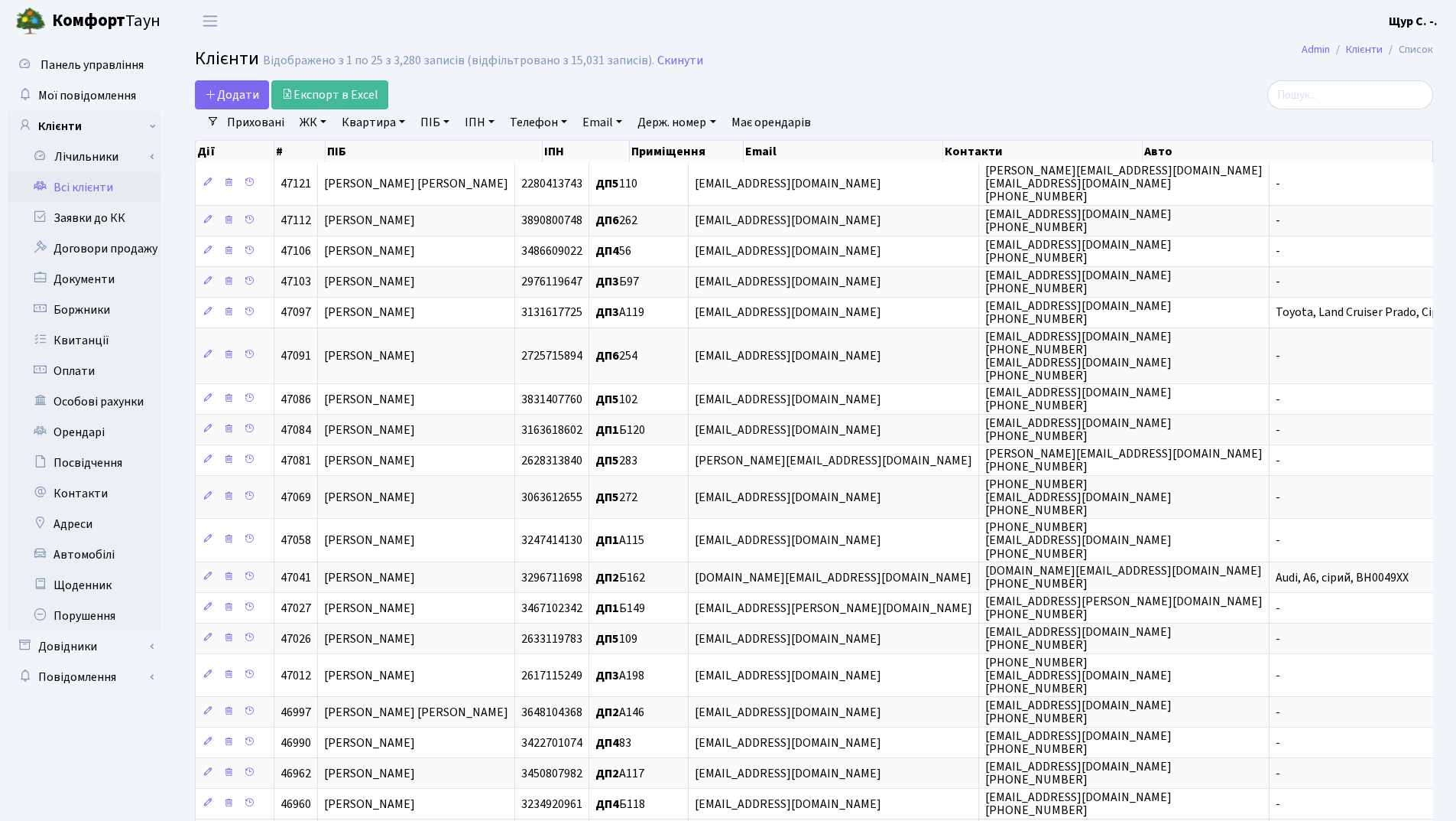
click at [347, 123] on link "Квартира" at bounding box center [374, 121] width 76 height 26
type input "223"
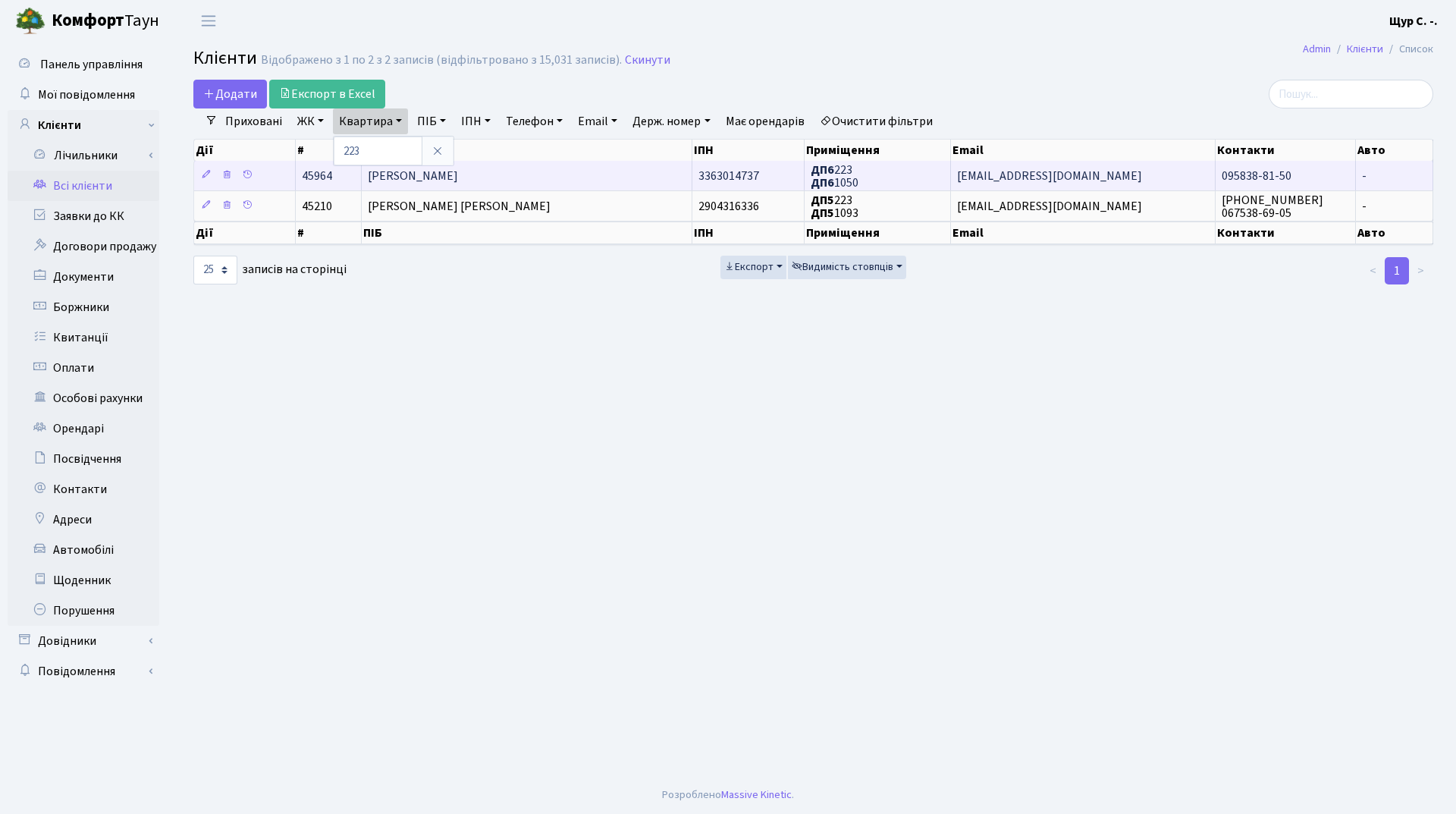
click at [458, 174] on span "[PERSON_NAME]" at bounding box center [413, 176] width 90 height 17
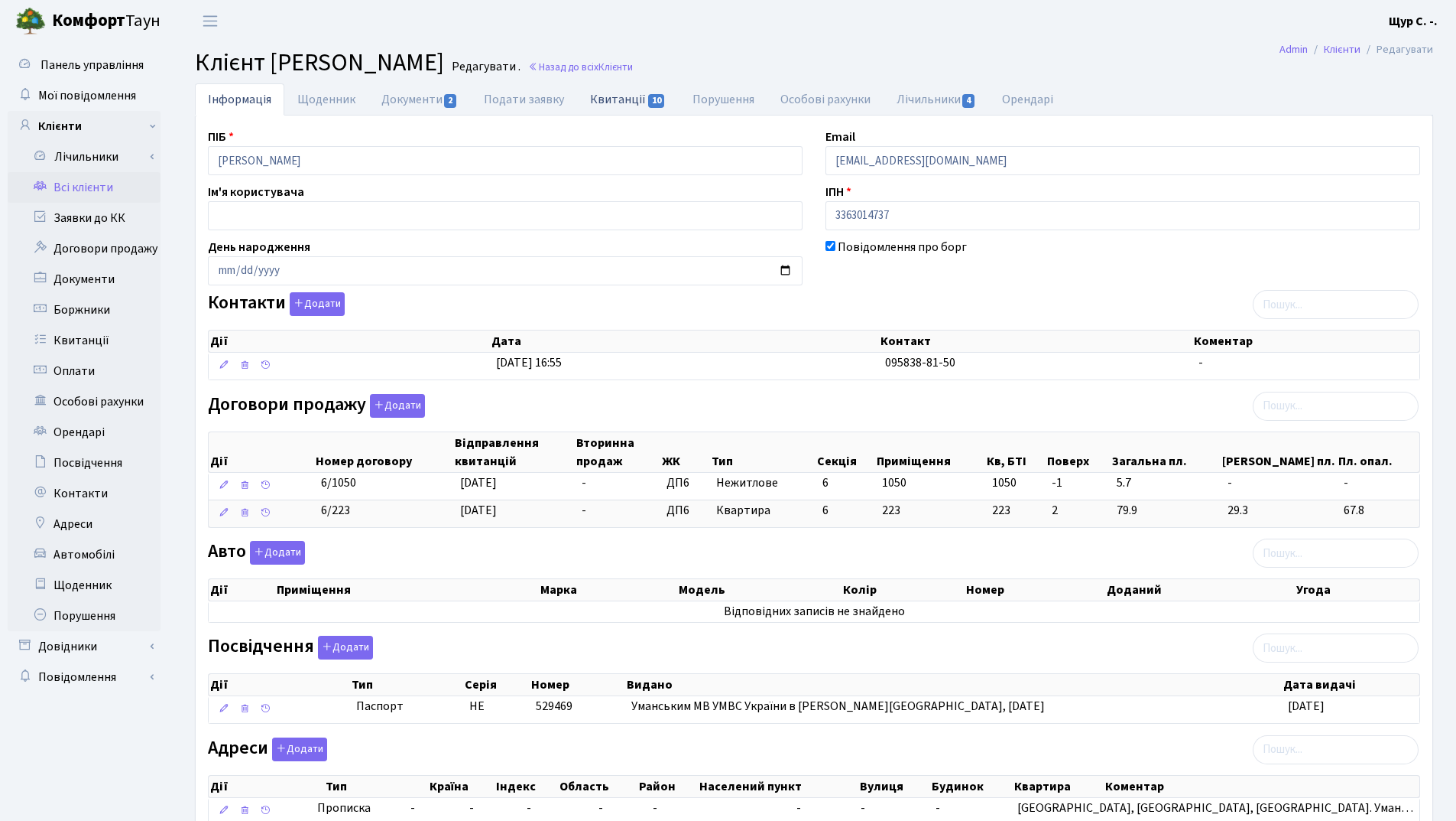
click at [609, 98] on link "Квитанції 10" at bounding box center [628, 98] width 101 height 31
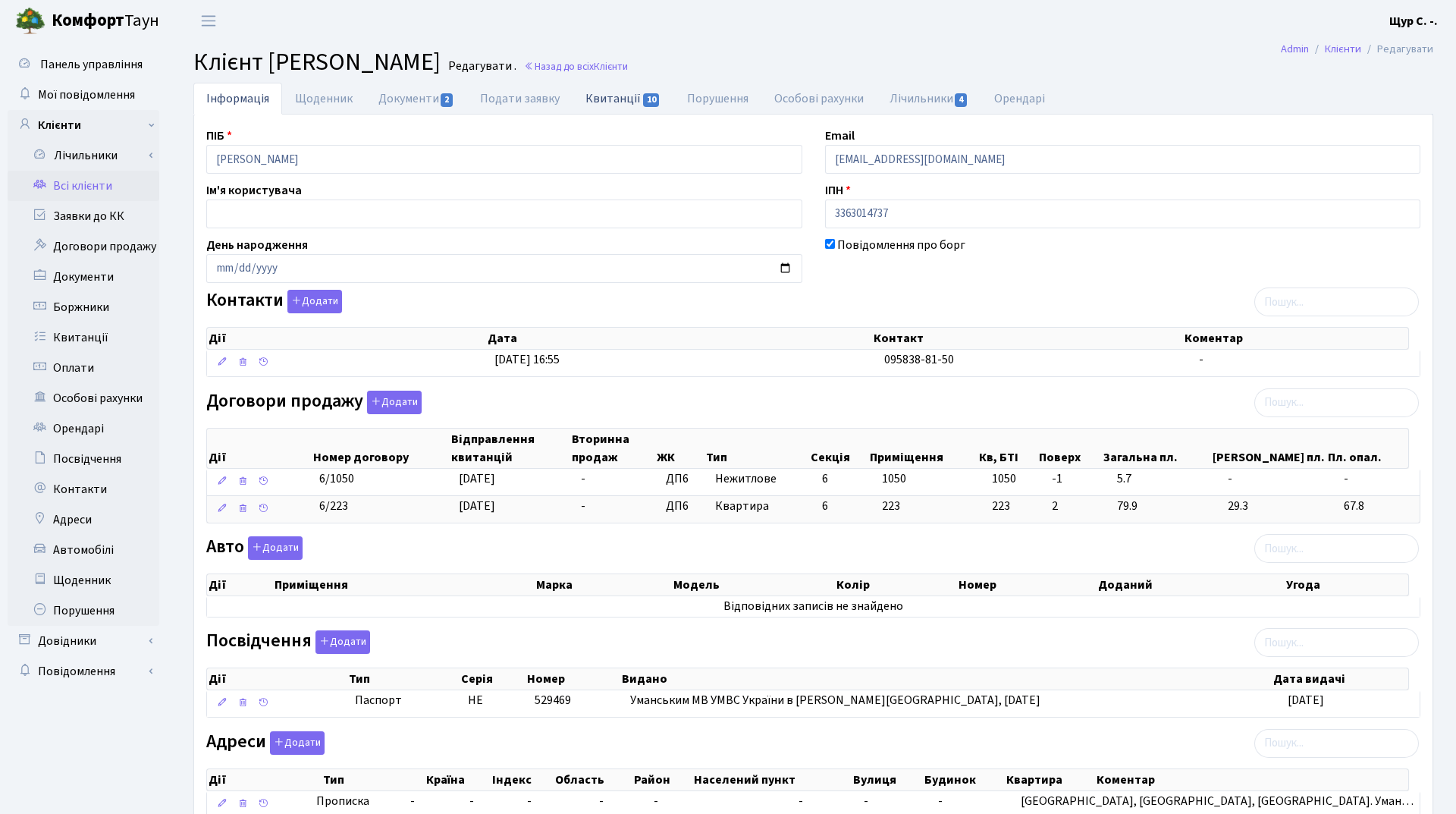
select select "25"
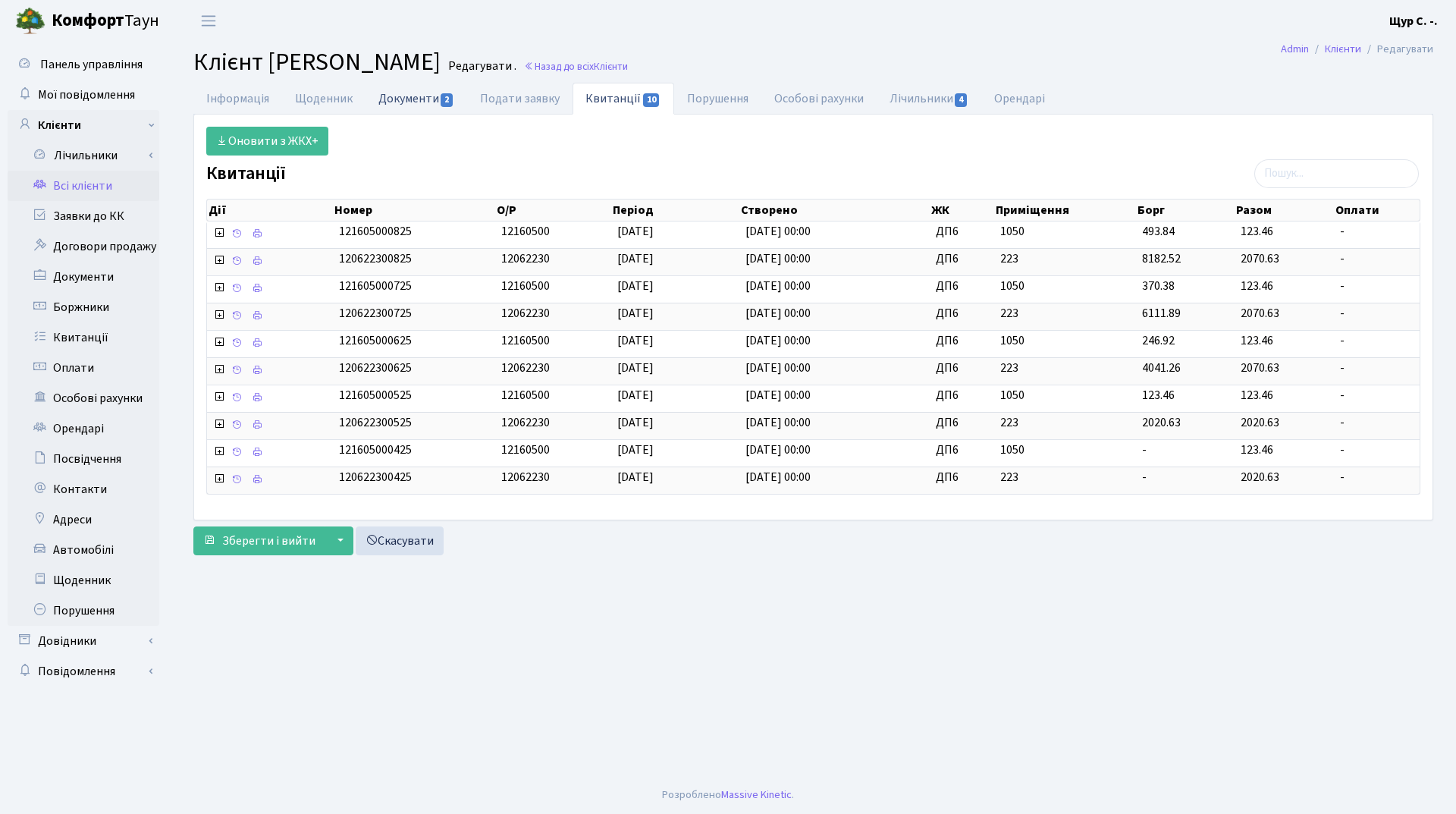
click at [433, 97] on link "Документи 2" at bounding box center [416, 98] width 101 height 31
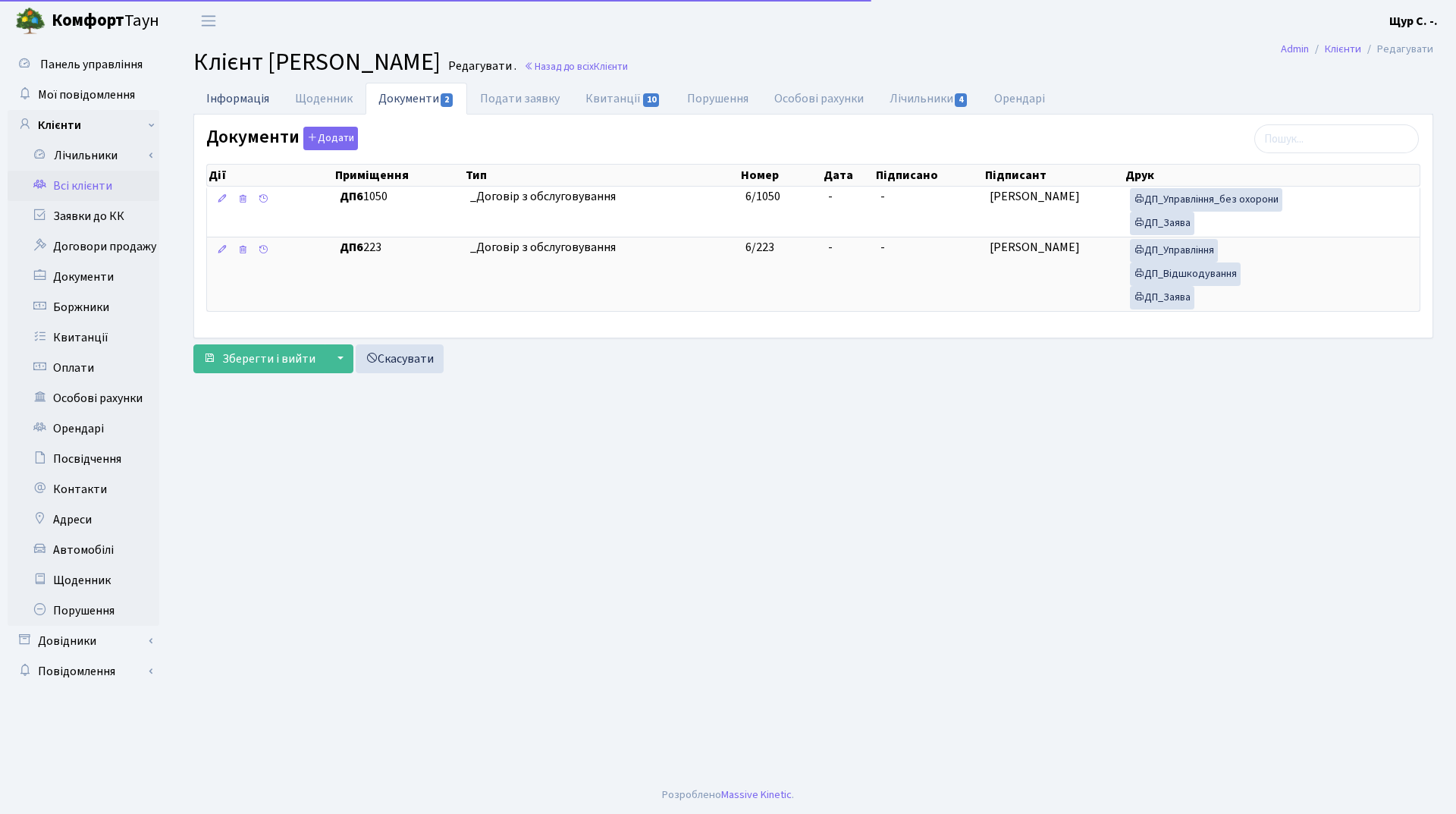
click at [222, 98] on link "Інформація" at bounding box center [238, 98] width 88 height 31
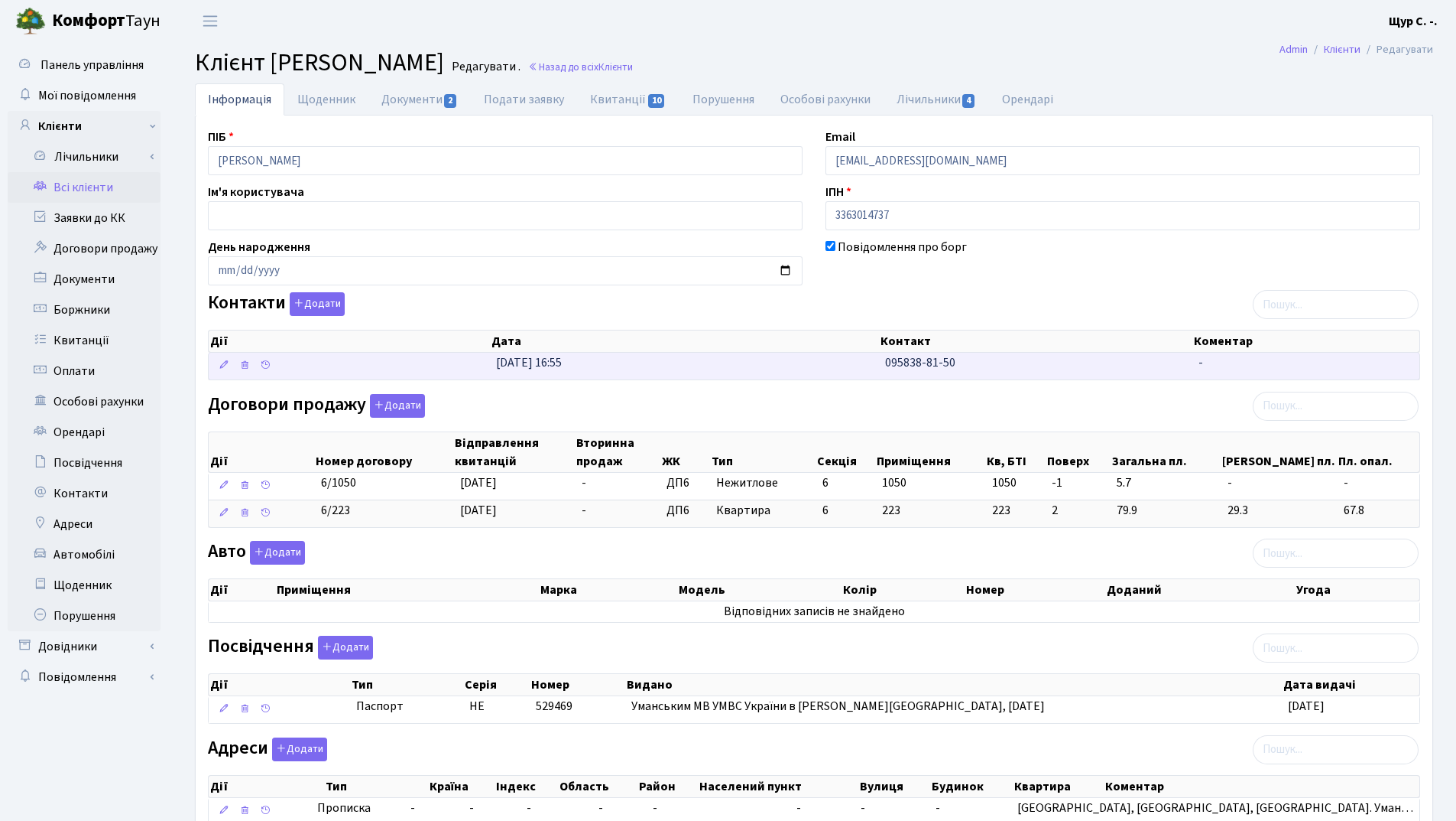
click at [837, 366] on td "31.03.2025, 16:55" at bounding box center [684, 366] width 389 height 27
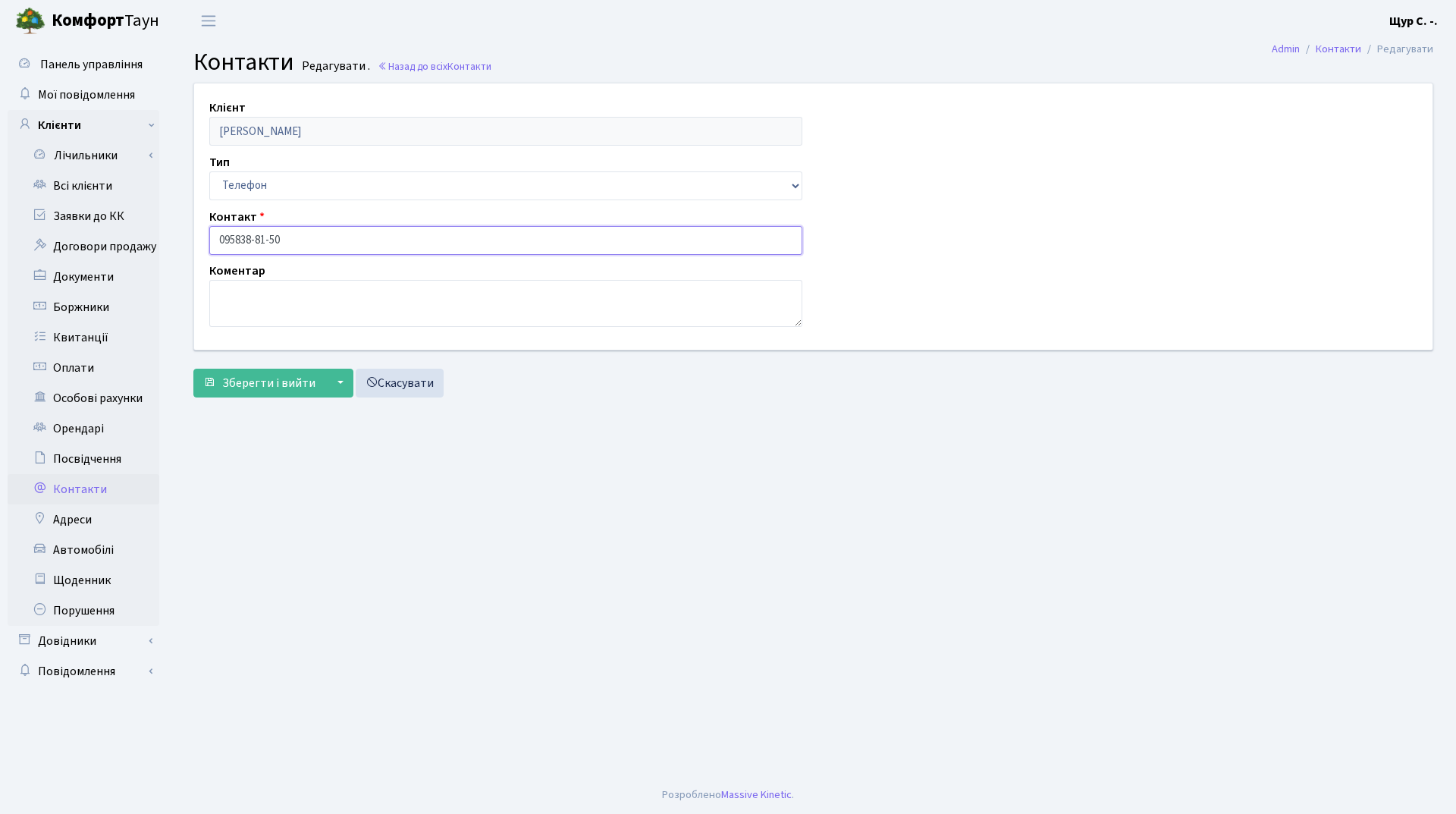
click at [235, 238] on input "095838-81-50" at bounding box center [506, 240] width 593 height 29
type input "[PHONE_NUMBER]"
click at [257, 392] on button "Зберегти і вийти" at bounding box center [259, 382] width 132 height 29
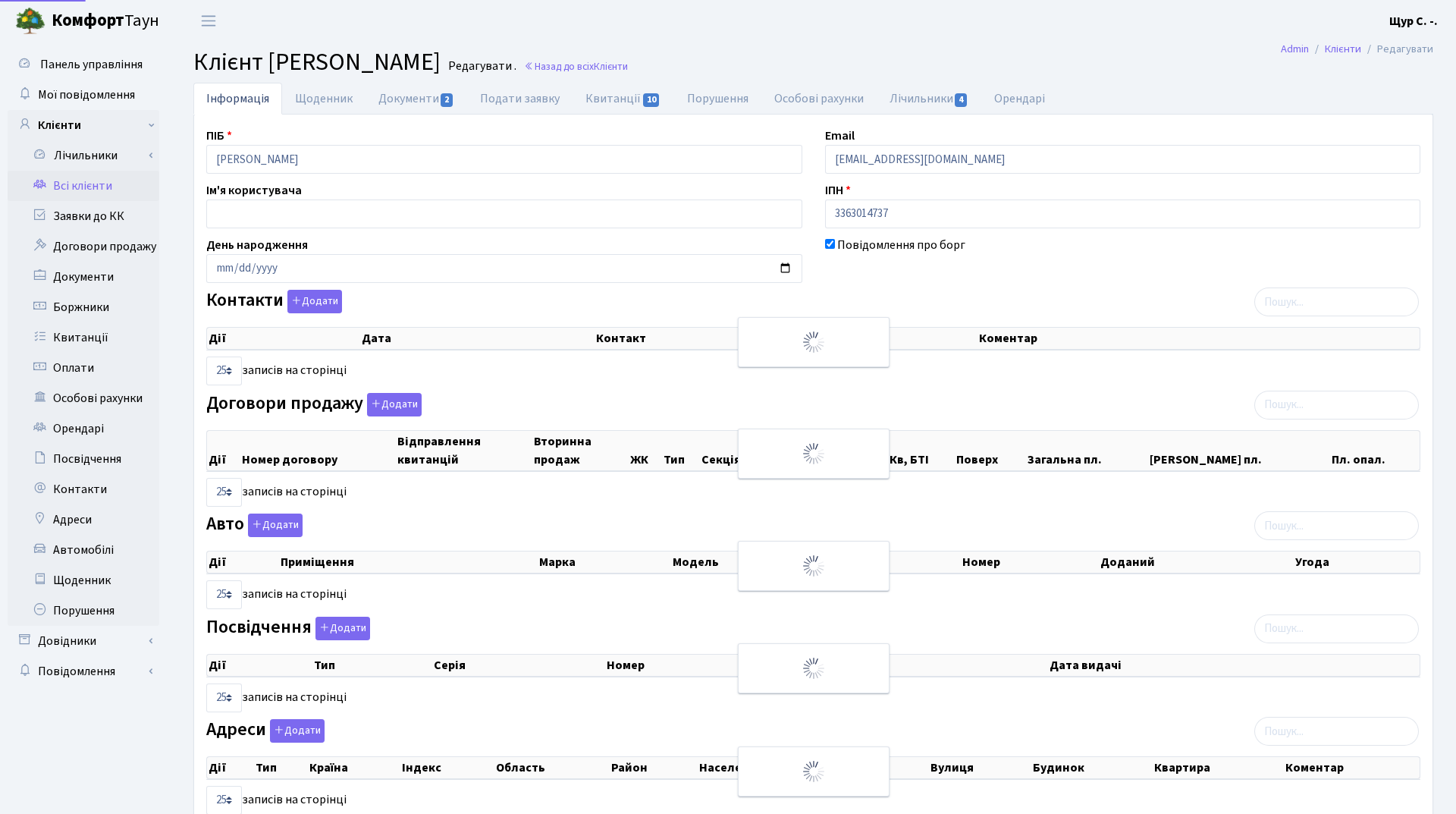
select select "25"
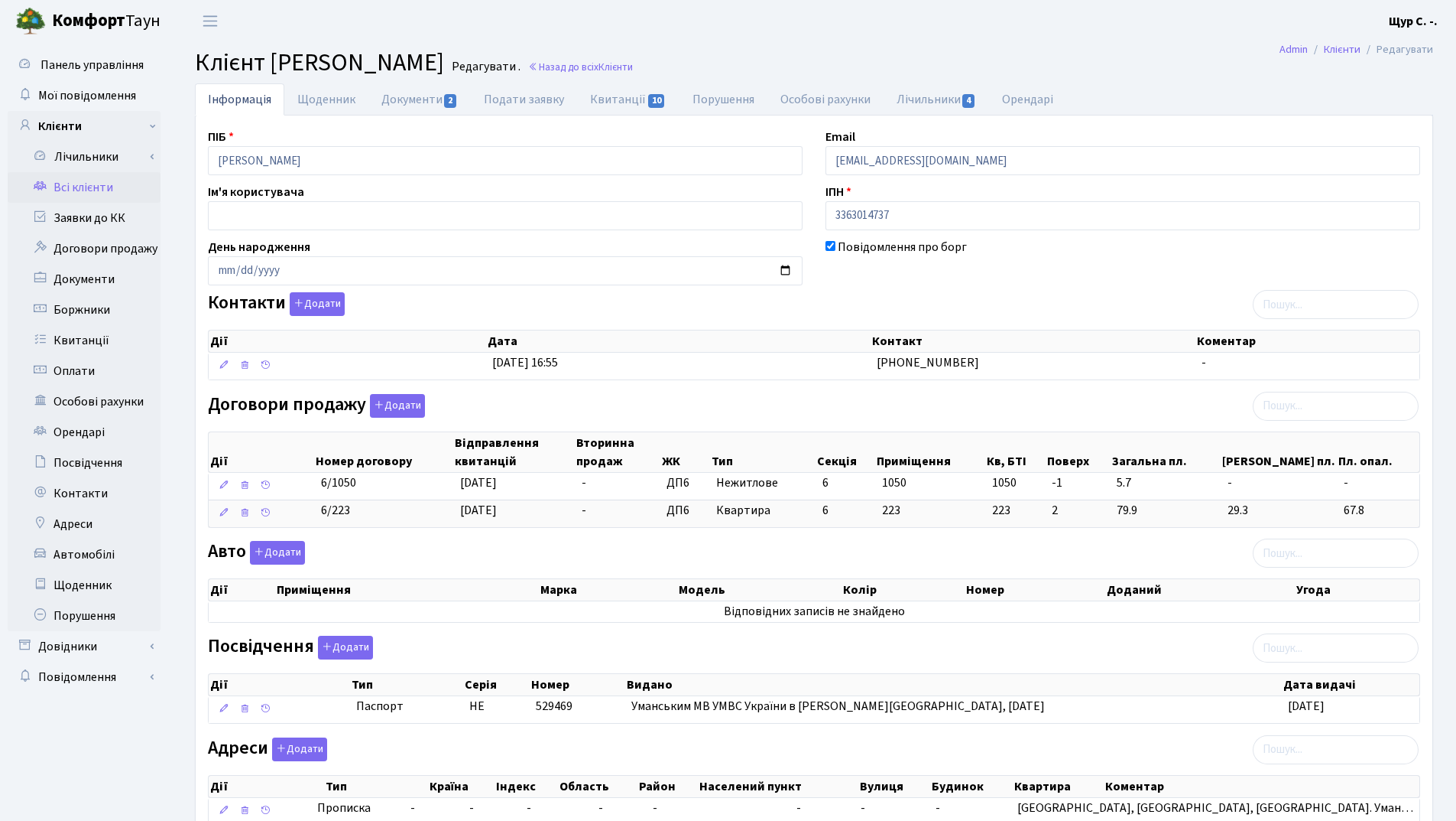
click at [105, 193] on link "Всі клієнти" at bounding box center [84, 187] width 153 height 30
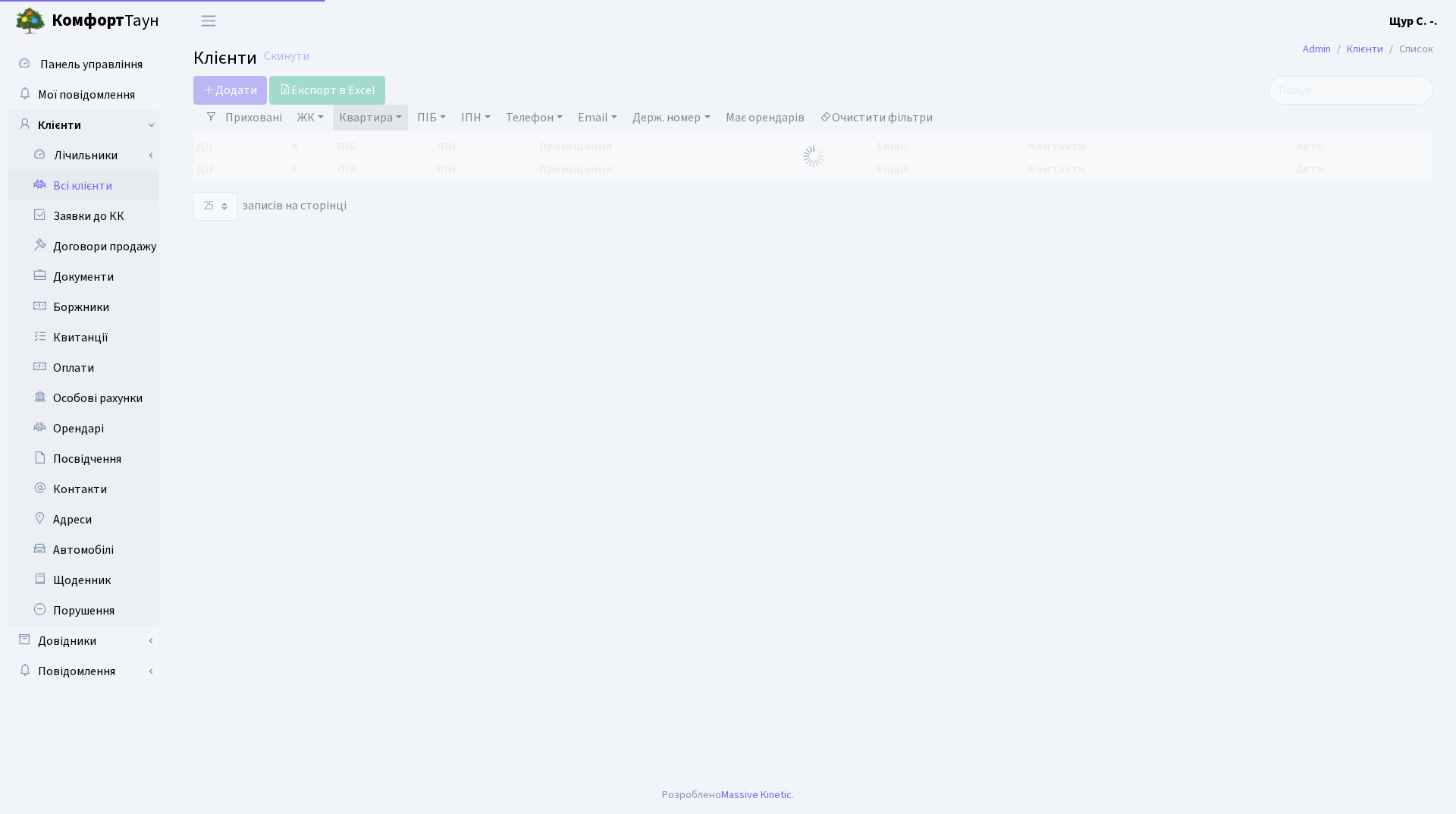
select select "25"
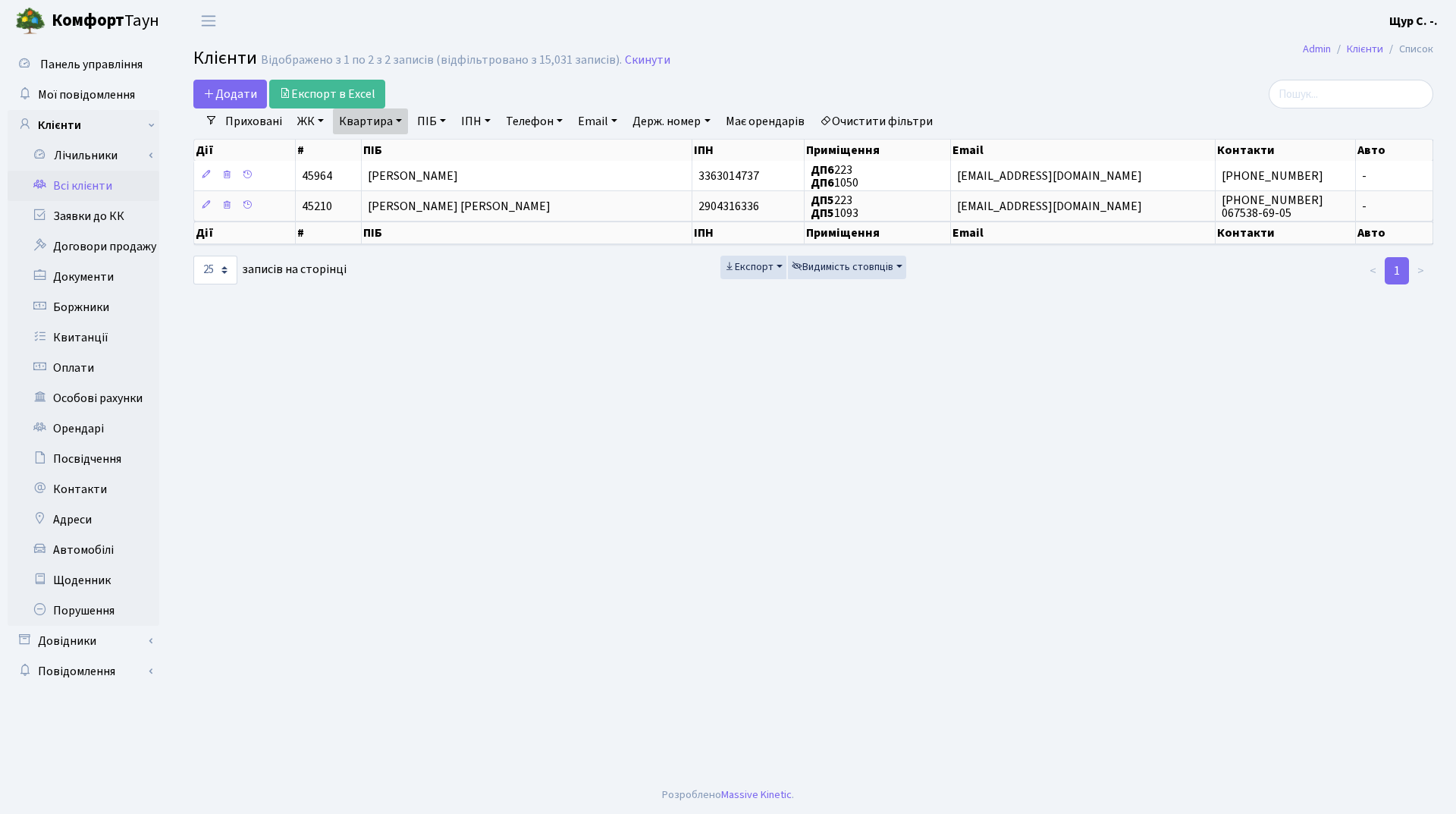
click at [386, 121] on link "Квартира" at bounding box center [371, 120] width 75 height 25
click at [382, 140] on input "223" at bounding box center [377, 150] width 88 height 29
type input "2"
type input "3"
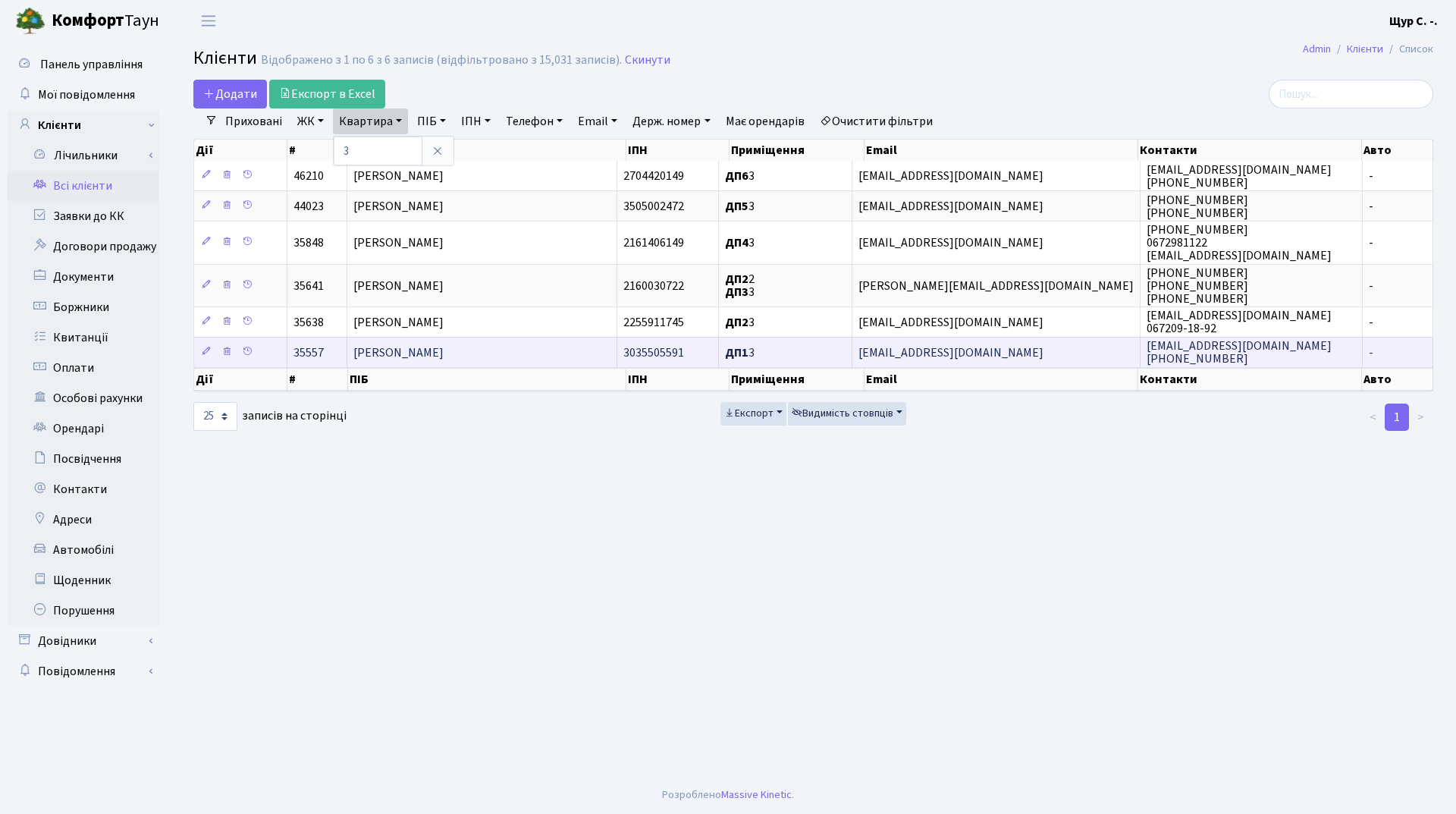
click at [487, 348] on td "[PERSON_NAME]" at bounding box center [483, 352] width 270 height 30
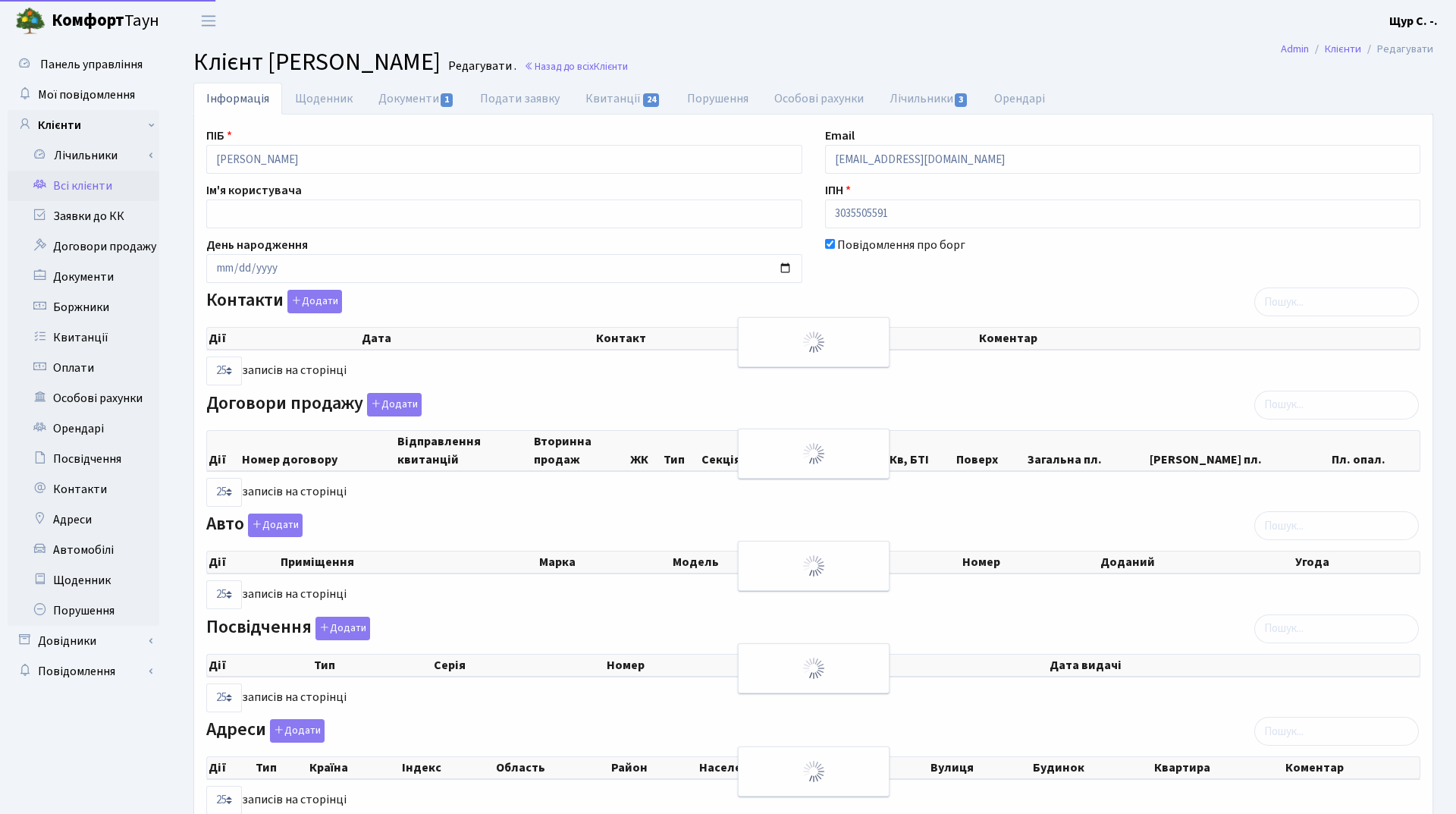
select select "25"
